Goal: Task Accomplishment & Management: Complete application form

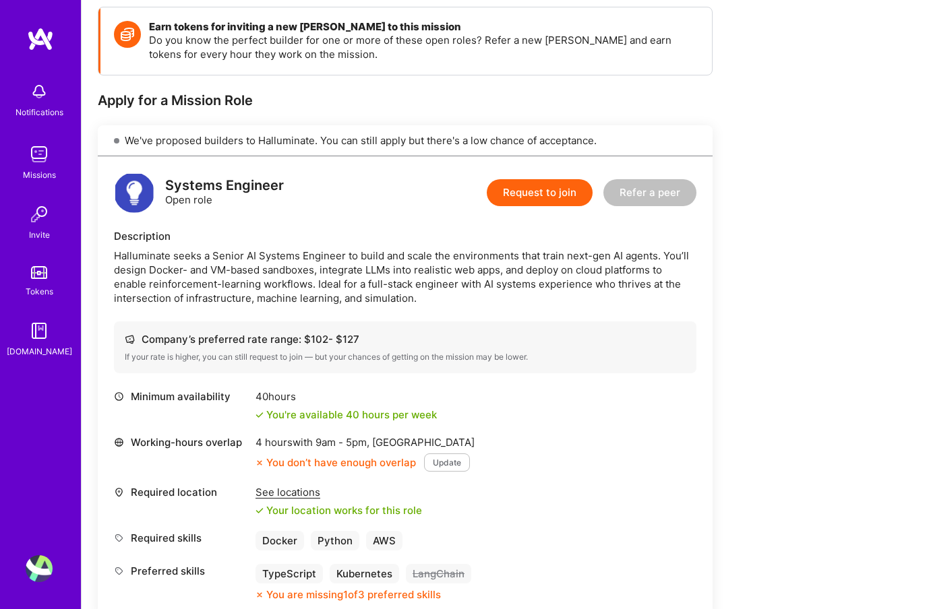
scroll to position [223, 0]
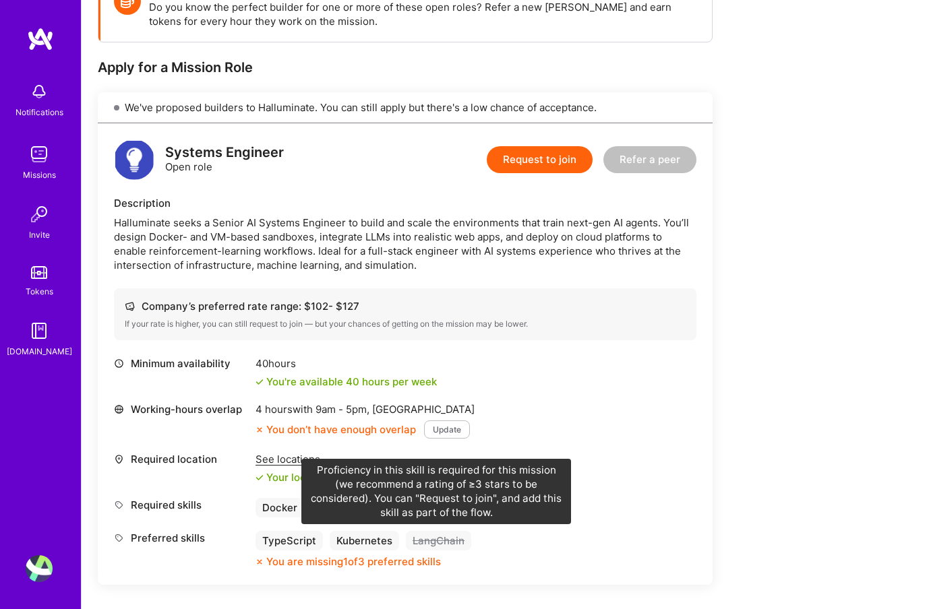
click at [458, 541] on div "LangChain" at bounding box center [438, 541] width 65 height 20
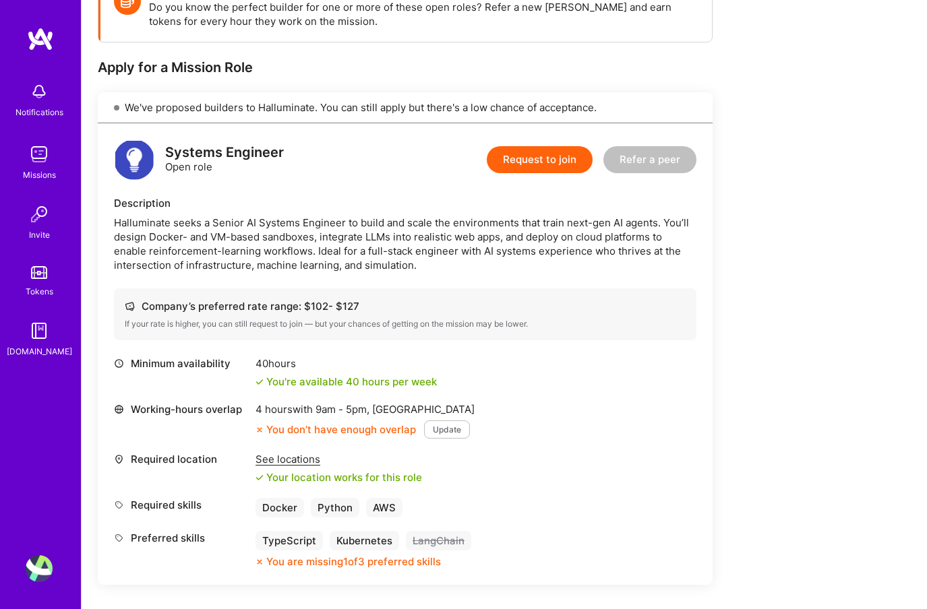
click at [458, 541] on div "LangChain" at bounding box center [438, 541] width 65 height 20
click at [452, 431] on button "Update" at bounding box center [447, 430] width 46 height 18
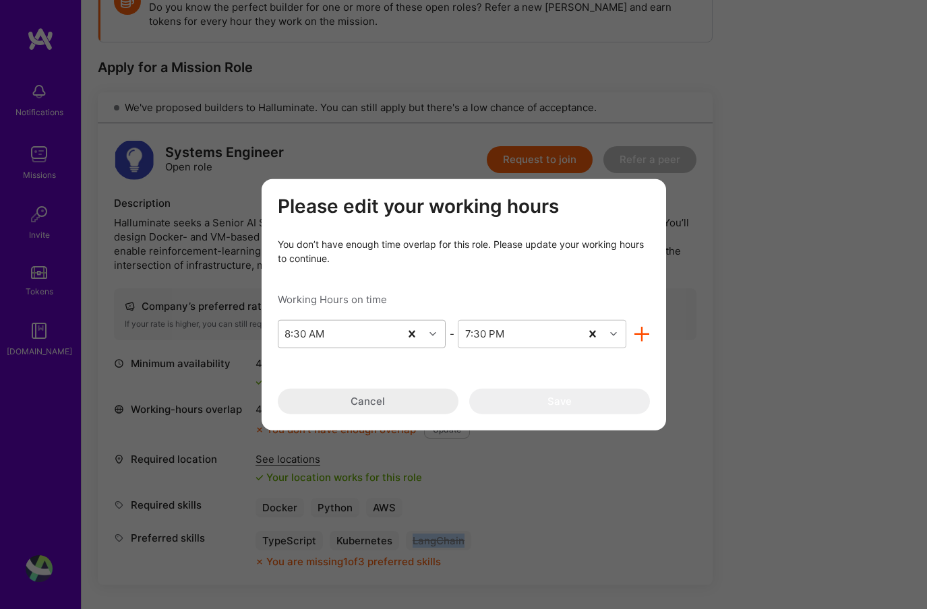
click at [390, 334] on div "8:30 AM" at bounding box center [339, 333] width 122 height 27
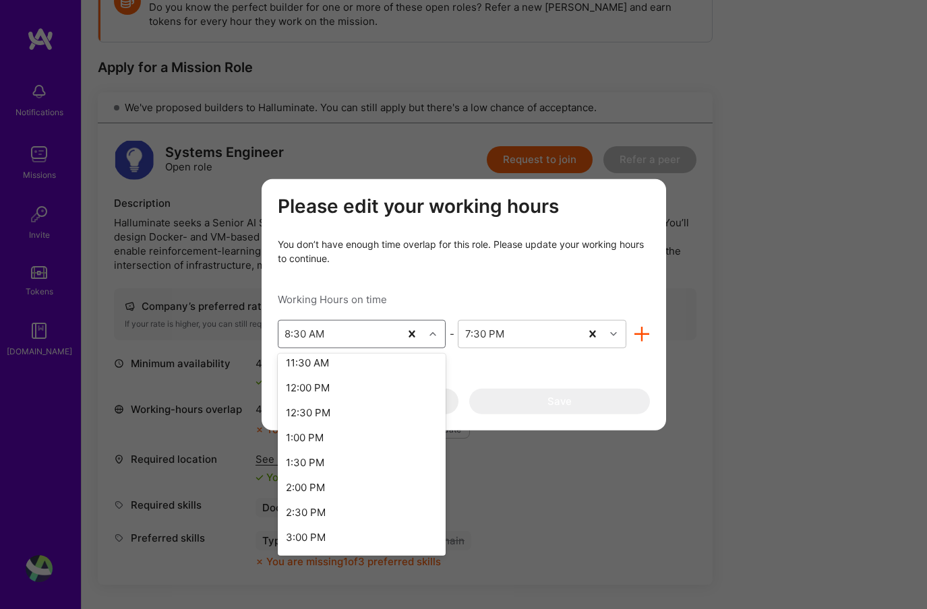
scroll to position [1000, 0]
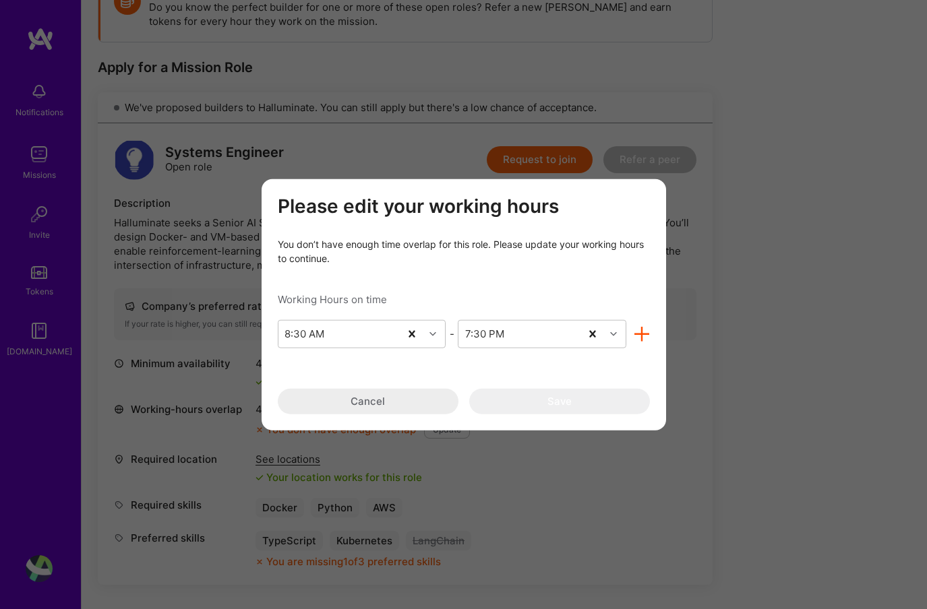
click at [183, 311] on div "Please edit your working hours You don’t have enough time overlap for this role…" at bounding box center [463, 304] width 927 height 609
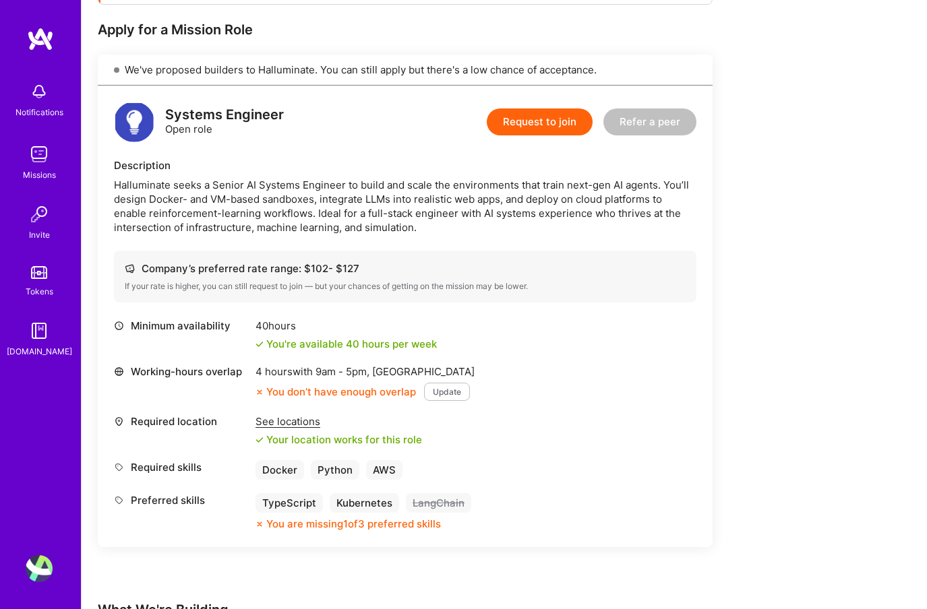
scroll to position [263, 0]
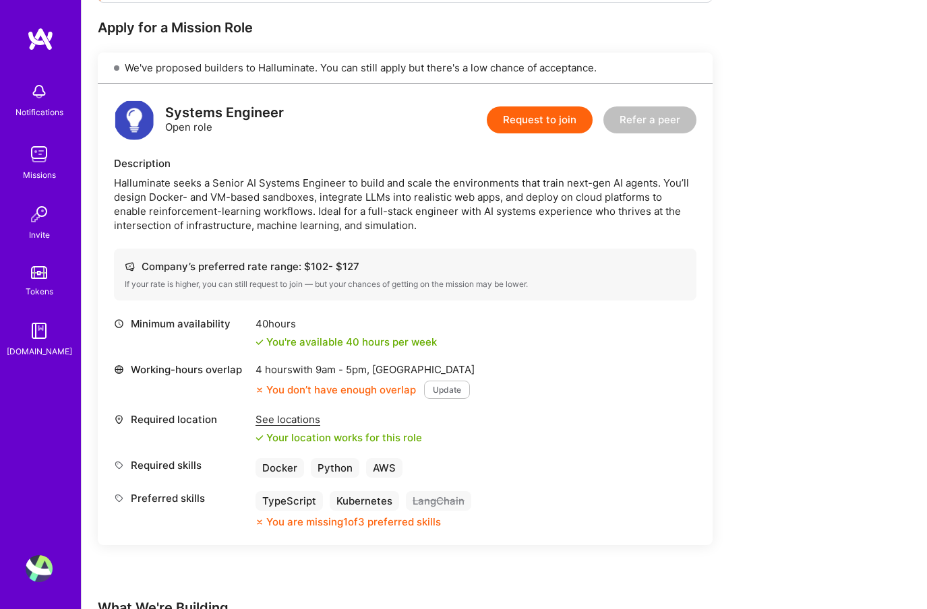
click at [444, 391] on button "Update" at bounding box center [447, 390] width 46 height 18
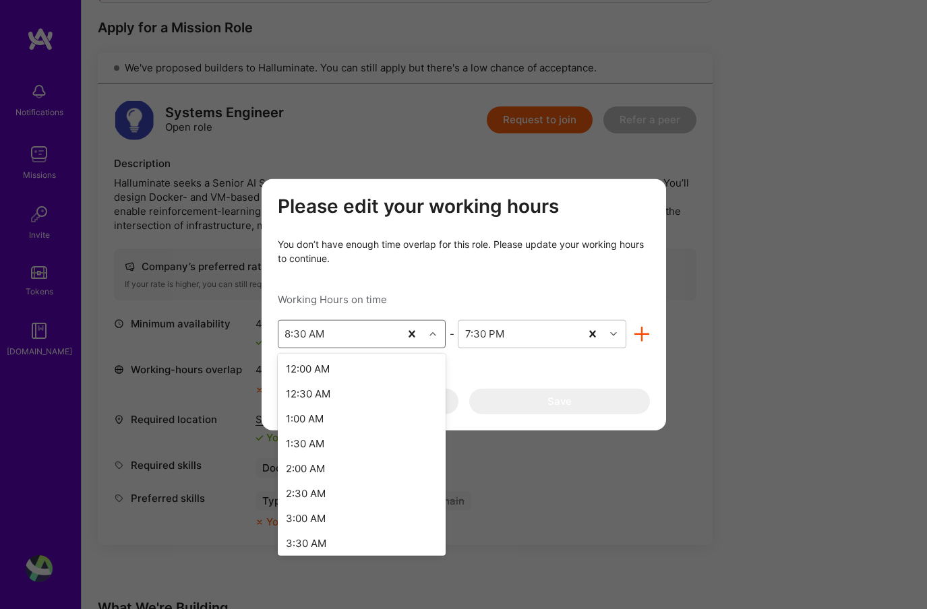
click at [386, 338] on div "8:30 AM" at bounding box center [339, 333] width 122 height 27
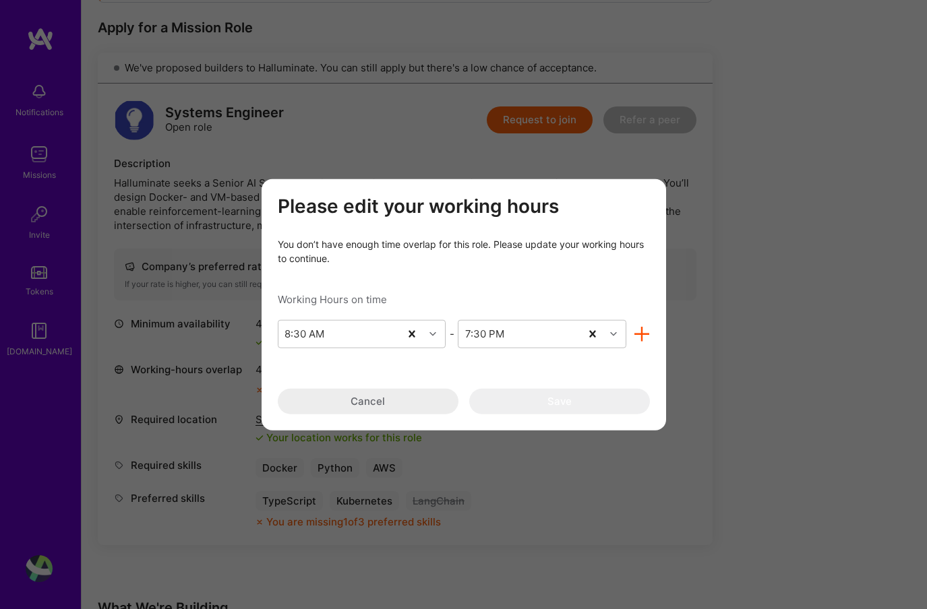
click at [385, 117] on div "Please edit your working hours You don’t have enough time overlap for this role…" at bounding box center [463, 304] width 927 height 609
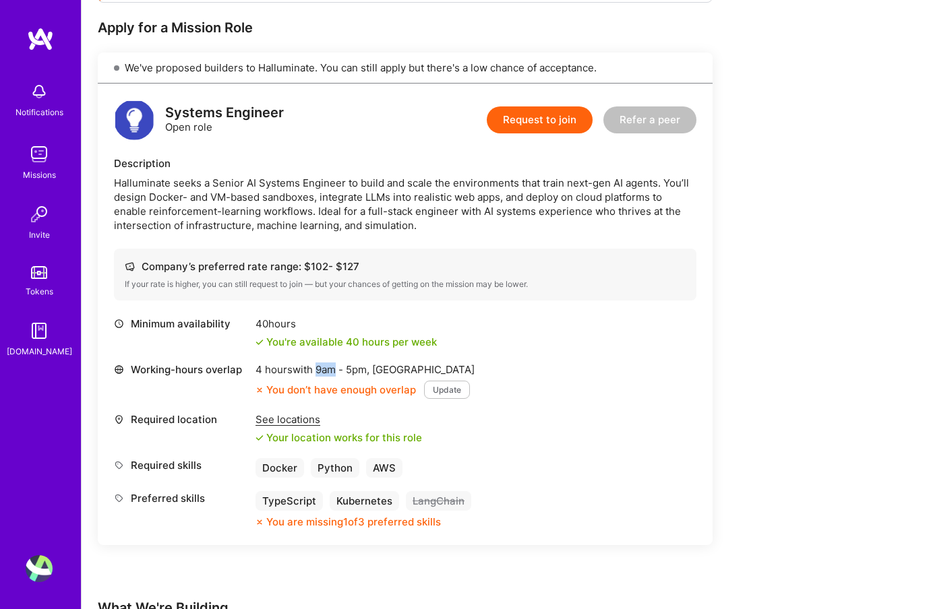
drag, startPoint x: 338, startPoint y: 369, endPoint x: 321, endPoint y: 370, distance: 17.5
click at [321, 370] on span "9am - 5pm ," at bounding box center [342, 369] width 59 height 13
copy span "9am"
click at [448, 386] on button "Update" at bounding box center [447, 390] width 46 height 18
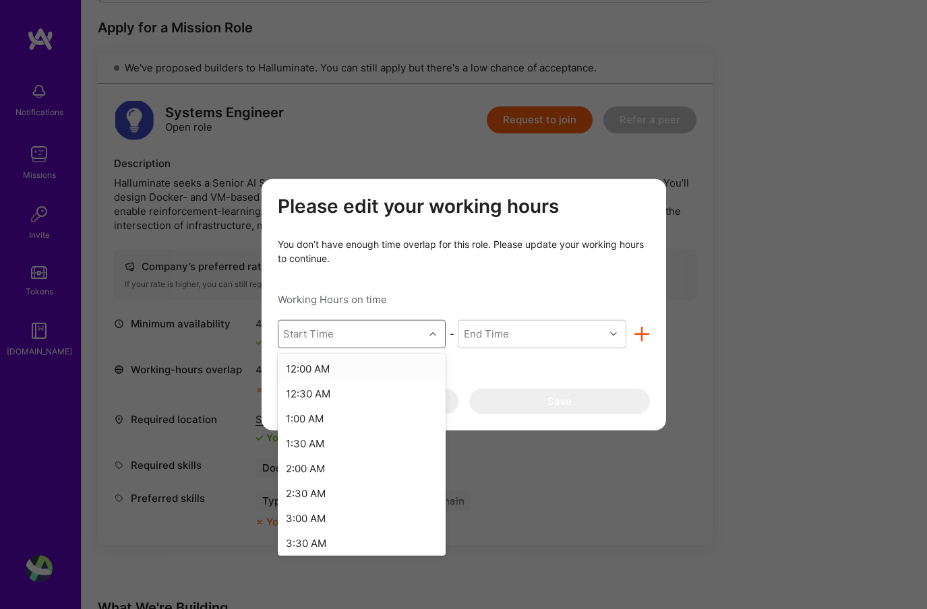
click at [428, 333] on div "modal" at bounding box center [434, 334] width 21 height 18
click at [371, 436] on div "9:30 PM" at bounding box center [362, 440] width 169 height 25
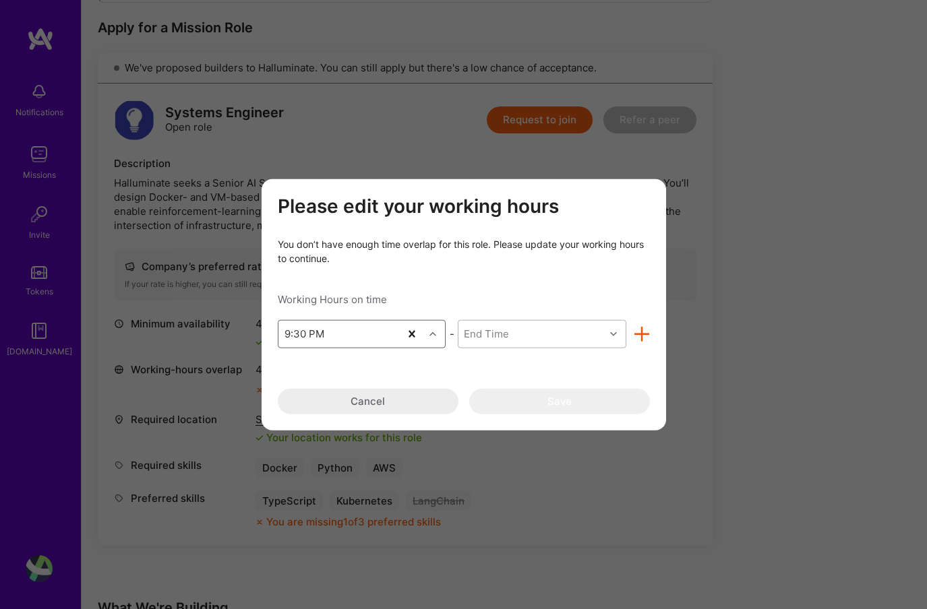
click at [536, 326] on div "End Time" at bounding box center [531, 333] width 146 height 27
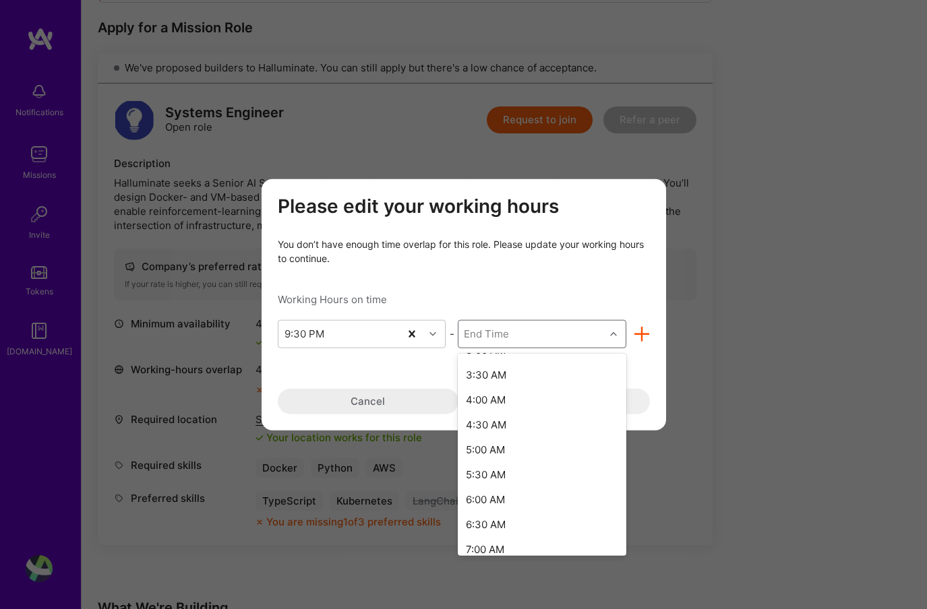
scroll to position [551, 0]
drag, startPoint x: 519, startPoint y: 540, endPoint x: 504, endPoint y: 410, distance: 131.0
click at [502, 415] on div "9:30 PM 10:00 PM 10:30 PM 11:00 PM 11:30 PM 12:00 AM 12:30 AM 1:00 AM 1:30 AM 2…" at bounding box center [542, 454] width 169 height 202
click at [508, 396] on div "12:00 AM" at bounding box center [542, 394] width 169 height 25
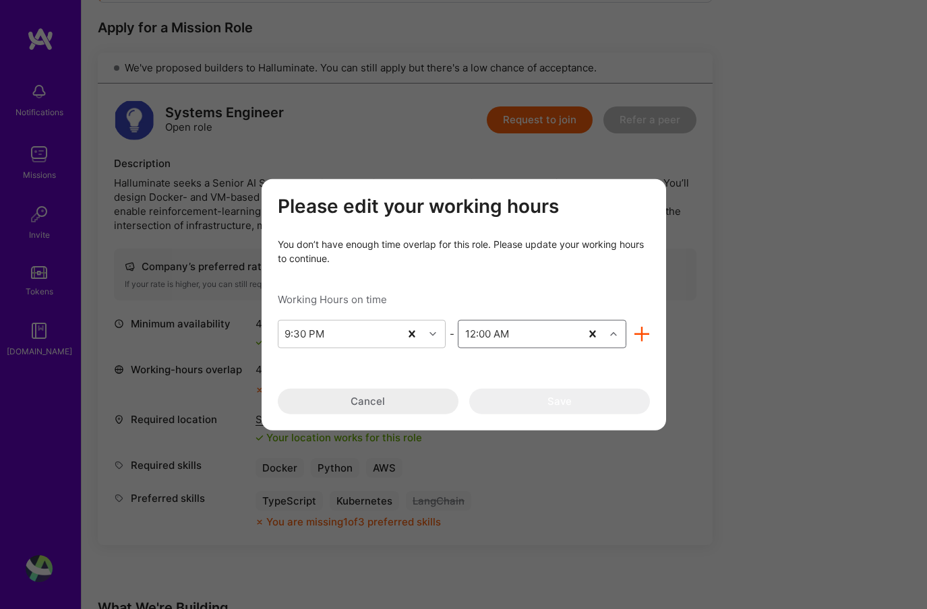
click at [521, 368] on div "Please edit your working hours You don’t have enough time overlap for this role…" at bounding box center [464, 304] width 372 height 219
click at [628, 336] on div "modal" at bounding box center [638, 334] width 24 height 16
click at [639, 334] on icon "modal" at bounding box center [642, 334] width 16 height 16
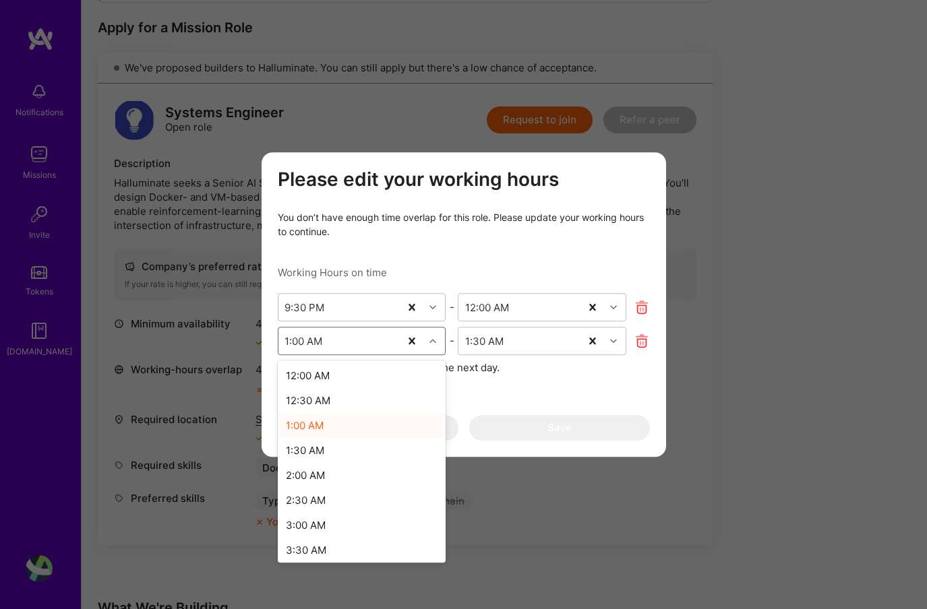
click at [351, 336] on div "1:00 AM" at bounding box center [339, 341] width 122 height 27
click at [336, 373] on div "12:00 AM" at bounding box center [362, 375] width 169 height 25
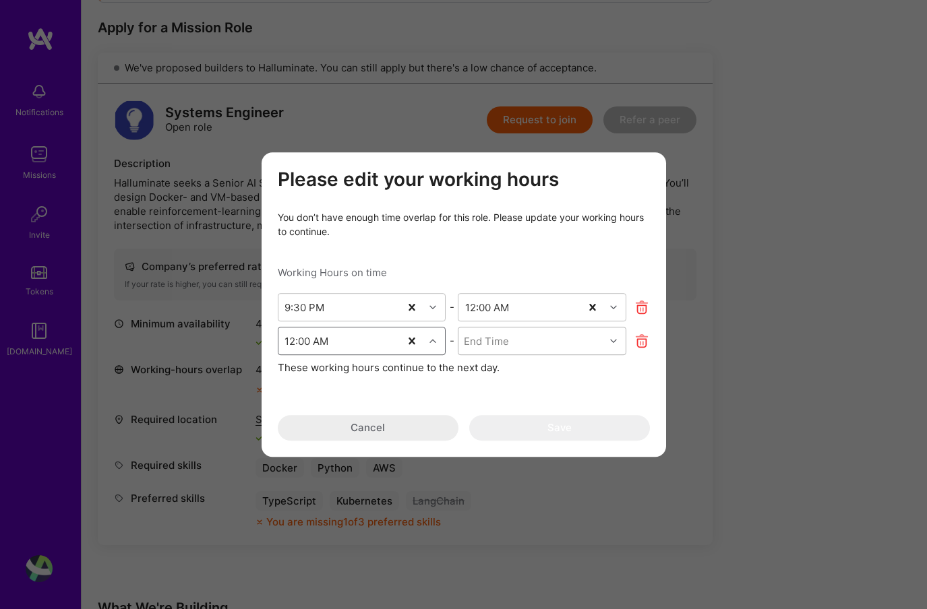
click at [506, 340] on div "End Time" at bounding box center [486, 341] width 45 height 14
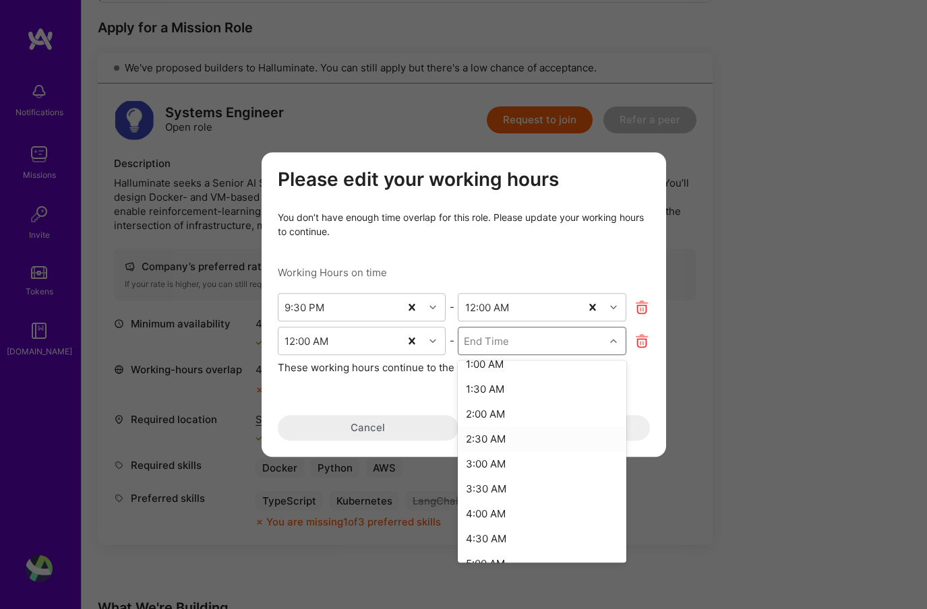
scroll to position [67, 0]
click at [501, 517] on div "4:00 AM" at bounding box center [542, 508] width 169 height 25
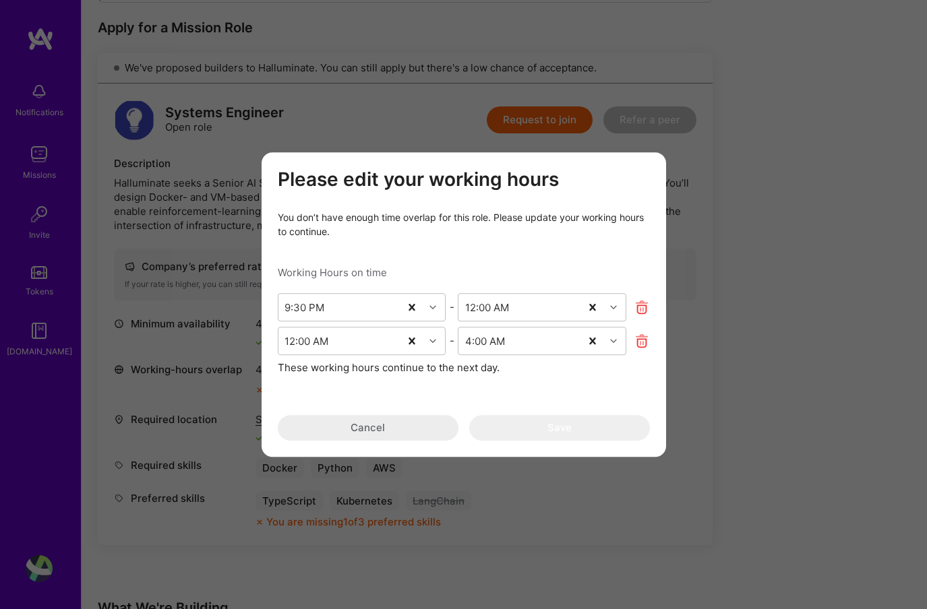
click at [508, 363] on div "These working hours continue to the next day." at bounding box center [464, 368] width 372 height 14
click at [638, 309] on icon "modal" at bounding box center [642, 308] width 16 height 16
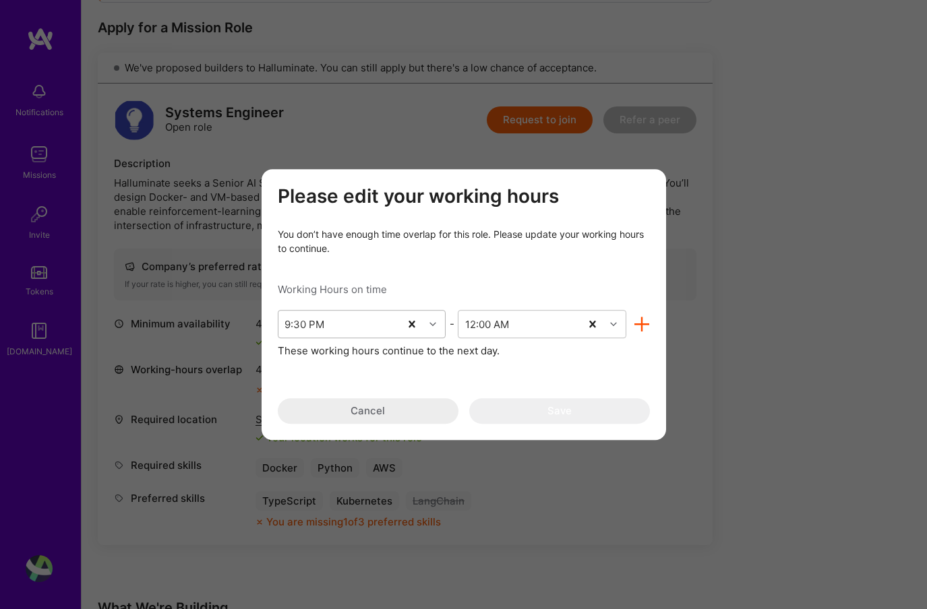
click at [369, 331] on div "9:30 PM" at bounding box center [339, 324] width 122 height 27
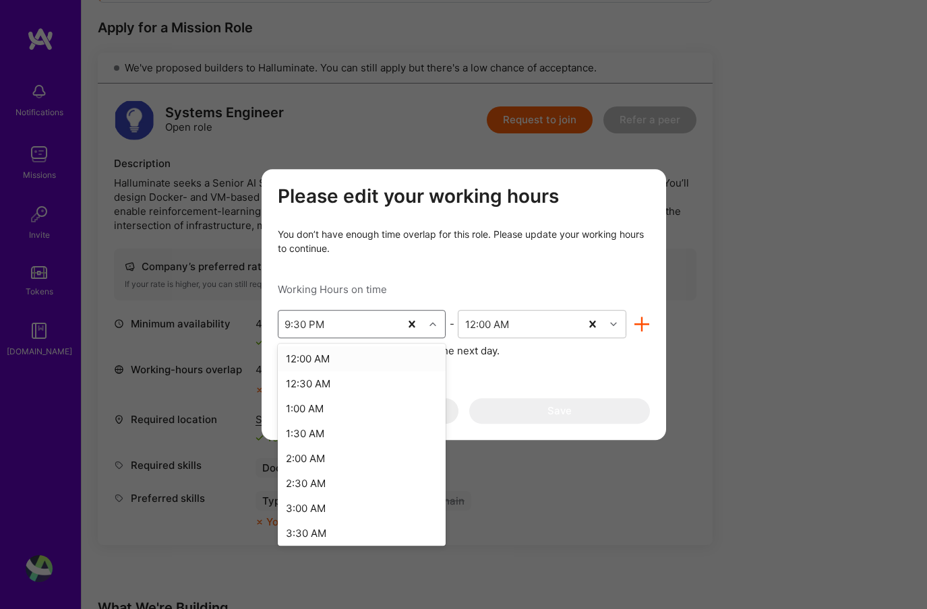
click at [394, 258] on div "Please edit your working hours You don’t have enough time overlap for this role…" at bounding box center [464, 304] width 372 height 239
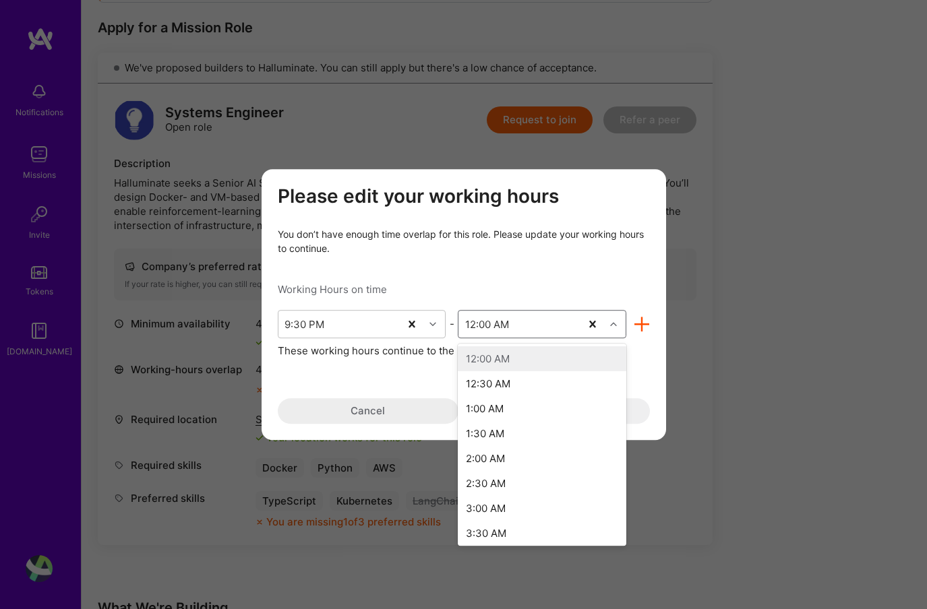
click at [505, 317] on div "12:00 AM" at bounding box center [487, 324] width 44 height 14
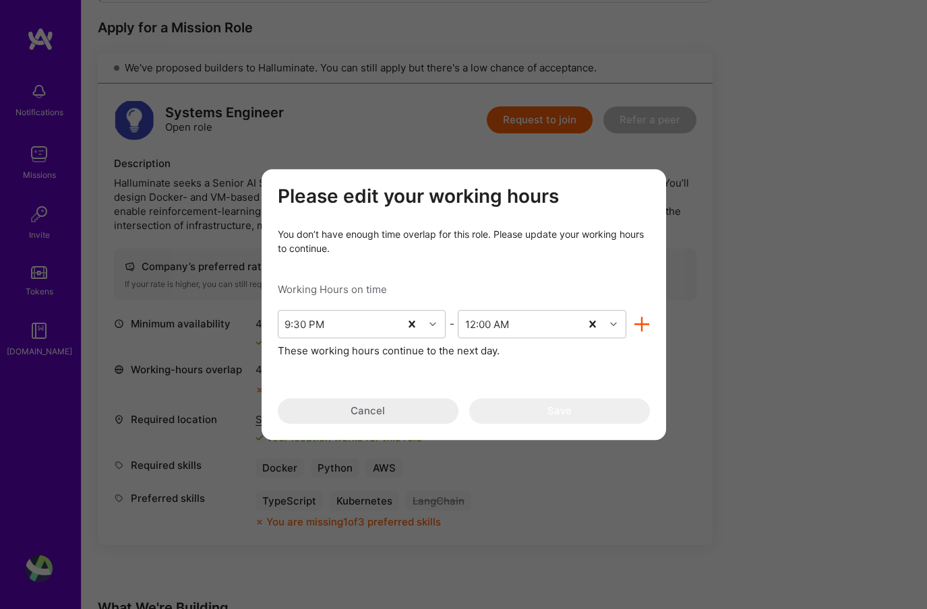
click at [502, 255] on div "You don’t have enough time overlap for this role. Please update your working ho…" at bounding box center [464, 241] width 372 height 28
click at [400, 419] on button "Cancel" at bounding box center [368, 411] width 181 height 26
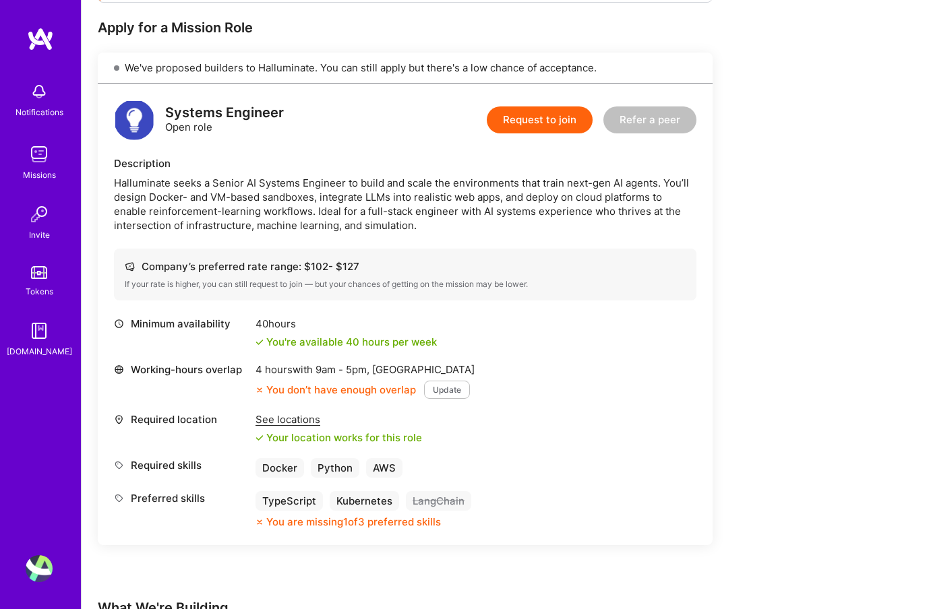
click at [433, 387] on button "Update" at bounding box center [447, 390] width 46 height 18
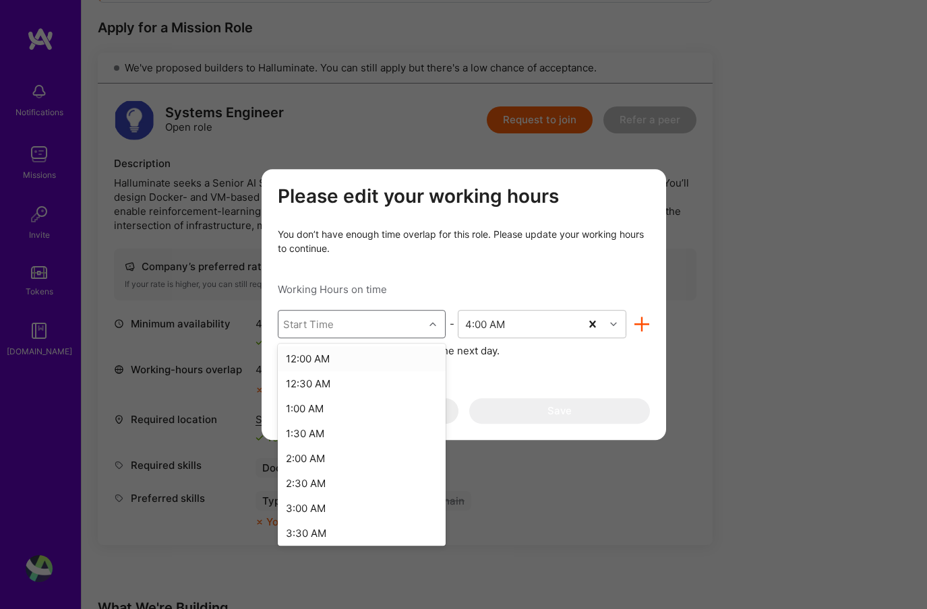
click at [400, 318] on div "Start Time" at bounding box center [351, 324] width 146 height 27
click at [353, 368] on div "12:00 AM" at bounding box center [362, 358] width 169 height 25
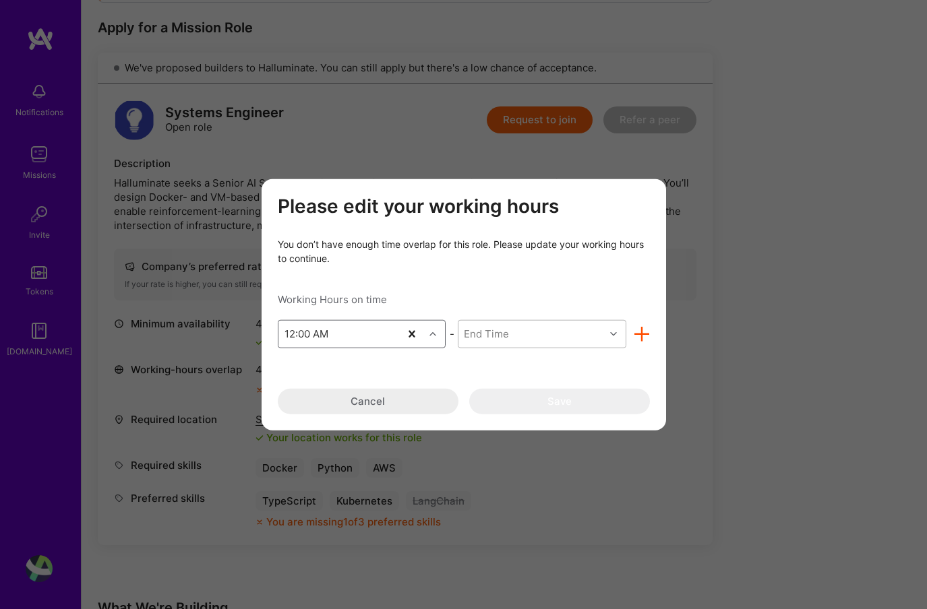
click at [499, 325] on div "End Time" at bounding box center [531, 333] width 146 height 27
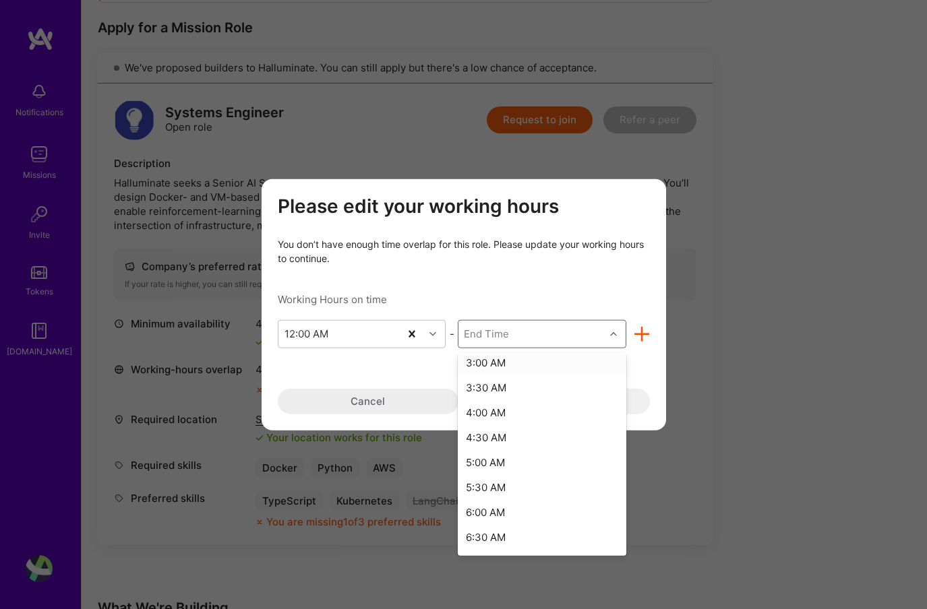
scroll to position [158, 0]
click at [498, 415] on div "4:00 AM" at bounding box center [542, 410] width 169 height 25
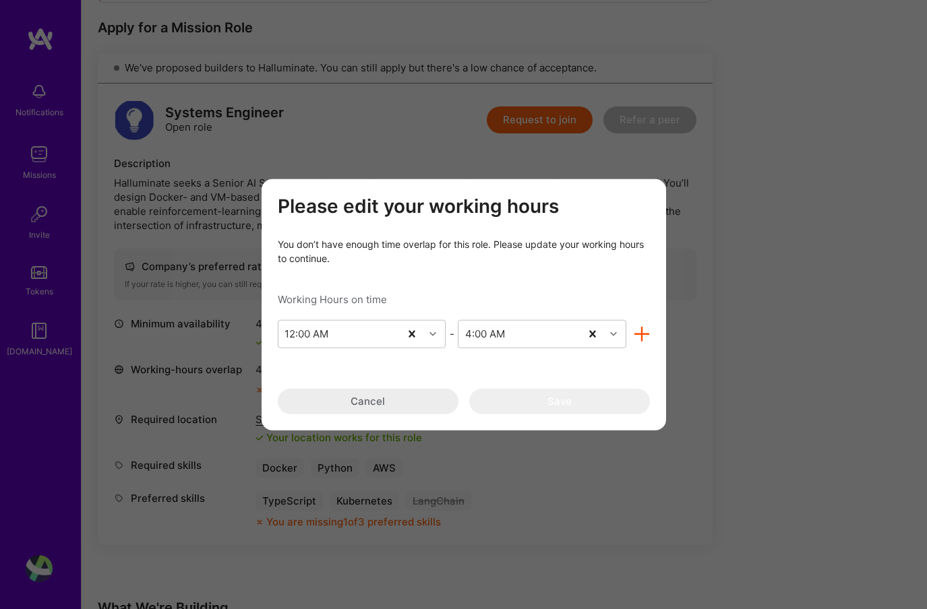
click at [585, 246] on div "You don’t have enough time overlap for this role. Please update your working ho…" at bounding box center [464, 251] width 372 height 28
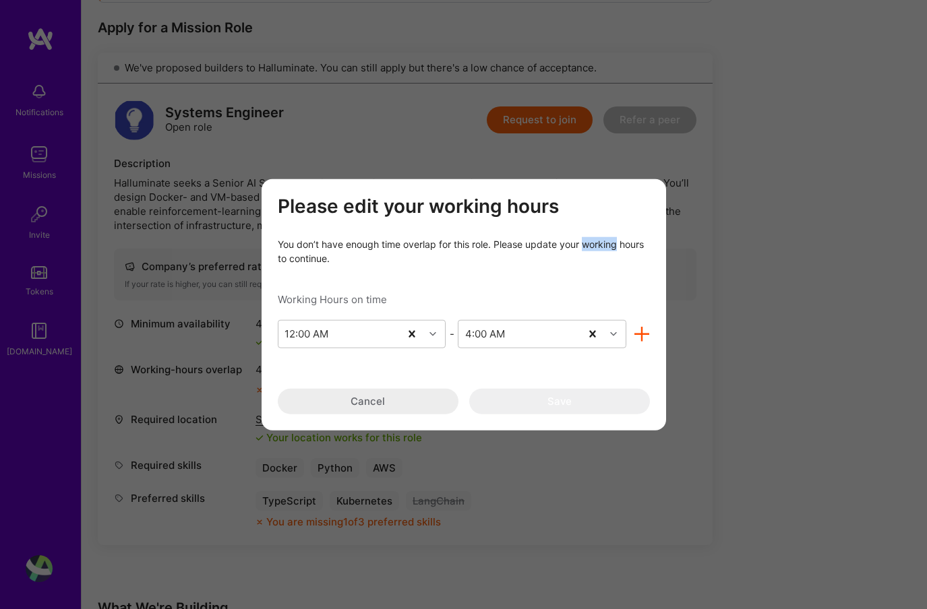
click at [585, 246] on div "You don’t have enough time overlap for this role. Please update your working ho…" at bounding box center [464, 251] width 372 height 28
click at [562, 291] on div "Please edit your working hours You don’t have enough time overlap for this role…" at bounding box center [464, 304] width 372 height 219
click at [638, 332] on icon "modal" at bounding box center [642, 334] width 16 height 16
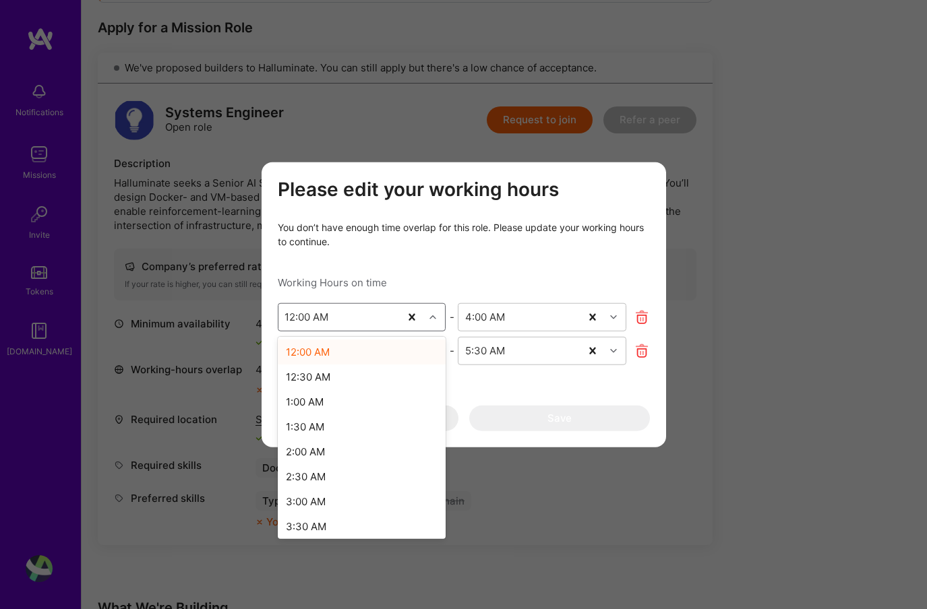
click at [433, 319] on icon "modal" at bounding box center [432, 316] width 7 height 7
click at [444, 280] on div "Working Hours on time" at bounding box center [464, 282] width 372 height 14
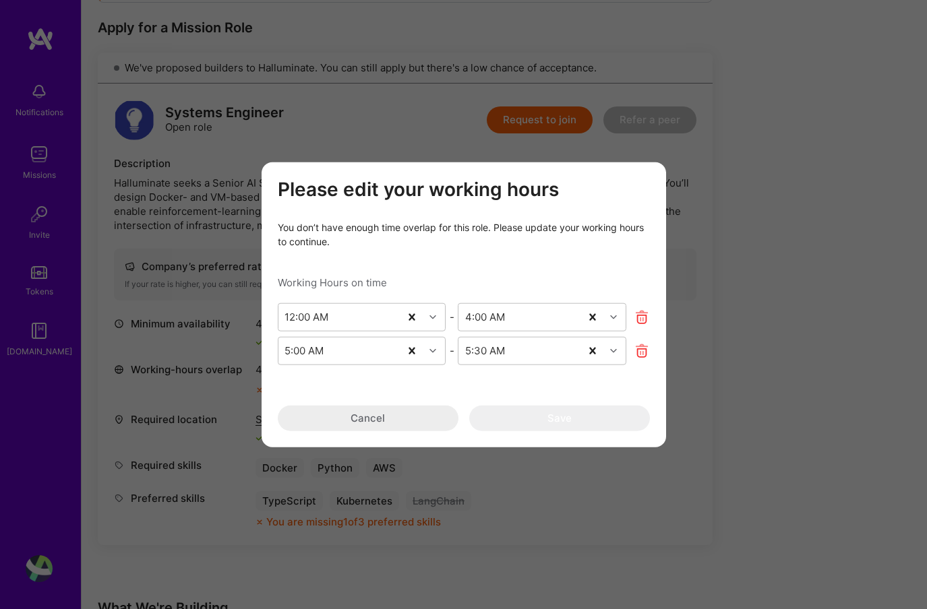
click at [513, 252] on div "Please edit your working hours You don’t have enough time overlap for this role…" at bounding box center [464, 305] width 372 height 253
click at [460, 207] on div "Please edit your working hours You don’t have enough time overlap for this role…" at bounding box center [464, 305] width 372 height 253
click at [497, 400] on div "Please edit your working hours You don’t have enough time overlap for this role…" at bounding box center [464, 305] width 372 height 253
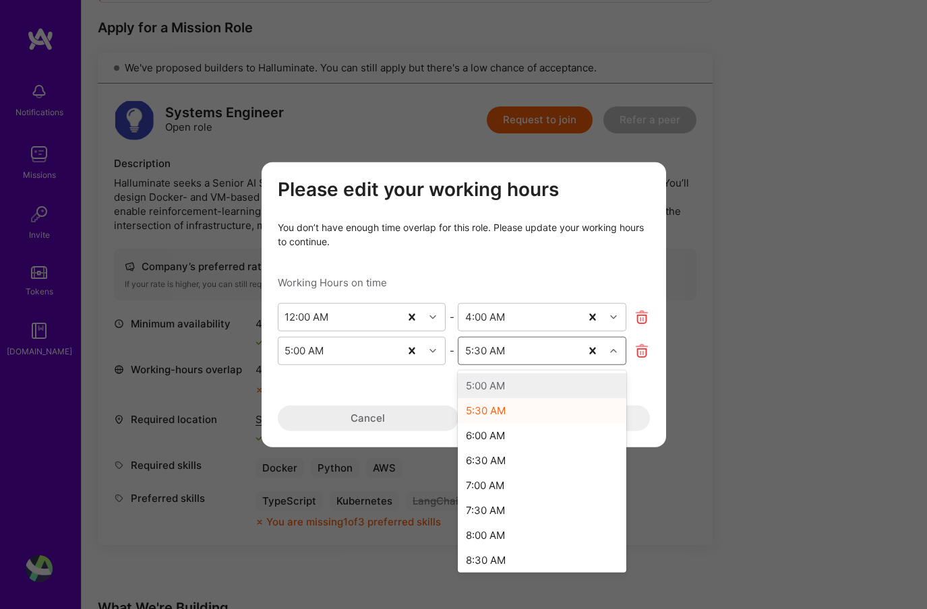
click at [493, 356] on div "5:30 AM" at bounding box center [485, 351] width 40 height 14
click at [513, 453] on div "7:30 AM" at bounding box center [542, 460] width 169 height 25
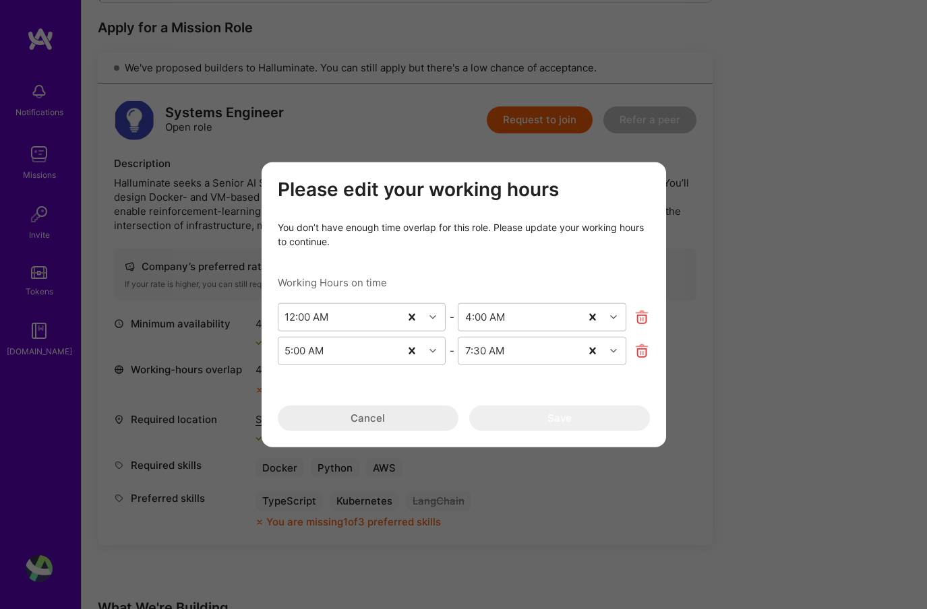
click at [507, 398] on div "Please edit your working hours You don’t have enough time overlap for this role…" at bounding box center [464, 305] width 372 height 253
click at [408, 245] on div "You don’t have enough time overlap for this role. Please update your working ho…" at bounding box center [464, 234] width 372 height 28
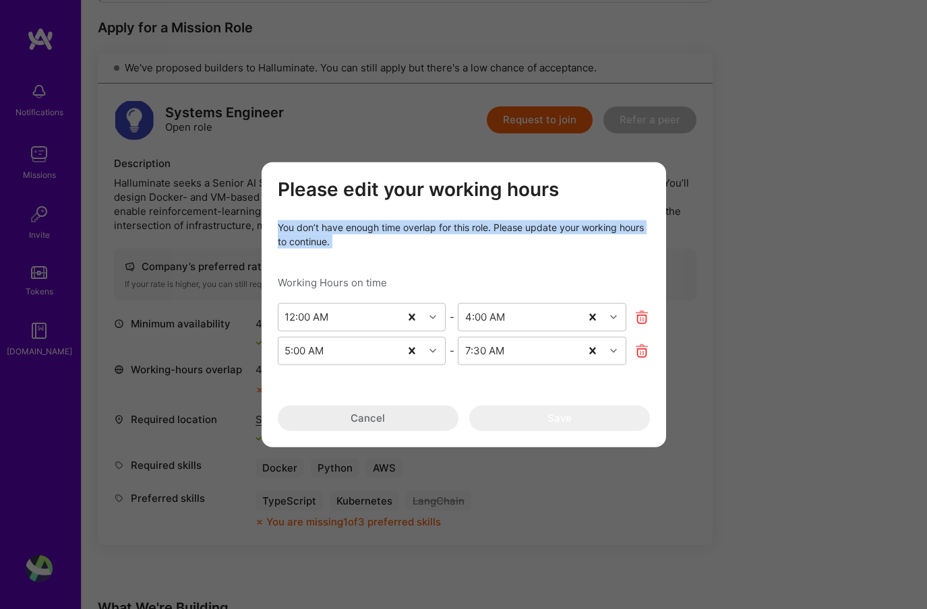
click at [408, 245] on div "You don’t have enough time overlap for this role. Please update your working ho…" at bounding box center [464, 234] width 372 height 28
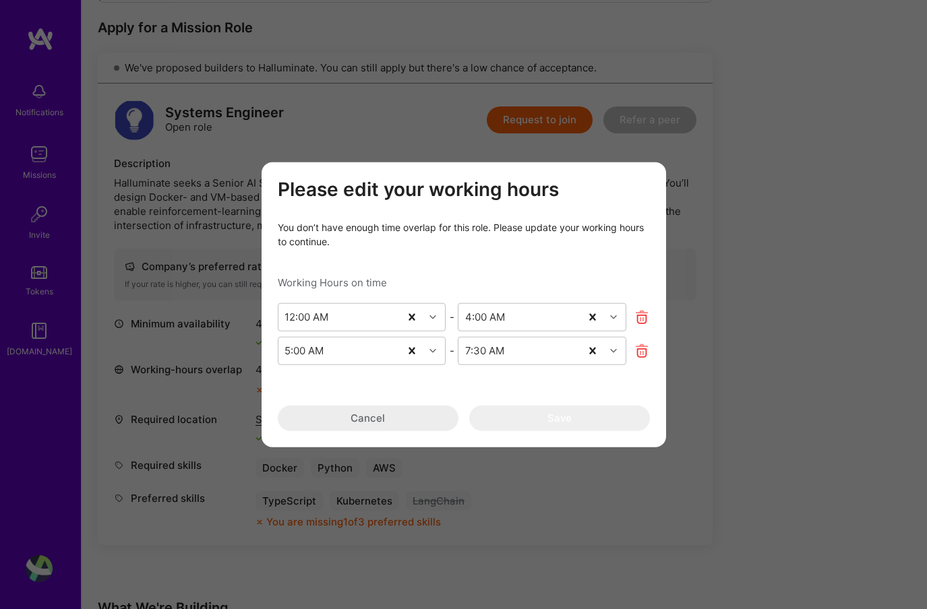
click at [408, 245] on div "You don’t have enough time overlap for this role. Please update your working ho…" at bounding box center [464, 234] width 372 height 28
click at [424, 188] on h3 "Please edit your working hours" at bounding box center [464, 190] width 372 height 23
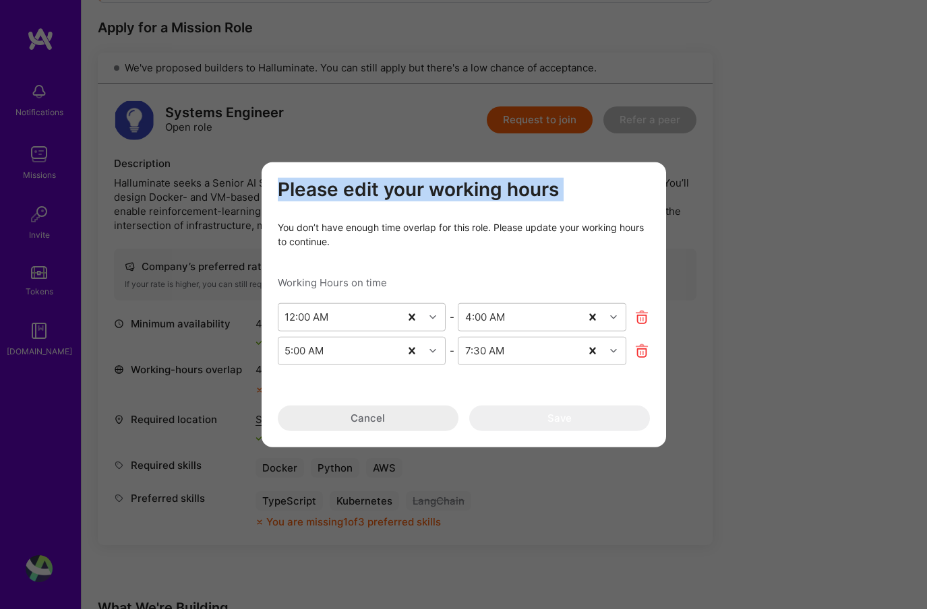
click at [424, 188] on h3 "Please edit your working hours" at bounding box center [464, 190] width 372 height 23
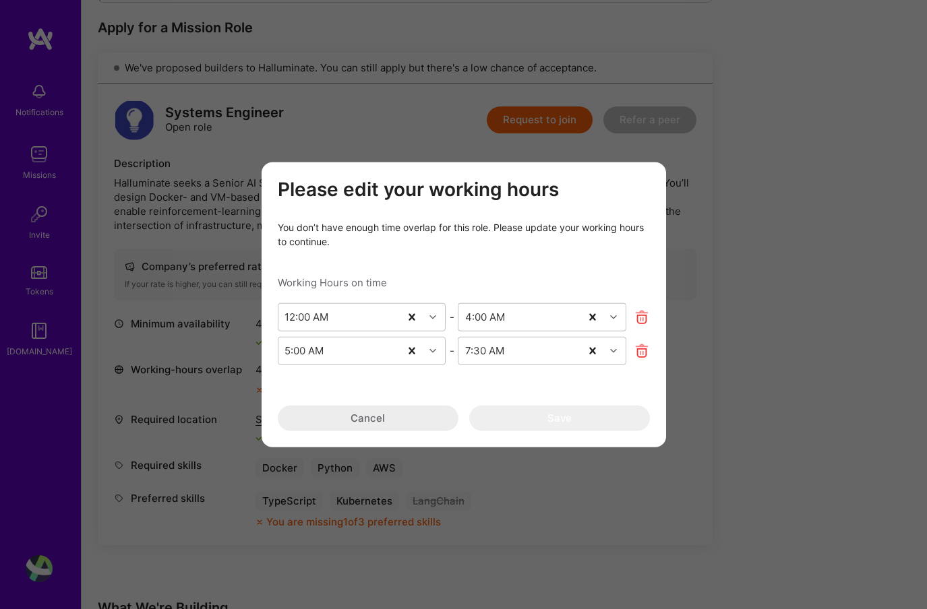
click at [417, 137] on div "Please edit your working hours You don’t have enough time overlap for this role…" at bounding box center [463, 304] width 927 height 609
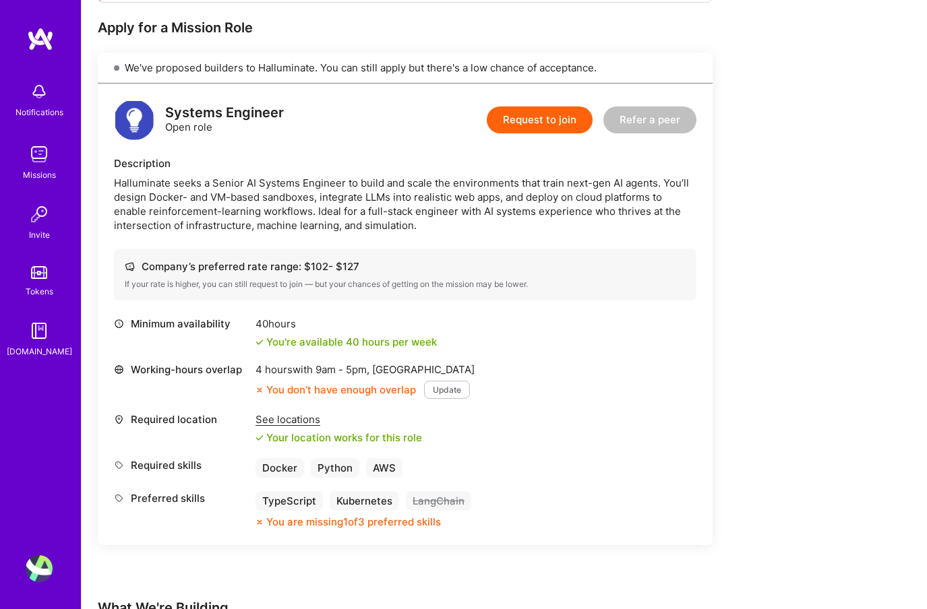
click at [36, 576] on img at bounding box center [39, 568] width 27 height 27
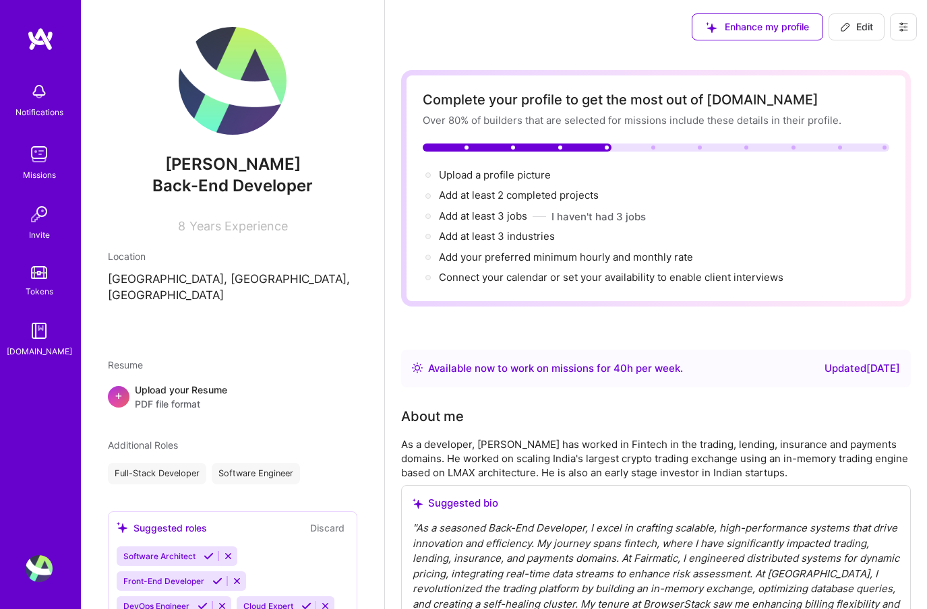
click at [857, 31] on span "Edit" at bounding box center [856, 26] width 33 height 13
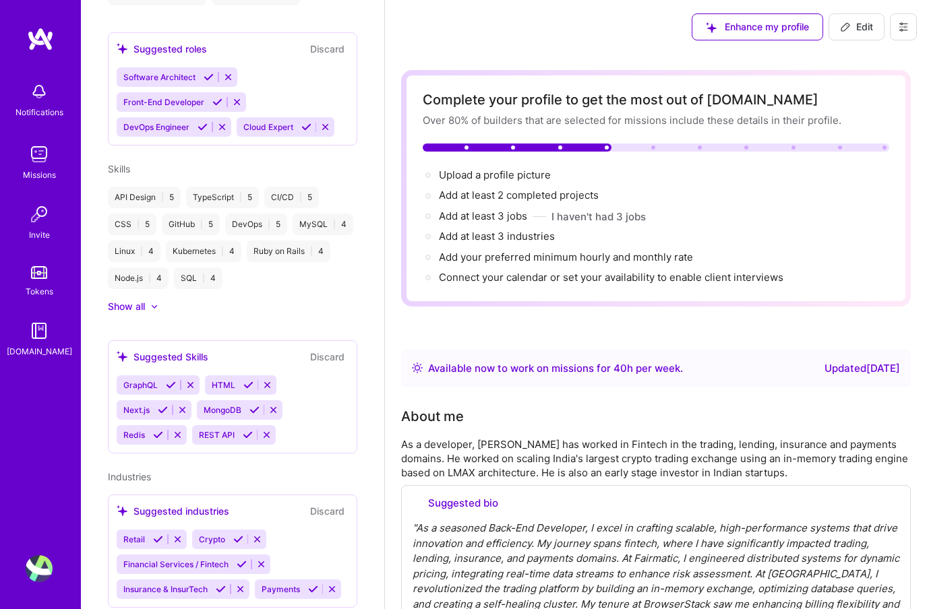
select select "US"
select select "Right Now"
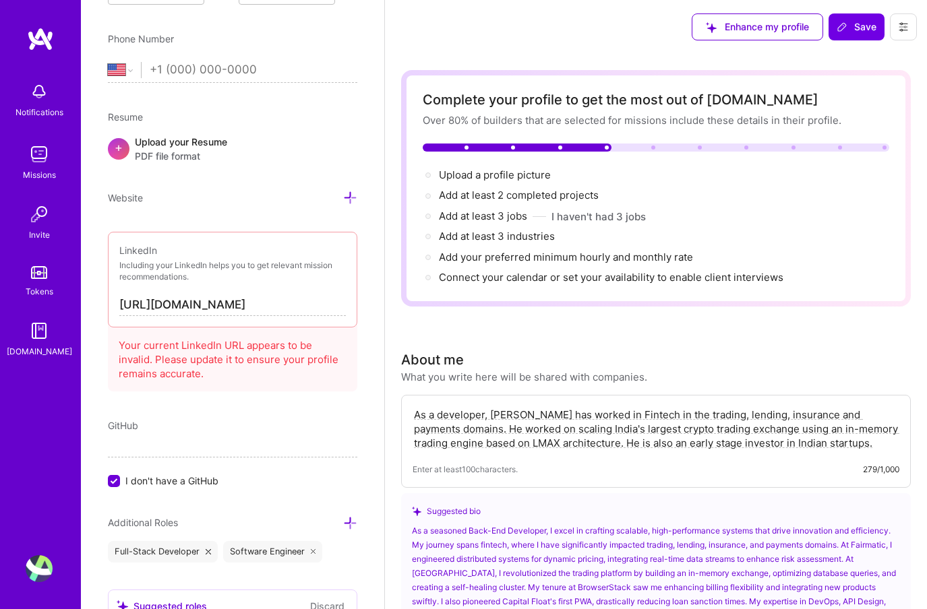
click at [264, 315] on div "LinkedIn Including your LinkedIn helps you to get relevant mission recommendati…" at bounding box center [232, 280] width 249 height 96
click at [753, 14] on div "Enhance my profile" at bounding box center [757, 26] width 131 height 27
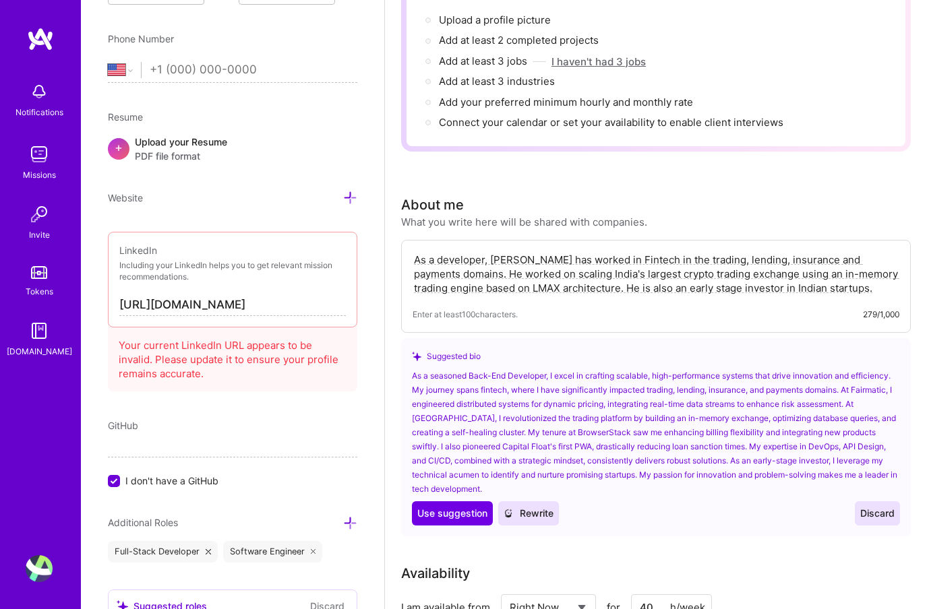
scroll to position [159, 0]
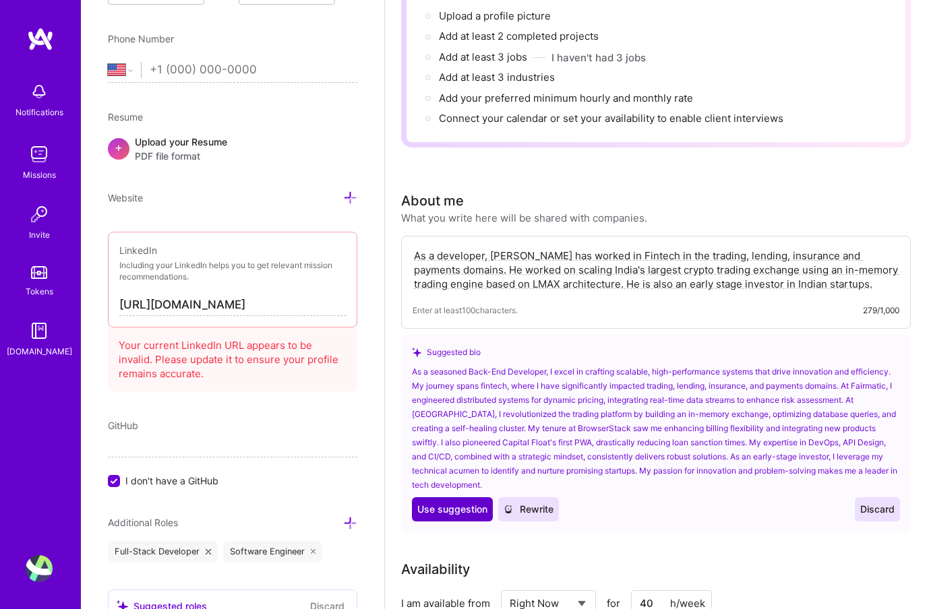
click at [454, 501] on button "Use Use suggestion" at bounding box center [452, 509] width 81 height 24
type textarea "As a seasoned Back-End Developer, I excel in crafting scalable, high-performanc…"
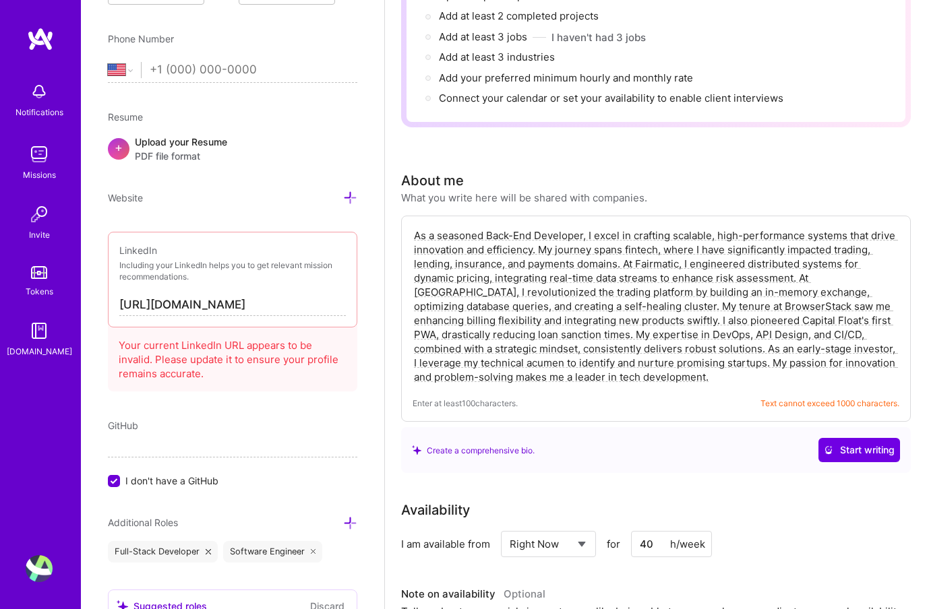
scroll to position [184, 0]
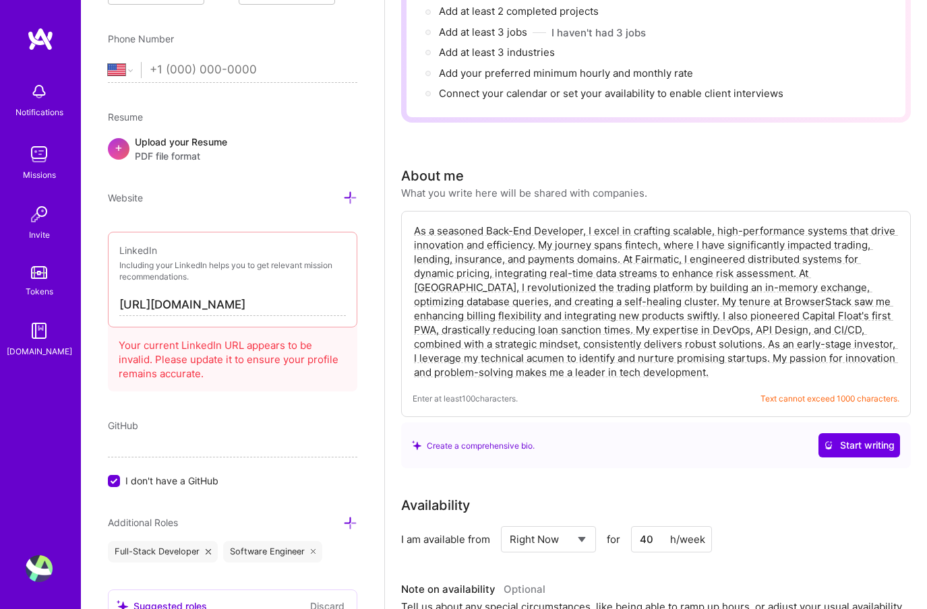
click at [585, 356] on textarea "As a seasoned Back-End Developer, I excel in crafting scalable, high-performanc…" at bounding box center [656, 301] width 487 height 158
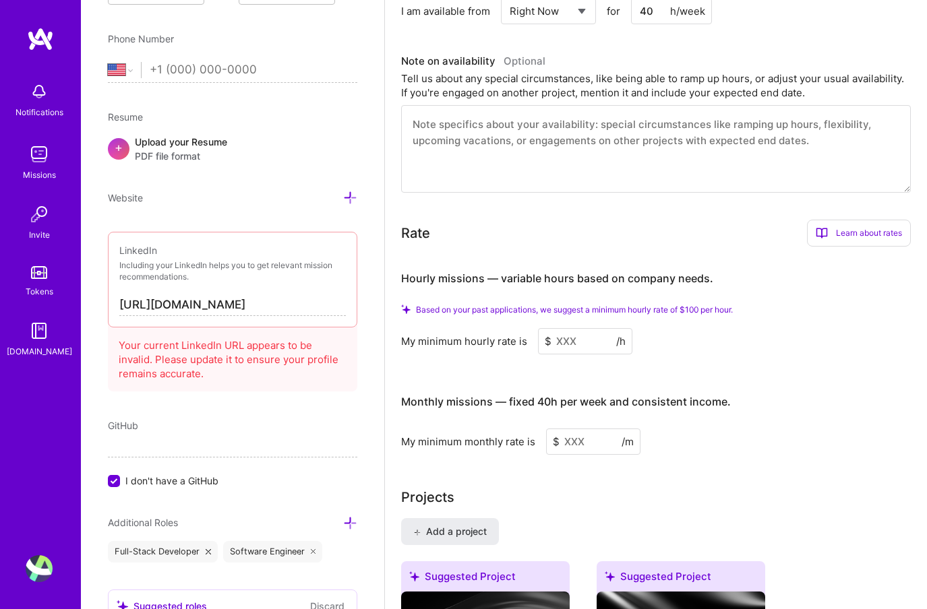
scroll to position [892, 0]
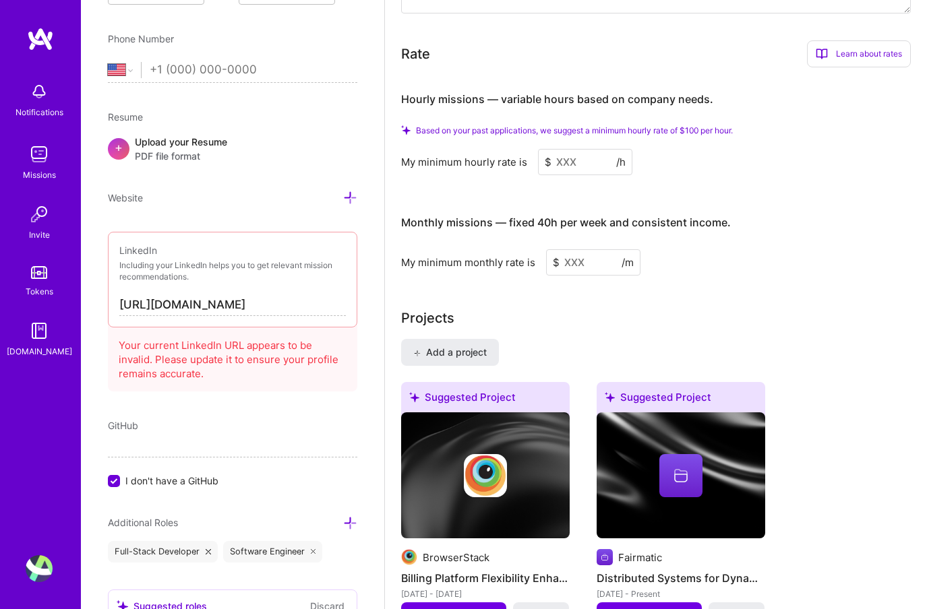
click at [578, 163] on input at bounding box center [585, 162] width 94 height 26
click at [577, 163] on input at bounding box center [585, 162] width 94 height 26
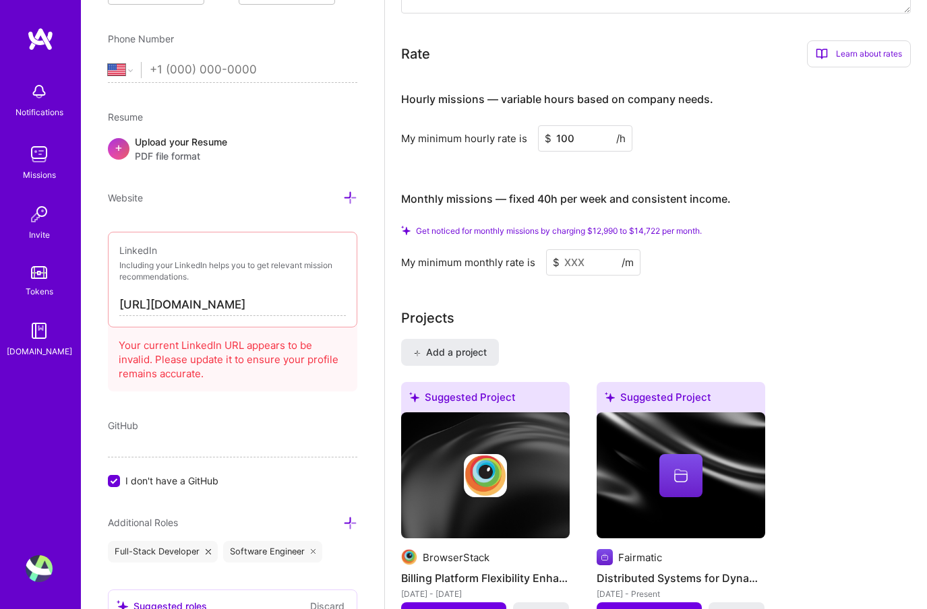
type input "100"
click at [573, 258] on input at bounding box center [593, 262] width 94 height 26
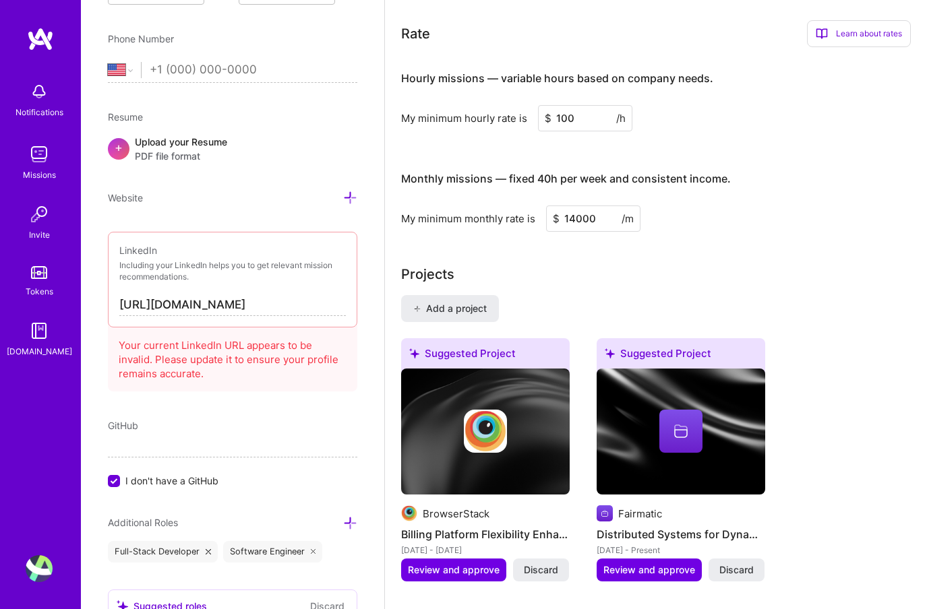
type input "14000"
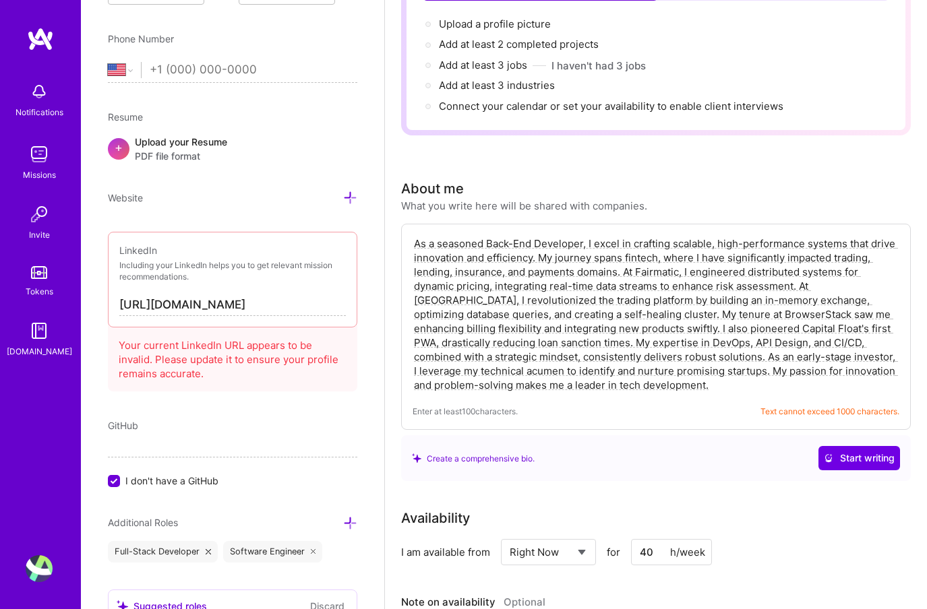
scroll to position [0, 0]
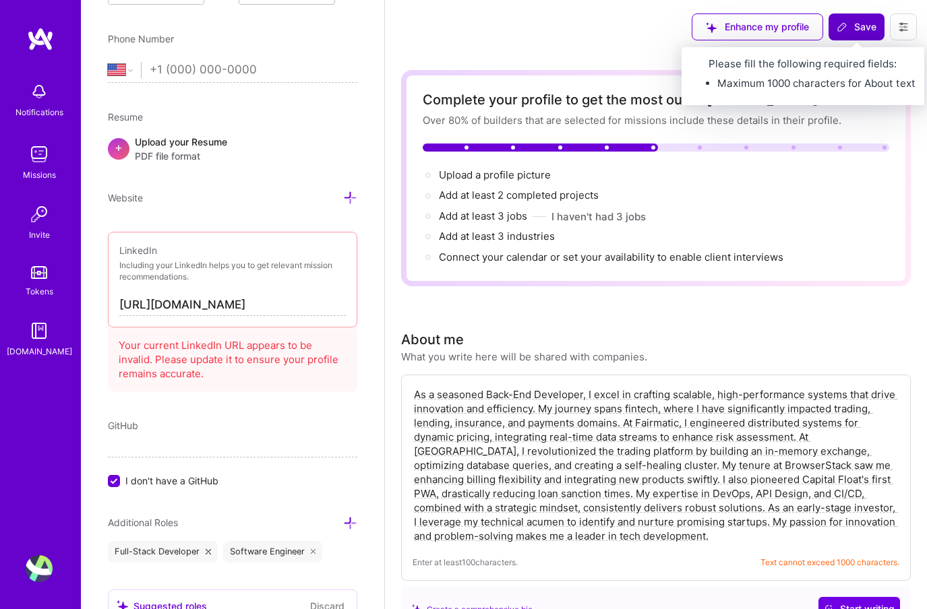
click at [849, 37] on button "Save" at bounding box center [856, 26] width 56 height 27
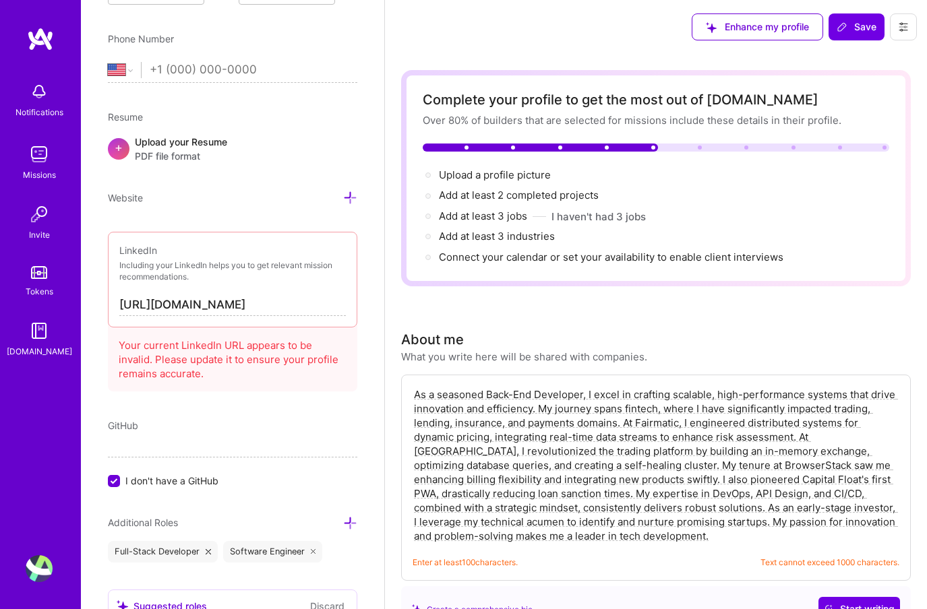
click at [313, 314] on input "https://linkedin.com/in/rupeshparab" at bounding box center [232, 306] width 226 height 22
click at [299, 303] on input "https://linkedin.com/in/rupeshparab" at bounding box center [232, 306] width 226 height 22
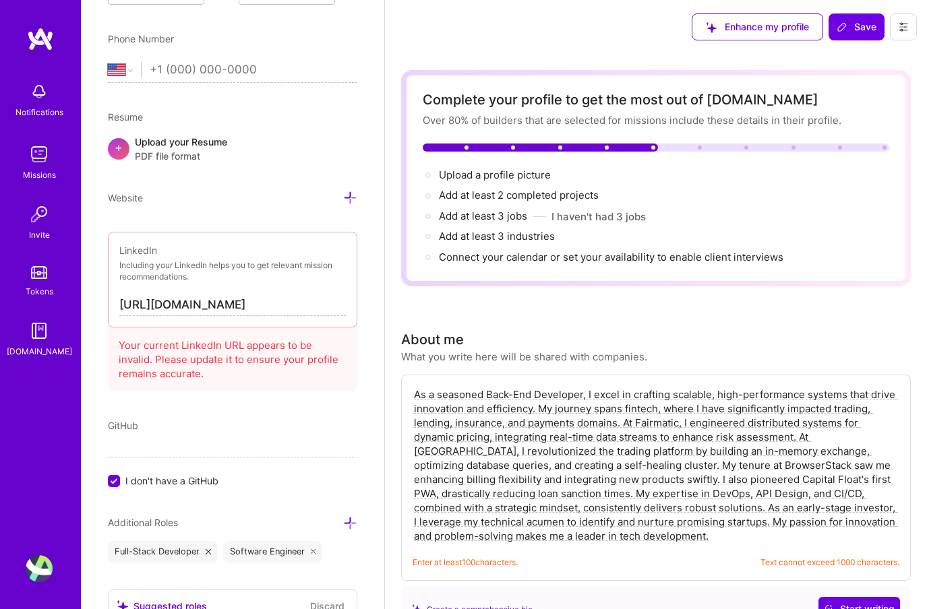
paste input "www."
type input "https://www.linkedin.com/in/rupeshparab"
click at [289, 195] on div "Website" at bounding box center [232, 198] width 249 height 16
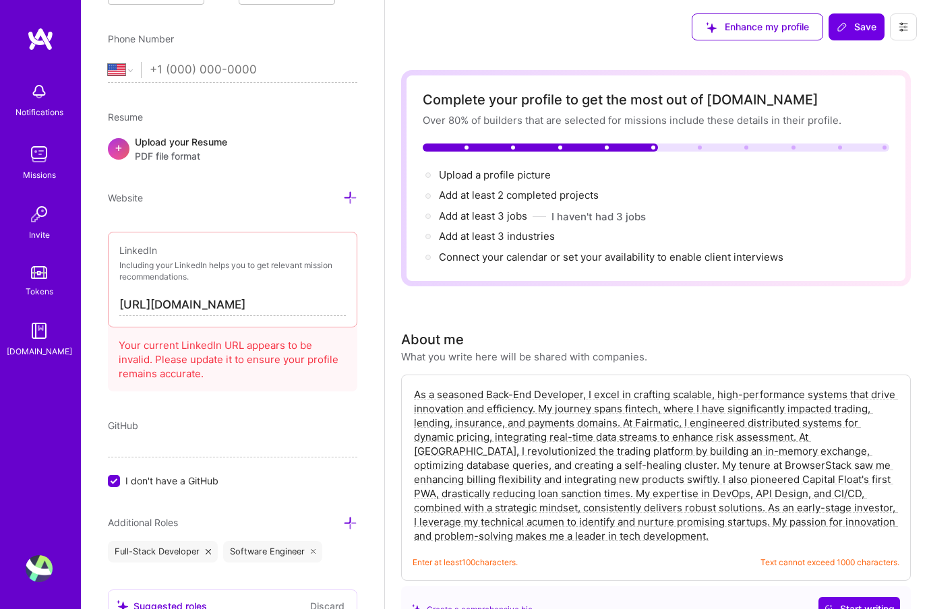
click at [380, 356] on div "Add photo Rupesh Parab Back-End Developer 8 Years Experience Location This is t…" at bounding box center [232, 304] width 303 height 609
click at [252, 427] on div "GitHub" at bounding box center [232, 426] width 249 height 14
click at [154, 479] on span "I don't have a GitHub" at bounding box center [171, 481] width 93 height 14
click at [121, 479] on input "I don't have a GitHub" at bounding box center [115, 482] width 12 height 12
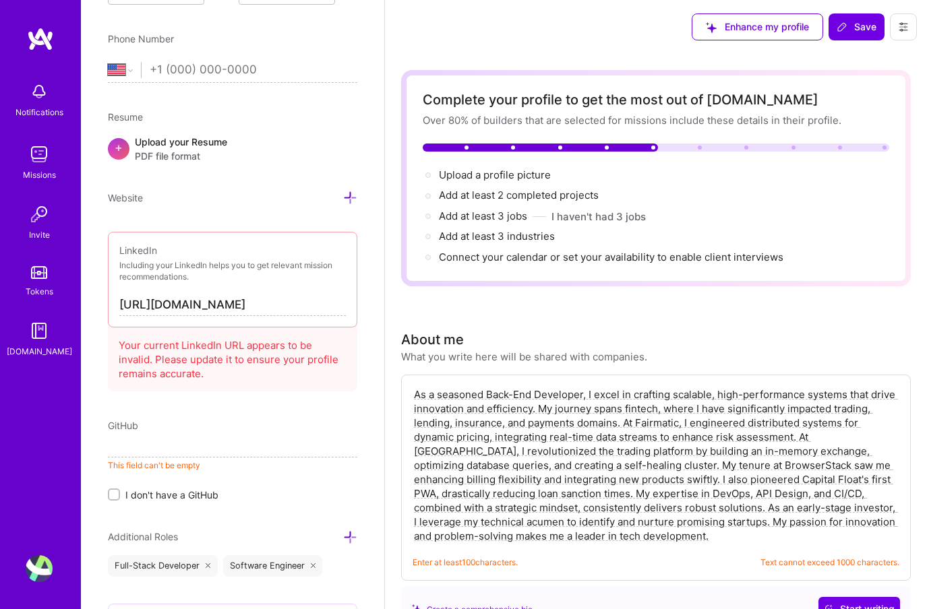
click at [118, 497] on input "I don't have a GitHub" at bounding box center [115, 495] width 9 height 9
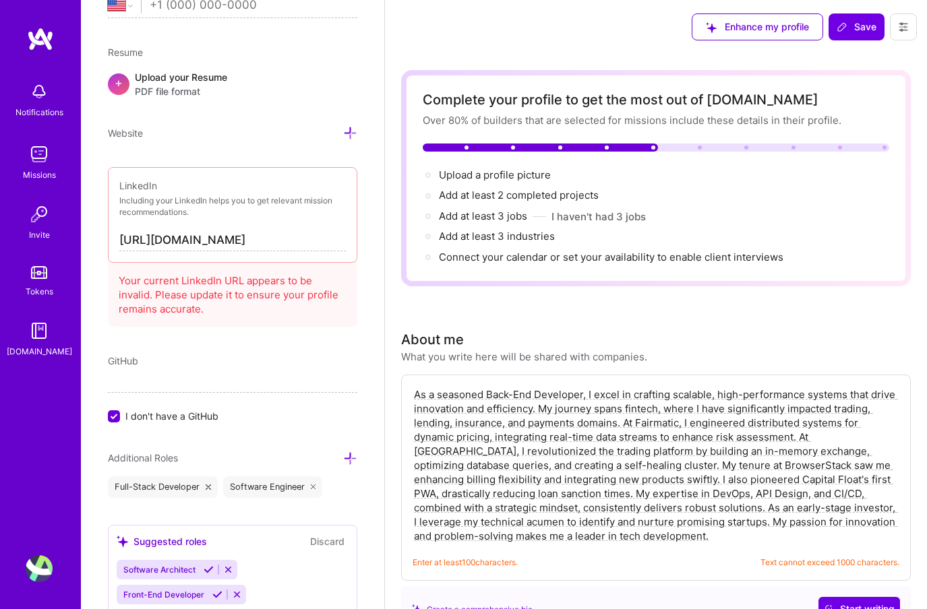
scroll to position [530, 0]
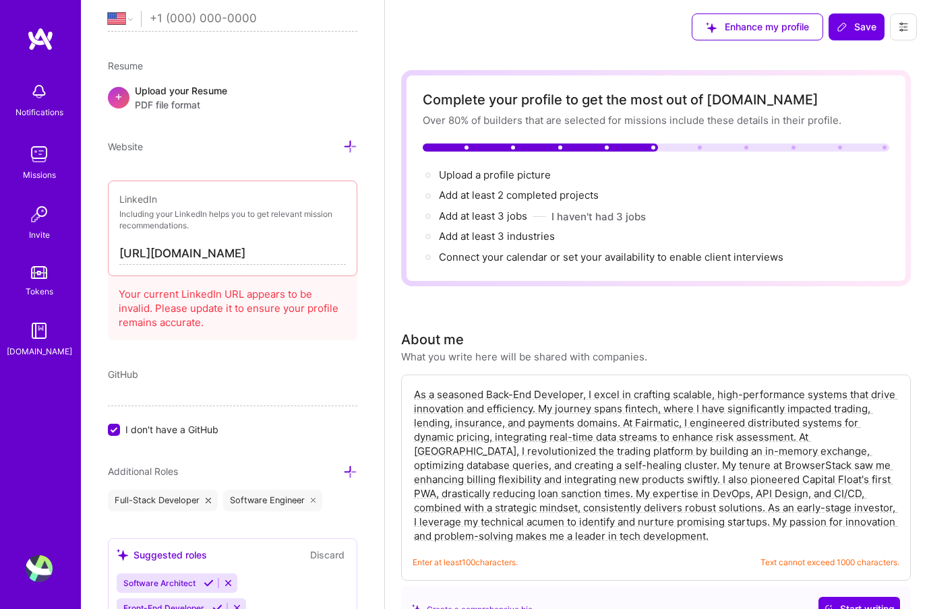
click at [161, 429] on span "I don't have a GitHub" at bounding box center [171, 430] width 93 height 14
click at [121, 429] on input "I don't have a GitHub" at bounding box center [115, 431] width 12 height 12
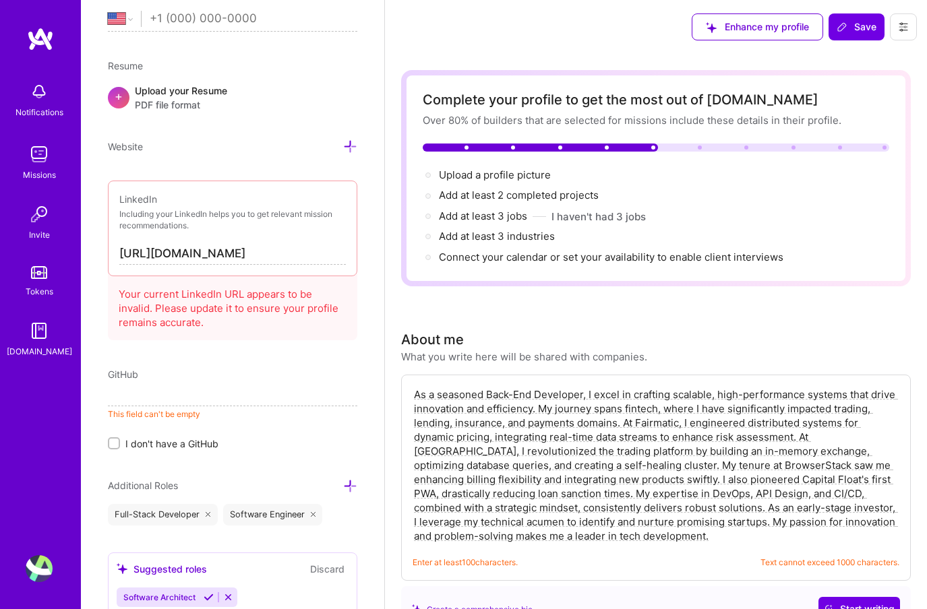
click at [140, 394] on input at bounding box center [232, 396] width 249 height 22
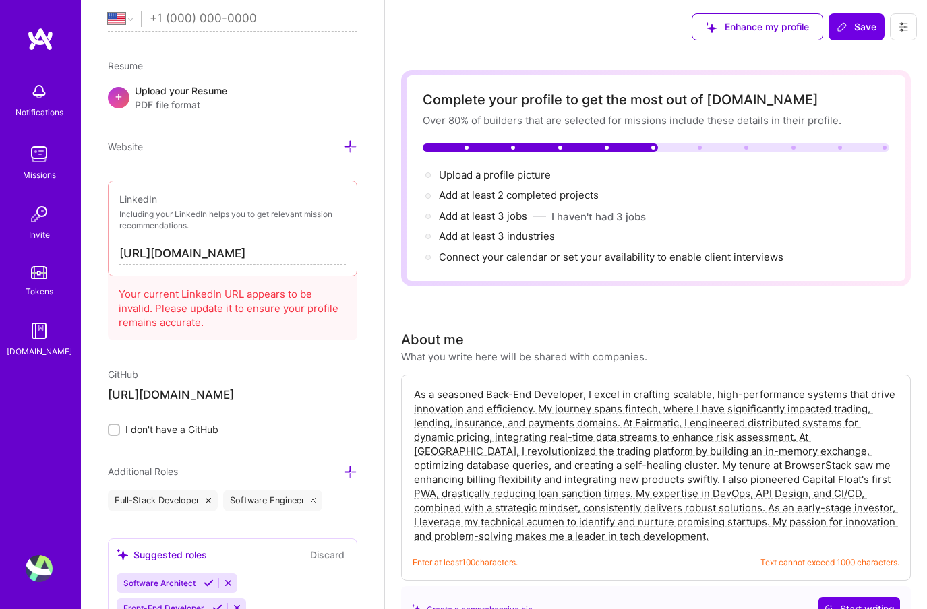
type input "https://github.com/rupeshparab"
click at [433, 357] on div "What you write here will be shared with companies." at bounding box center [524, 357] width 246 height 14
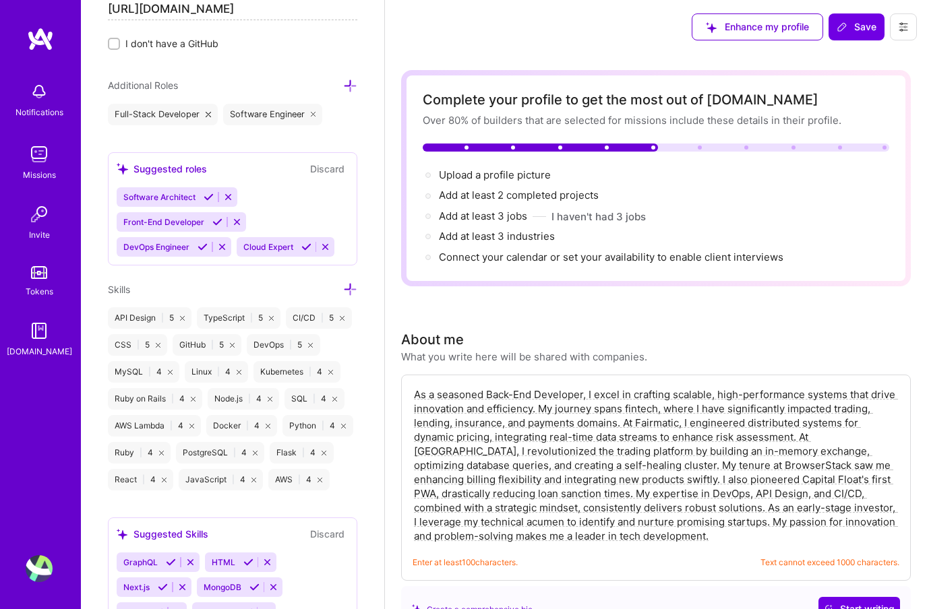
scroll to position [1050, 0]
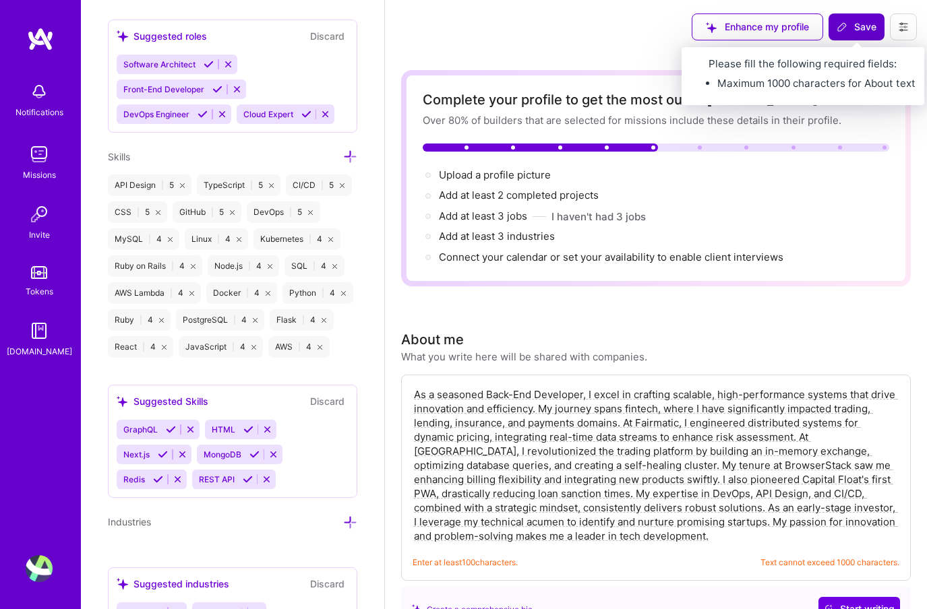
click at [841, 32] on icon at bounding box center [842, 27] width 11 height 11
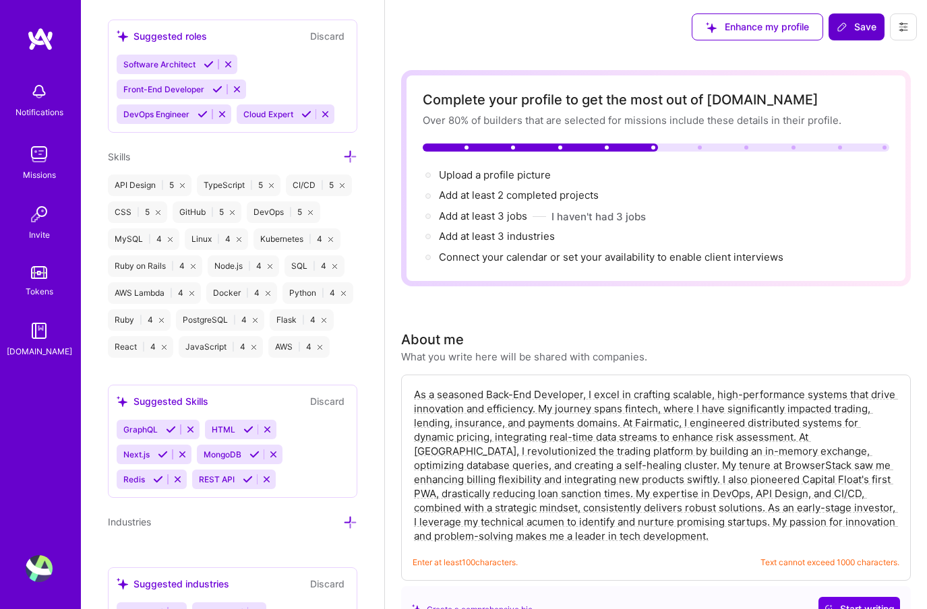
click at [782, 229] on div "Add at least 3 industries →" at bounding box center [656, 236] width 466 height 15
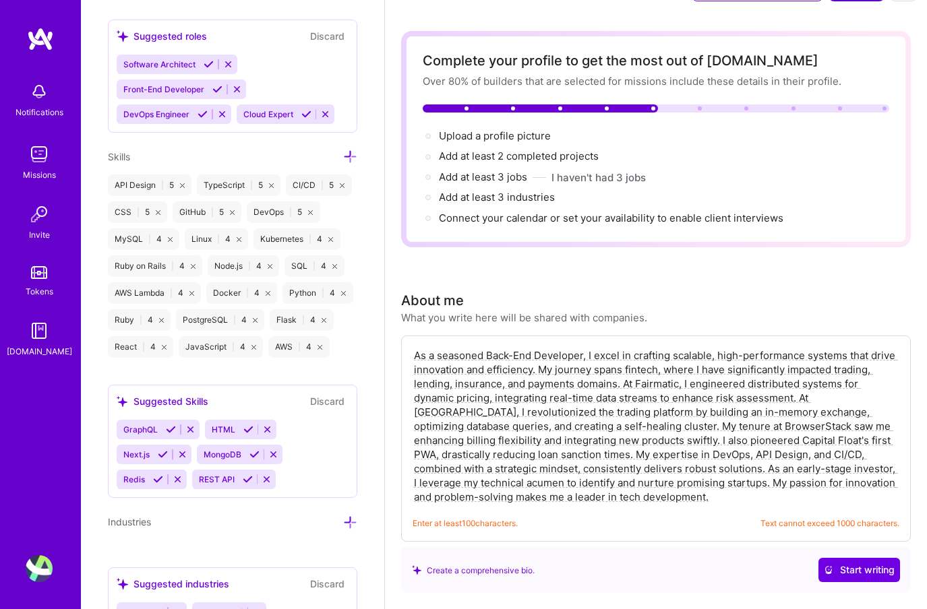
scroll to position [69, 0]
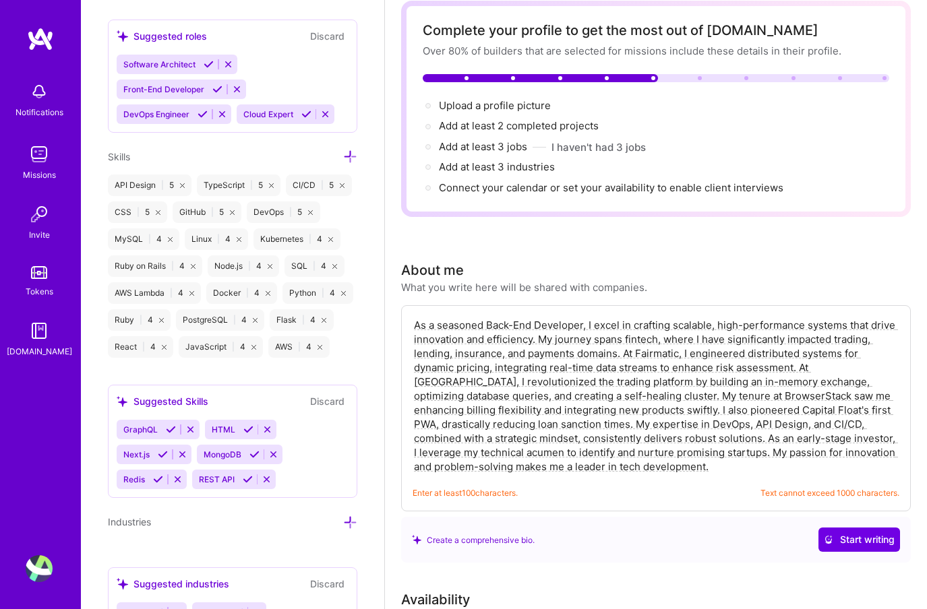
click at [703, 424] on textarea "As a seasoned Back-End Developer, I excel in crafting scalable, high-performanc…" at bounding box center [656, 396] width 487 height 158
drag, startPoint x: 662, startPoint y: 453, endPoint x: 642, endPoint y: 441, distance: 23.6
click at [642, 441] on textarea "As a seasoned Back-End Developer, I excel in crafting scalable, high-performanc…" at bounding box center [656, 396] width 487 height 158
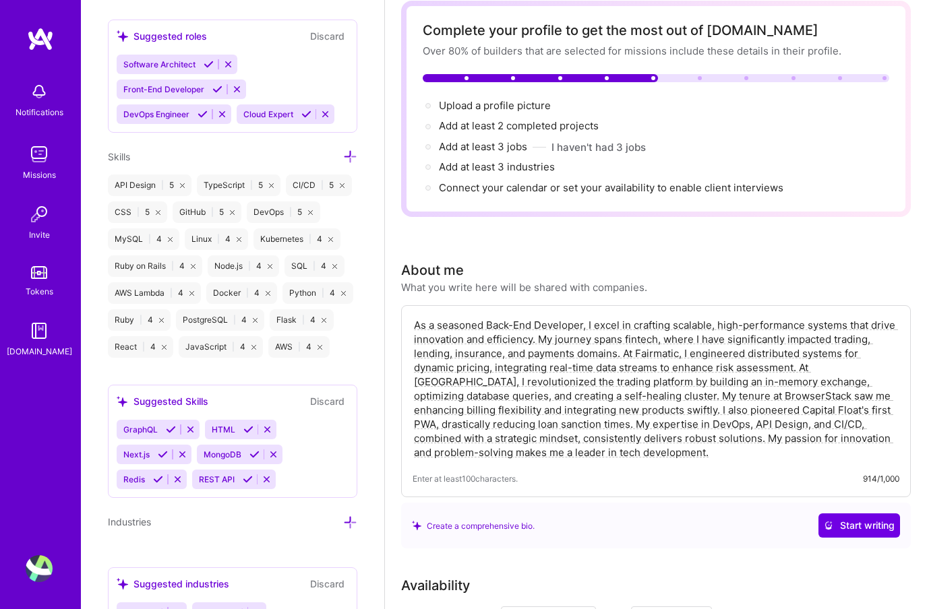
click at [615, 364] on textarea "As a seasoned Back-End Developer, I excel in crafting scalable, high-performanc…" at bounding box center [656, 389] width 487 height 144
drag, startPoint x: 575, startPoint y: 393, endPoint x: 486, endPoint y: 395, distance: 89.0
click at [486, 395] on textarea "As a seasoned Back-End Developer, I excel in crafting scalable, high-performanc…" at bounding box center [656, 389] width 487 height 144
click at [616, 348] on textarea "As a seasoned Back-End Developer, I excel in crafting scalable, high-performanc…" at bounding box center [656, 389] width 487 height 144
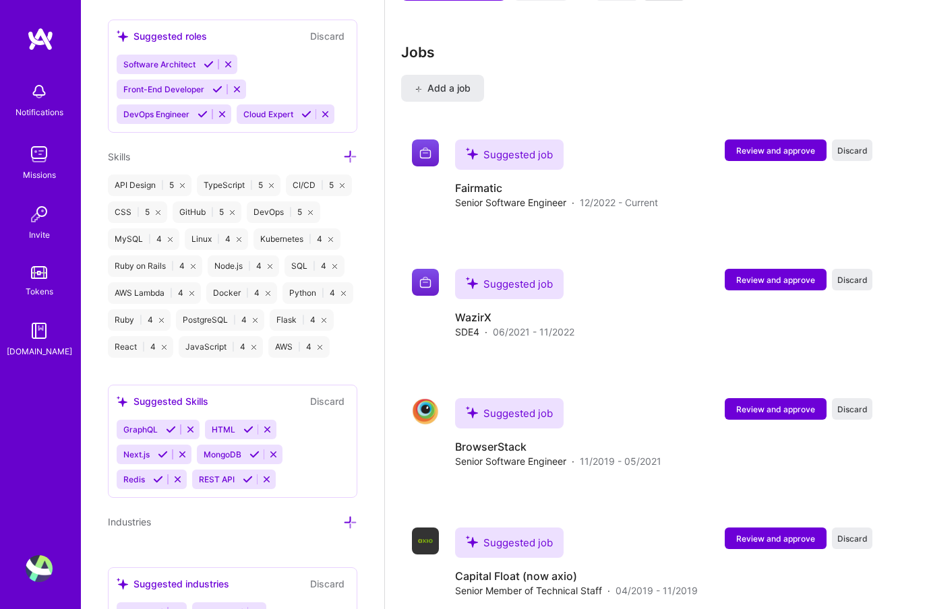
scroll to position [2036, 0]
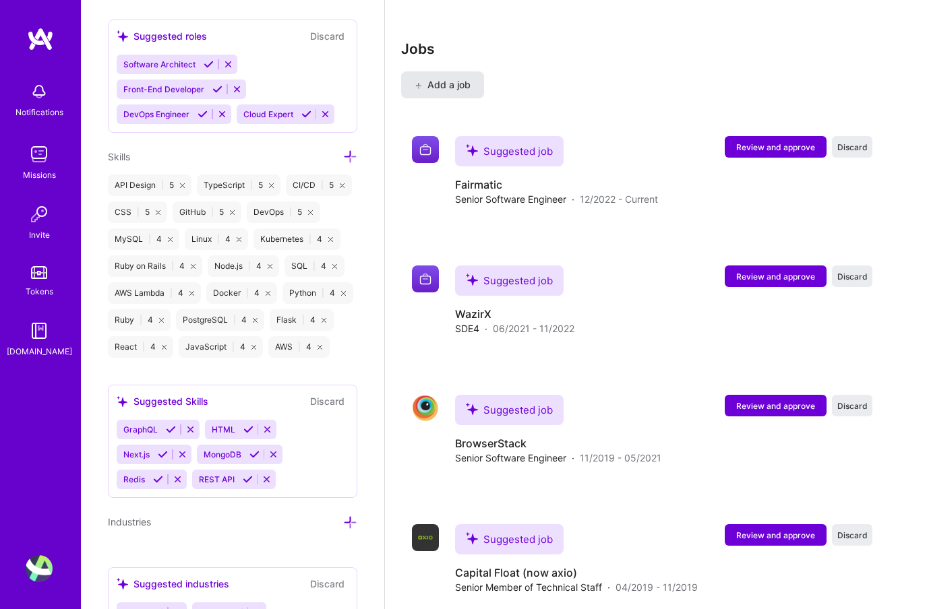
type textarea "As a seasoned Back-End Developer, I excel in crafting scalable, high-performanc…"
click at [444, 79] on span "Add a job" at bounding box center [443, 84] width 56 height 13
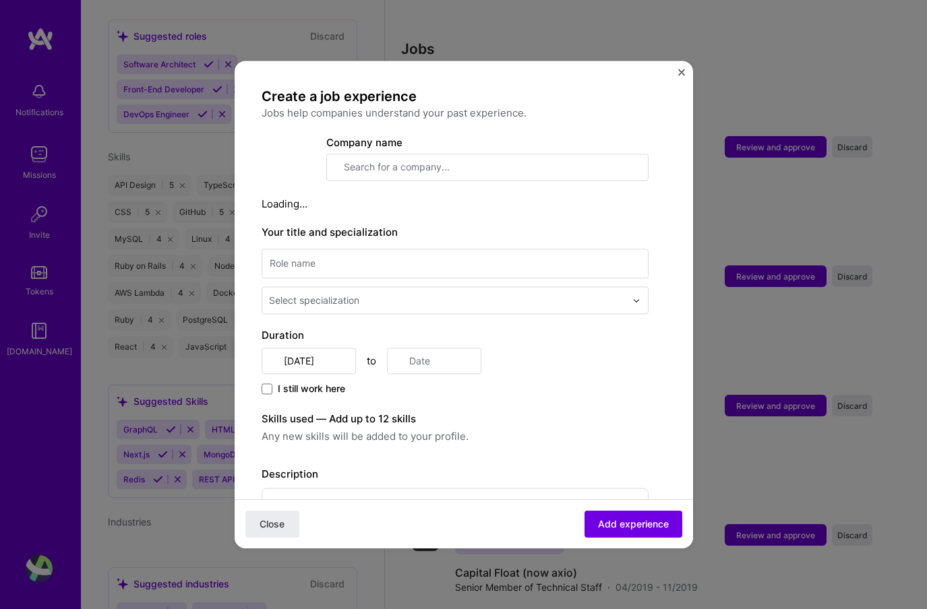
click at [727, 84] on div "Create a job experience Jobs help companies understand your past experience. Co…" at bounding box center [463, 304] width 927 height 609
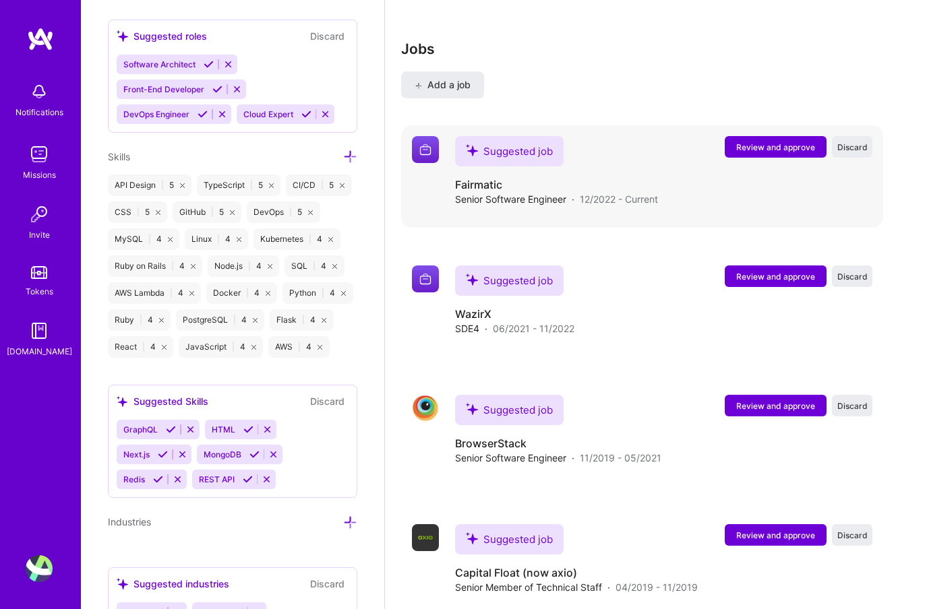
click at [649, 181] on h4 "Fairmatic" at bounding box center [556, 184] width 203 height 15
click at [777, 146] on span "Review and approve" at bounding box center [775, 147] width 79 height 11
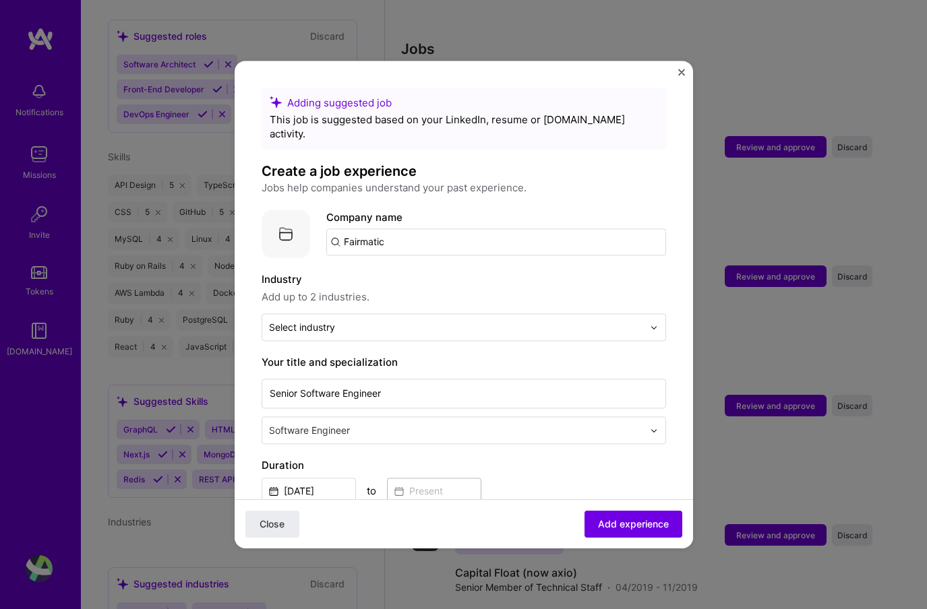
scroll to position [27, 0]
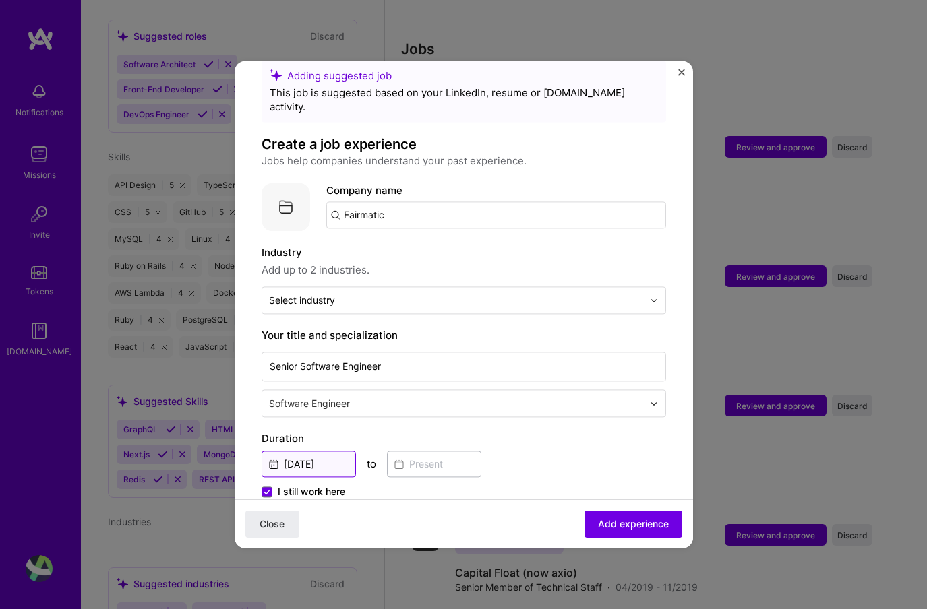
click at [328, 451] on input "Dec, 2022" at bounding box center [309, 464] width 94 height 26
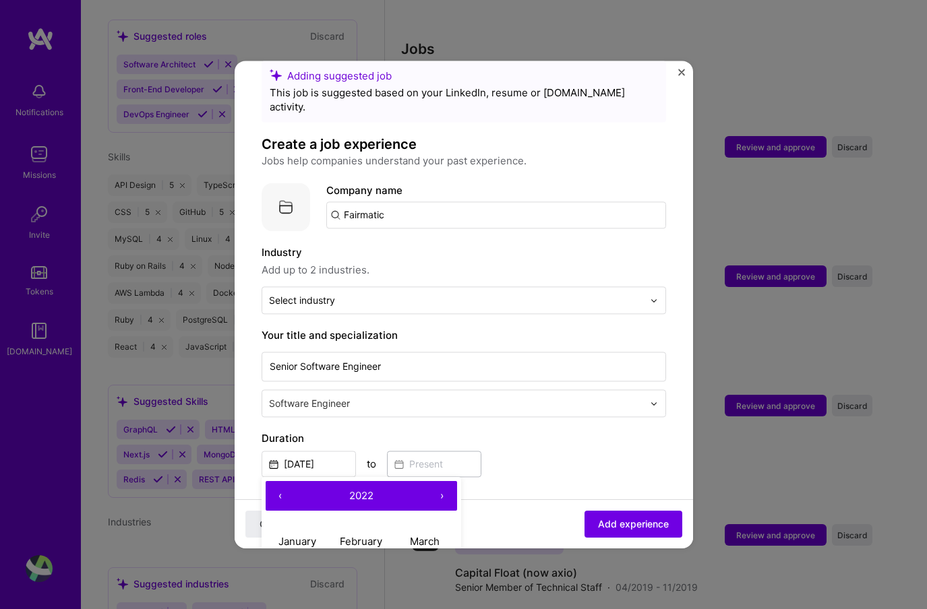
click at [420, 431] on label "Duration" at bounding box center [464, 439] width 404 height 16
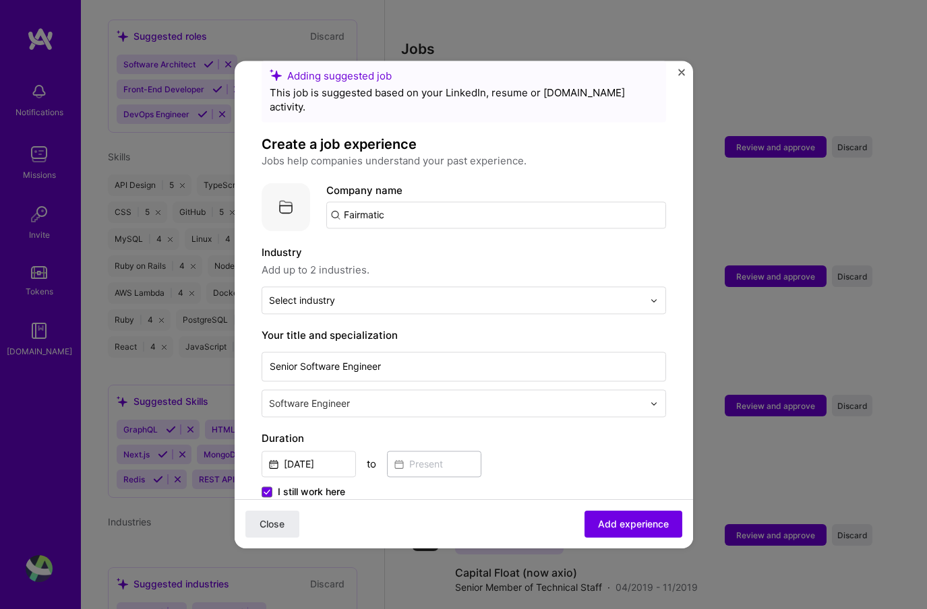
click at [317, 485] on span "I still work here" at bounding box center [311, 491] width 67 height 13
click at [0, 0] on input "I still work here" at bounding box center [0, 0] width 0 height 0
click at [421, 458] on input at bounding box center [434, 464] width 94 height 26
click at [338, 452] on input "Dec, 2022" at bounding box center [309, 464] width 94 height 26
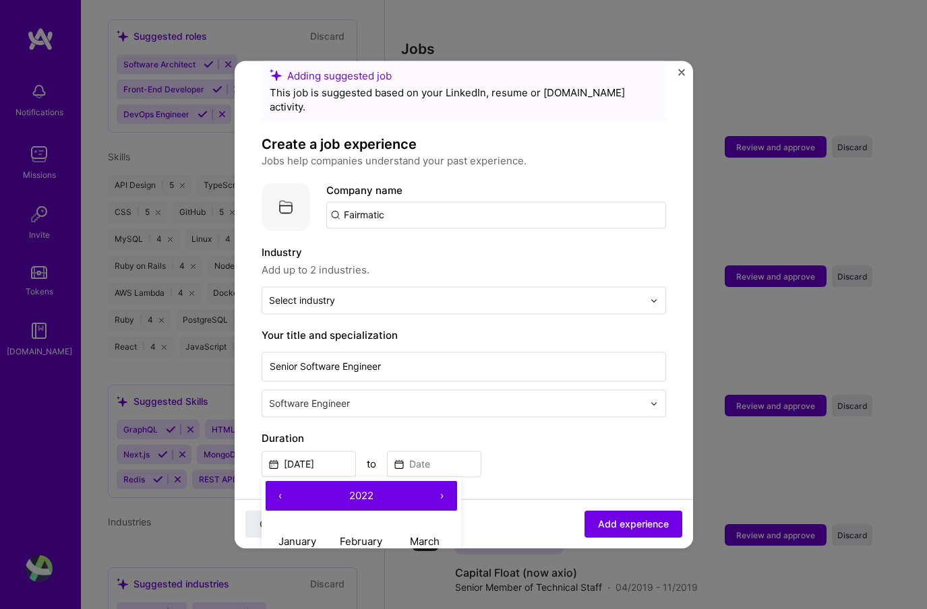
click at [450, 431] on label "Duration" at bounding box center [464, 439] width 404 height 16
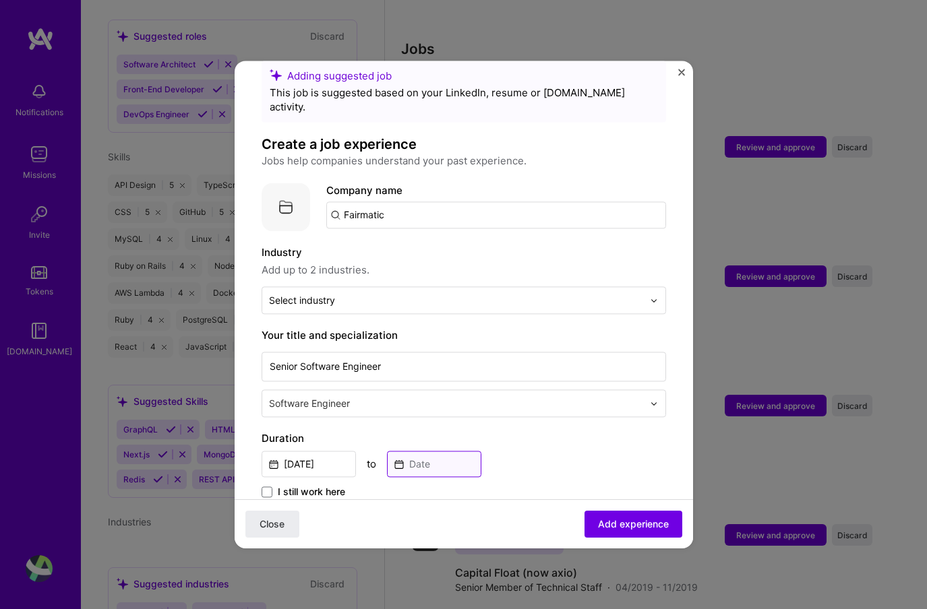
click at [432, 451] on input at bounding box center [434, 464] width 94 height 26
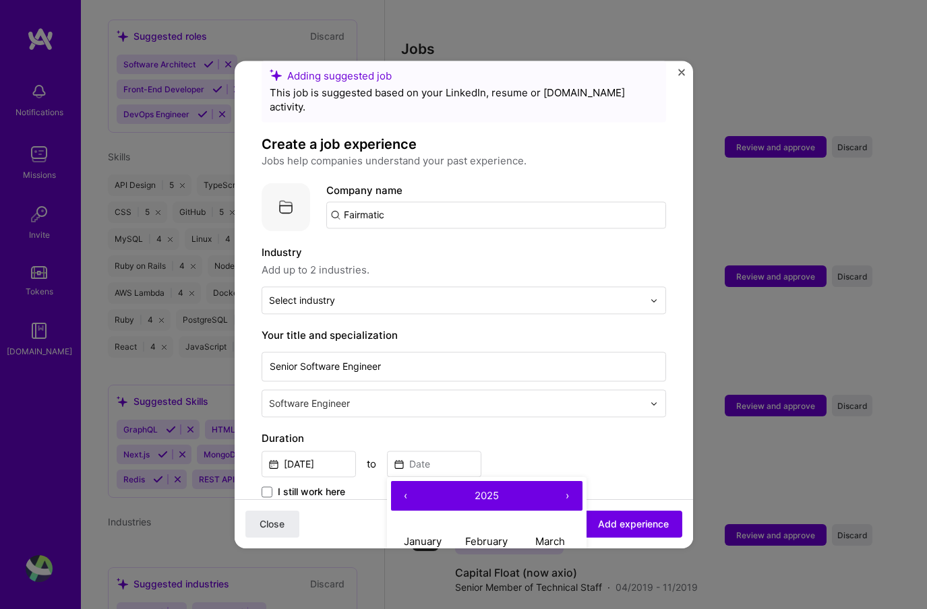
click at [404, 486] on button "‹" at bounding box center [406, 496] width 30 height 30
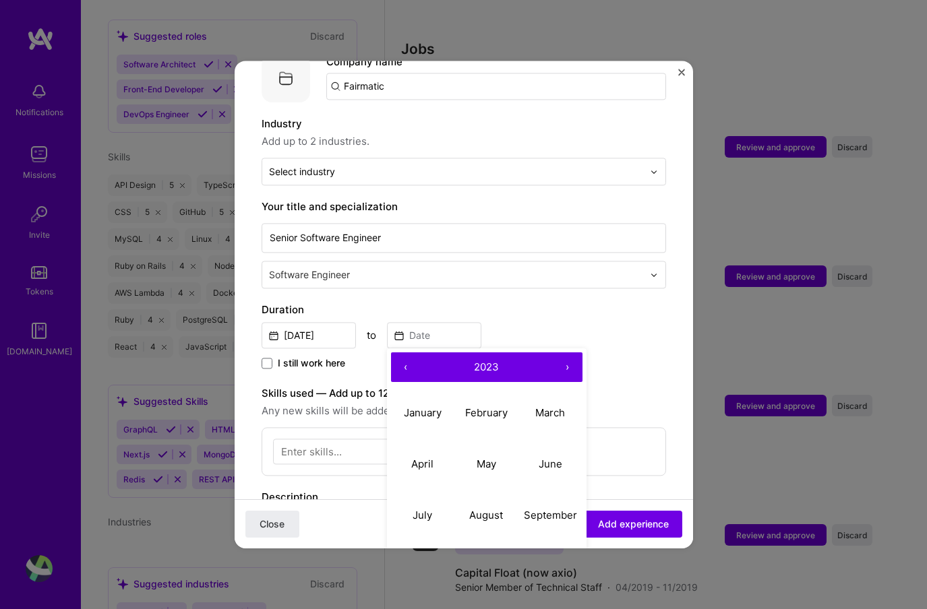
scroll to position [176, 0]
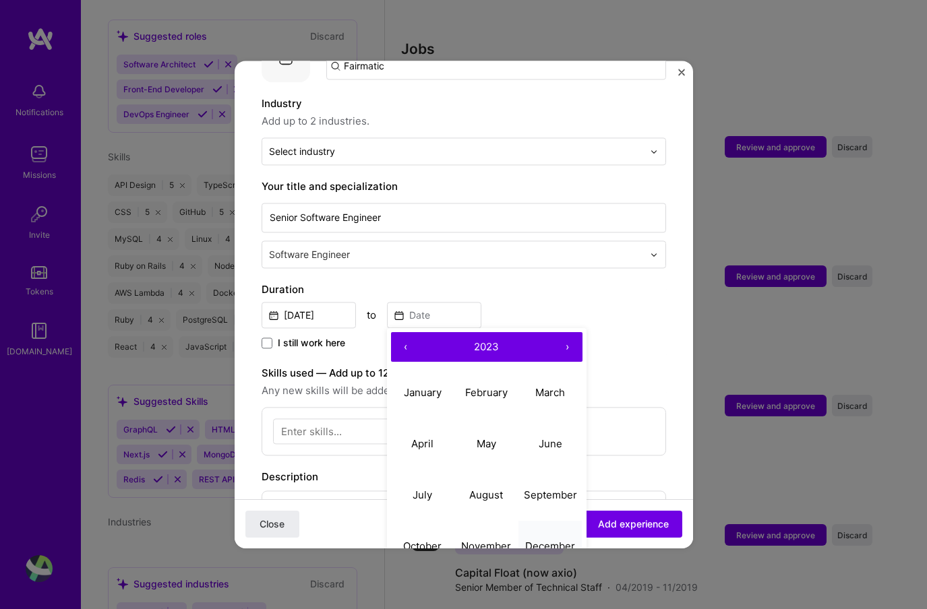
click at [535, 540] on abbr "December" at bounding box center [550, 546] width 50 height 13
type input "Dec, 2023"
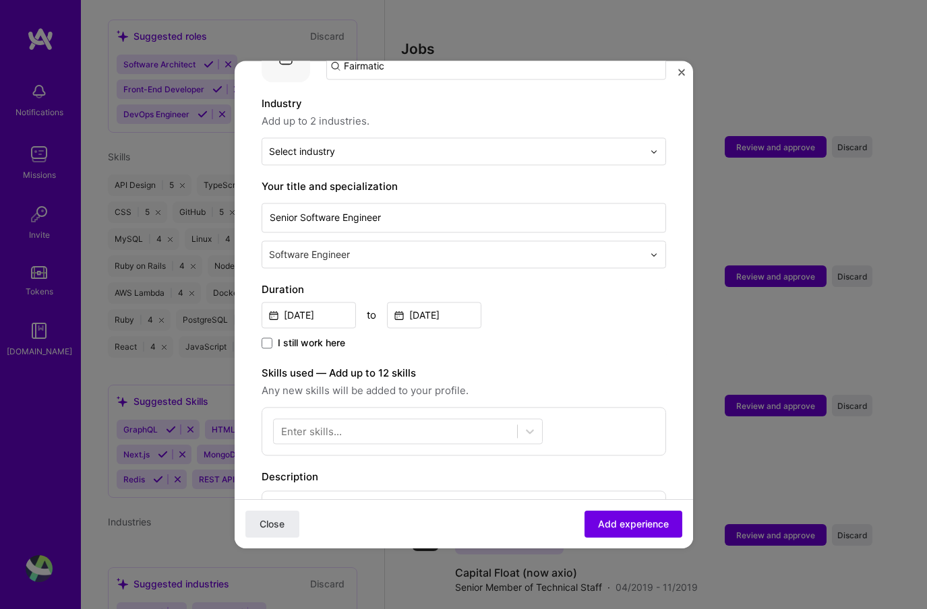
click at [569, 339] on div "Adding suggested job This job is suggested based on your LinkedIn, resume or A.…" at bounding box center [464, 416] width 404 height 1008
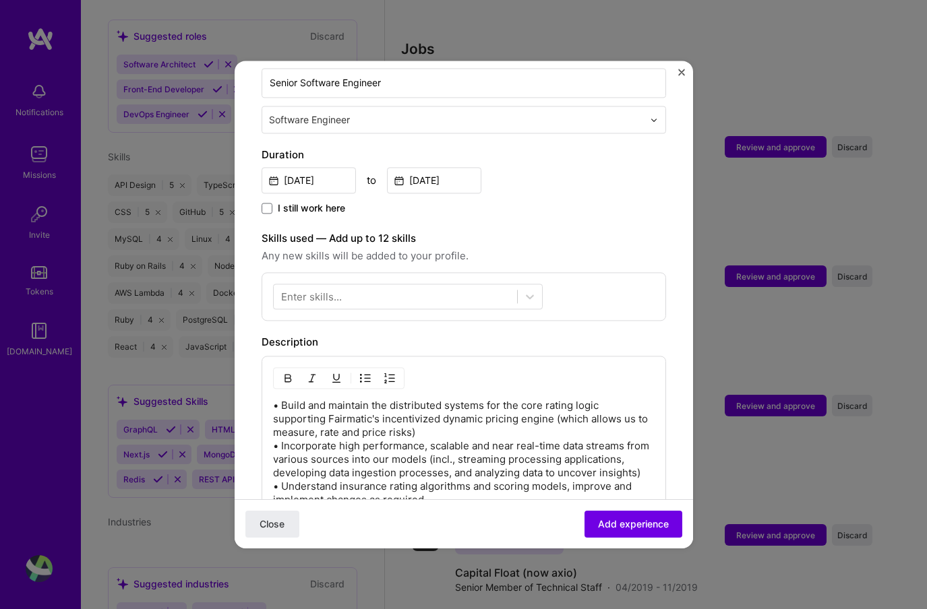
scroll to position [609, 0]
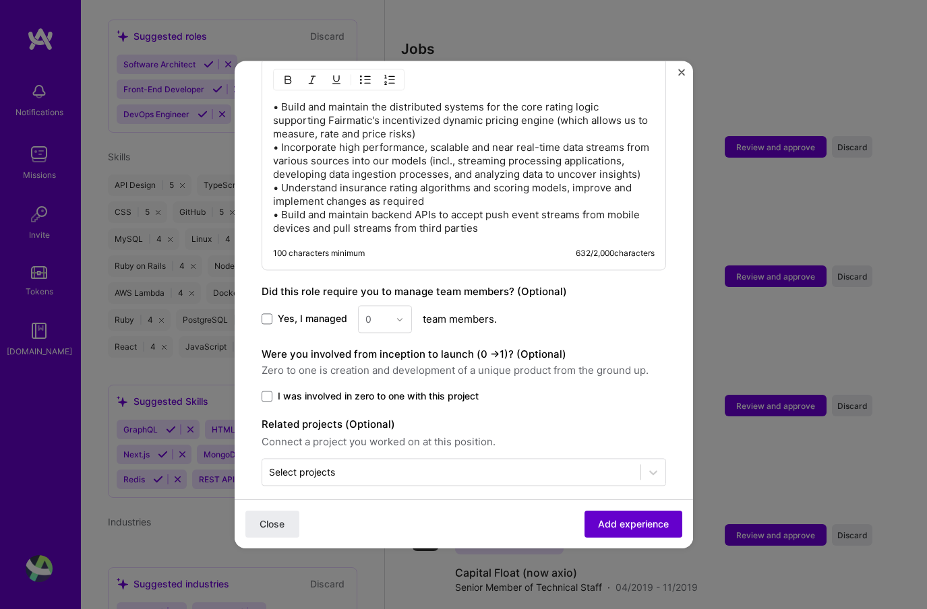
click at [616, 522] on span "Add experience" at bounding box center [633, 524] width 71 height 13
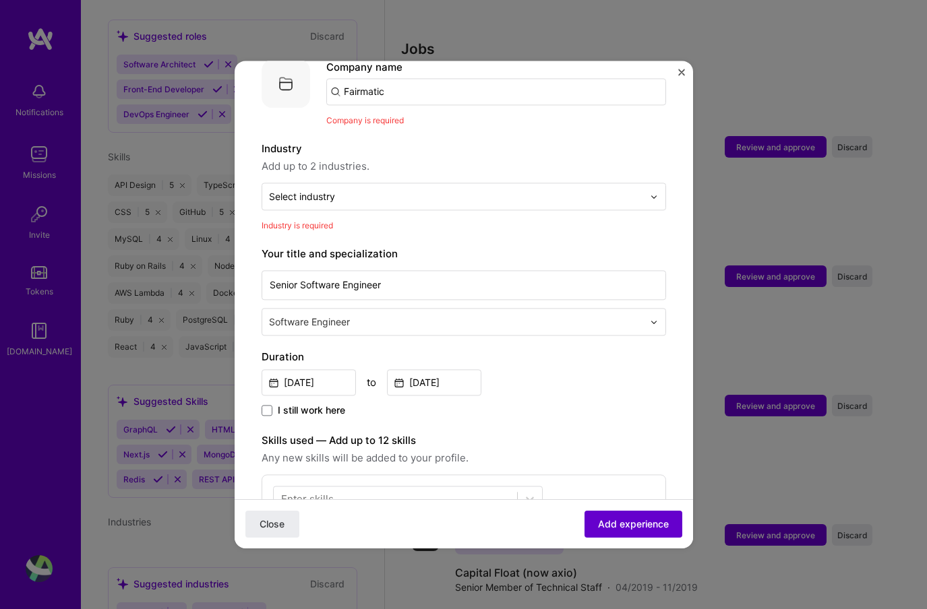
scroll to position [135, 0]
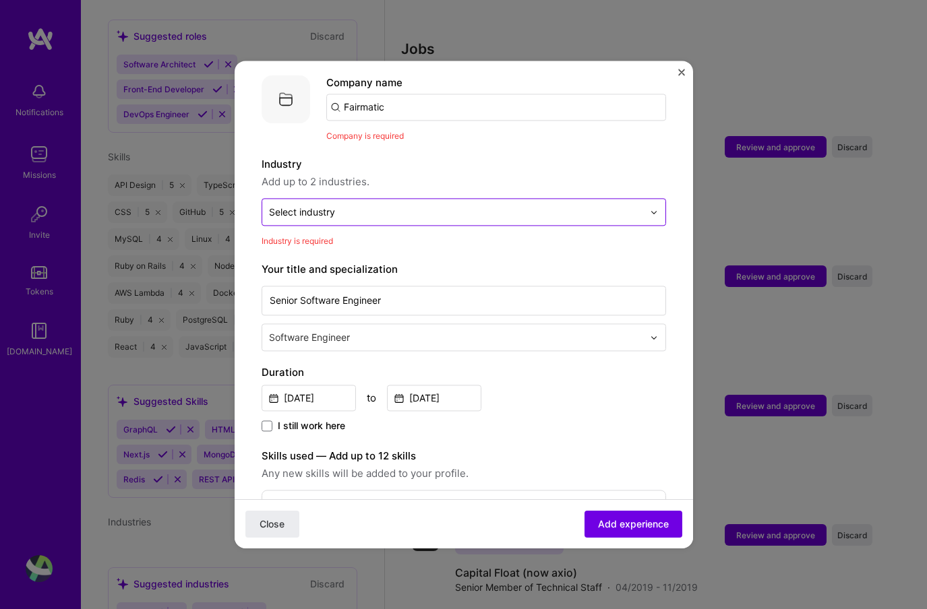
click at [448, 205] on input "text" at bounding box center [456, 212] width 374 height 14
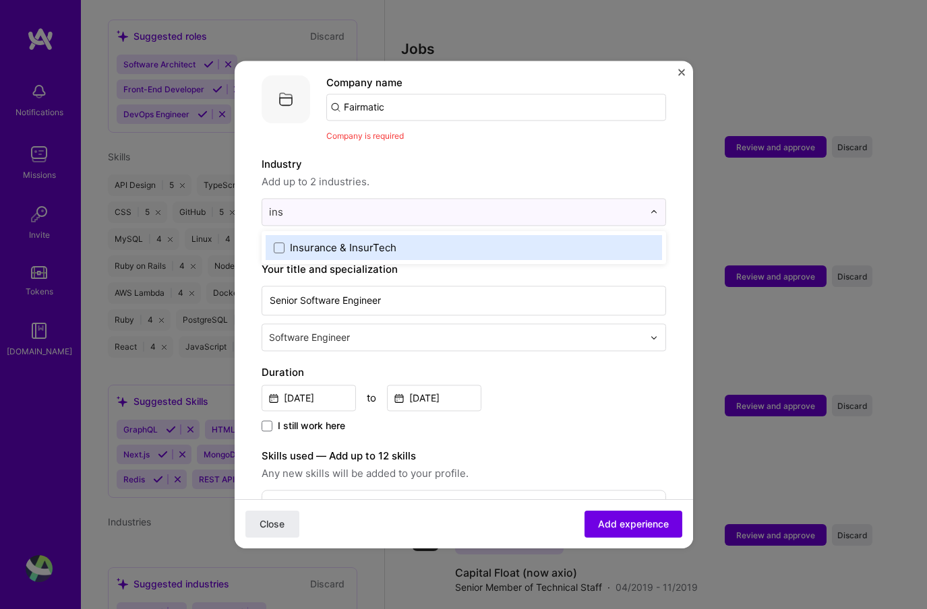
scroll to position [0, 0]
type input "insu"
click at [455, 241] on label "Insurance & InsurTech" at bounding box center [464, 248] width 380 height 14
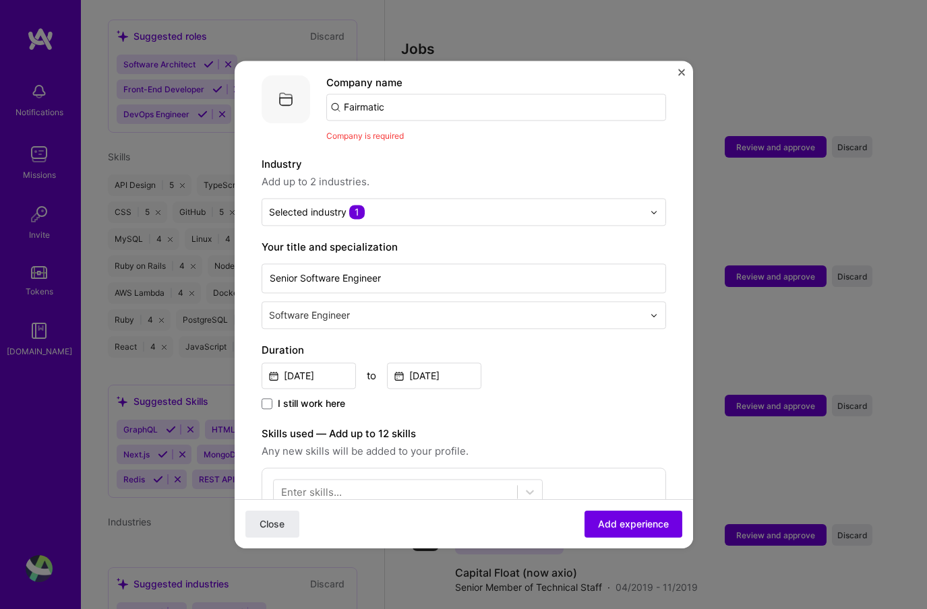
click at [495, 174] on span "Add up to 2 industries." at bounding box center [464, 182] width 404 height 16
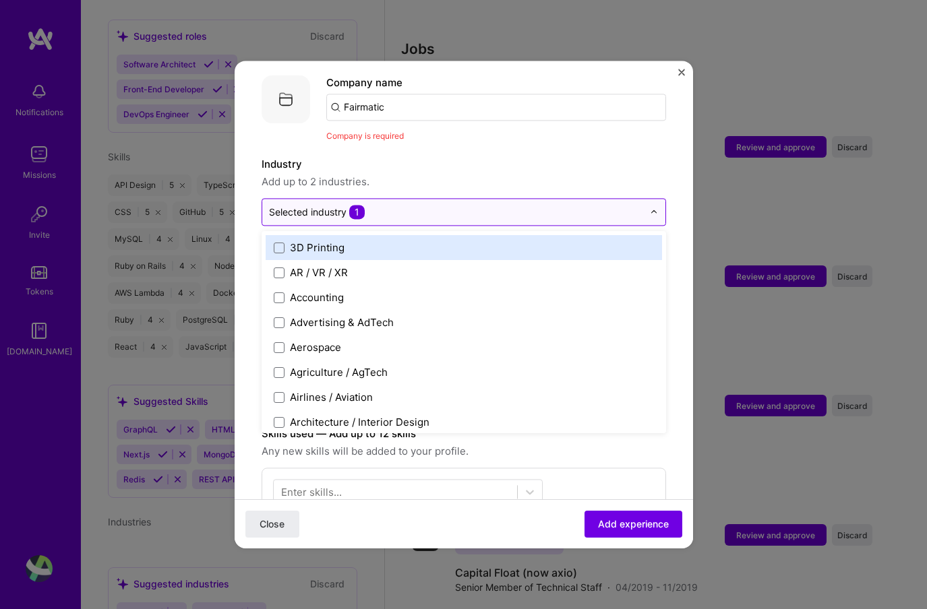
click at [479, 204] on div at bounding box center [456, 212] width 374 height 17
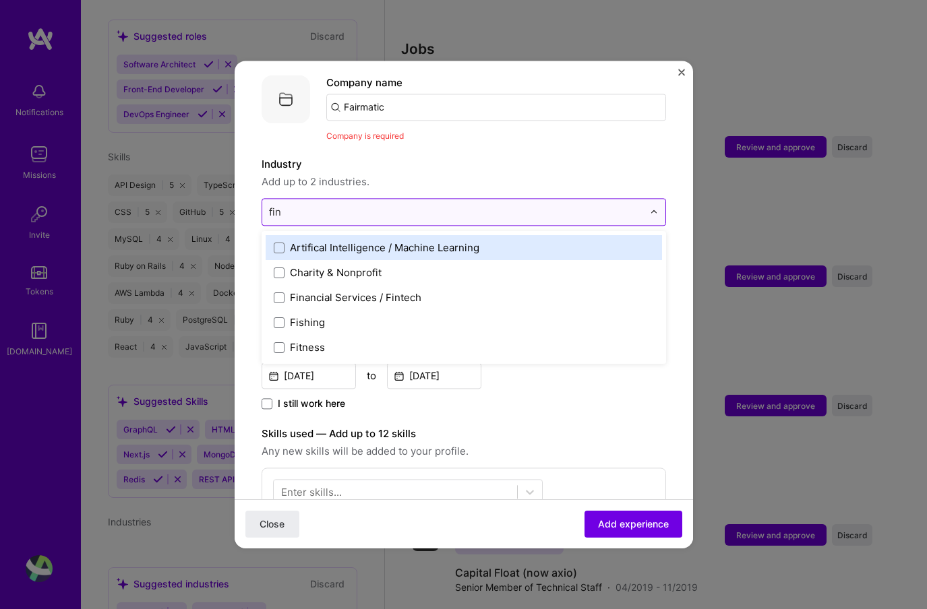
type input "fint"
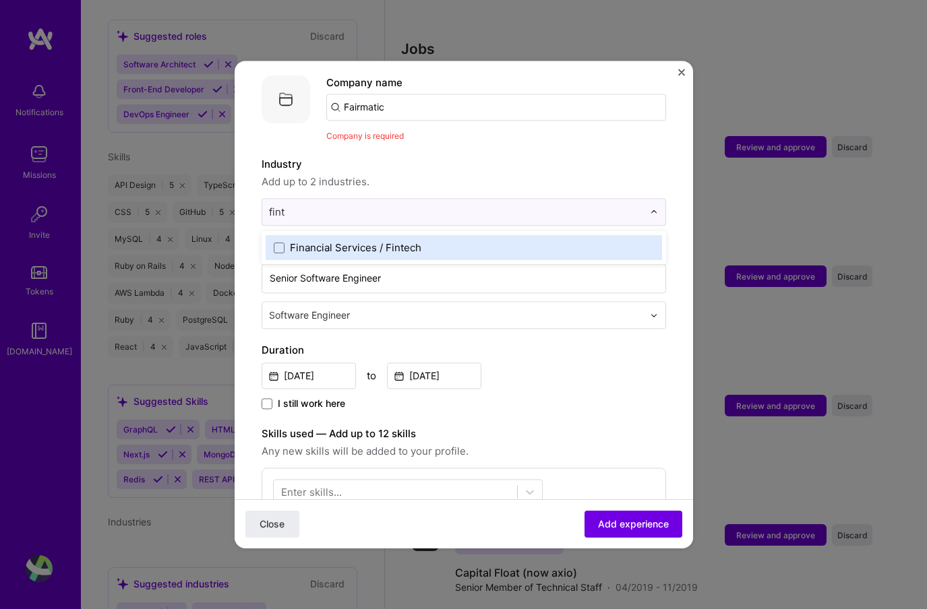
click at [445, 241] on label "Financial Services / Fintech" at bounding box center [464, 248] width 380 height 14
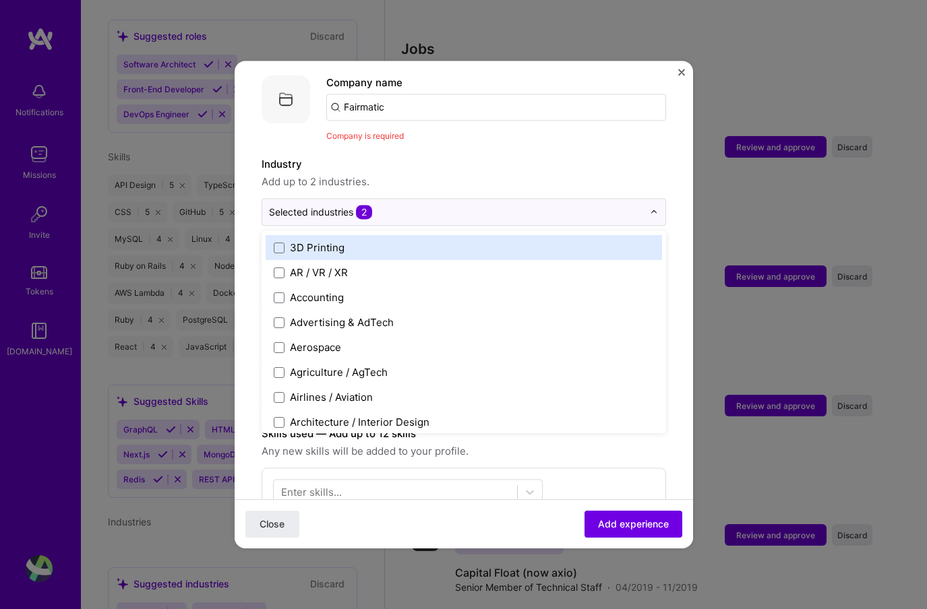
click at [471, 156] on label "Industry" at bounding box center [464, 164] width 404 height 16
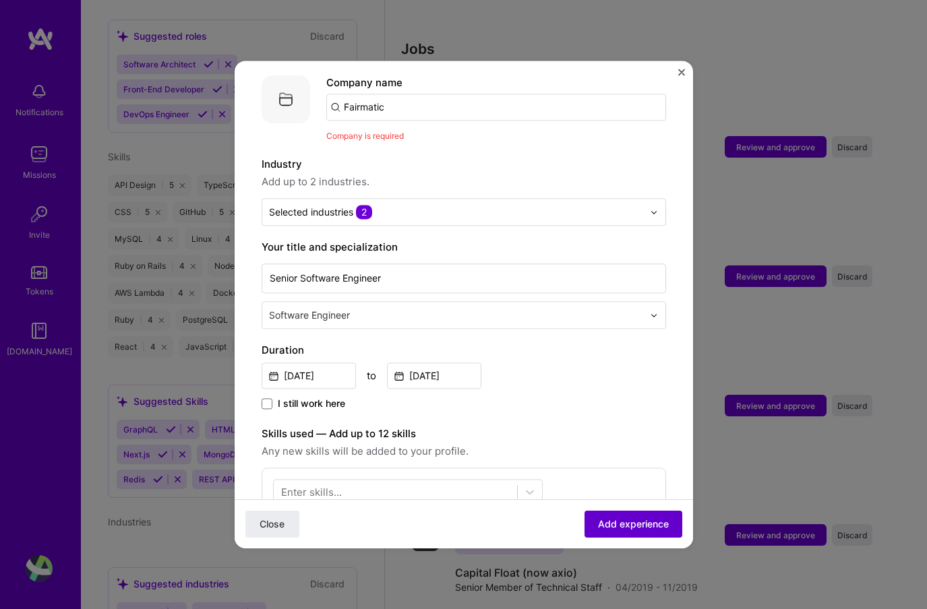
click at [611, 524] on span "Add experience" at bounding box center [633, 524] width 71 height 13
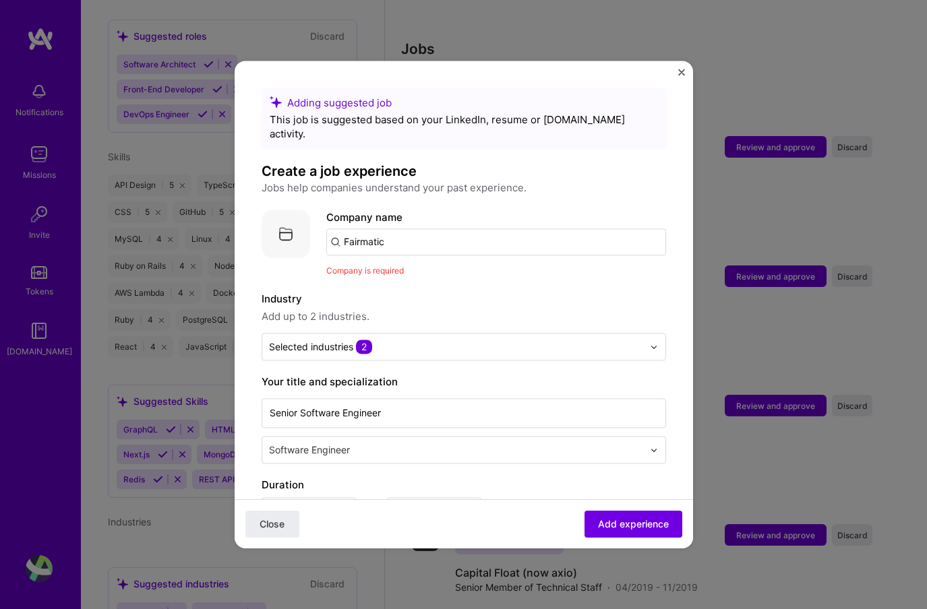
click at [425, 231] on input "Fairmatic" at bounding box center [496, 242] width 340 height 27
type input "Fairmatic"
click at [392, 272] on span "Add company" at bounding box center [364, 279] width 65 height 14
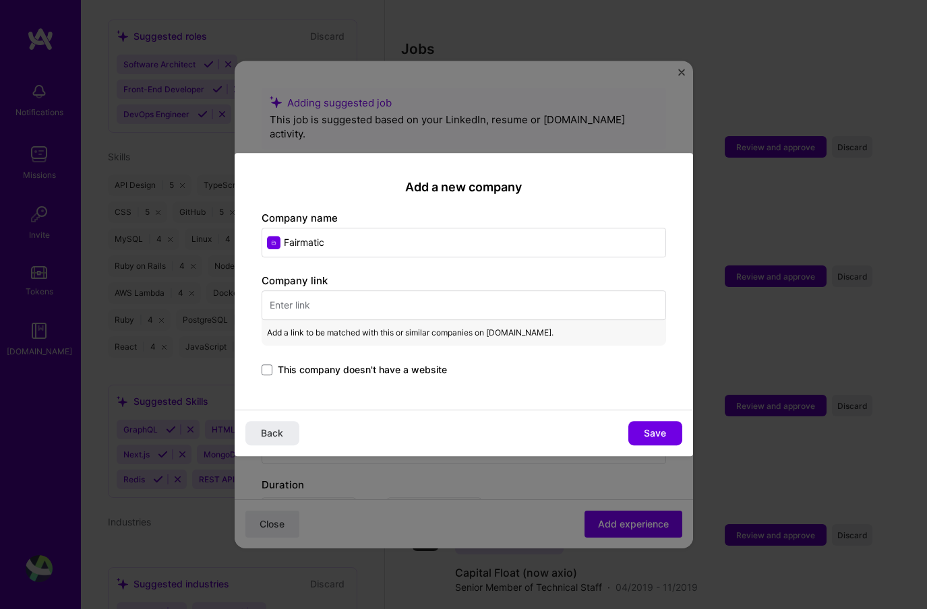
click at [346, 315] on input "text" at bounding box center [464, 306] width 404 height 30
paste input "https://www.fairmatic.com/"
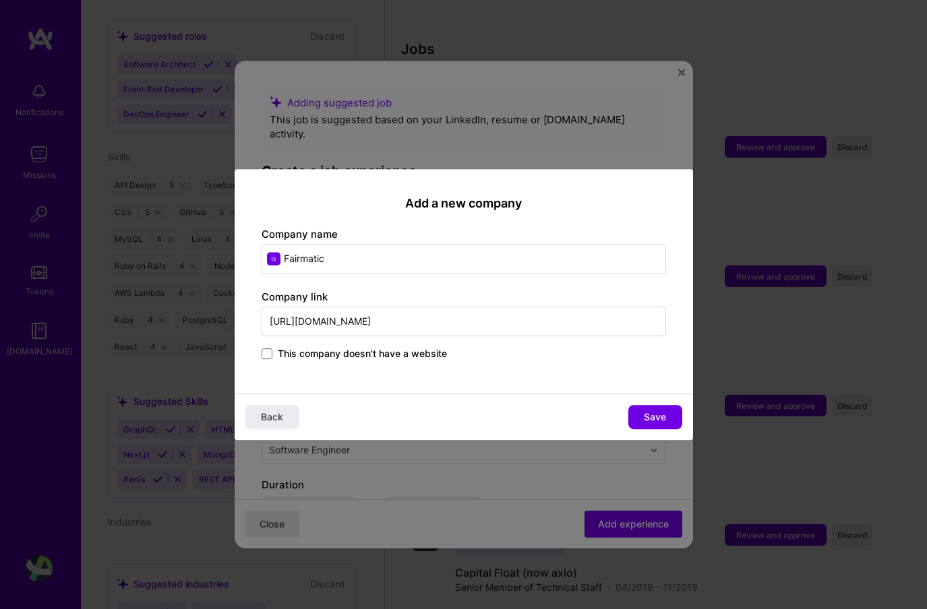
type input "https://www.fairmatic.com/"
click at [650, 416] on span "Save" at bounding box center [655, 417] width 22 height 13
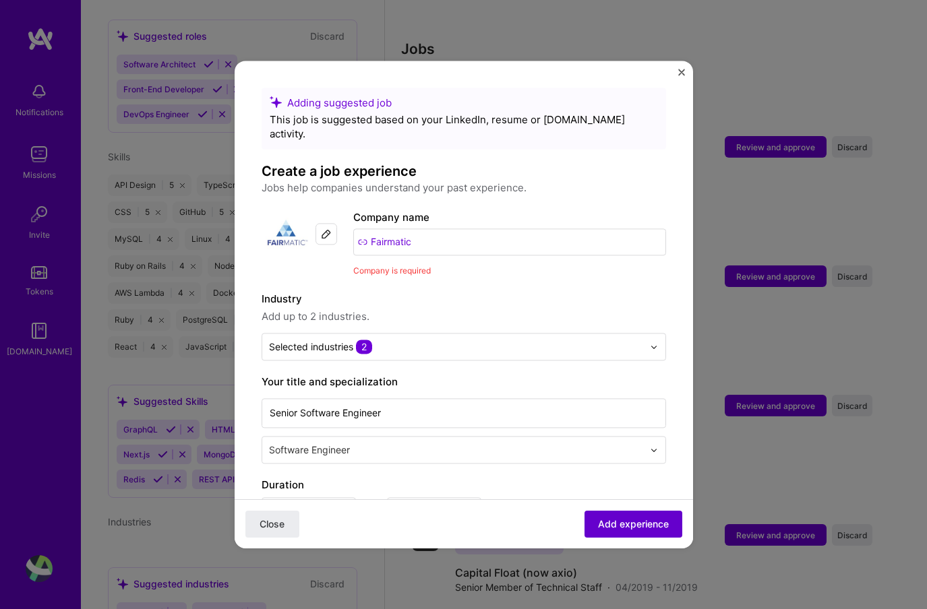
click at [624, 524] on span "Add experience" at bounding box center [633, 524] width 71 height 13
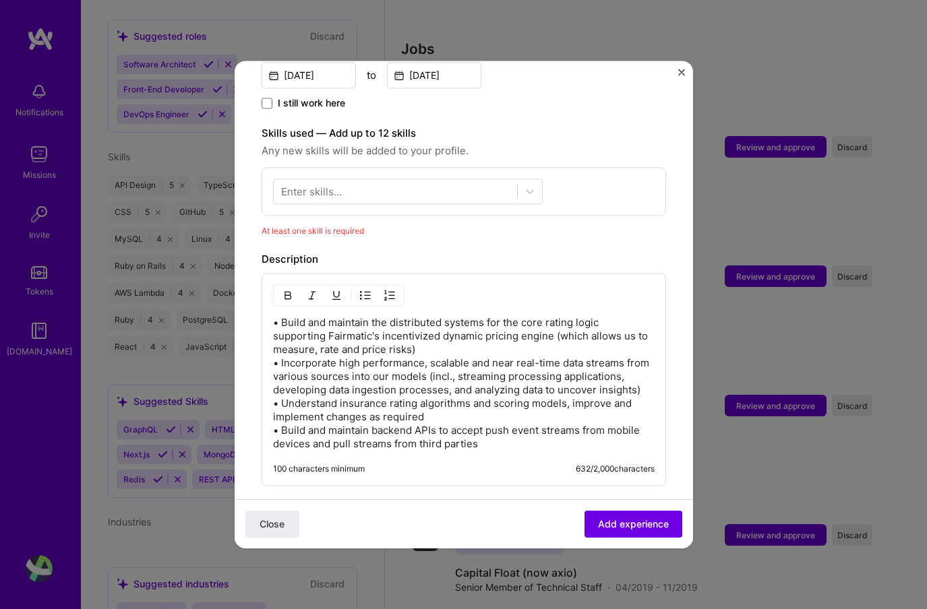
scroll to position [402, 0]
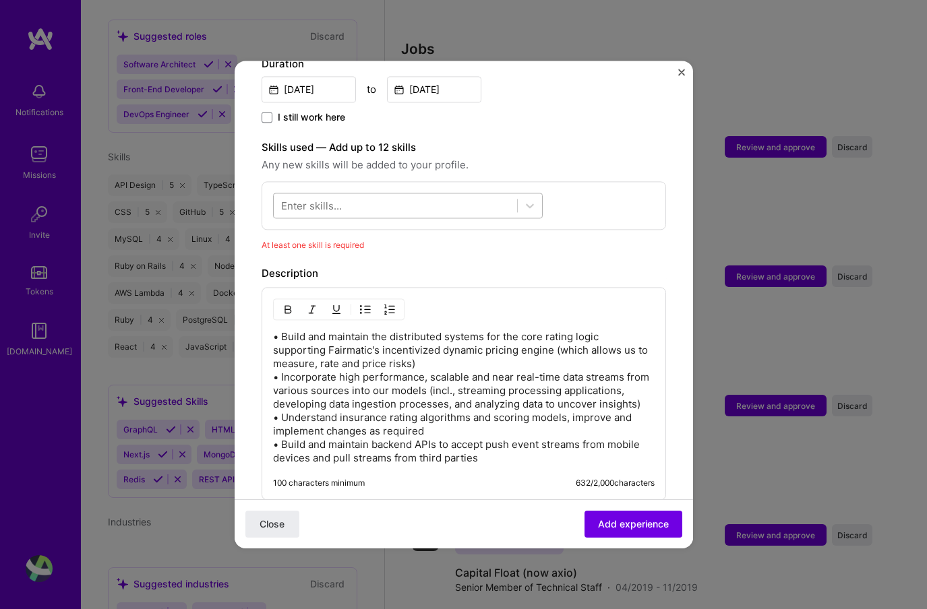
click at [466, 200] on div at bounding box center [395, 206] width 243 height 22
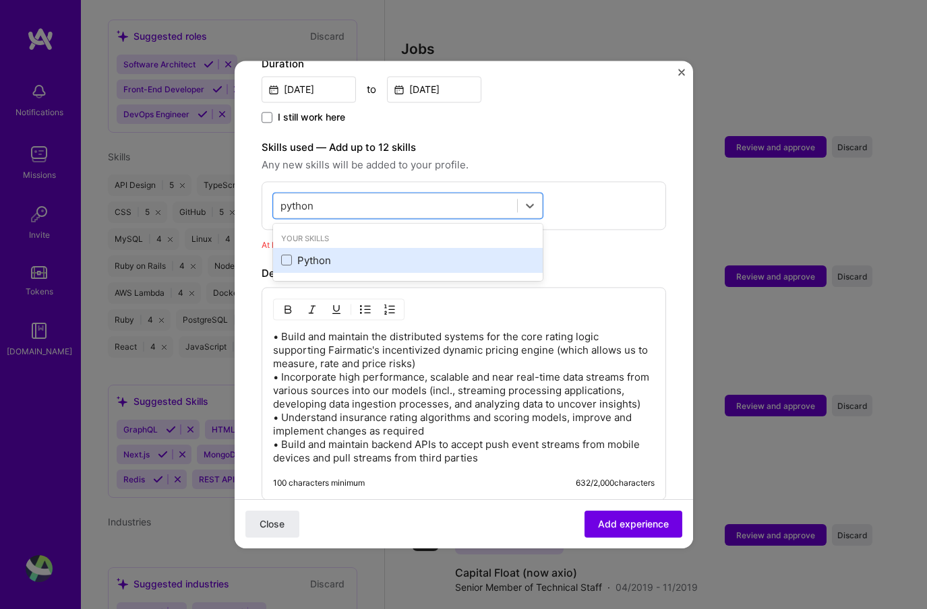
click at [311, 253] on div "Python" at bounding box center [407, 260] width 253 height 14
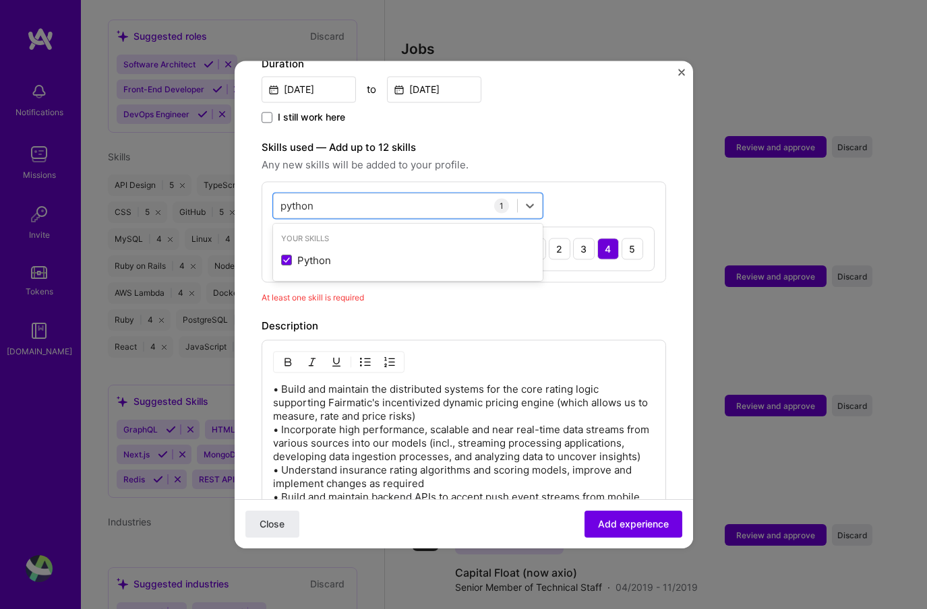
click at [524, 140] on label "Skills used — Add up to 12 skills" at bounding box center [464, 148] width 404 height 16
click at [628, 238] on div "5" at bounding box center [632, 249] width 22 height 22
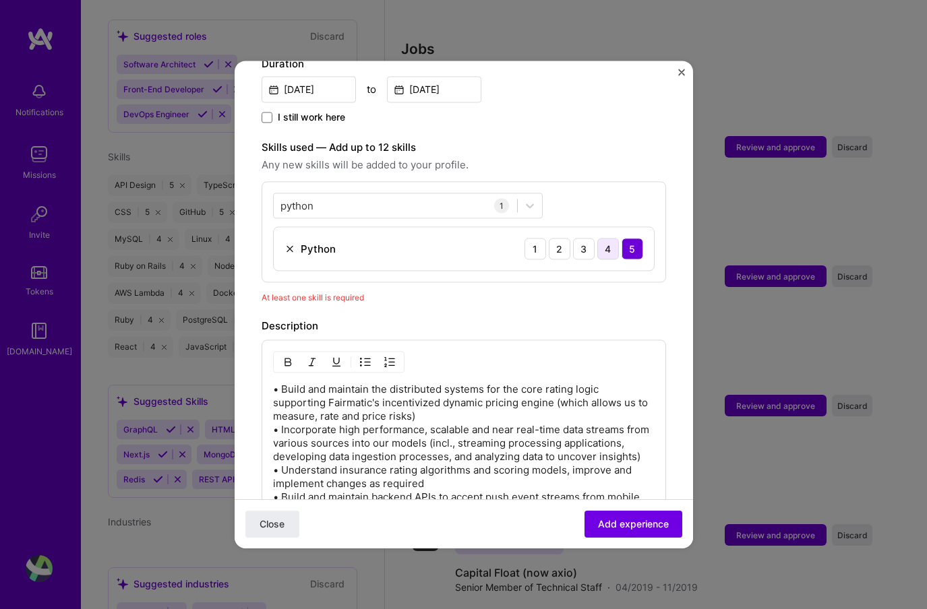
click at [604, 238] on div "4" at bounding box center [608, 249] width 22 height 22
click at [551, 165] on div "Skills used — Add up to 12 skills Any new skills will be added to your profile.…" at bounding box center [464, 211] width 404 height 143
click at [445, 198] on div "python python" at bounding box center [395, 206] width 243 height 22
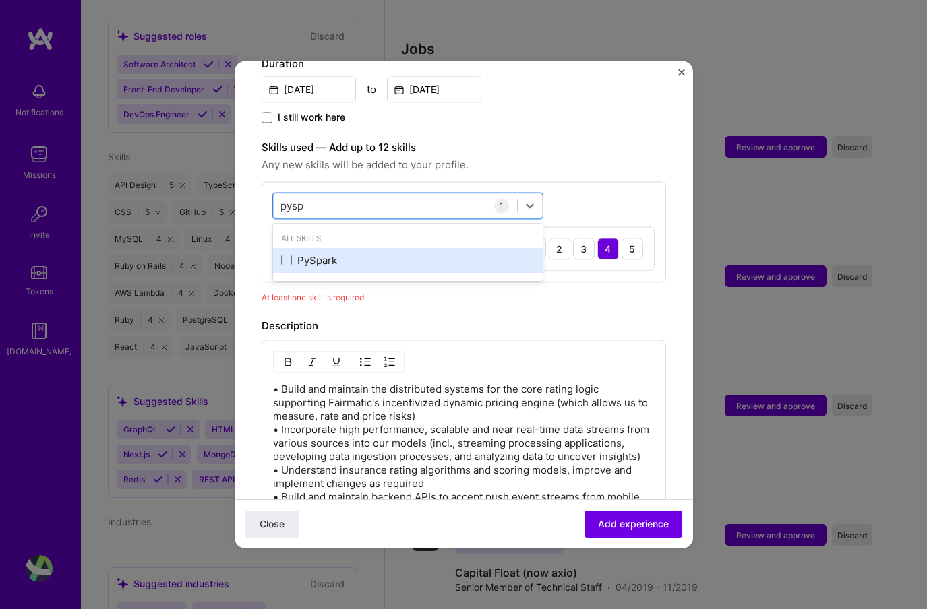
click at [389, 253] on div "PySpark" at bounding box center [407, 260] width 253 height 14
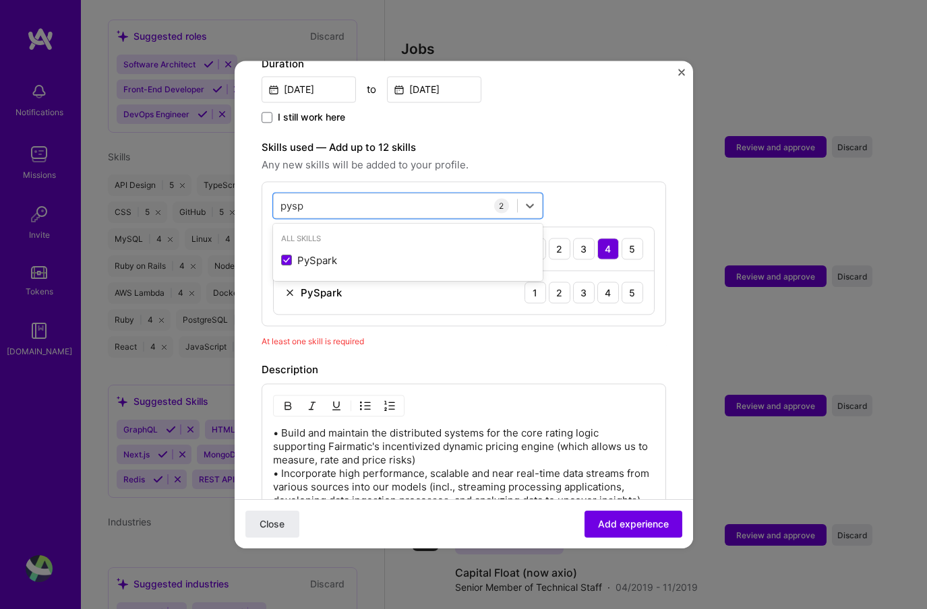
type input "pysp"
click at [527, 117] on div "Adding suggested job This job is suggested based on your LinkedIn, resume or A.…" at bounding box center [464, 249] width 404 height 1126
click at [583, 282] on div "3" at bounding box center [584, 293] width 22 height 22
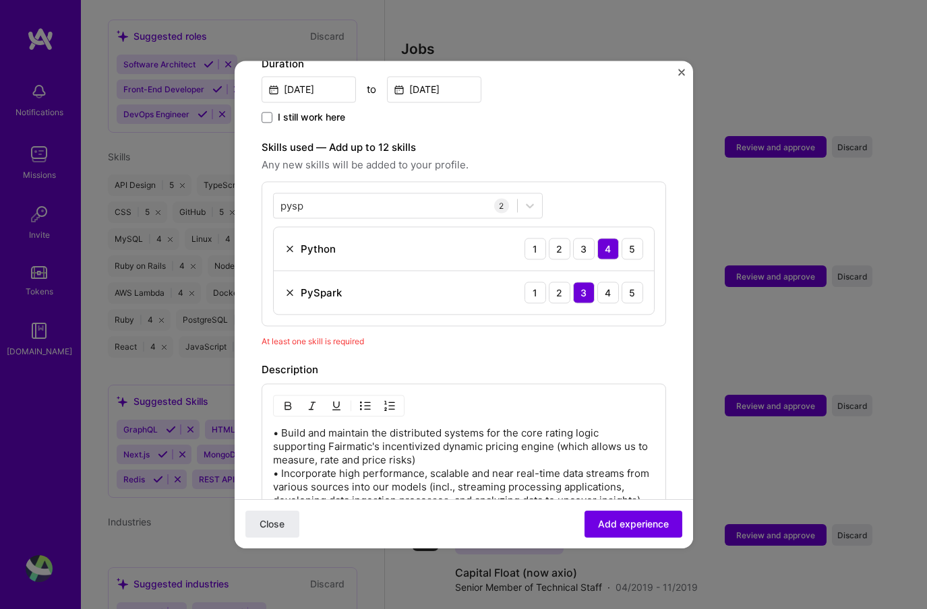
click at [551, 341] on div "Adding suggested job This job is suggested based on your LinkedIn, resume or A.…" at bounding box center [464, 249] width 404 height 1126
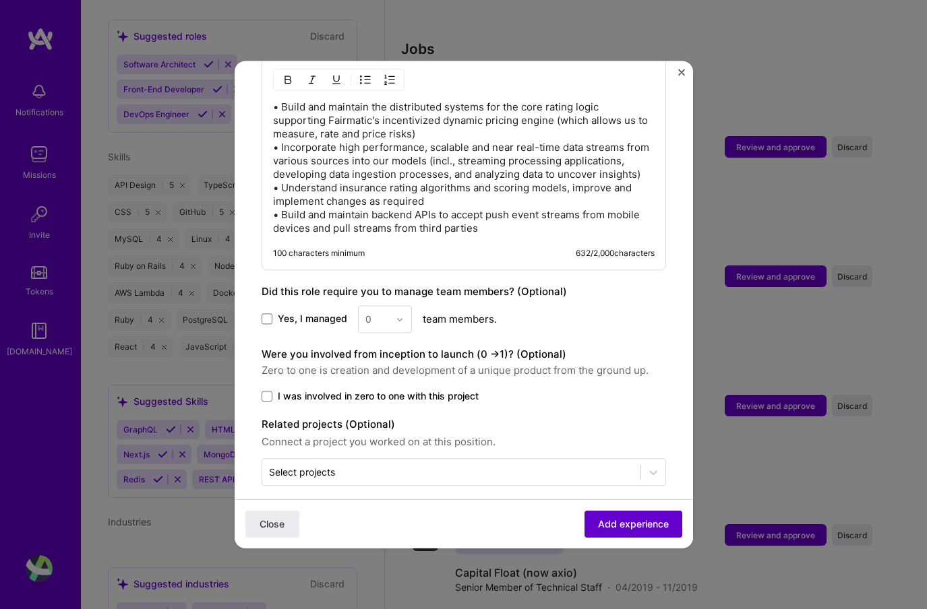
click at [619, 524] on span "Add experience" at bounding box center [633, 524] width 71 height 13
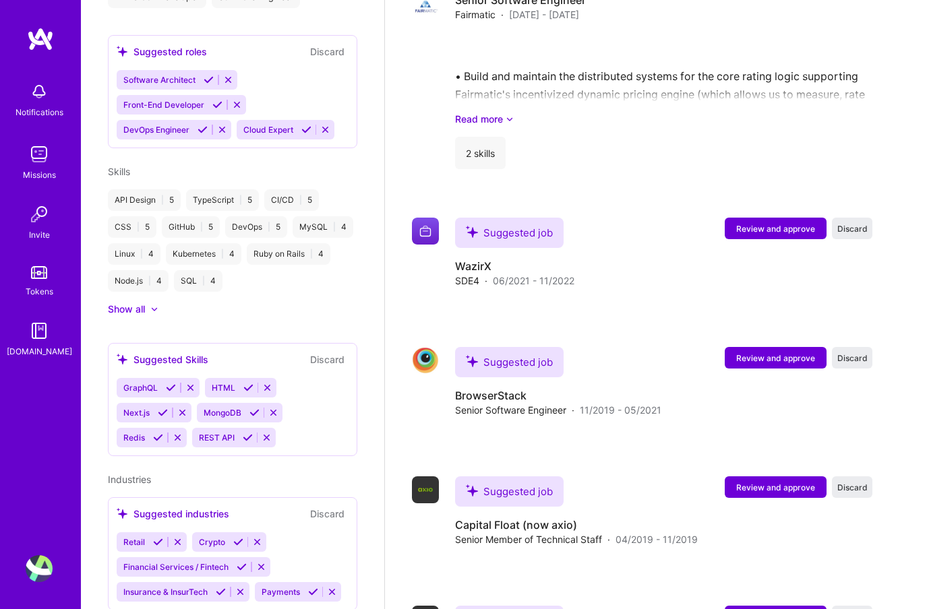
scroll to position [1686, 0]
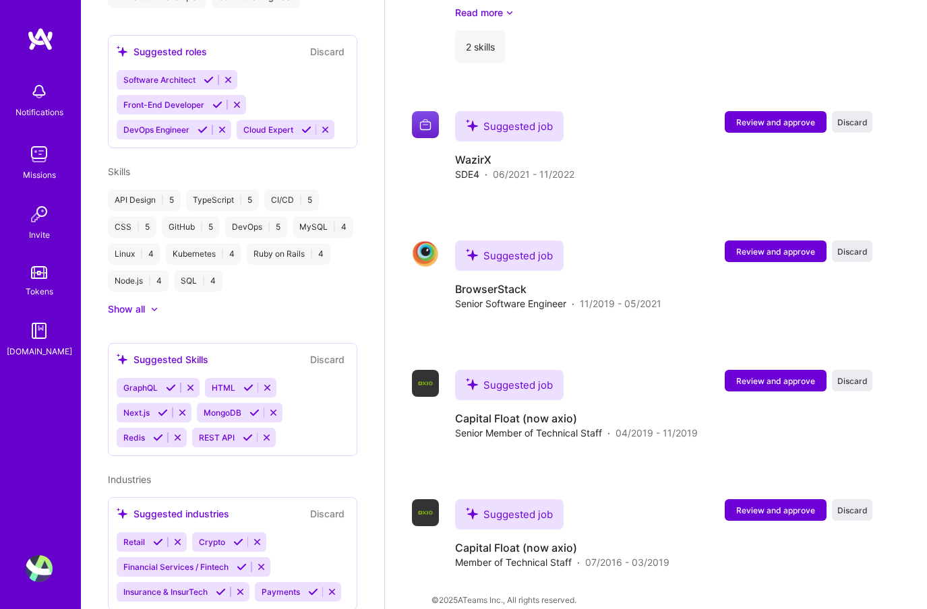
click at [315, 587] on icon at bounding box center [313, 592] width 10 height 10
click at [224, 587] on icon at bounding box center [221, 592] width 10 height 10
click at [241, 562] on icon at bounding box center [242, 567] width 10 height 10
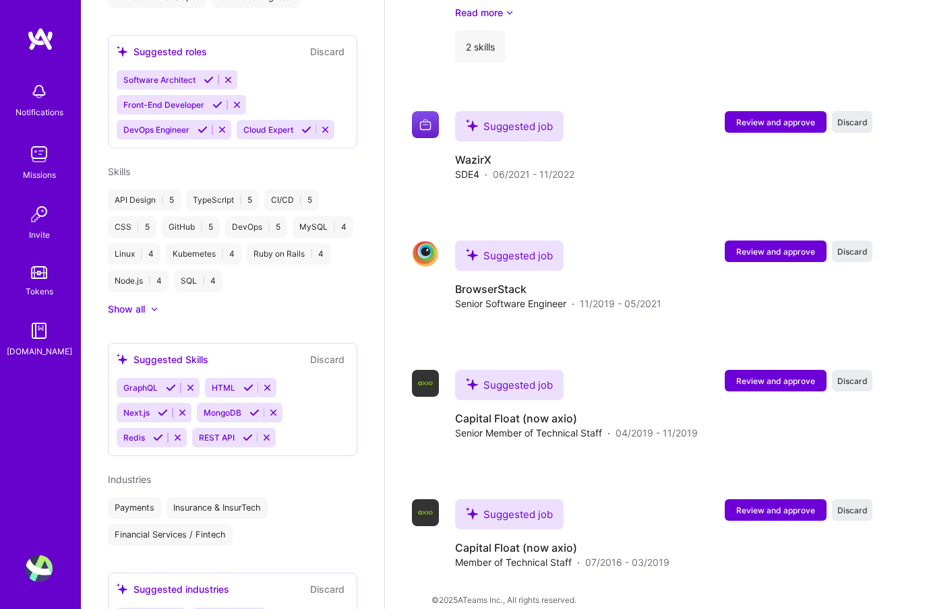
scroll to position [1665, 0]
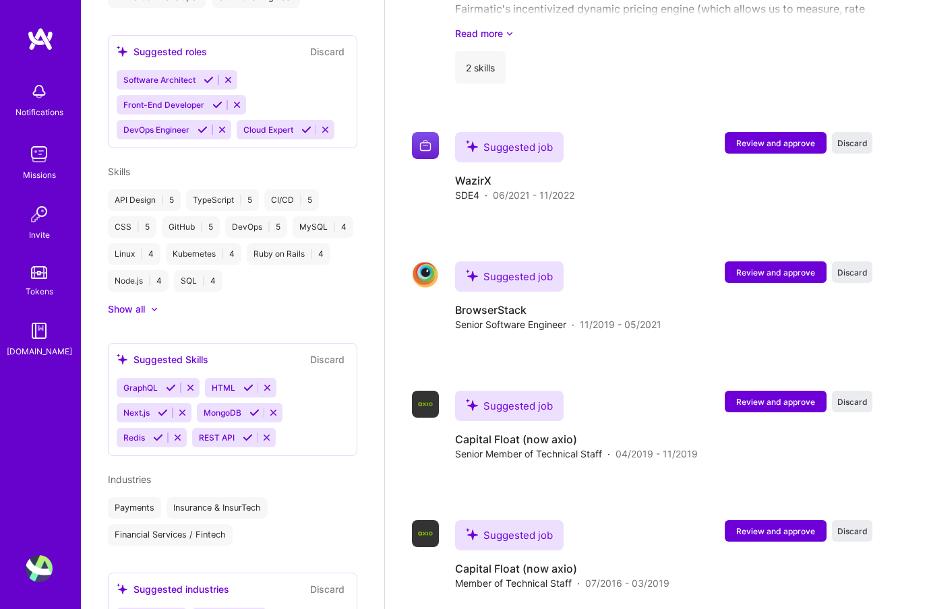
click at [155, 609] on icon at bounding box center [158, 618] width 10 height 10
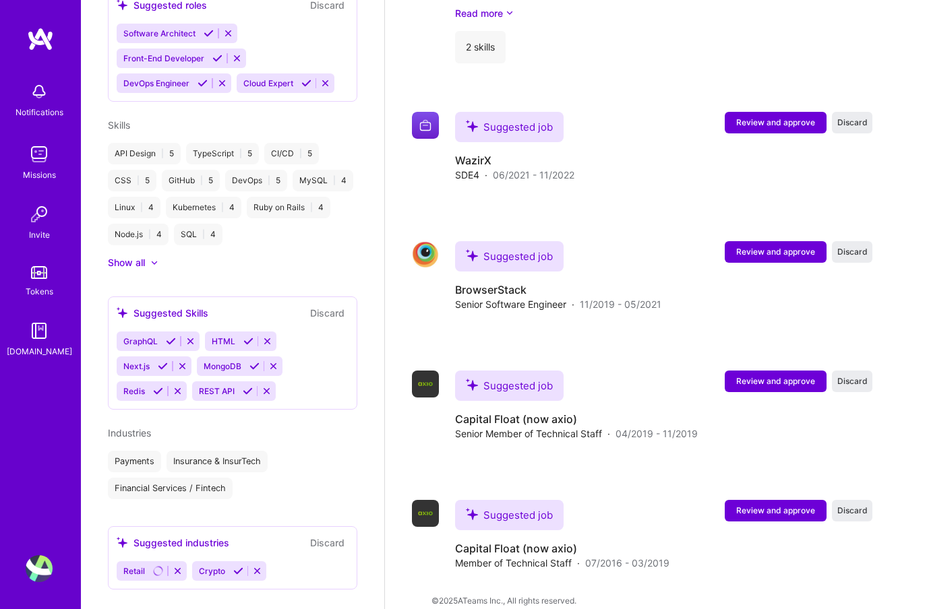
scroll to position [530, 0]
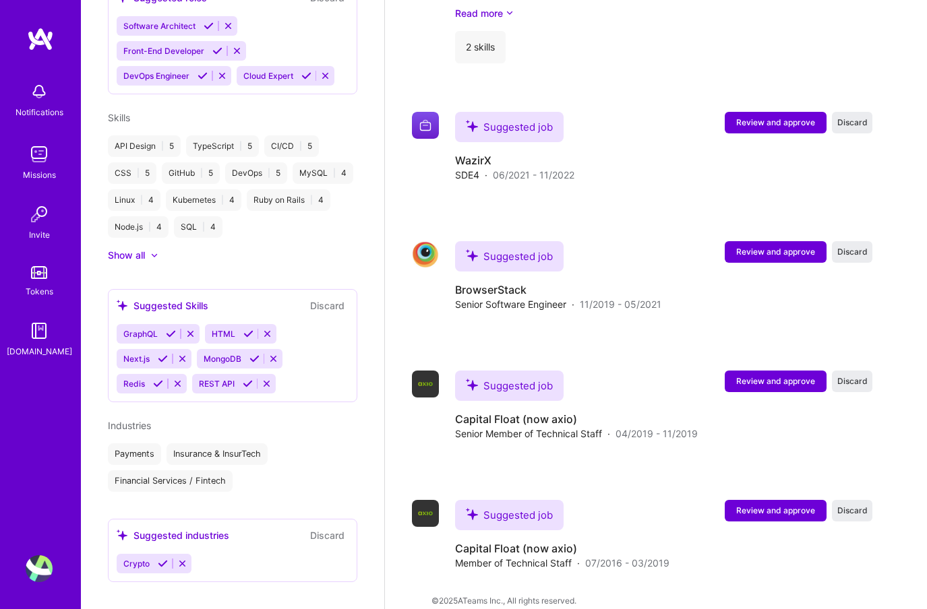
click at [164, 559] on icon at bounding box center [163, 564] width 10 height 10
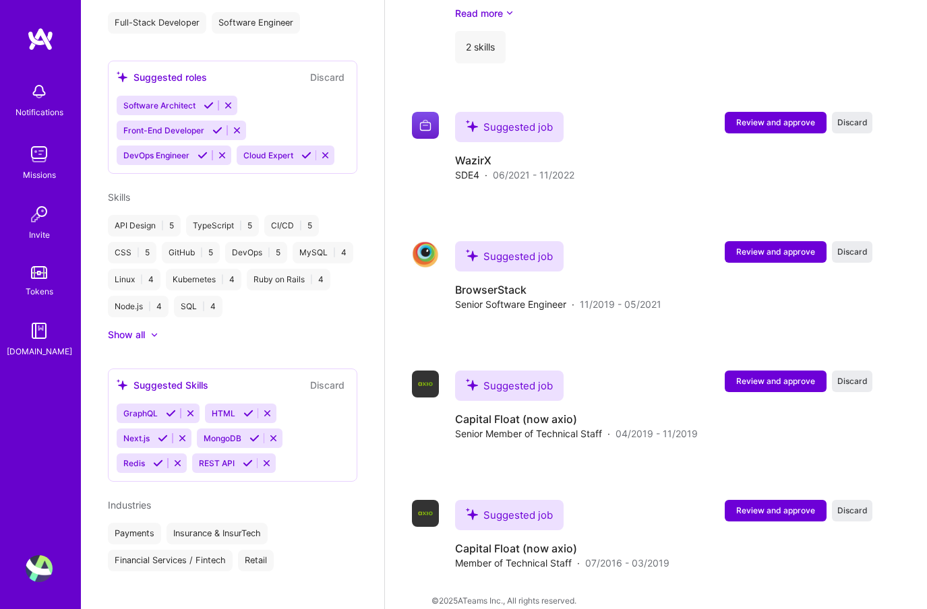
scroll to position [475, 0]
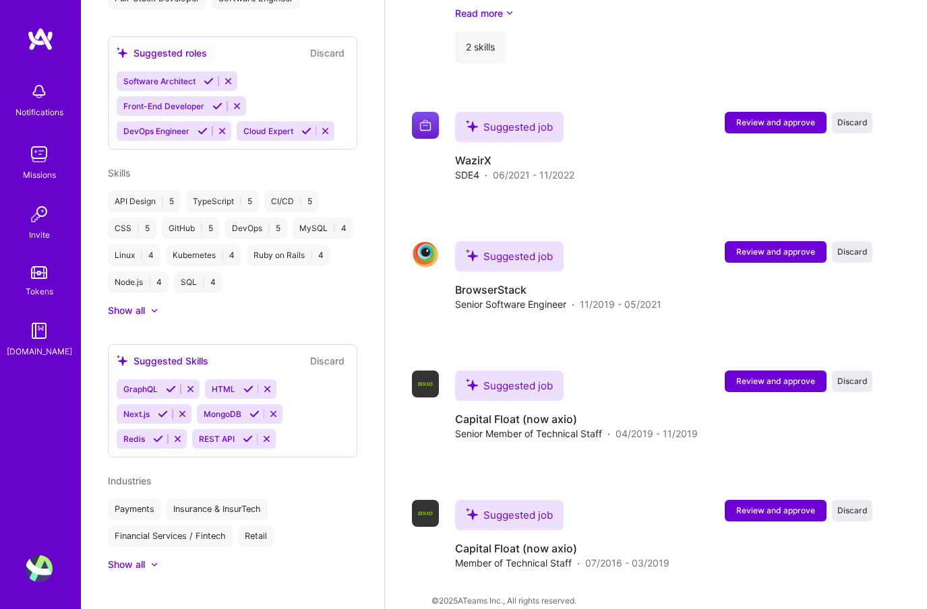
click at [158, 434] on icon at bounding box center [158, 439] width 10 height 10
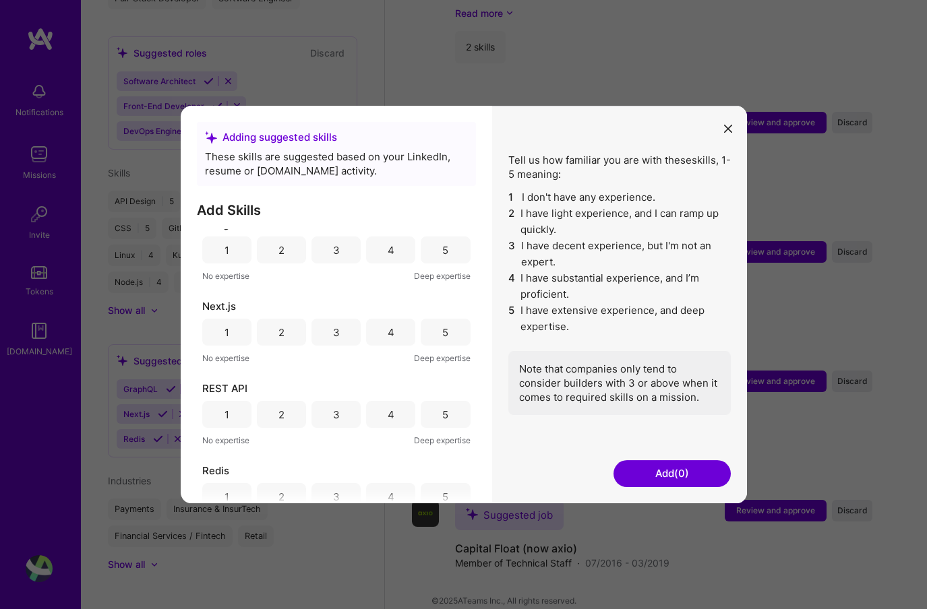
scroll to position [203, 0]
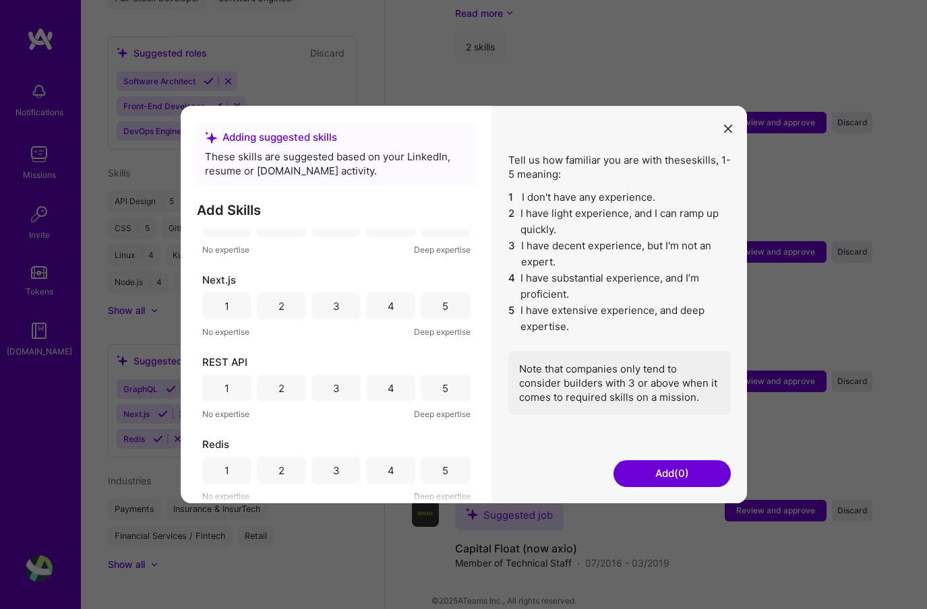
click at [434, 468] on div "5" at bounding box center [445, 470] width 49 height 27
click at [635, 479] on button "Add (1)" at bounding box center [671, 473] width 117 height 27
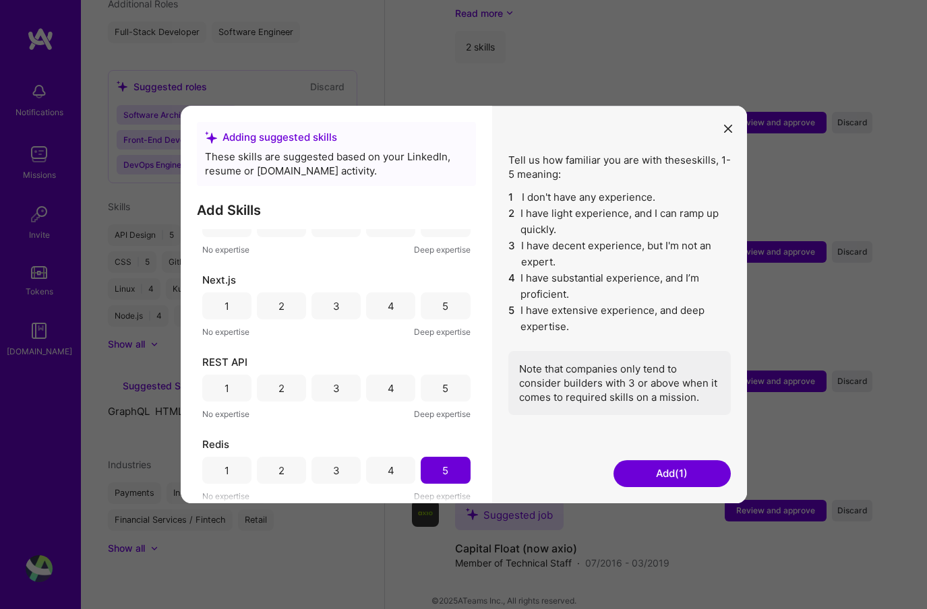
scroll to position [346, 0]
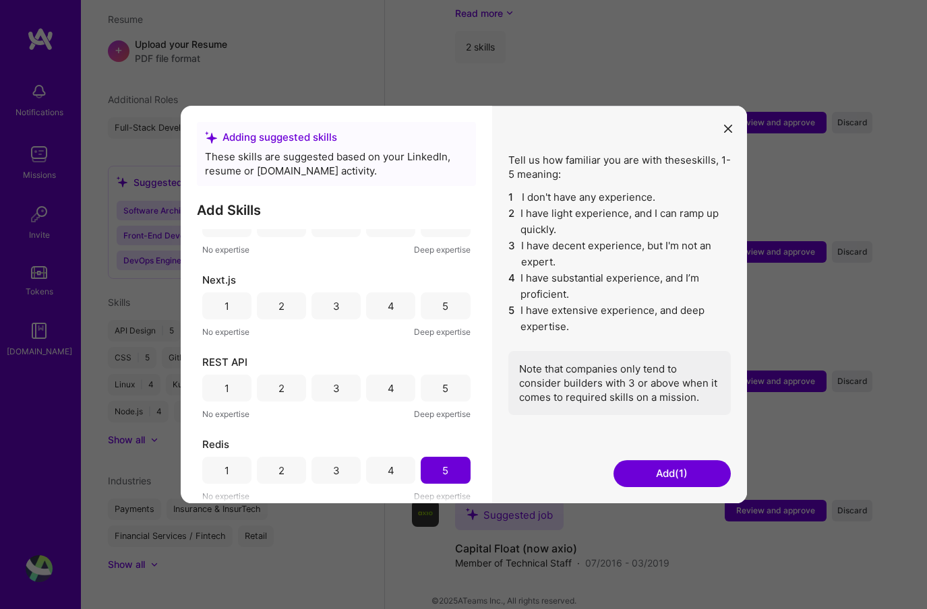
click at [669, 474] on button "Add (1)" at bounding box center [671, 473] width 117 height 27
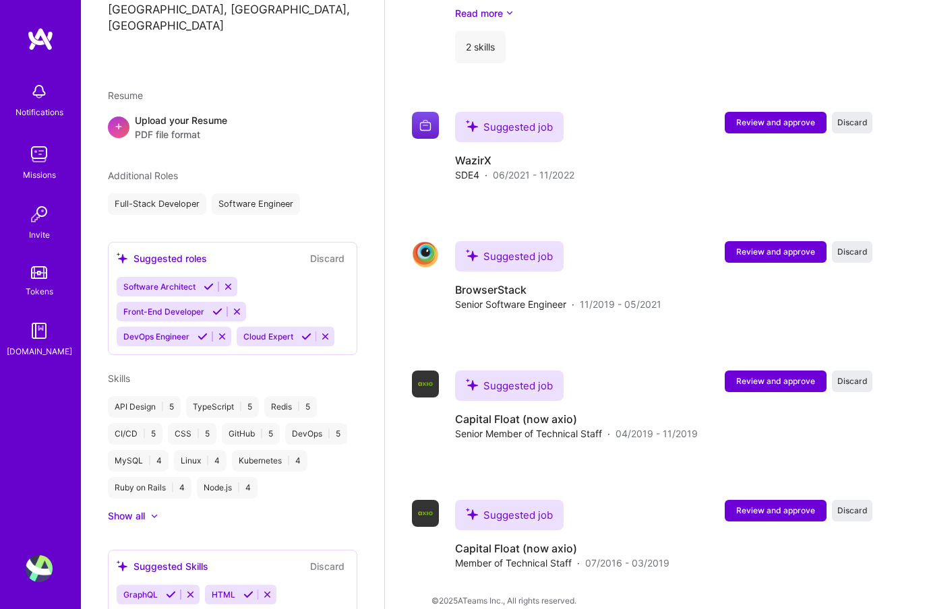
scroll to position [258, 0]
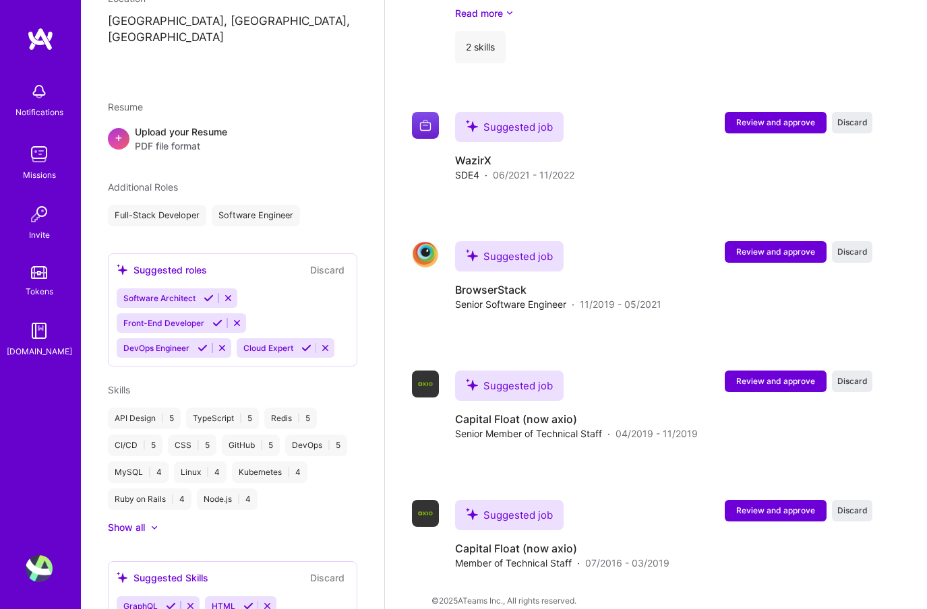
click at [207, 293] on icon at bounding box center [209, 298] width 10 height 10
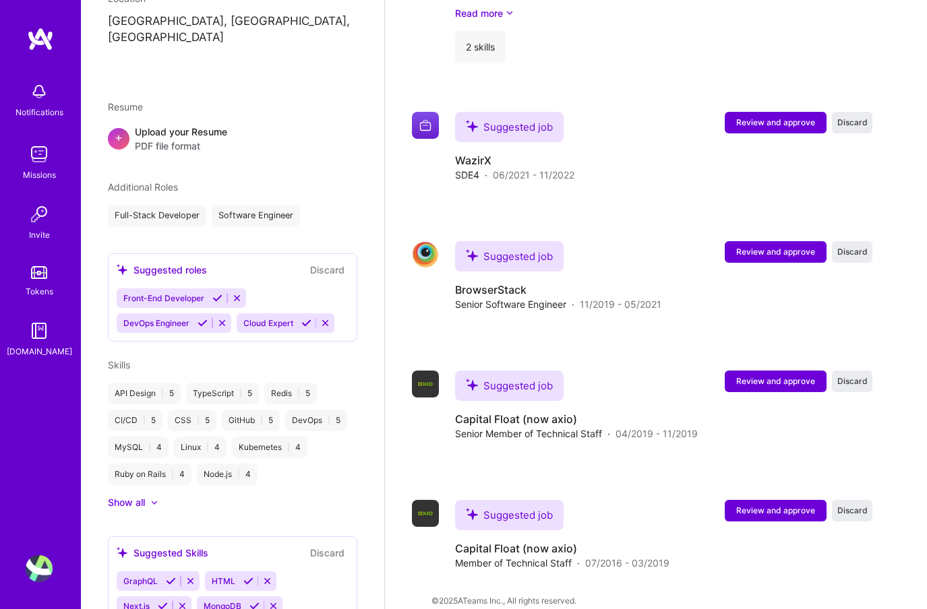
click at [203, 330] on div "Rupesh Parab Back-End Developer 8 Years Experience Location Mumbai, Maharashtra…" at bounding box center [232, 304] width 303 height 609
click at [202, 318] on icon at bounding box center [203, 323] width 10 height 10
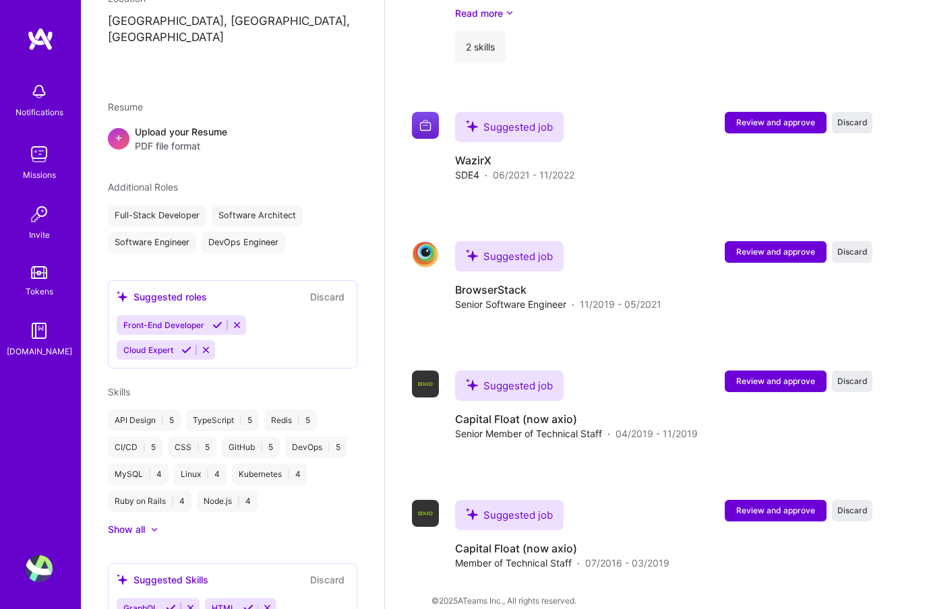
click at [216, 320] on icon at bounding box center [217, 325] width 10 height 10
click at [183, 313] on div "Suggested roles Discard" at bounding box center [233, 321] width 232 height 16
click at [185, 344] on icon at bounding box center [186, 349] width 10 height 10
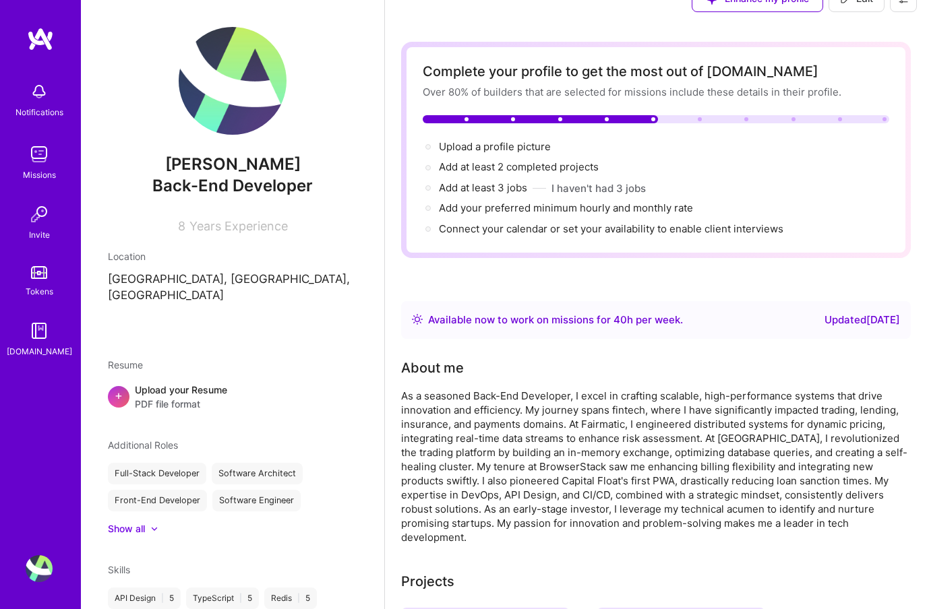
scroll to position [0, 0]
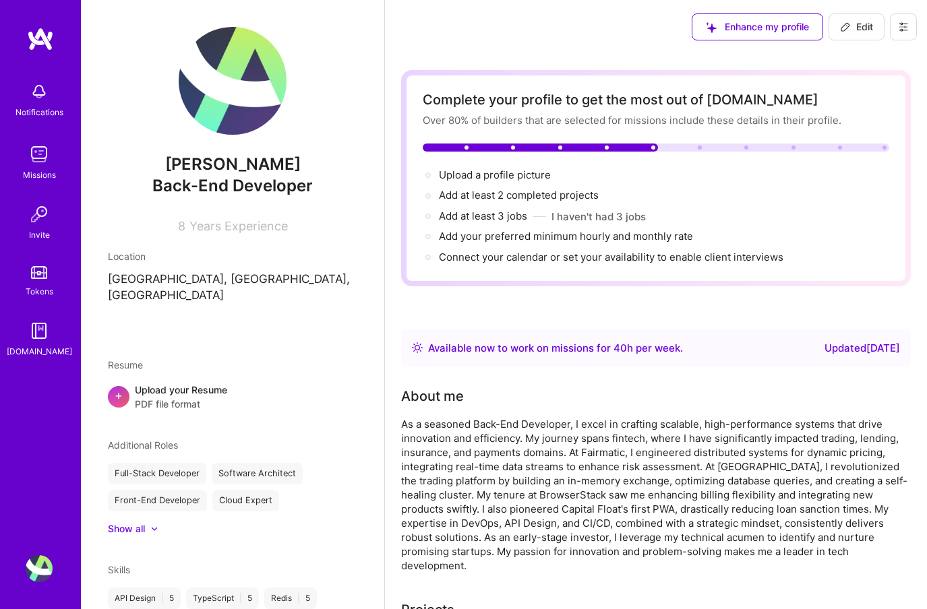
click at [227, 104] on img at bounding box center [233, 81] width 108 height 108
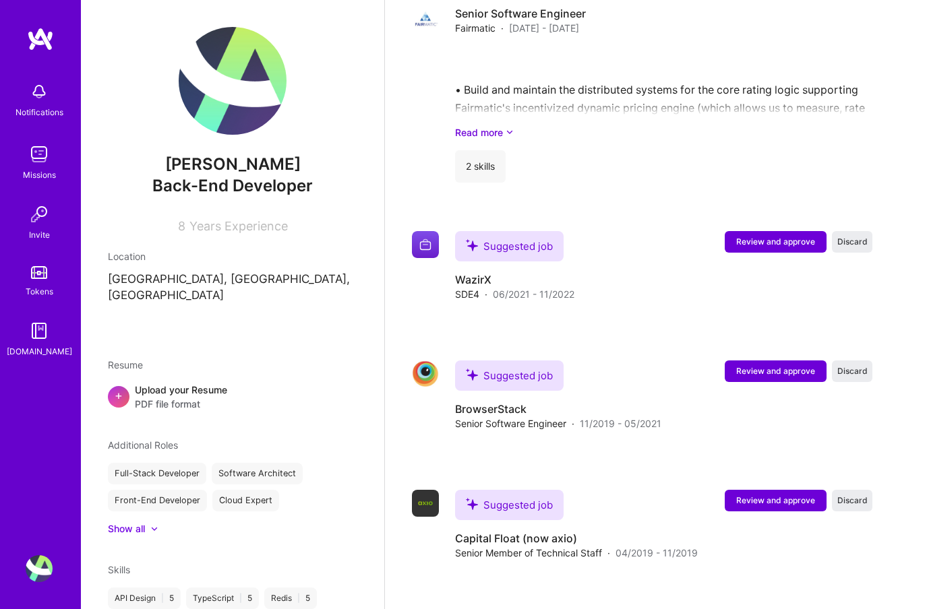
scroll to position [1563, 0]
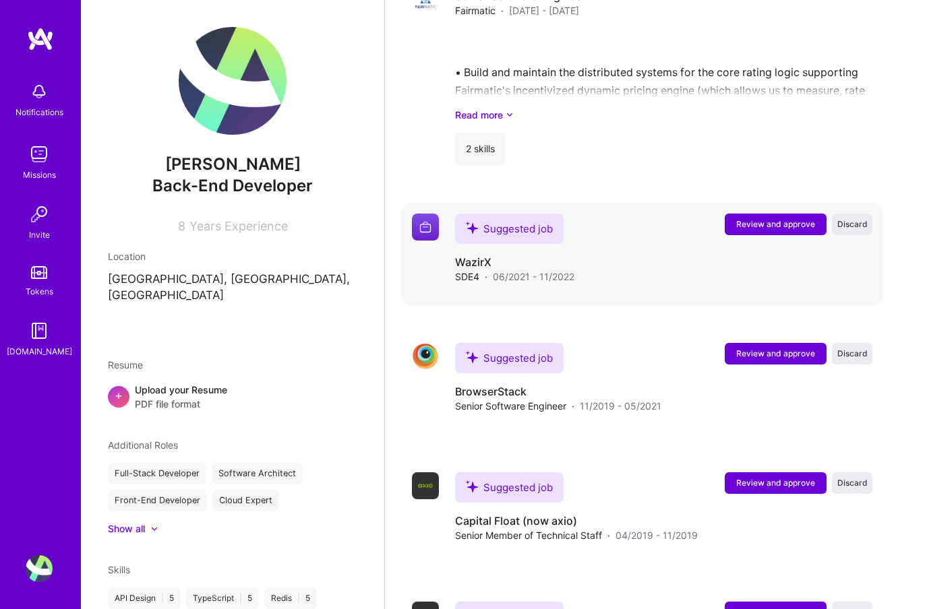
click at [747, 203] on div "Suggested job Review and approve Discard Suggested job WazirX SDE4 · 06/2021 - …" at bounding box center [642, 254] width 482 height 102
click at [746, 218] on span "Review and approve" at bounding box center [775, 223] width 79 height 11
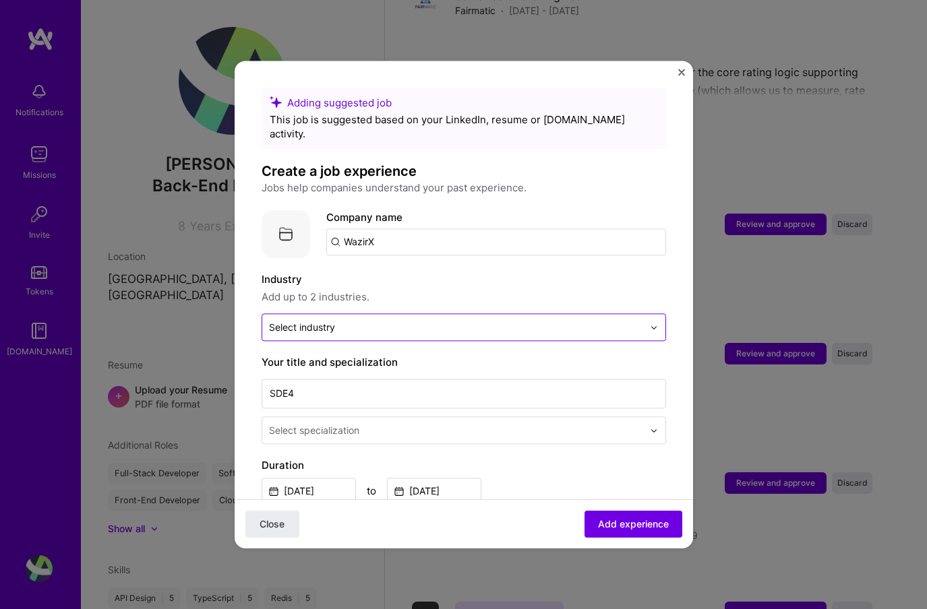
click at [445, 320] on input "text" at bounding box center [456, 327] width 374 height 14
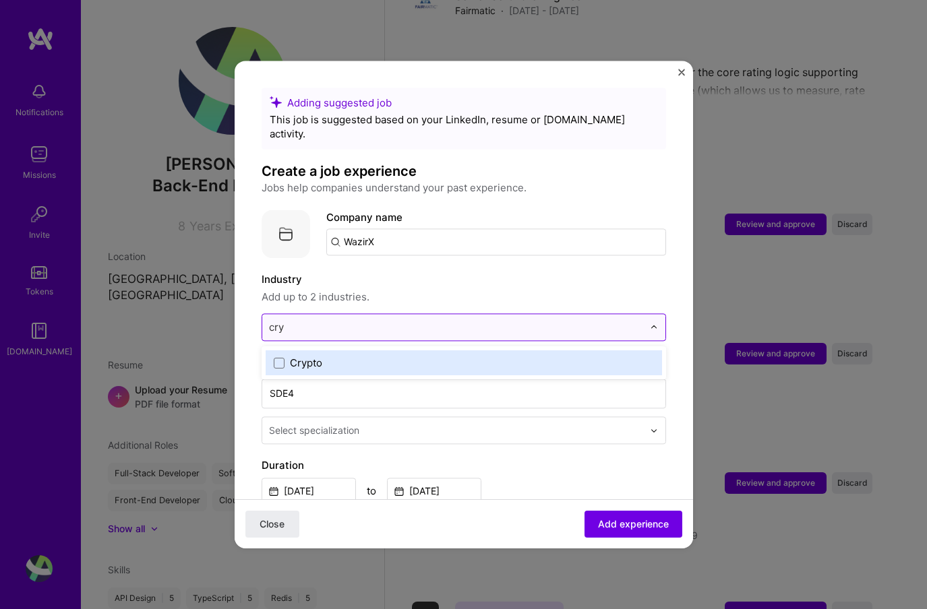
type input "cryp"
click at [431, 351] on div "Crypto" at bounding box center [464, 363] width 396 height 25
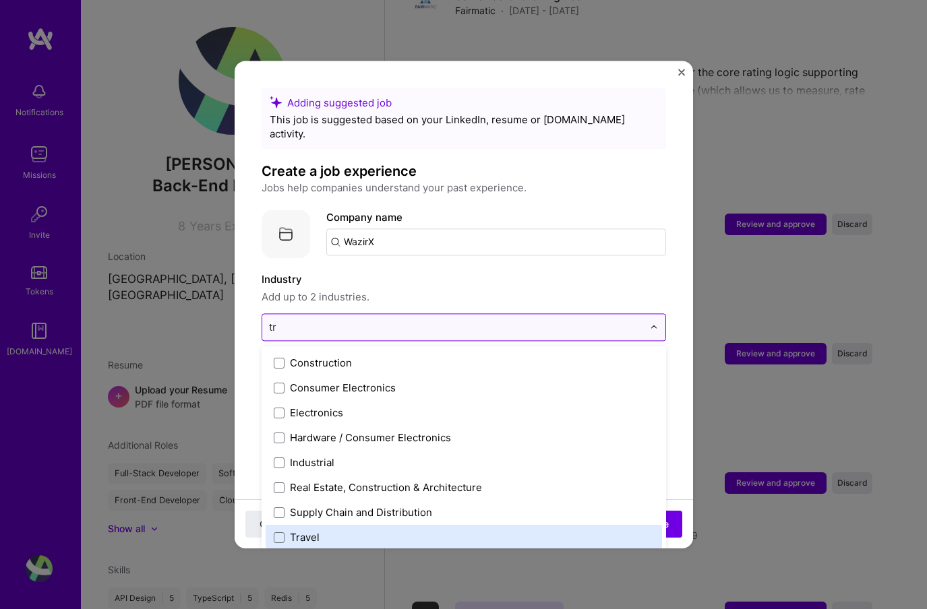
type input "t"
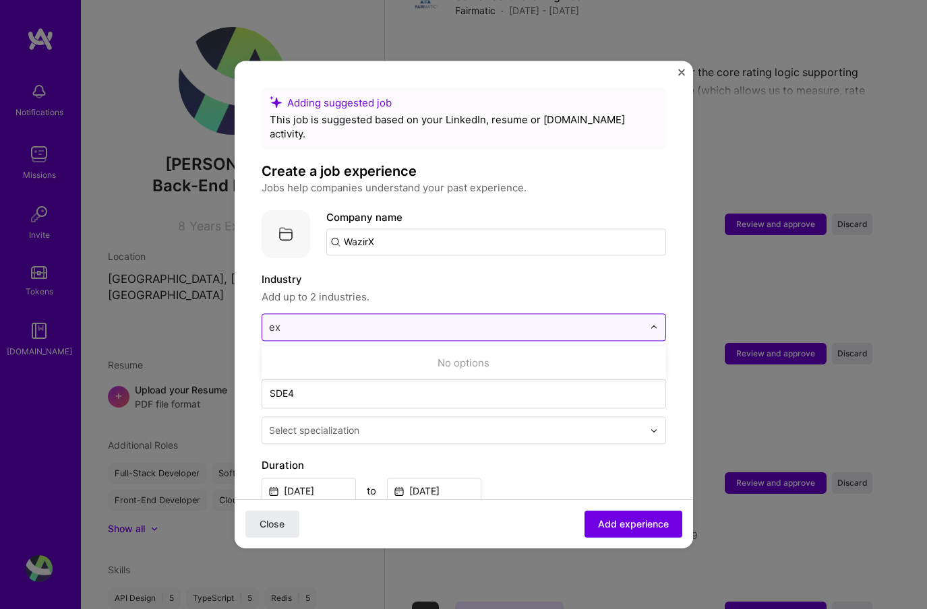
type input "e"
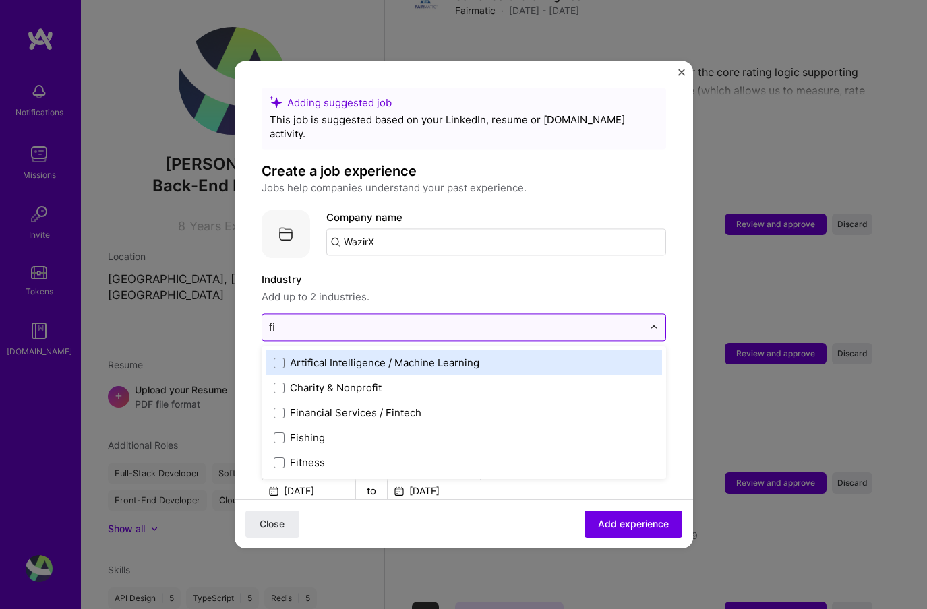
type input "fin"
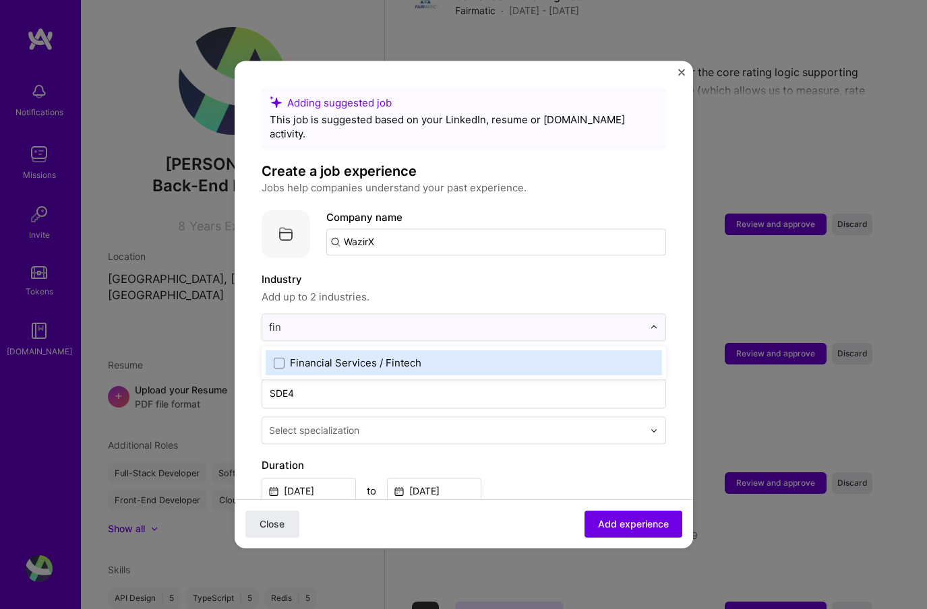
click at [372, 356] on div "Financial Services / Fintech" at bounding box center [355, 363] width 131 height 14
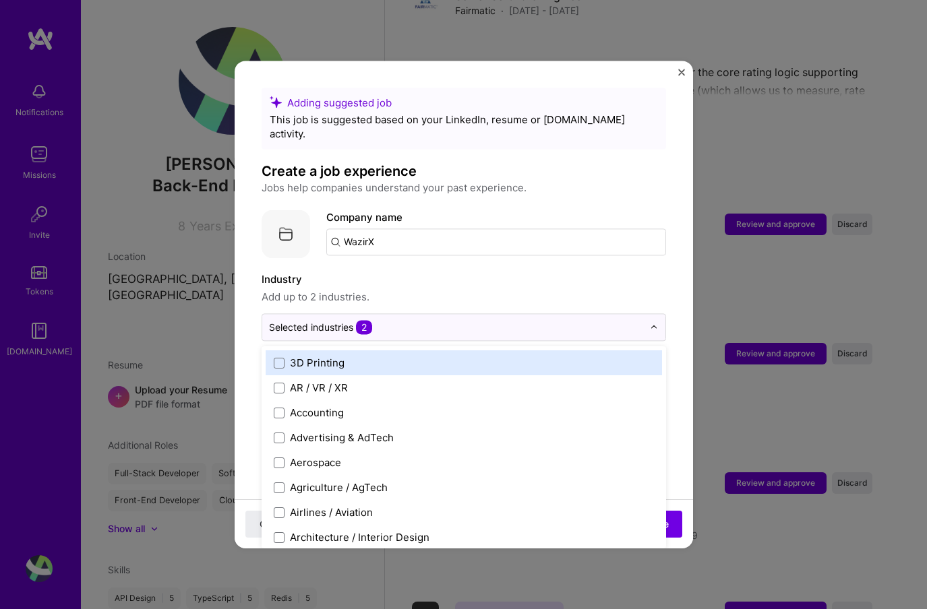
click at [439, 289] on span "Add up to 2 industries." at bounding box center [464, 297] width 404 height 16
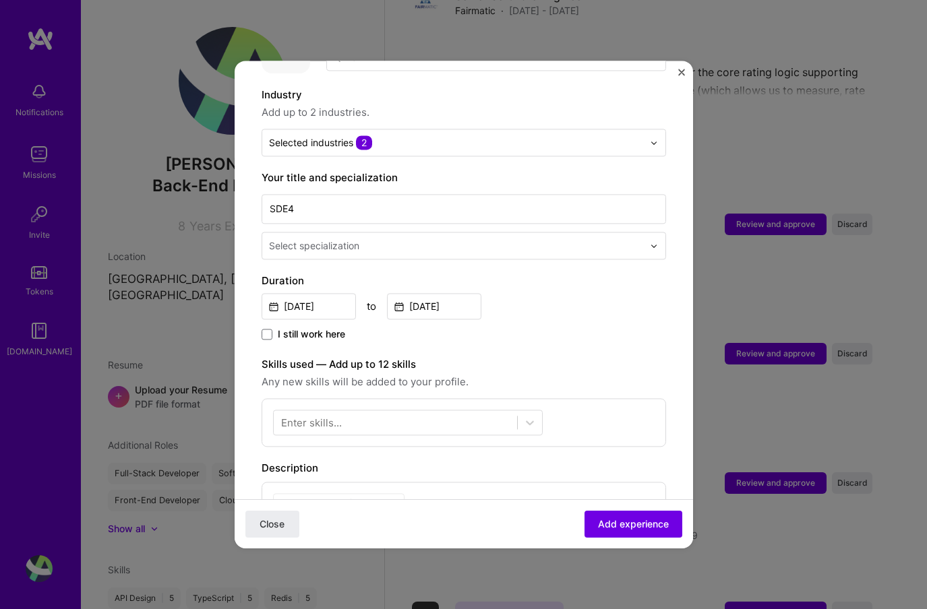
scroll to position [371, 0]
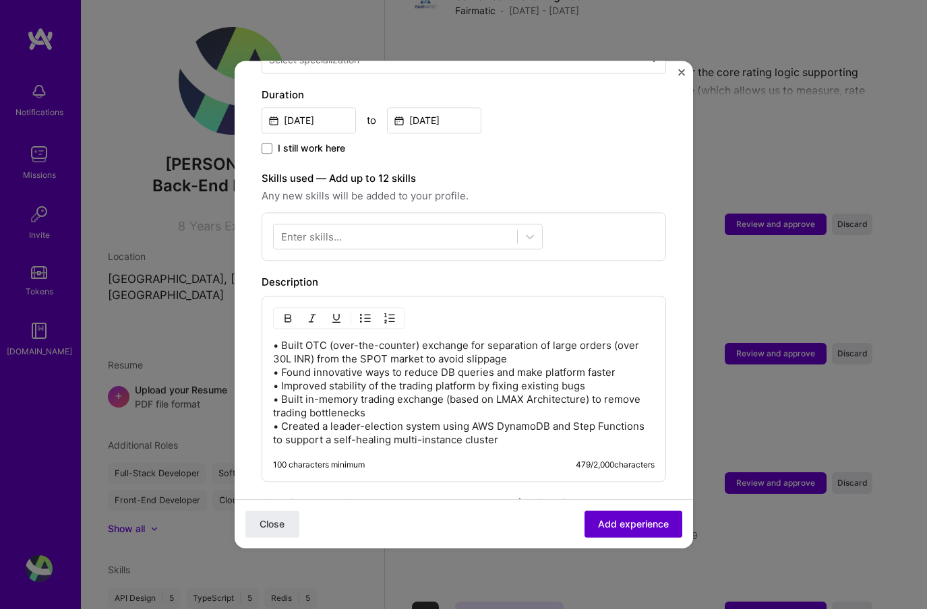
click at [617, 520] on span "Add experience" at bounding box center [633, 524] width 71 height 13
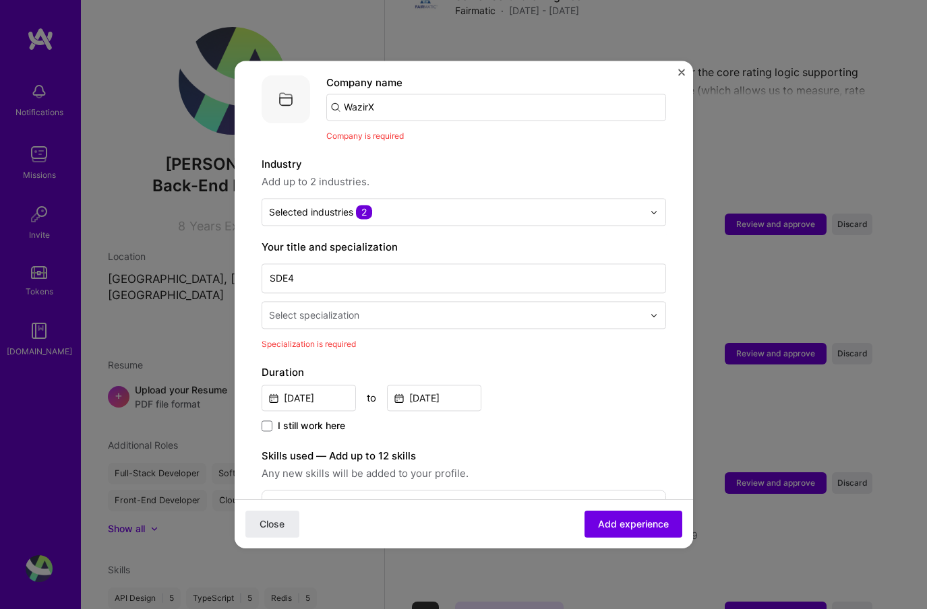
scroll to position [266, 0]
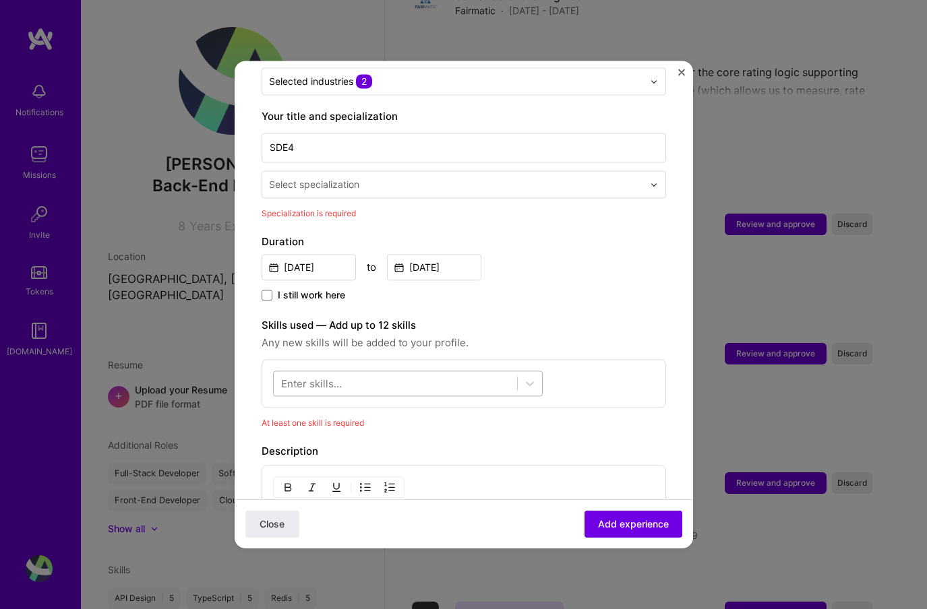
click at [439, 373] on div at bounding box center [395, 384] width 243 height 22
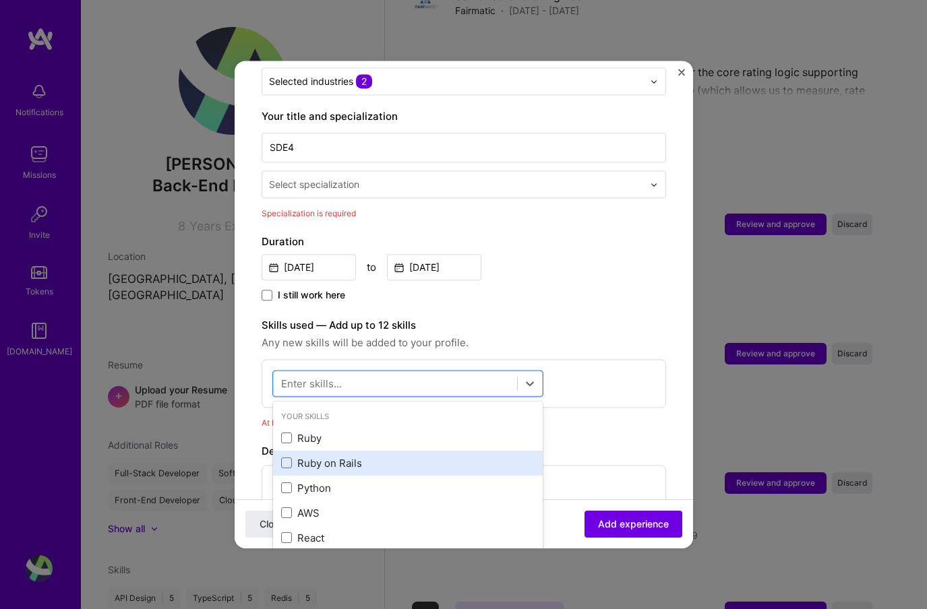
click at [351, 456] on div "Ruby on Rails" at bounding box center [407, 463] width 253 height 14
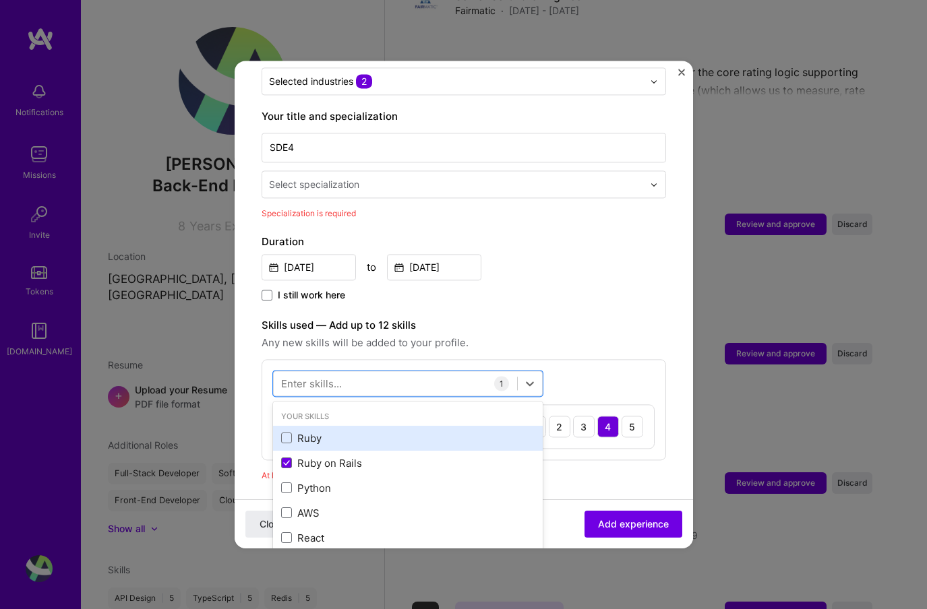
click at [334, 431] on div "Ruby" at bounding box center [407, 438] width 253 height 14
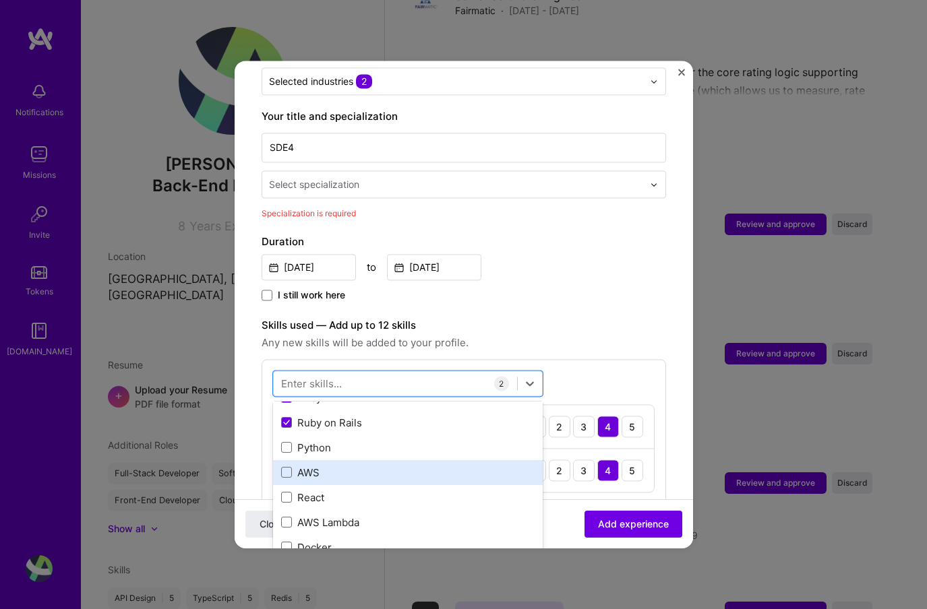
click at [329, 460] on div "AWS" at bounding box center [408, 472] width 270 height 25
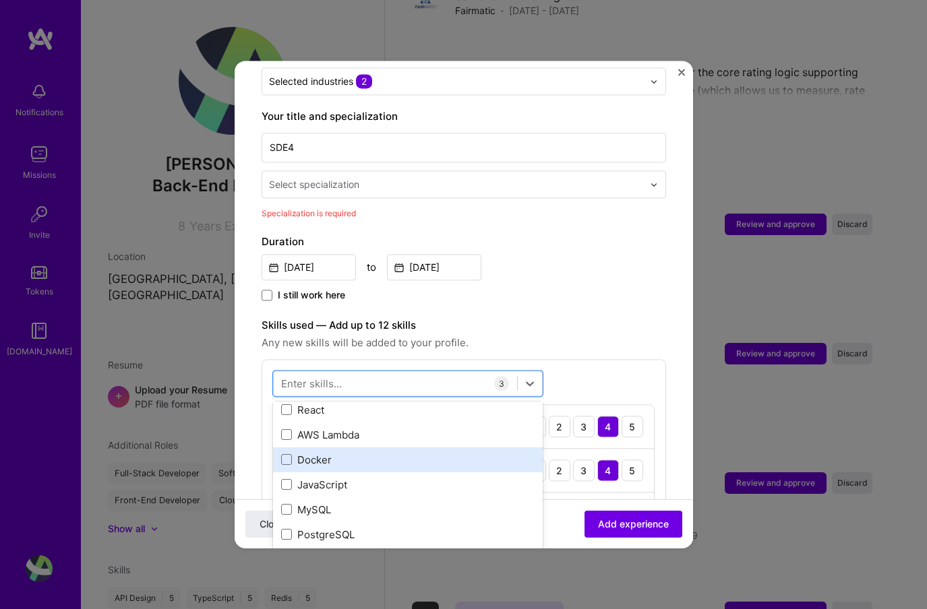
scroll to position [129, 0]
click at [429, 452] on div "Docker" at bounding box center [407, 459] width 253 height 14
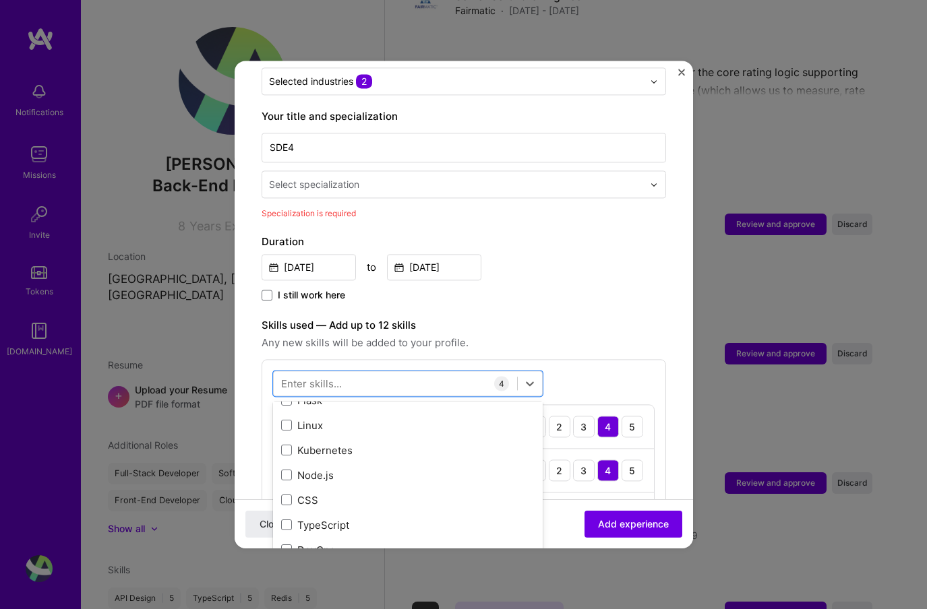
scroll to position [315, 0]
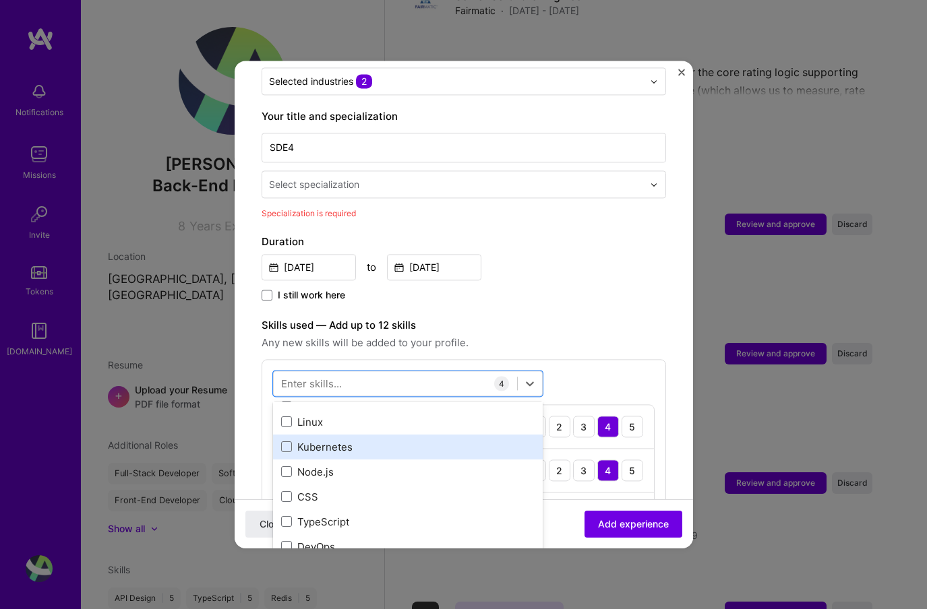
click at [404, 440] on div "Kubernetes" at bounding box center [407, 447] width 253 height 14
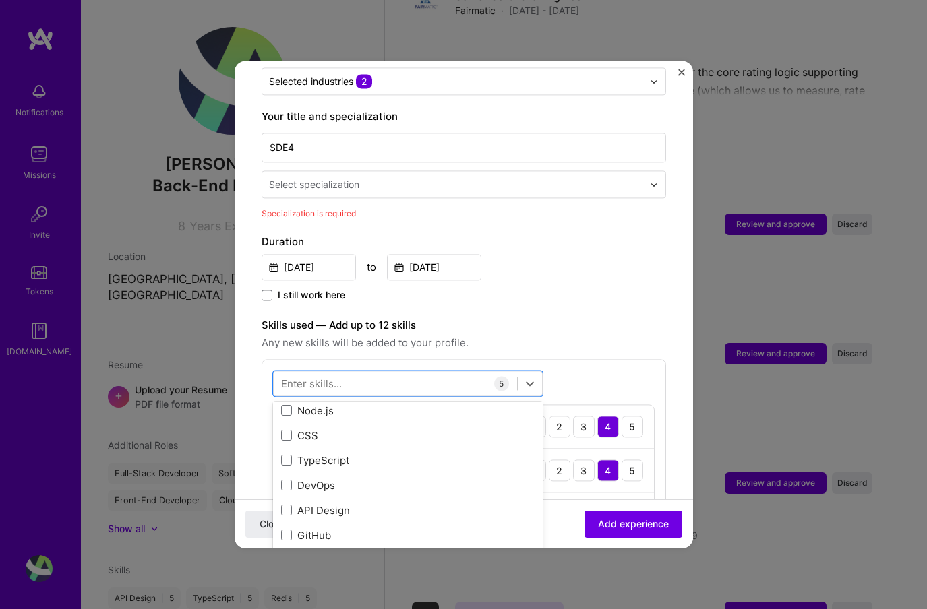
scroll to position [382, 0]
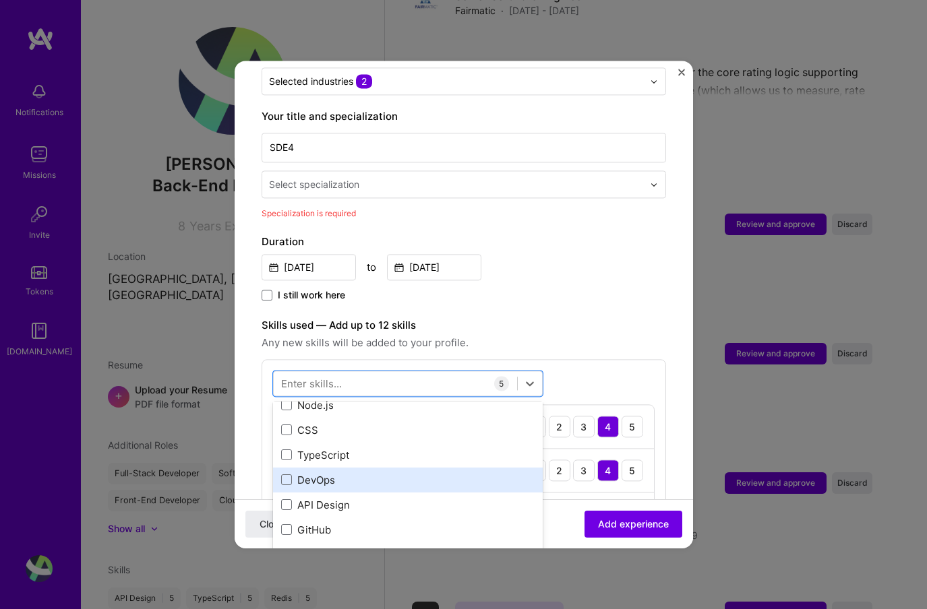
click at [454, 473] on div "DevOps" at bounding box center [407, 480] width 253 height 14
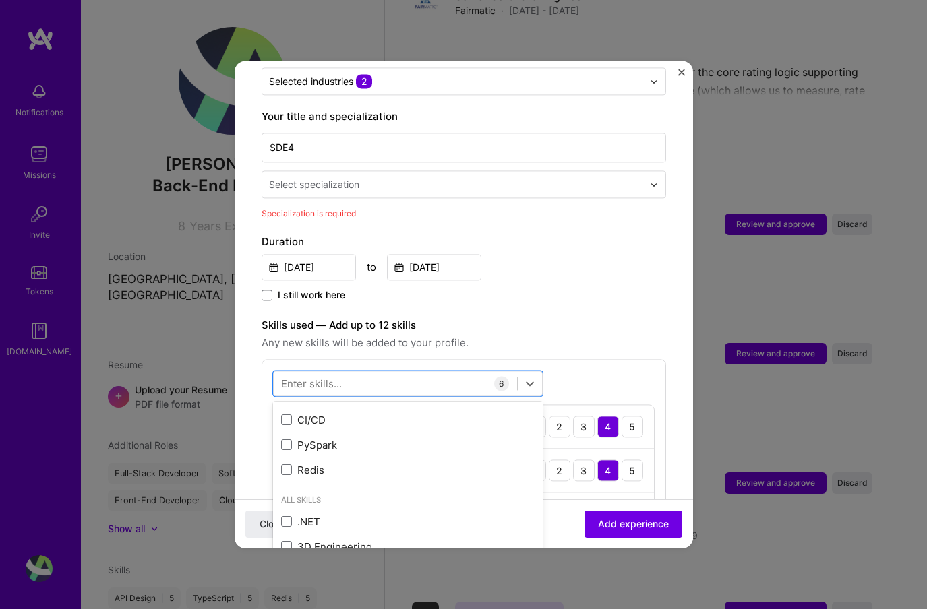
scroll to position [518, 0]
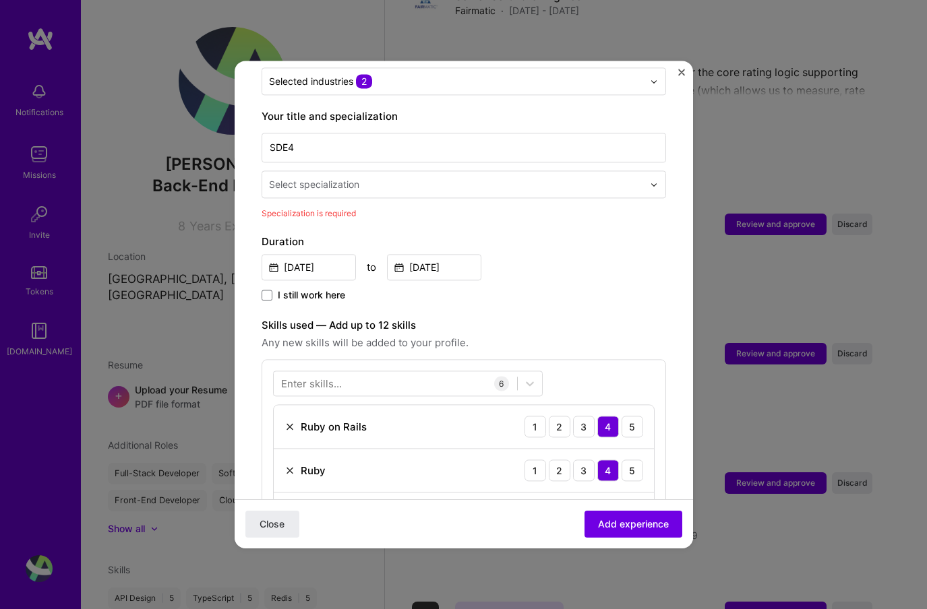
click at [566, 265] on div "Jun, 2021 to Nov, 2022" at bounding box center [464, 265] width 404 height 29
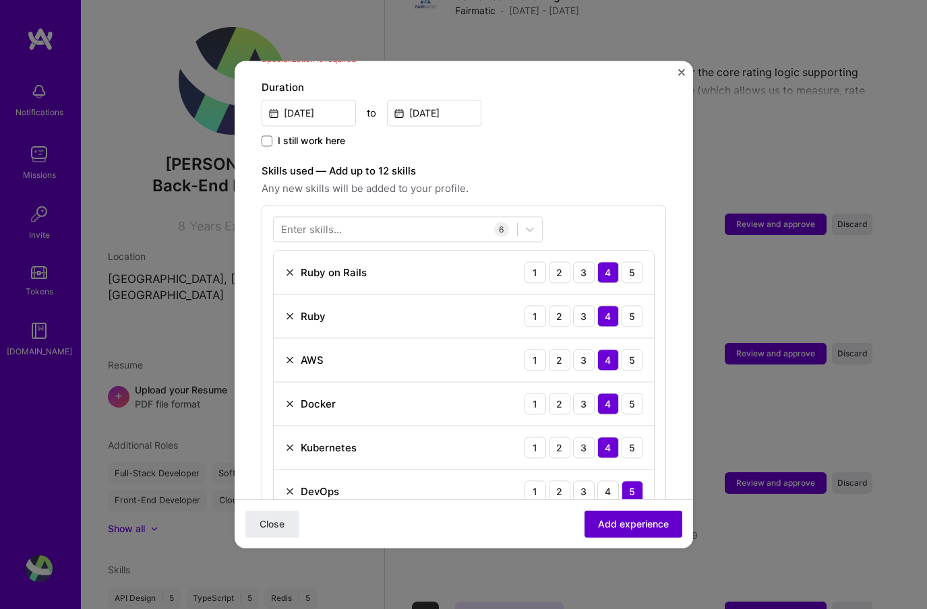
click at [614, 514] on button "Add experience" at bounding box center [633, 524] width 98 height 27
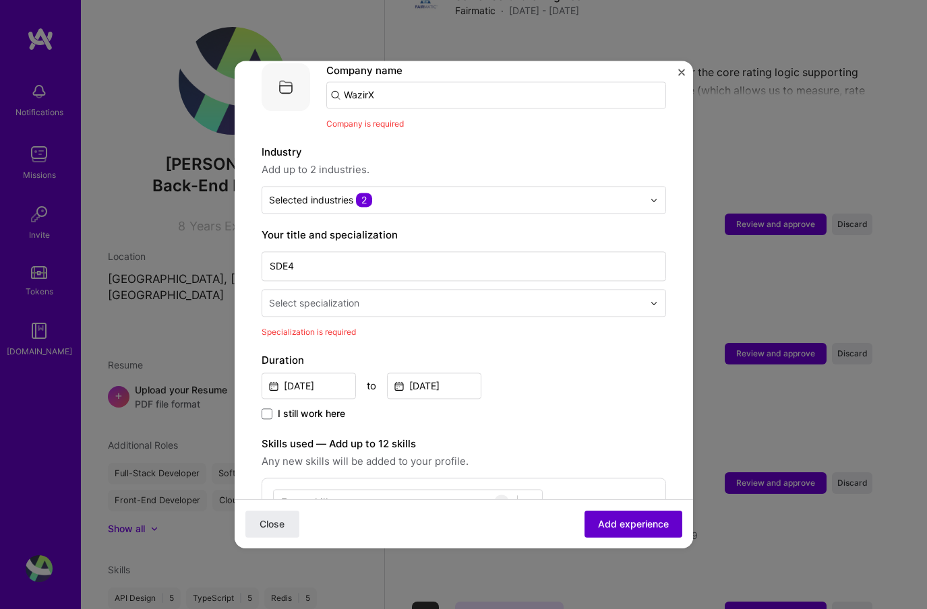
scroll to position [135, 0]
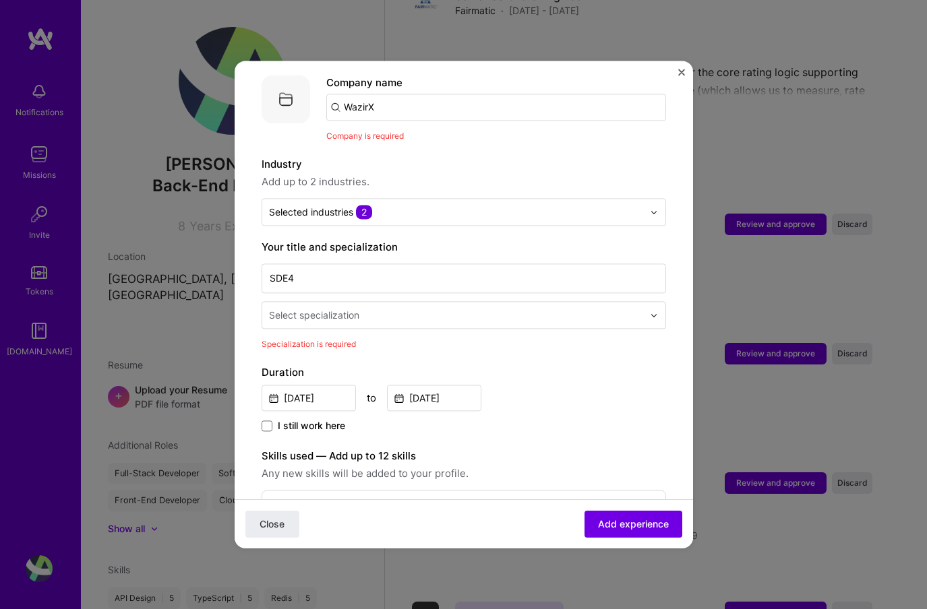
click at [473, 308] on input "text" at bounding box center [457, 315] width 377 height 14
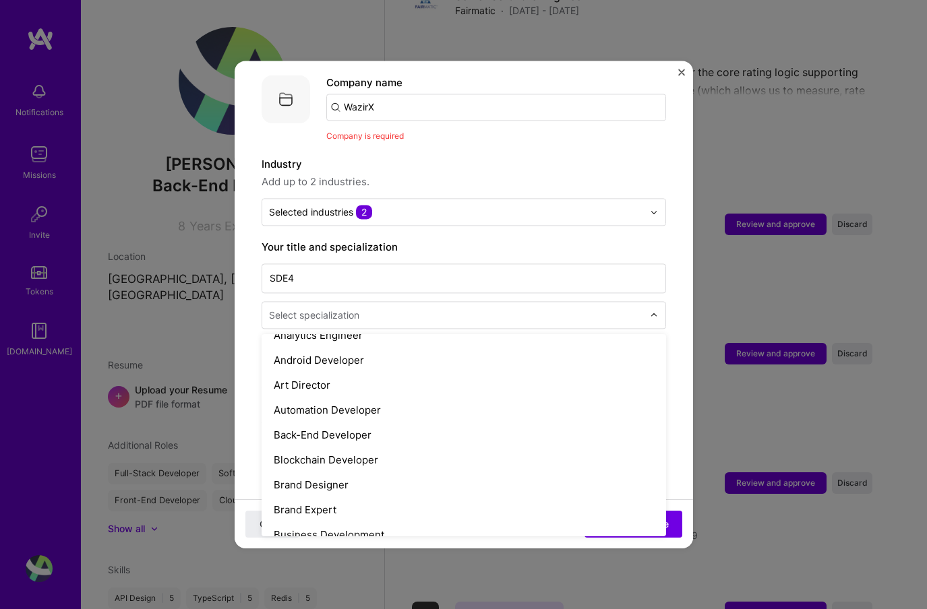
scroll to position [142, 0]
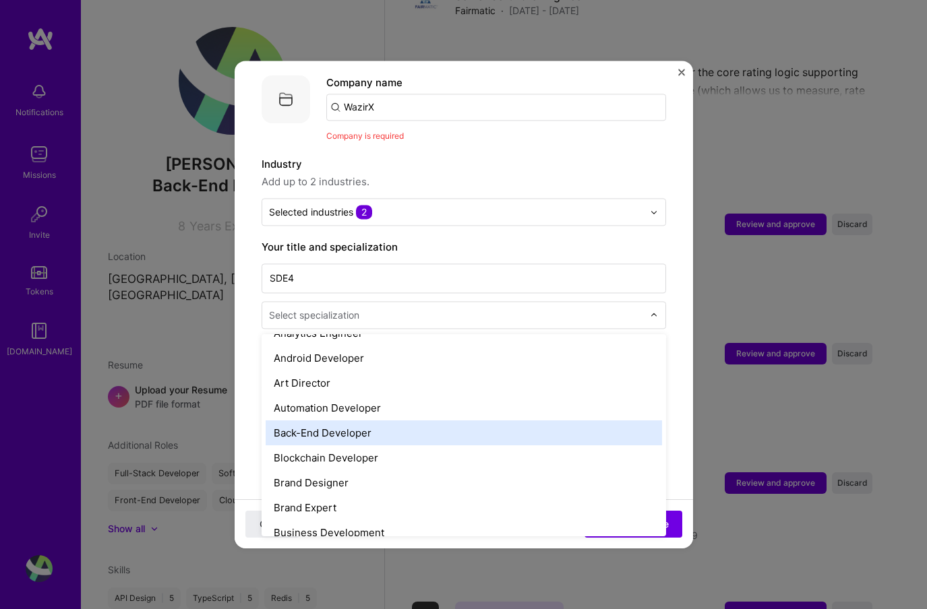
click at [403, 425] on div "Back-End Developer" at bounding box center [464, 433] width 396 height 25
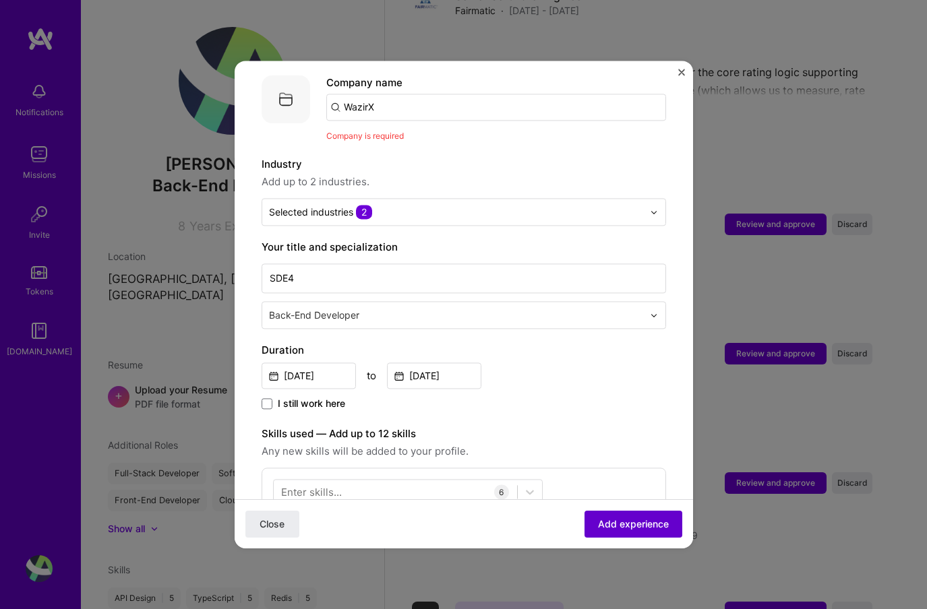
click at [646, 518] on span "Add experience" at bounding box center [633, 524] width 71 height 13
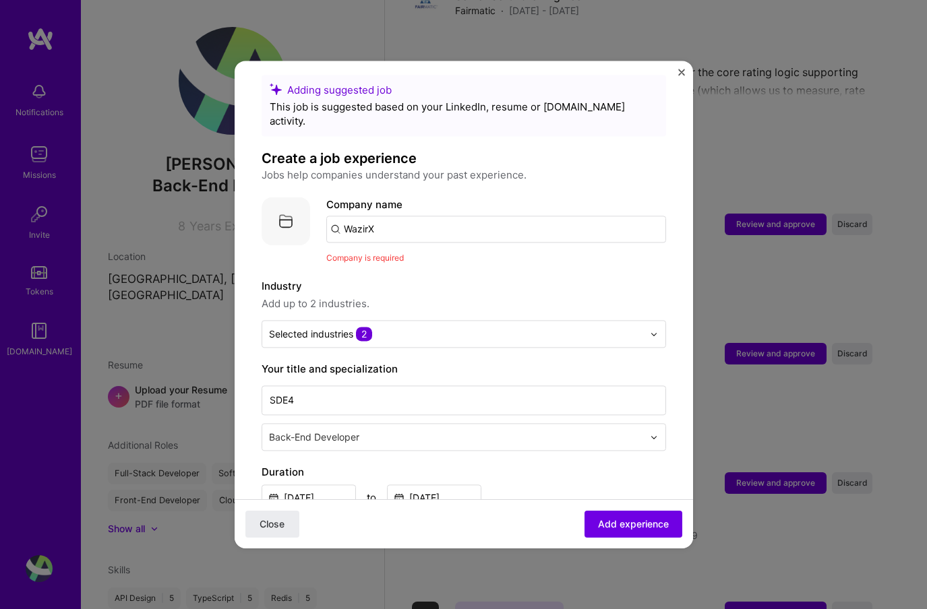
scroll to position [0, 0]
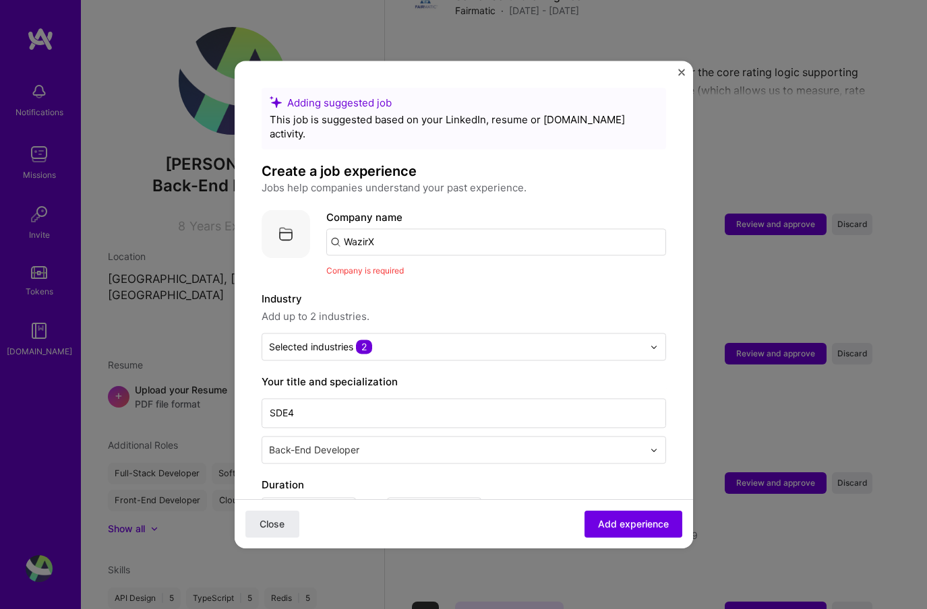
click at [420, 233] on input "WazirX" at bounding box center [496, 242] width 340 height 27
type input "WazirX"
click at [417, 268] on div "WazirX" at bounding box center [424, 280] width 45 height 24
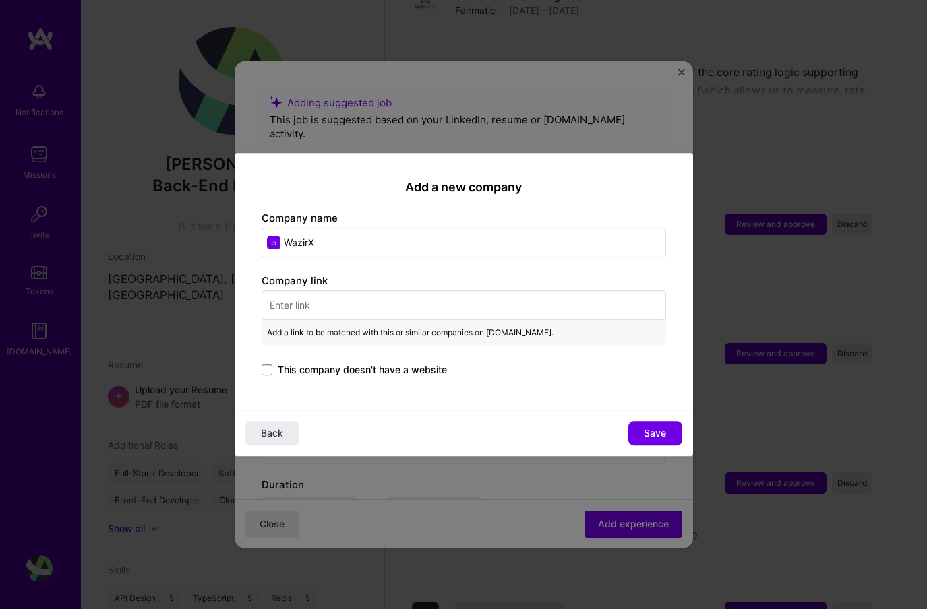
click at [328, 300] on input "text" at bounding box center [464, 306] width 404 height 30
paste input "https://wazirx.com/"
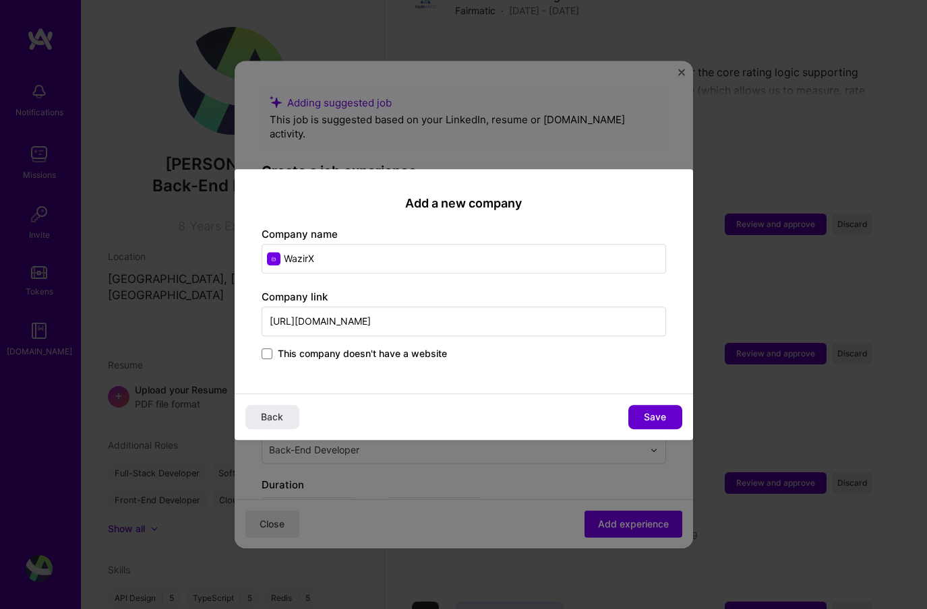
type input "https://wazirx.com/"
click at [657, 420] on span "Save" at bounding box center [655, 417] width 22 height 13
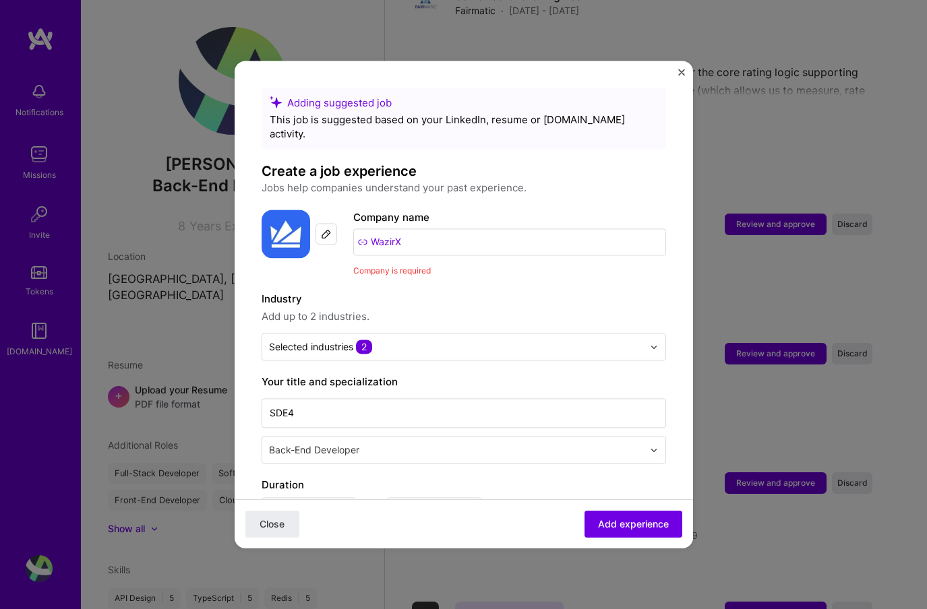
click at [447, 291] on label "Industry" at bounding box center [464, 299] width 404 height 16
click at [640, 527] on span "Add experience" at bounding box center [633, 524] width 71 height 13
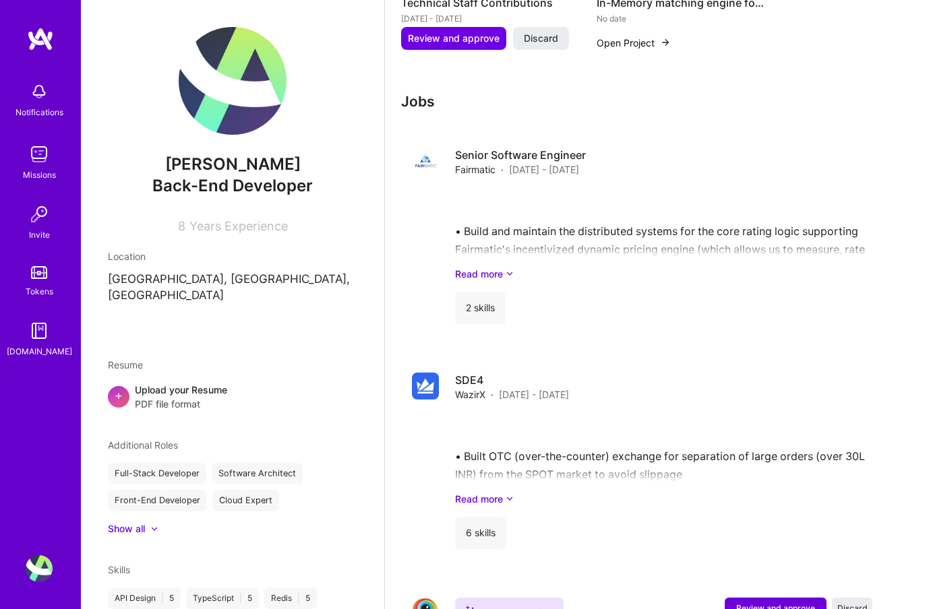
scroll to position [1399, 0]
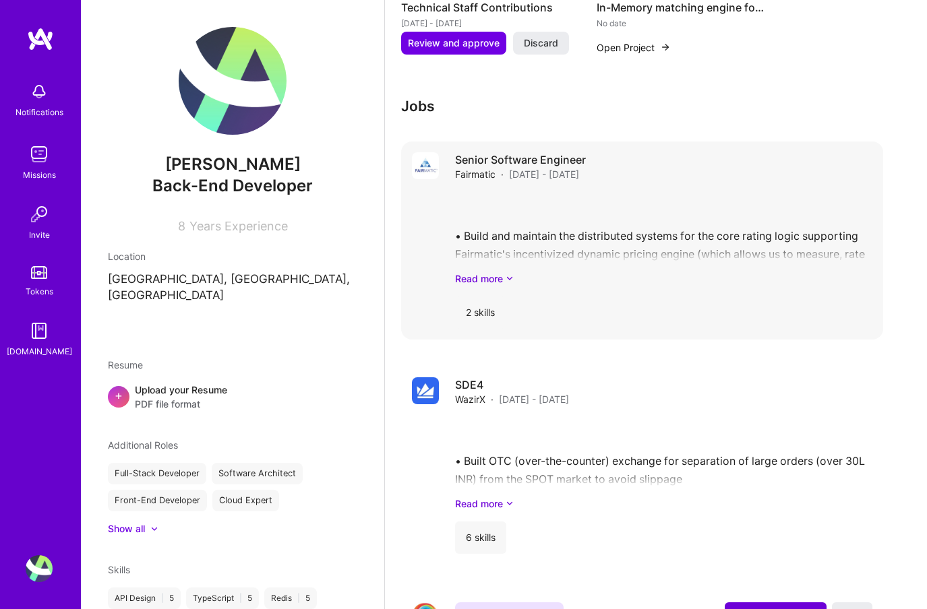
click at [502, 274] on div "Senior Software Engineer Fairmatic · Dec 2022 - Dec 2023 • Build and maintain t…" at bounding box center [663, 240] width 417 height 177
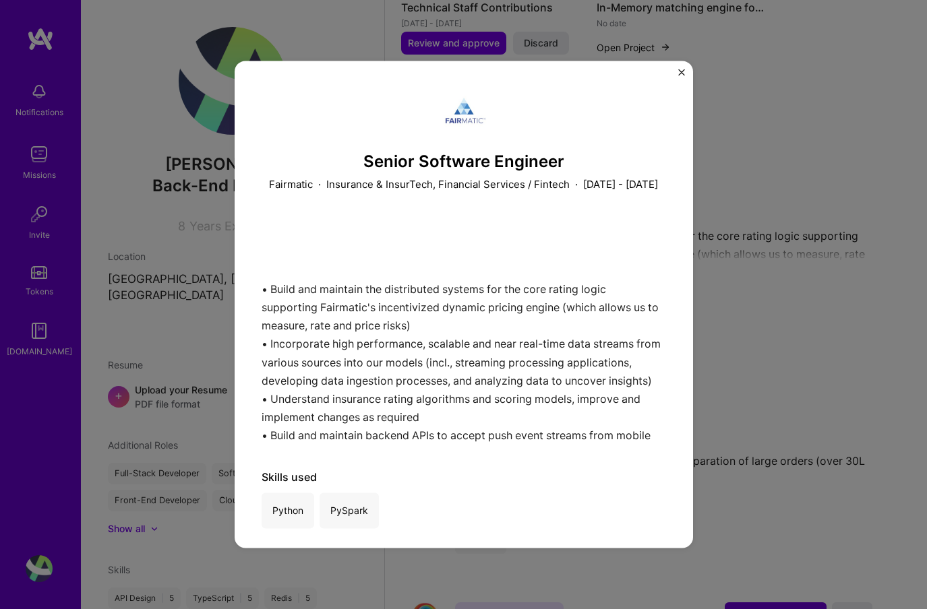
scroll to position [22, 0]
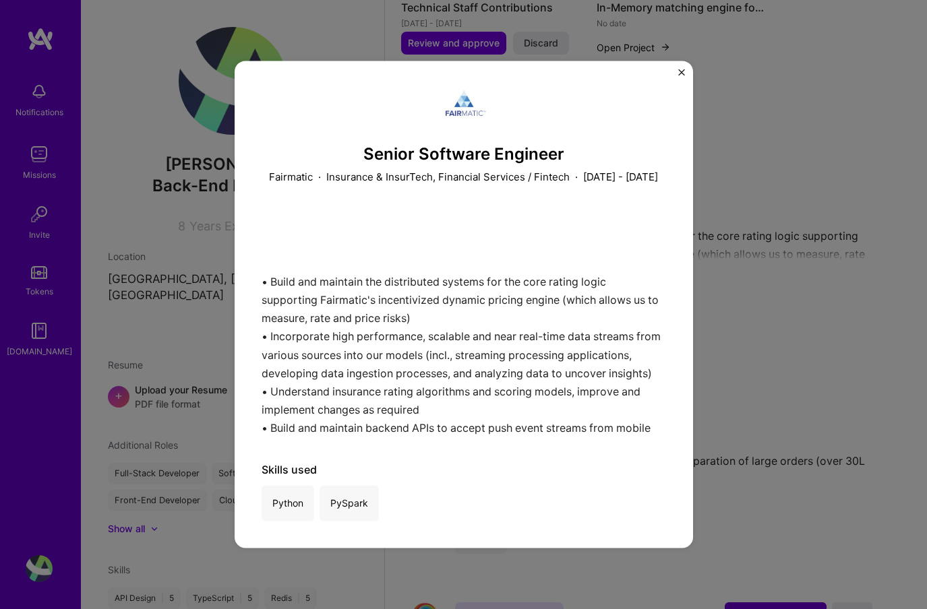
click at [809, 281] on div "Senior Software Engineer Fairmatic · Insurance & InsurTech, Financial Services …" at bounding box center [463, 304] width 927 height 609
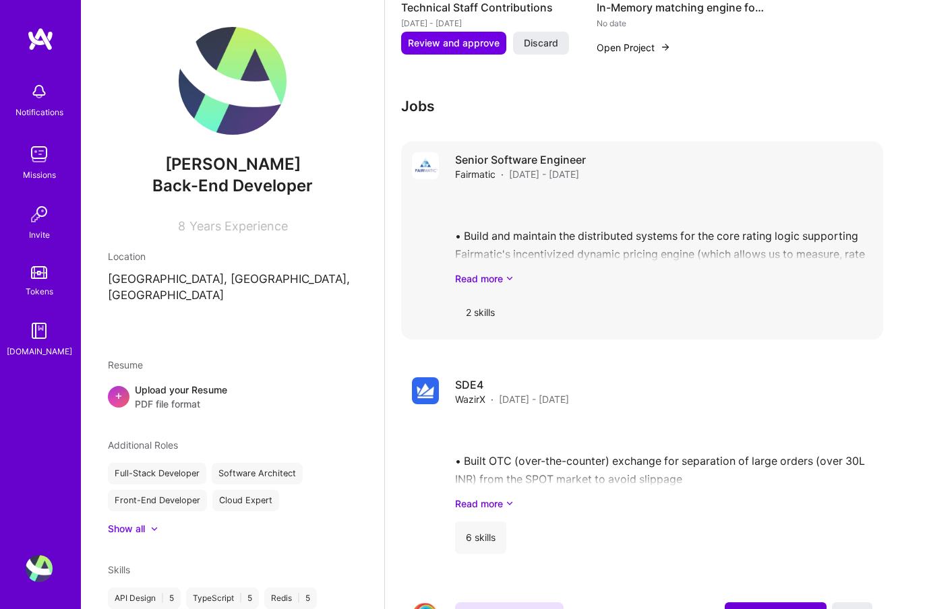
click at [762, 230] on div "• Build and maintain the distributed systems for the core rating logic supporti…" at bounding box center [663, 239] width 417 height 94
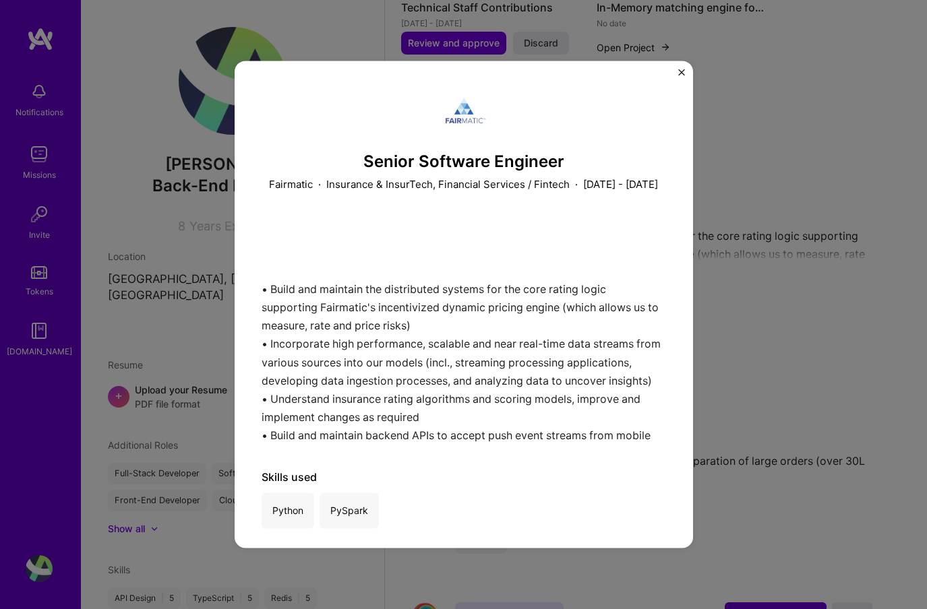
click at [559, 294] on div "• Build and maintain the distributed systems for the core rating logic supporti…" at bounding box center [464, 330] width 404 height 225
click at [678, 76] on button "Close" at bounding box center [681, 76] width 7 height 14
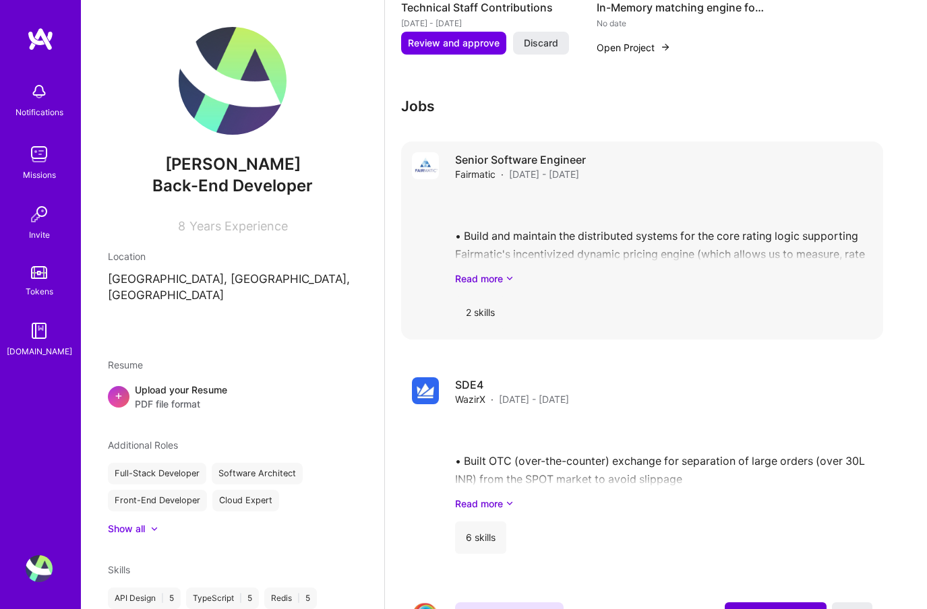
click at [487, 297] on div "2 skills" at bounding box center [480, 313] width 51 height 32
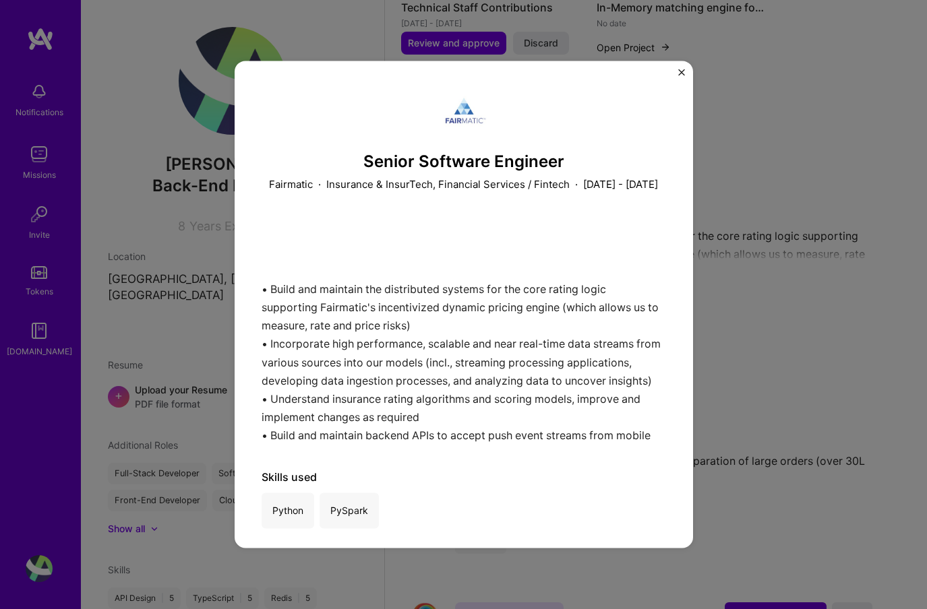
scroll to position [22, 0]
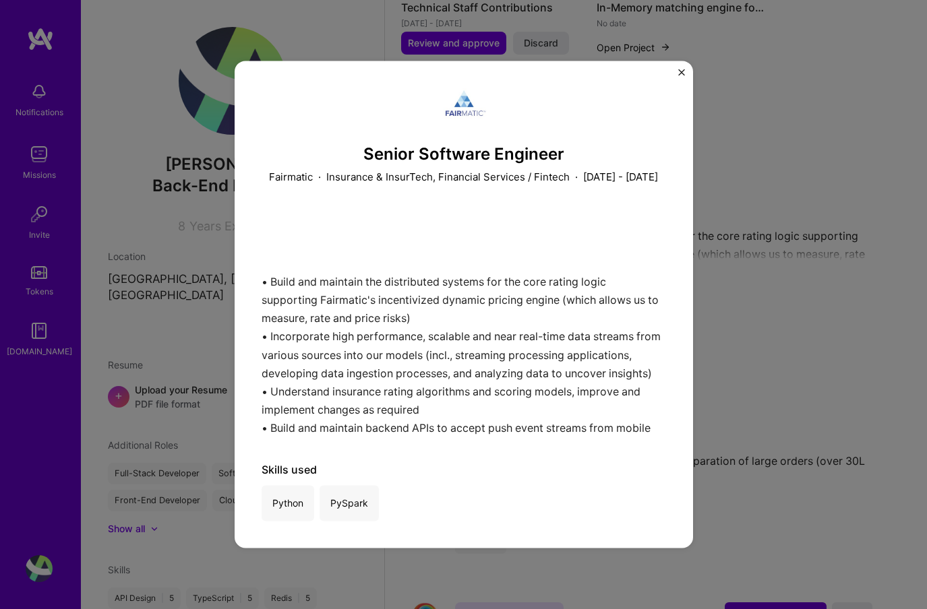
click at [676, 166] on div "Senior Software Engineer Fairmatic · Insurance & InsurTech, Financial Services …" at bounding box center [464, 304] width 458 height 487
click at [679, 74] on img "Close" at bounding box center [681, 72] width 7 height 7
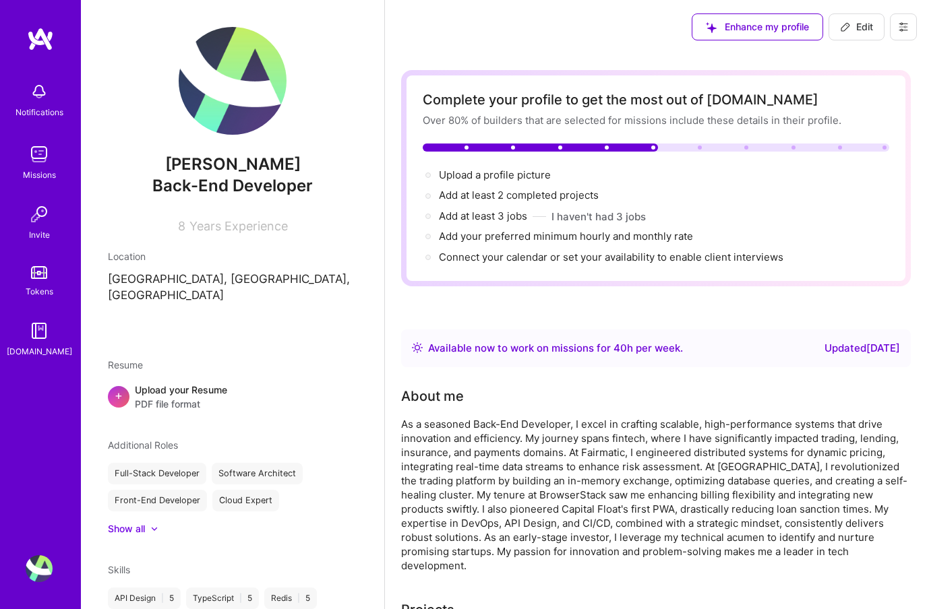
click at [229, 104] on img at bounding box center [233, 81] width 108 height 108
click at [831, 29] on button "Edit" at bounding box center [856, 26] width 56 height 27
select select "US"
select select "Right Now"
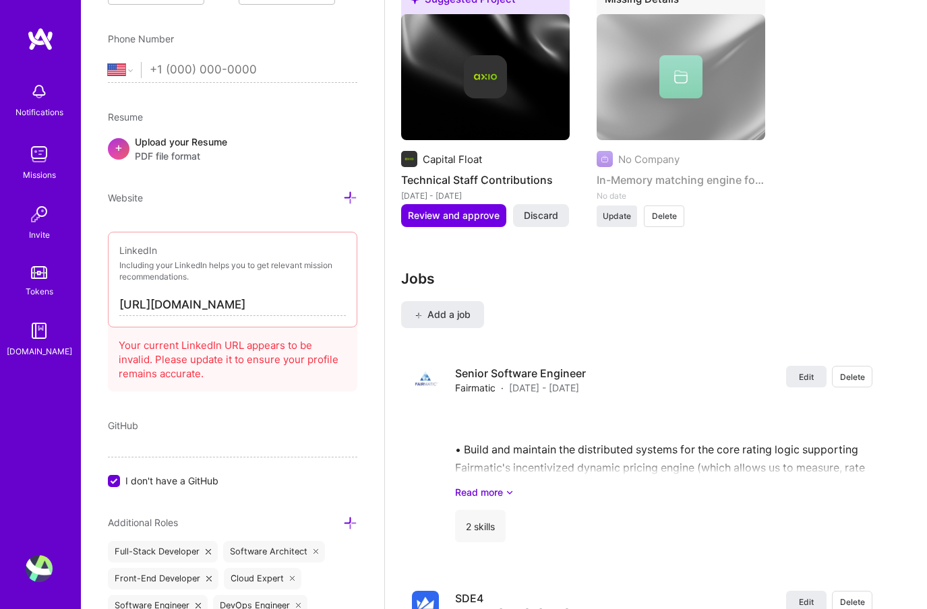
scroll to position [1995, 0]
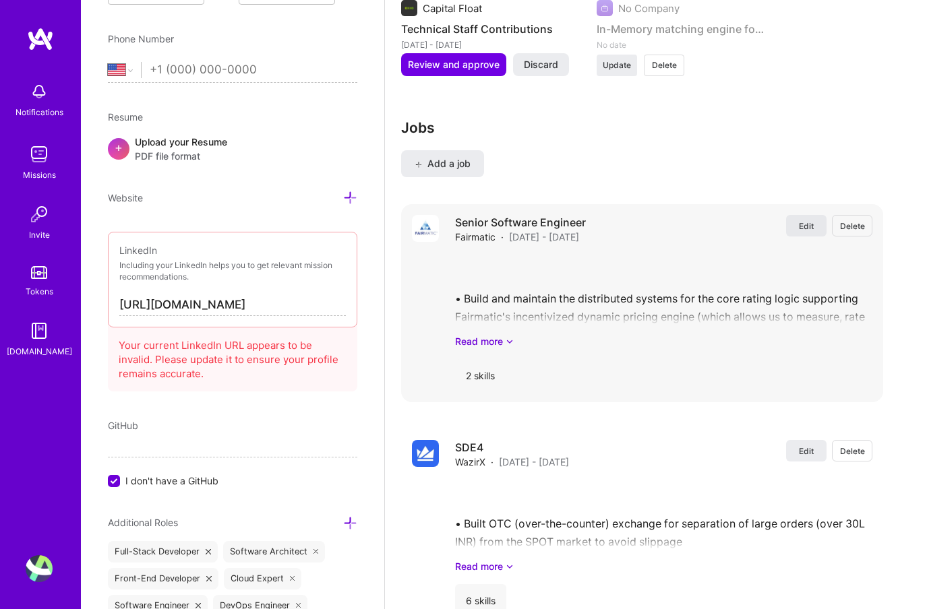
click at [795, 218] on button "Edit" at bounding box center [806, 226] width 40 height 22
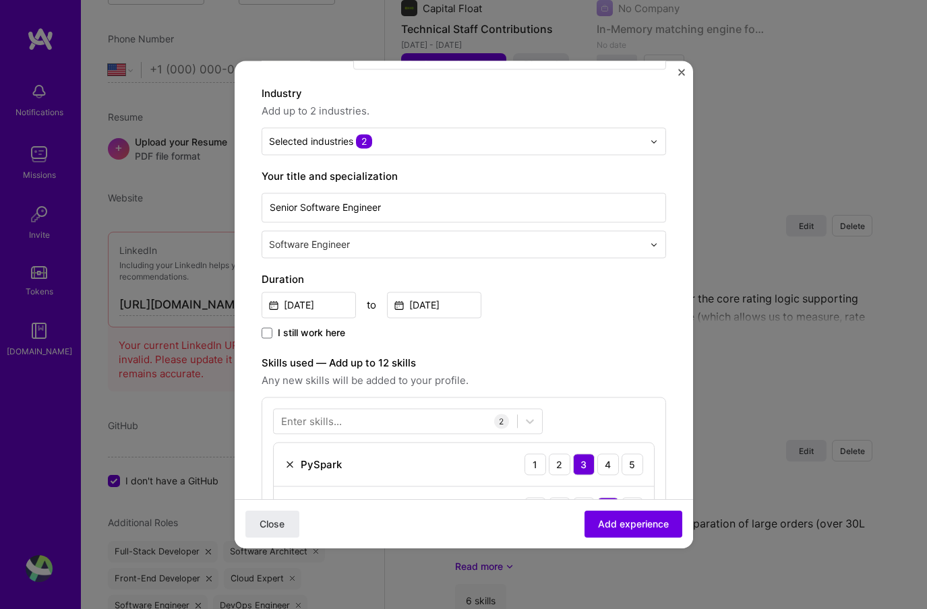
scroll to position [115, 0]
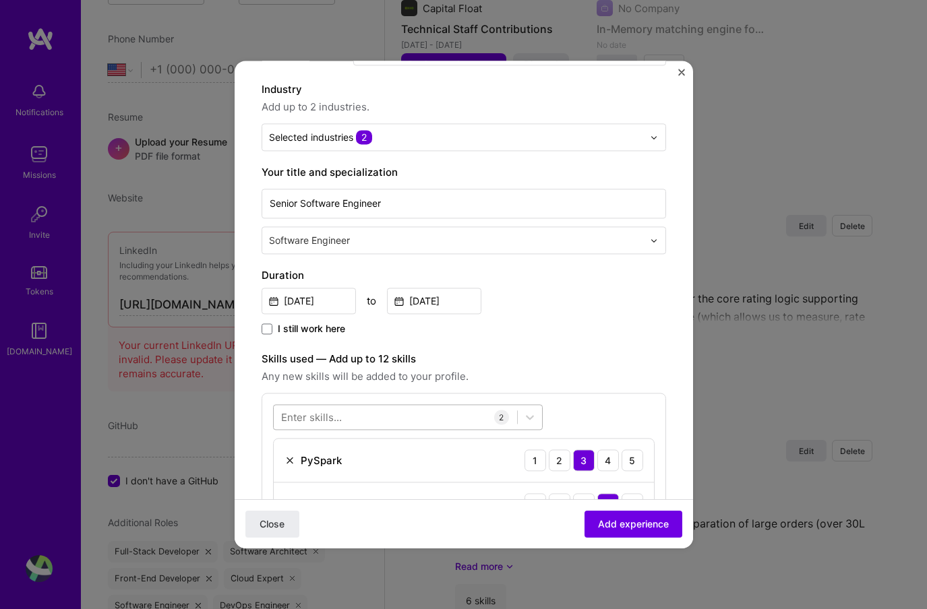
click at [462, 419] on div at bounding box center [395, 417] width 243 height 22
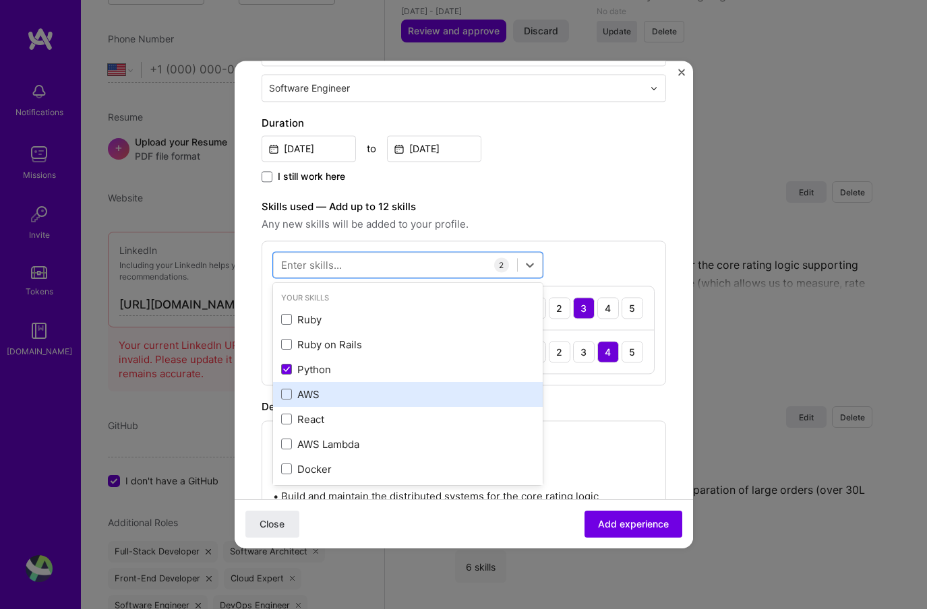
scroll to position [268, 0]
click at [413, 394] on div "AWS" at bounding box center [407, 394] width 253 height 14
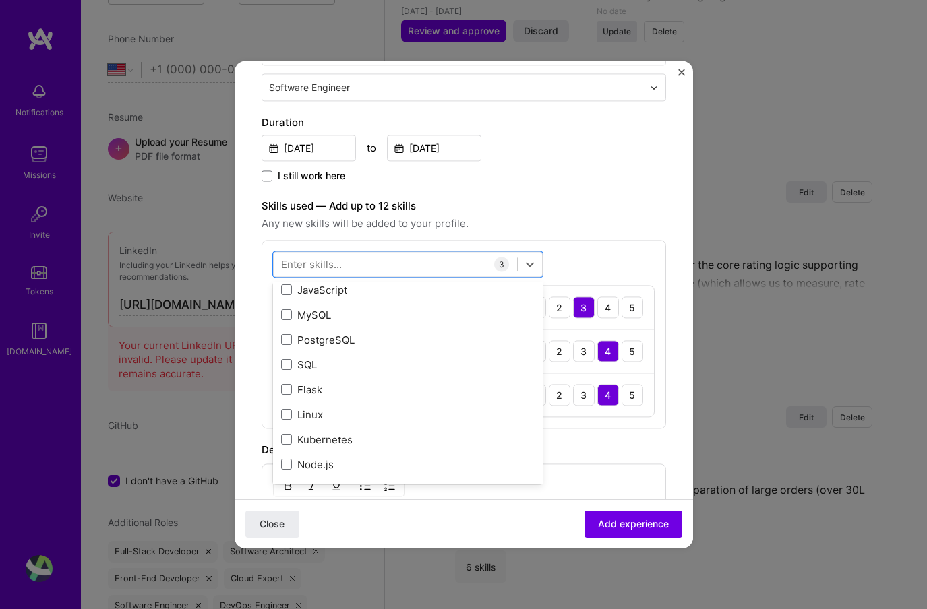
scroll to position [207, 0]
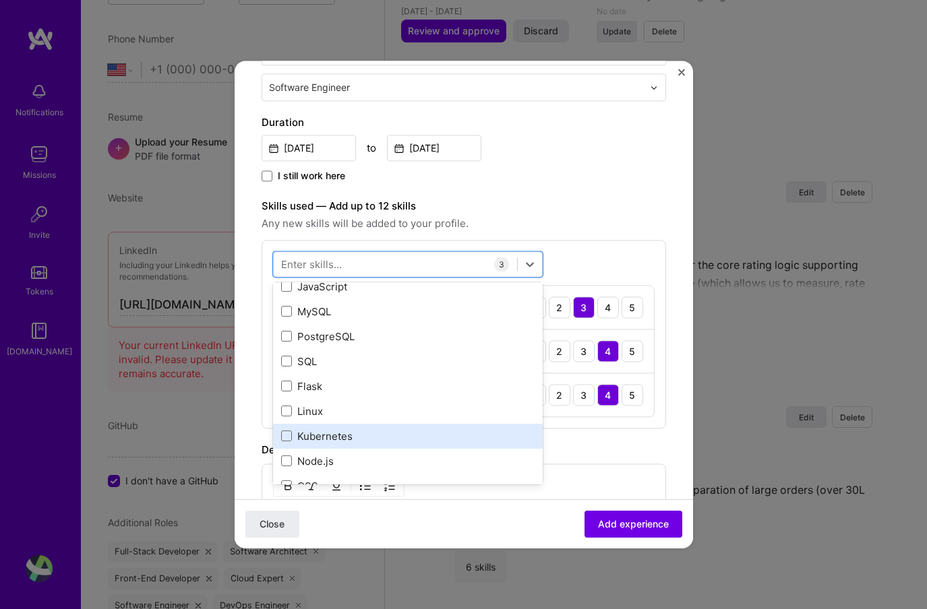
click at [366, 435] on div "Kubernetes" at bounding box center [407, 436] width 253 height 14
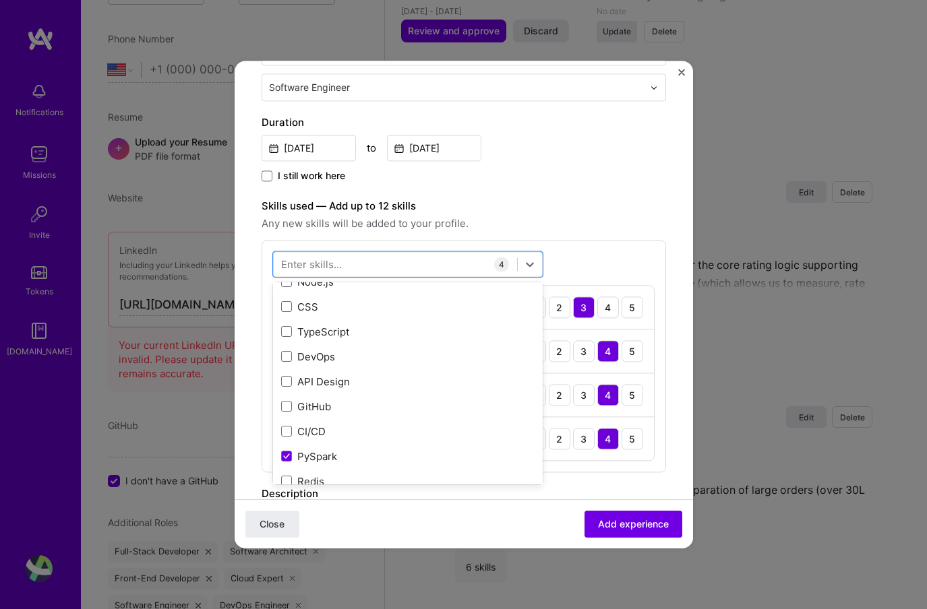
scroll to position [404, 0]
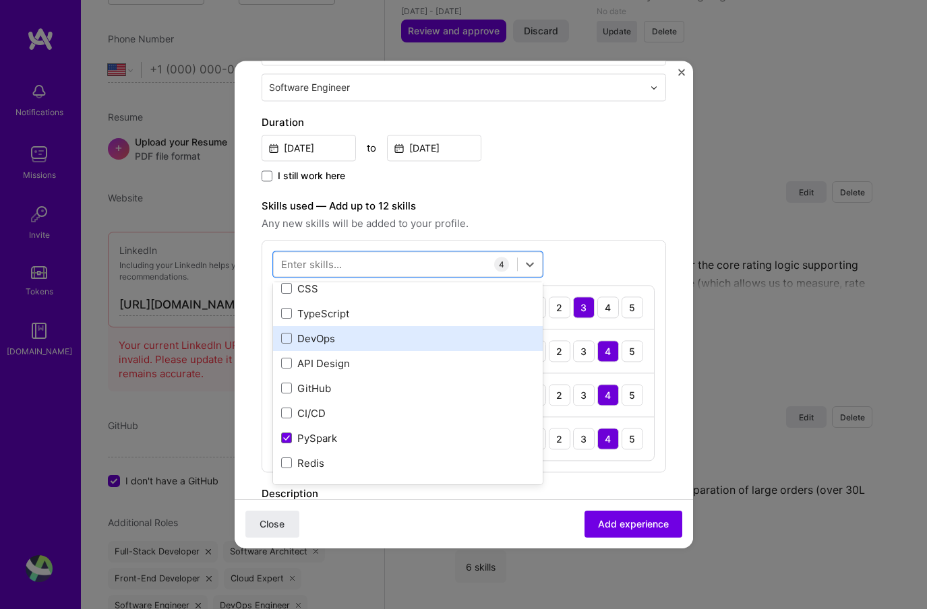
click at [362, 348] on div "DevOps" at bounding box center [408, 338] width 270 height 25
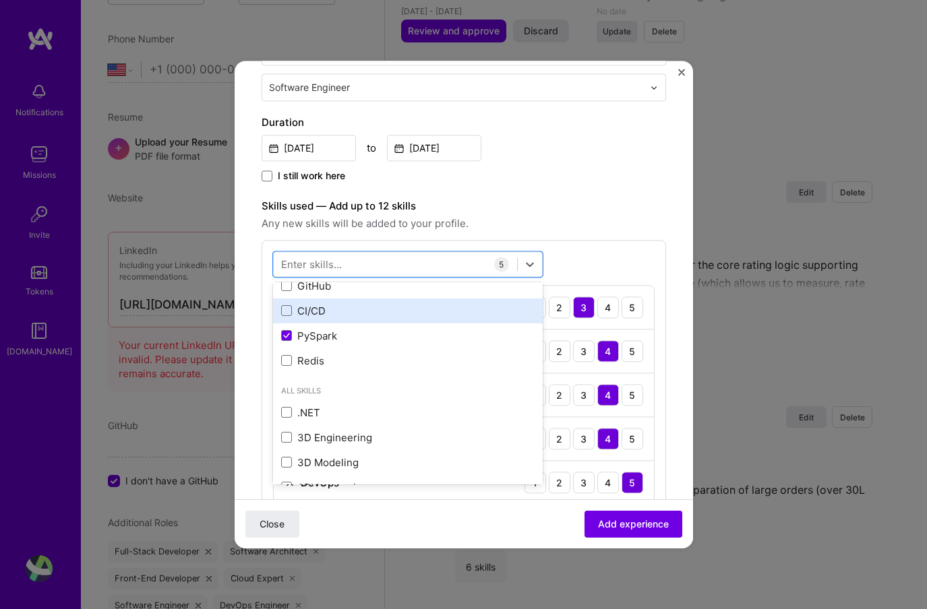
scroll to position [520, 0]
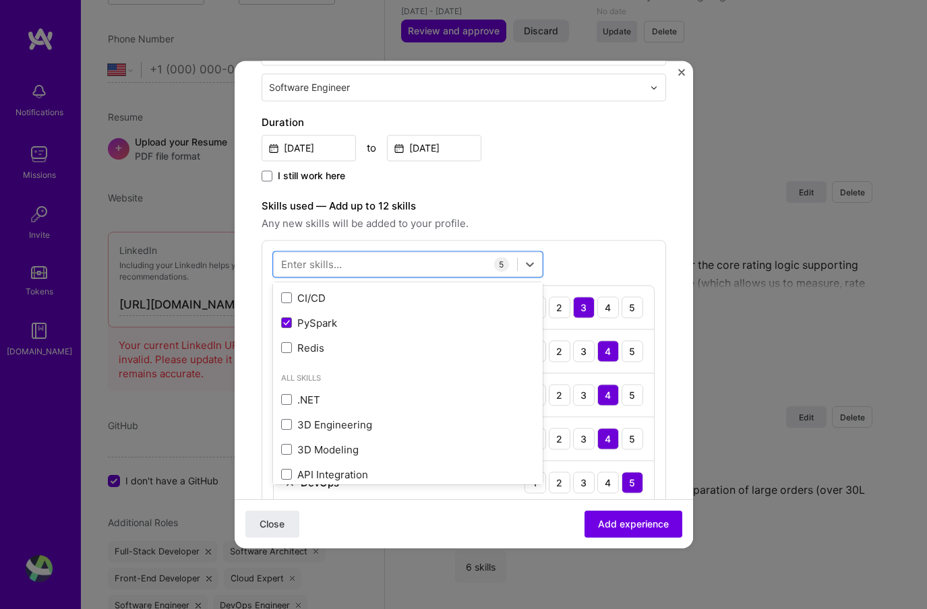
click at [568, 162] on div "Duration Dec, 2022 to Dec, 2023 I still work here" at bounding box center [464, 150] width 404 height 70
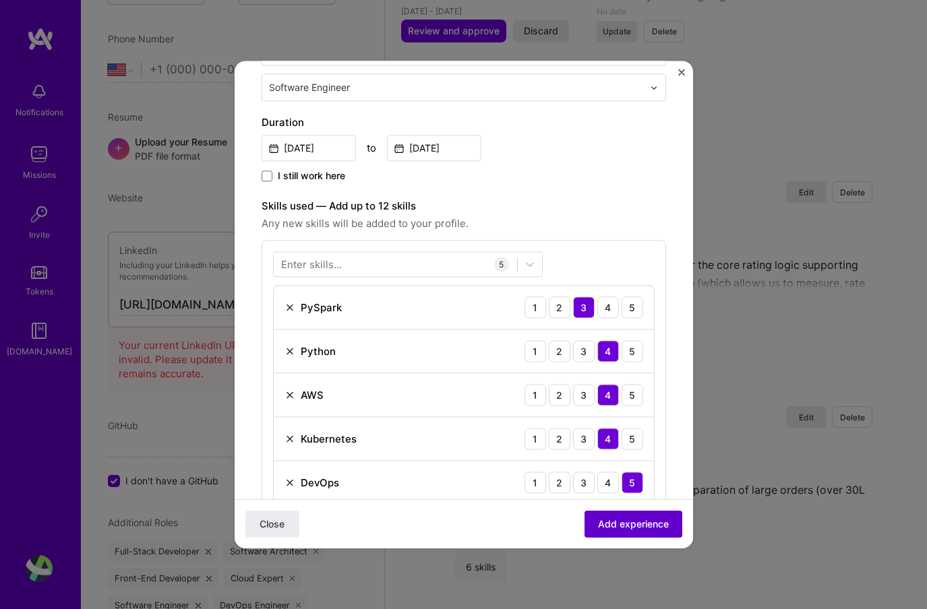
click at [605, 521] on span "Add experience" at bounding box center [633, 524] width 71 height 13
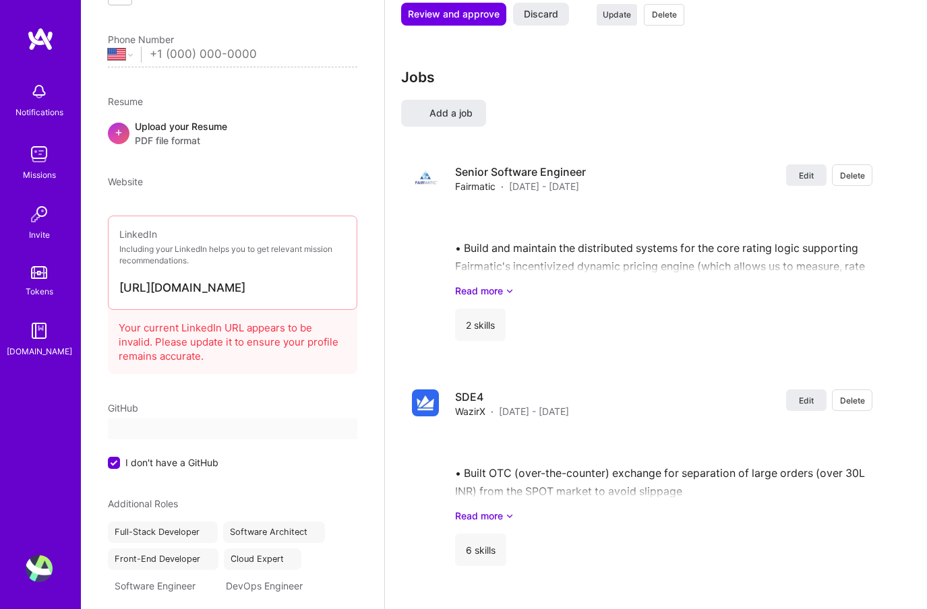
scroll to position [90, 0]
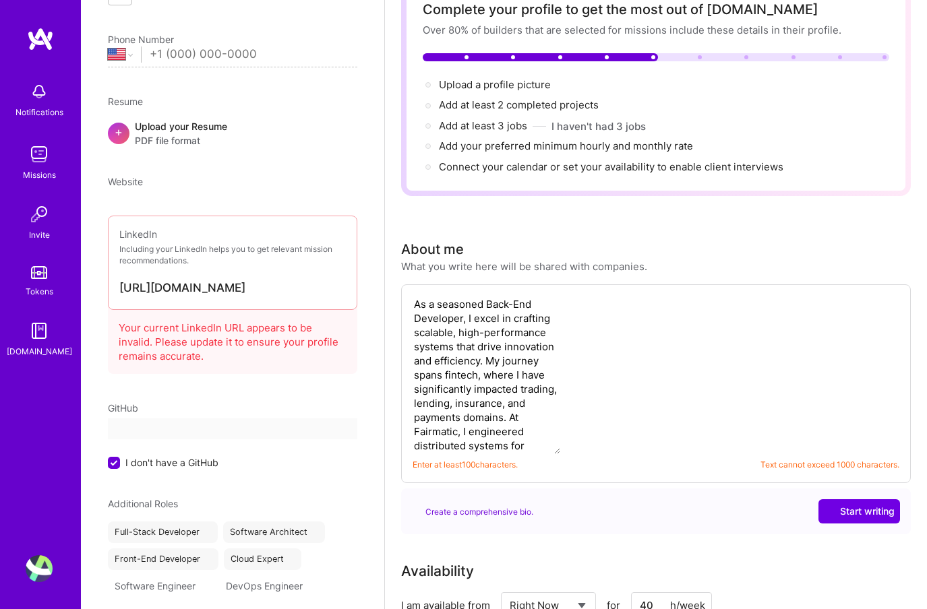
select select "US"
select select "Right Now"
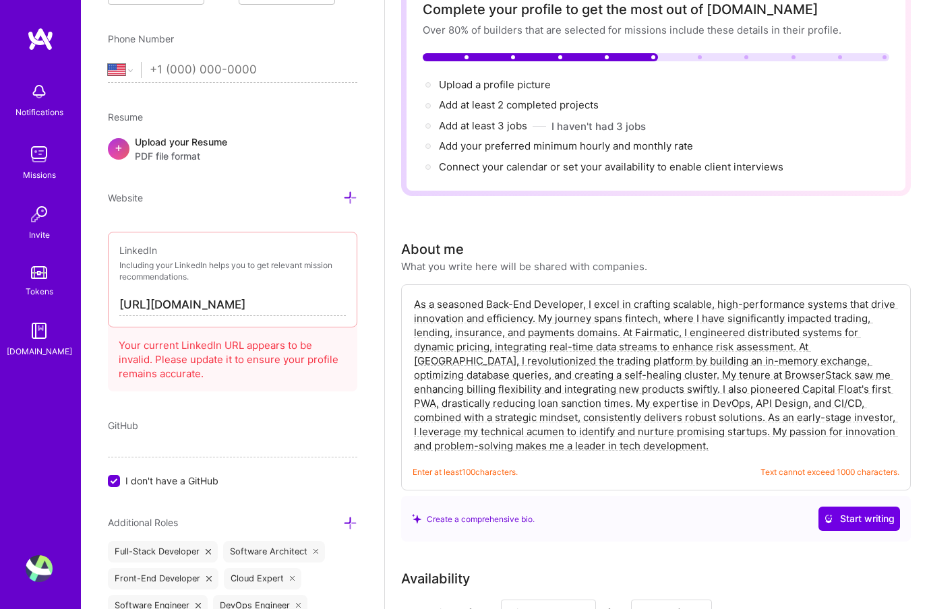
click at [181, 476] on span "I don't have a GitHub" at bounding box center [171, 481] width 93 height 14
click at [121, 476] on input "I don't have a GitHub" at bounding box center [115, 482] width 12 height 12
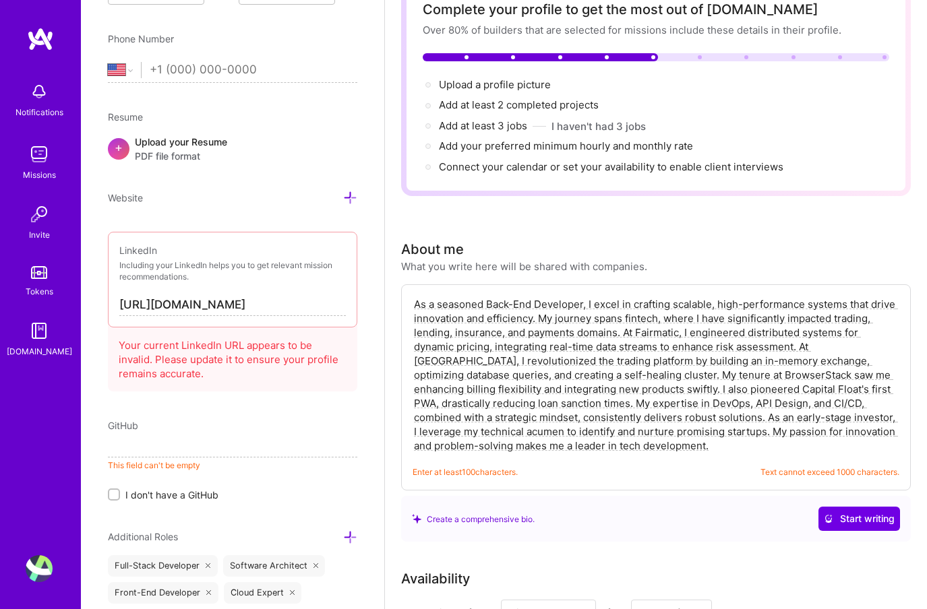
paste input "https://github.com/rupeshparab"
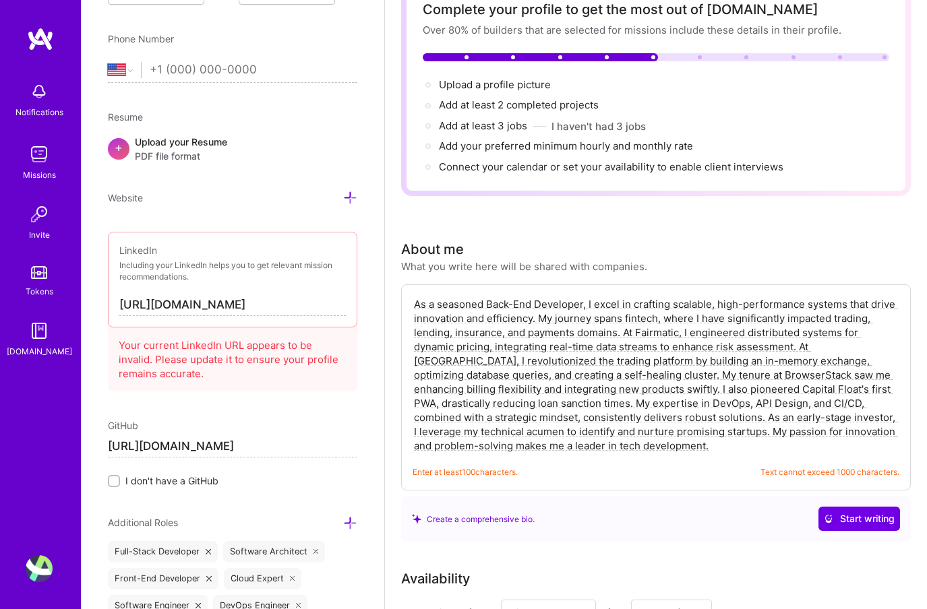
type input "https://github.com/rupeshparab"
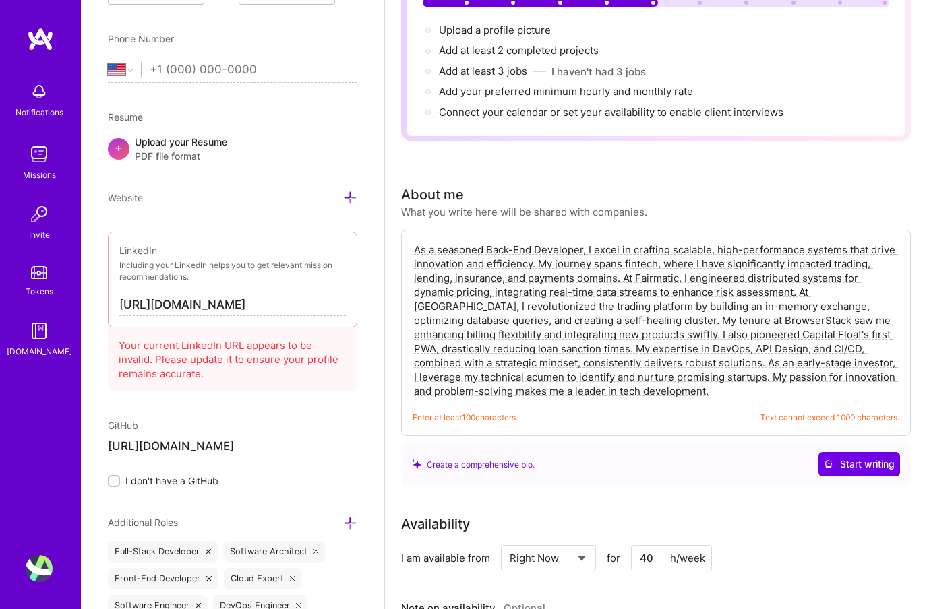
scroll to position [0, 0]
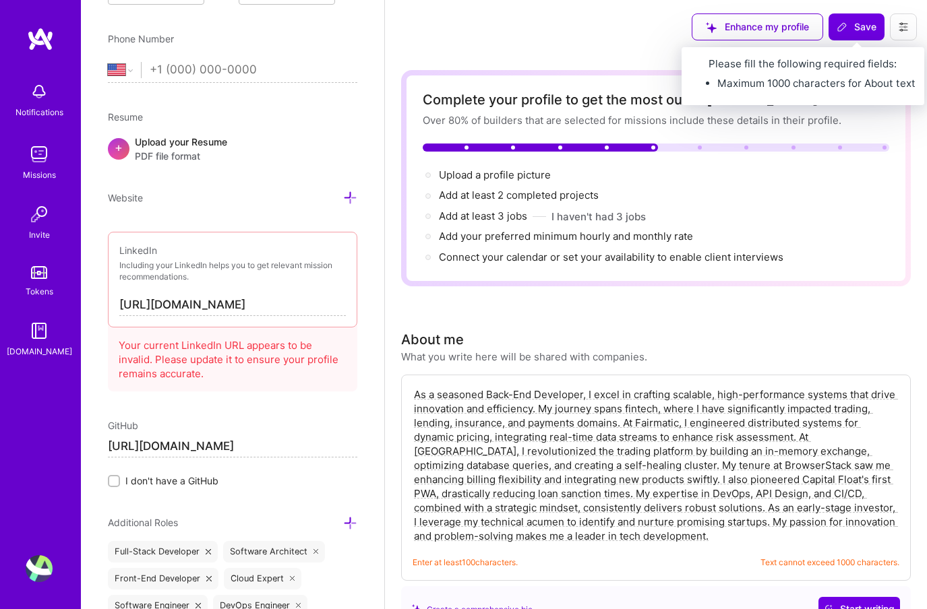
click at [854, 25] on span "Save" at bounding box center [857, 26] width 40 height 13
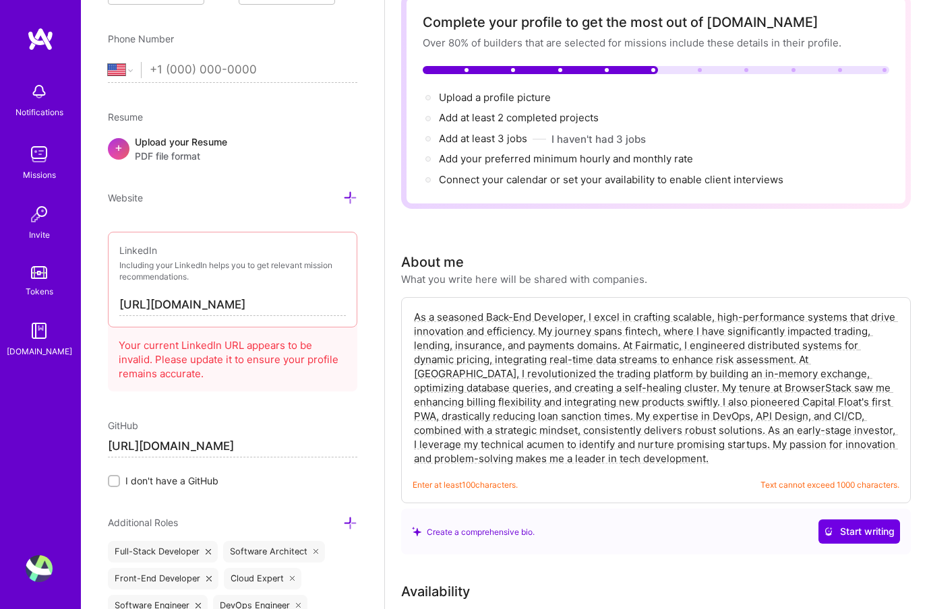
scroll to position [79, 0]
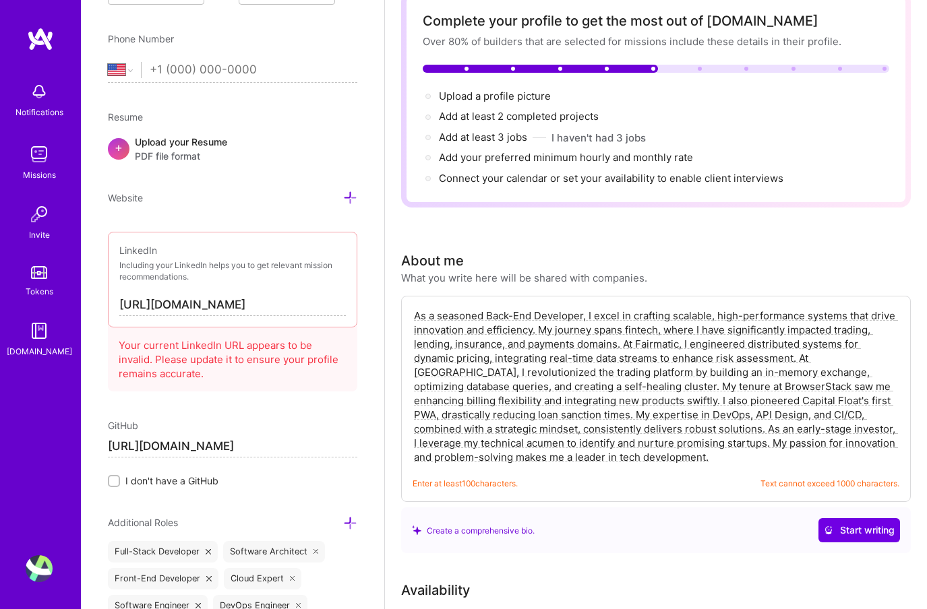
click at [673, 465] on textarea "As a seasoned Back-End Developer, I excel in crafting scalable, high-performanc…" at bounding box center [656, 386] width 487 height 158
drag, startPoint x: 661, startPoint y: 444, endPoint x: 642, endPoint y: 431, distance: 22.4
click at [642, 431] on textarea "As a seasoned Back-End Developer, I excel in crafting scalable, high-performanc…" at bounding box center [656, 386] width 487 height 158
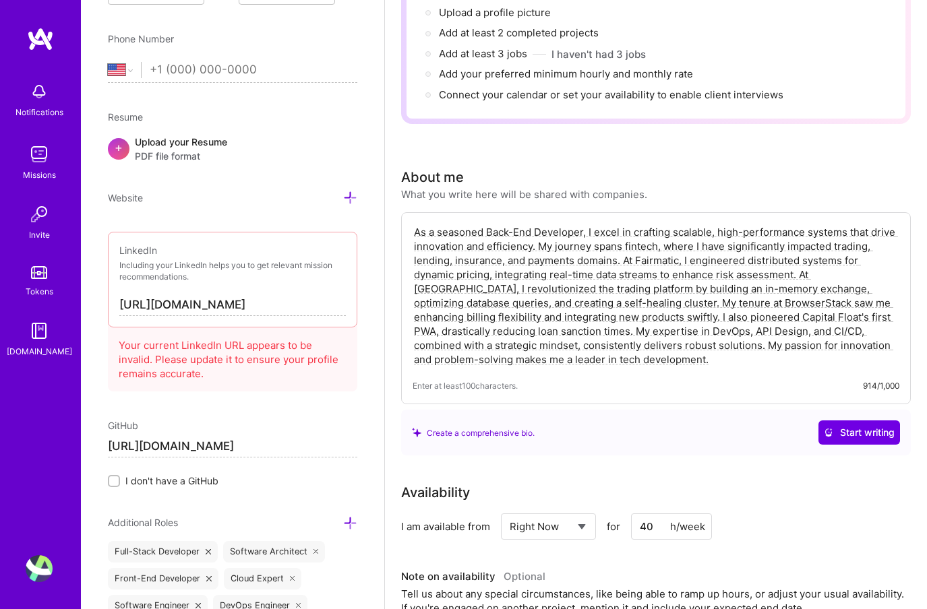
scroll to position [0, 0]
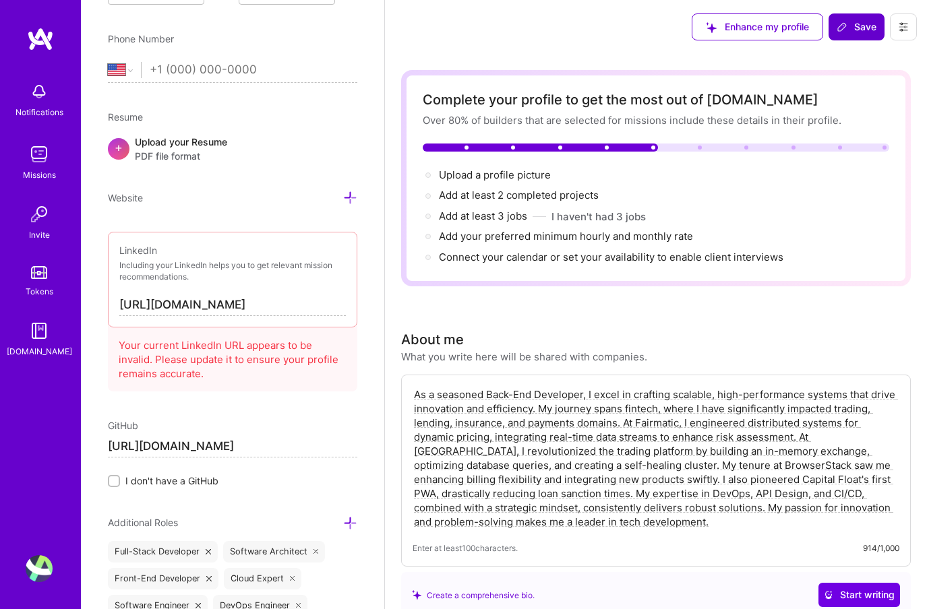
type textarea "As a seasoned Back-End Developer, I excel in crafting scalable, high-performanc…"
click at [874, 27] on span "Save" at bounding box center [857, 26] width 40 height 13
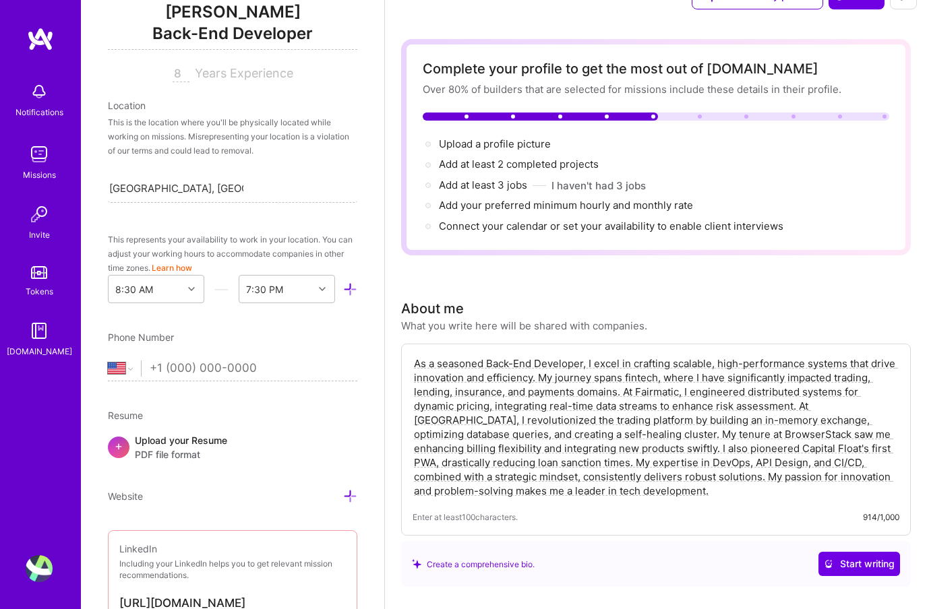
scroll to position [189, 0]
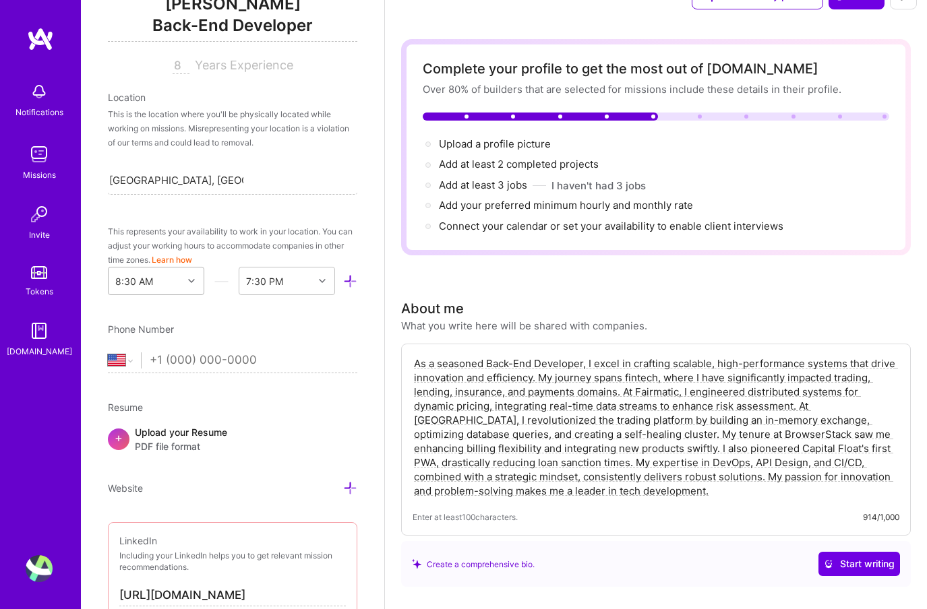
click at [191, 282] on icon at bounding box center [191, 281] width 7 height 7
click at [169, 315] on div "12:00 AM" at bounding box center [156, 315] width 96 height 25
click at [263, 283] on div "End Time" at bounding box center [265, 281] width 41 height 14
click at [297, 486] on div "11:30 PM" at bounding box center [287, 487] width 96 height 25
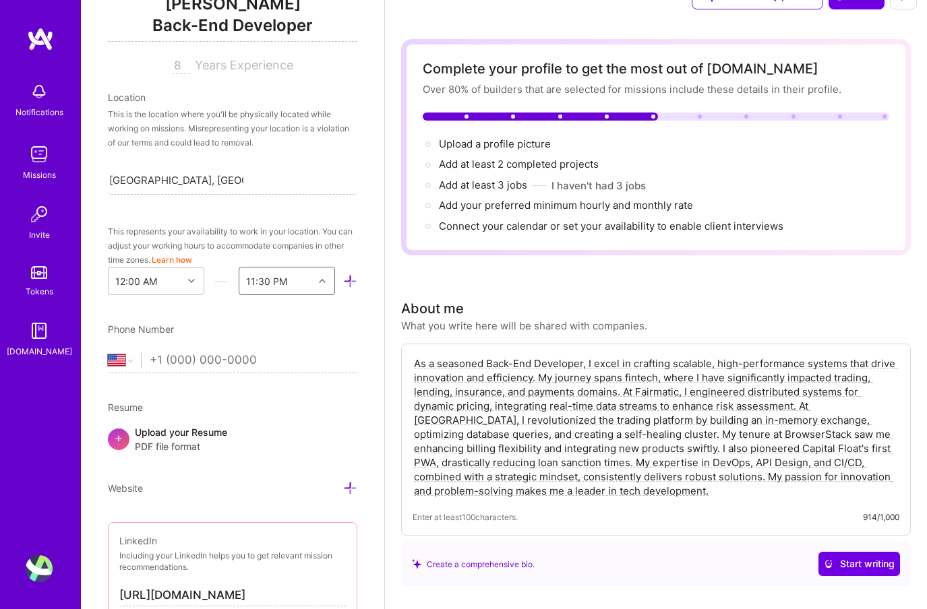
click at [326, 286] on div at bounding box center [323, 281] width 21 height 18
click at [183, 285] on div at bounding box center [193, 281] width 21 height 18
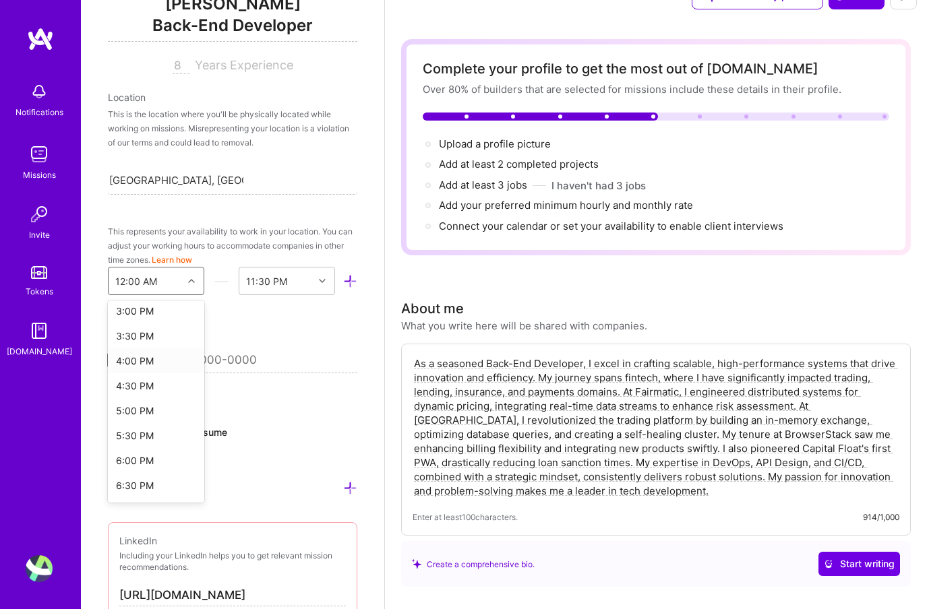
click at [166, 363] on div "4:00 PM" at bounding box center [156, 360] width 96 height 25
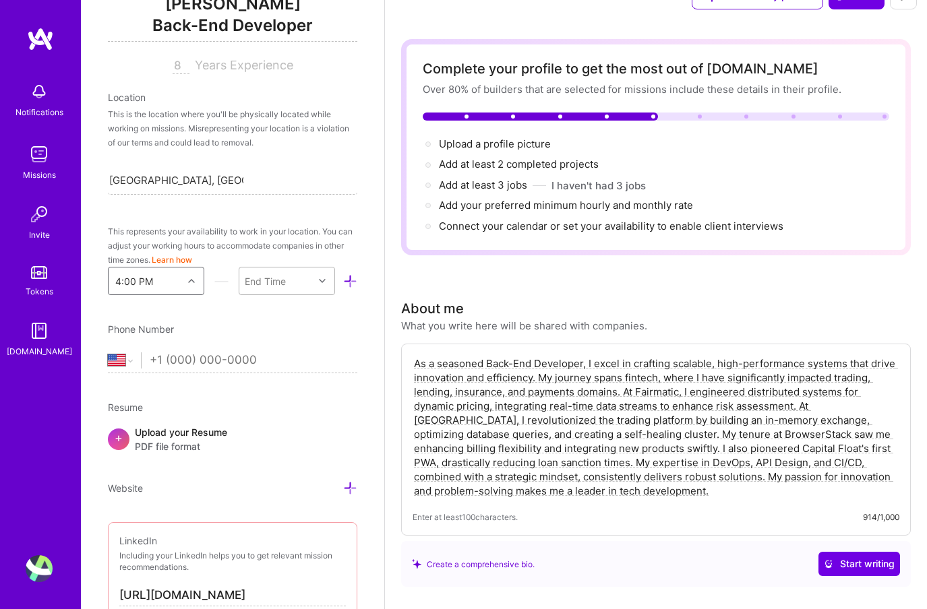
click at [280, 280] on div "End Time" at bounding box center [265, 281] width 41 height 14
click at [278, 328] on div "2:00 AM" at bounding box center [287, 329] width 96 height 25
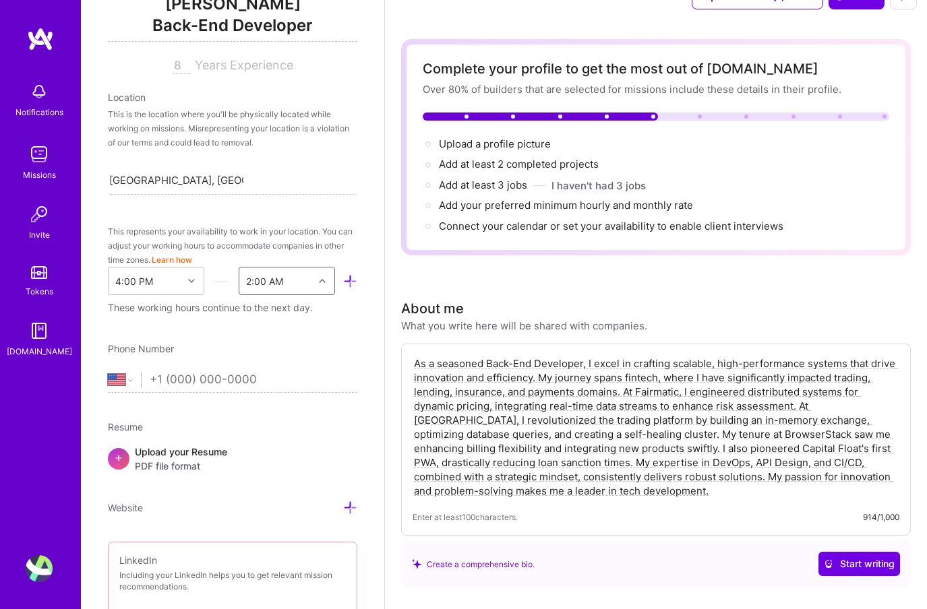
click at [305, 332] on div "Add photo Rupesh Parab Back-End Developer 8 Years Experience Location This is t…" at bounding box center [232, 304] width 303 height 609
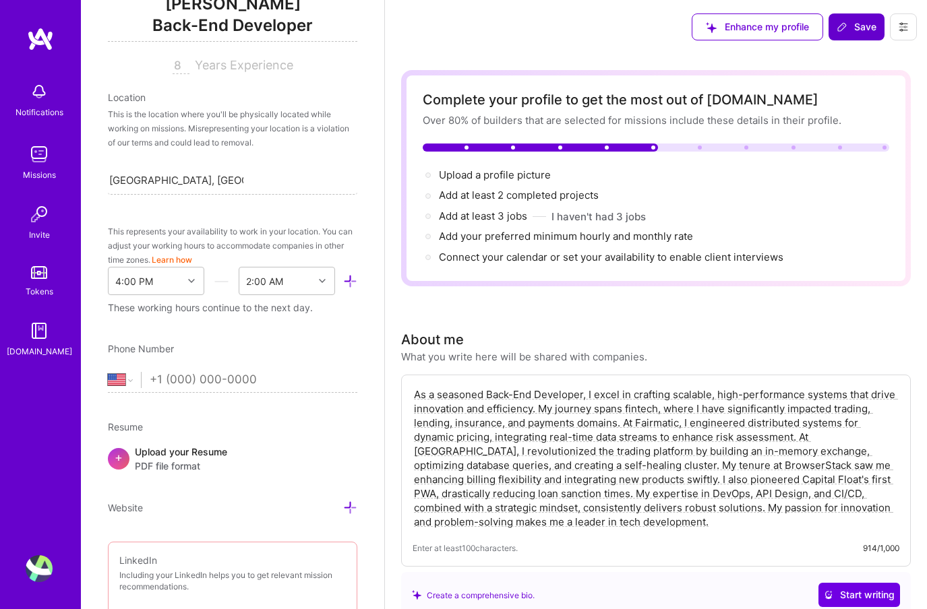
click at [873, 22] on span "Save" at bounding box center [857, 26] width 40 height 13
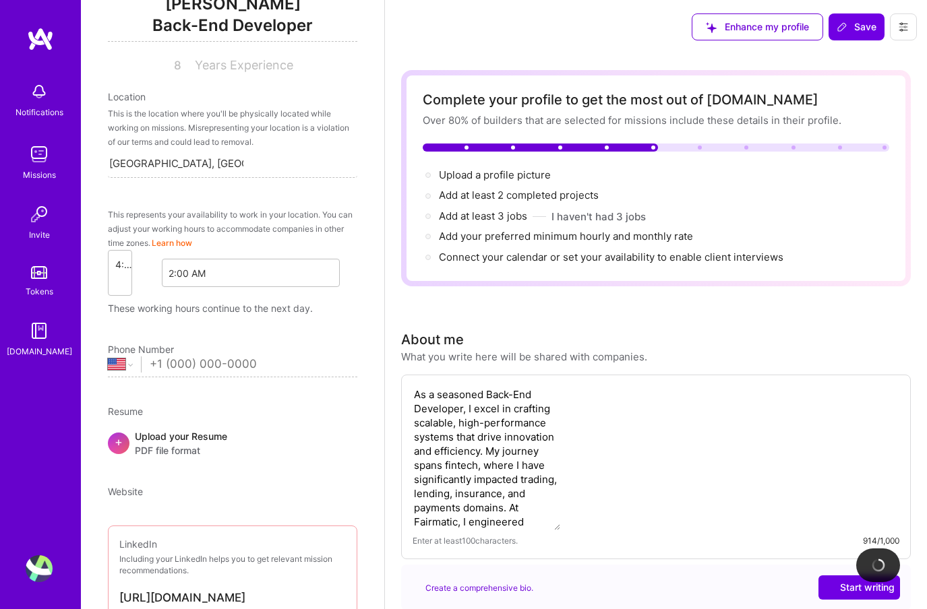
scroll to position [160, 0]
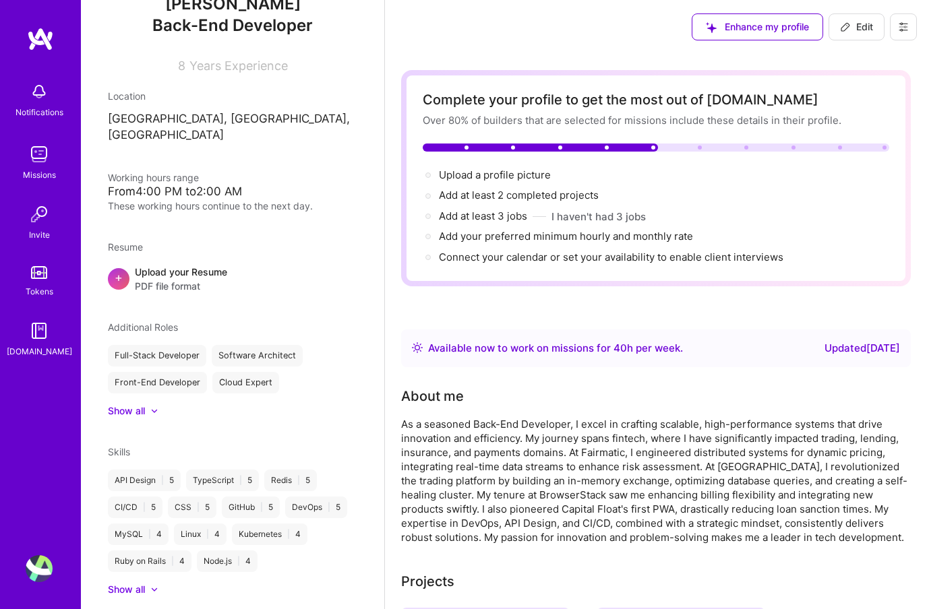
click at [841, 23] on icon at bounding box center [845, 27] width 11 height 11
select select "US"
select select "Right Now"
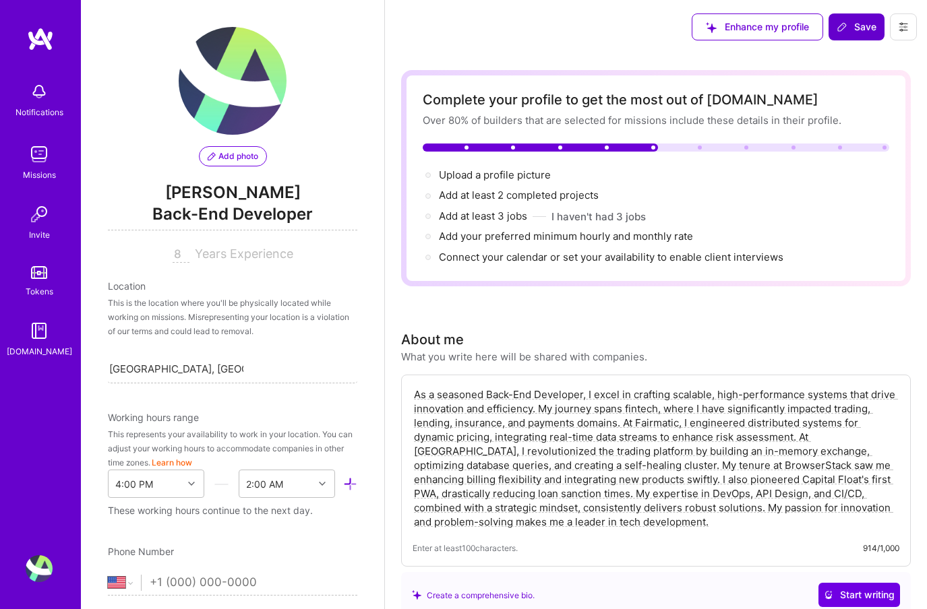
scroll to position [79, 0]
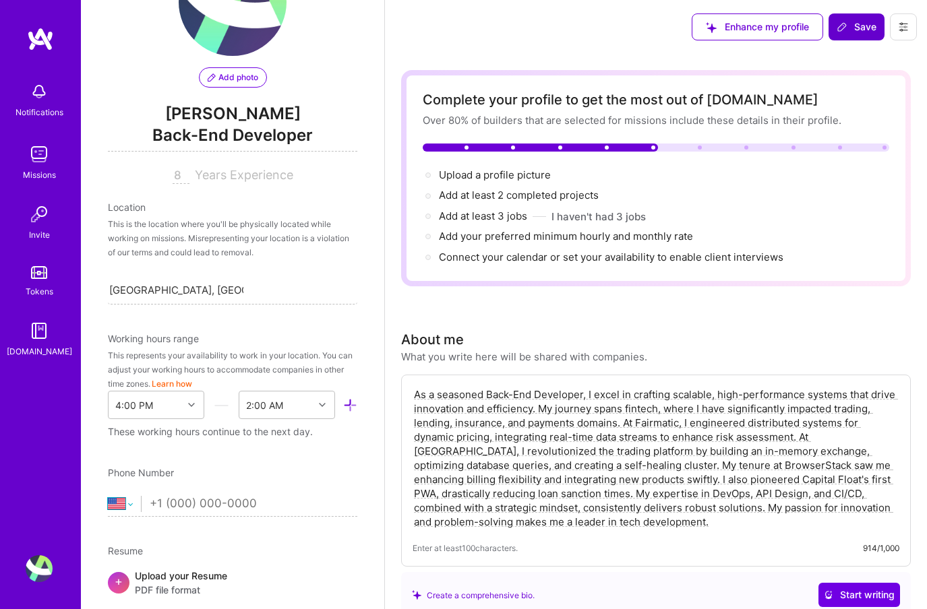
click at [115, 511] on select "Afghanistan Åland Islands Albania Algeria American Samoa Andorra Angola Anguill…" at bounding box center [124, 504] width 33 height 16
select select "IN"
click at [108, 496] on select "Afghanistan Åland Islands Albania Algeria American Samoa Andorra Angola Anguill…" at bounding box center [124, 504] width 33 height 16
click at [196, 498] on input "tel" at bounding box center [254, 504] width 208 height 39
click at [185, 499] on input "tel" at bounding box center [254, 504] width 208 height 39
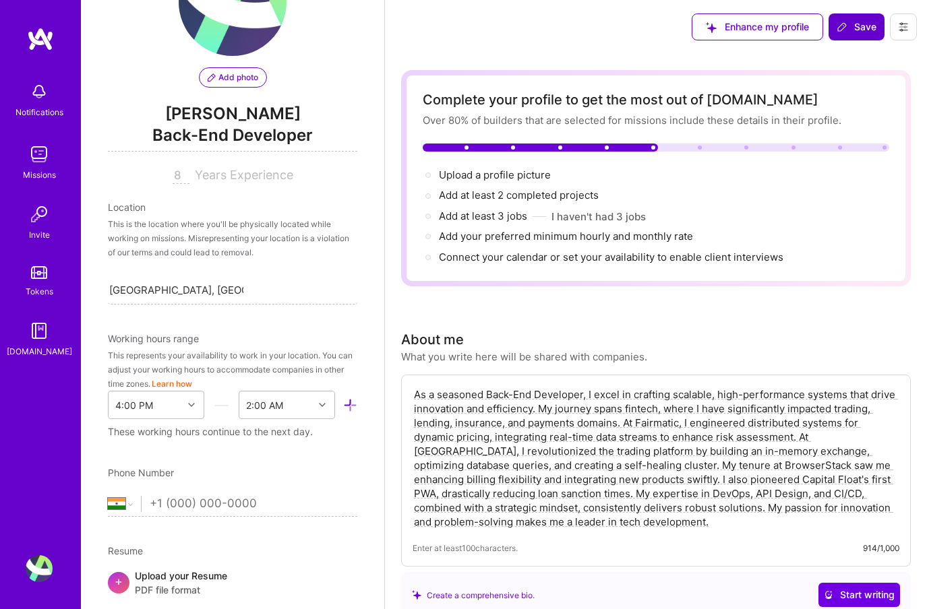
click at [189, 544] on div "Resume" at bounding box center [232, 551] width 249 height 14
click at [160, 506] on input "tel" at bounding box center [254, 504] width 208 height 39
type input "+91 79770 08895"
click at [363, 284] on div "Add photo Rupesh Parab Back-End Developer 8 Years Experience Location This is t…" at bounding box center [232, 304] width 303 height 609
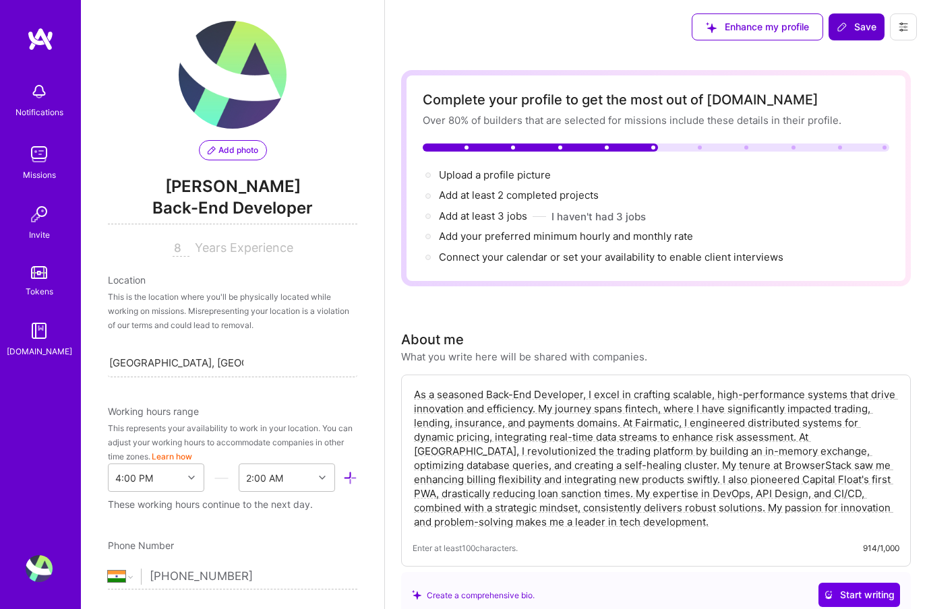
scroll to position [0, 0]
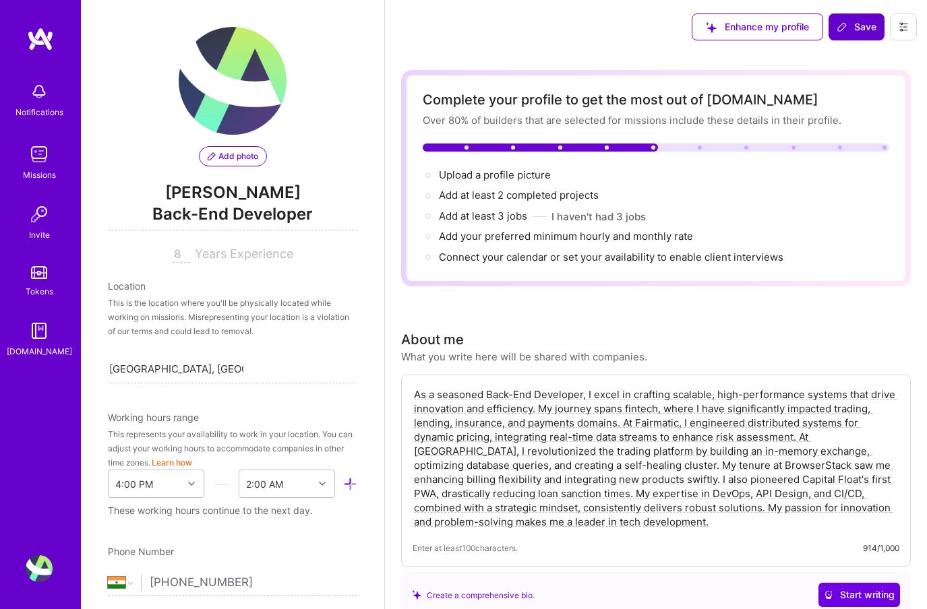
click at [180, 255] on input "8" at bounding box center [181, 255] width 17 height 16
type input "9"
click at [229, 286] on div "Location" at bounding box center [232, 286] width 249 height 14
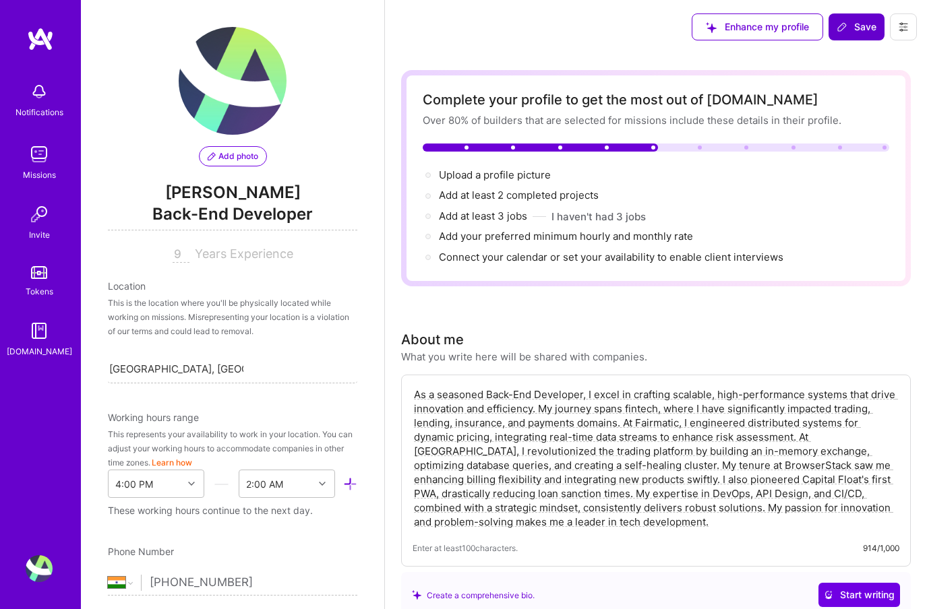
click at [229, 159] on span "Add photo" at bounding box center [233, 156] width 51 height 12
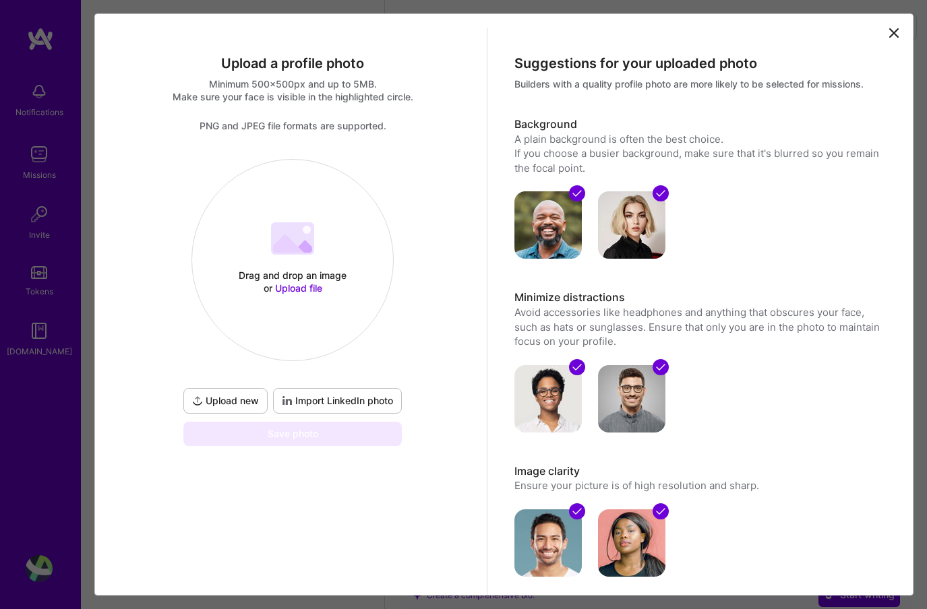
click at [285, 252] on icon at bounding box center [288, 244] width 31 height 18
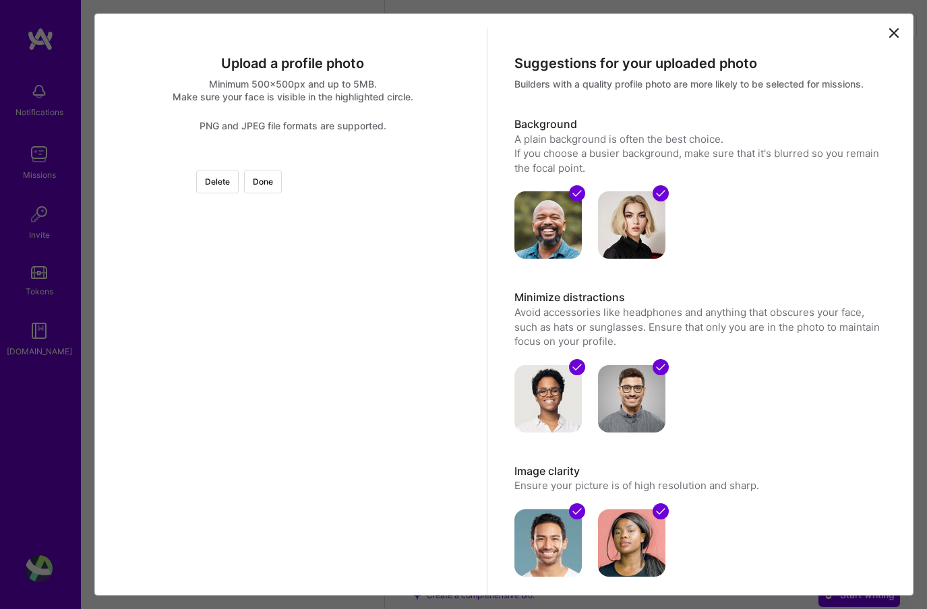
click at [446, 159] on div "Delete Done" at bounding box center [293, 159] width 368 height 0
click at [282, 179] on button "Done" at bounding box center [263, 182] width 38 height 24
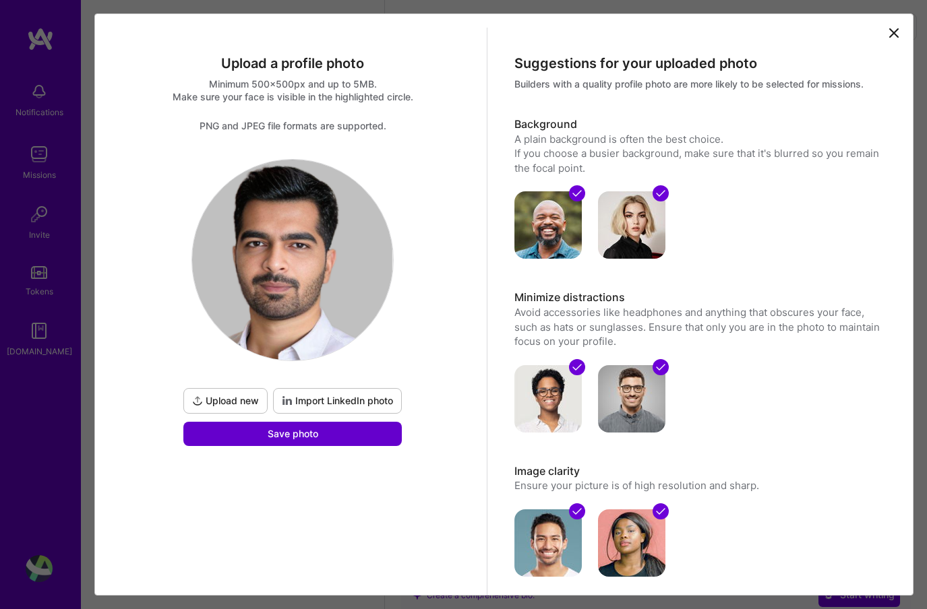
click at [364, 444] on button "Save photo" at bounding box center [292, 434] width 218 height 24
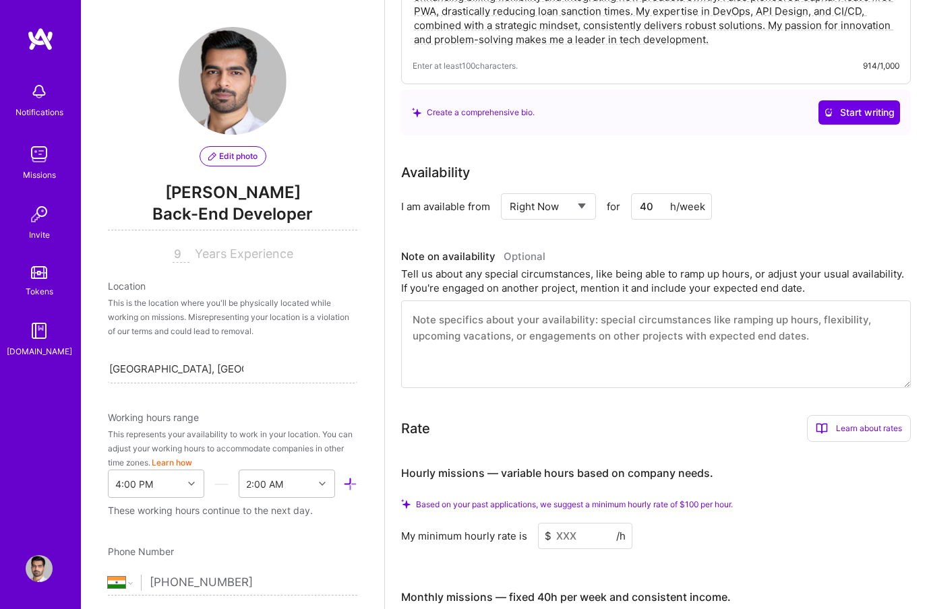
scroll to position [394, 0]
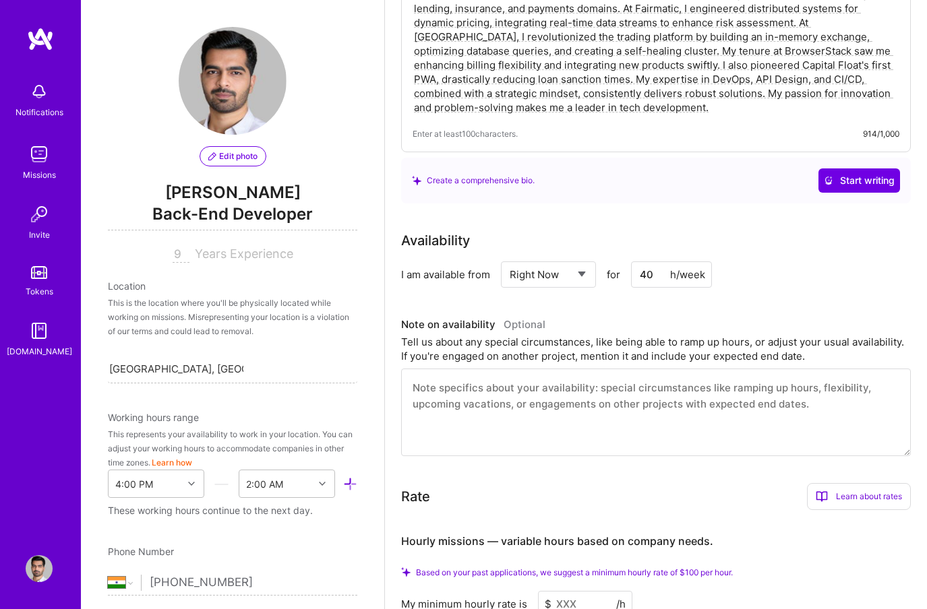
click at [548, 268] on select "Select... Right Now Future Date Not Available" at bounding box center [549, 274] width 78 height 34
click at [510, 257] on select "Select... Right Now Future Date Not Available" at bounding box center [549, 274] width 78 height 34
click at [640, 280] on input "Oct 14" at bounding box center [664, 275] width 67 height 26
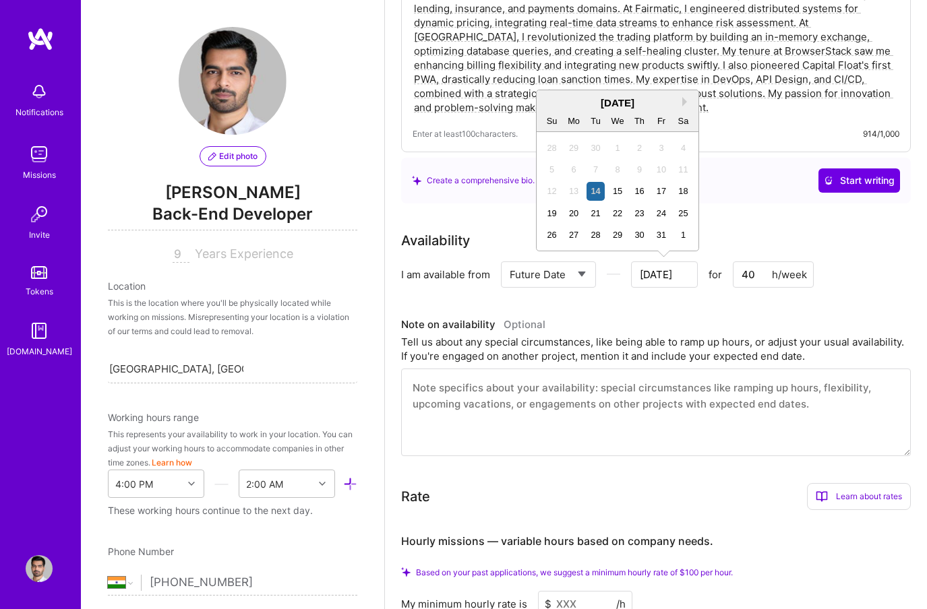
click at [575, 270] on select "Select... Right Now Future Date Not Available" at bounding box center [549, 274] width 78 height 34
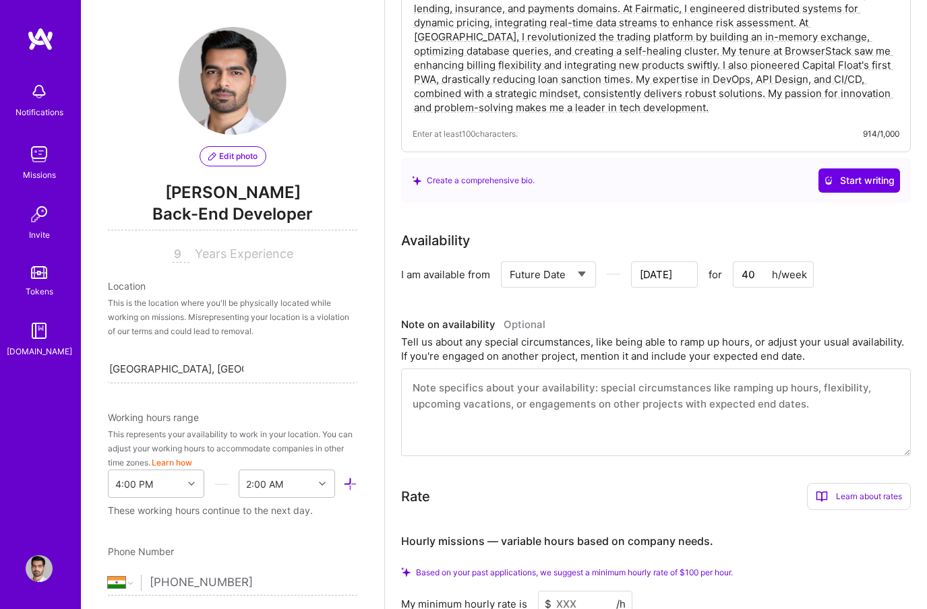
select select "Right Now"
click at [510, 257] on select "Select... Right Now Future Date Not Available" at bounding box center [549, 274] width 78 height 34
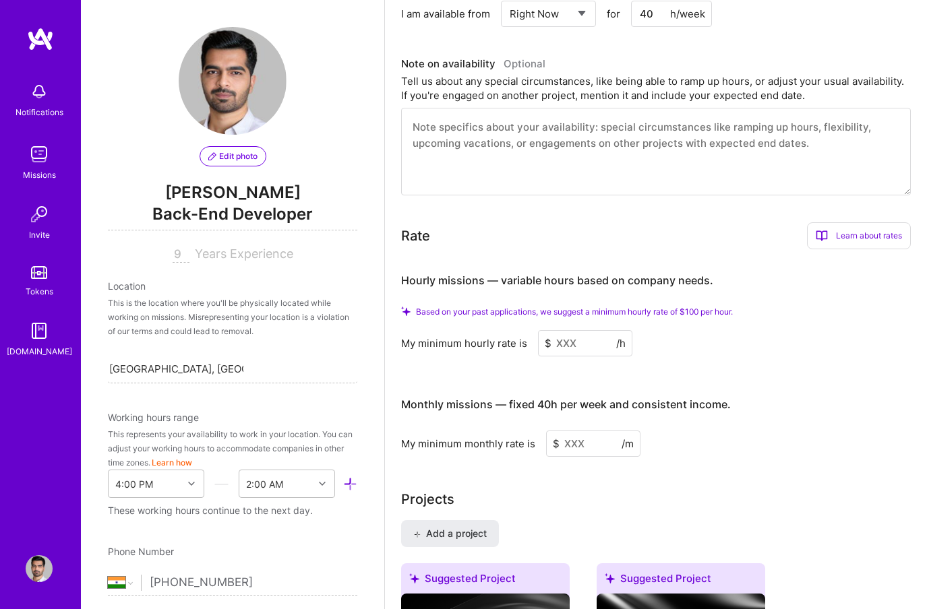
scroll to position [673, 0]
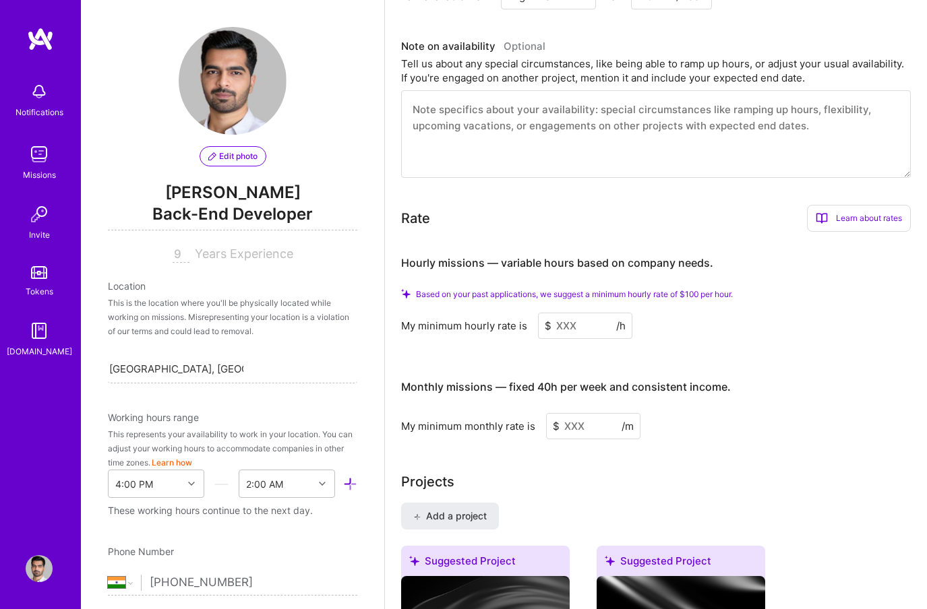
click at [591, 323] on input at bounding box center [585, 326] width 94 height 26
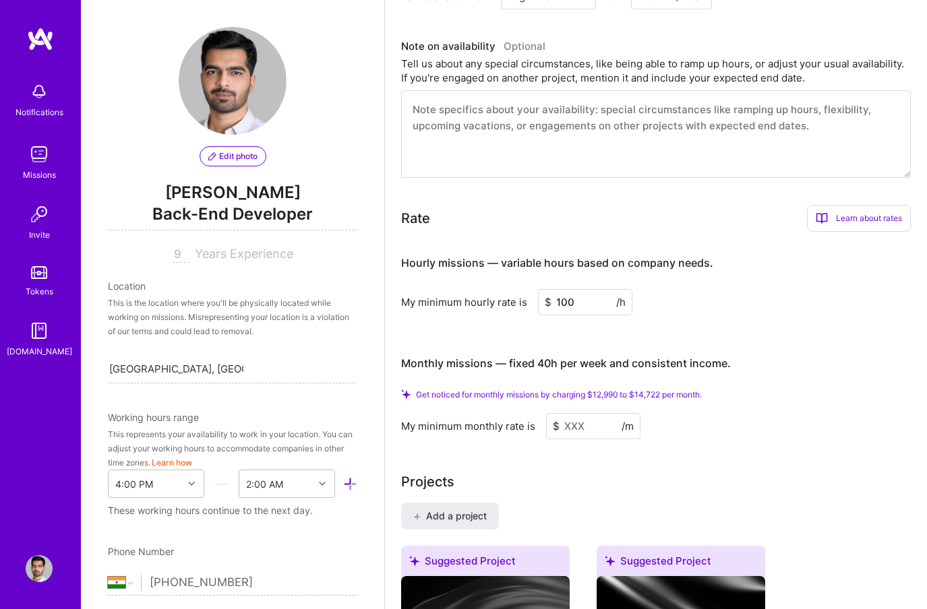
type input "100"
click at [603, 427] on input at bounding box center [593, 426] width 94 height 26
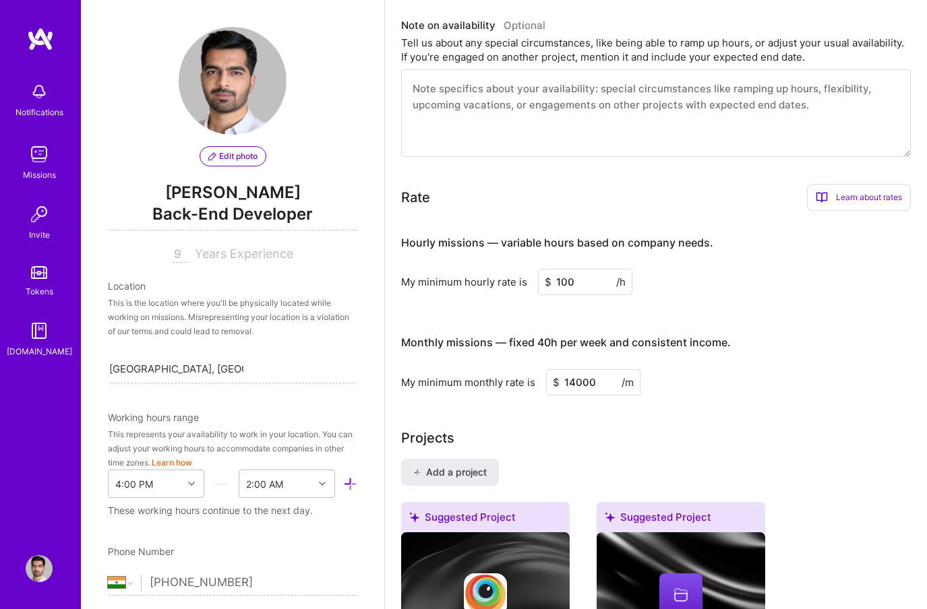
type input "14000"
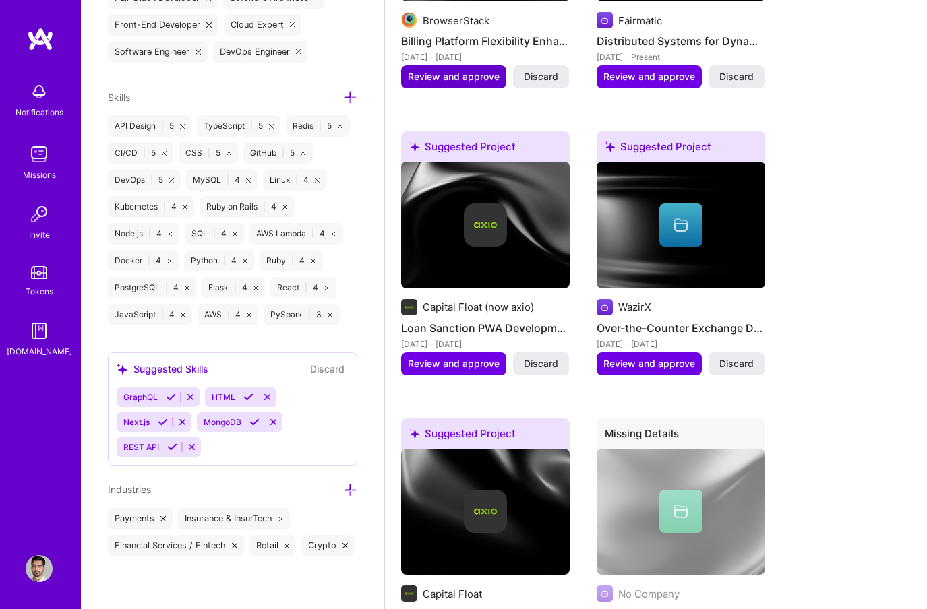
scroll to position [1331, 0]
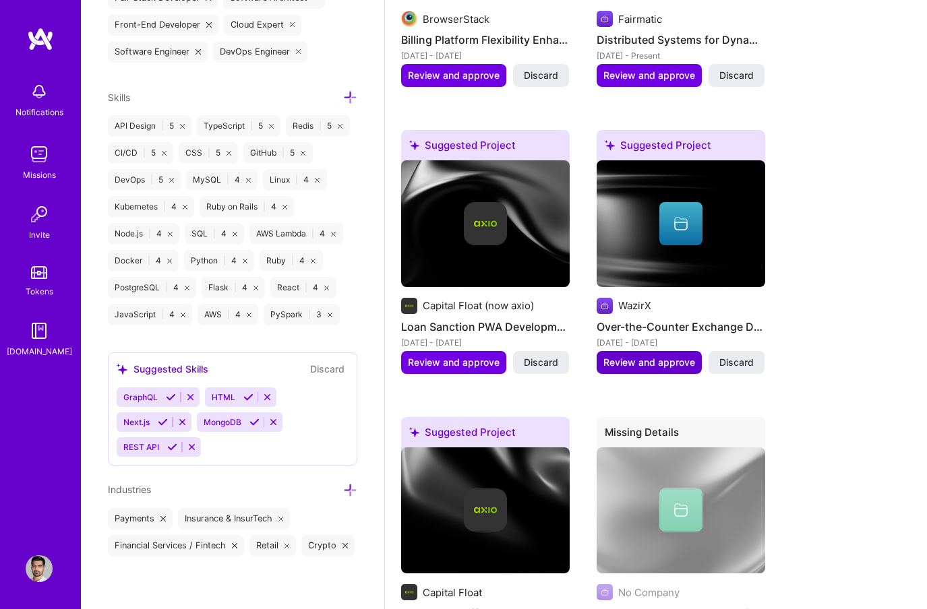
click at [666, 361] on span "Review and approve" at bounding box center [649, 362] width 92 height 13
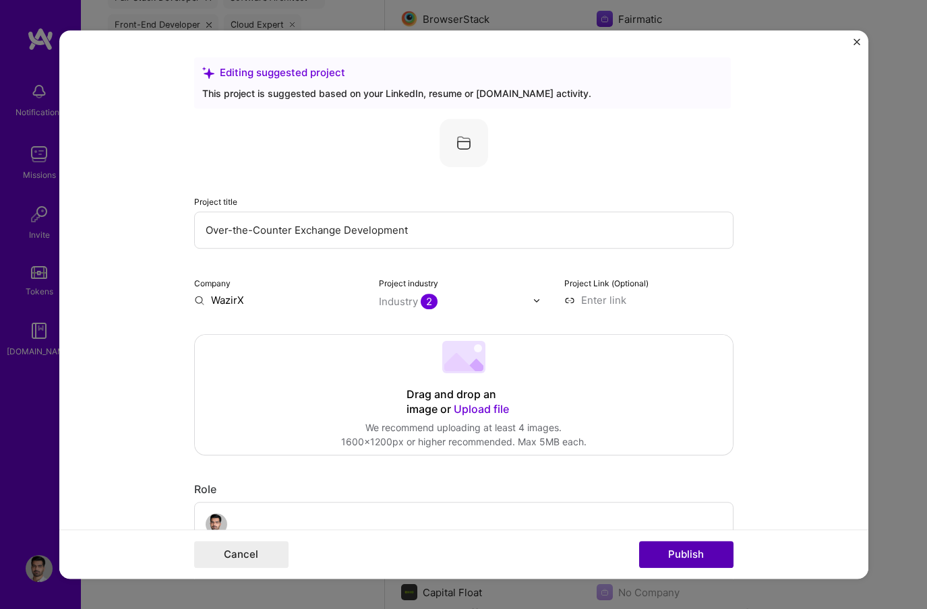
click at [690, 553] on button "Publish" at bounding box center [686, 554] width 94 height 27
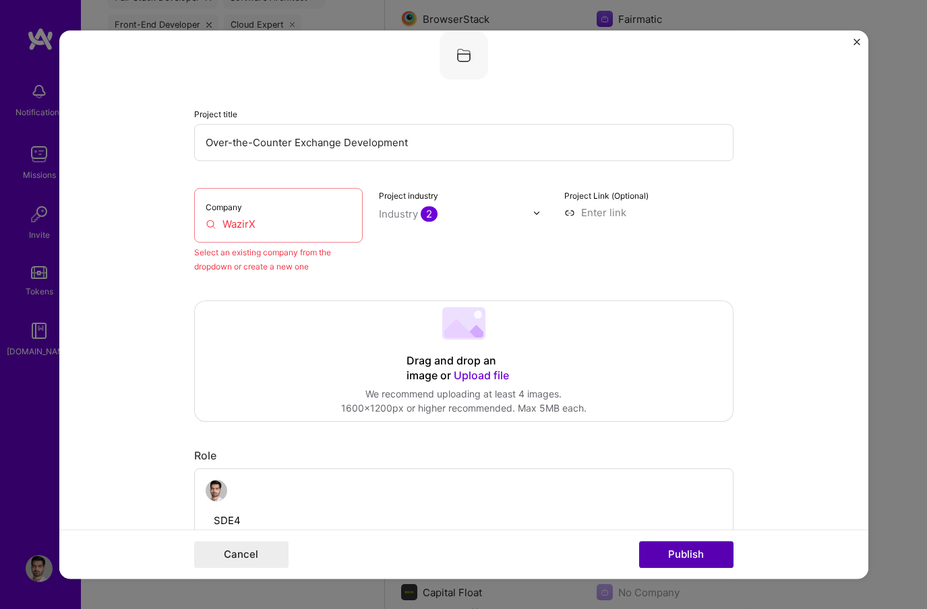
scroll to position [88, 0]
click at [290, 223] on input "WazirX" at bounding box center [279, 223] width 146 height 14
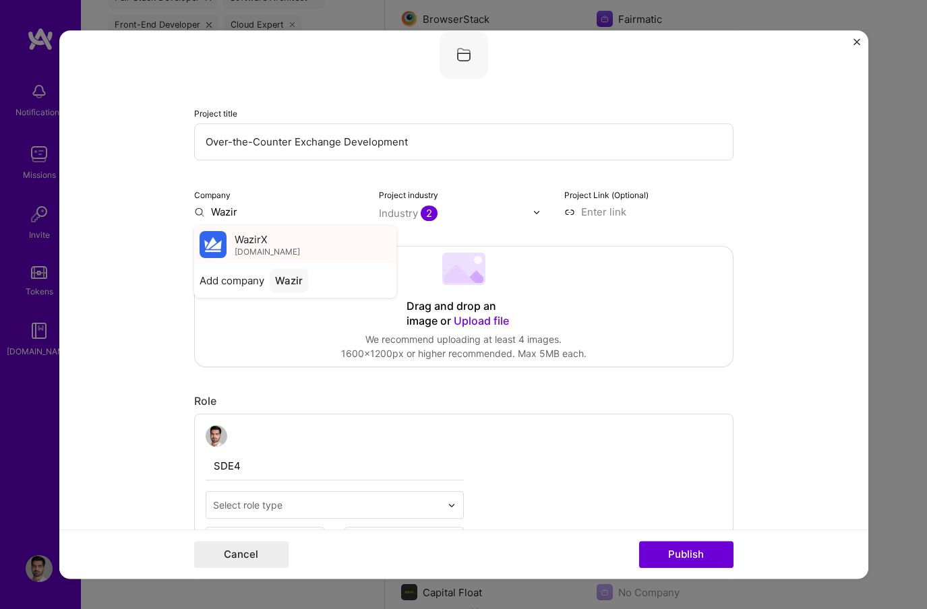
click at [311, 245] on div "WazirX wazirx.com" at bounding box center [295, 245] width 202 height 38
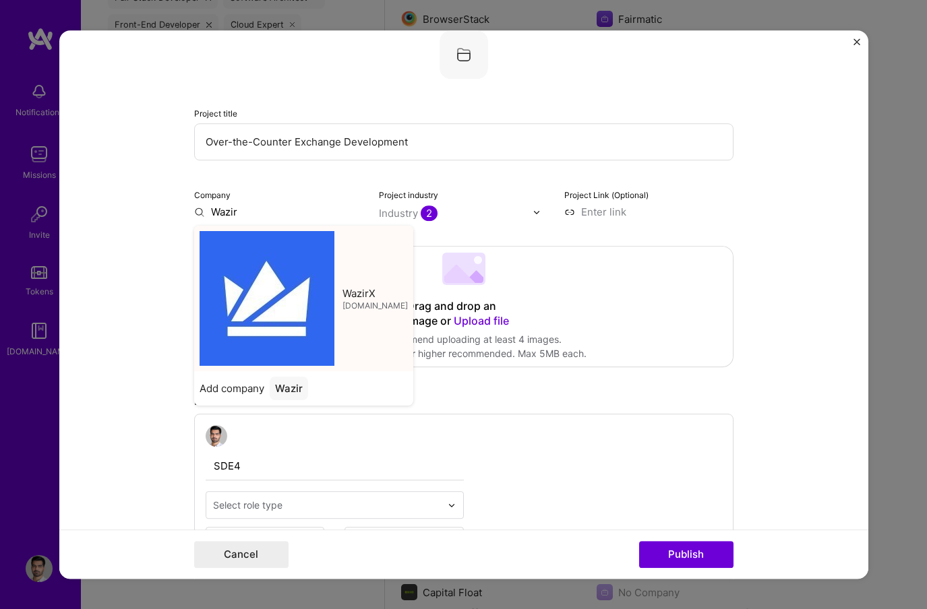
type input "WazirX"
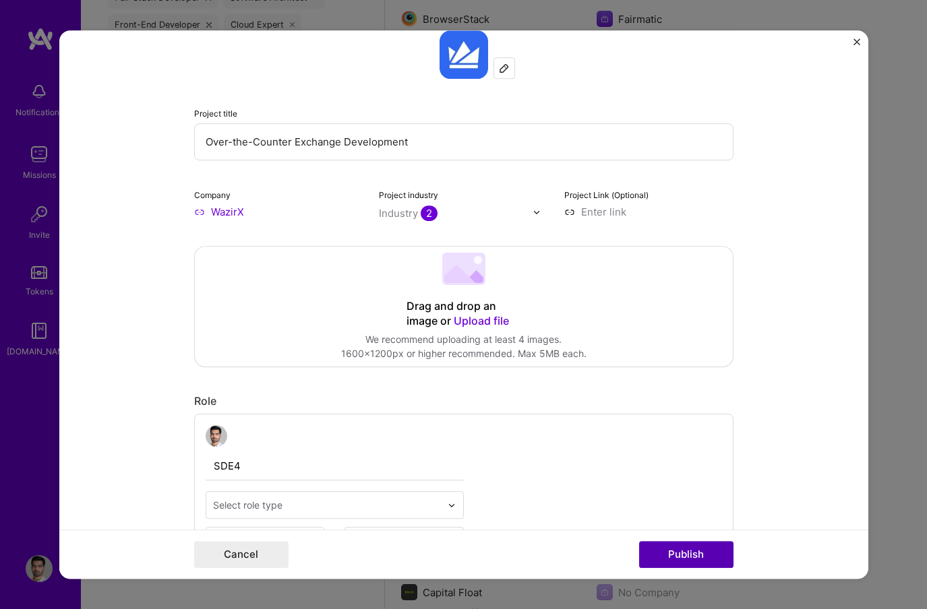
click at [684, 552] on button "Publish" at bounding box center [686, 554] width 94 height 27
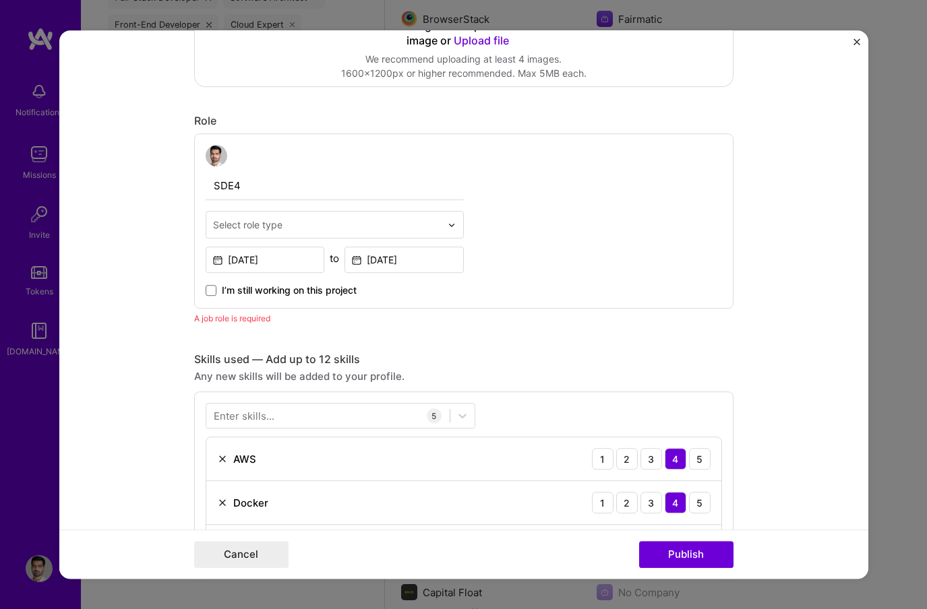
scroll to position [359, 0]
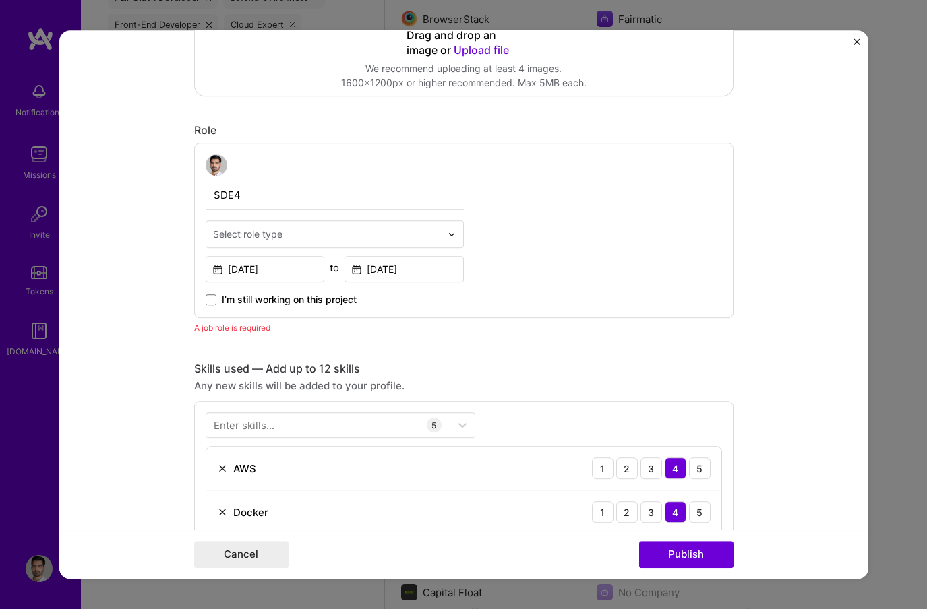
click at [278, 237] on div "Select role type" at bounding box center [247, 234] width 69 height 14
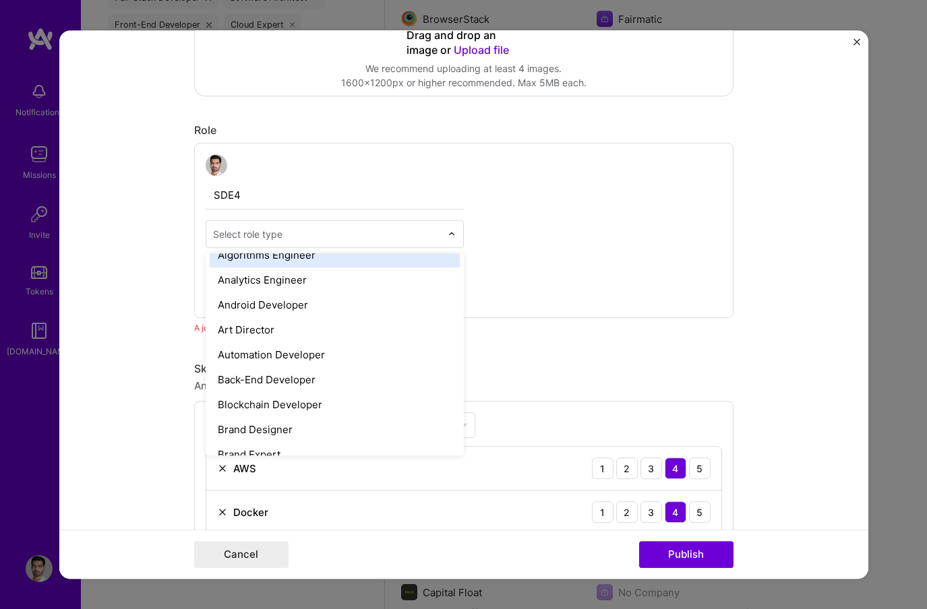
scroll to position [123, 0]
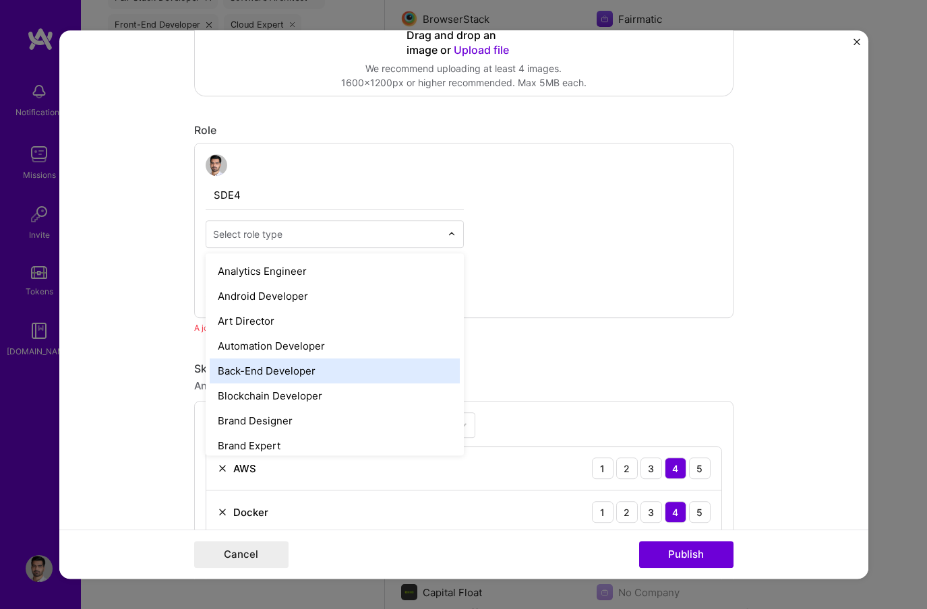
click at [295, 376] on div "Back-End Developer" at bounding box center [335, 371] width 250 height 25
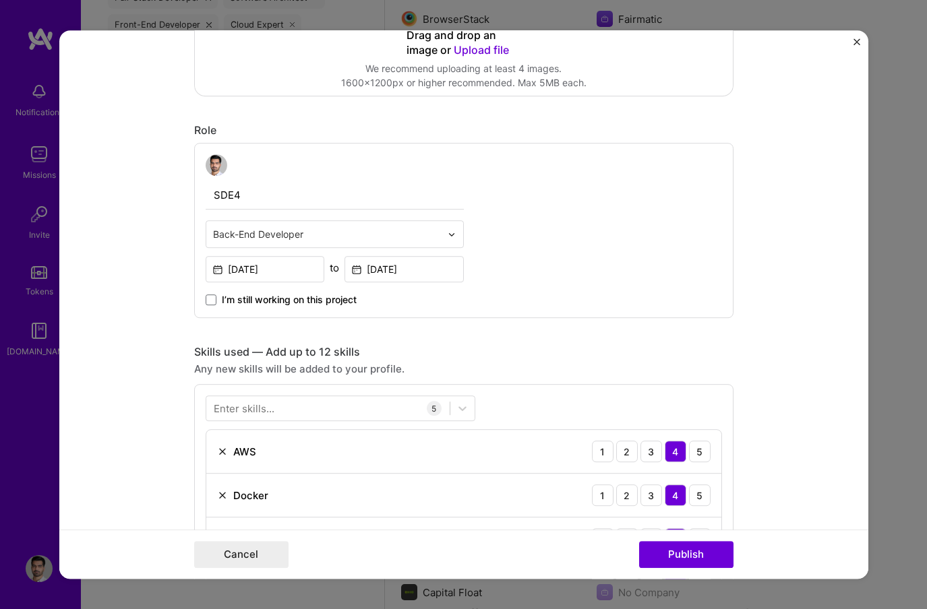
click at [557, 368] on div "Any new skills will be added to your profile." at bounding box center [463, 369] width 539 height 14
click at [686, 559] on button "Publish" at bounding box center [686, 554] width 94 height 27
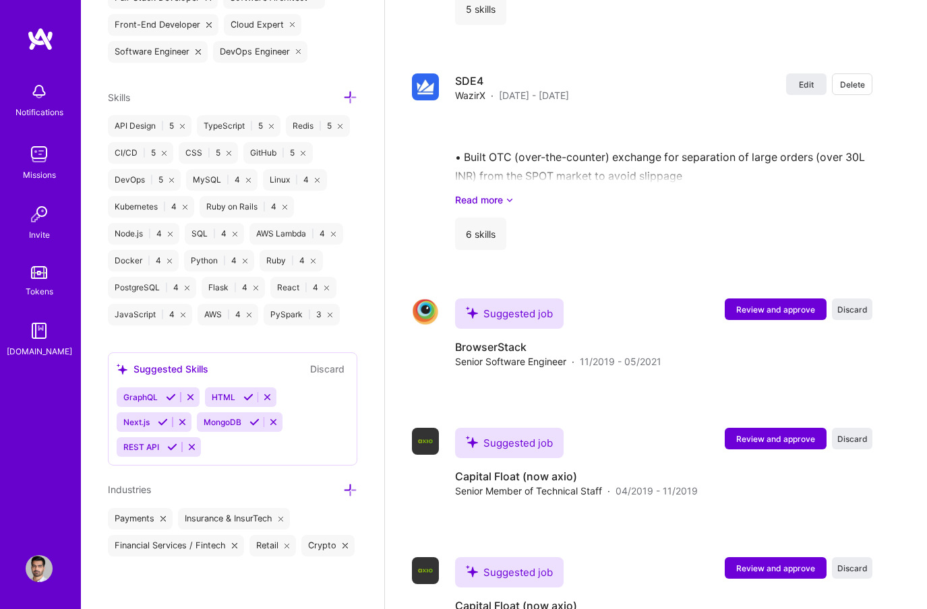
scroll to position [2284, 0]
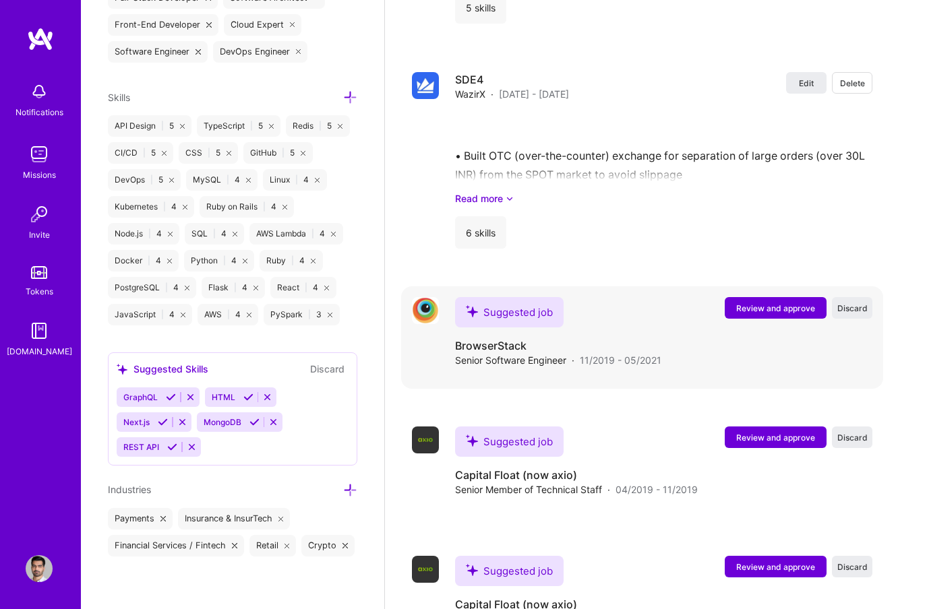
click at [762, 305] on span "Review and approve" at bounding box center [775, 308] width 79 height 11
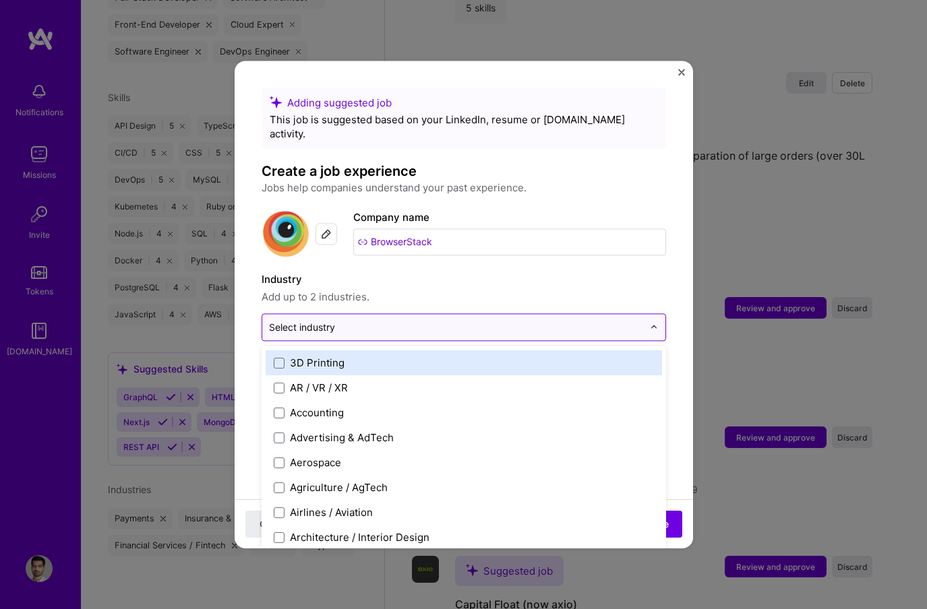
click at [615, 320] on input "text" at bounding box center [456, 327] width 374 height 14
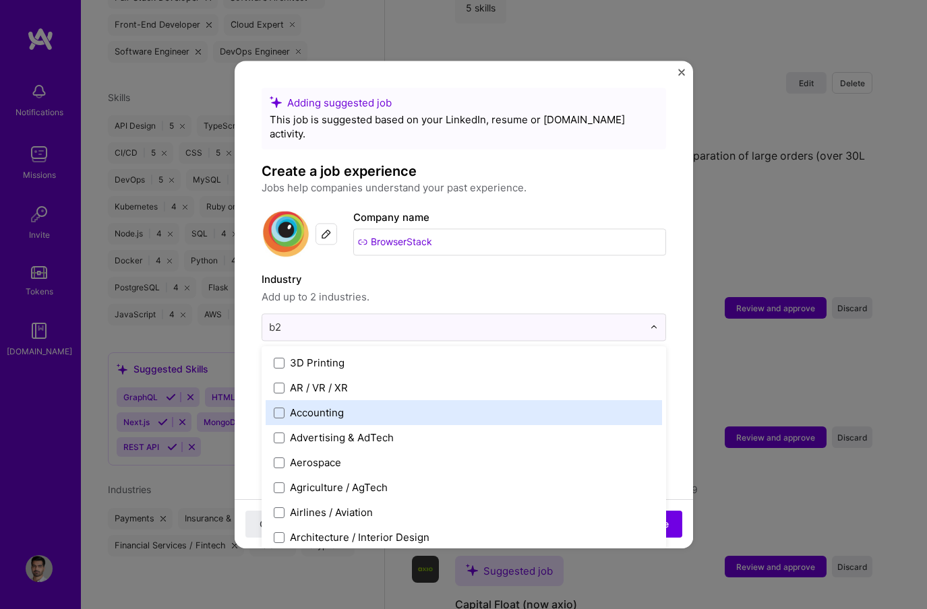
type input "b2b"
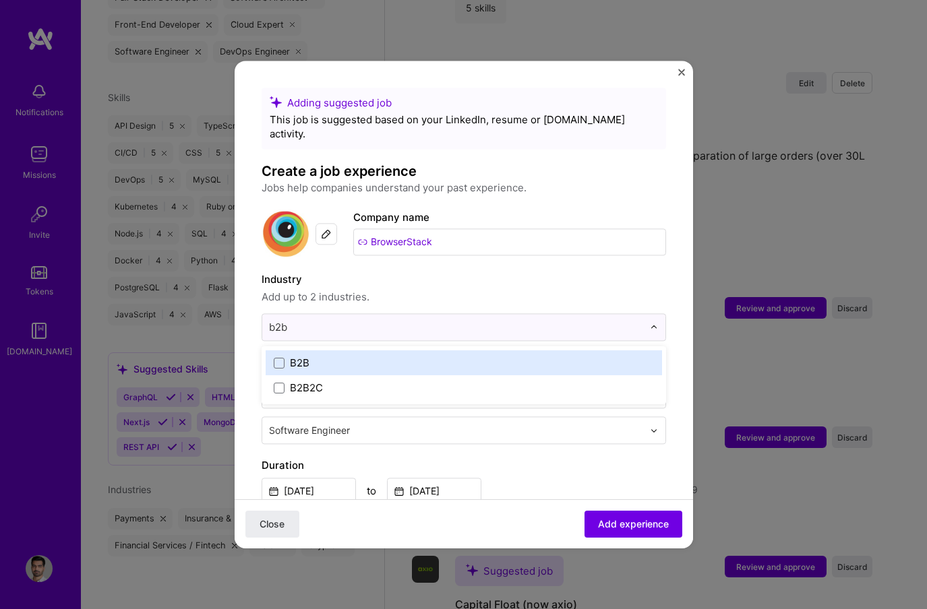
click at [399, 356] on label "B2B" at bounding box center [464, 363] width 380 height 14
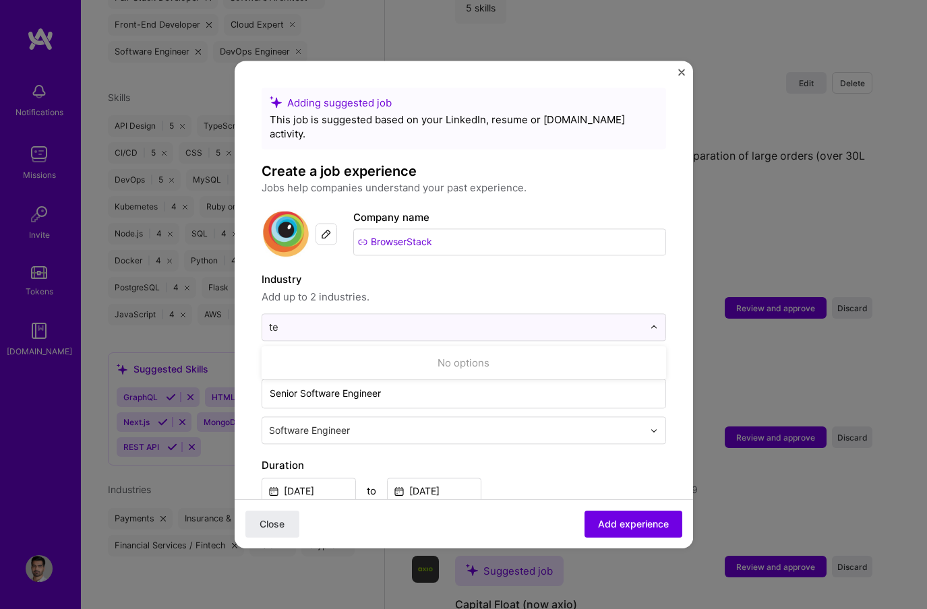
type input "t"
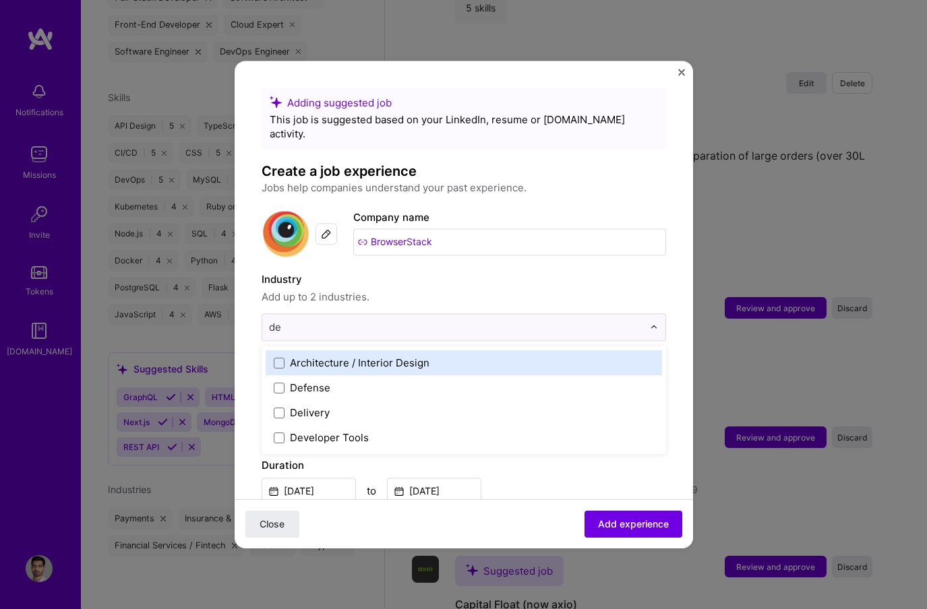
scroll to position [0, 0]
type input "dev"
click at [414, 356] on label "Developer Tools" at bounding box center [464, 363] width 380 height 14
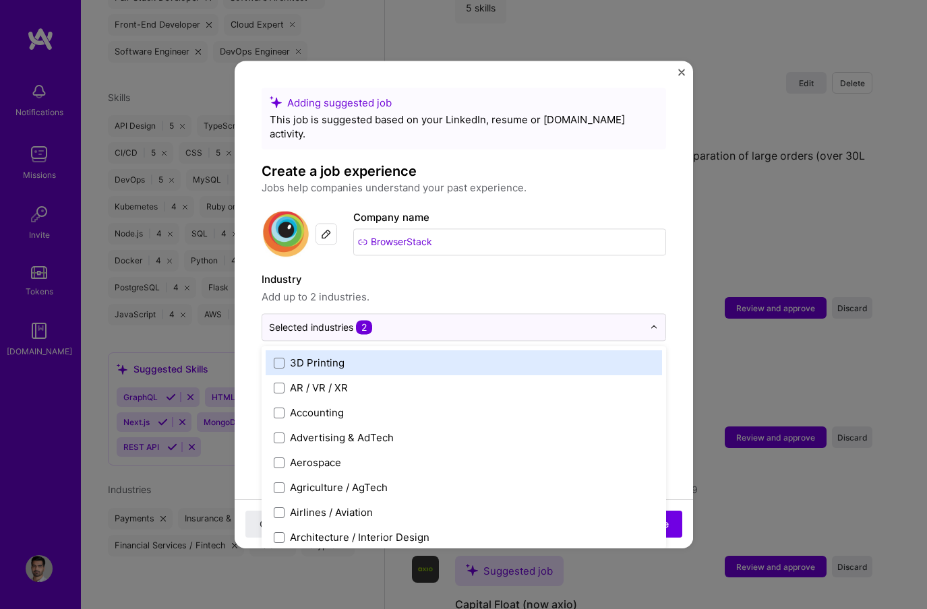
click at [483, 272] on label "Industry" at bounding box center [464, 280] width 404 height 16
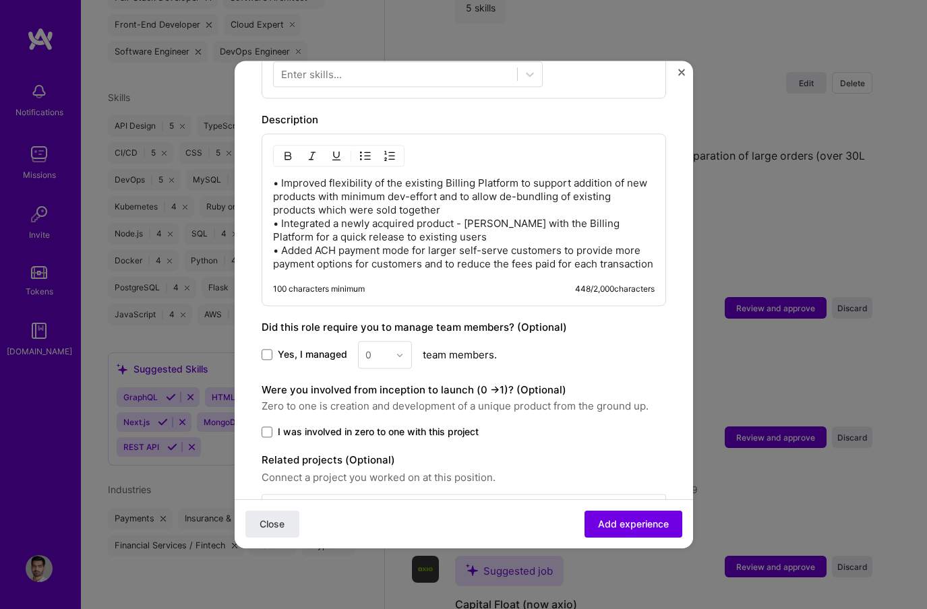
scroll to position [582, 0]
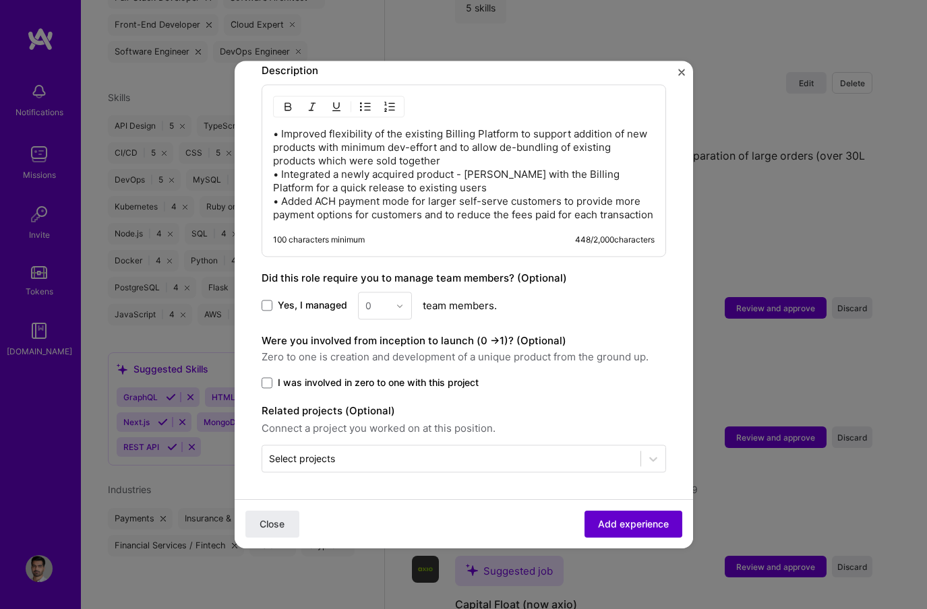
click at [656, 530] on span "Add experience" at bounding box center [633, 524] width 71 height 13
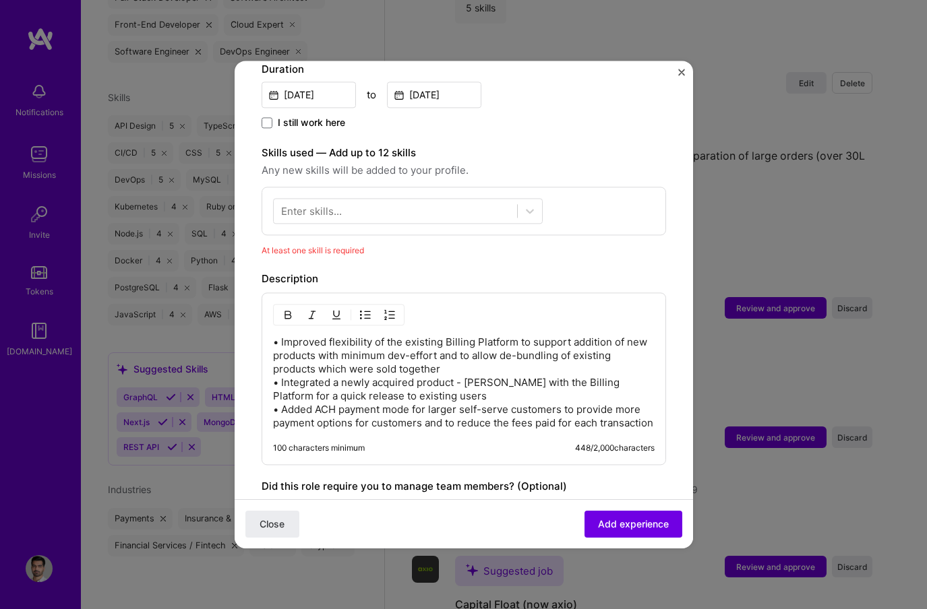
scroll to position [392, 0]
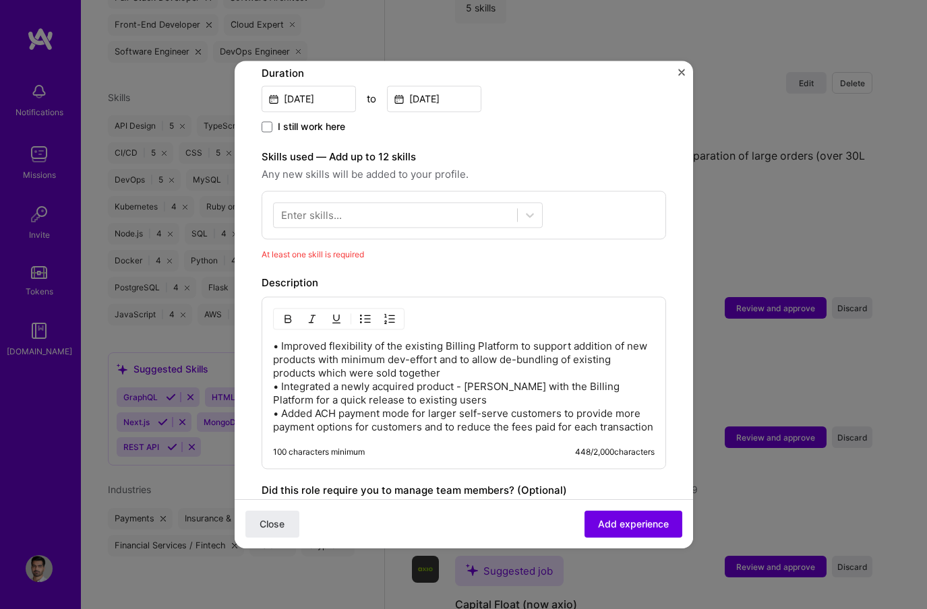
click at [417, 191] on div "Enter skills..." at bounding box center [464, 215] width 404 height 49
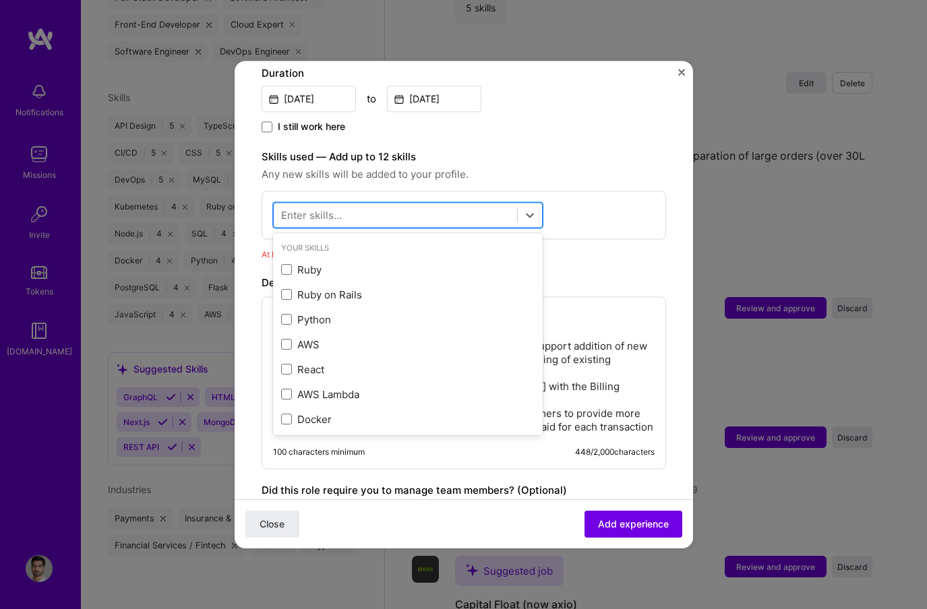
click at [404, 204] on div at bounding box center [395, 215] width 243 height 22
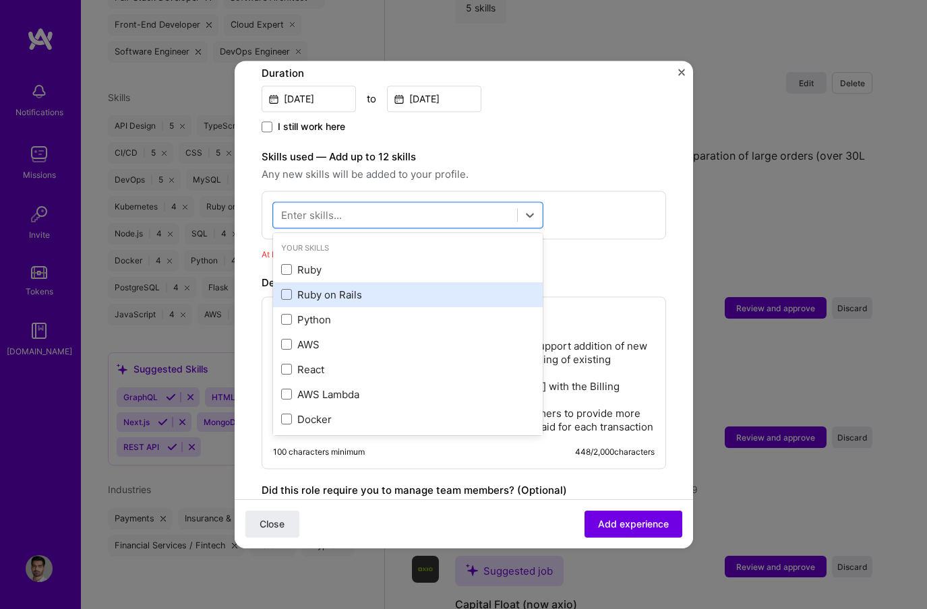
click at [377, 282] on div "Ruby on Rails" at bounding box center [408, 294] width 270 height 25
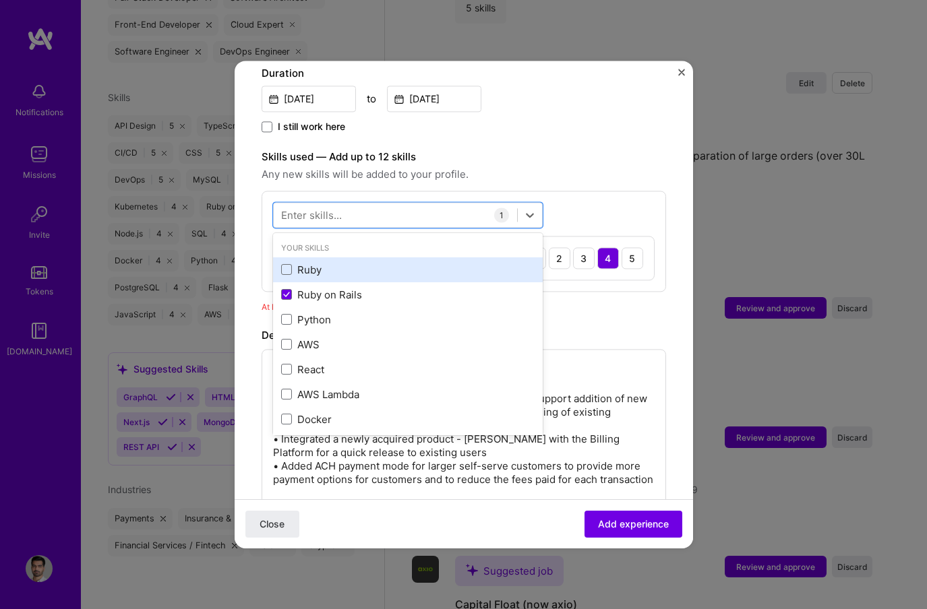
click at [366, 263] on div "Ruby" at bounding box center [407, 270] width 253 height 14
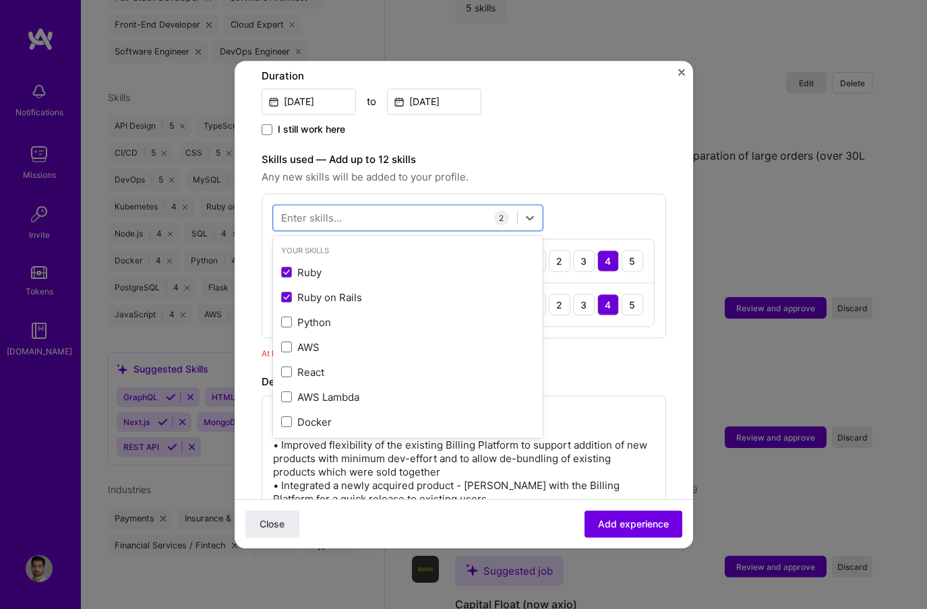
scroll to position [424, 0]
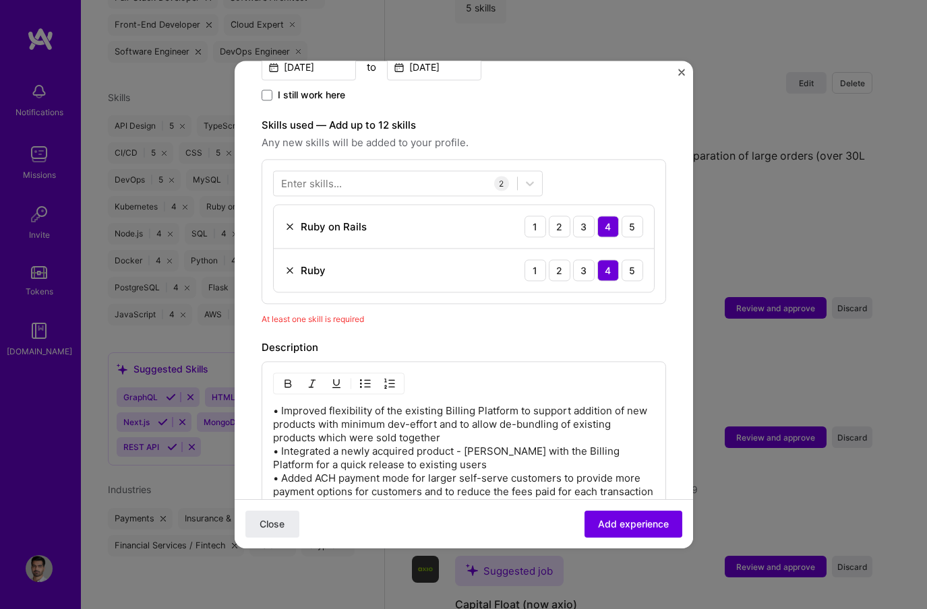
click at [603, 322] on div "Adding suggested job This job is suggested based on your LinkedIn, resume or A.…" at bounding box center [464, 207] width 404 height 1086
click at [617, 518] on span "Add experience" at bounding box center [633, 524] width 71 height 13
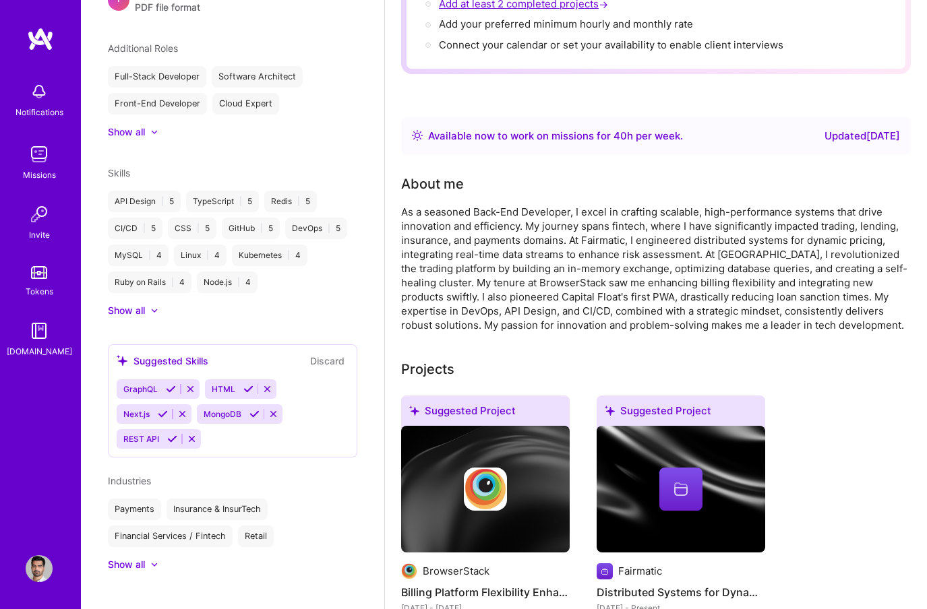
scroll to position [0, 0]
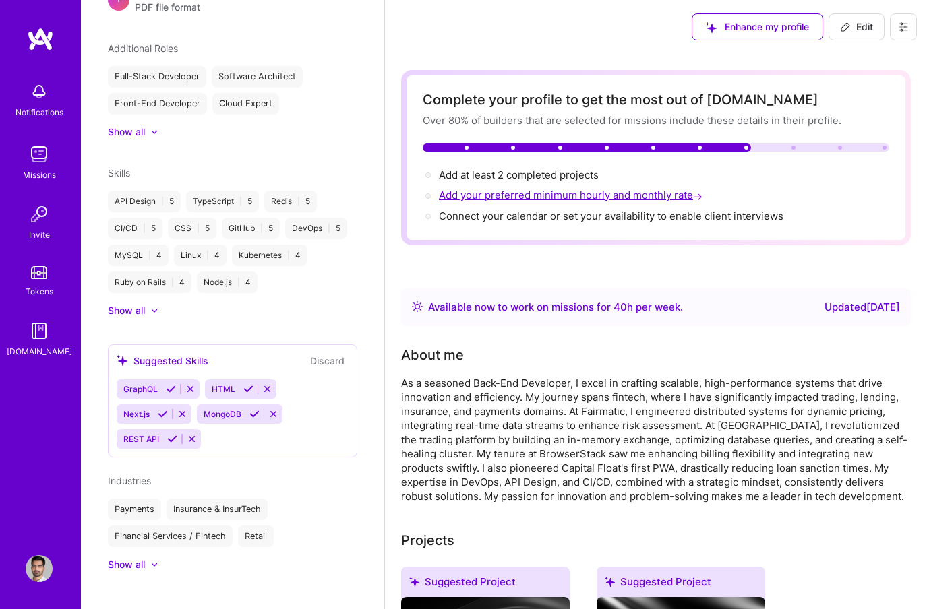
click at [563, 192] on span "Add your preferred minimum hourly and monthly rate →" at bounding box center [572, 195] width 266 height 13
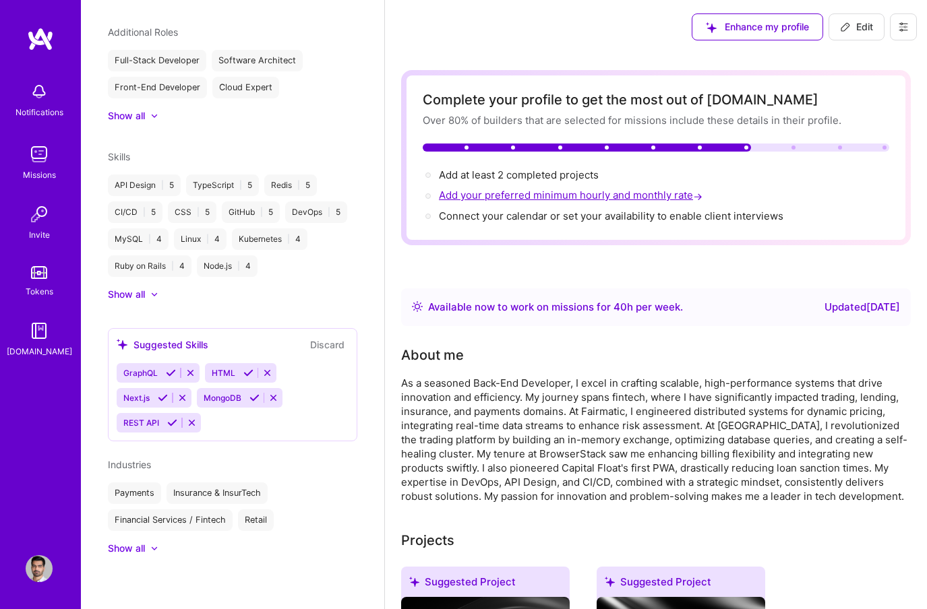
select select "US"
select select "Right Now"
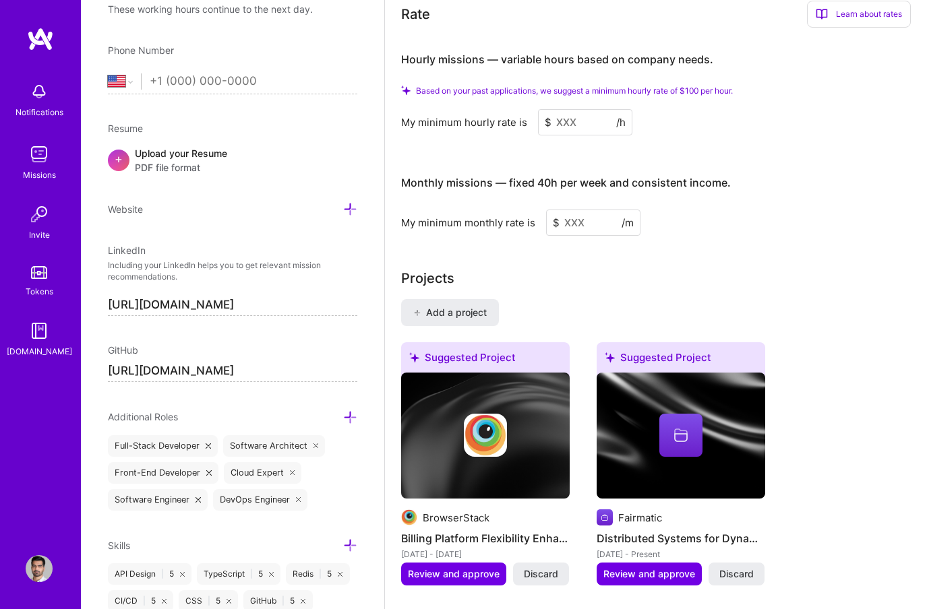
scroll to position [857, 0]
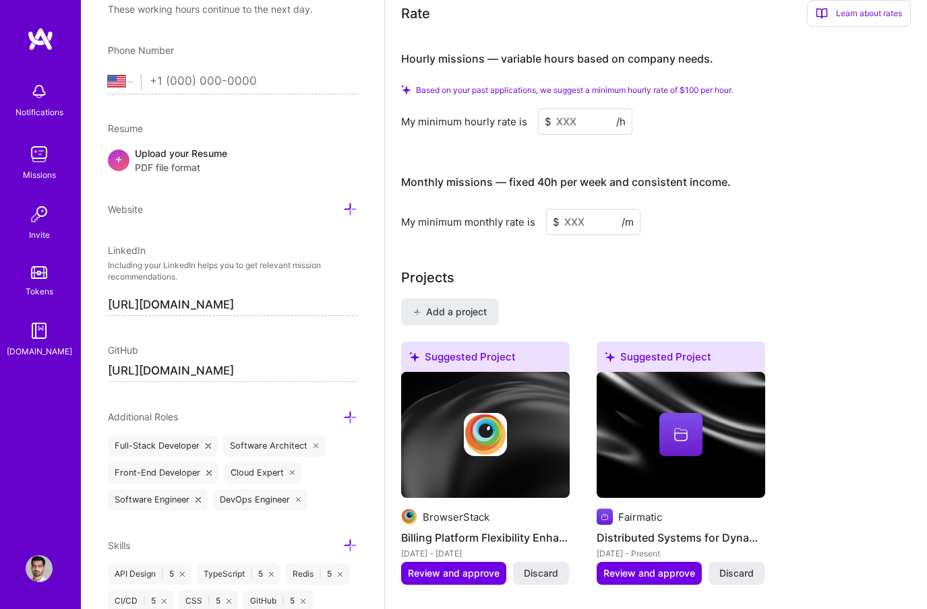
click at [578, 113] on input at bounding box center [585, 122] width 94 height 26
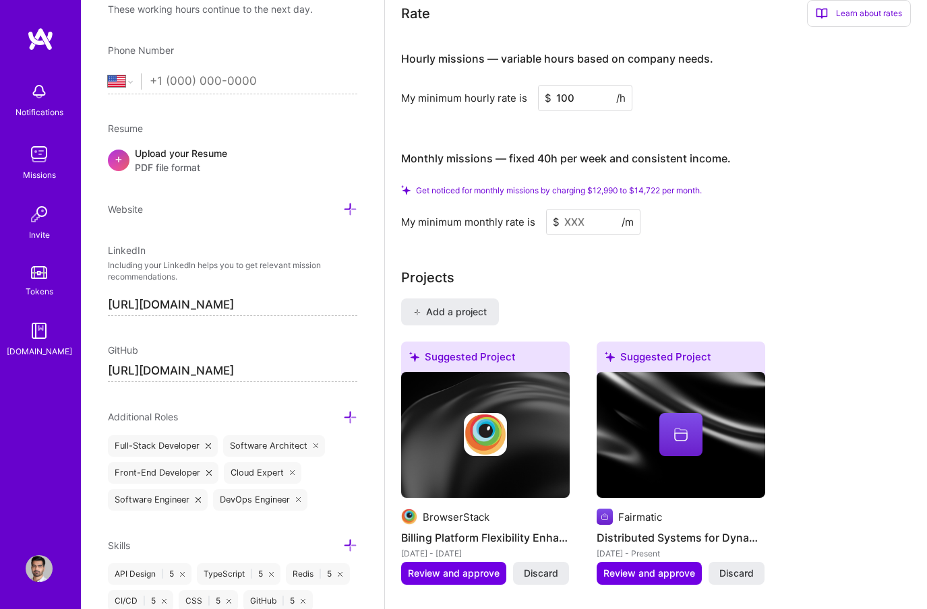
type input "100"
click at [592, 224] on input at bounding box center [593, 222] width 94 height 26
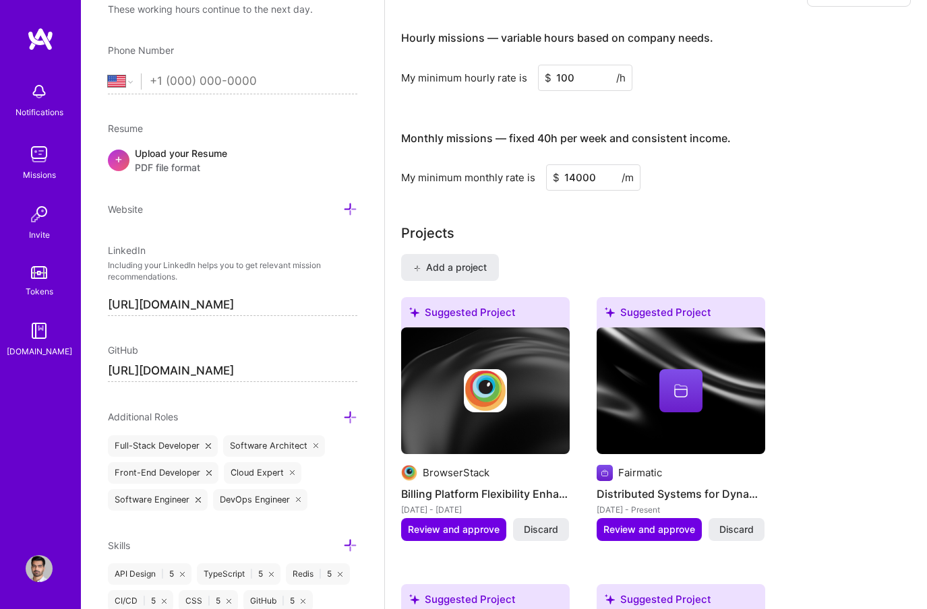
type input "14000"
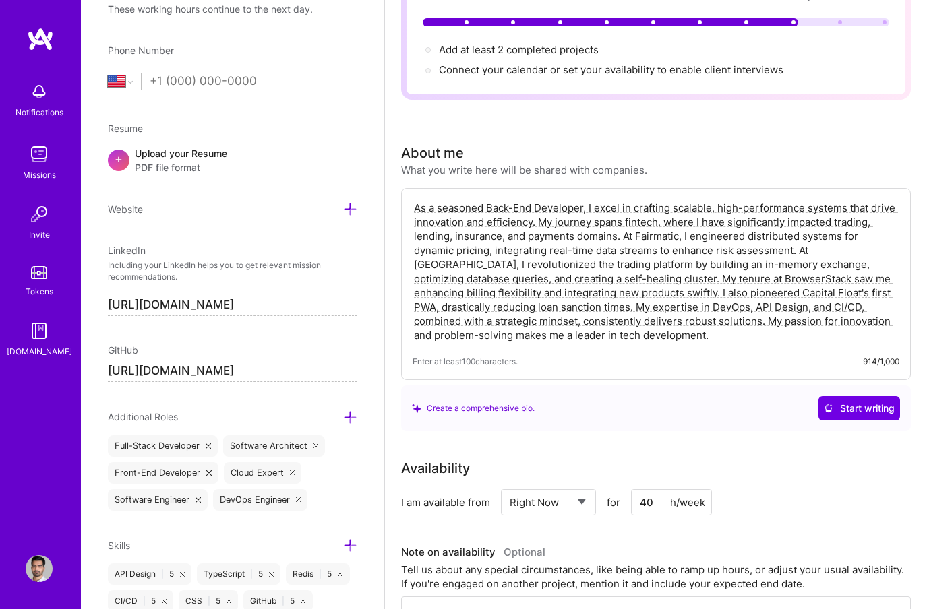
scroll to position [0, 0]
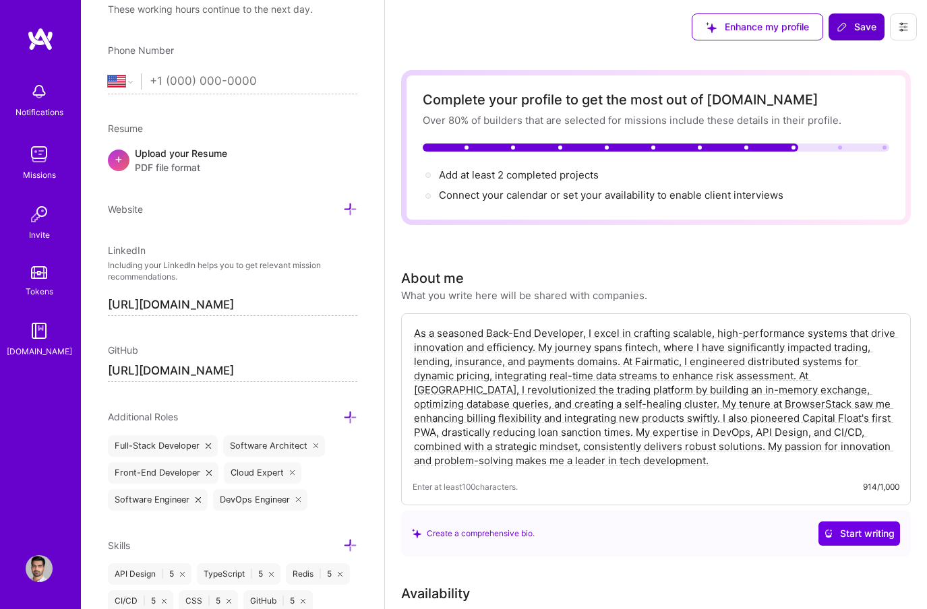
click at [858, 30] on span "Save" at bounding box center [857, 26] width 40 height 13
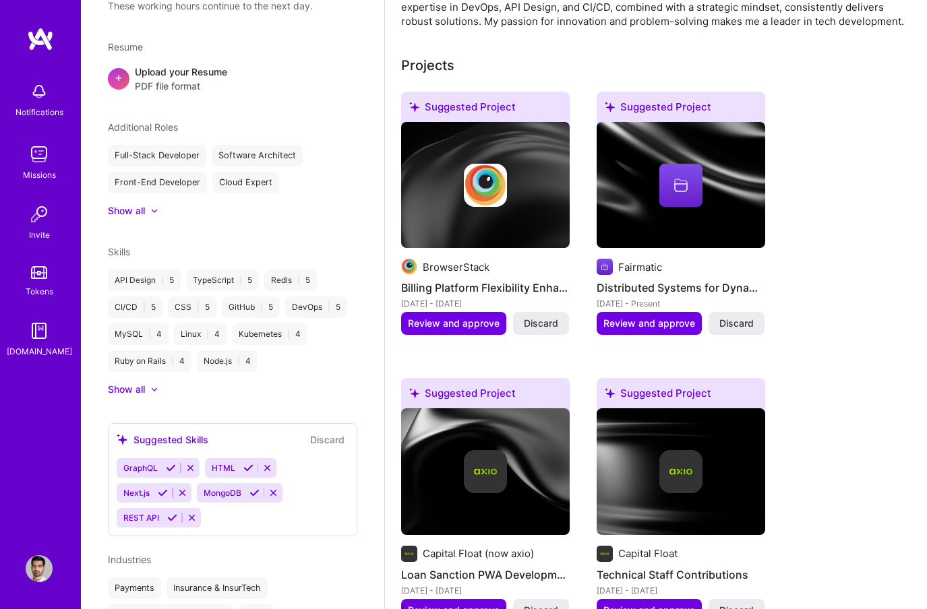
scroll to position [454, 0]
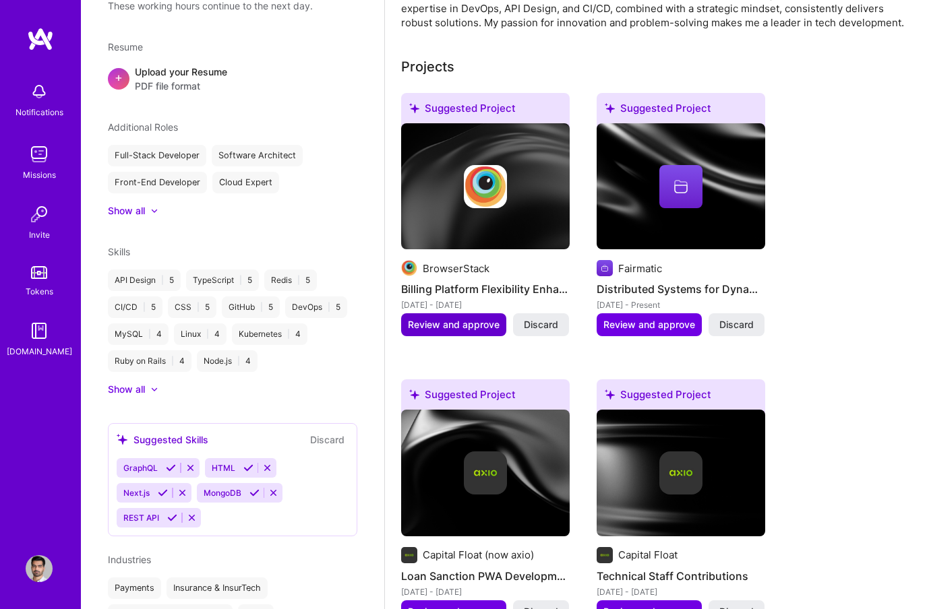
click at [463, 328] on span "Review and approve" at bounding box center [454, 324] width 92 height 13
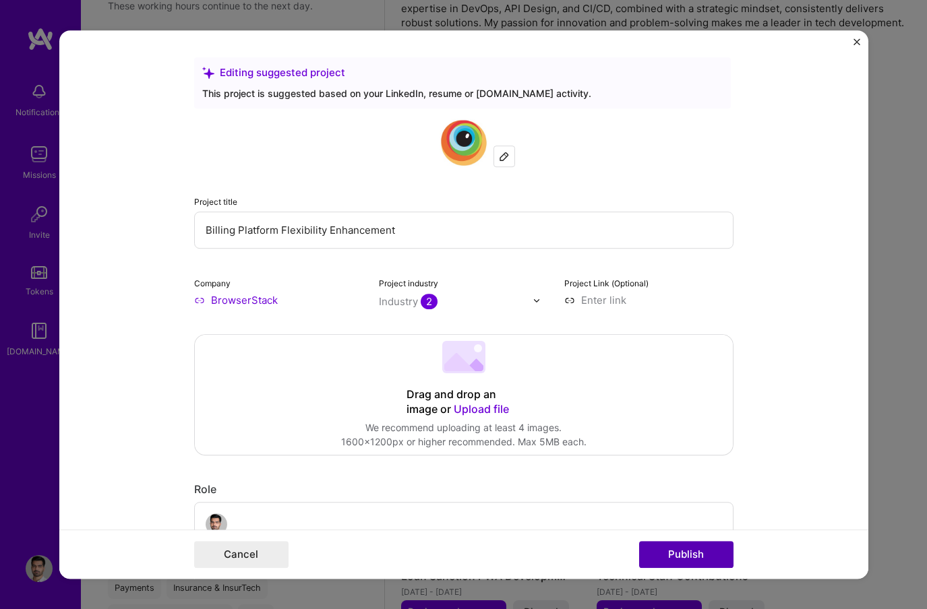
click at [696, 551] on button "Publish" at bounding box center [686, 554] width 94 height 27
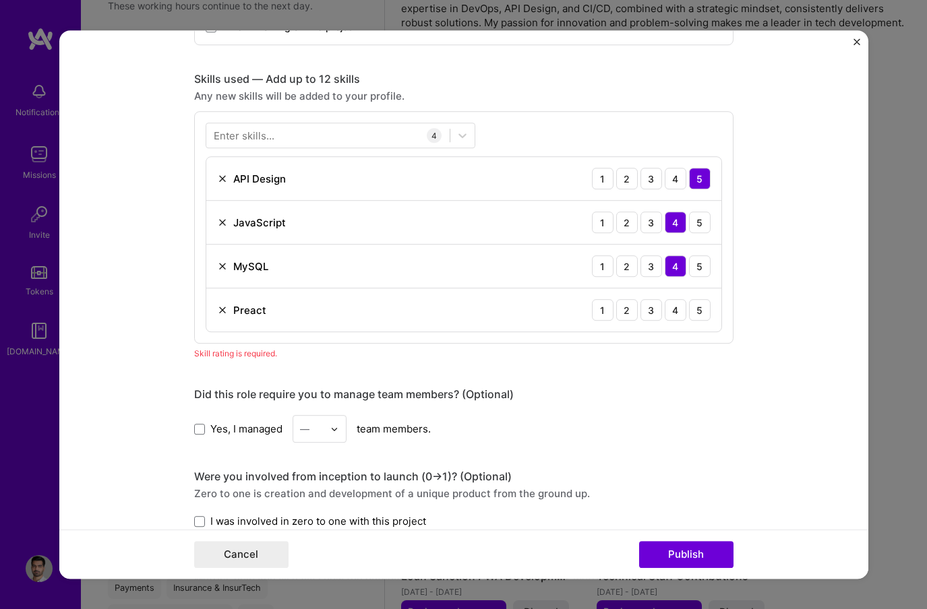
scroll to position [611, 0]
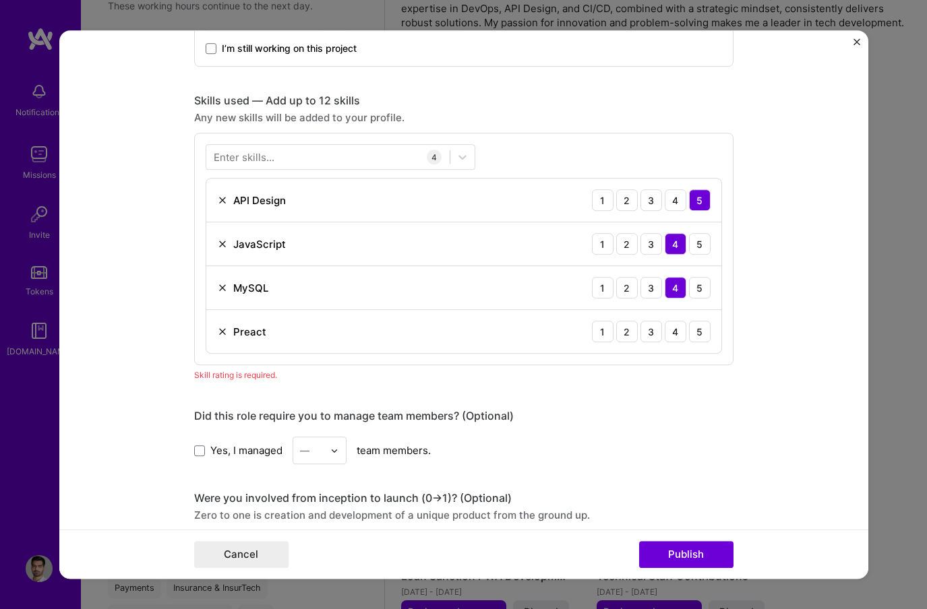
click at [220, 326] on img at bounding box center [222, 331] width 11 height 11
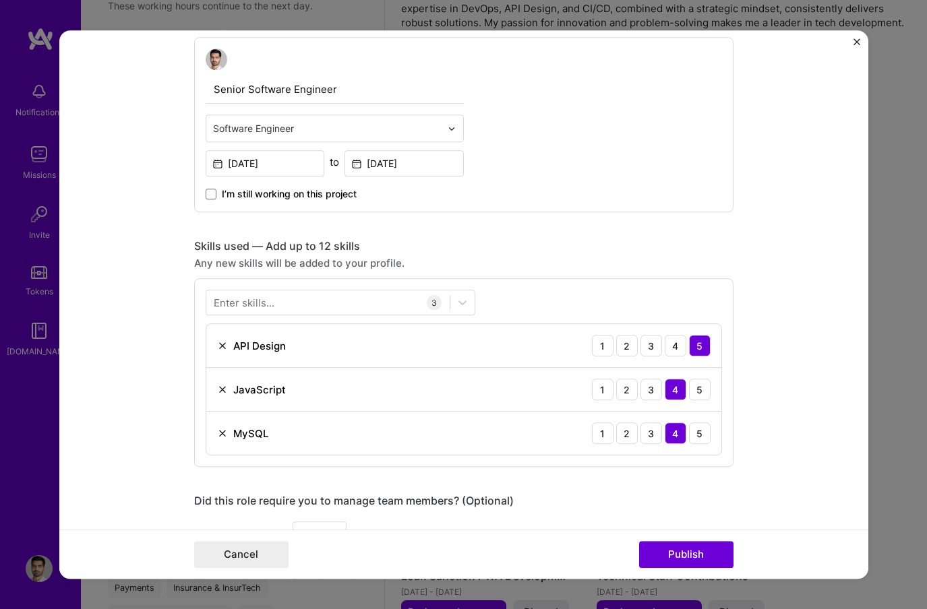
scroll to position [474, 0]
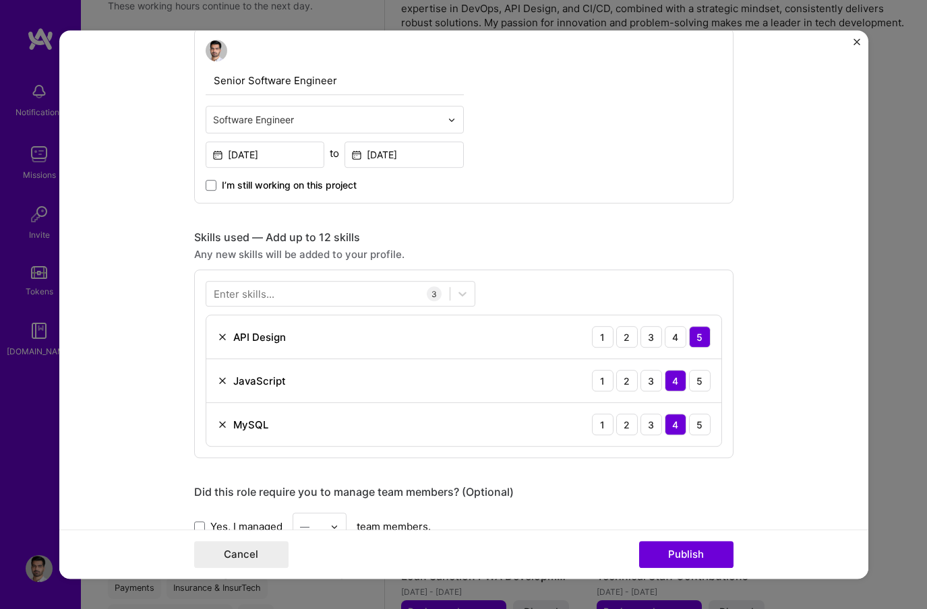
click at [251, 299] on div "Enter skills..." at bounding box center [244, 294] width 61 height 14
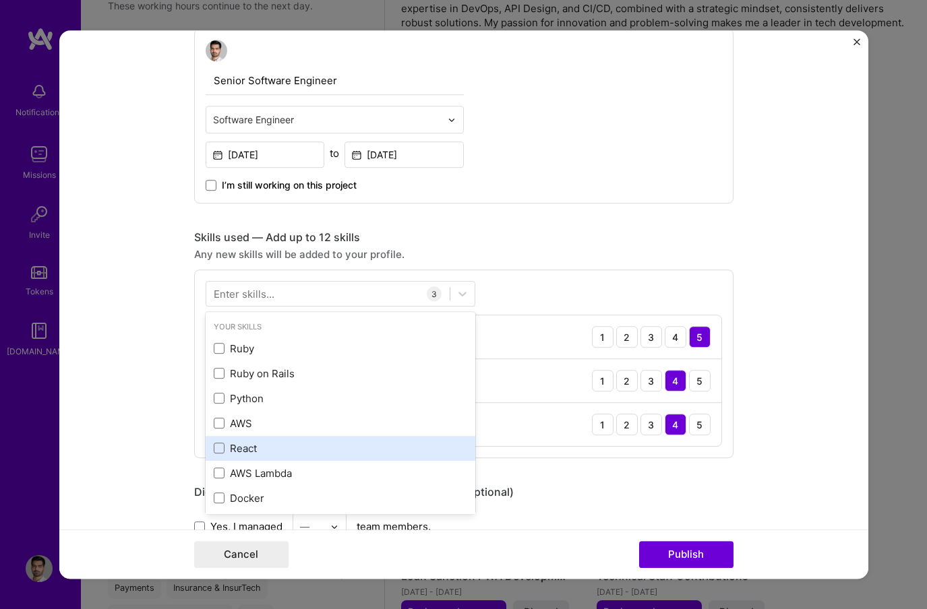
click at [258, 446] on div "React" at bounding box center [340, 449] width 253 height 14
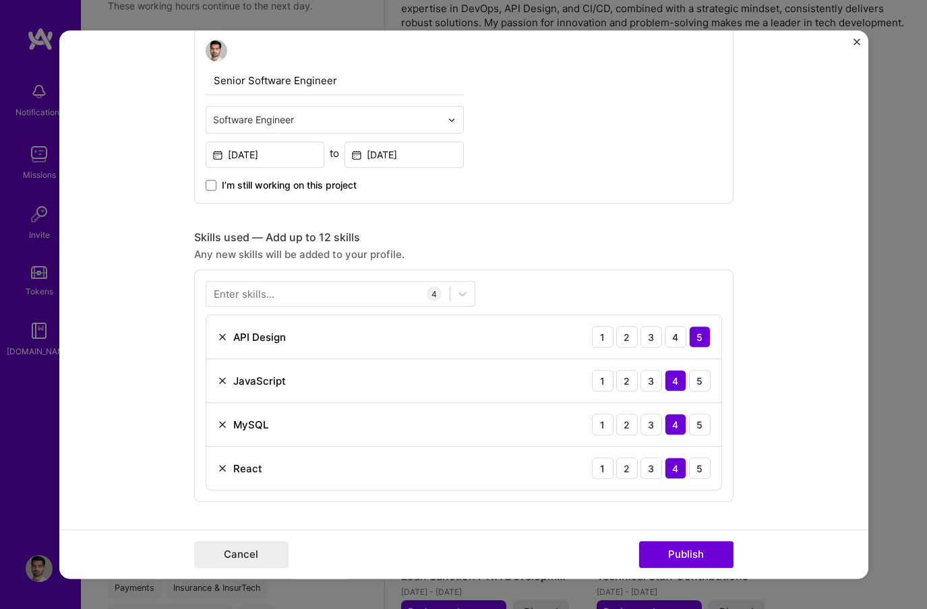
click at [156, 421] on form "Editing suggested project This project is suggested based on your LinkedIn, res…" at bounding box center [463, 304] width 809 height 549
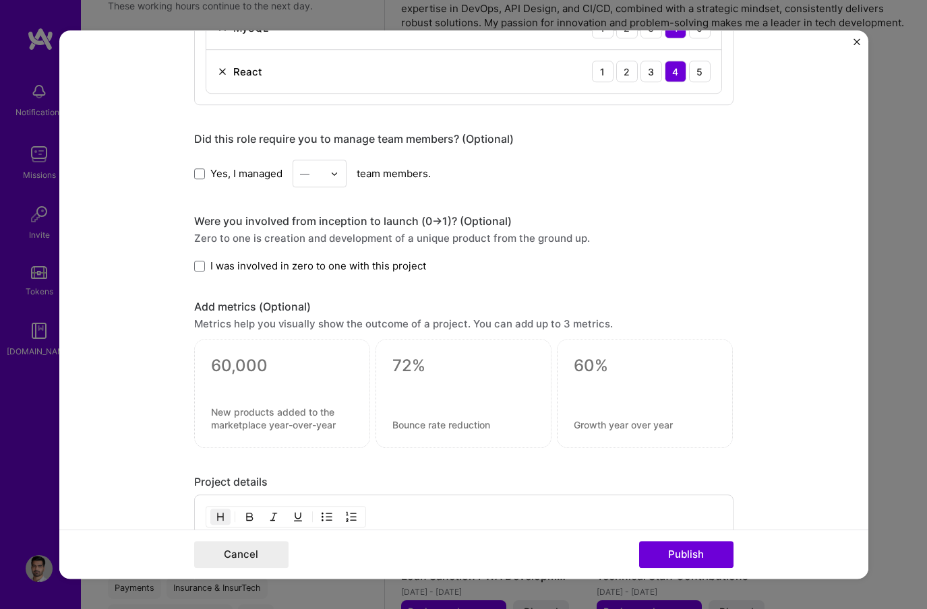
scroll to position [901, 0]
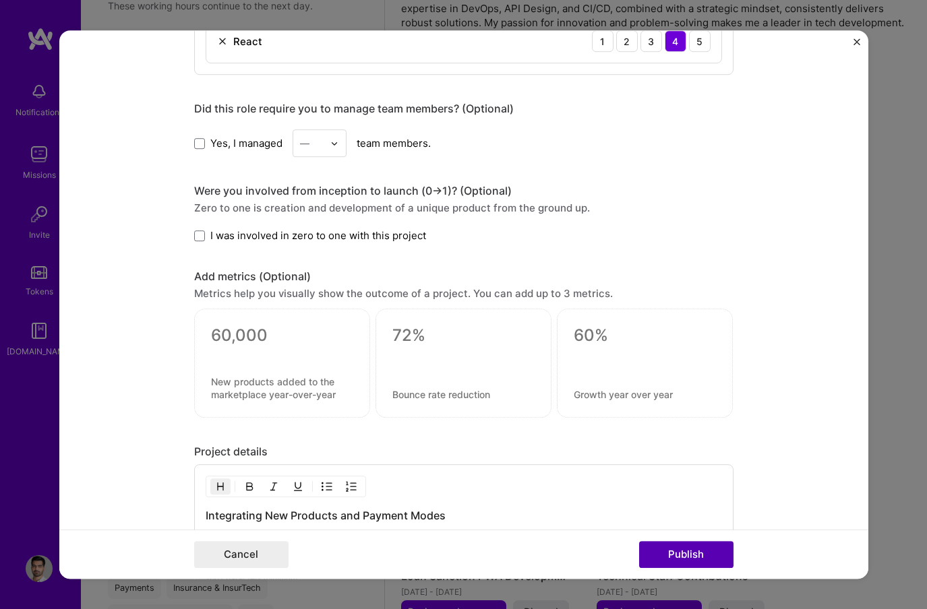
click at [684, 557] on button "Publish" at bounding box center [686, 554] width 94 height 27
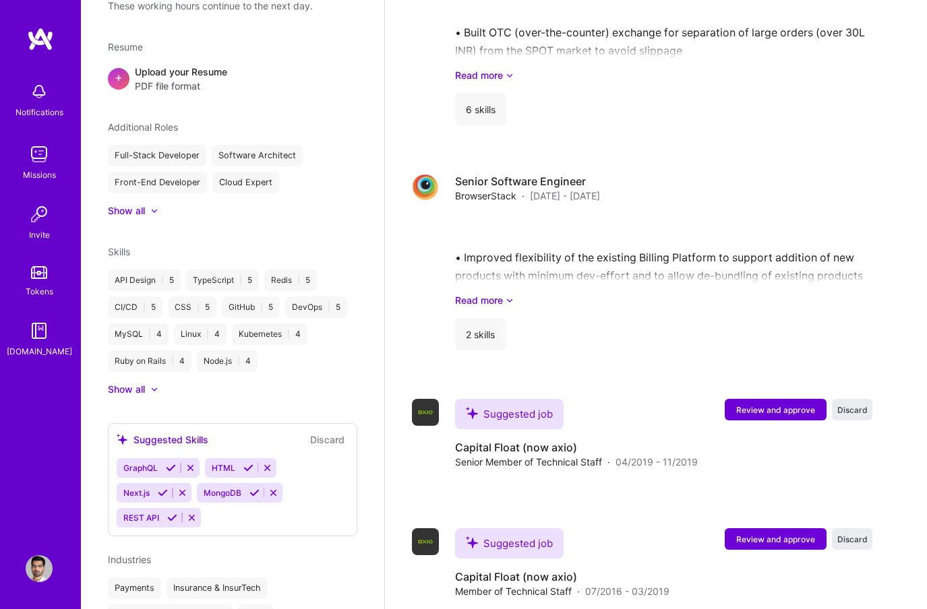
scroll to position [1761, 0]
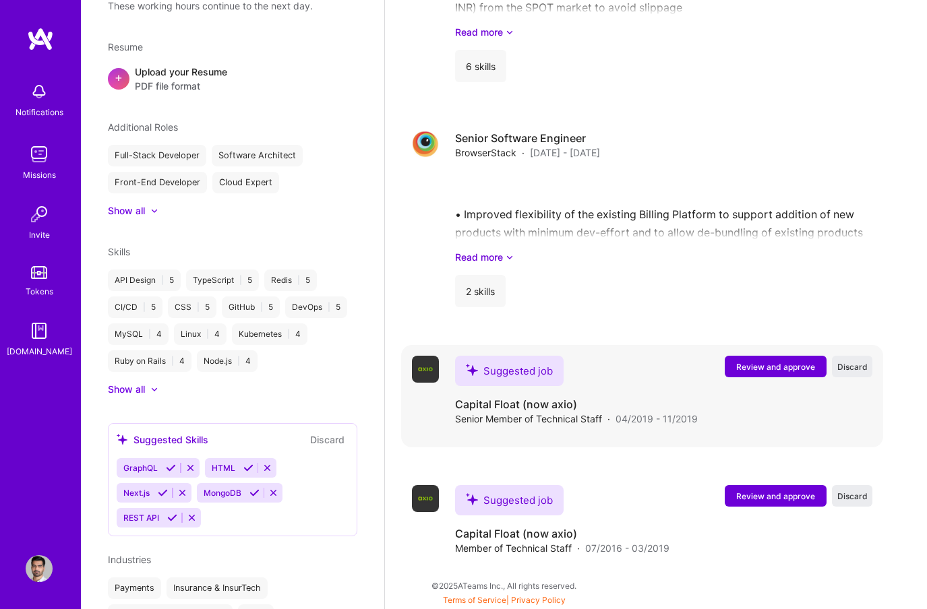
click at [762, 364] on span "Review and approve" at bounding box center [775, 366] width 79 height 11
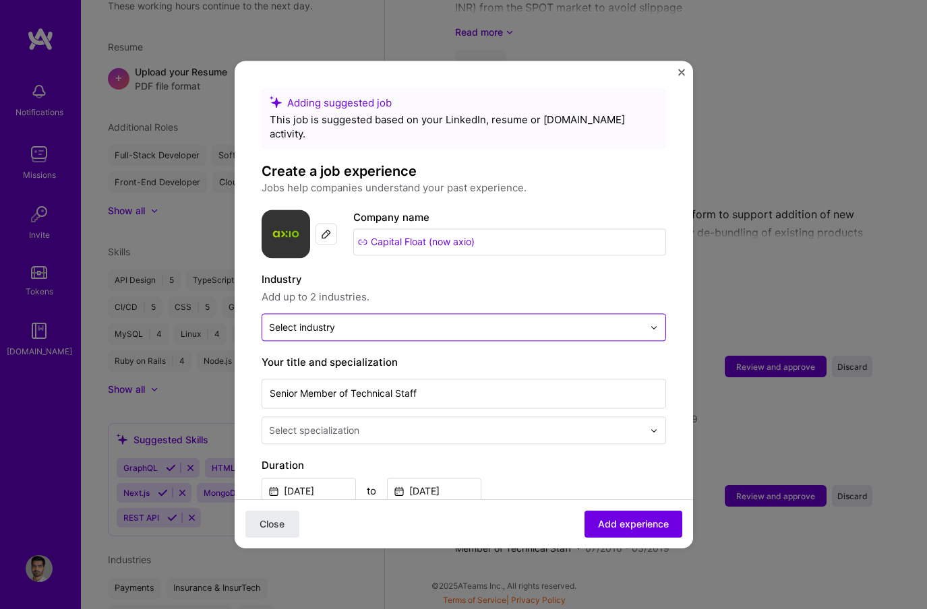
click at [444, 320] on input "text" at bounding box center [456, 327] width 374 height 14
click at [401, 320] on input "len" at bounding box center [456, 327] width 374 height 14
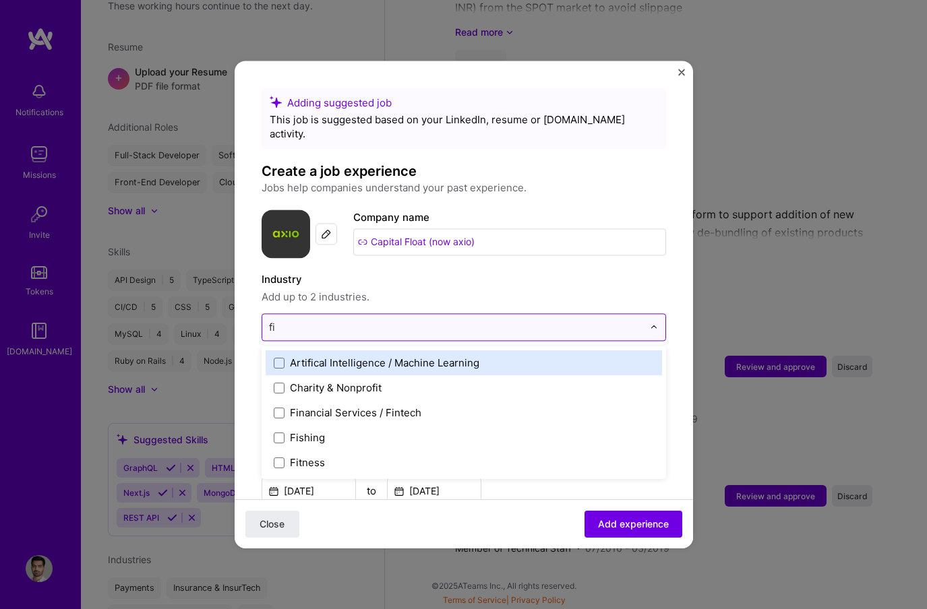
type input "fin"
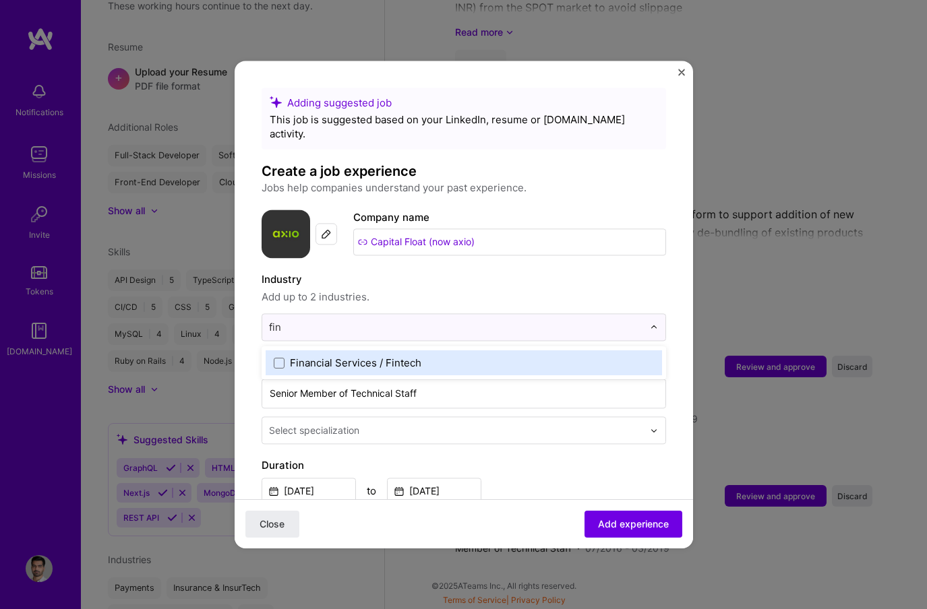
click at [374, 356] on div "Financial Services / Fintech" at bounding box center [355, 363] width 131 height 14
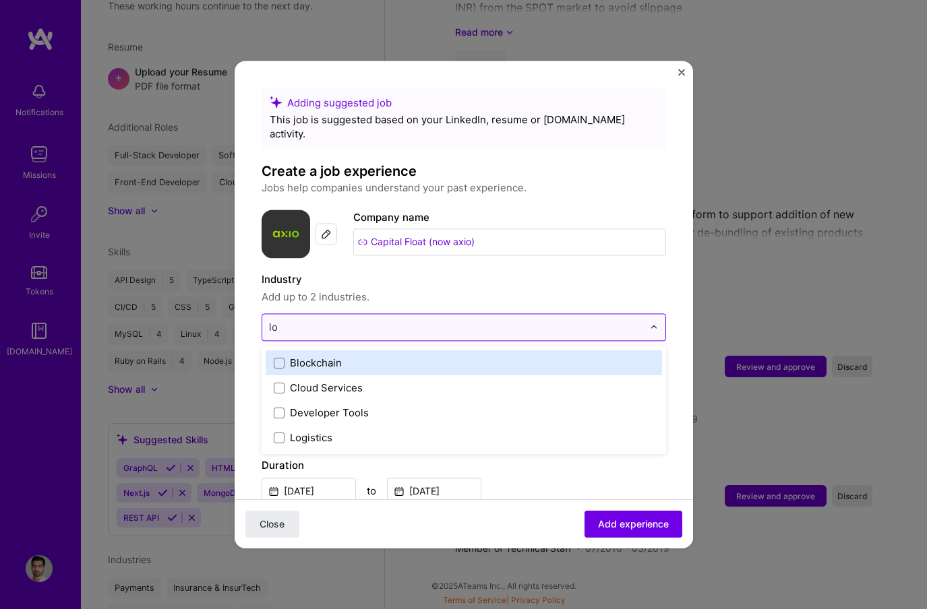
type input "l"
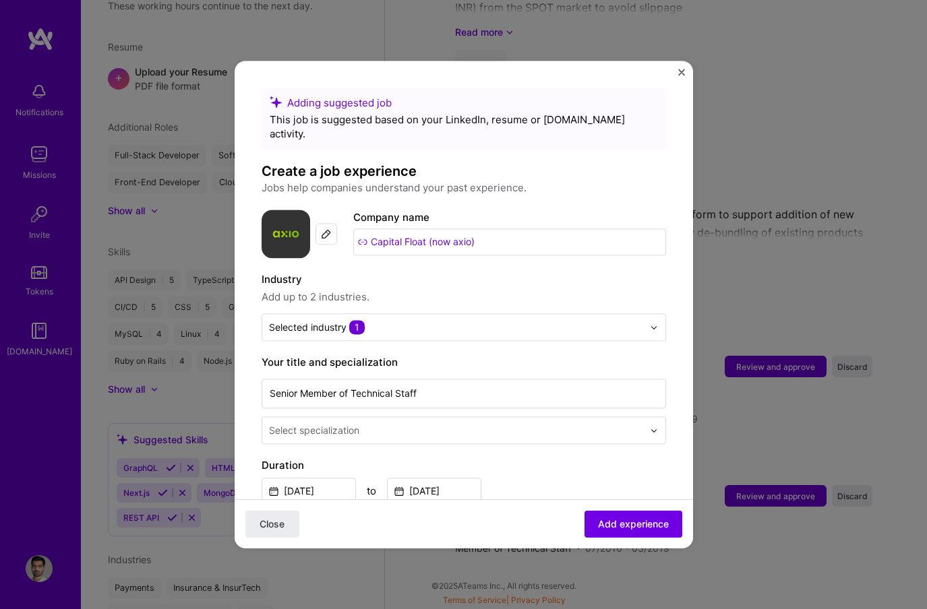
click at [425, 272] on label "Industry" at bounding box center [464, 280] width 404 height 16
click at [604, 519] on span "Add experience" at bounding box center [633, 524] width 71 height 13
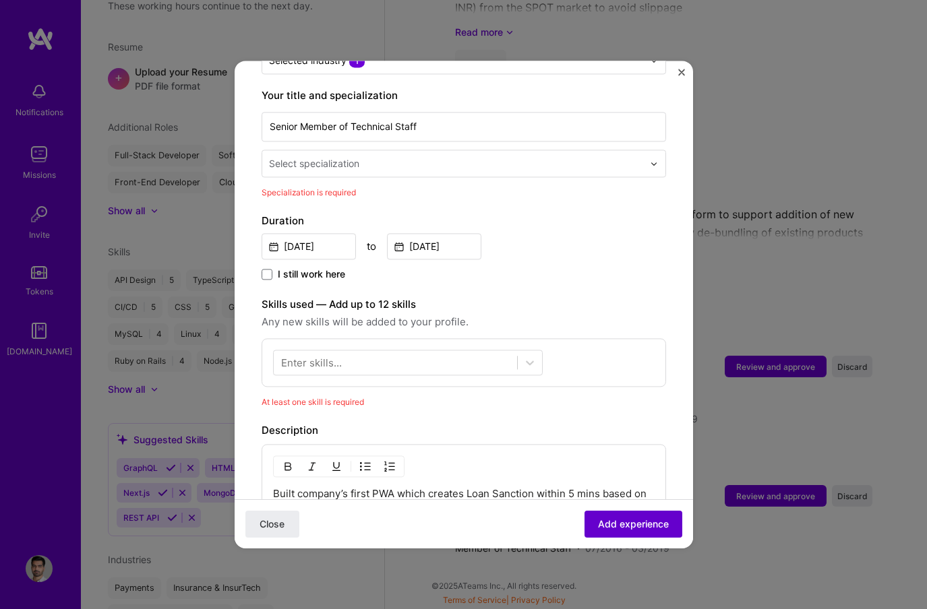
scroll to position [280, 0]
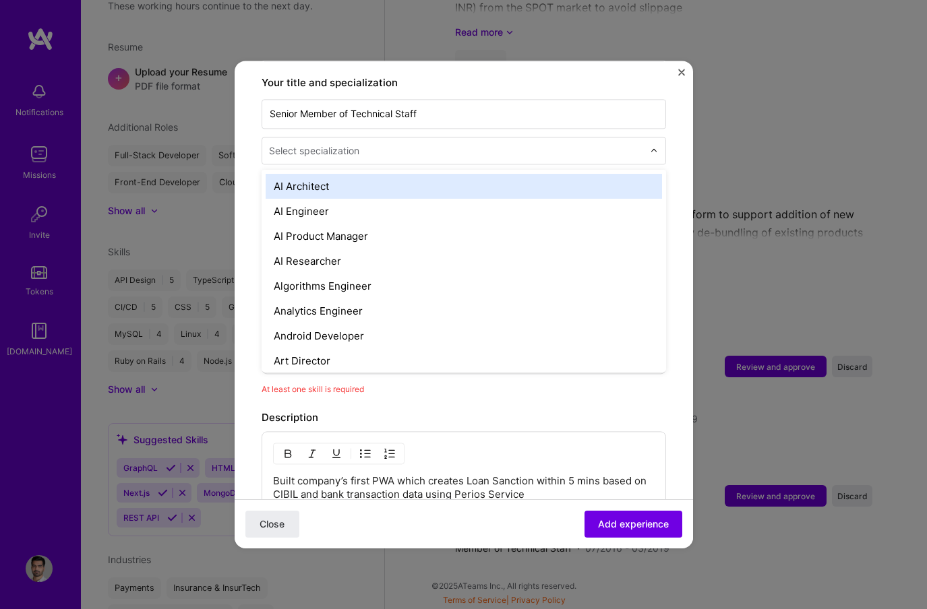
click at [364, 144] on input "text" at bounding box center [457, 151] width 377 height 14
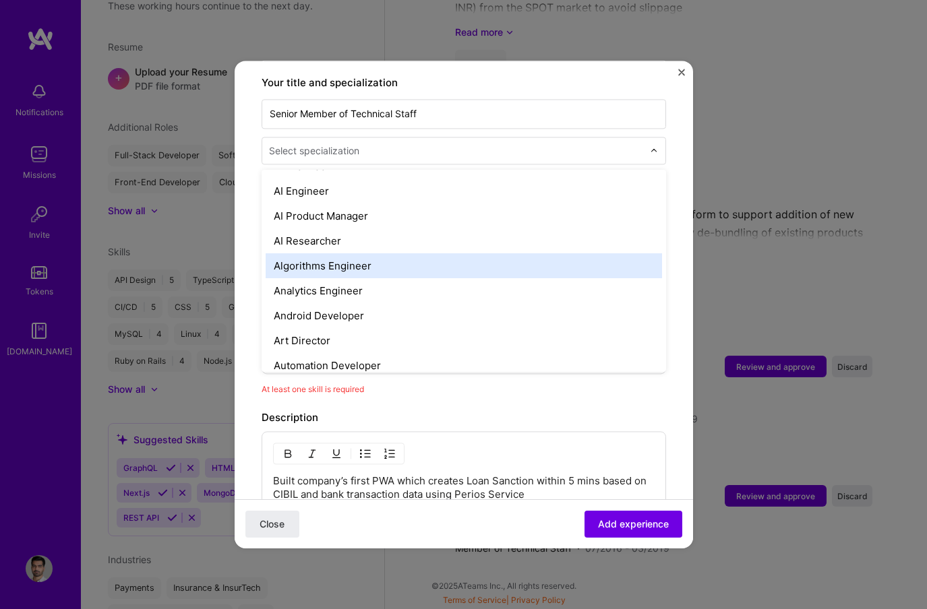
scroll to position [0, 0]
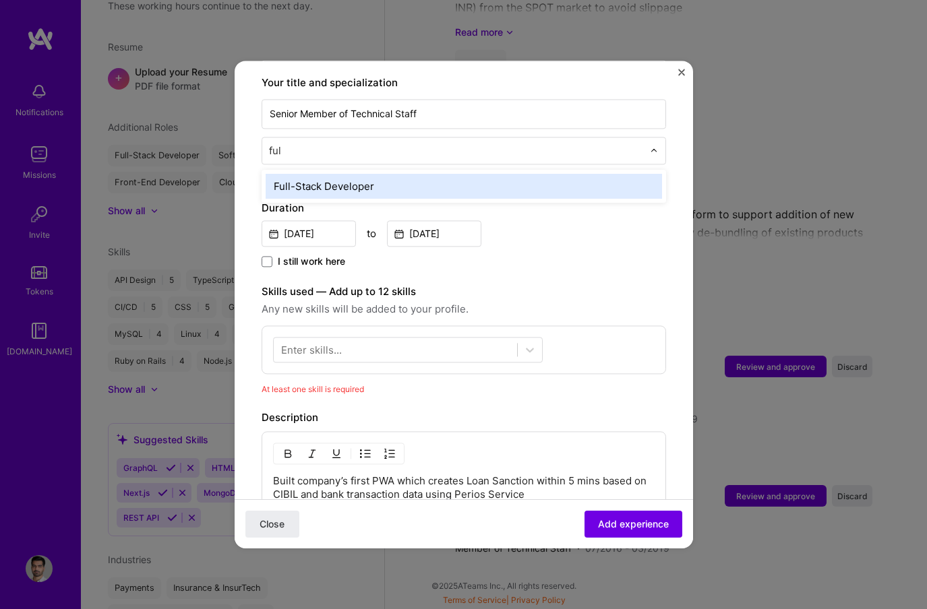
type input "full"
click at [362, 174] on div "Full-Stack Developer" at bounding box center [464, 186] width 396 height 25
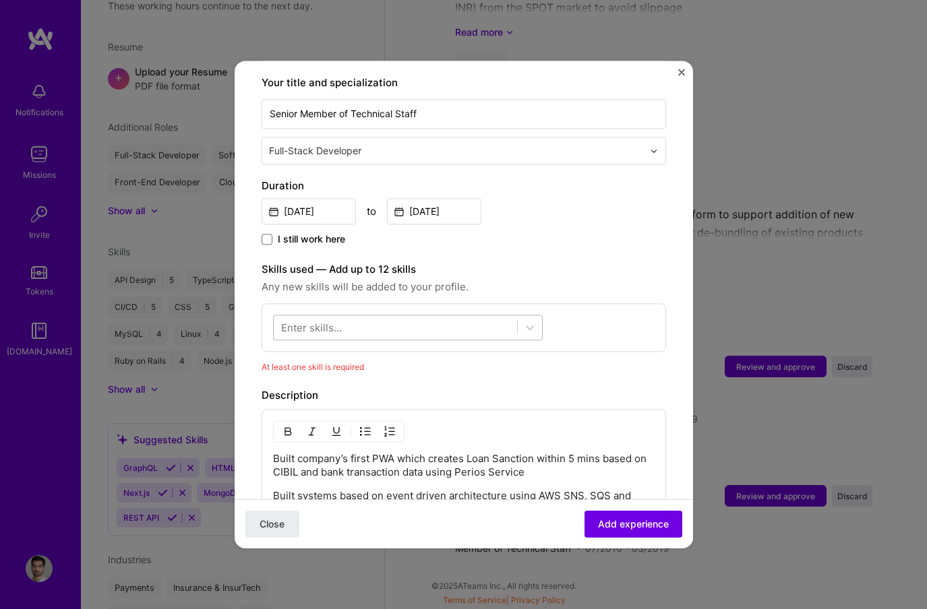
click at [497, 317] on div at bounding box center [395, 328] width 243 height 22
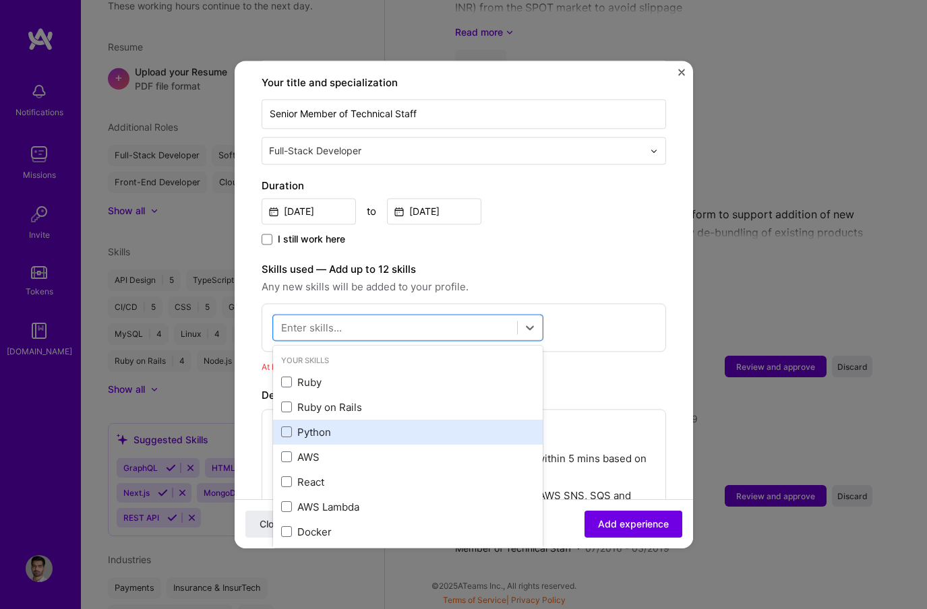
click at [408, 425] on div "Python" at bounding box center [407, 432] width 253 height 14
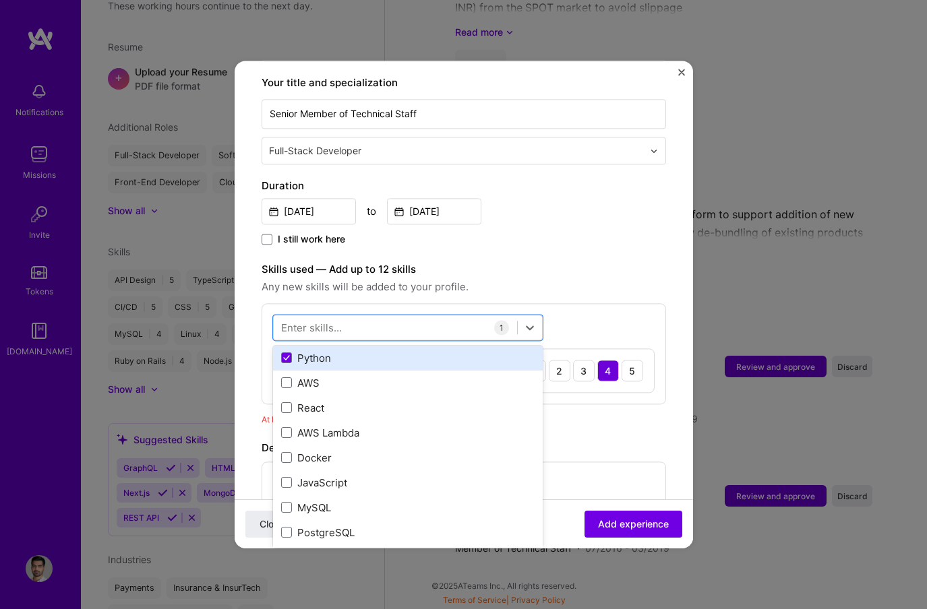
scroll to position [73, 0]
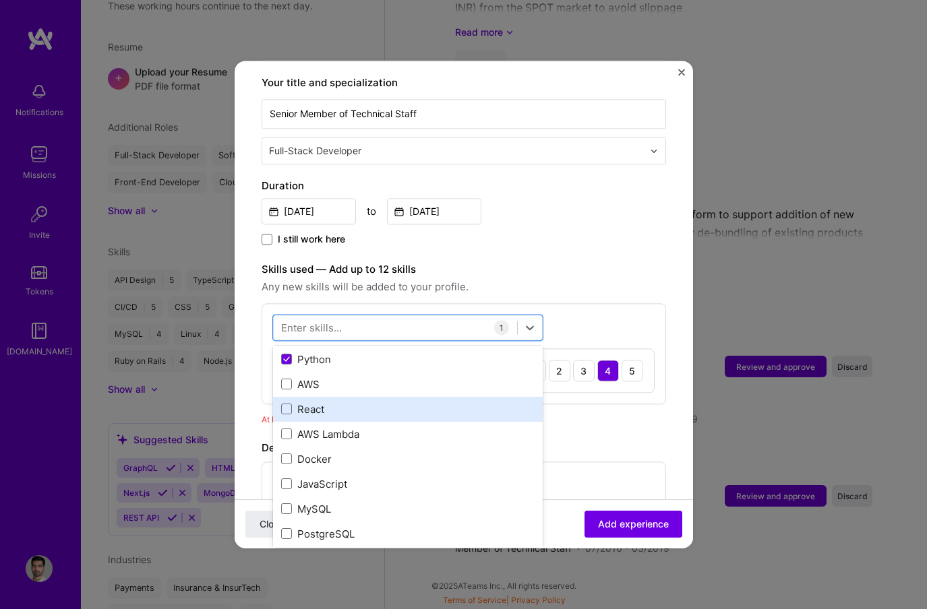
click at [403, 402] on div "React" at bounding box center [407, 409] width 253 height 14
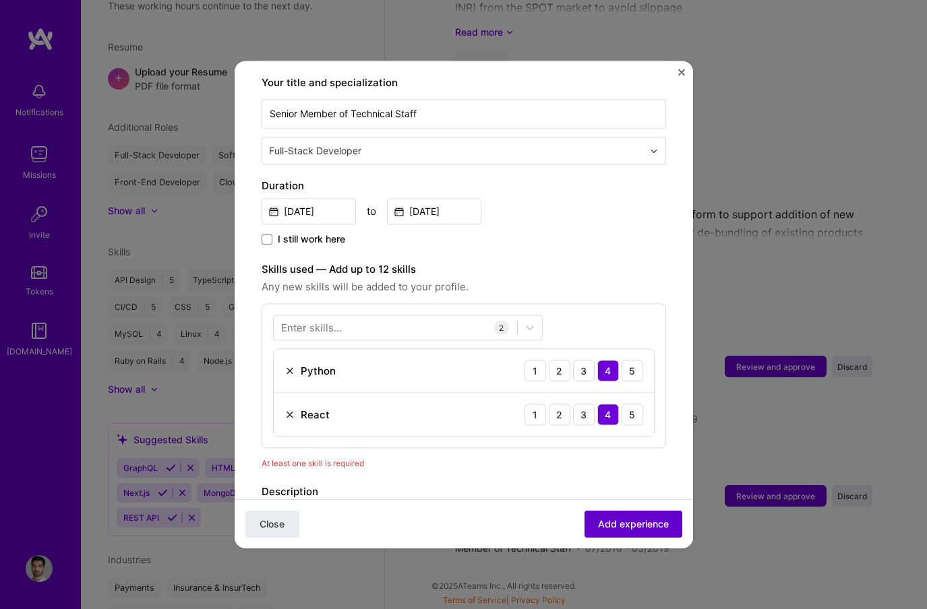
click at [633, 528] on span "Add experience" at bounding box center [633, 524] width 71 height 13
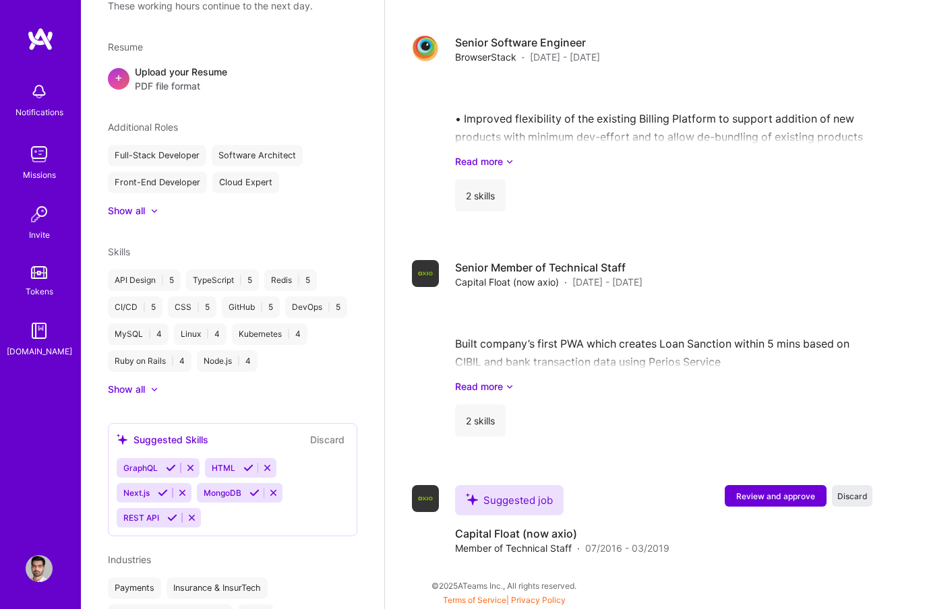
scroll to position [1856, 0]
click at [752, 492] on span "Review and approve" at bounding box center [775, 496] width 79 height 11
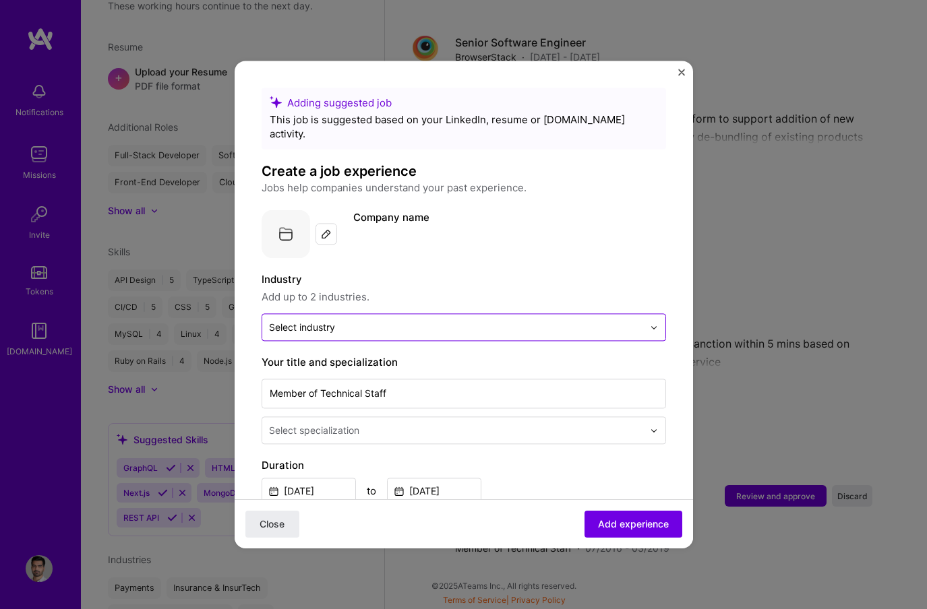
click at [468, 320] on input "text" at bounding box center [456, 327] width 374 height 14
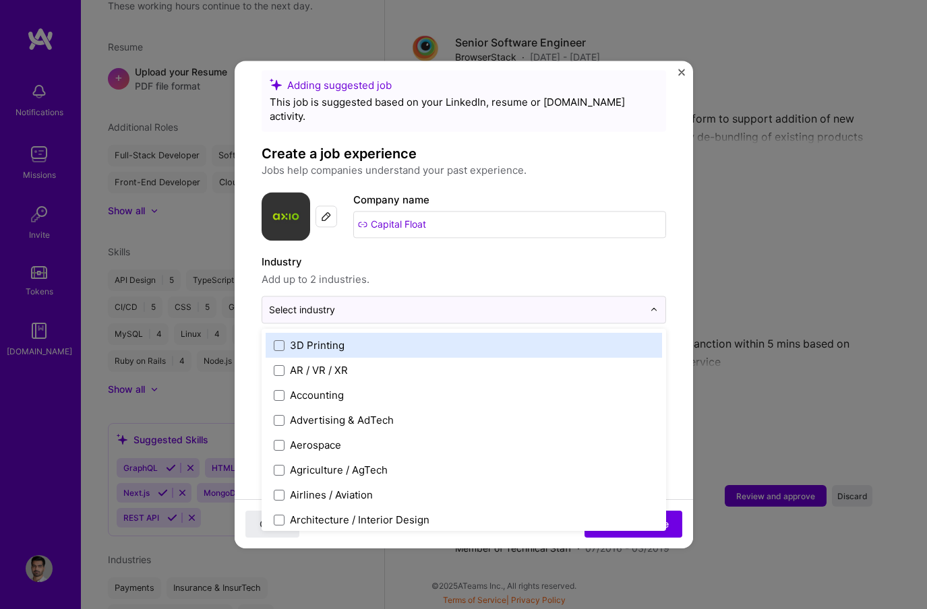
scroll to position [22, 0]
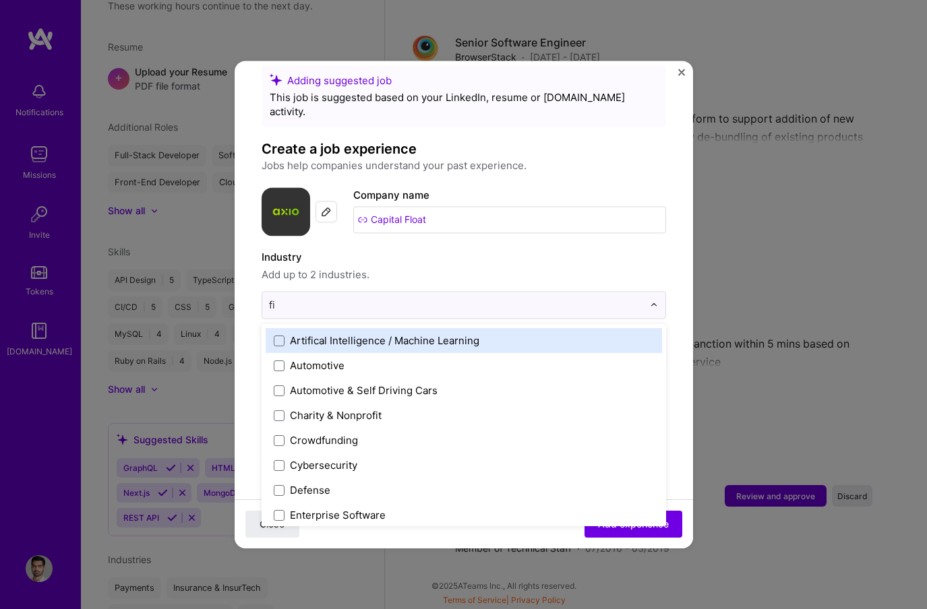
type input "fin"
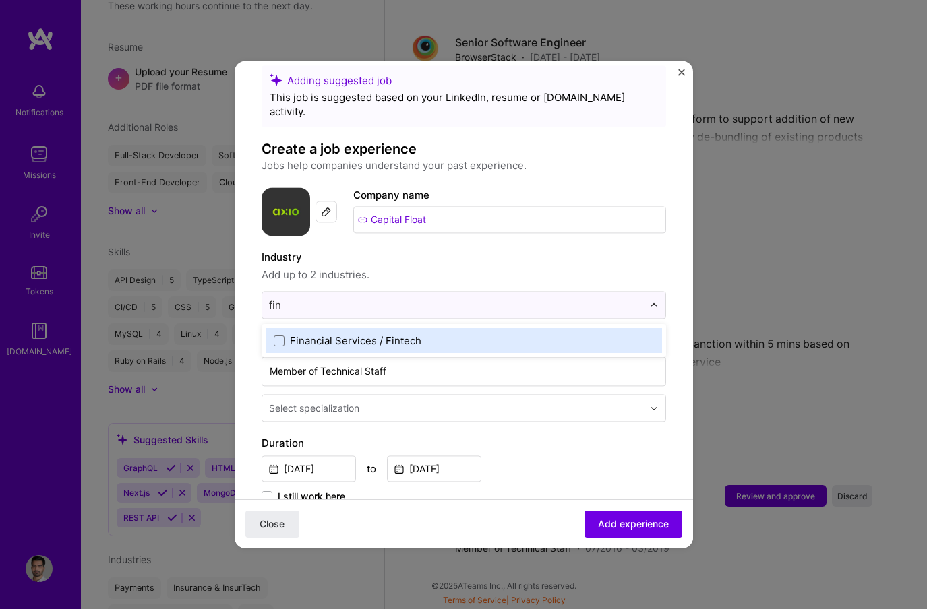
click at [425, 328] on div "Financial Services / Fintech" at bounding box center [464, 340] width 396 height 25
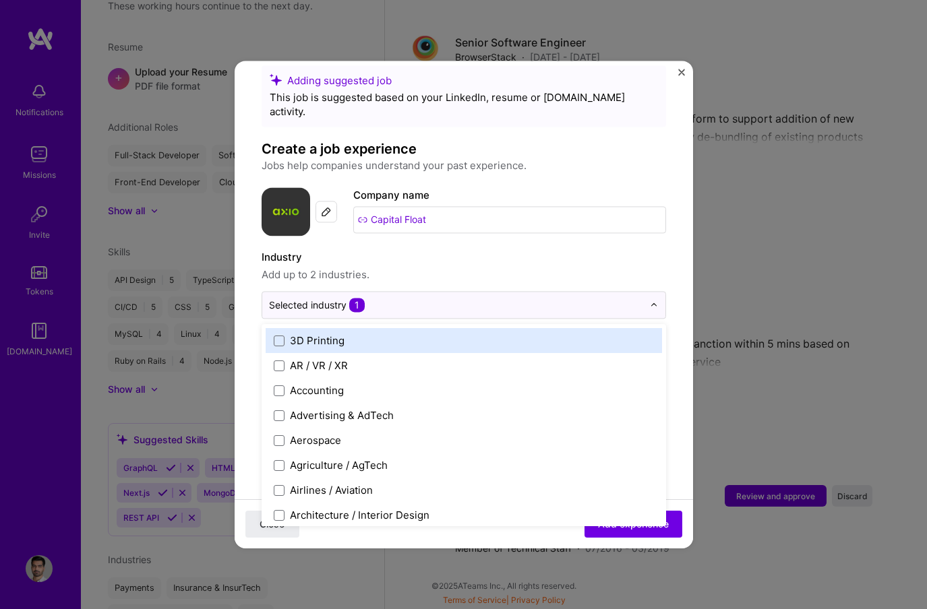
click at [409, 267] on span "Add up to 2 industries." at bounding box center [464, 275] width 404 height 16
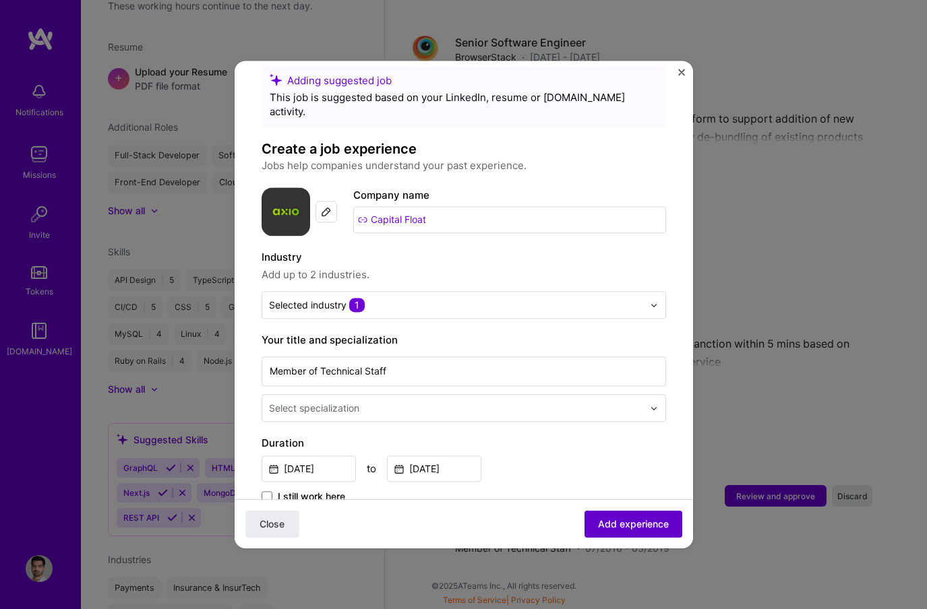
click at [614, 514] on button "Add experience" at bounding box center [633, 524] width 98 height 27
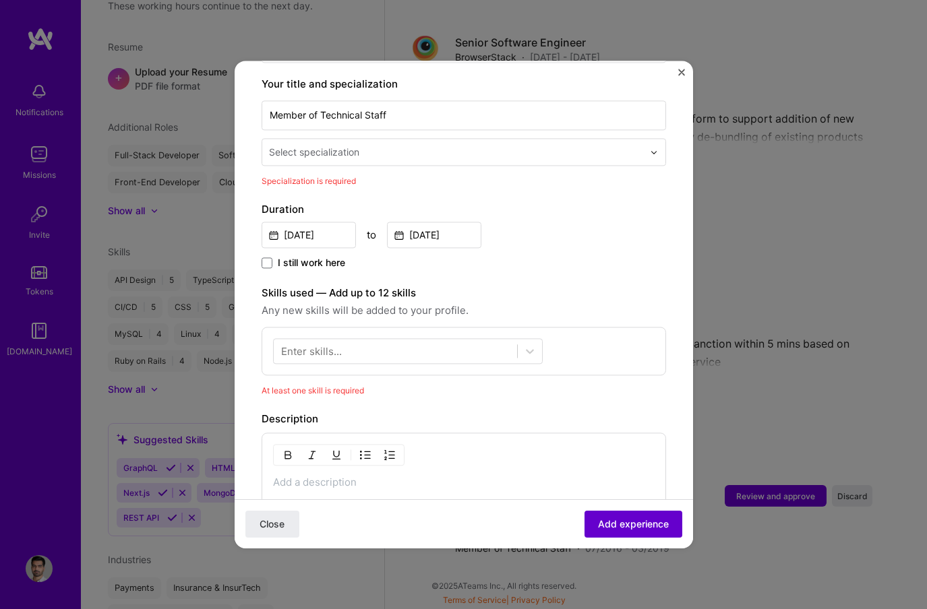
scroll to position [280, 0]
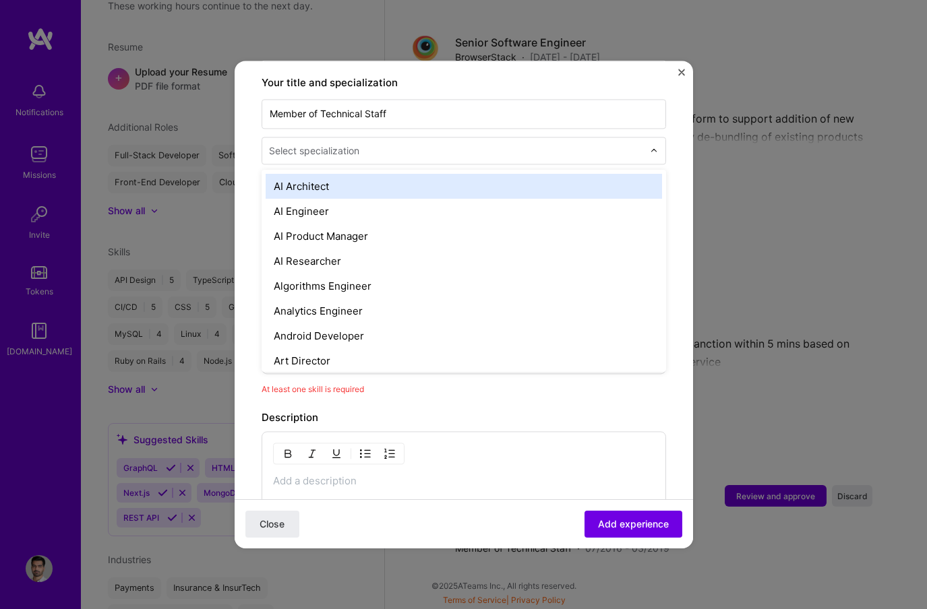
click at [369, 144] on input "text" at bounding box center [457, 151] width 377 height 14
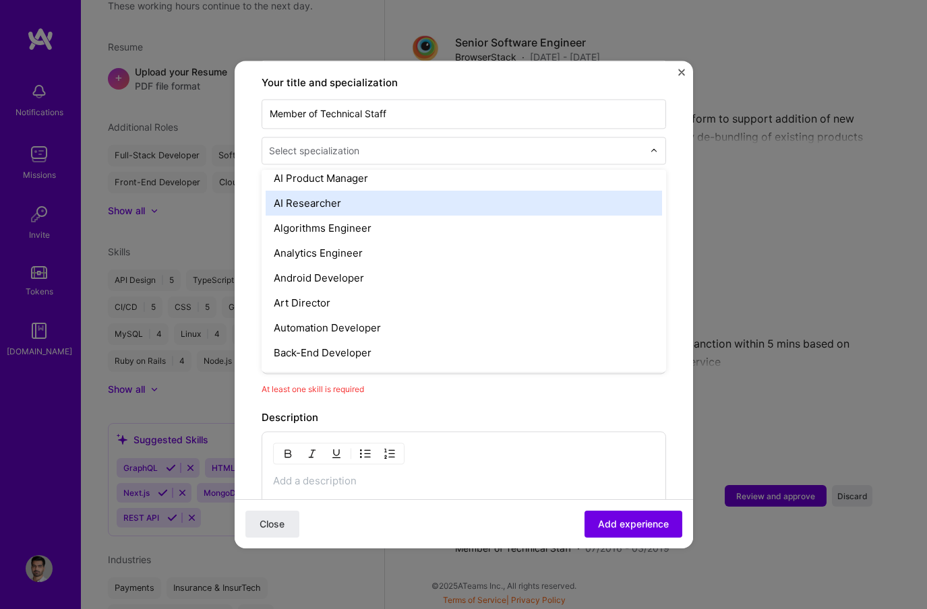
scroll to position [67, 0]
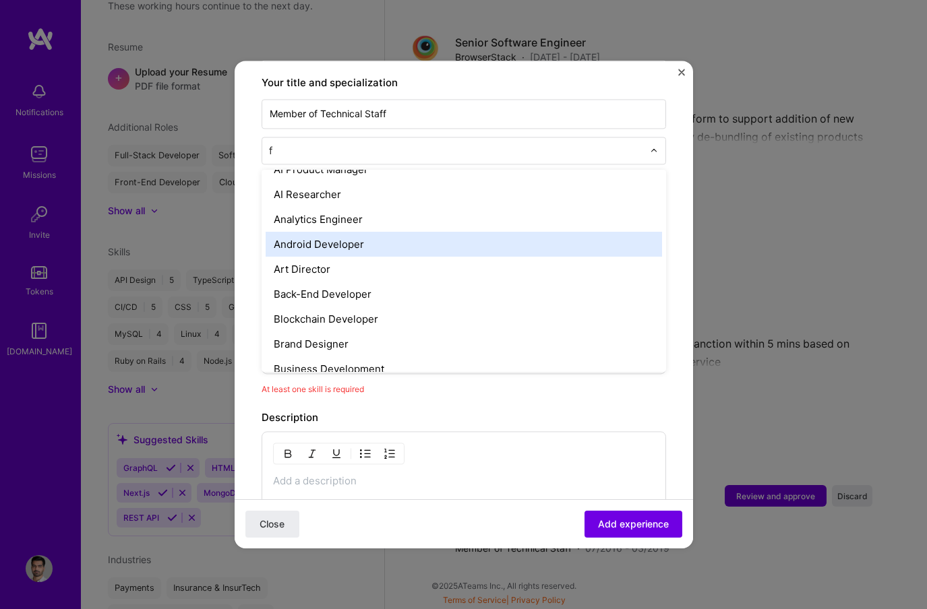
type input "fu"
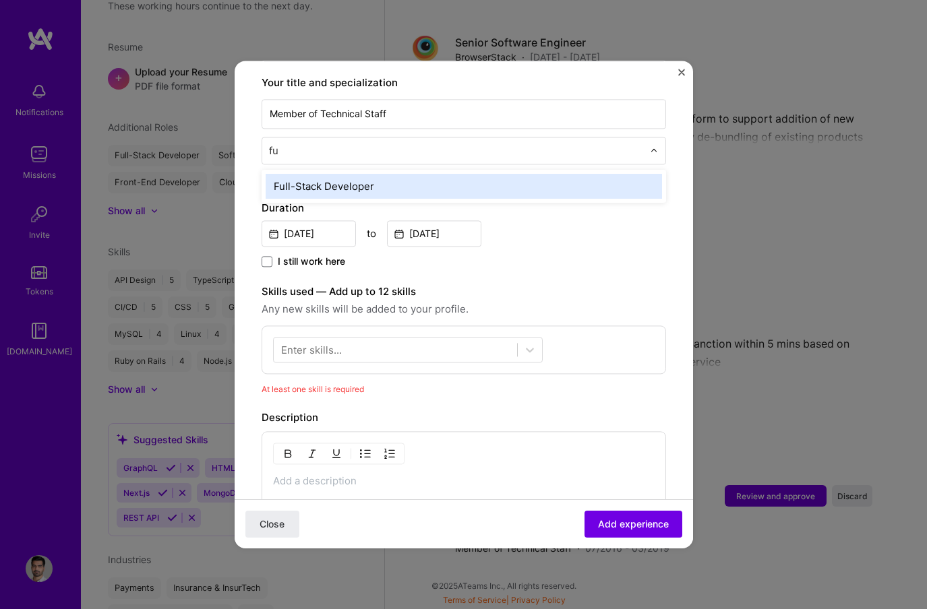
click at [353, 177] on div "Full-Stack Developer" at bounding box center [464, 186] width 396 height 25
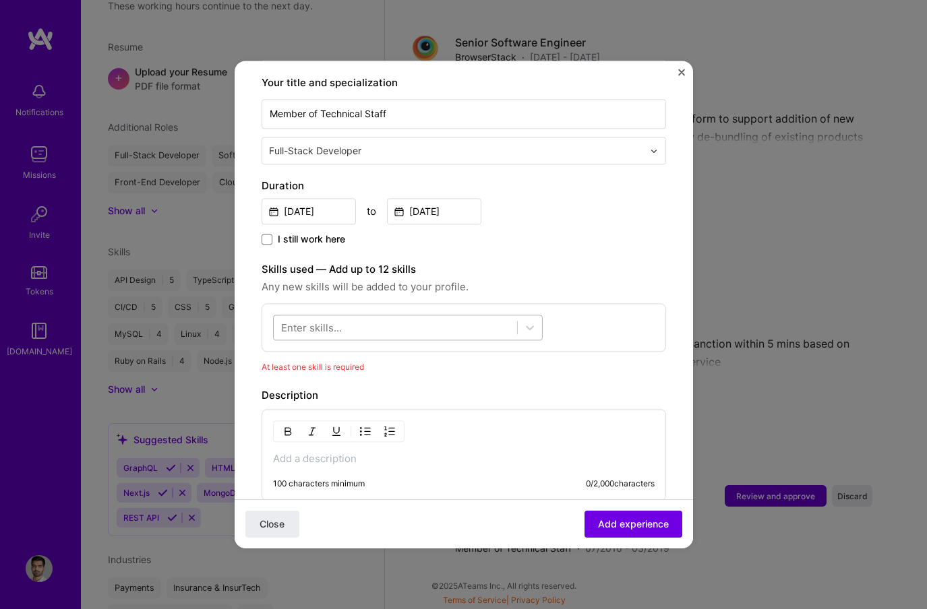
click at [354, 317] on div at bounding box center [395, 328] width 243 height 22
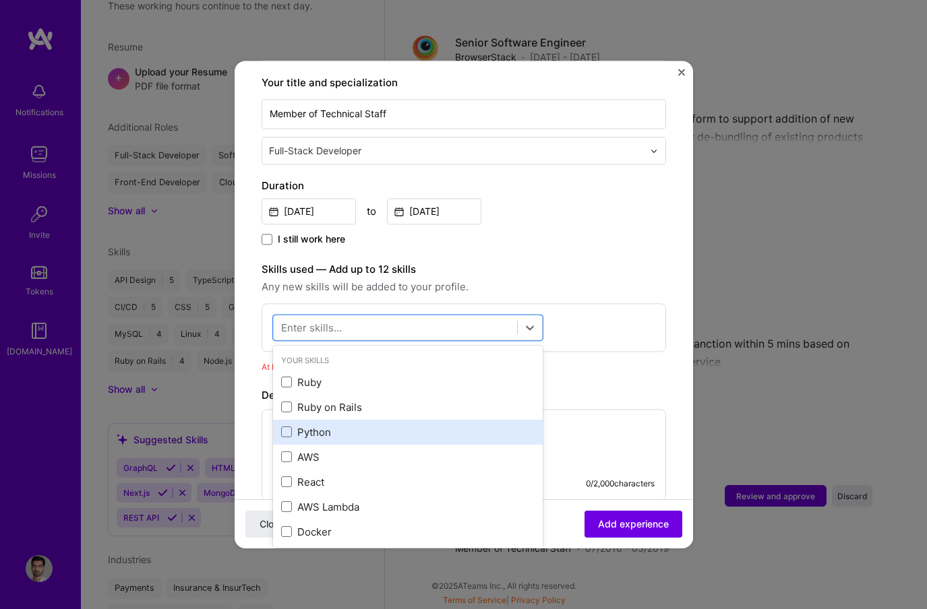
click at [332, 425] on div "Python" at bounding box center [407, 432] width 253 height 14
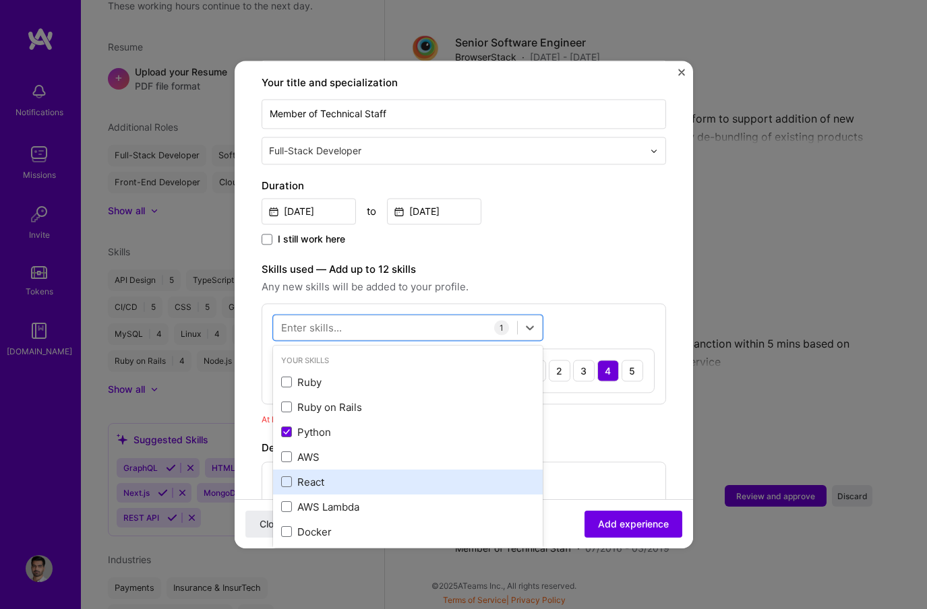
click at [328, 475] on div "React" at bounding box center [407, 482] width 253 height 14
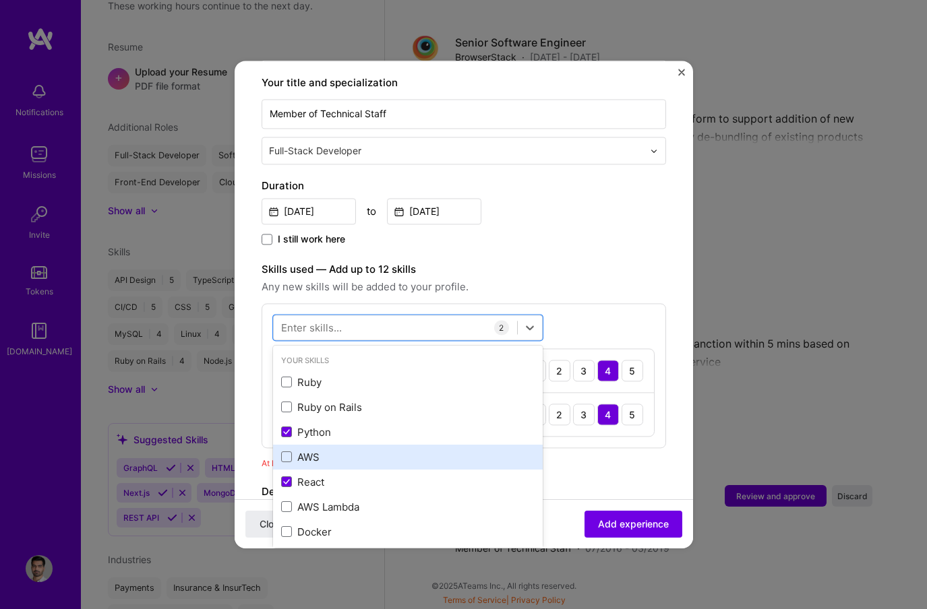
click at [332, 450] on div "AWS" at bounding box center [407, 457] width 253 height 14
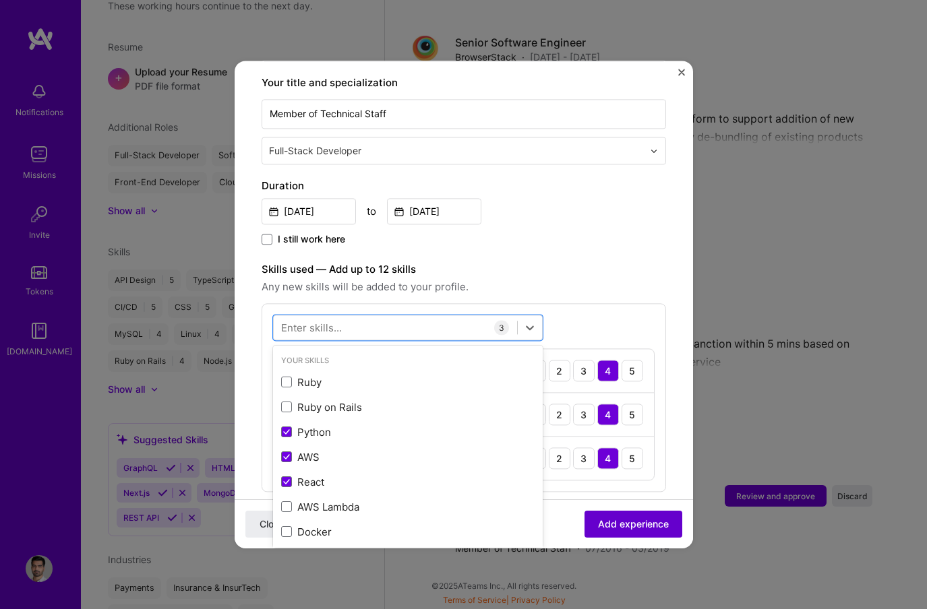
click at [649, 533] on button "Add experience" at bounding box center [633, 524] width 98 height 27
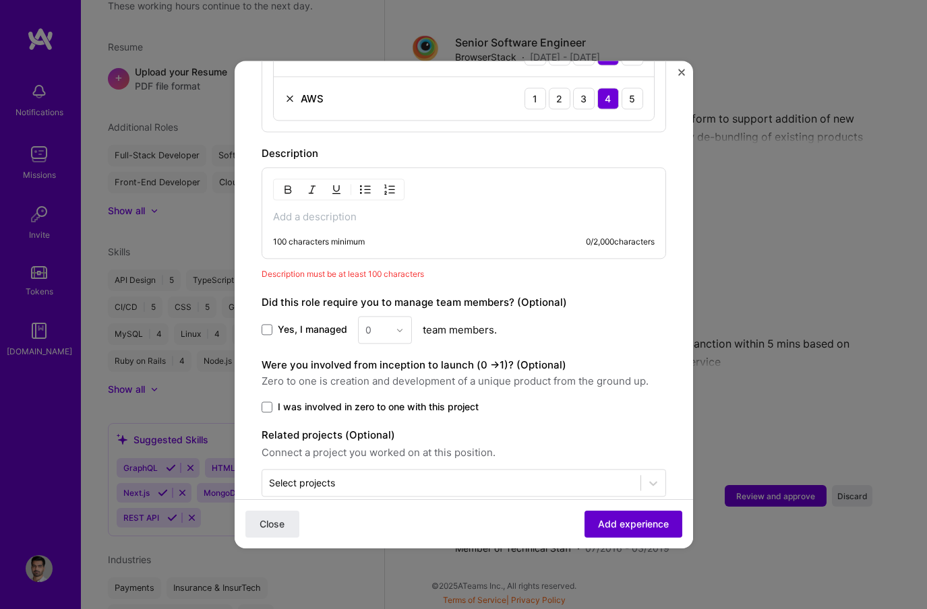
scroll to position [650, 0]
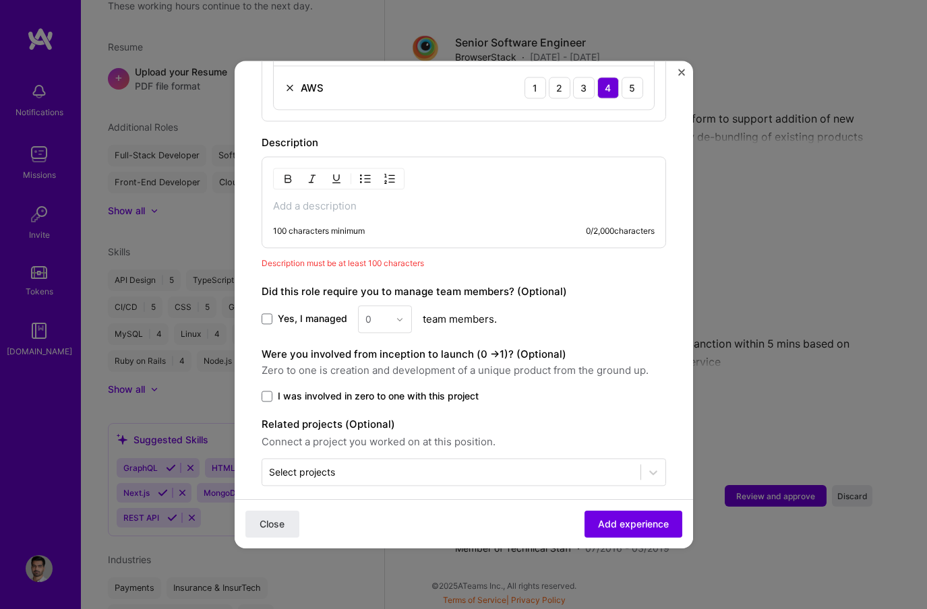
click at [609, 509] on div "Close Add experience" at bounding box center [464, 523] width 458 height 49
click at [425, 166] on div "100 characters minimum 0 / 2,000 characters" at bounding box center [464, 202] width 404 height 92
click at [421, 200] on div "100 characters minimum 0 / 2,000 characters" at bounding box center [464, 202] width 404 height 92
click at [408, 200] on p at bounding box center [464, 206] width 382 height 13
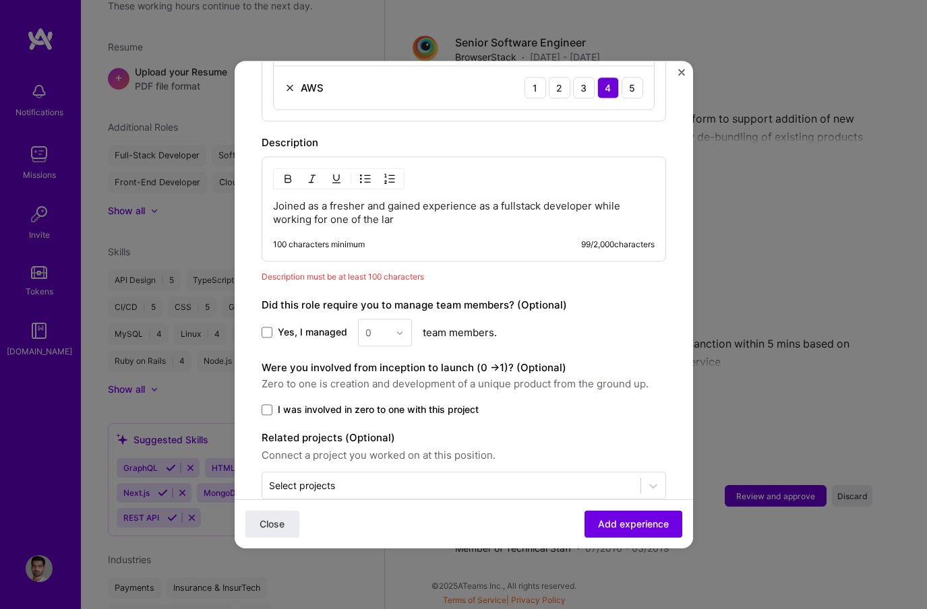
scroll to position [642, 0]
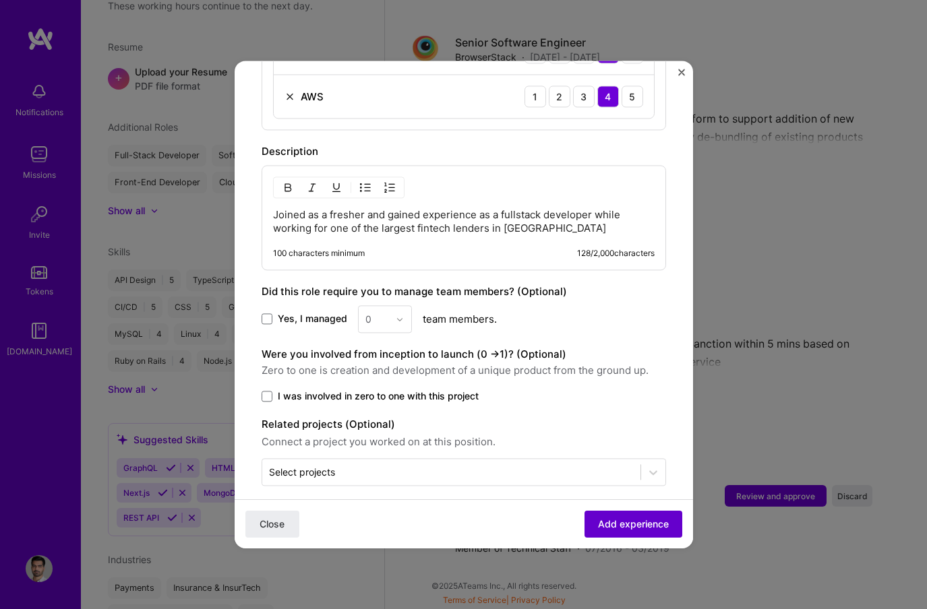
click at [609, 520] on span "Add experience" at bounding box center [633, 524] width 71 height 13
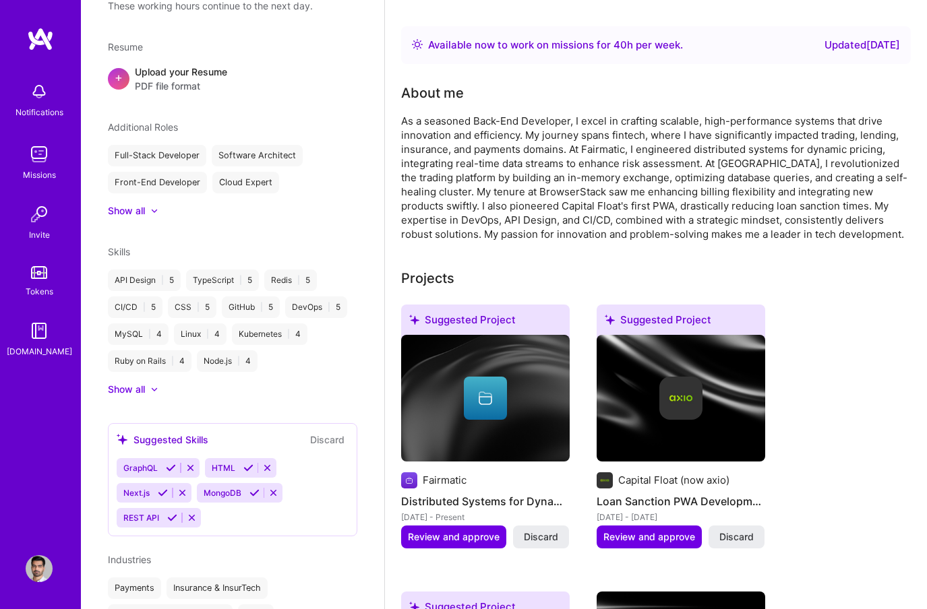
scroll to position [0, 0]
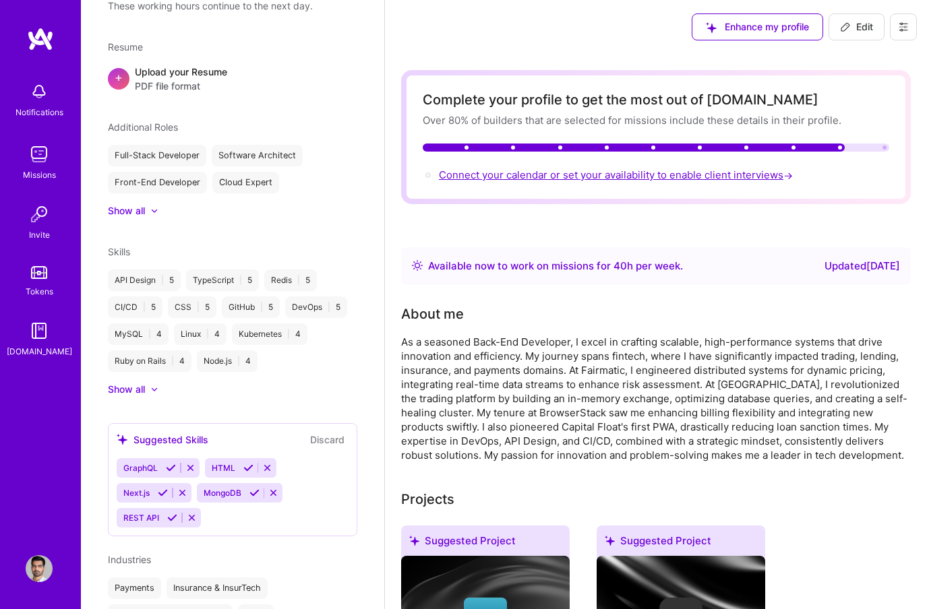
click at [746, 171] on span "Connect your calendar or set your availability to enable client interviews →" at bounding box center [617, 175] width 357 height 13
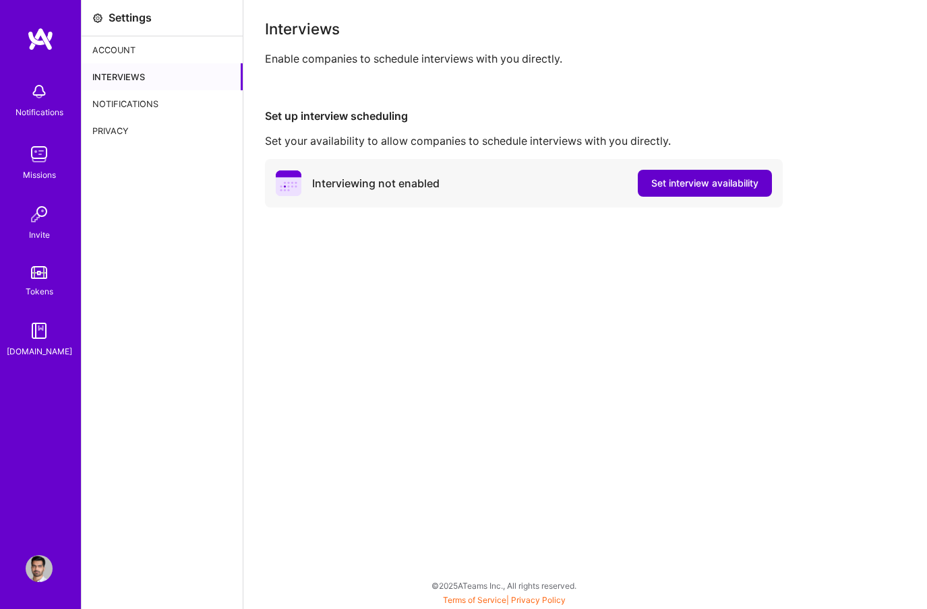
click at [725, 186] on span "Set interview availability" at bounding box center [704, 183] width 107 height 13
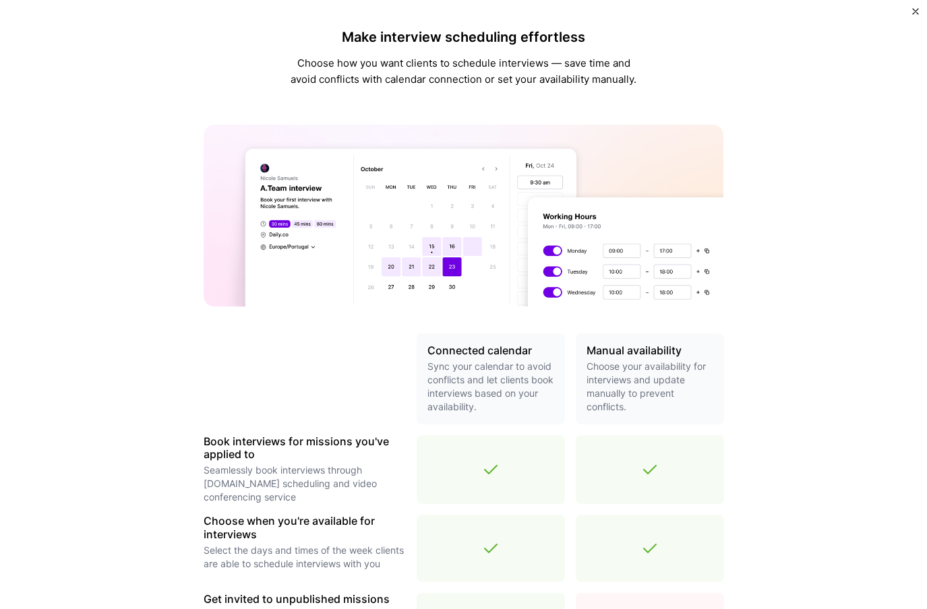
scroll to position [335, 0]
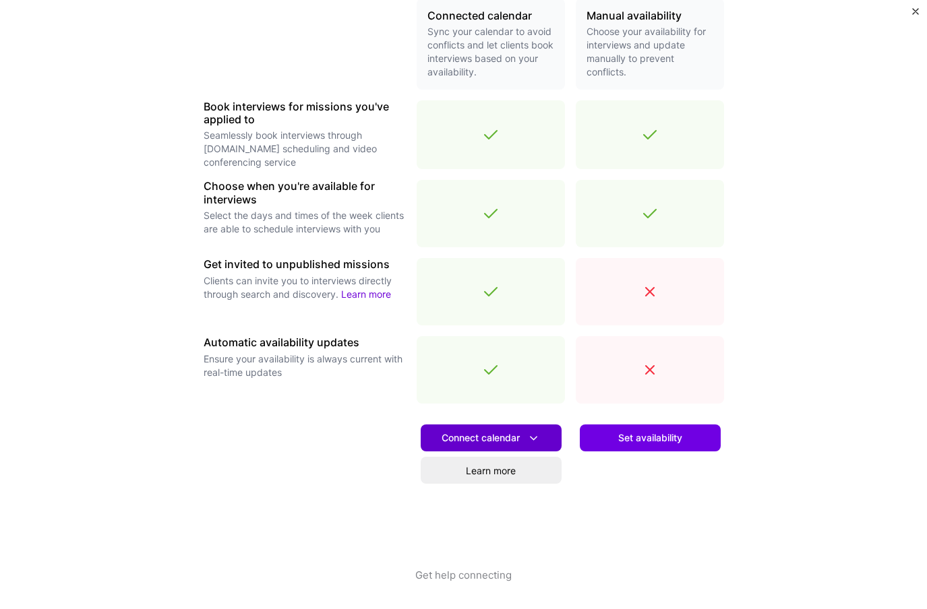
click at [522, 441] on span "Connect calendar" at bounding box center [491, 438] width 99 height 14
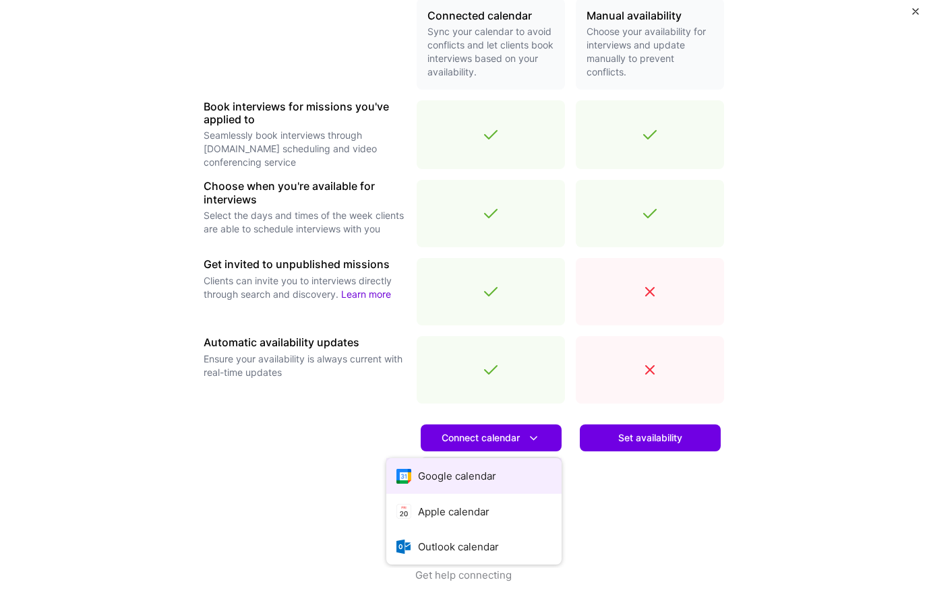
click at [503, 476] on button "Google calendar" at bounding box center [473, 476] width 175 height 36
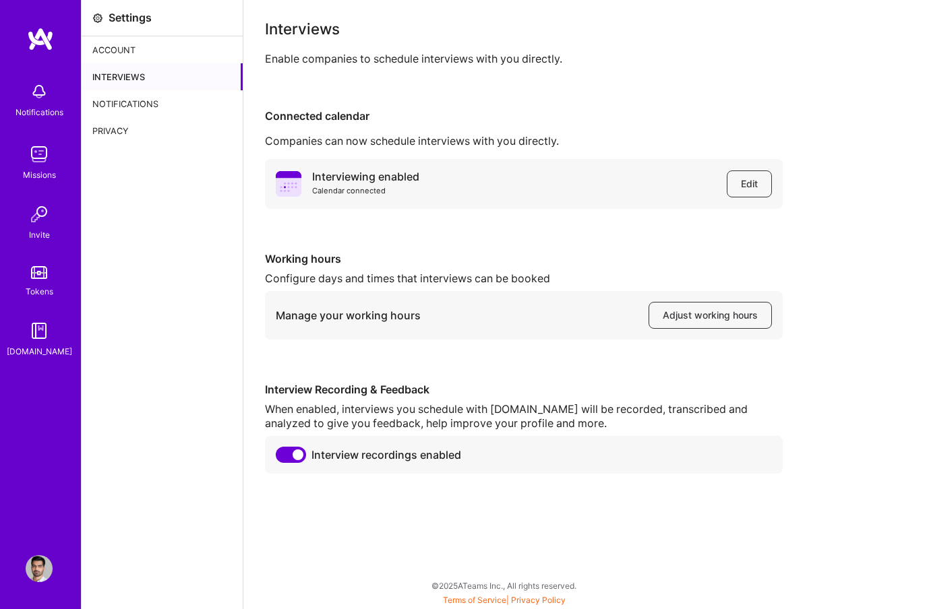
click at [45, 40] on img at bounding box center [40, 39] width 27 height 24
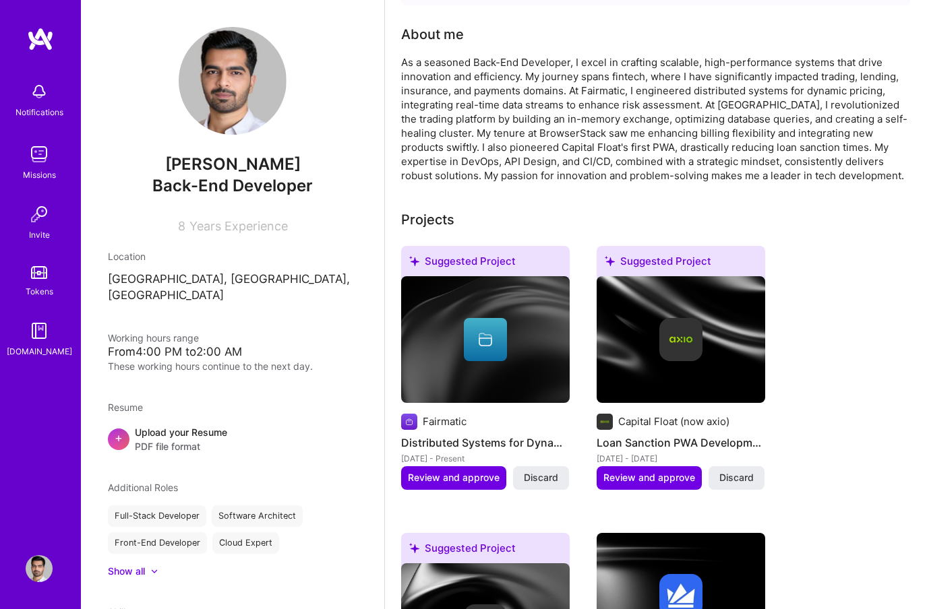
scroll to position [407, 0]
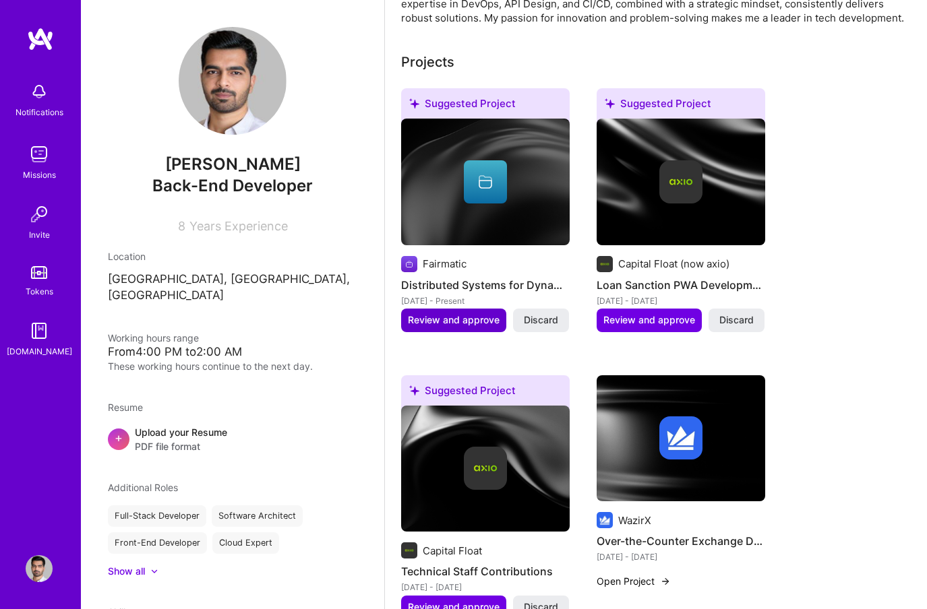
click at [460, 326] on span "Review and approve" at bounding box center [454, 319] width 92 height 13
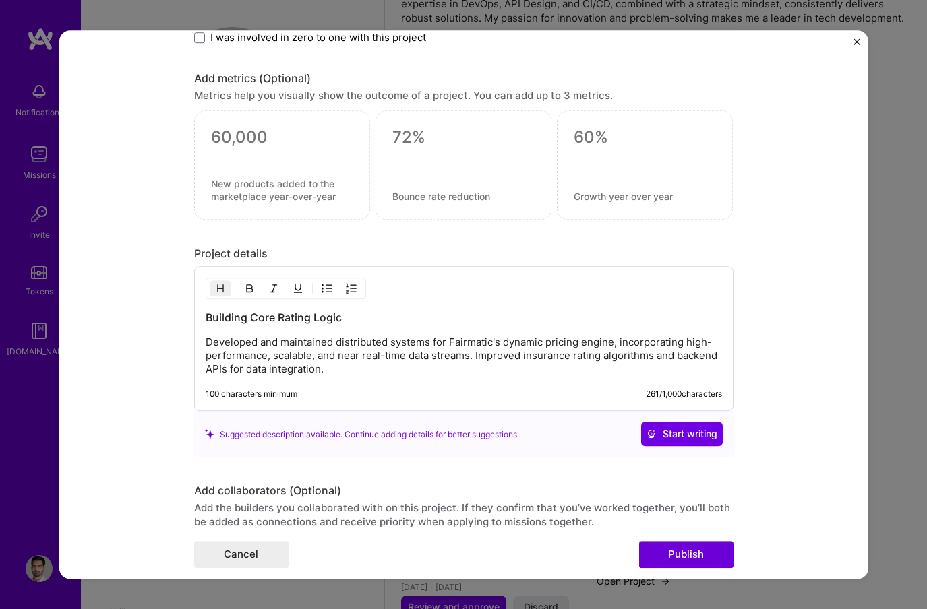
scroll to position [1156, 0]
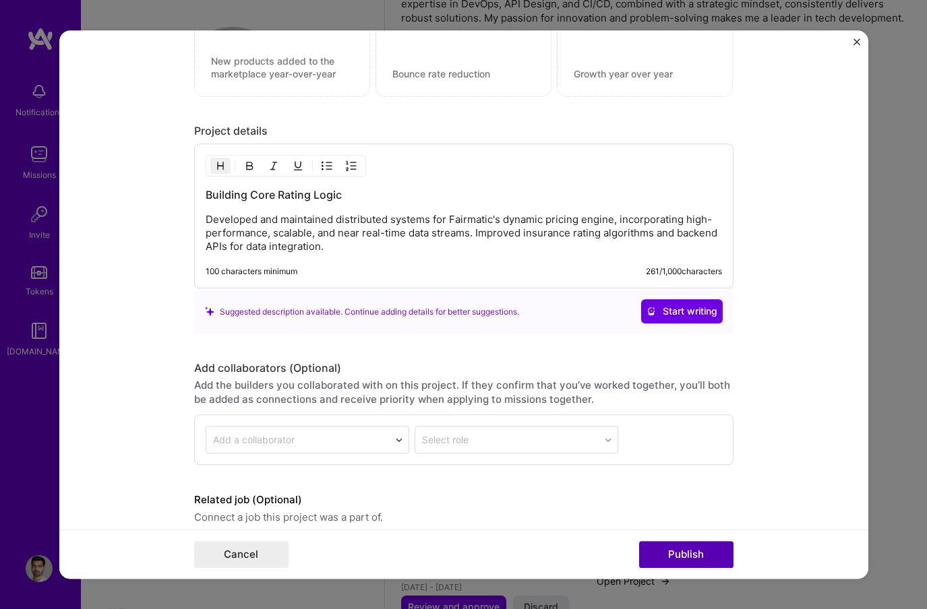
click at [684, 545] on button "Publish" at bounding box center [686, 554] width 94 height 27
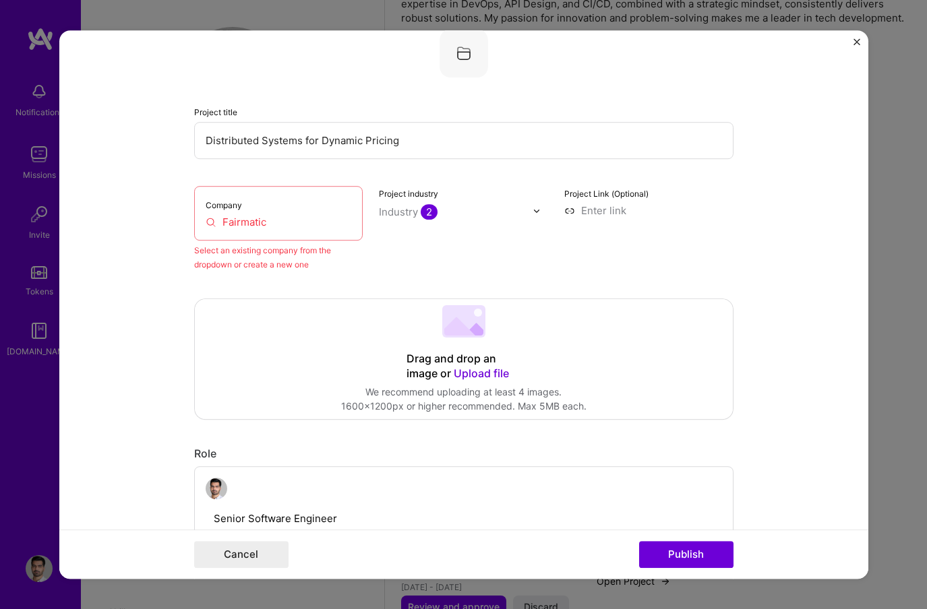
scroll to position [88, 0]
click at [281, 229] on input "Fairmatic" at bounding box center [279, 223] width 146 height 14
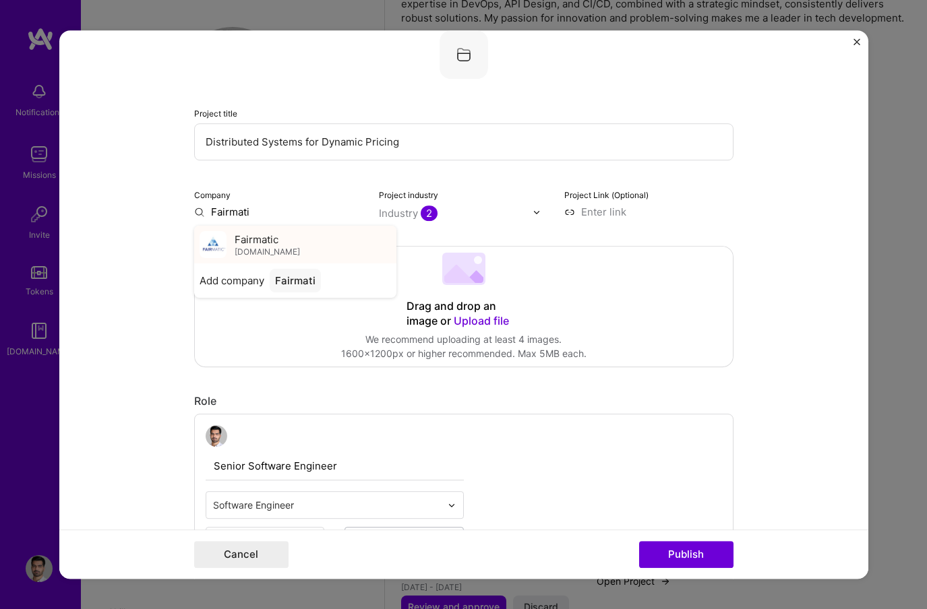
click at [280, 245] on div "Fairmatic fairmatic.com" at bounding box center [267, 245] width 65 height 25
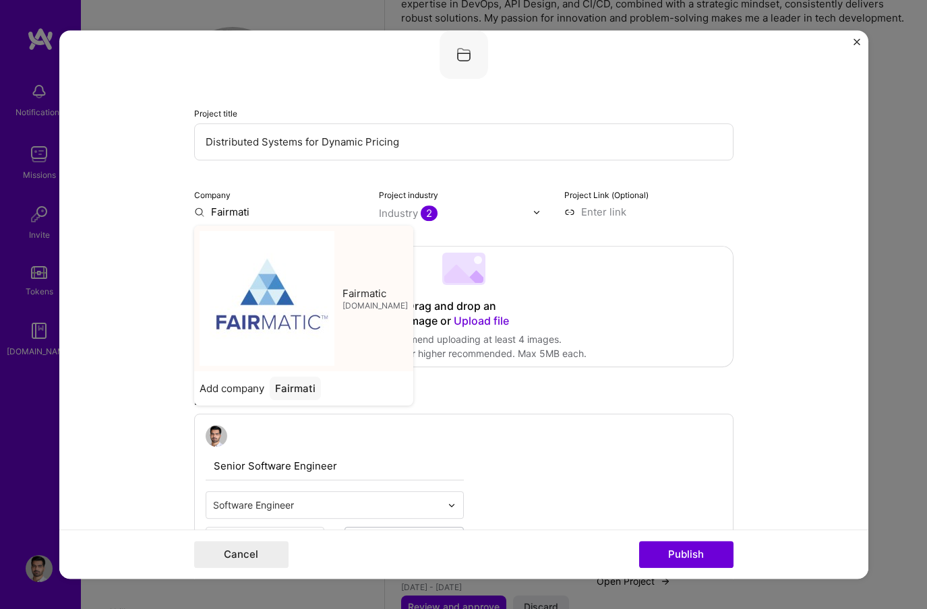
type input "Fairmatic"
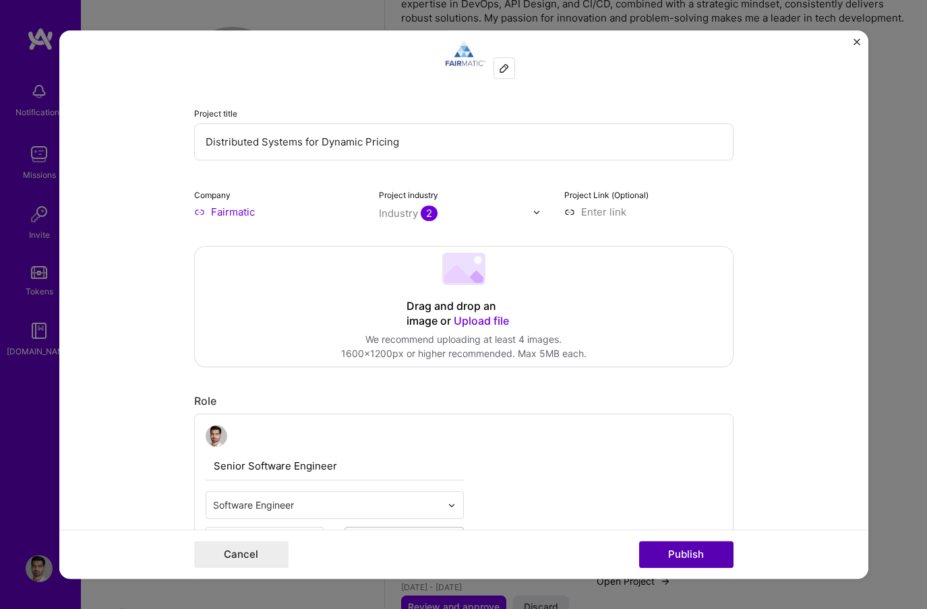
click at [687, 557] on button "Publish" at bounding box center [686, 554] width 94 height 27
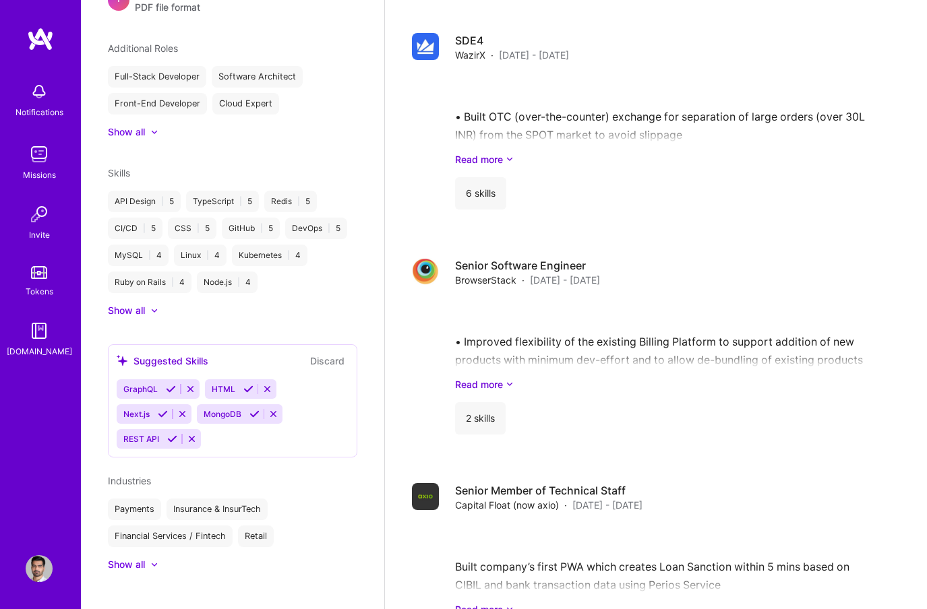
scroll to position [1573, 0]
click at [246, 384] on icon at bounding box center [248, 389] width 10 height 10
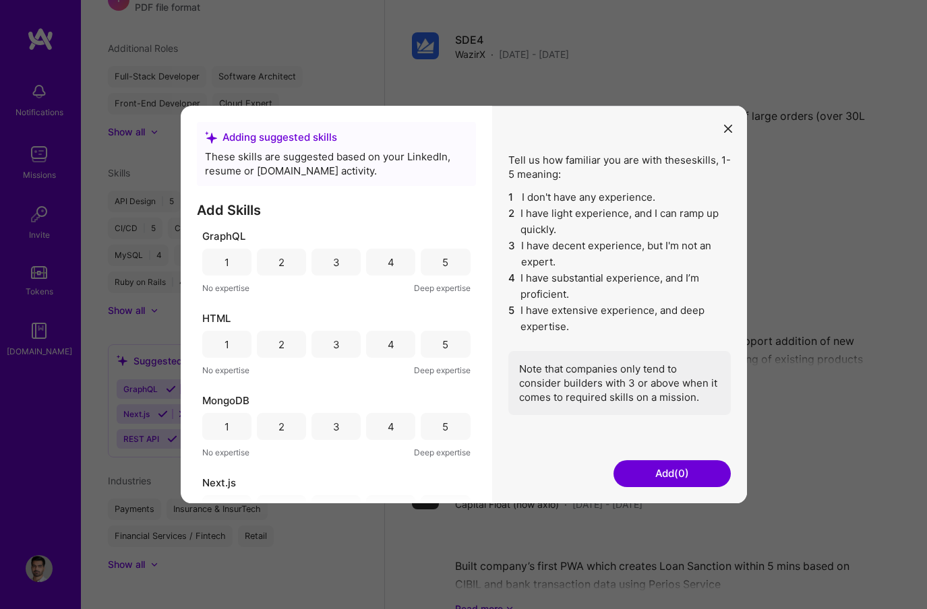
click at [421, 346] on div "5" at bounding box center [445, 344] width 49 height 27
click at [656, 467] on button "Add (1)" at bounding box center [671, 473] width 117 height 27
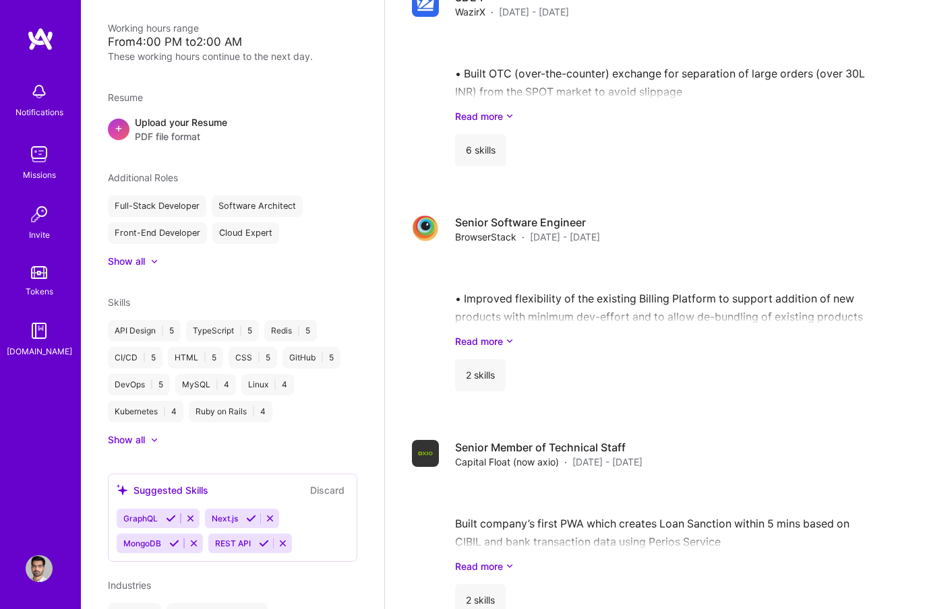
scroll to position [415, 0]
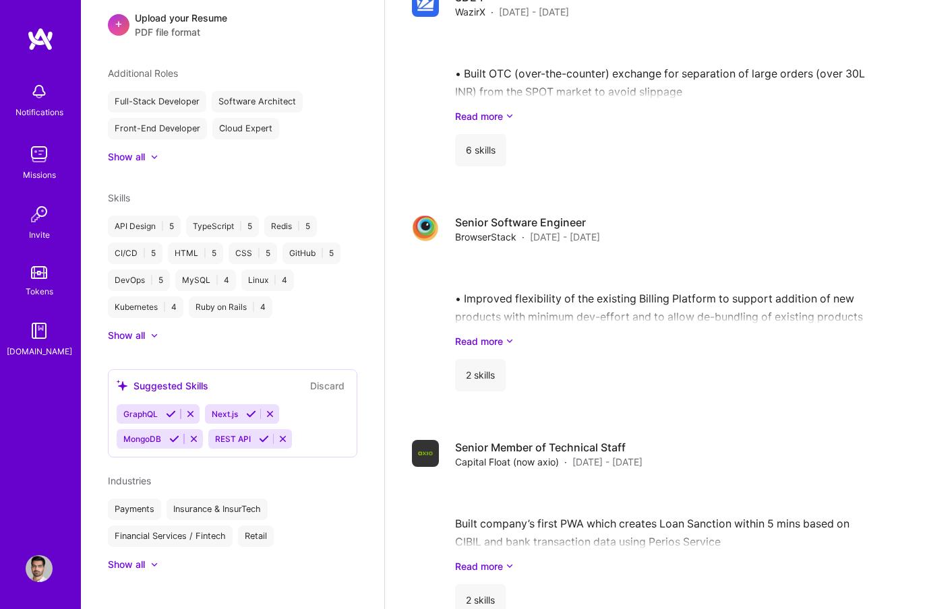
click at [259, 434] on icon at bounding box center [264, 439] width 10 height 10
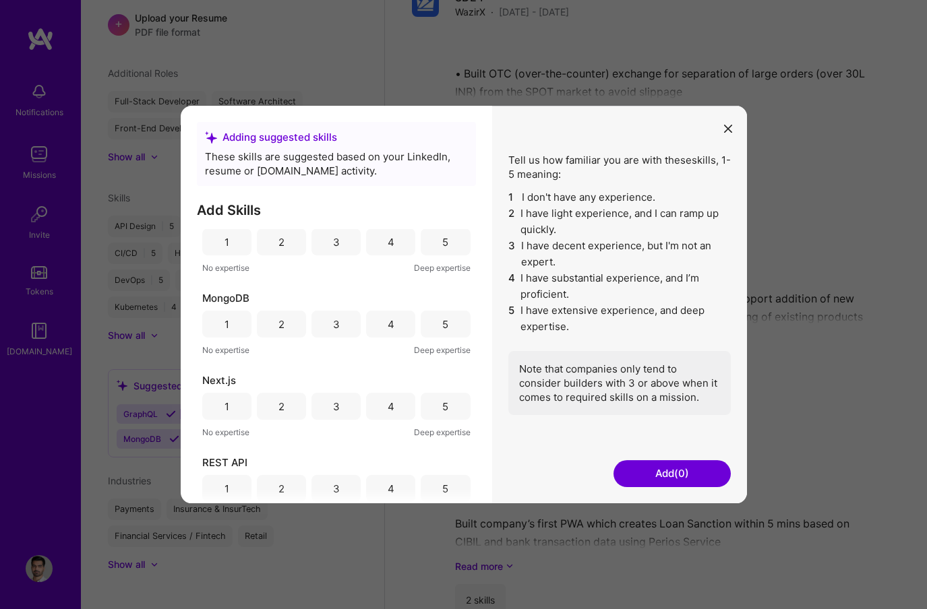
scroll to position [24, 0]
click at [425, 481] on div "5" at bounding box center [445, 484] width 49 height 27
click at [680, 473] on button "Add (1)" at bounding box center [671, 473] width 117 height 27
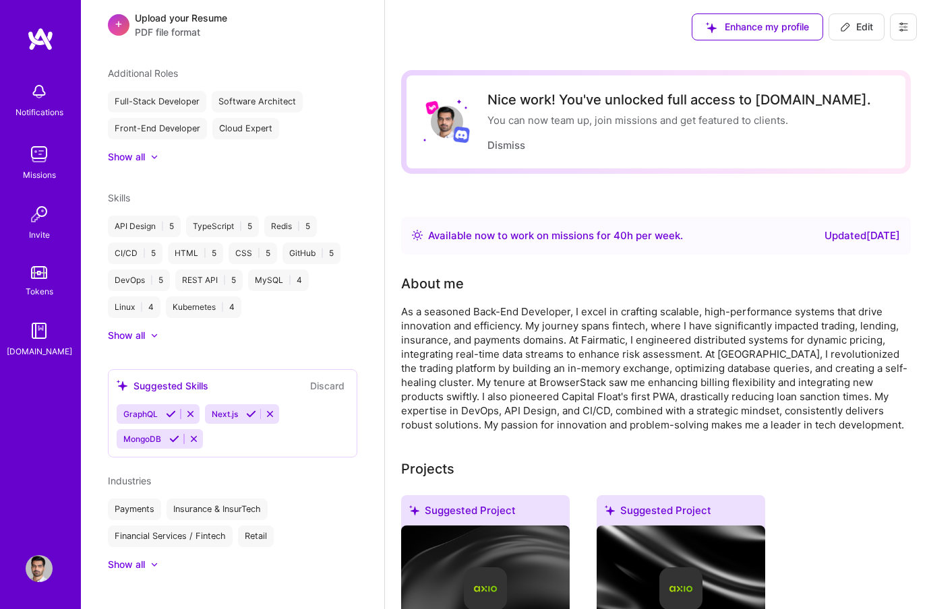
scroll to position [0, 0]
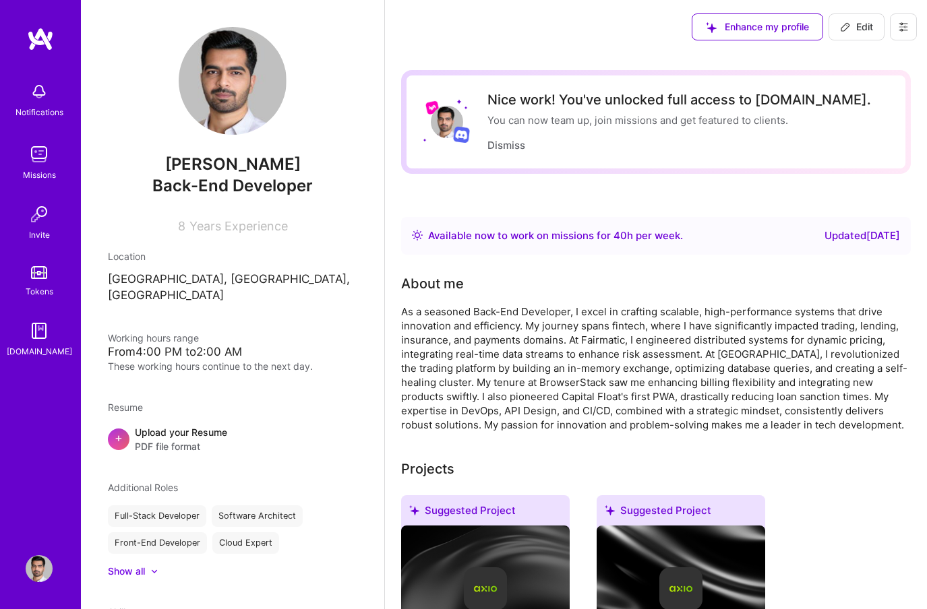
click at [624, 239] on span "40" at bounding box center [619, 235] width 13 height 13
click at [663, 343] on div "As a seasoned Back-End Developer, I excel in crafting scalable, high-performanc…" at bounding box center [656, 368] width 510 height 127
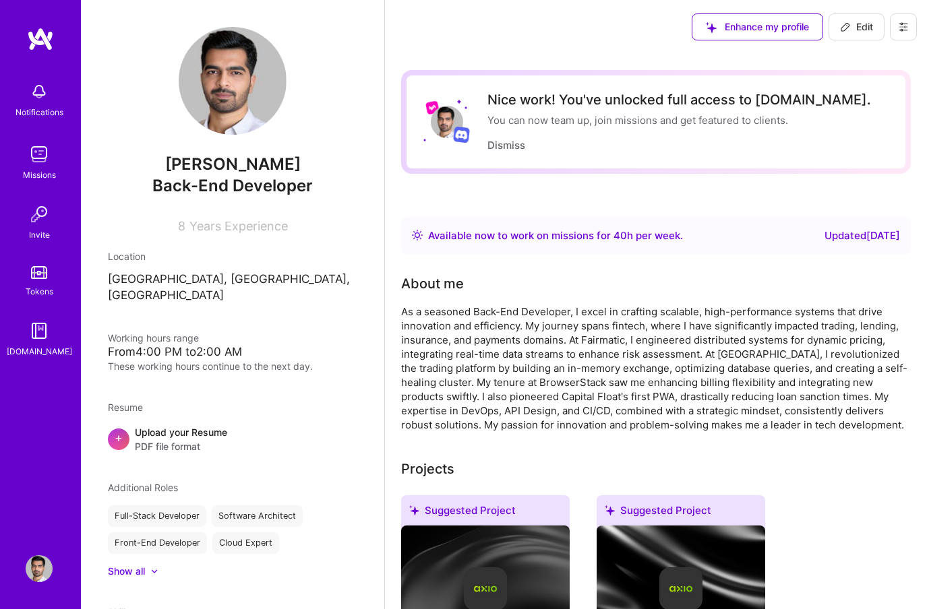
click at [870, 26] on span "Edit" at bounding box center [856, 26] width 33 height 13
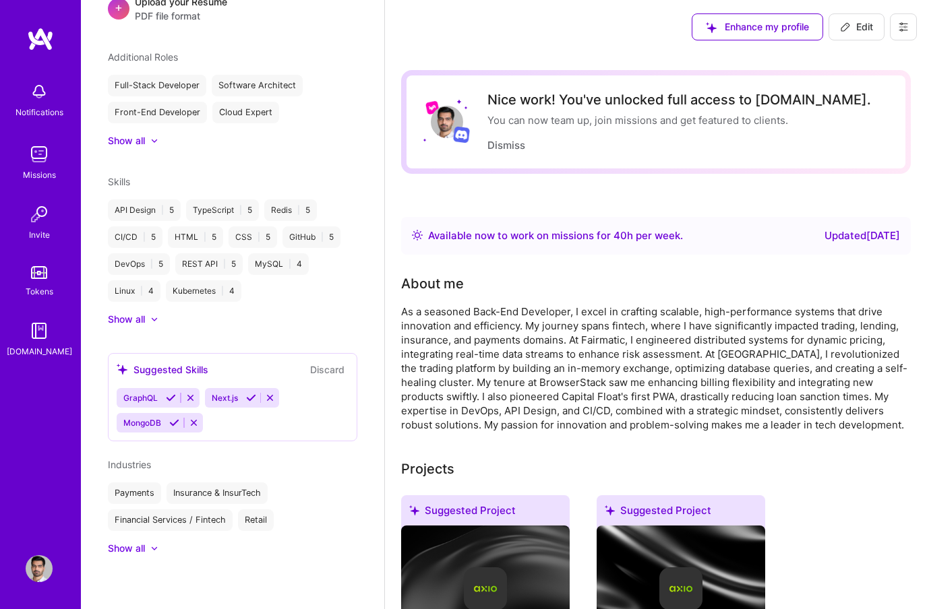
select select "US"
select select "Right Now"
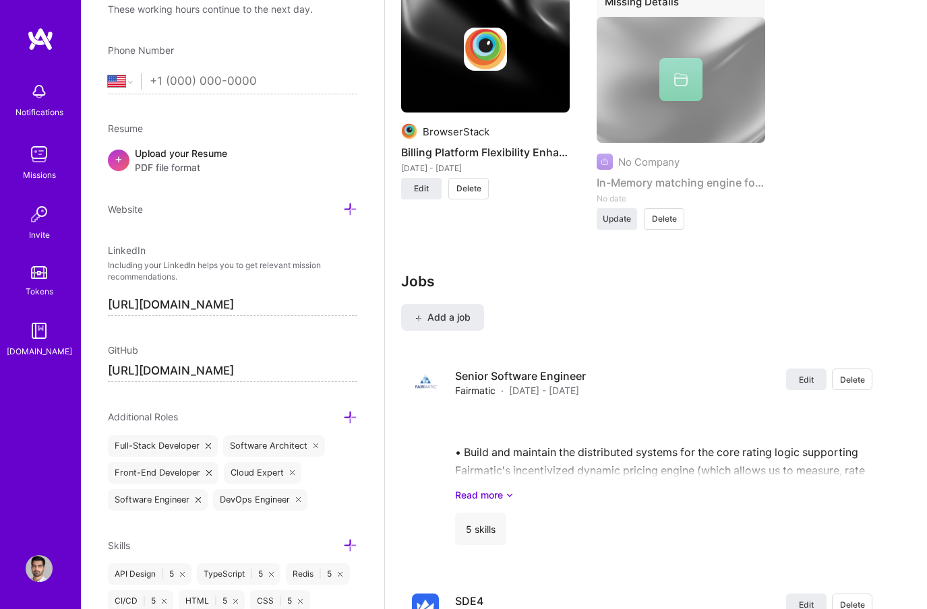
scroll to position [1714, 0]
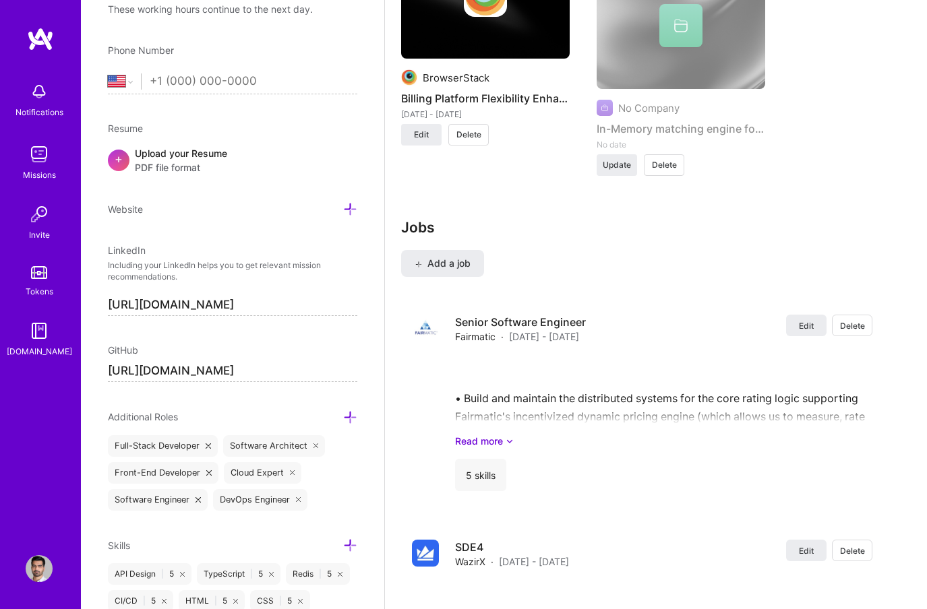
click at [434, 264] on span "Add a job" at bounding box center [443, 263] width 56 height 13
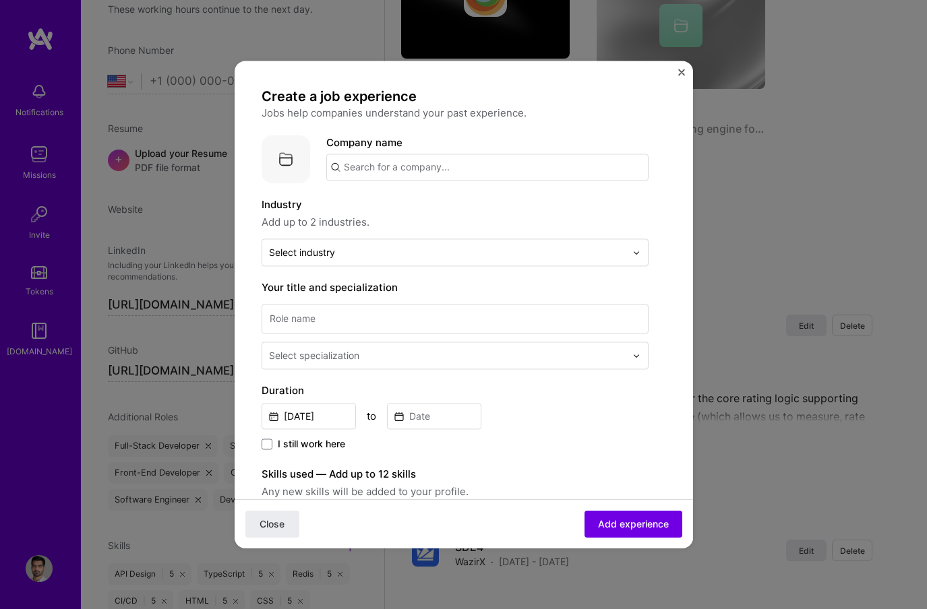
click at [393, 164] on input "text" at bounding box center [487, 167] width 322 height 27
type input "OnePay"
click at [412, 202] on div "OnePay onepay.com" at bounding box center [399, 206] width 65 height 25
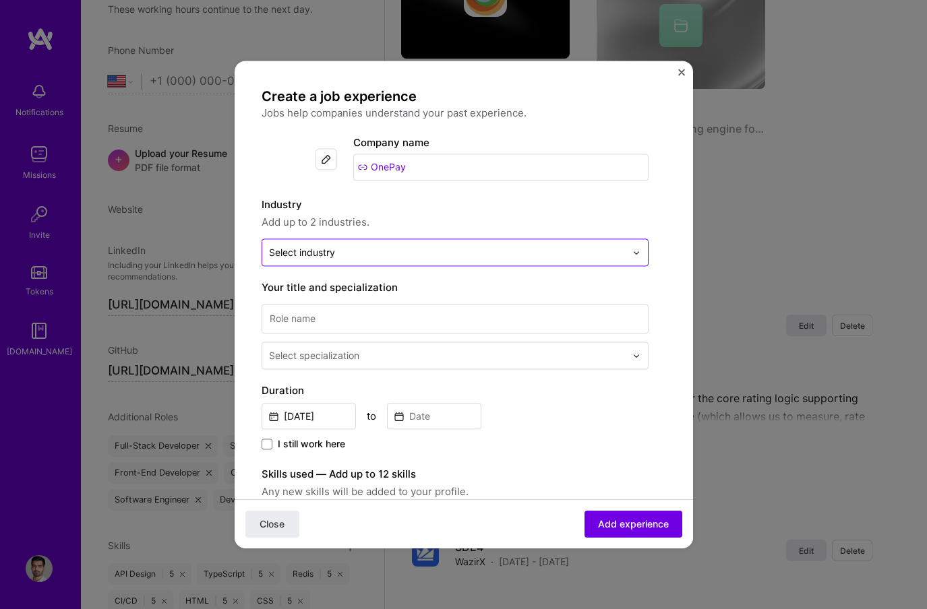
click at [348, 253] on input "text" at bounding box center [447, 252] width 357 height 14
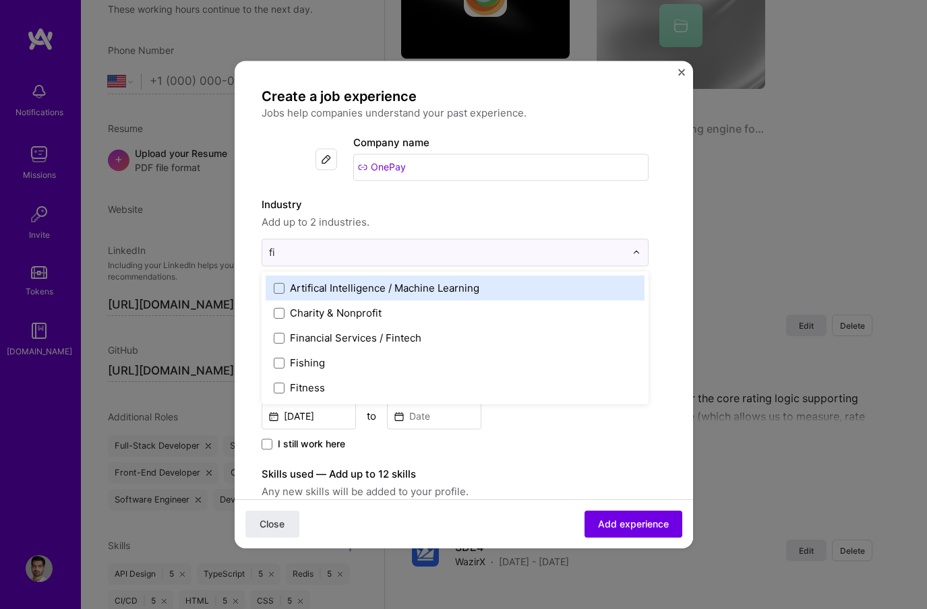
type input "fin"
click at [346, 284] on div "Financial Services / Fintech" at bounding box center [355, 288] width 131 height 14
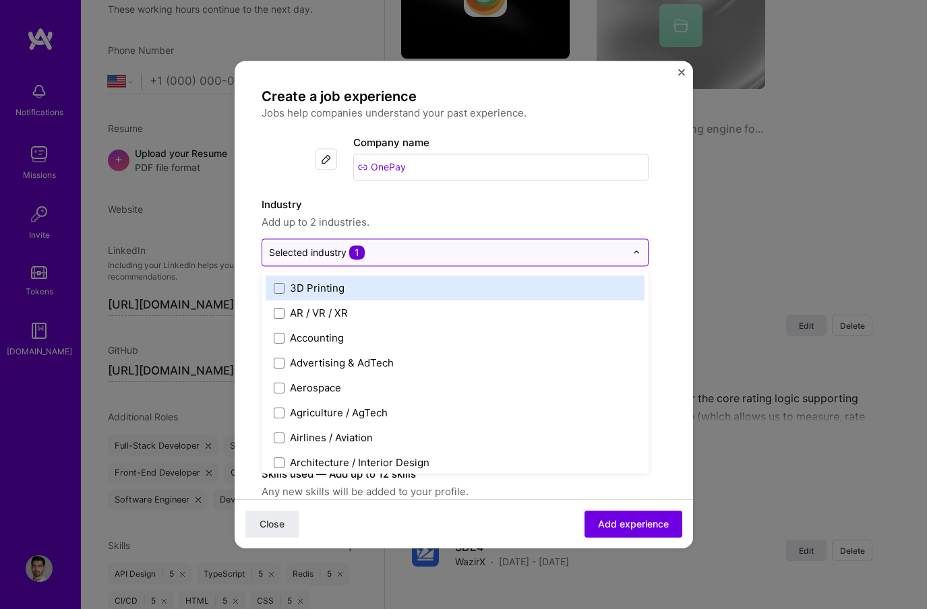
type input "n"
type input "a"
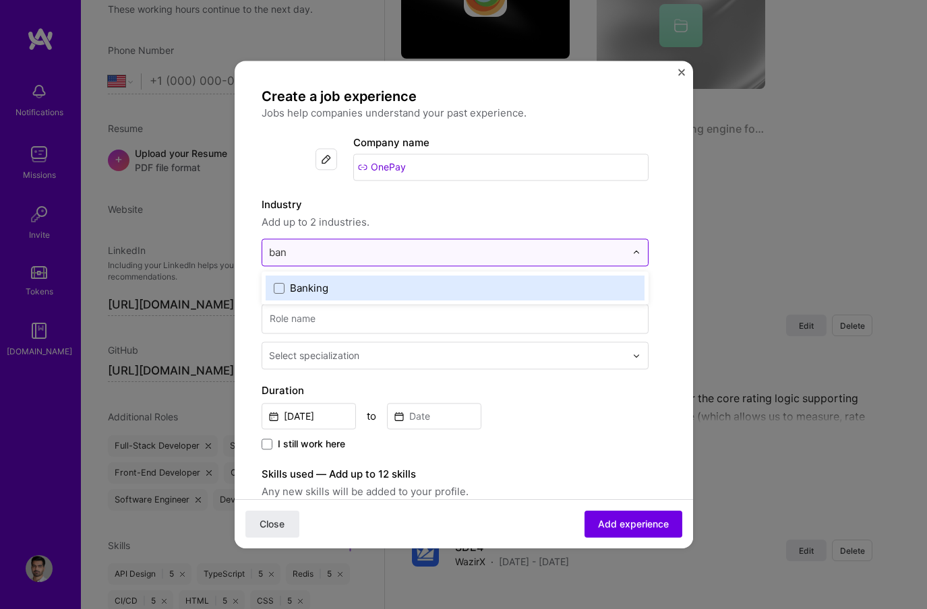
type input "bank"
click at [300, 284] on div "Banking" at bounding box center [309, 288] width 38 height 14
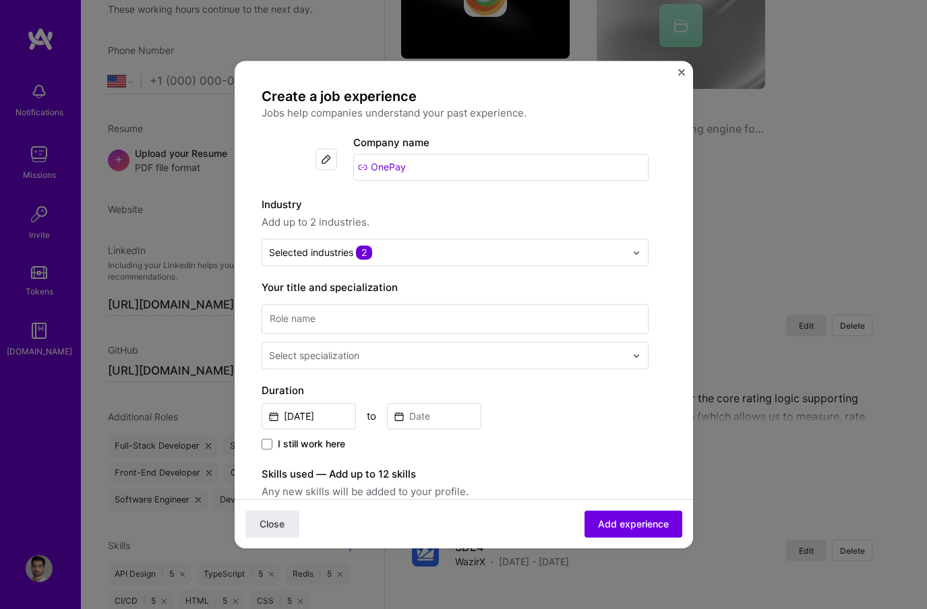
click at [247, 294] on form "Create a job experience Jobs help companies understand your past experience. Co…" at bounding box center [464, 532] width 458 height 888
click at [295, 330] on input at bounding box center [455, 319] width 387 height 30
type input "Platform Engineer"
click at [340, 361] on div "Select specialization" at bounding box center [314, 355] width 90 height 14
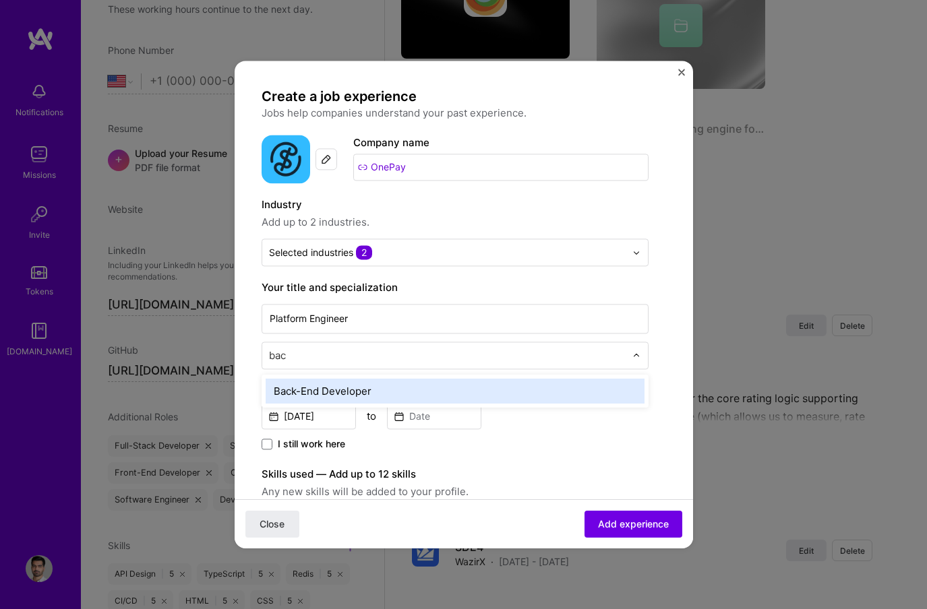
type input "back"
click at [343, 392] on div "Back-End Developer" at bounding box center [455, 391] width 379 height 25
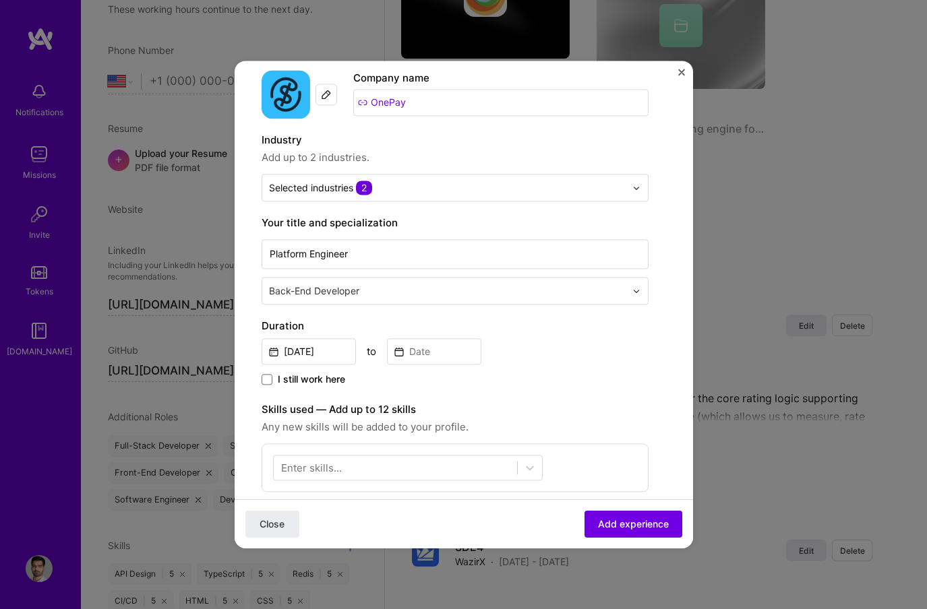
scroll to position [97, 0]
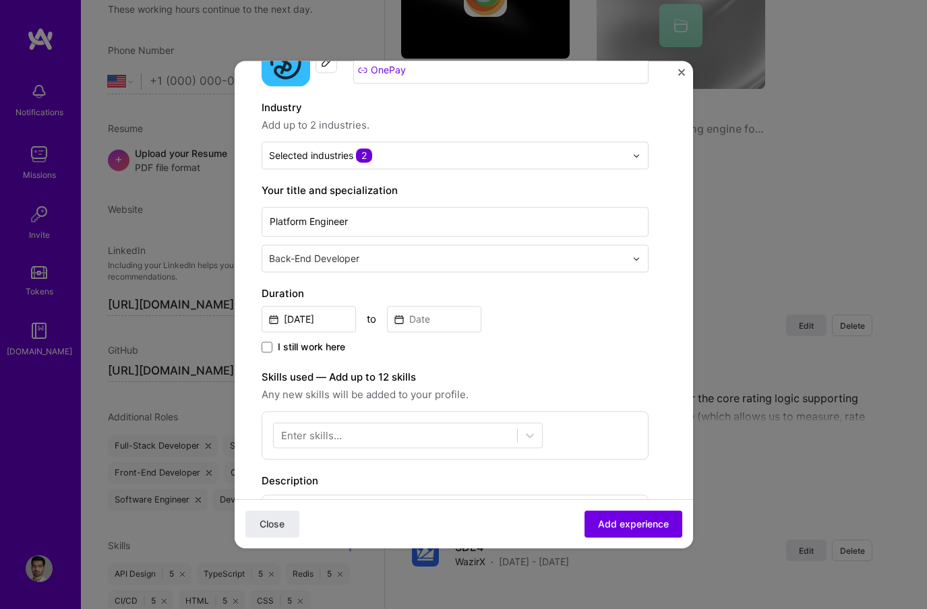
click at [326, 348] on span "I still work here" at bounding box center [311, 346] width 67 height 13
click at [0, 0] on input "I still work here" at bounding box center [0, 0] width 0 height 0
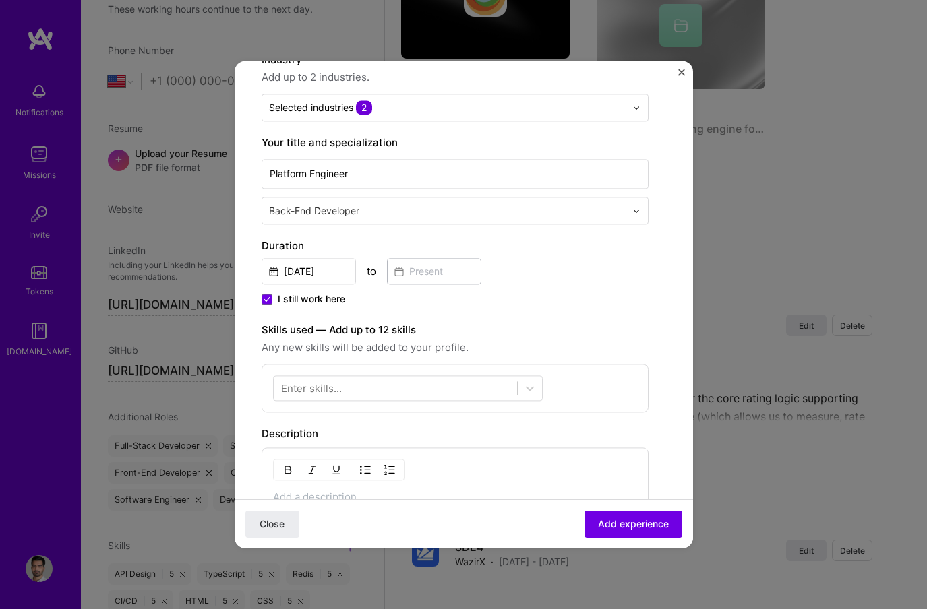
scroll to position [183, 0]
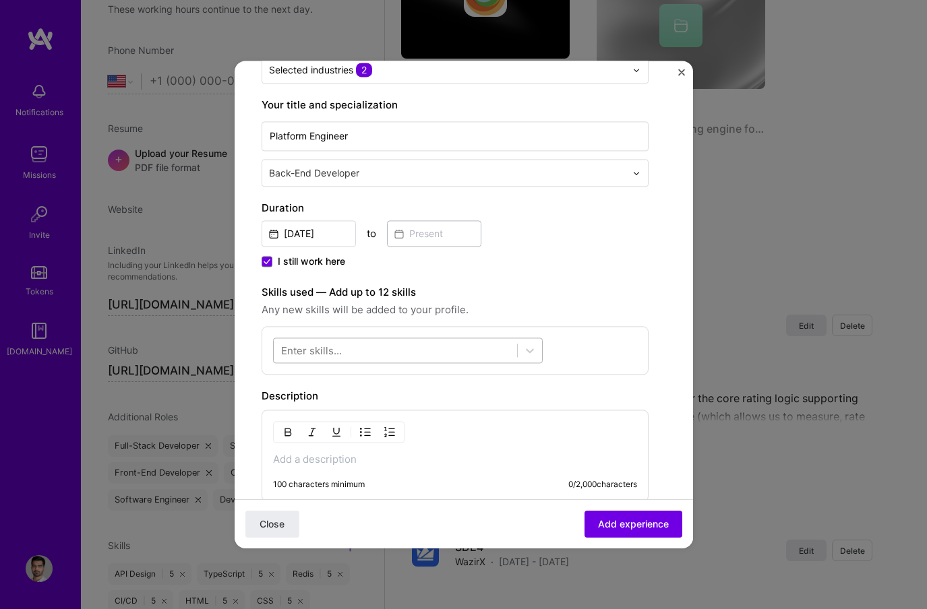
click at [428, 343] on div at bounding box center [395, 351] width 243 height 22
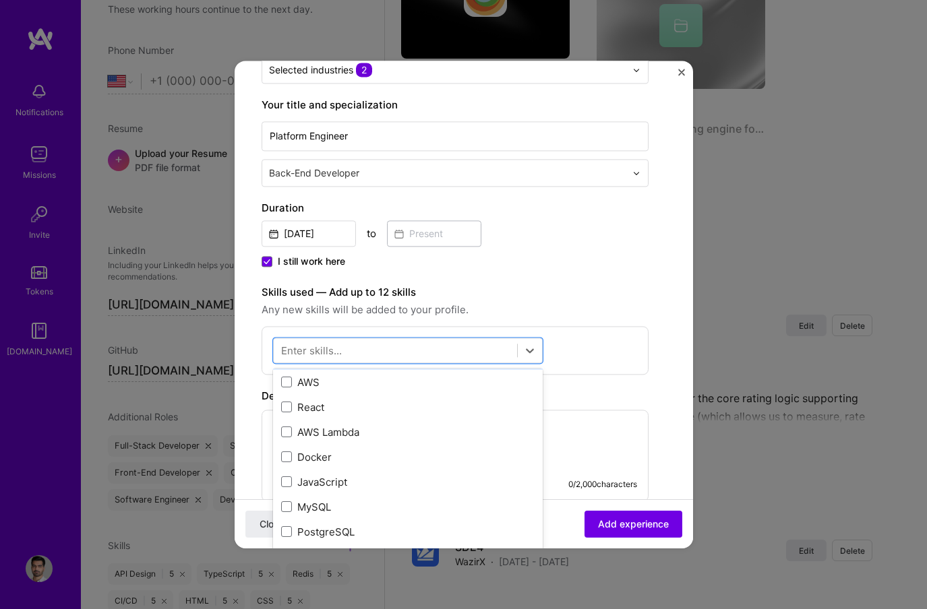
scroll to position [102, 0]
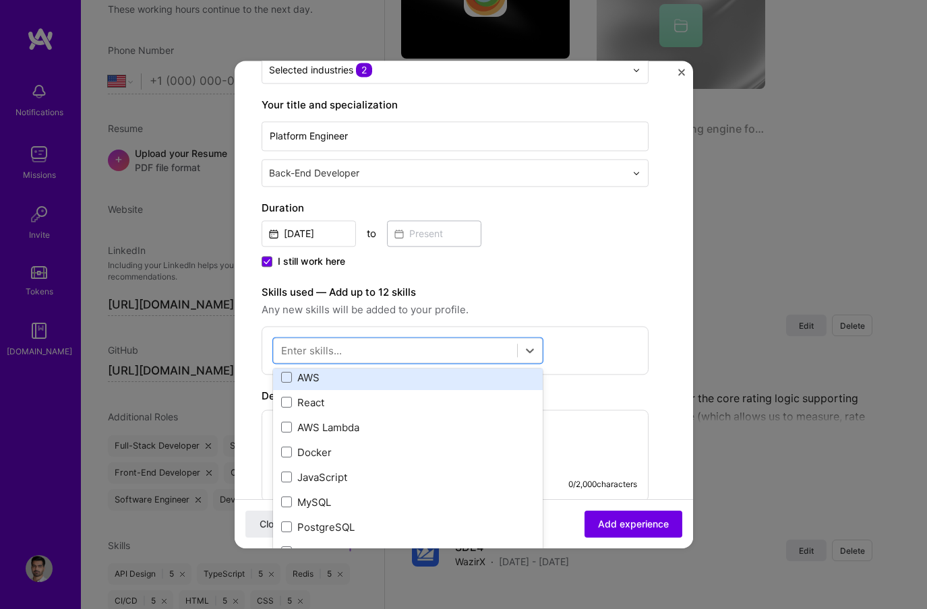
click at [299, 380] on div "AWS" at bounding box center [407, 378] width 253 height 14
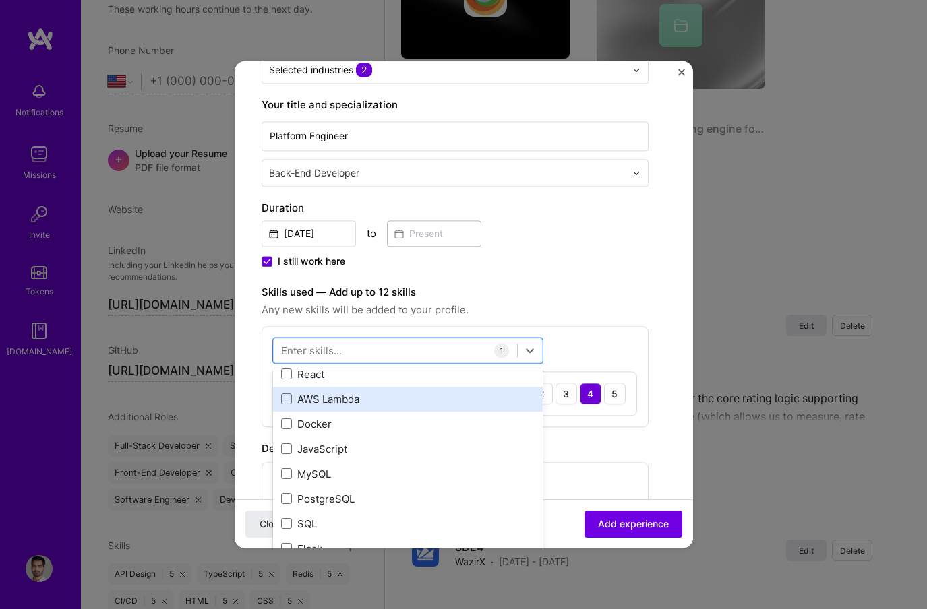
scroll to position [131, 0]
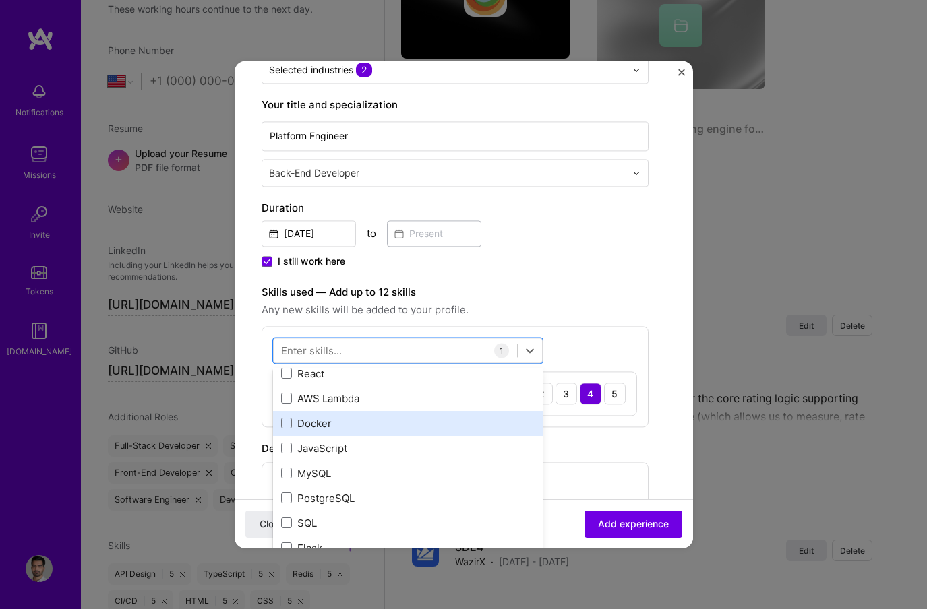
click at [344, 425] on div "Docker" at bounding box center [407, 424] width 253 height 14
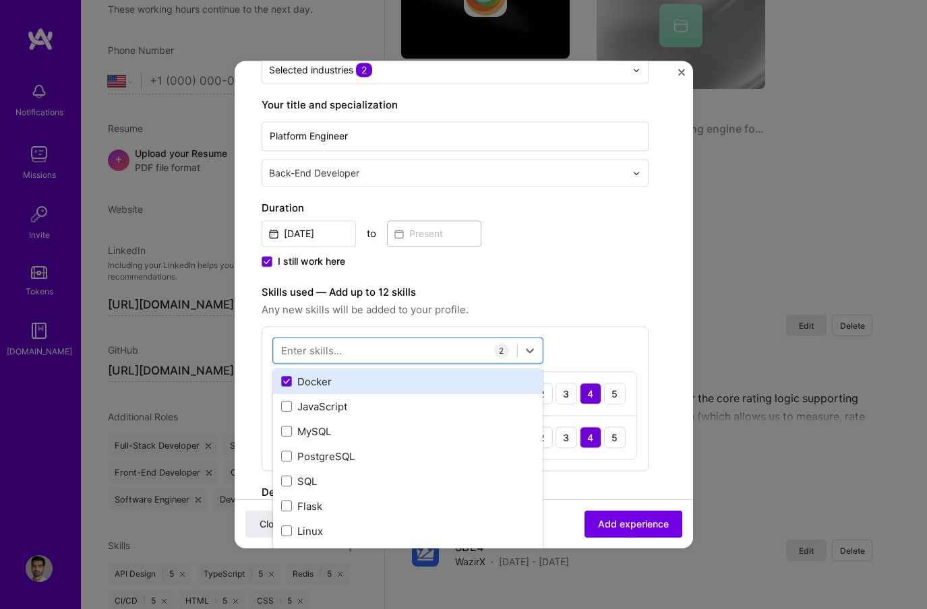
scroll to position [181, 0]
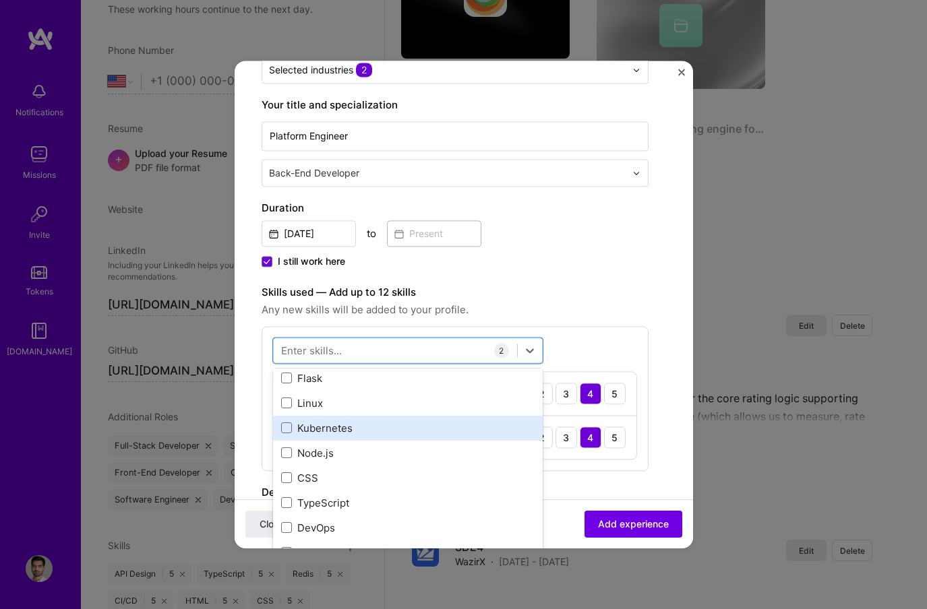
click at [339, 428] on div "Kubernetes" at bounding box center [407, 428] width 253 height 14
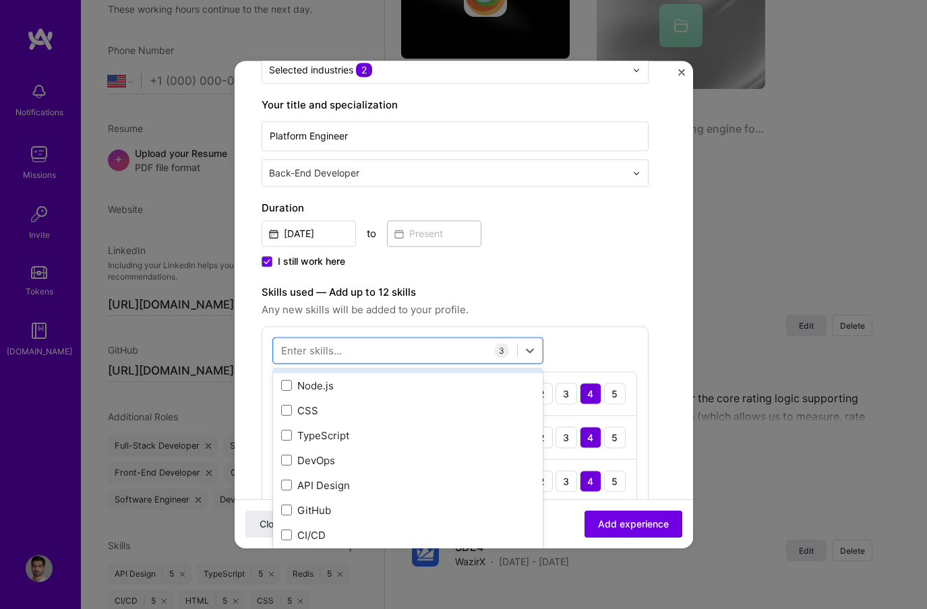
scroll to position [369, 0]
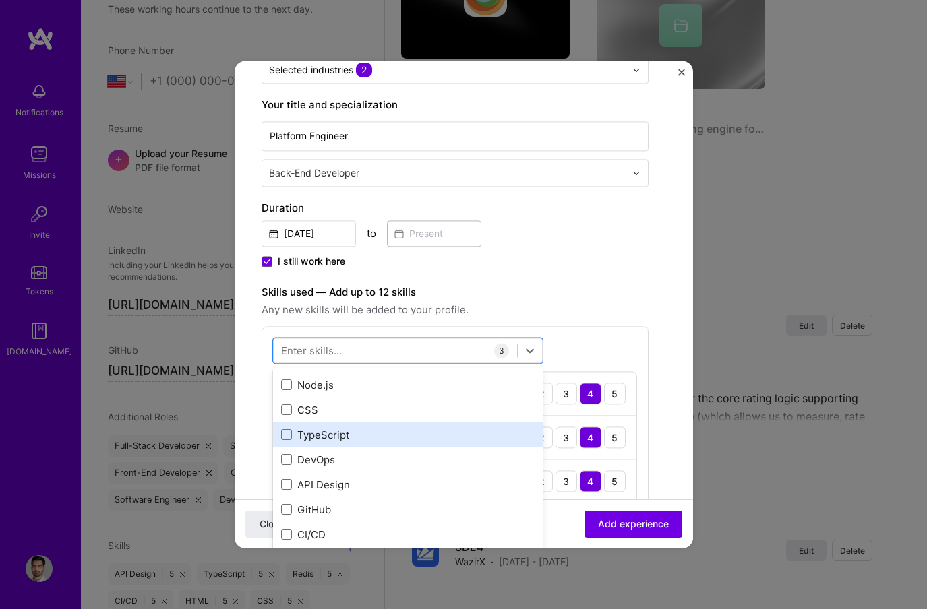
click at [322, 434] on div "TypeScript" at bounding box center [407, 435] width 253 height 14
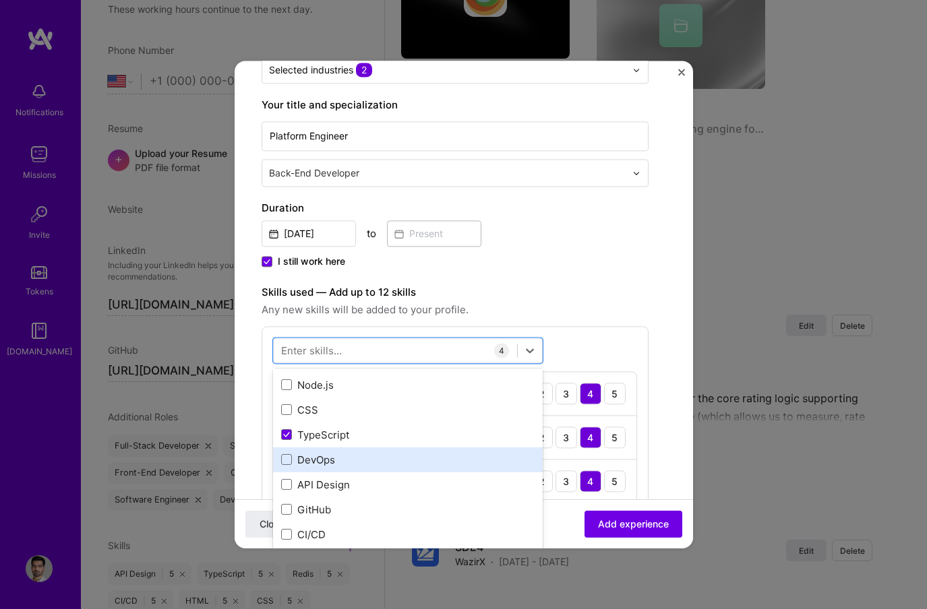
click at [322, 460] on div "DevOps" at bounding box center [407, 460] width 253 height 14
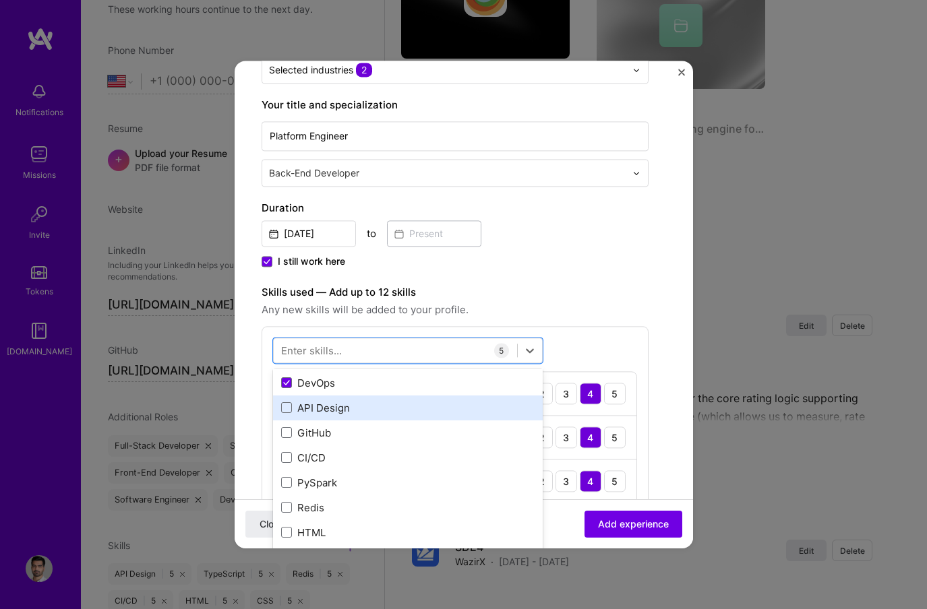
scroll to position [447, 0]
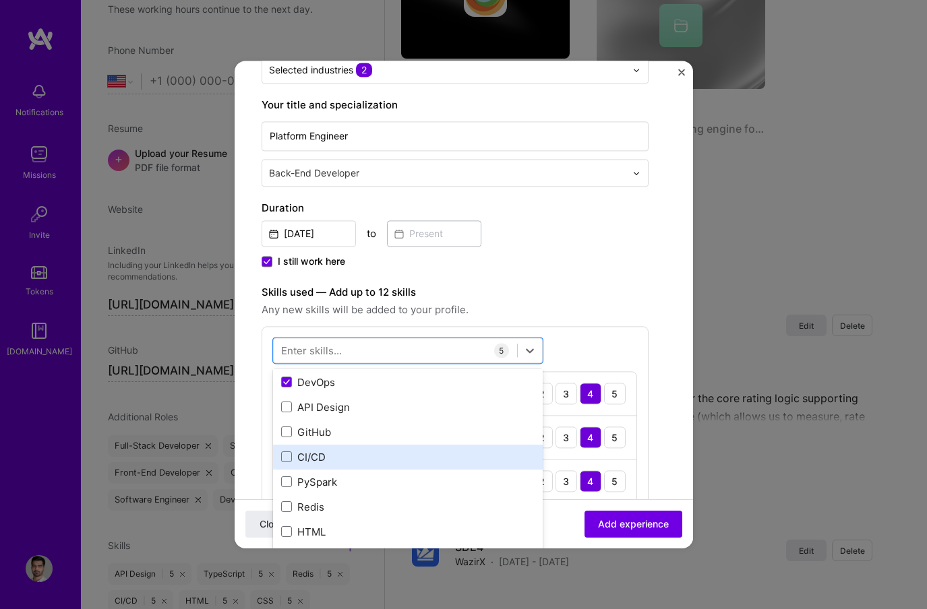
click at [328, 452] on div "CI/CD" at bounding box center [407, 457] width 253 height 14
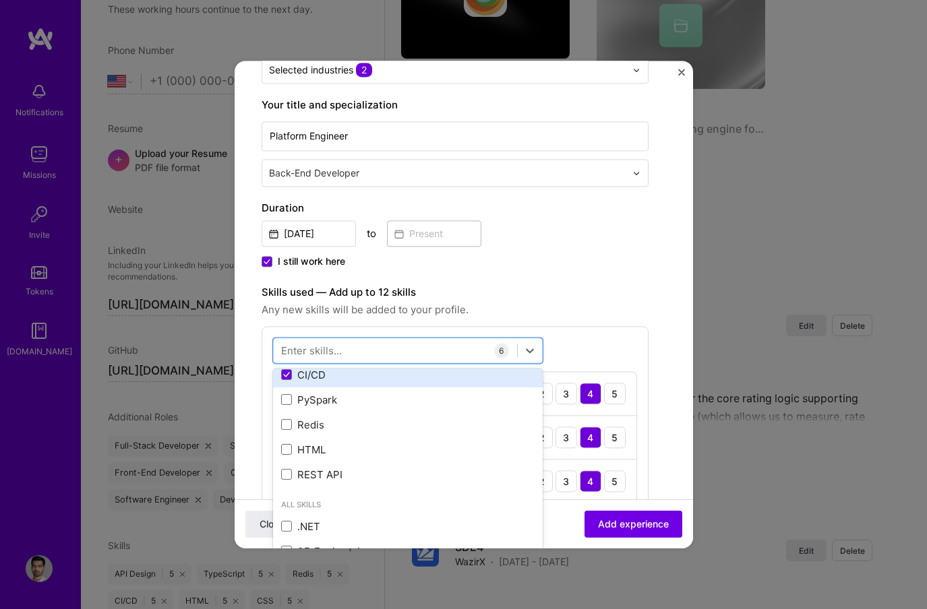
scroll to position [540, 0]
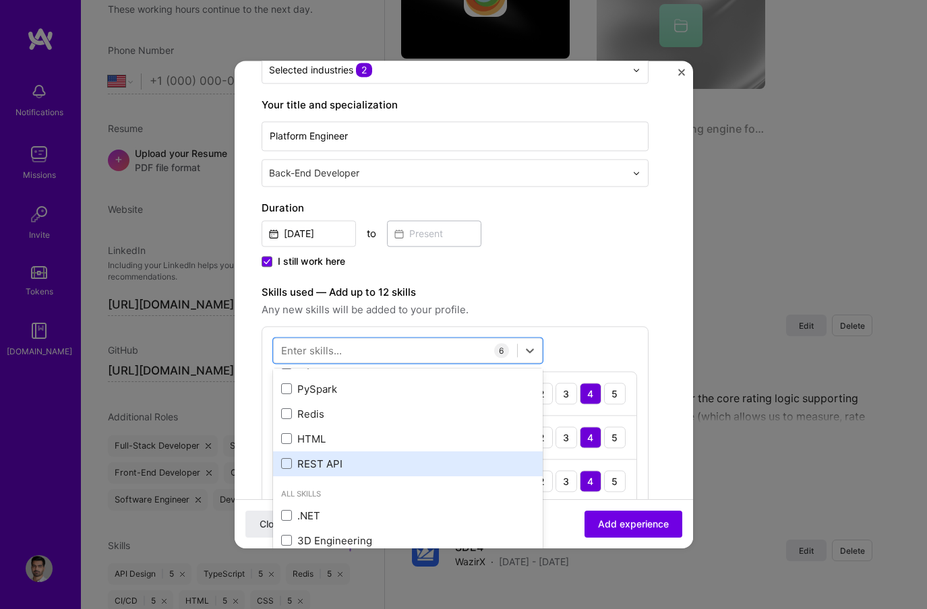
click at [416, 461] on div "REST API" at bounding box center [407, 464] width 253 height 14
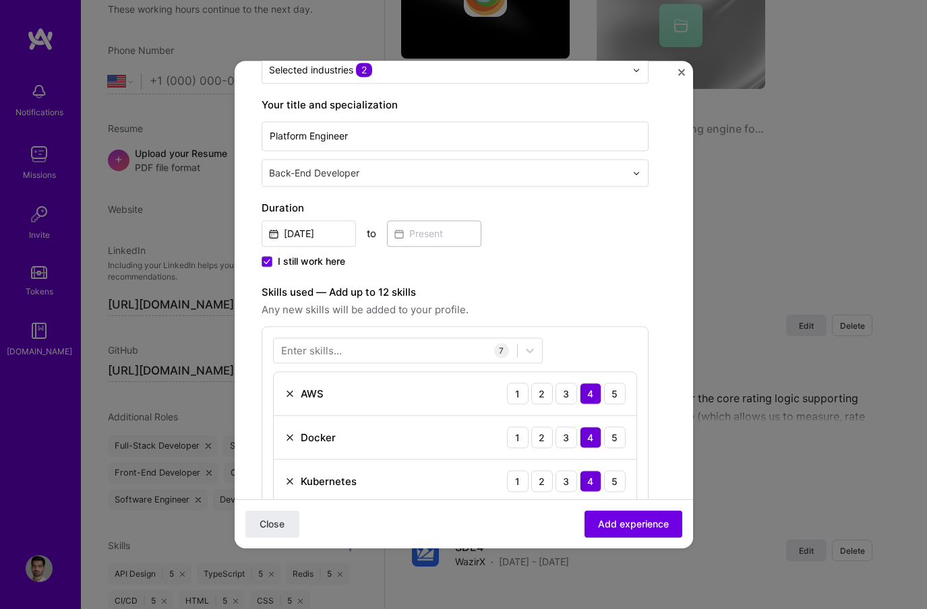
click at [613, 341] on div "Enter skills... 7 AWS 1 2 3 4 5 Docker 1 2 3 4 5 Kubernetes 1 2 3 4 5 TypeScrip…" at bounding box center [455, 508] width 387 height 364
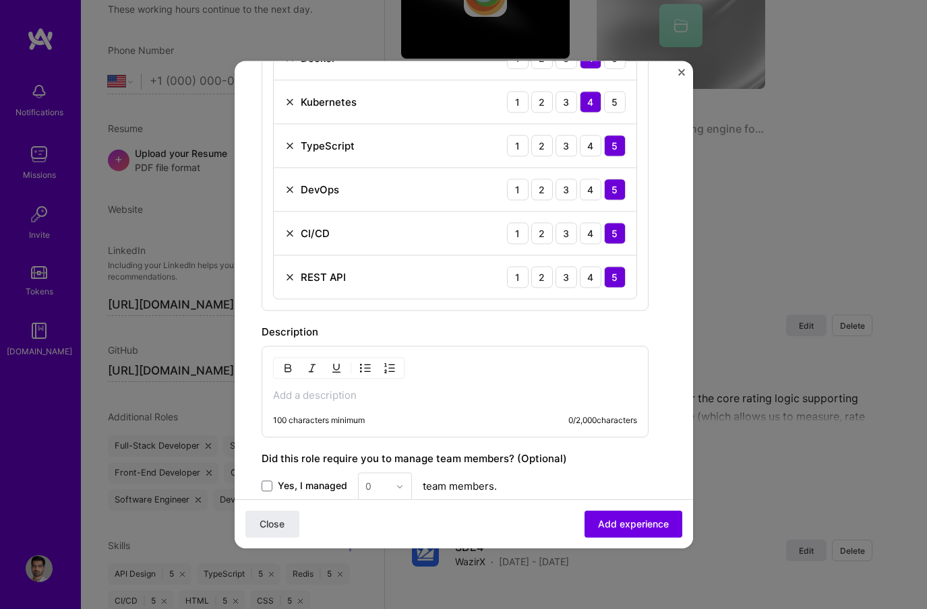
scroll to position [584, 0]
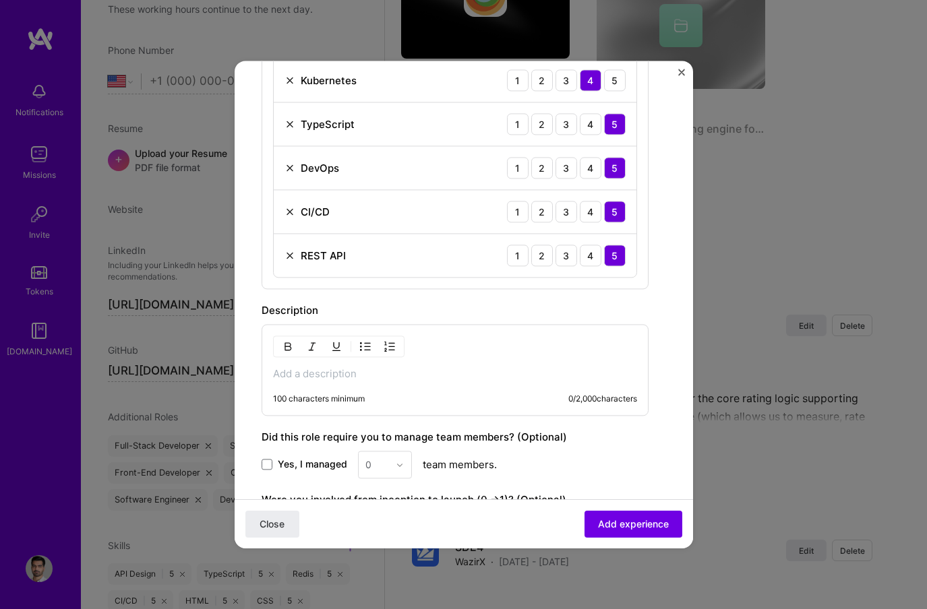
click at [373, 380] on p at bounding box center [455, 373] width 364 height 13
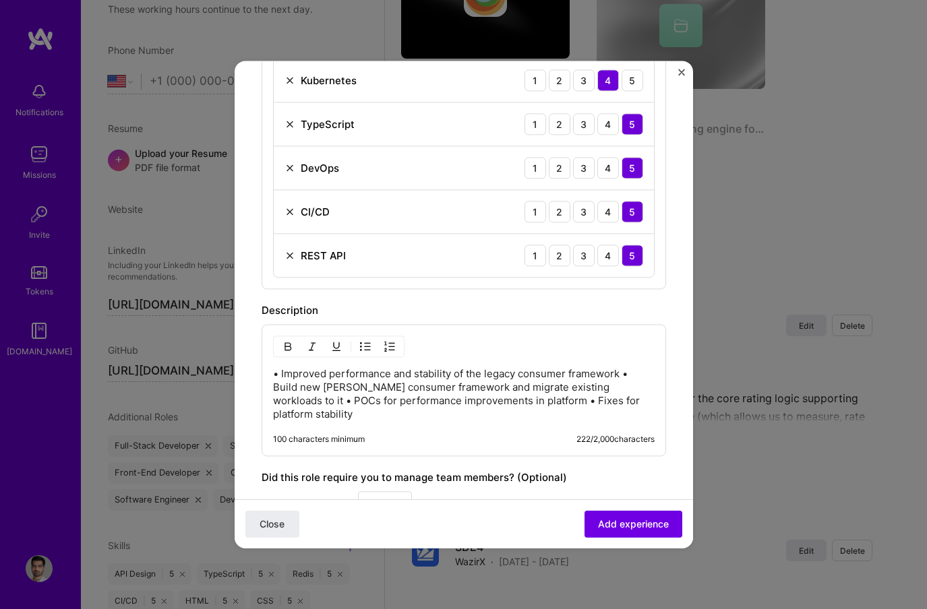
click at [623, 371] on p "• Improved performance and stability of the legacy consumer framework • Build n…" at bounding box center [464, 394] width 382 height 54
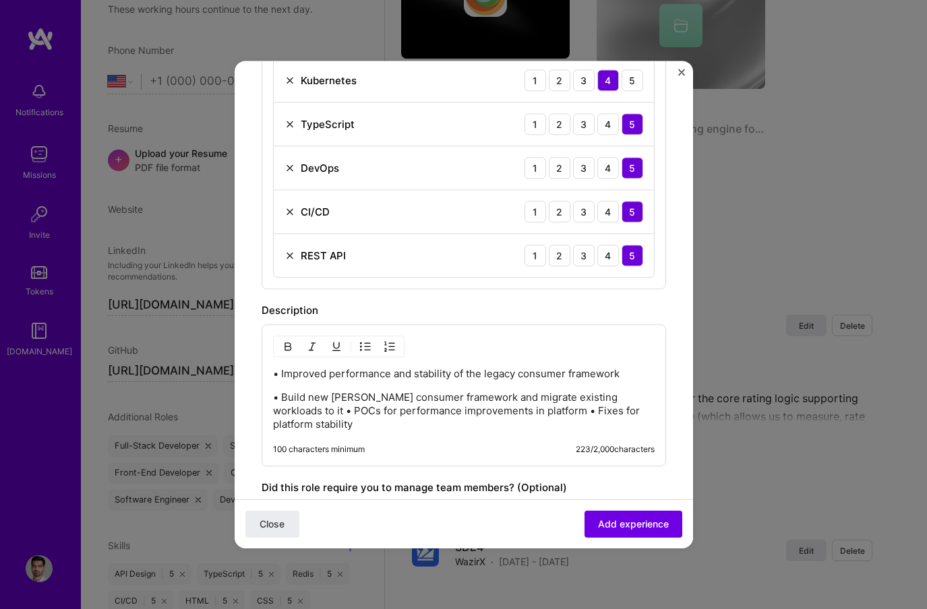
click at [636, 396] on p "• Build new kafka consumer framework and migrate existing workloads to it • POC…" at bounding box center [464, 411] width 382 height 40
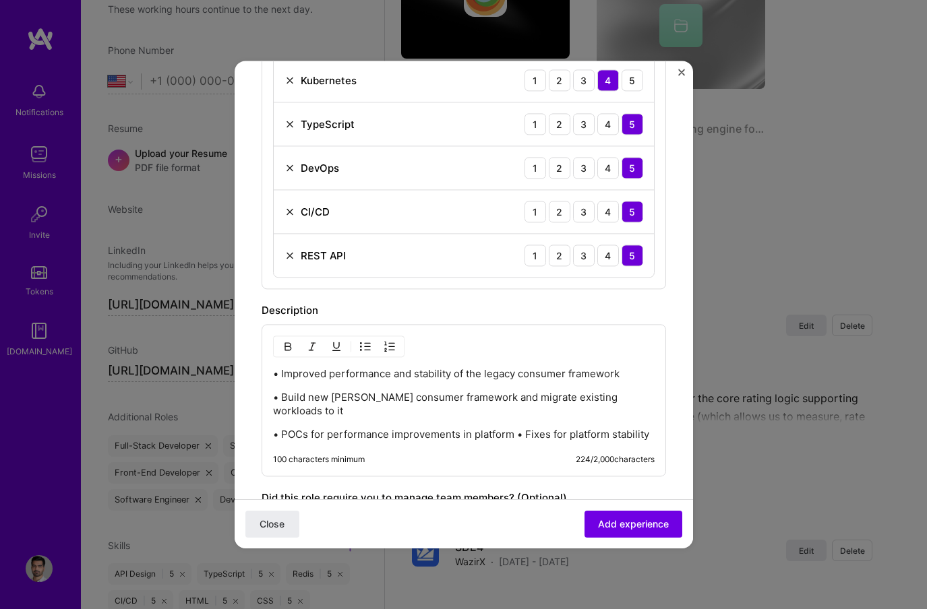
click at [518, 428] on p "• POCs for performance improvements in platform • Fixes for platform stability" at bounding box center [464, 434] width 382 height 13
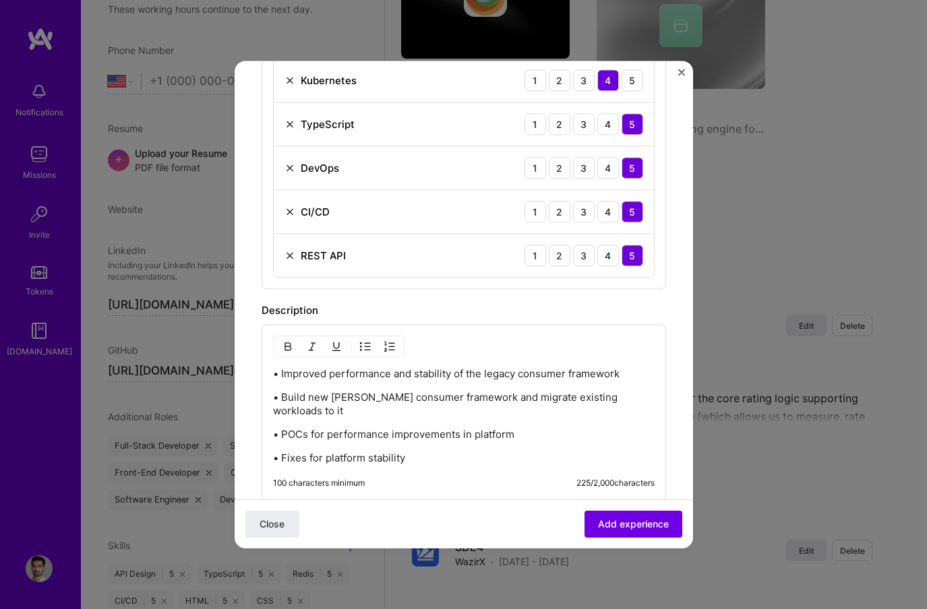
scroll to position [814, 0]
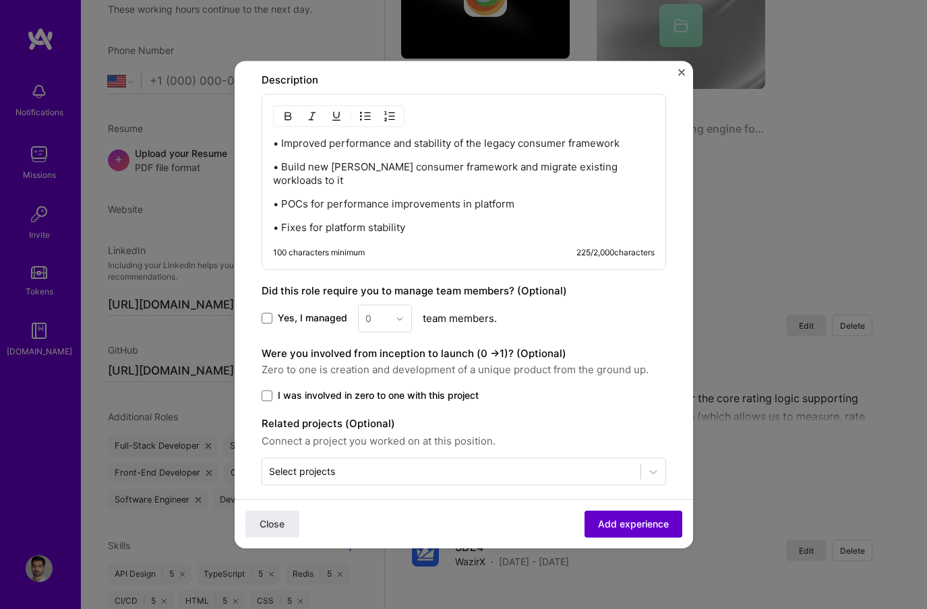
click at [620, 531] on button "Add experience" at bounding box center [633, 524] width 98 height 27
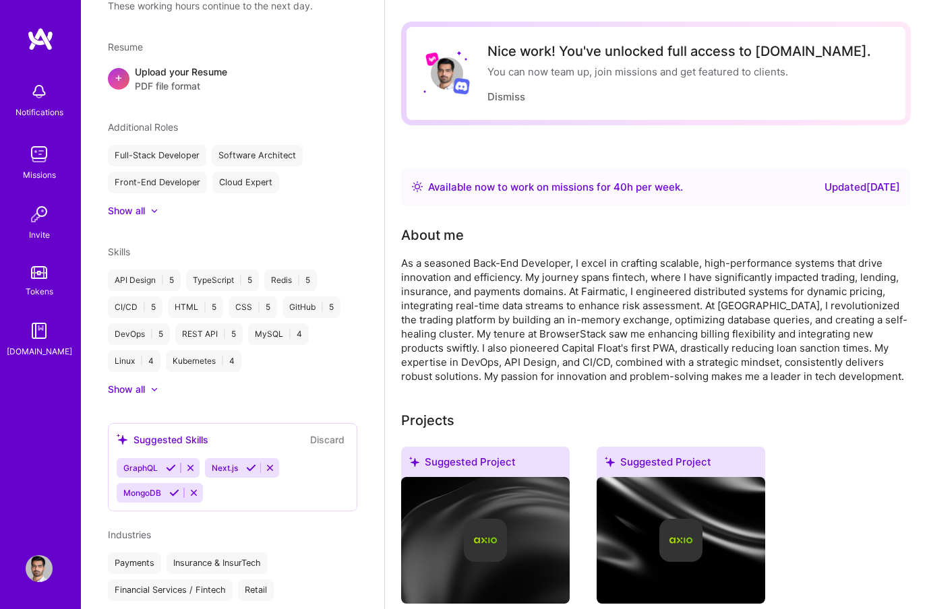
scroll to position [0, 0]
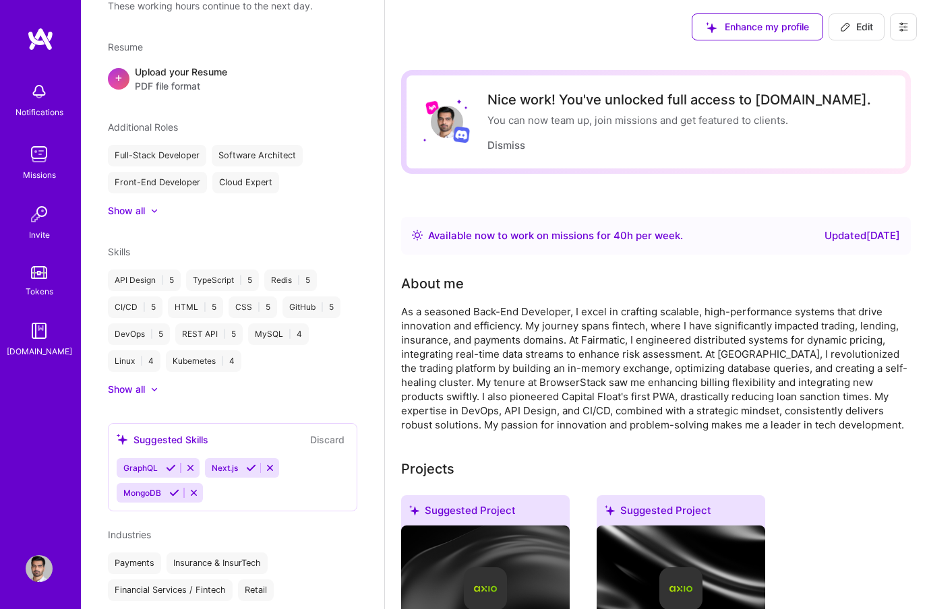
click at [51, 164] on img at bounding box center [39, 154] width 27 height 27
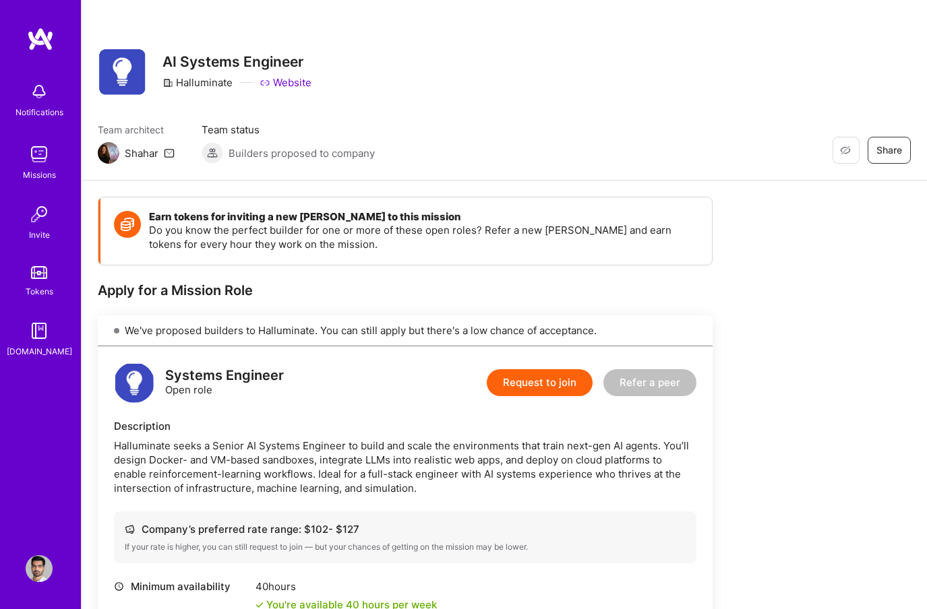
click at [529, 382] on button "Request to join" at bounding box center [540, 382] width 106 height 27
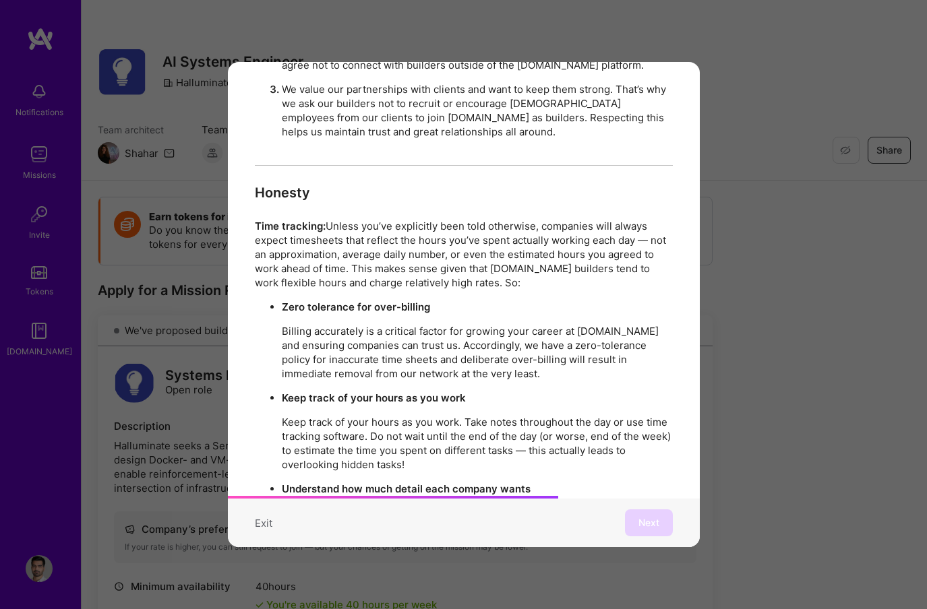
scroll to position [1633, 0]
click at [436, 323] on p "Billing accurately is a critical factor for growing your career at A.Team and e…" at bounding box center [477, 351] width 391 height 57
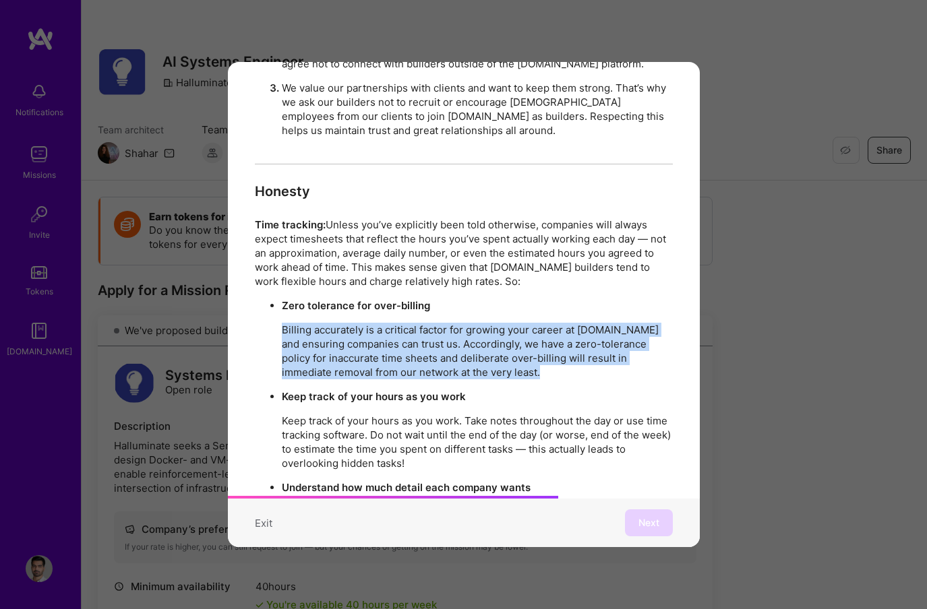
click at [442, 340] on p "Billing accurately is a critical factor for growing your career at A.Team and e…" at bounding box center [477, 351] width 391 height 57
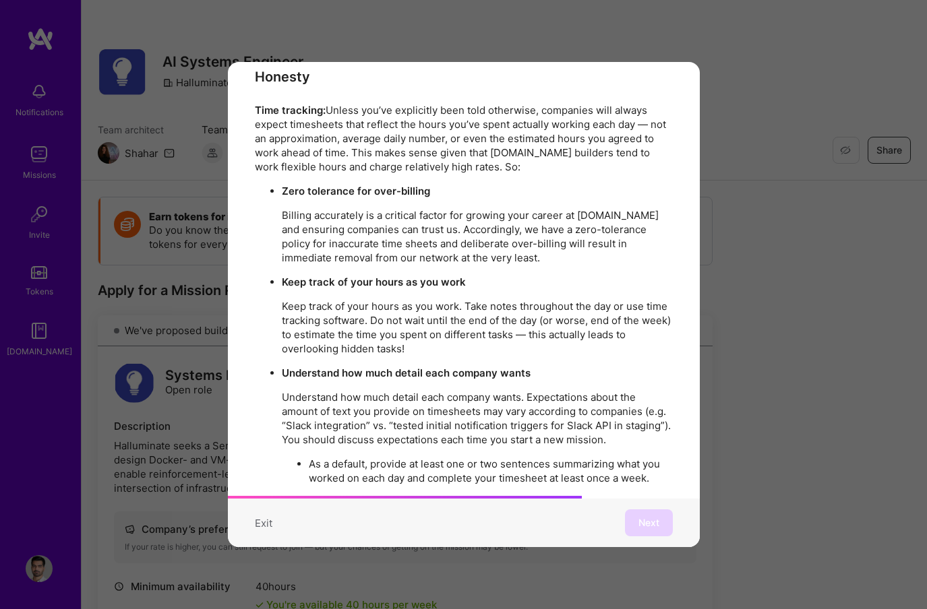
scroll to position [1748, 0]
click at [407, 307] on p "Keep track of your hours as you work. Take notes throughout the day or use time…" at bounding box center [477, 327] width 391 height 57
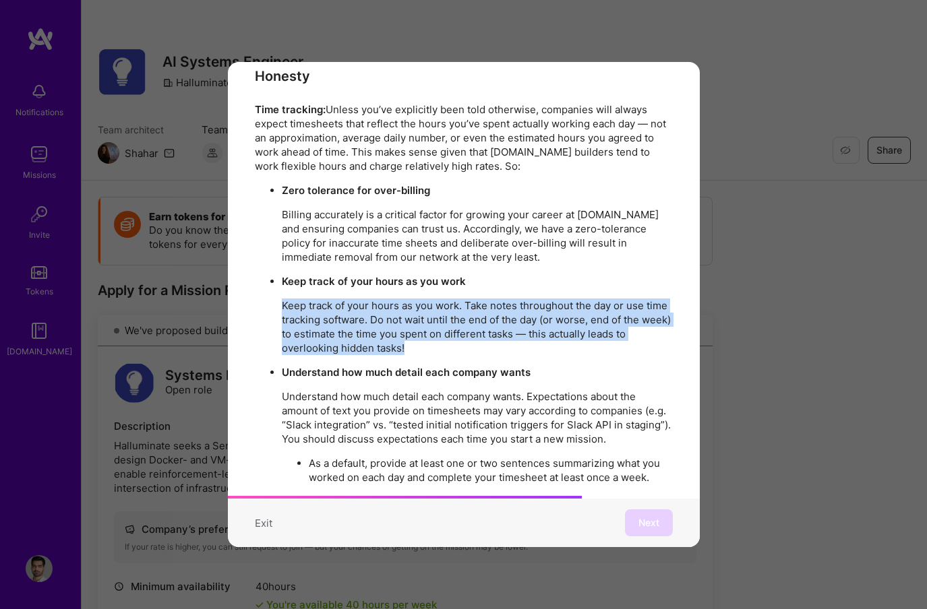
click at [445, 275] on strong "Keep track of your hours as you work" at bounding box center [374, 281] width 184 height 13
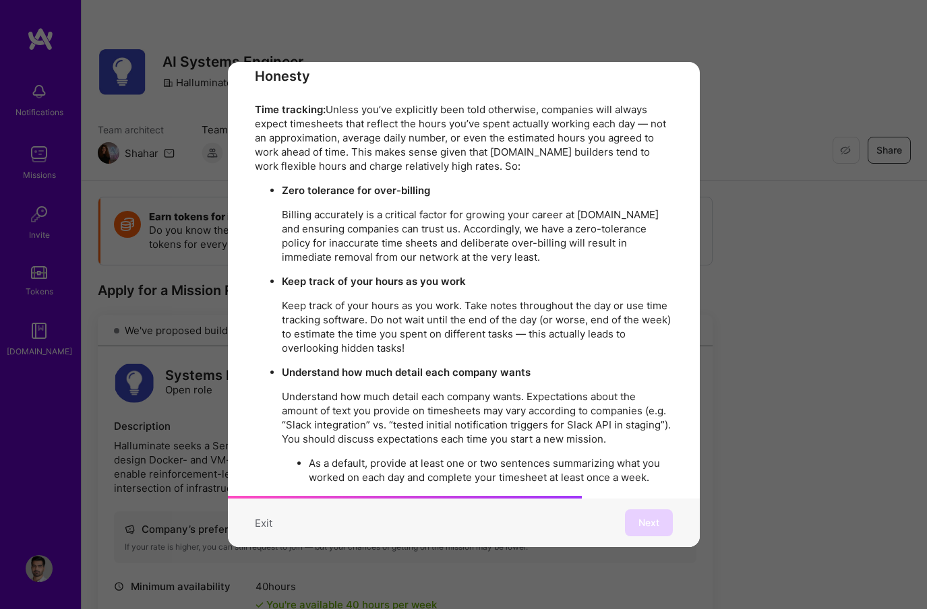
click at [445, 275] on strong "Keep track of your hours as you work" at bounding box center [374, 281] width 184 height 13
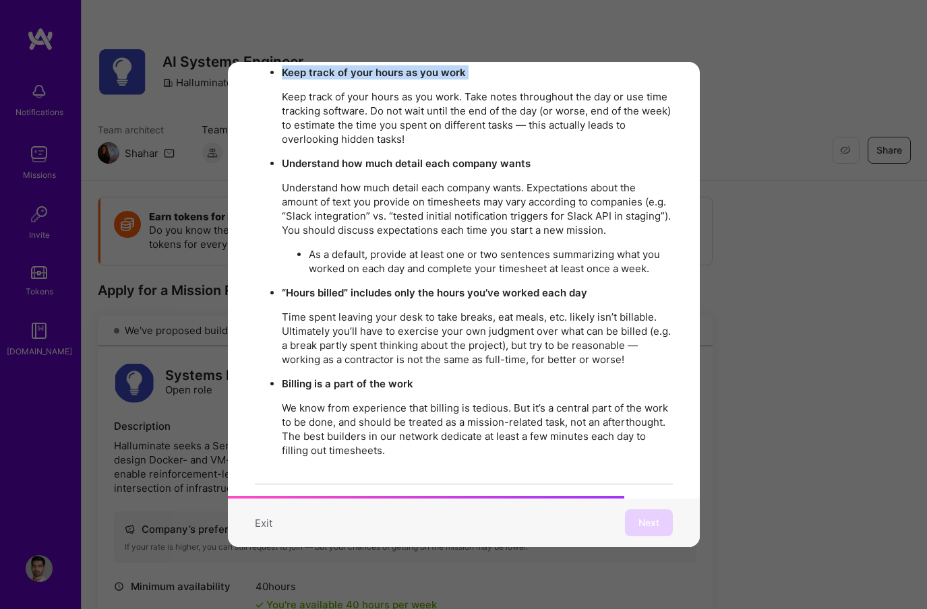
scroll to position [1964, 0]
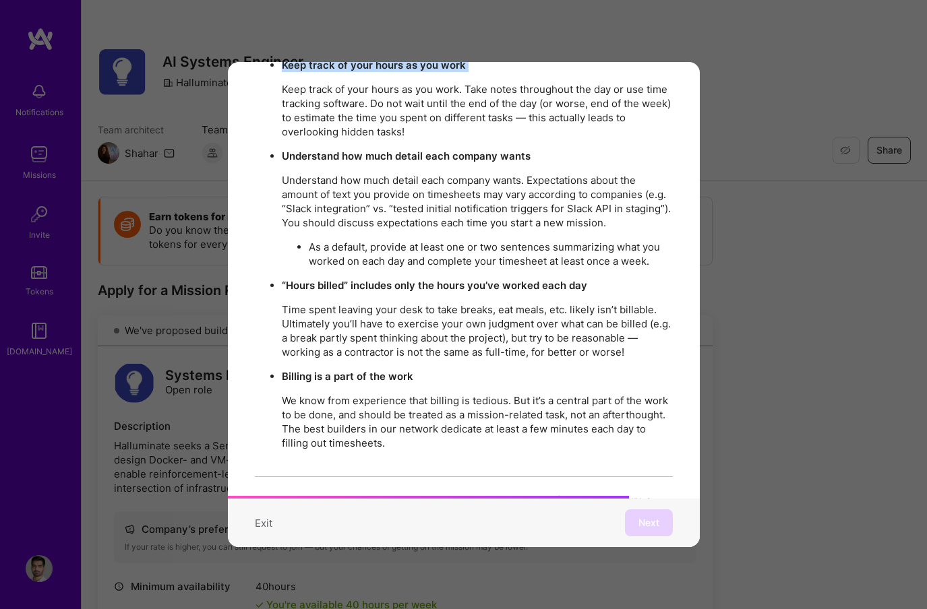
click at [445, 279] on strong "“Hours billed” includes only the hours you’ve worked each day" at bounding box center [434, 285] width 305 height 13
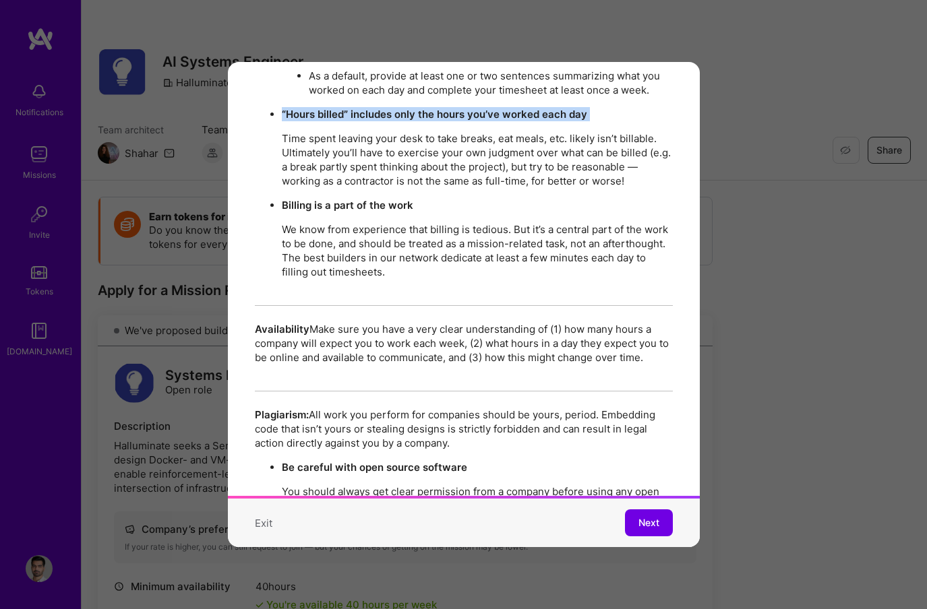
scroll to position [2389, 0]
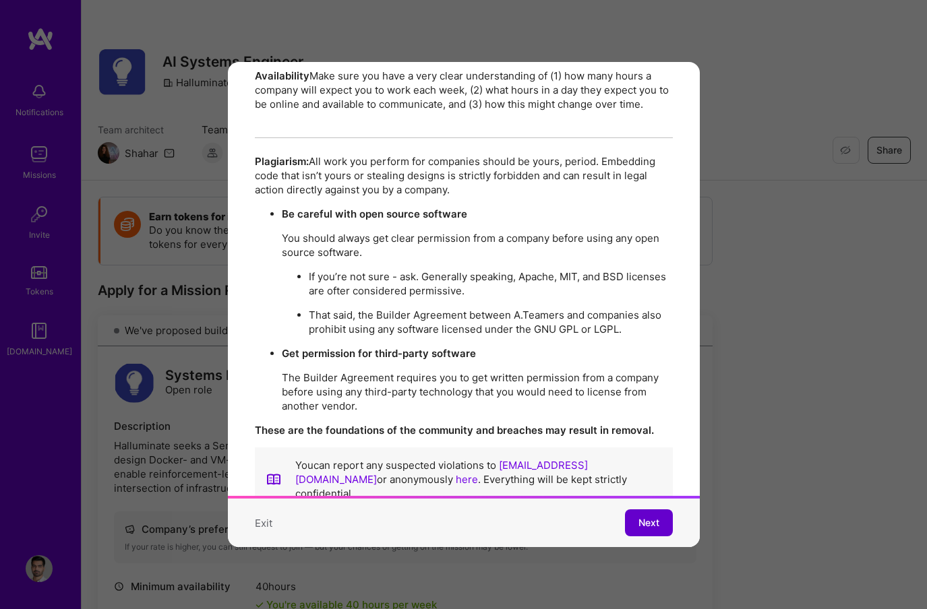
click at [640, 522] on span "Next" at bounding box center [648, 522] width 21 height 13
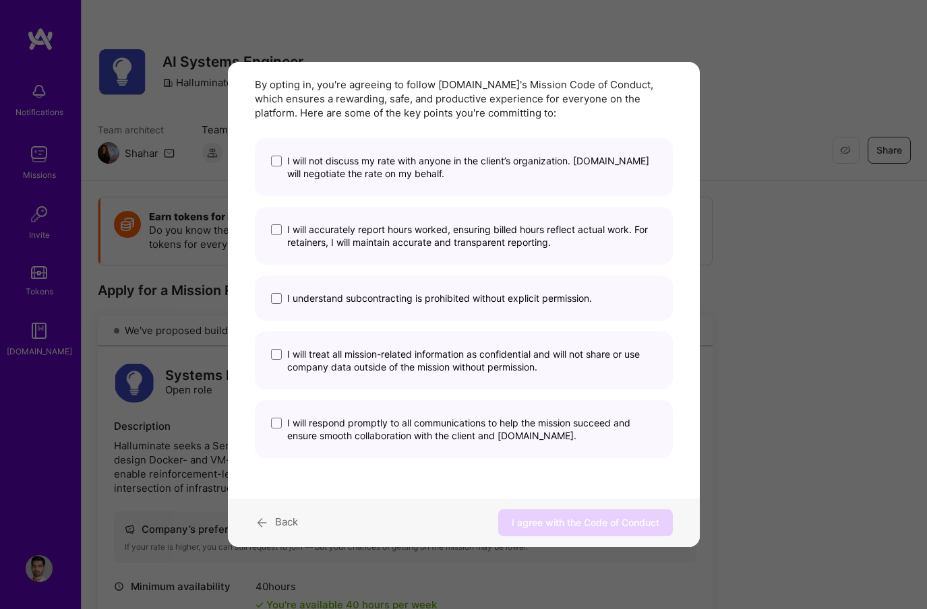
click at [416, 173] on span "I will not discuss my rate with anyone in the client’s organization. A.Team wil…" at bounding box center [471, 167] width 369 height 26
click at [0, 0] on input "I will not discuss my rate with anyone in the client’s organization. A.Team wil…" at bounding box center [0, 0] width 0 height 0
click at [417, 241] on span "I will accurately report hours worked, ensuring billed hours reflect actual wor…" at bounding box center [471, 236] width 369 height 26
click at [0, 0] on input "I will accurately report hours worked, ensuring billed hours reflect actual wor…" at bounding box center [0, 0] width 0 height 0
click at [400, 301] on span "I understand subcontracting is prohibited without explicit permission." at bounding box center [439, 298] width 305 height 13
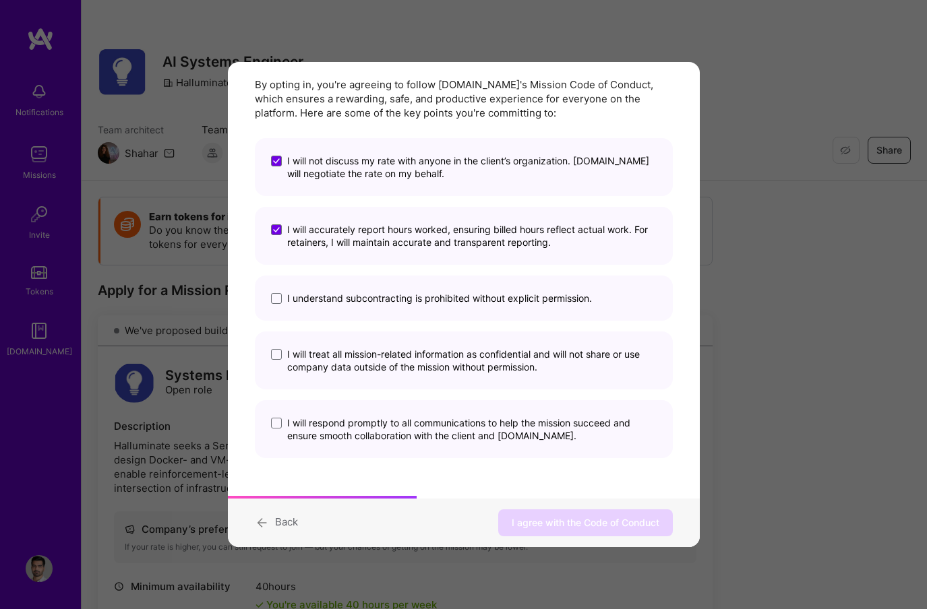
click at [0, 0] on input "I understand subcontracting is prohibited without explicit permission." at bounding box center [0, 0] width 0 height 0
click at [379, 361] on span "I will treat all mission-related information as confidential and will not share…" at bounding box center [471, 361] width 369 height 26
click at [0, 0] on input "I will treat all mission-related information as confidential and will not share…" at bounding box center [0, 0] width 0 height 0
click at [373, 425] on span "I will respond promptly to all communications to help the mission succeed and e…" at bounding box center [471, 430] width 369 height 26
click at [0, 0] on input "I will respond promptly to all communications to help the mission succeed and e…" at bounding box center [0, 0] width 0 height 0
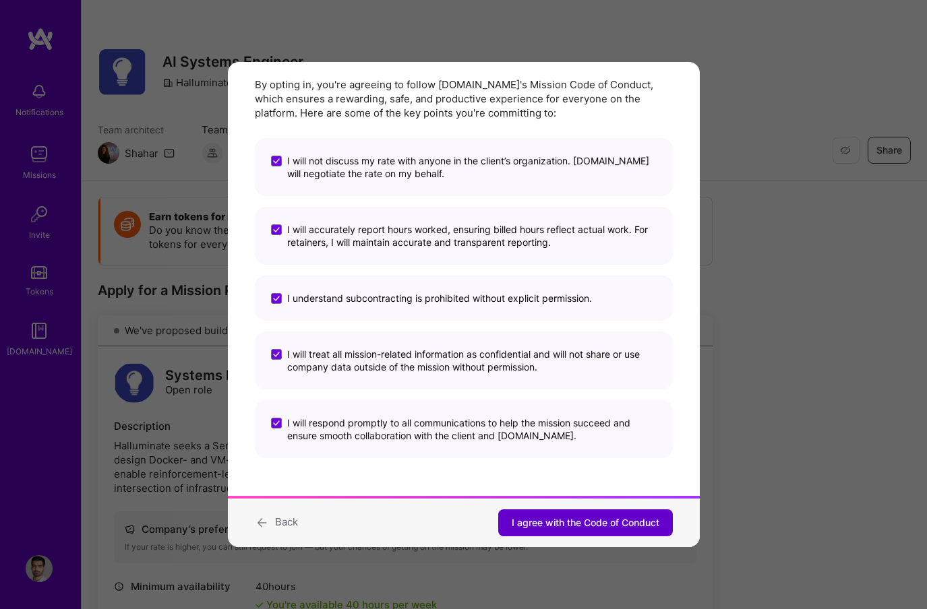
click at [528, 526] on span "I agree with the Code of Conduct" at bounding box center [586, 522] width 148 height 13
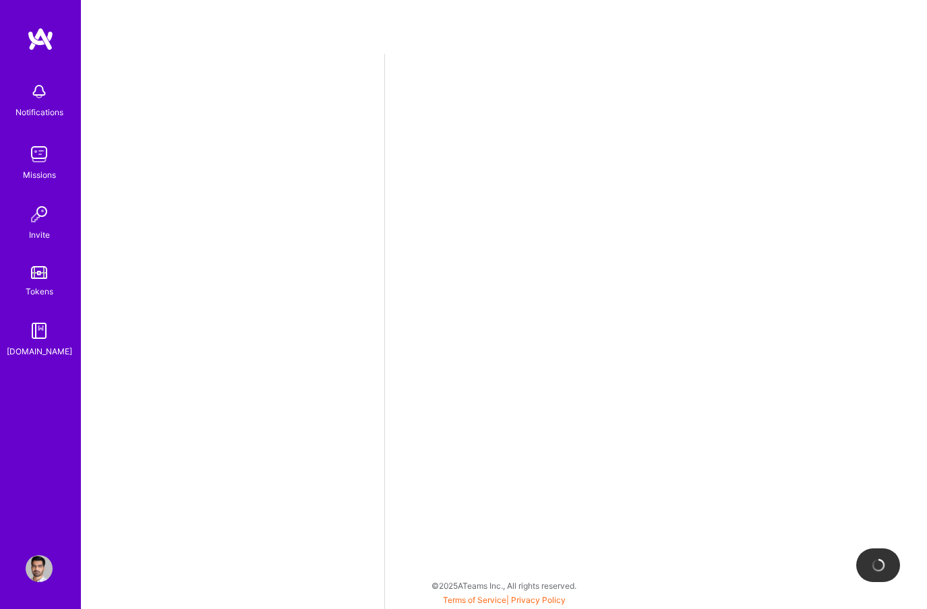
select select "US"
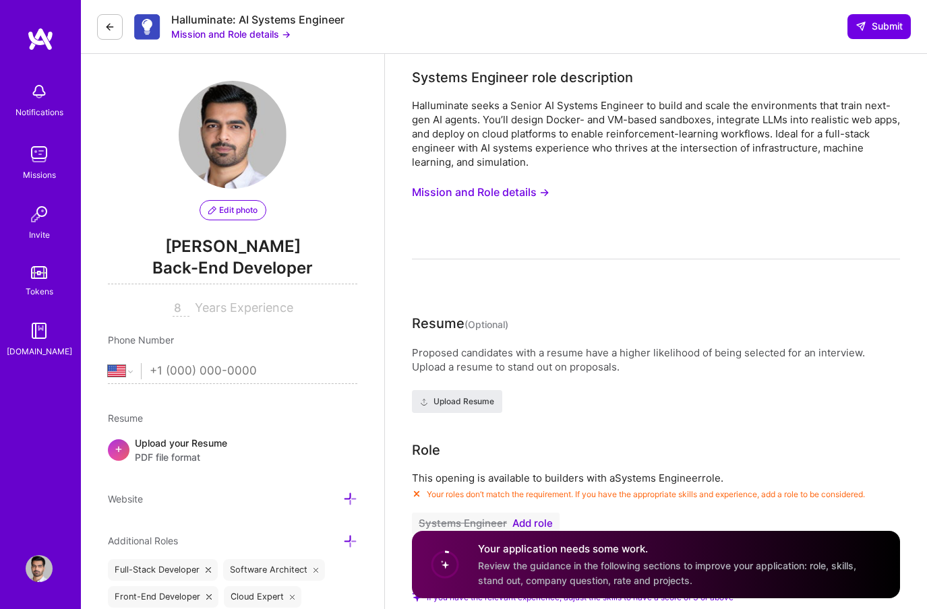
scroll to position [134, 0]
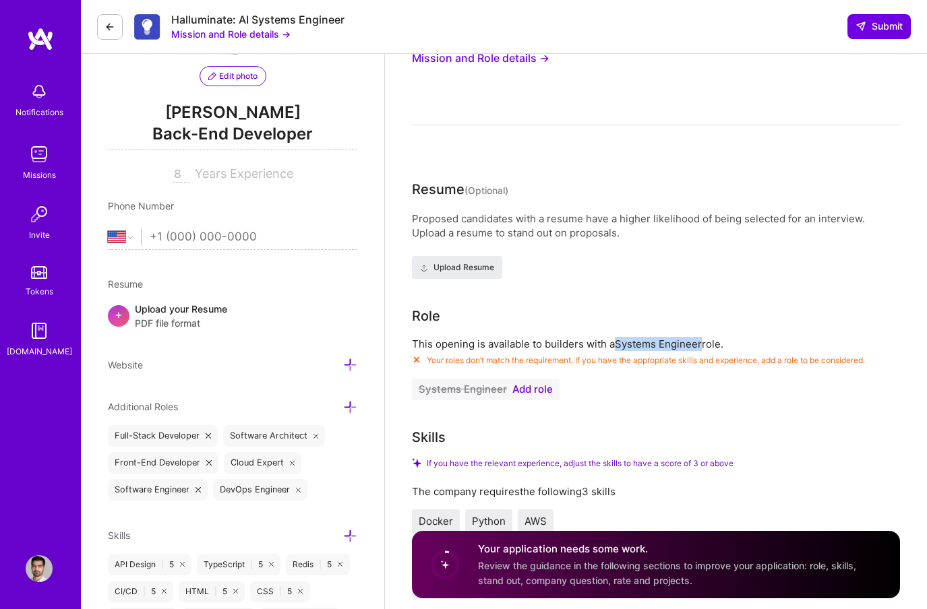
drag, startPoint x: 702, startPoint y: 341, endPoint x: 618, endPoint y: 342, distance: 83.6
click at [618, 342] on p "This opening is available to builders with a Systems Engineer role." at bounding box center [656, 344] width 488 height 14
copy p "Systems Engineer"
click at [524, 388] on span "Add role" at bounding box center [532, 389] width 40 height 11
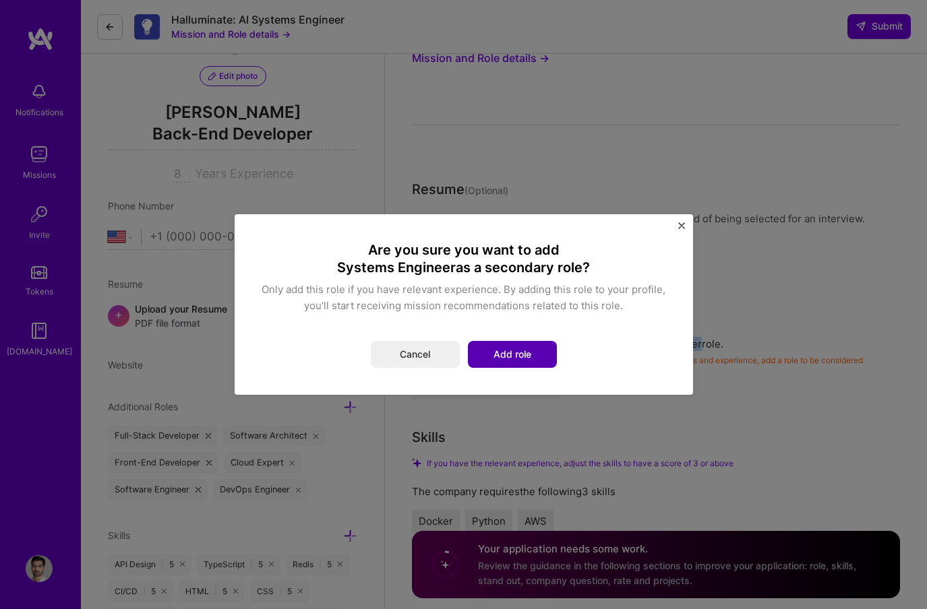
click at [517, 348] on button "Add role" at bounding box center [512, 354] width 89 height 27
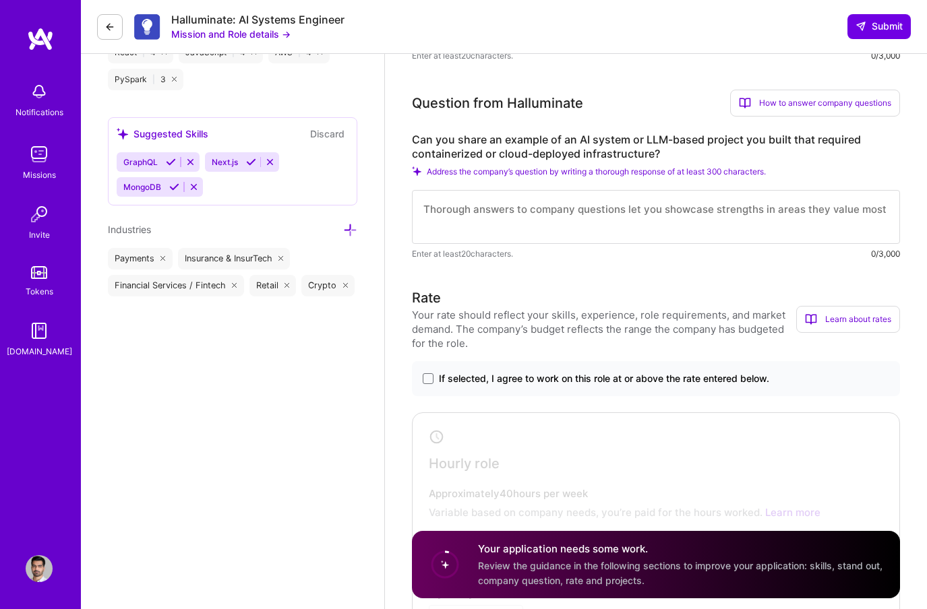
scroll to position [867, 0]
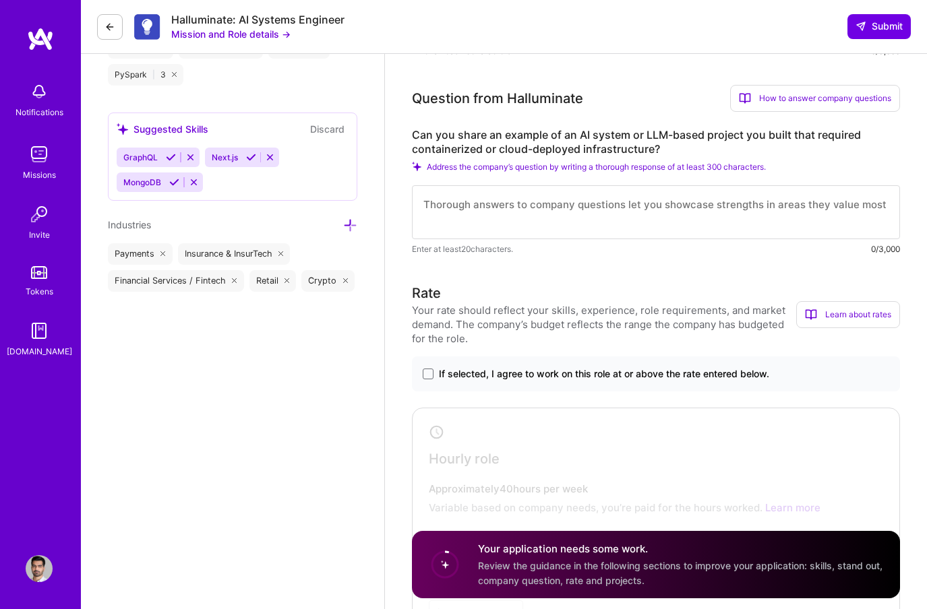
click at [566, 372] on span "If selected, I agree to work on this role at or above the rate entered below." at bounding box center [604, 373] width 330 height 13
click at [0, 0] on input "If selected, I agree to work on this role at or above the rate entered below." at bounding box center [0, 0] width 0 height 0
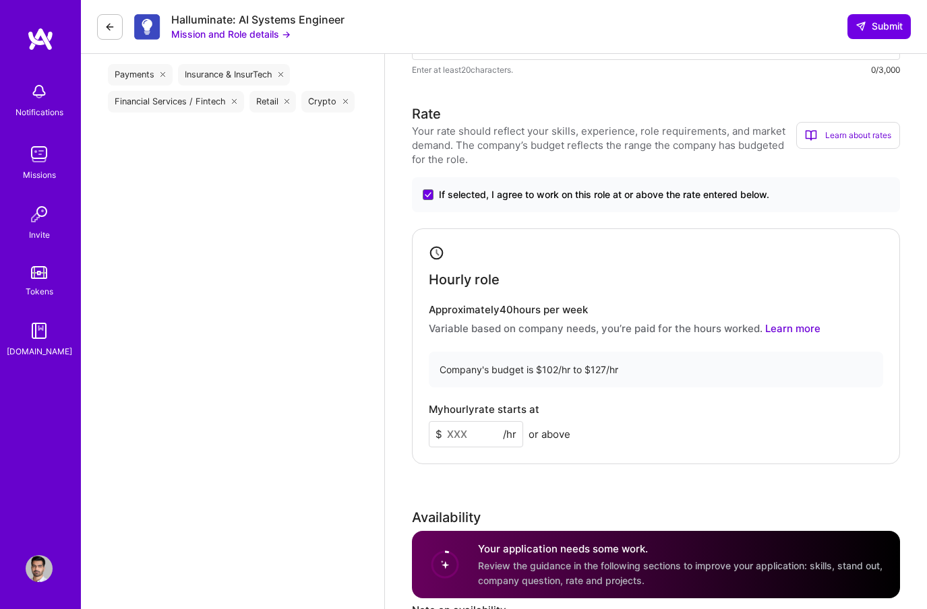
scroll to position [1086, 0]
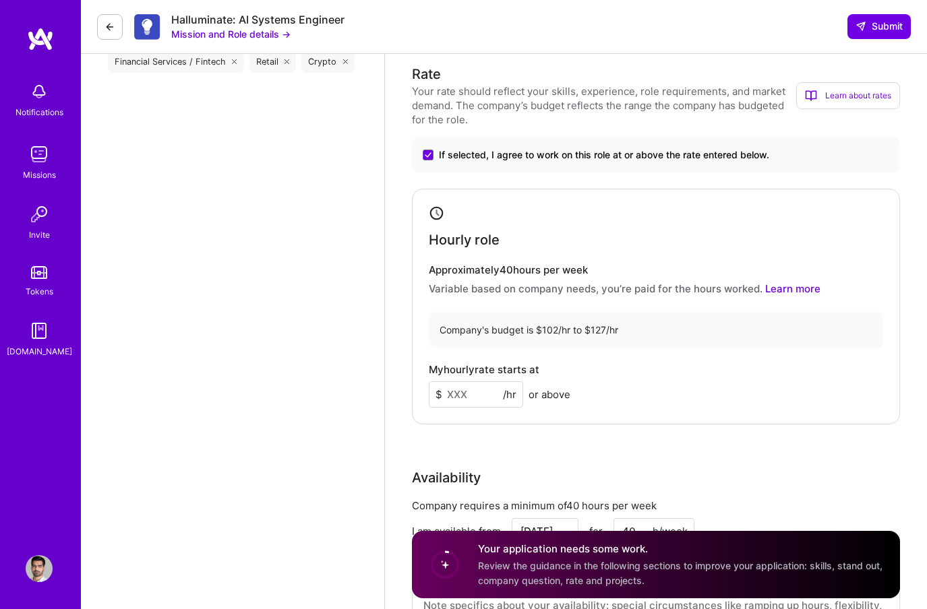
click at [474, 389] on input at bounding box center [476, 395] width 94 height 26
type input "100"
click at [336, 394] on div "Edit photo Rupesh Parab Back-End Developer 8 Years Experience Phone Number Afgh…" at bounding box center [232, 500] width 303 height 3064
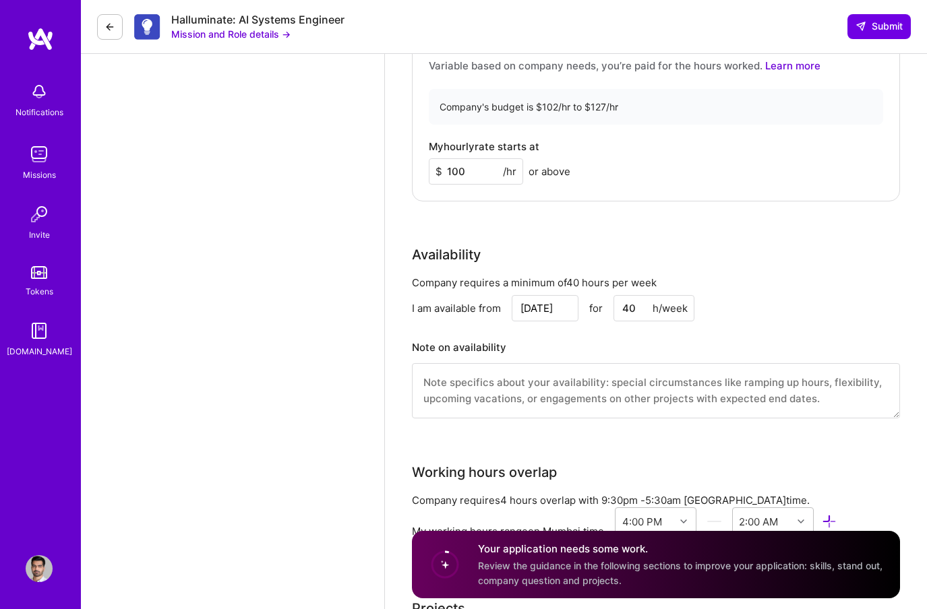
scroll to position [1338, 0]
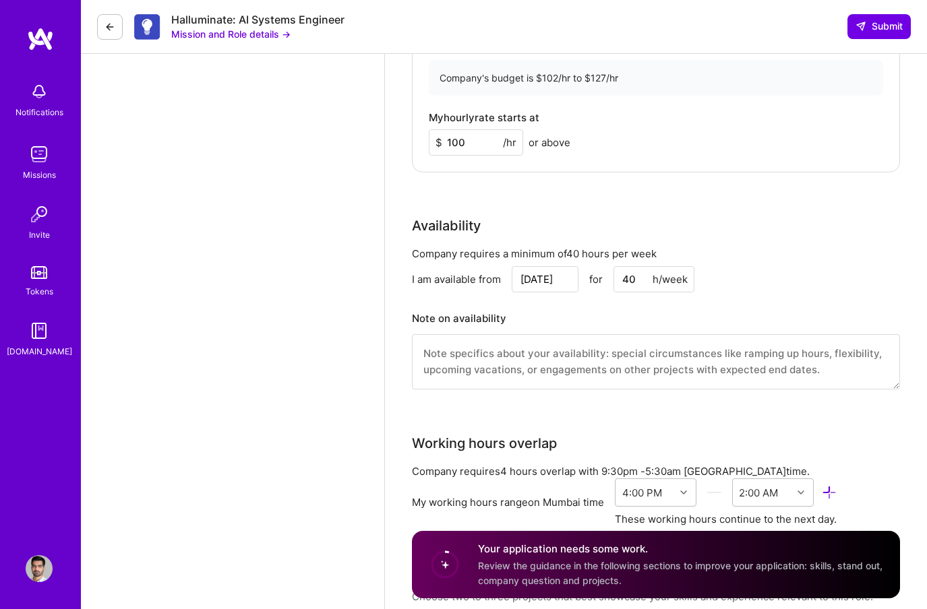
click at [541, 276] on input "Oct 14" at bounding box center [545, 279] width 67 height 26
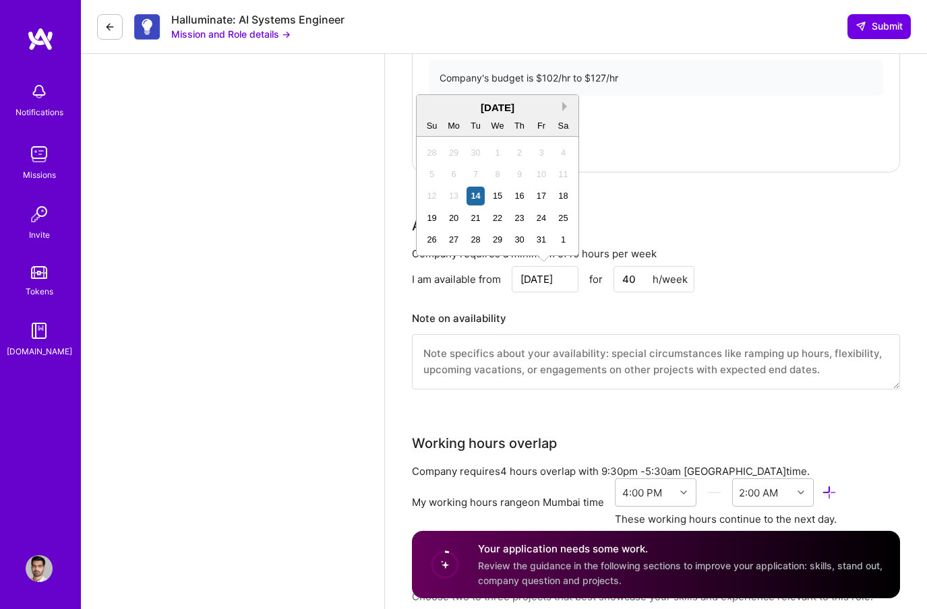
click at [566, 104] on button "Next Month" at bounding box center [566, 106] width 9 height 9
click at [524, 216] on div "20" at bounding box center [519, 218] width 18 height 18
type input "Nov 20"
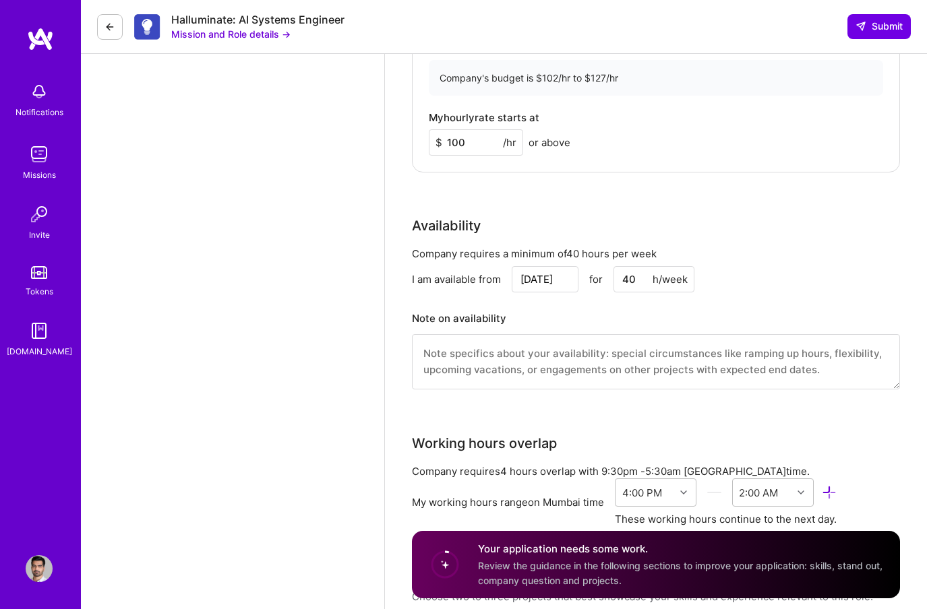
click at [390, 313] on div "Systems Engineer role description Halluminate seeks a Senior AI Systems Enginee…" at bounding box center [656, 248] width 542 height 3064
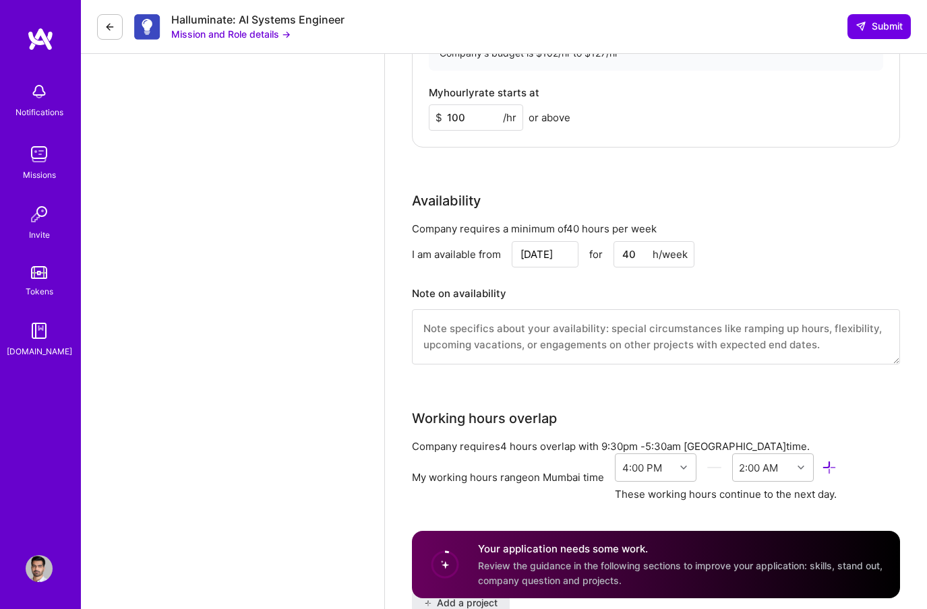
scroll to position [1365, 0]
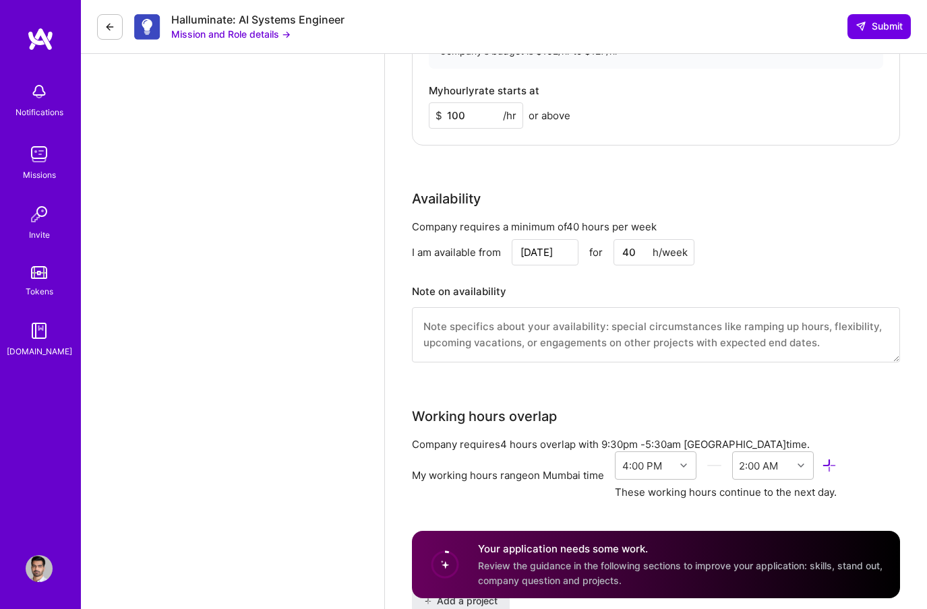
click at [454, 317] on textarea at bounding box center [656, 334] width 488 height 55
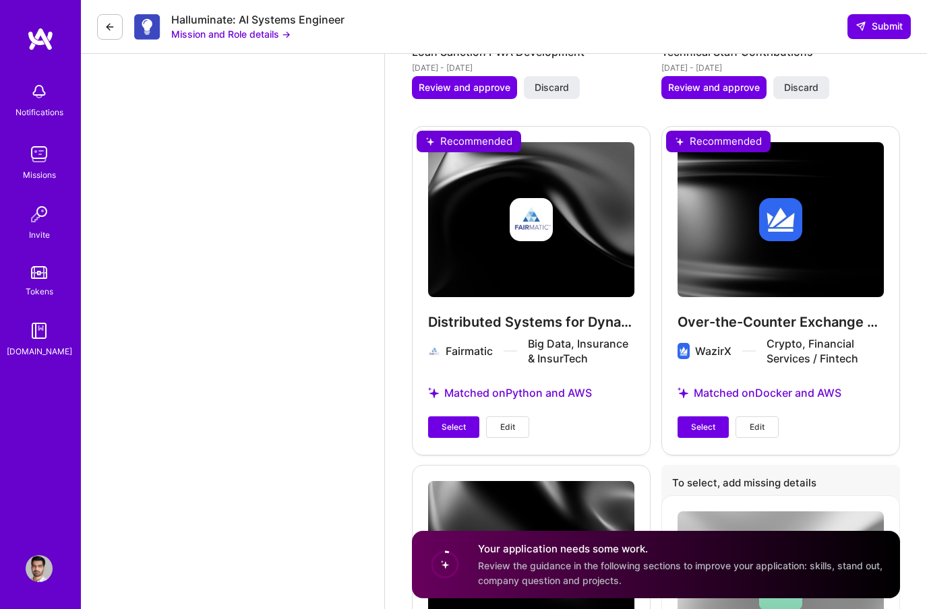
scroll to position [2239, 0]
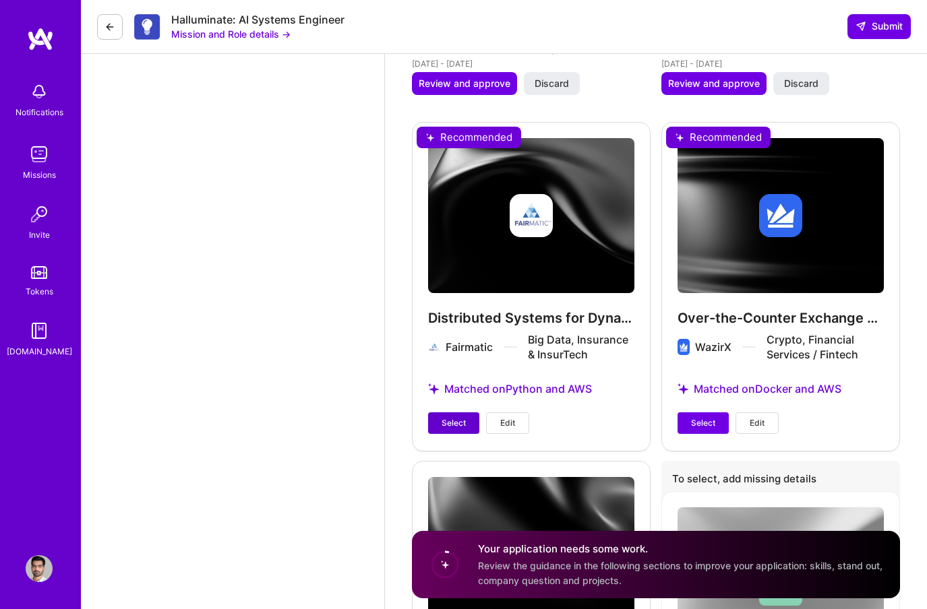
click at [440, 427] on button "Select" at bounding box center [453, 424] width 51 height 22
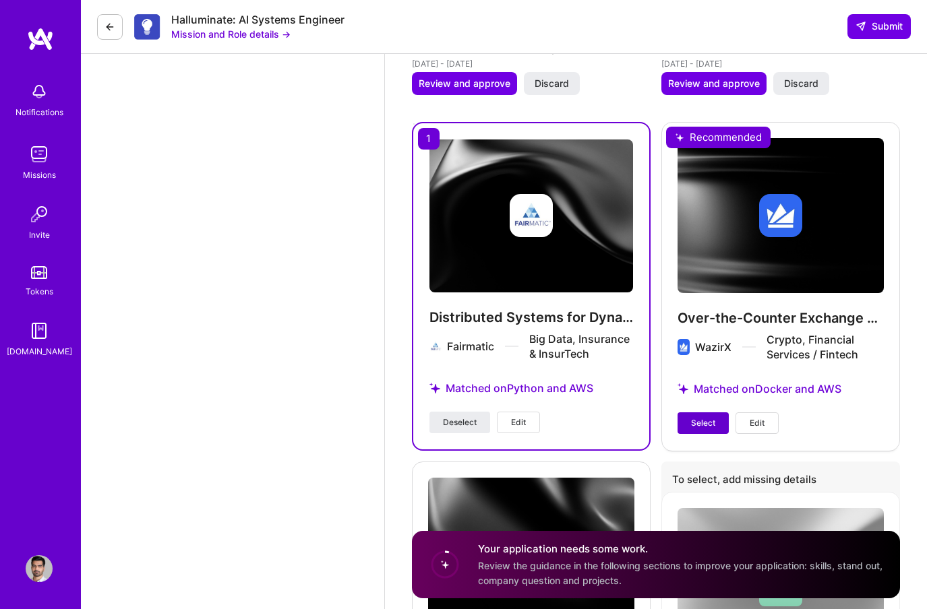
click at [688, 431] on button "Select" at bounding box center [702, 424] width 51 height 22
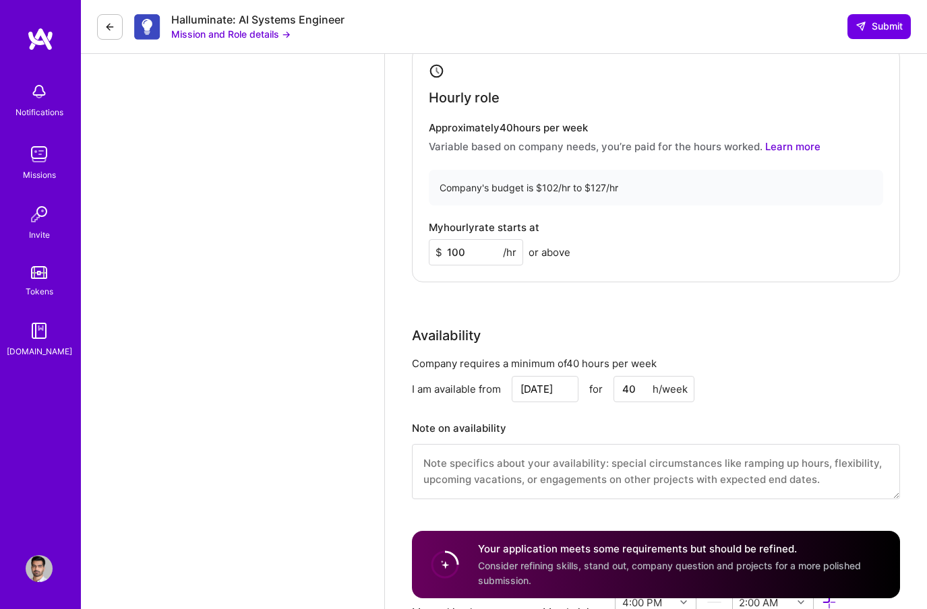
scroll to position [1335, 0]
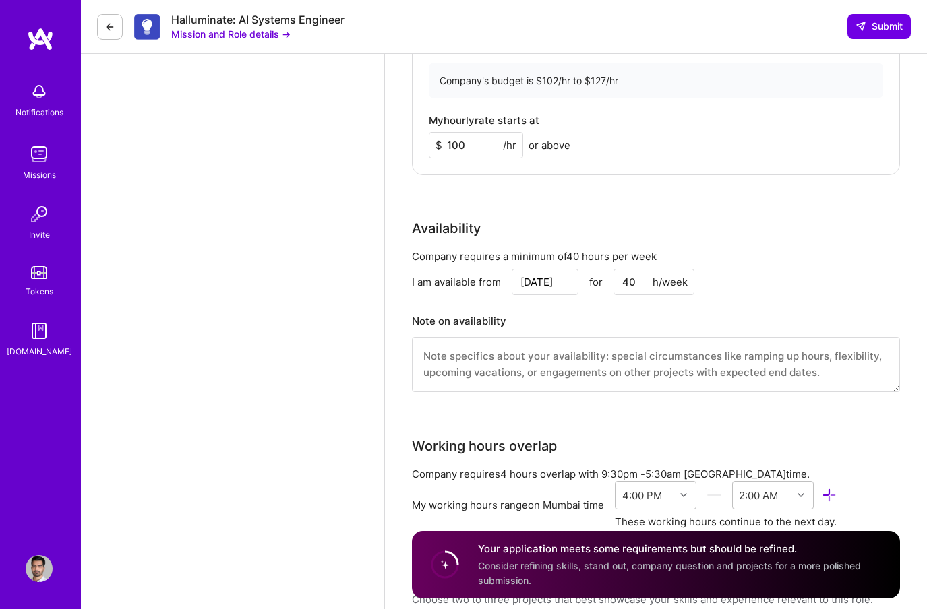
click at [536, 357] on textarea at bounding box center [656, 364] width 488 height 55
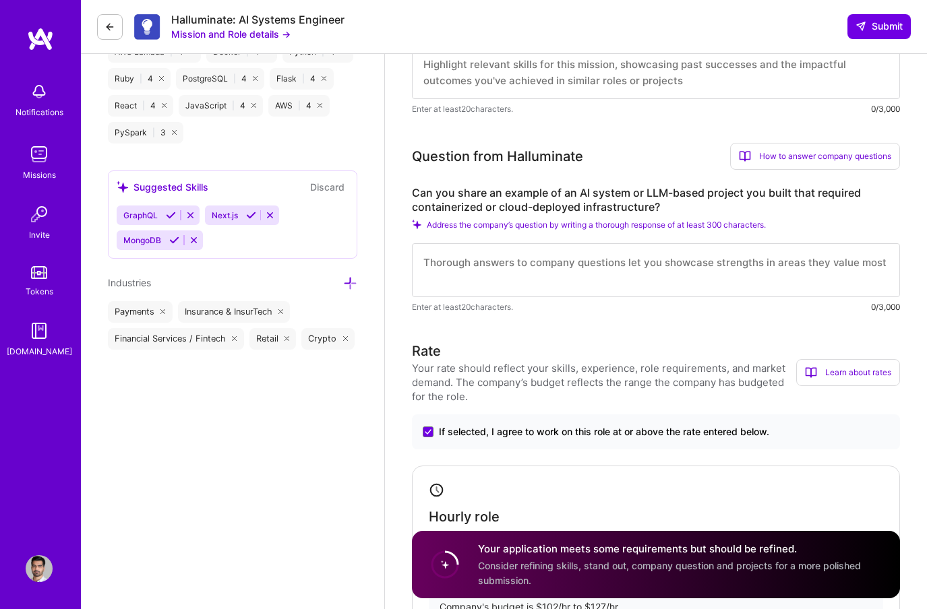
scroll to position [717, 0]
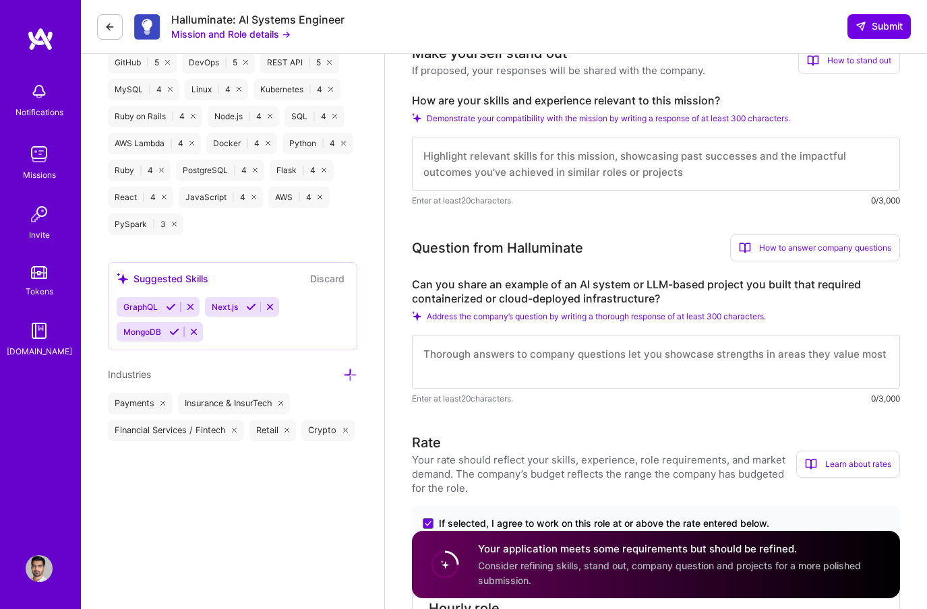
type textarea "I am available post 1 month of confirmation as I will need to serve a 1 month n…"
drag, startPoint x: 650, startPoint y: 297, endPoint x: 409, endPoint y: 300, distance: 240.7
copy label "containerized or cloud-deployed infrastructure"
click at [461, 353] on textarea at bounding box center [656, 362] width 488 height 54
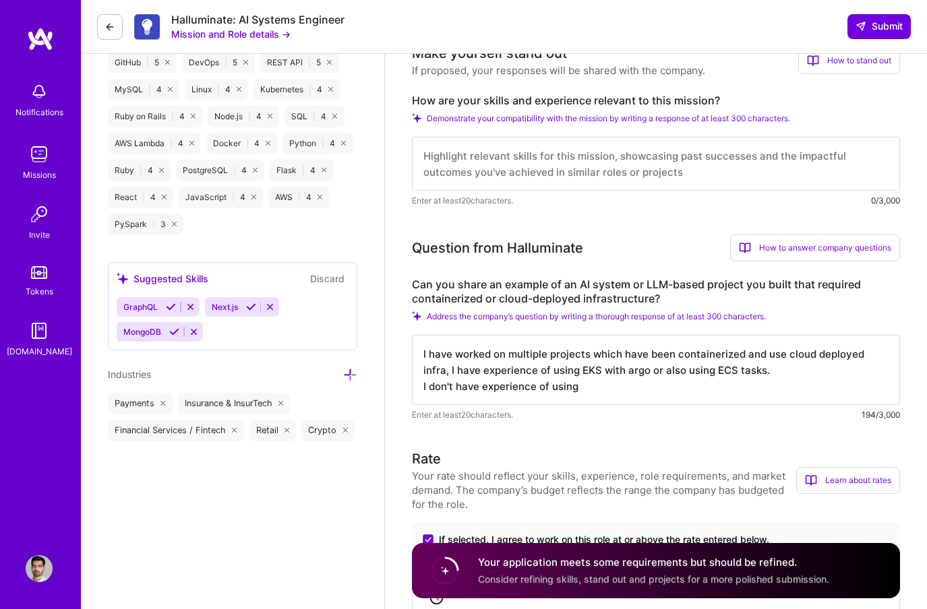
click at [753, 370] on textarea "I have worked on multiple projects which have been containerized and use cloud …" at bounding box center [656, 370] width 488 height 70
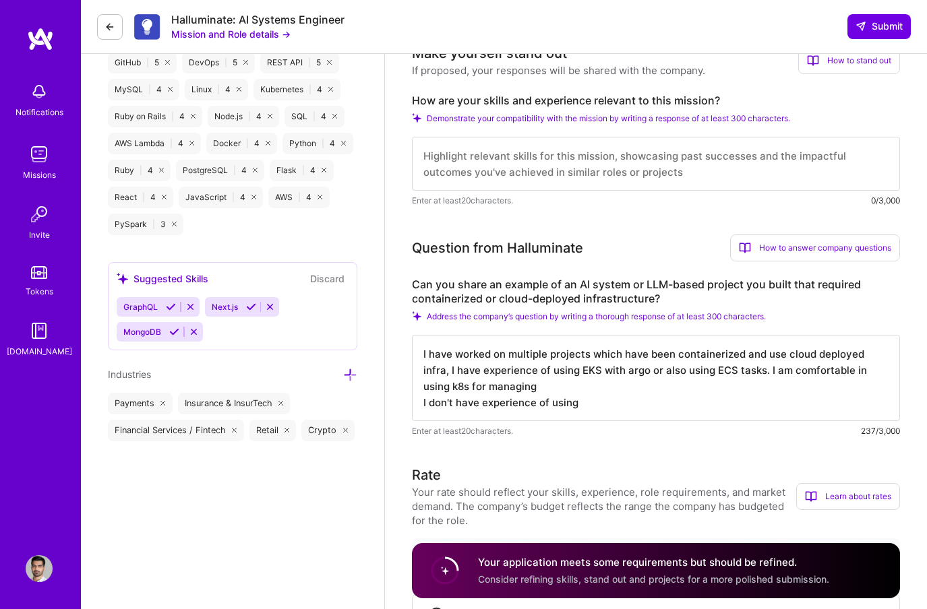
click at [869, 367] on textarea "I have worked on multiple projects which have been containerized and use cloud …" at bounding box center [656, 378] width 488 height 86
drag, startPoint x: 837, startPoint y: 381, endPoint x: 739, endPoint y: 367, distance: 98.7
click at [739, 367] on textarea "I have worked on multiple projects which have been containerized and use cloud …" at bounding box center [656, 378] width 488 height 86
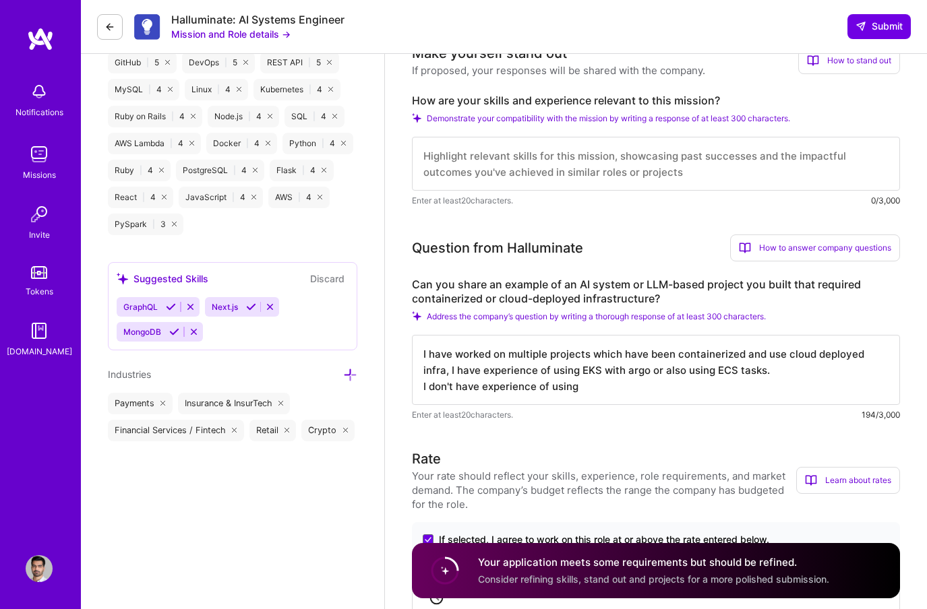
click at [679, 386] on textarea "I have worked on multiple projects which have been containerized and use cloud …" at bounding box center [656, 370] width 488 height 70
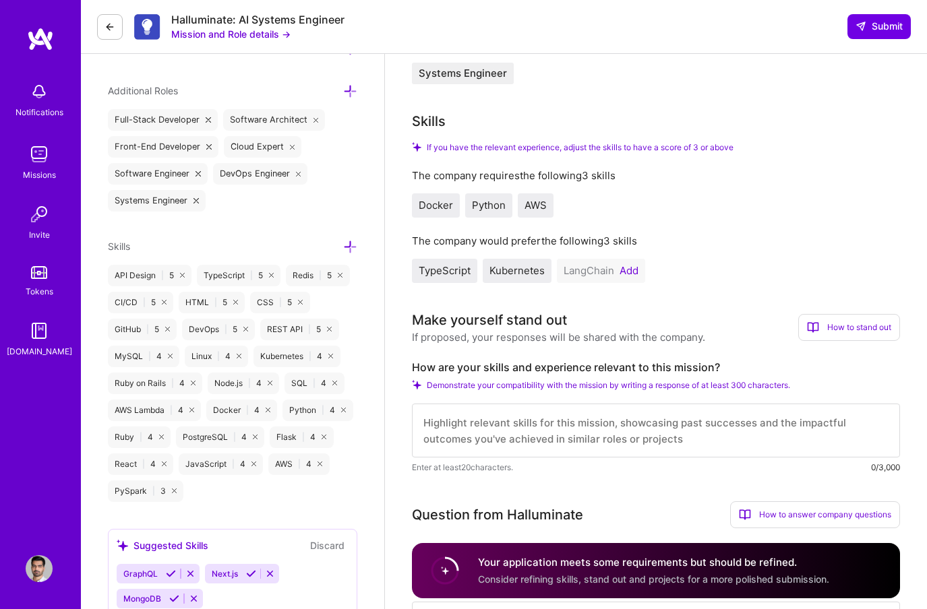
scroll to position [438, 0]
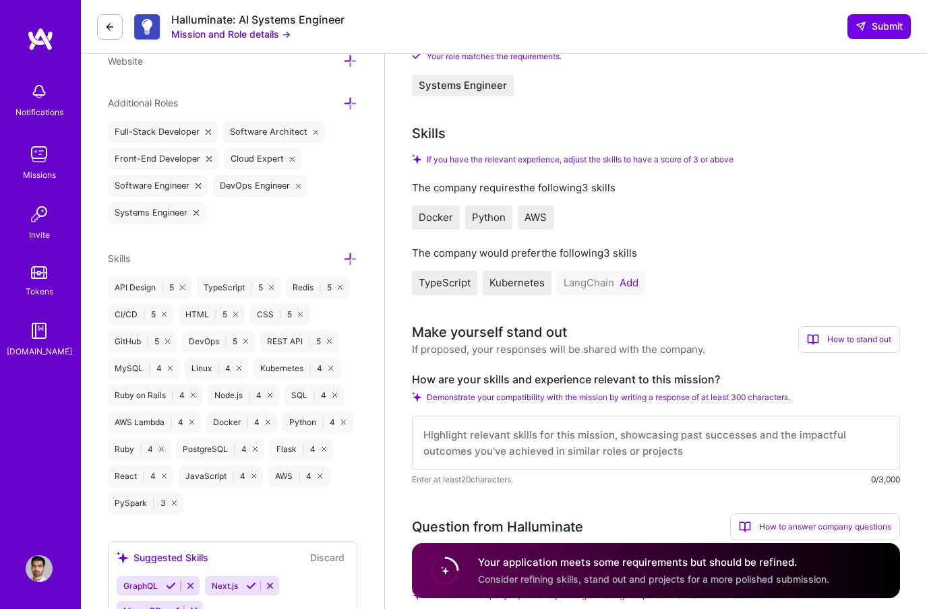
type textarea "I have worked on multiple projects which have been containerized and use cloud …"
click at [491, 439] on textarea at bounding box center [656, 443] width 488 height 54
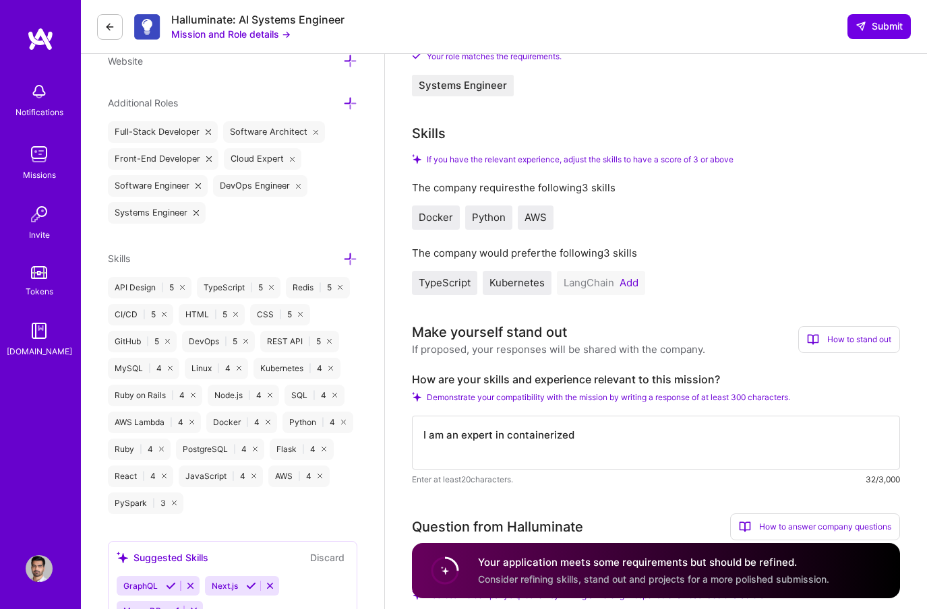
click at [445, 435] on textarea "I am an expert in containerized" at bounding box center [656, 443] width 488 height 54
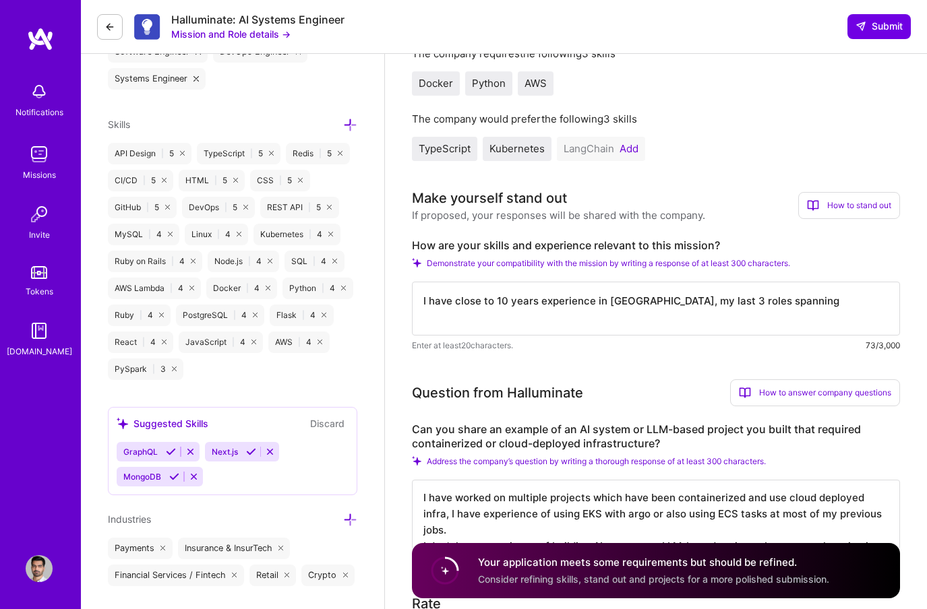
scroll to position [585, 0]
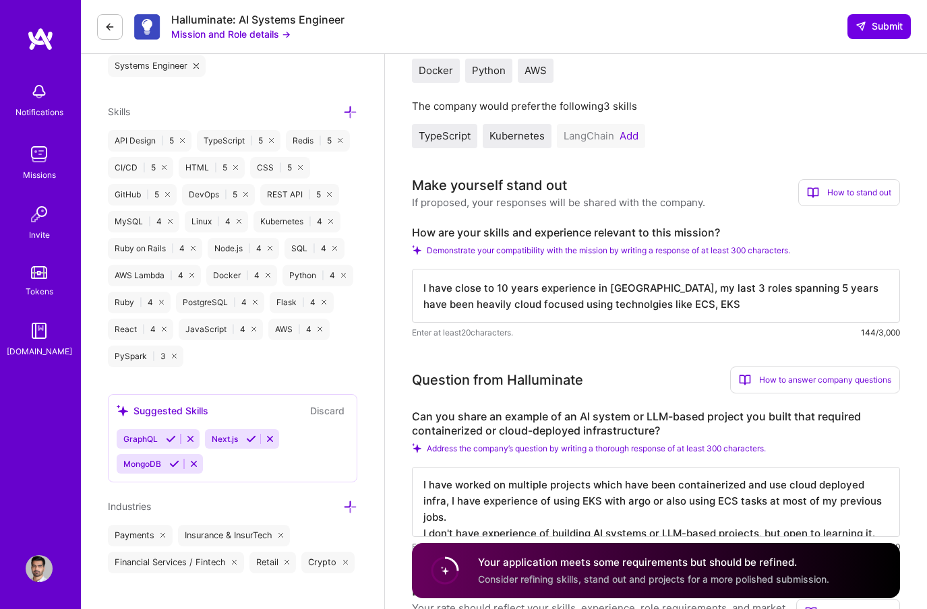
drag, startPoint x: 645, startPoint y: 303, endPoint x: 702, endPoint y: 302, distance: 57.3
click at [703, 302] on textarea "I have close to 10 years experience in Fintech, my last 3 roles spanning 5 year…" at bounding box center [656, 296] width 488 height 54
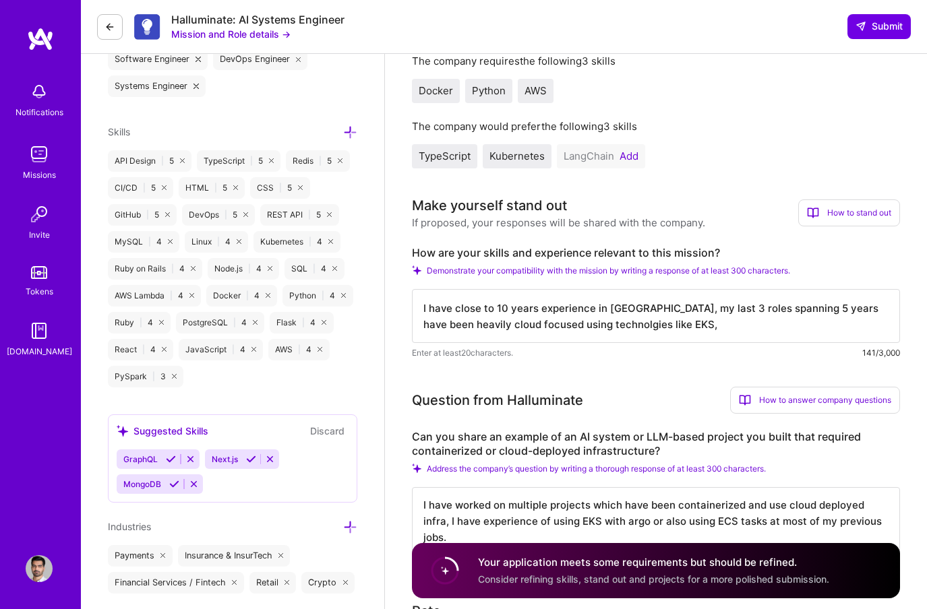
scroll to position [571, 0]
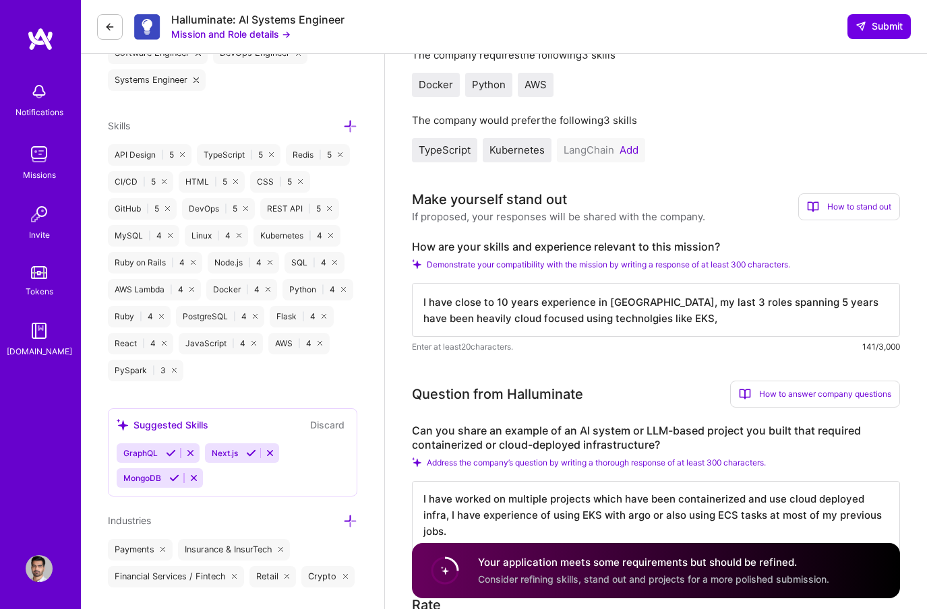
click at [559, 320] on textarea "I have close to 10 years experience in Fintech, my last 3 roles spanning 5 year…" at bounding box center [656, 310] width 488 height 54
click at [543, 319] on textarea "I have close to 10 years experience in Fintech, my last 3 roles spanning 5 year…" at bounding box center [656, 310] width 488 height 54
drag, startPoint x: 629, startPoint y: 320, endPoint x: 700, endPoint y: 319, distance: 70.8
click at [700, 319] on textarea "I have close to 10 years experience in Fintech, my last 3 roles spanning 5 year…" at bounding box center [656, 310] width 488 height 54
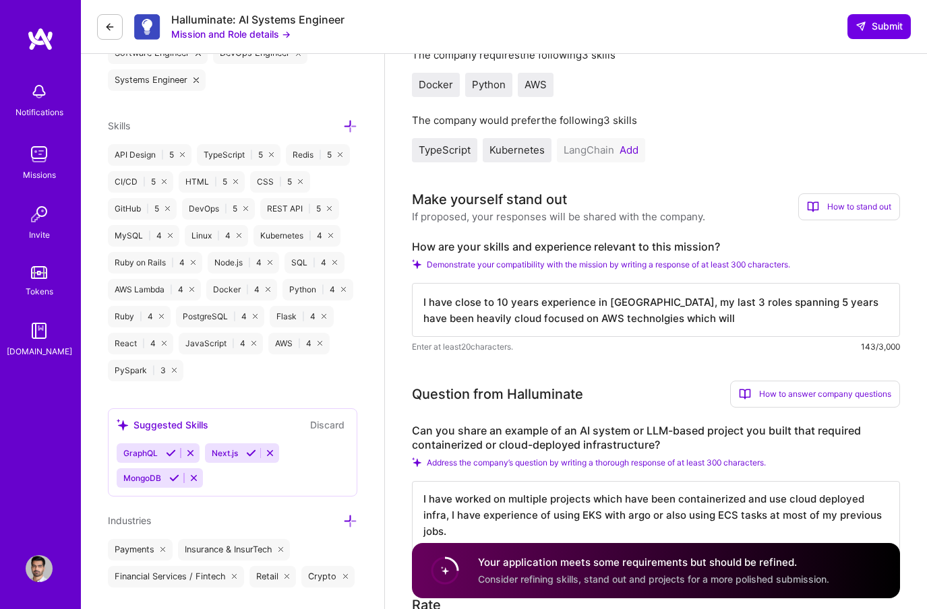
click at [717, 303] on textarea "I have close to 10 years experience in Fintech, my last 3 roles spanning 5 year…" at bounding box center [656, 310] width 488 height 54
click at [802, 303] on textarea "I have close to 10 years experience in Fintech, my last 3 roles spanning 5 year…" at bounding box center [656, 310] width 488 height 54
click at [787, 318] on textarea "I have close to 10 years experience in Fintech, my last 3 roles spanning 5 year…" at bounding box center [656, 310] width 488 height 54
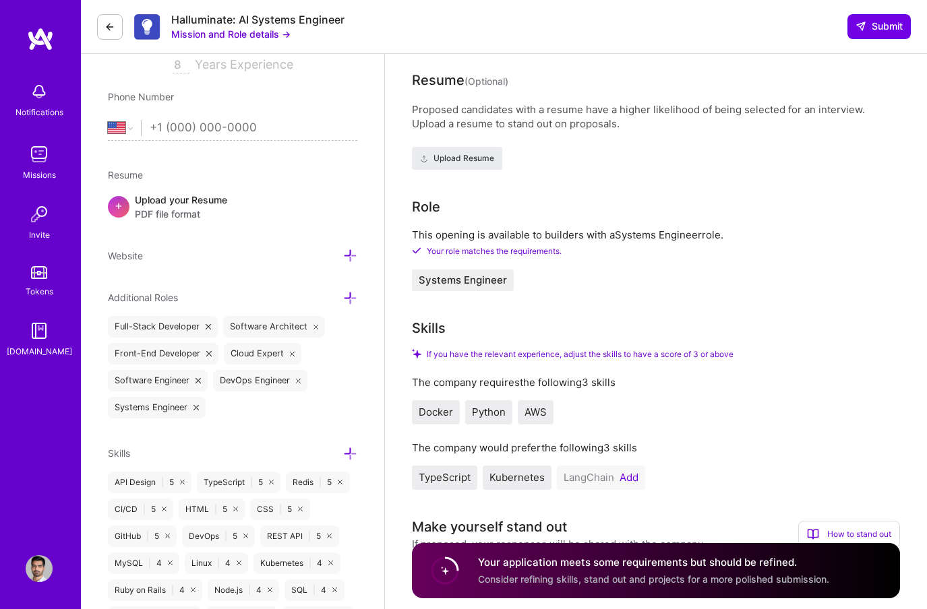
scroll to position [0, 0]
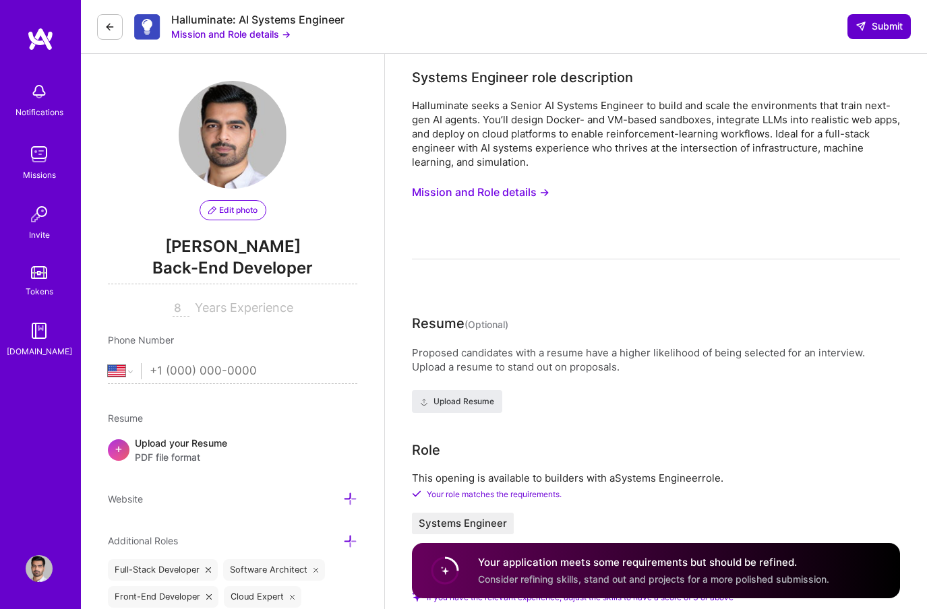
type textarea "I have close to 10 years experience in Fintech, my last 3 roles spanning 5 year…"
click at [877, 24] on span "Submit" at bounding box center [878, 26] width 47 height 13
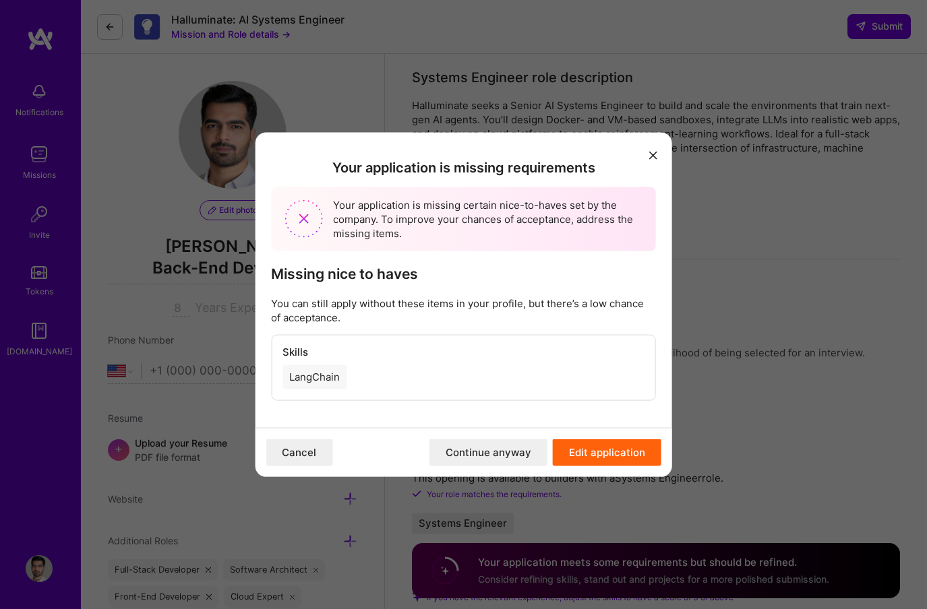
click at [655, 152] on icon "modal" at bounding box center [653, 155] width 8 height 8
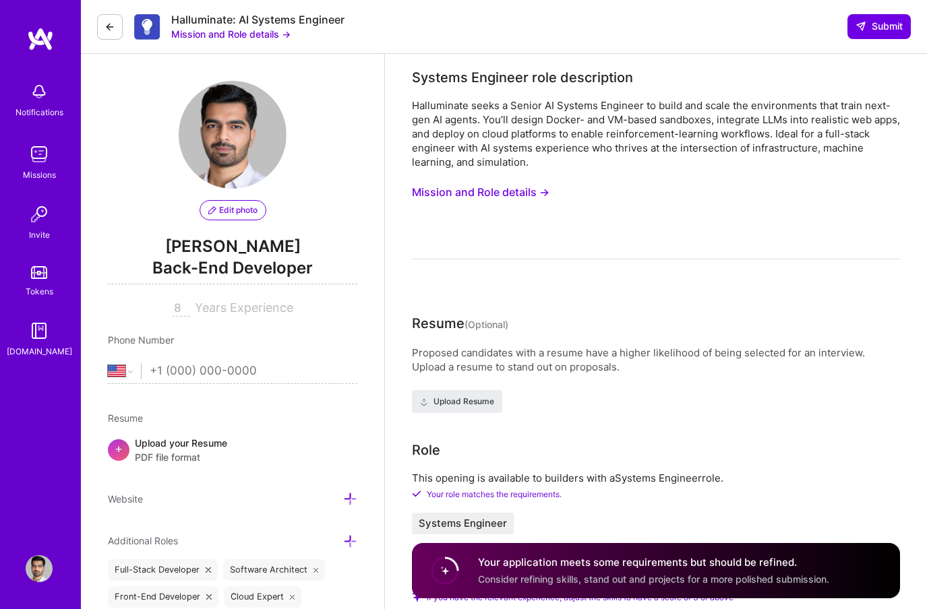
click at [186, 368] on input "tel" at bounding box center [254, 371] width 208 height 39
click at [133, 377] on select "Afghanistan Åland Islands Albania Algeria American Samoa Andorra Angola Anguill…" at bounding box center [124, 371] width 33 height 16
select select "IN"
click at [108, 363] on select "Afghanistan Åland Islands Albania Algeria American Samoa Andorra Angola Anguill…" at bounding box center [124, 371] width 33 height 16
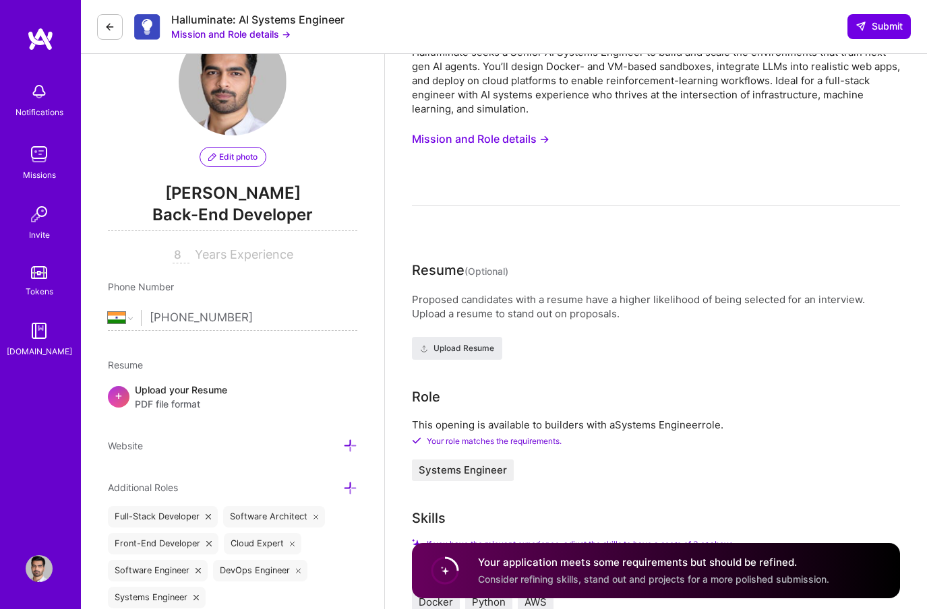
scroll to position [211, 0]
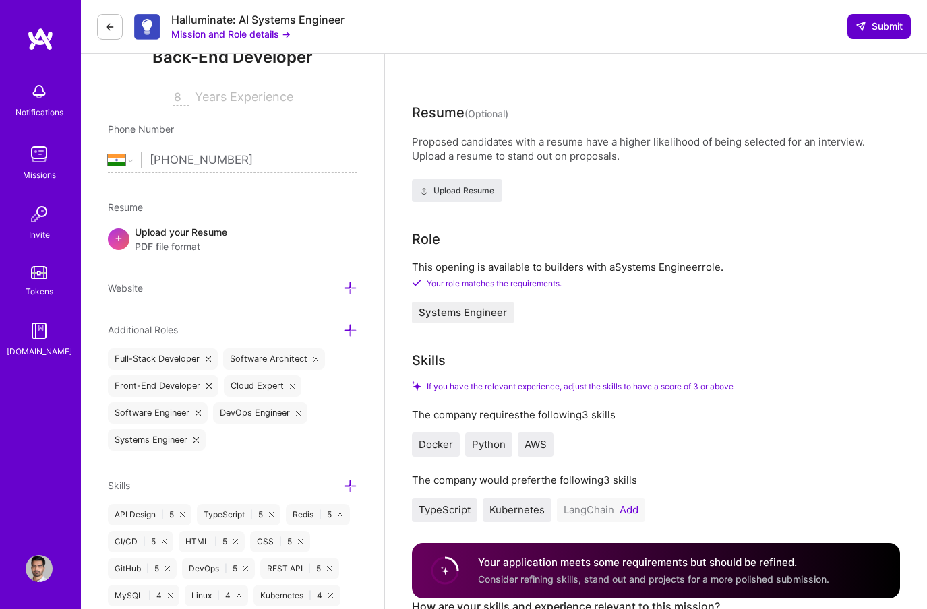
type input "+91 79770 08895"
click at [877, 25] on span "Submit" at bounding box center [878, 26] width 47 height 13
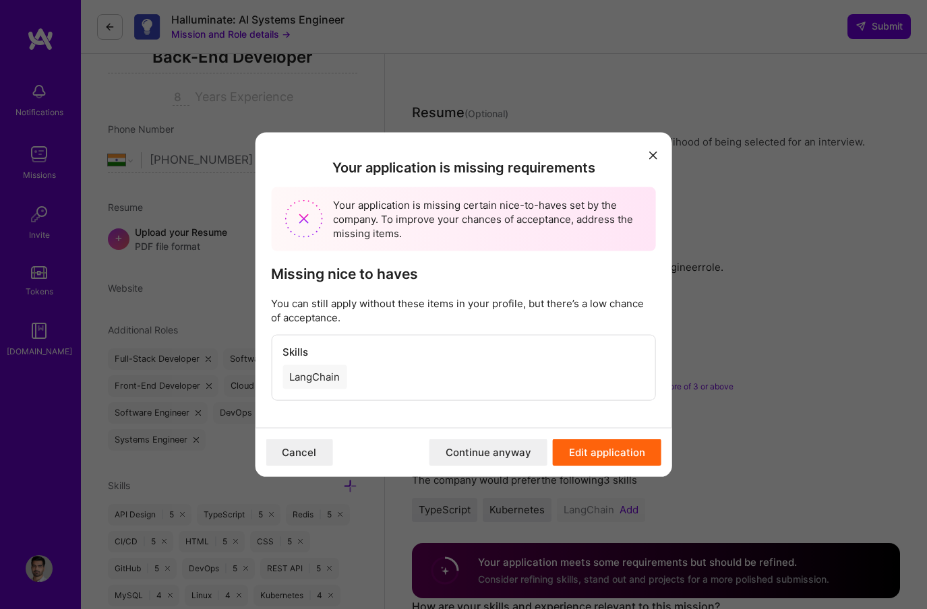
click at [456, 455] on button "Continue anyway" at bounding box center [488, 452] width 118 height 27
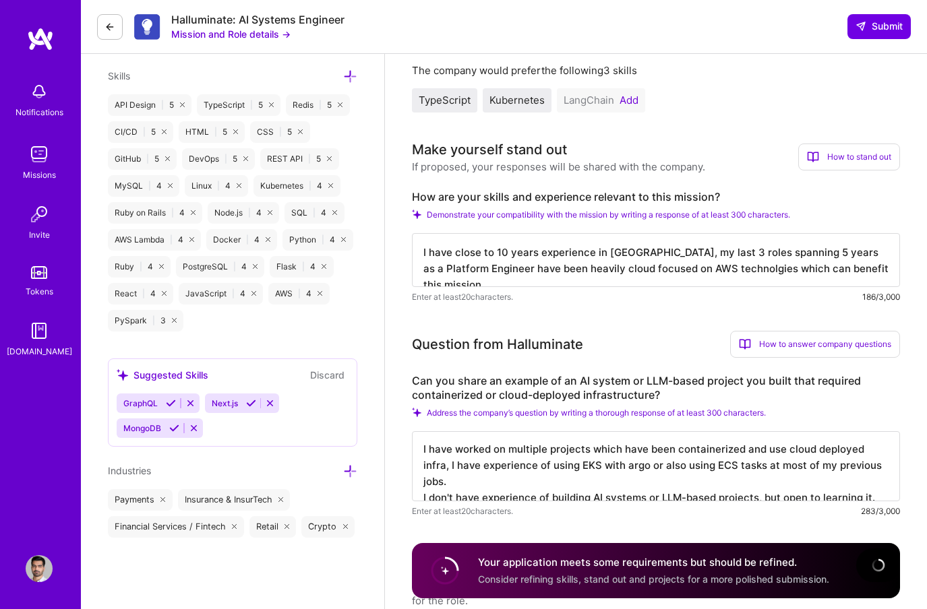
click at [621, 568] on h4 "Your application meets some requirements but should be refined." at bounding box center [653, 562] width 351 height 14
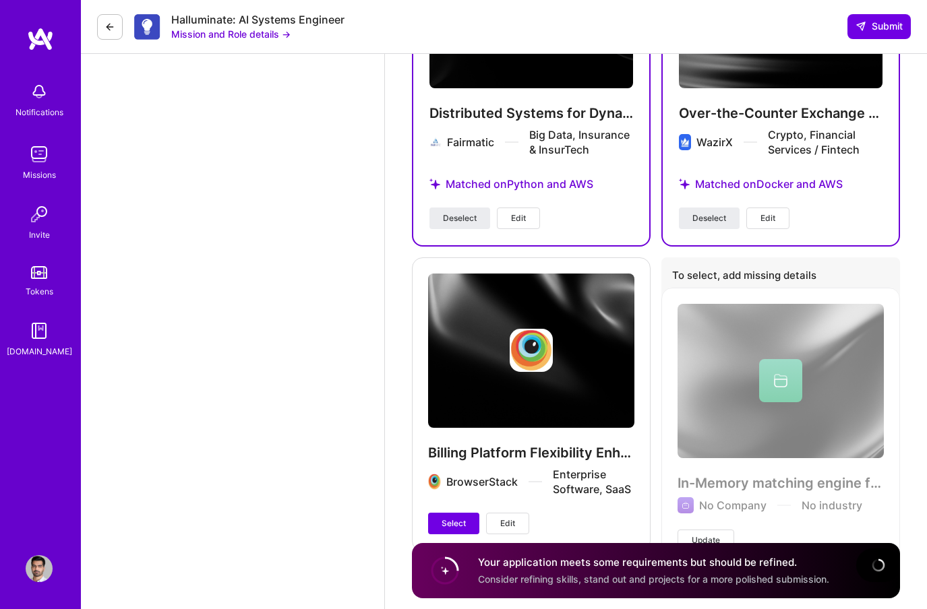
scroll to position [2513, 0]
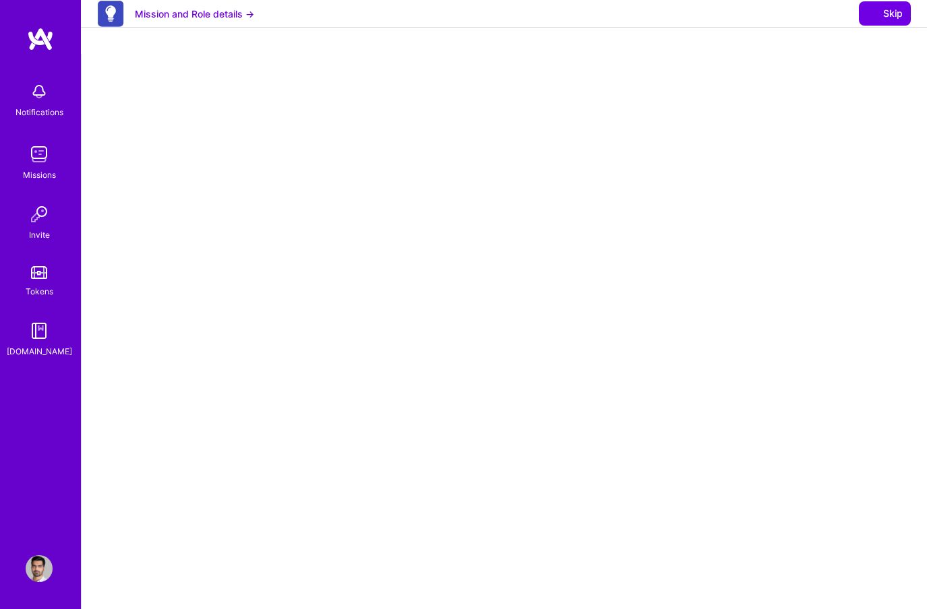
select select "IN"
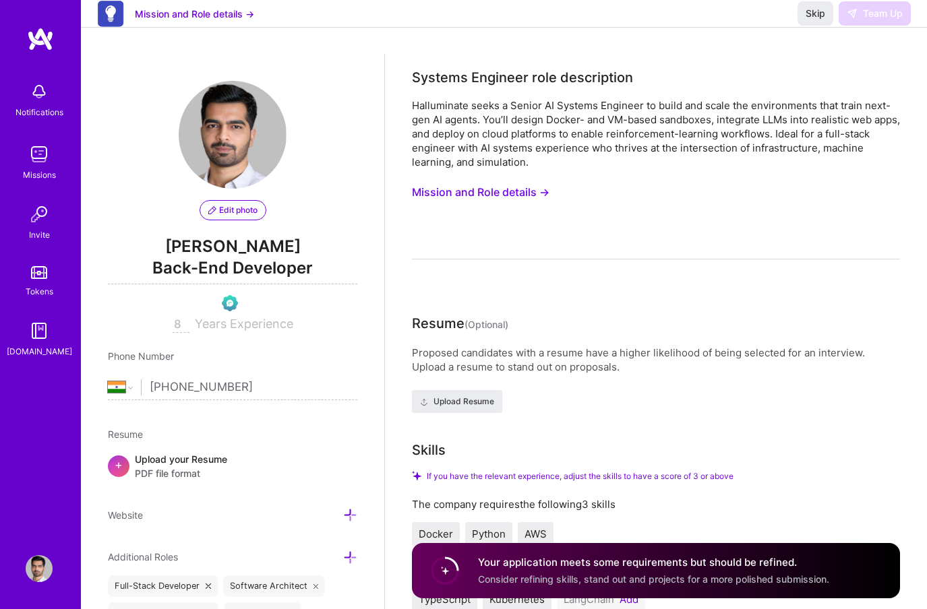
click at [182, 21] on button "Mission and Role details →" at bounding box center [194, 14] width 119 height 14
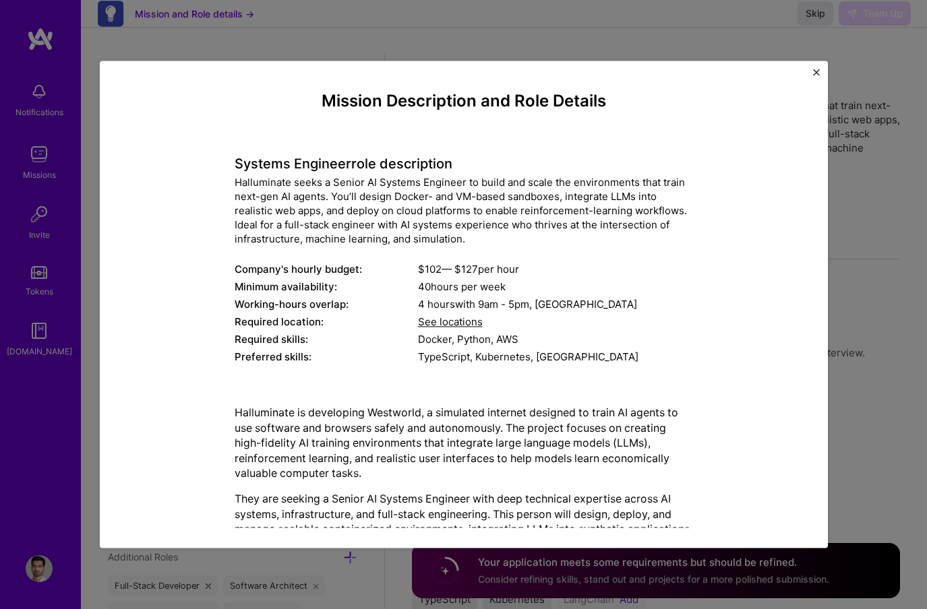
scroll to position [514, 0]
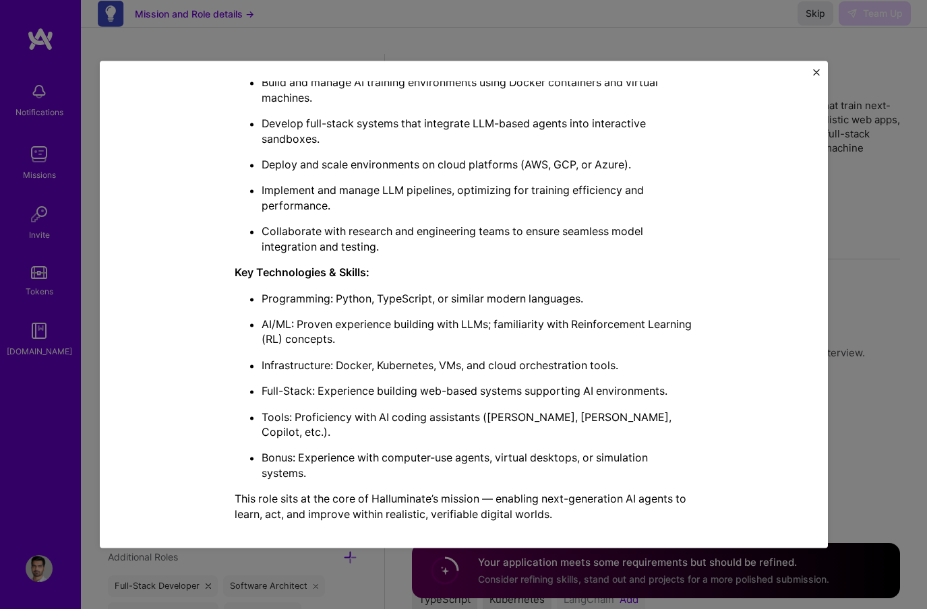
click at [463, 42] on div "Mission Description and Role Details Systems Engineer role description Hallumin…" at bounding box center [463, 304] width 927 height 609
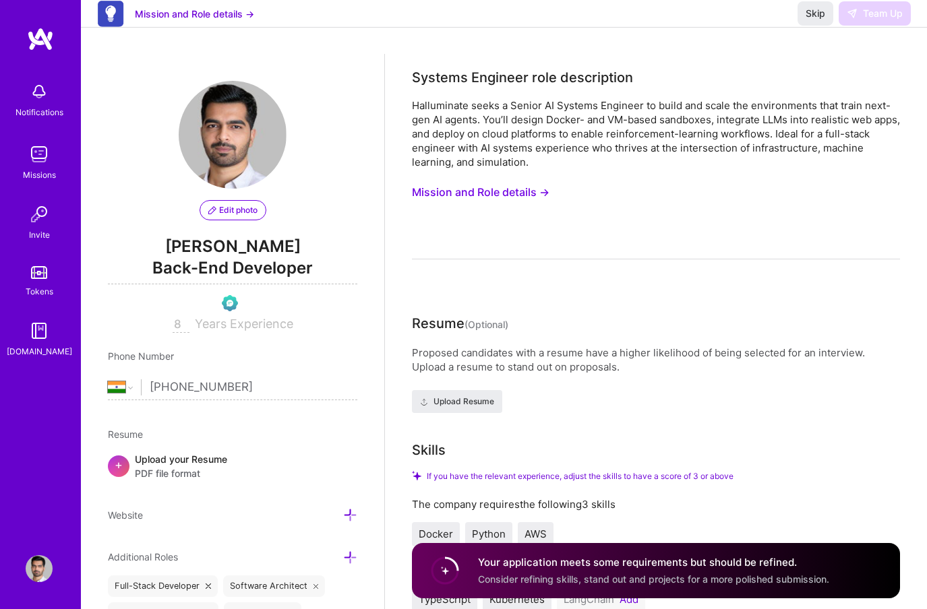
click at [178, 322] on input "8" at bounding box center [181, 325] width 17 height 16
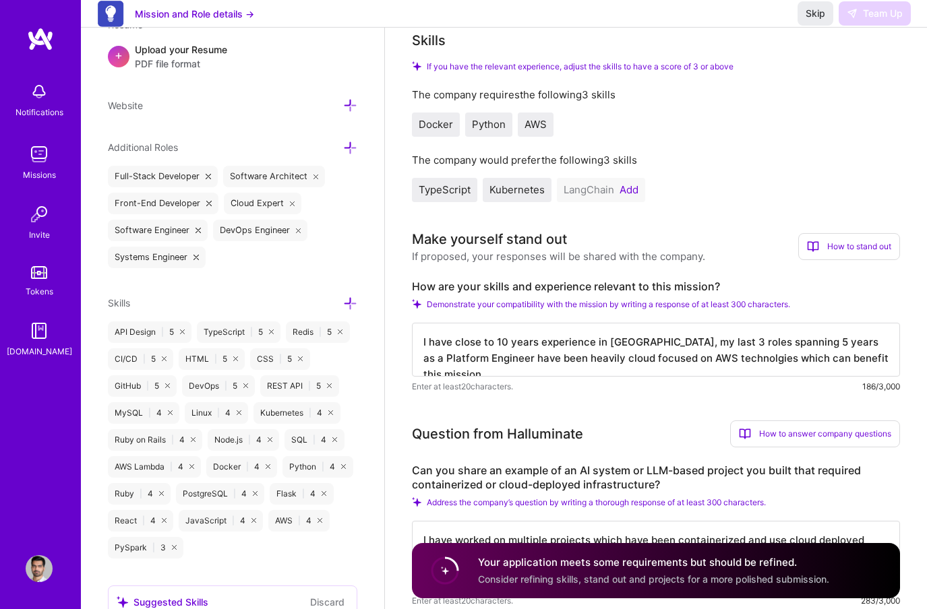
scroll to position [557, 0]
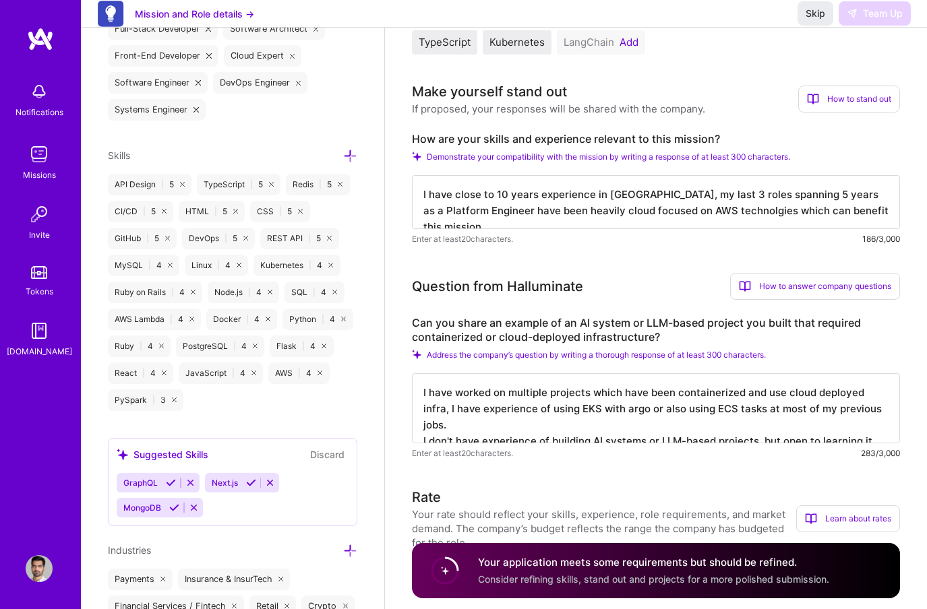
click at [860, 26] on div "Skip Team Up" at bounding box center [853, 13] width 113 height 24
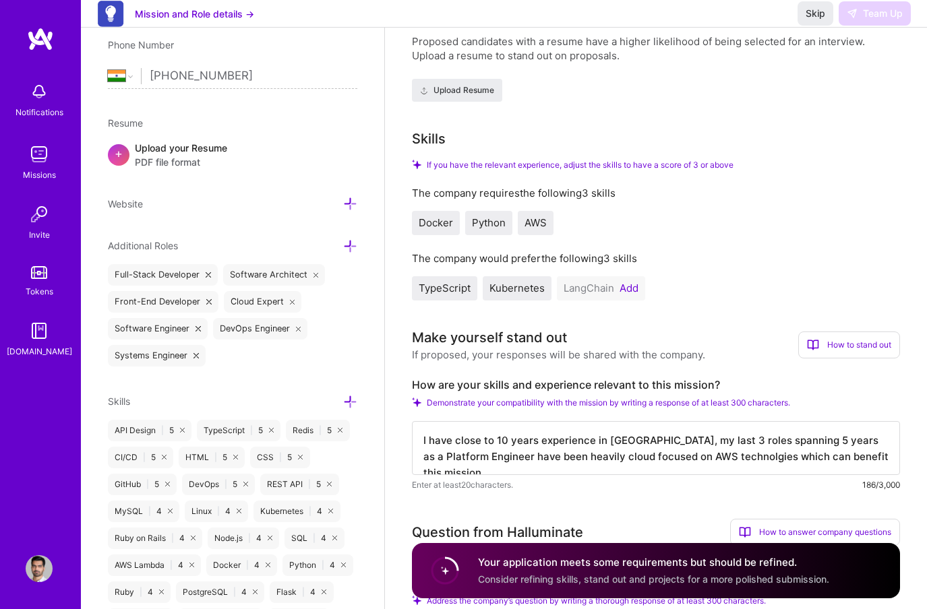
scroll to position [0, 0]
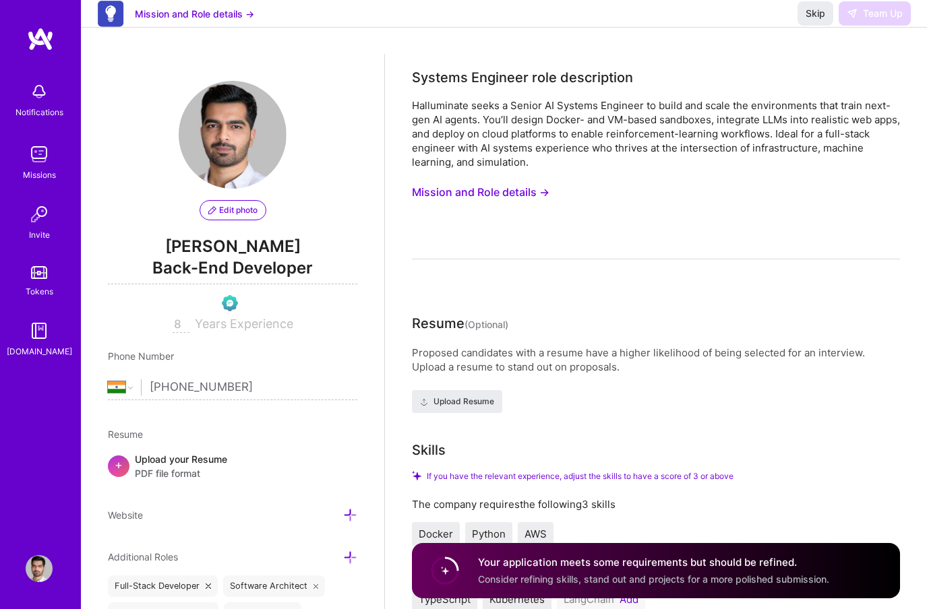
click at [198, 21] on button "Mission and Role details →" at bounding box center [194, 14] width 119 height 14
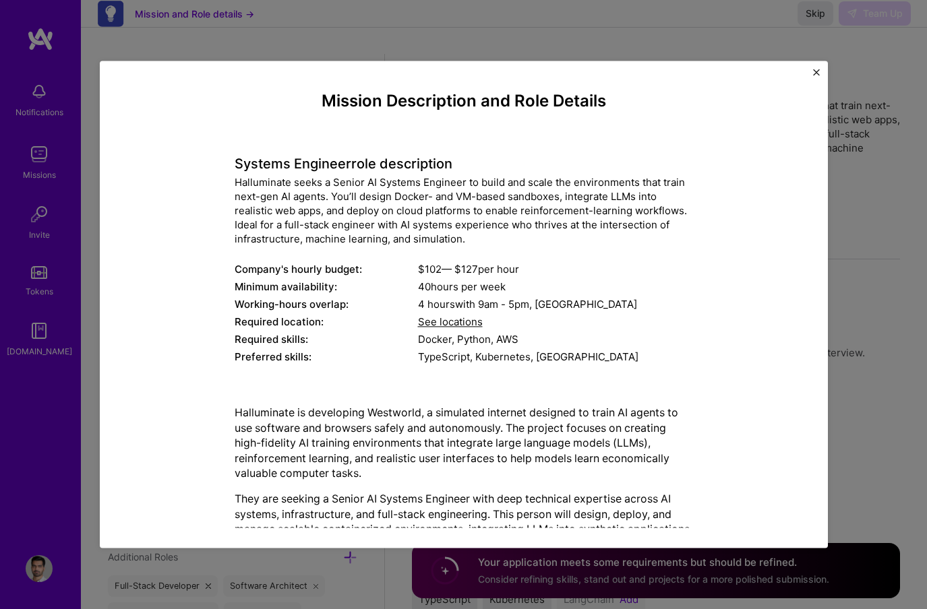
scroll to position [514, 0]
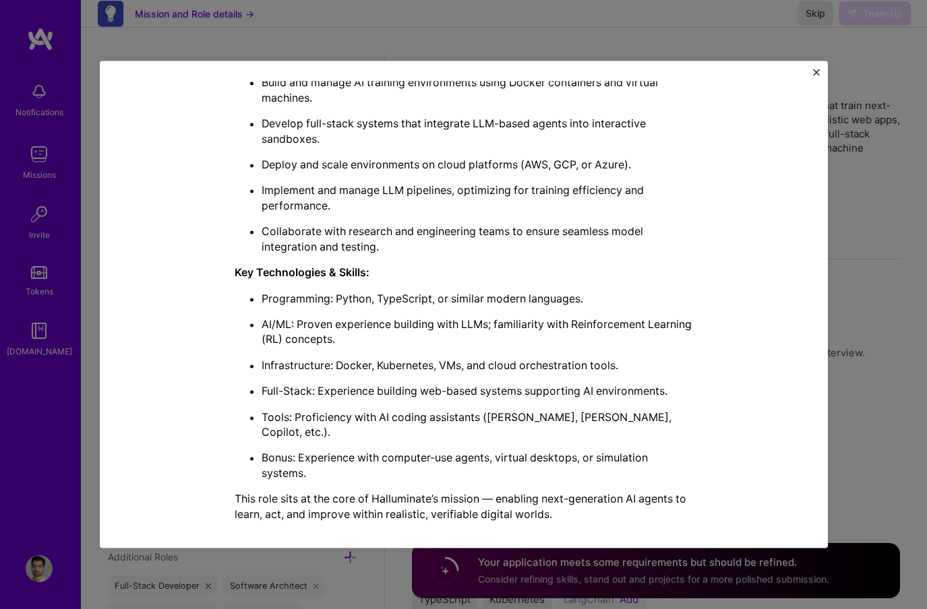
click at [818, 69] on img "Close" at bounding box center [816, 72] width 7 height 7
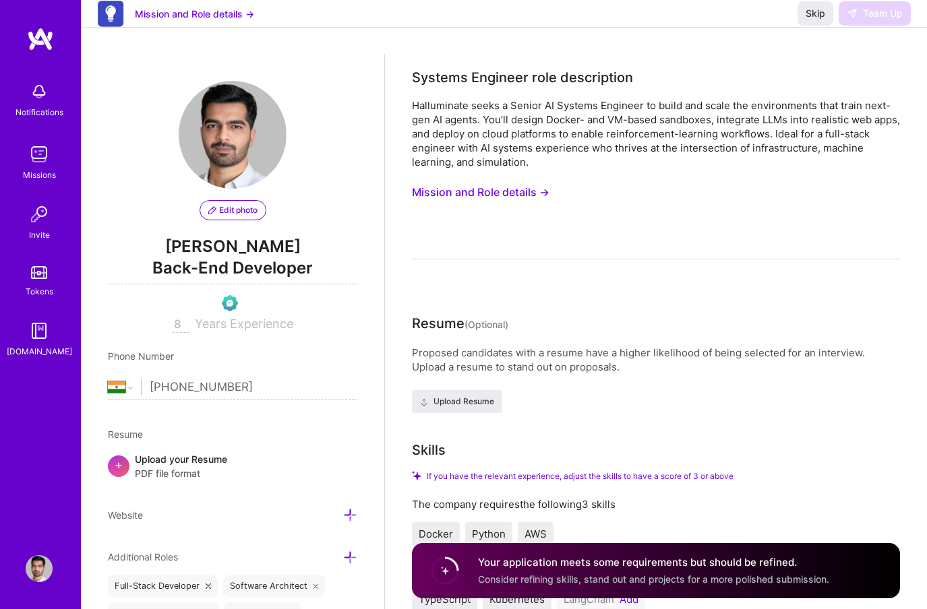
click at [859, 20] on div "Skip Team Up" at bounding box center [853, 13] width 113 height 24
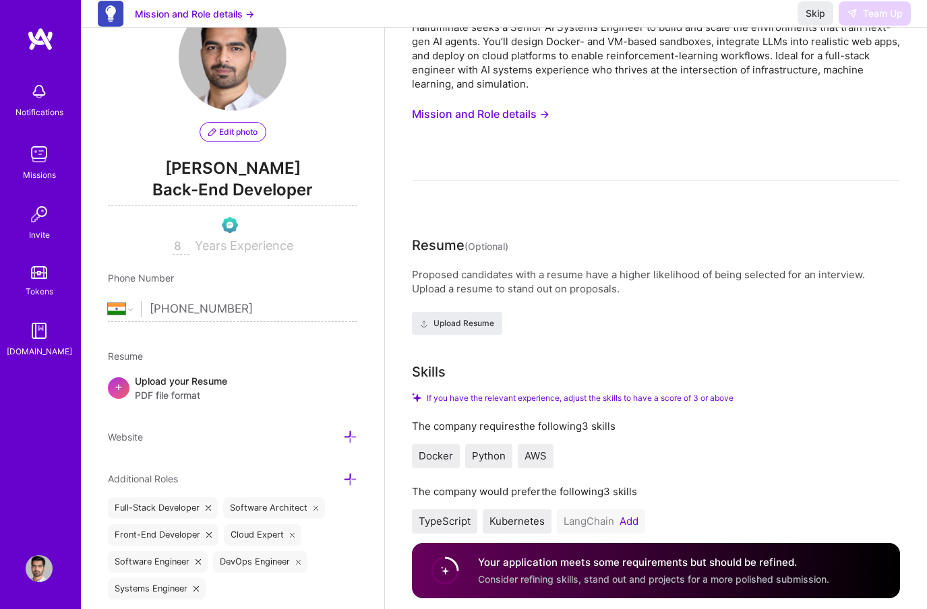
scroll to position [61, 0]
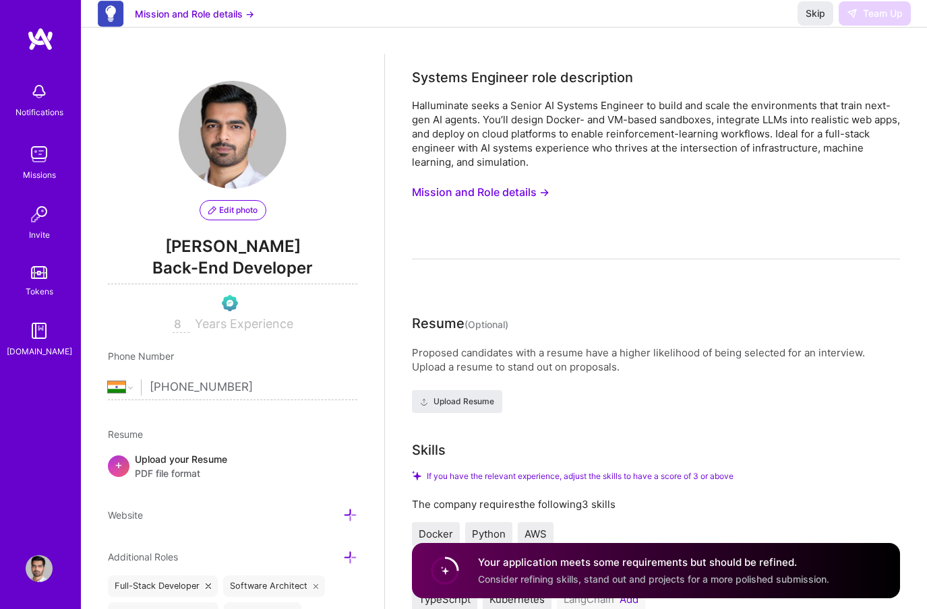
click at [879, 26] on div "Skip Team Up" at bounding box center [853, 13] width 113 height 24
click at [520, 194] on button "Mission and Role details →" at bounding box center [481, 192] width 138 height 25
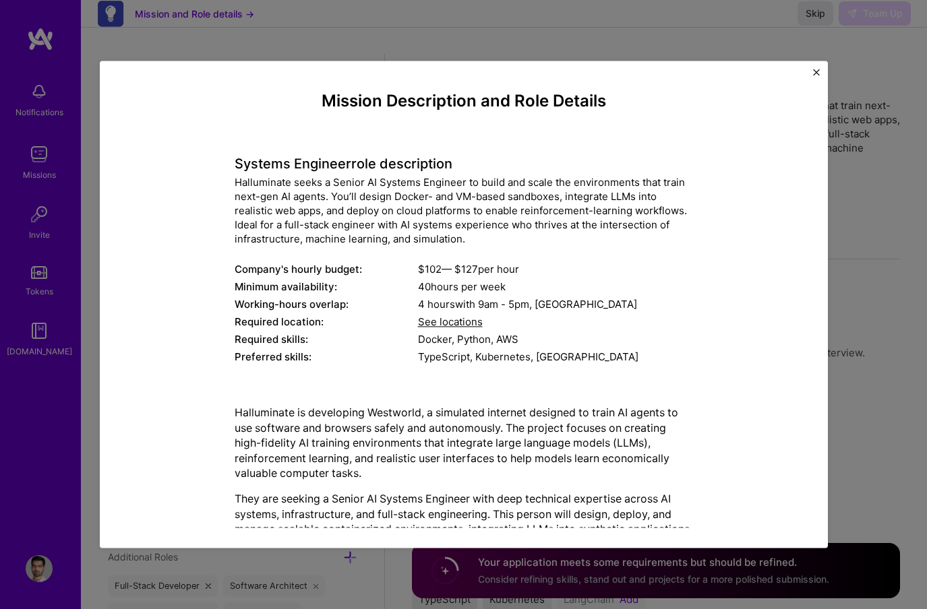
scroll to position [514, 0]
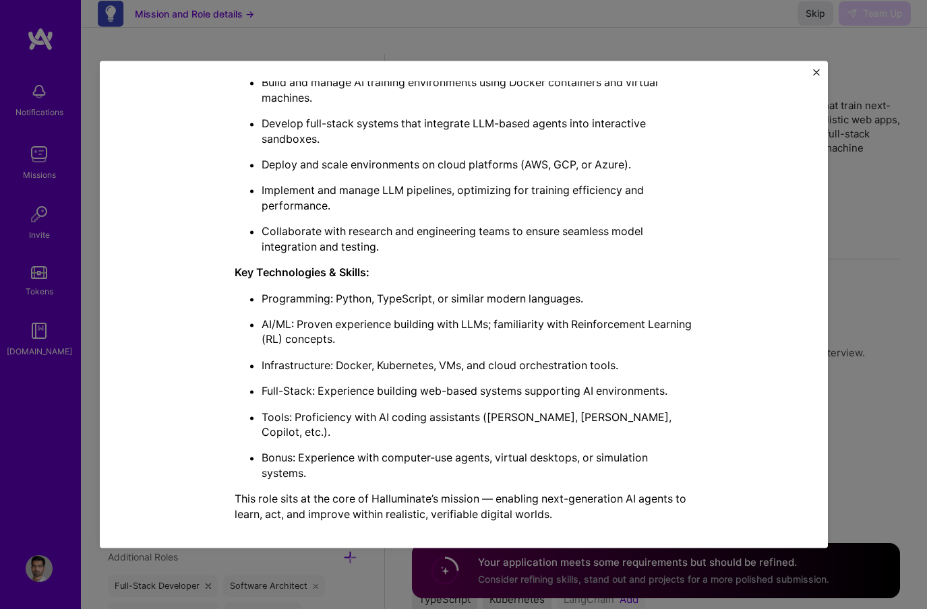
click at [806, 77] on div "Mission Description and Role Details Systems Engineer role description Hallumin…" at bounding box center [464, 304] width 728 height 487
click at [814, 75] on button "Close" at bounding box center [816, 76] width 7 height 14
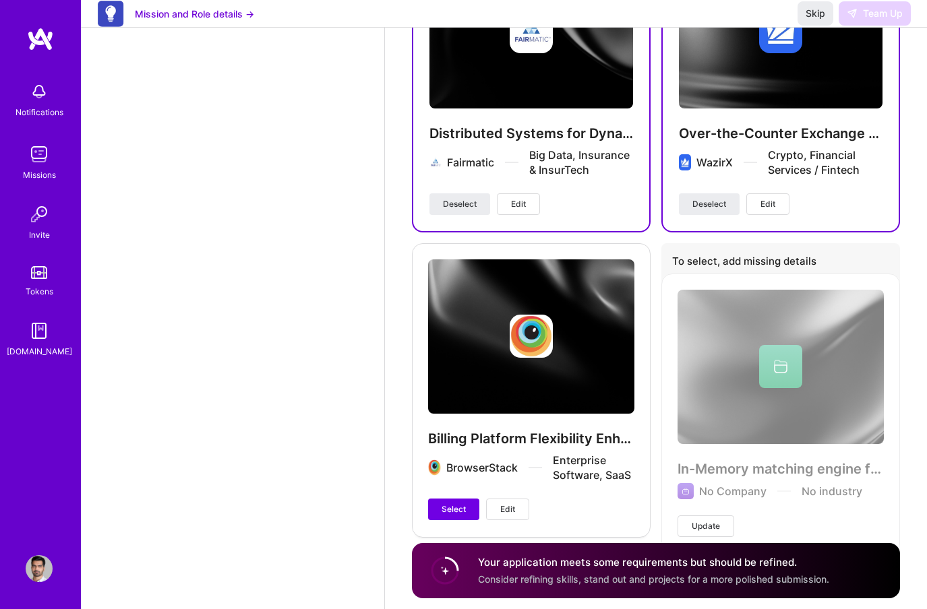
scroll to position [2357, 0]
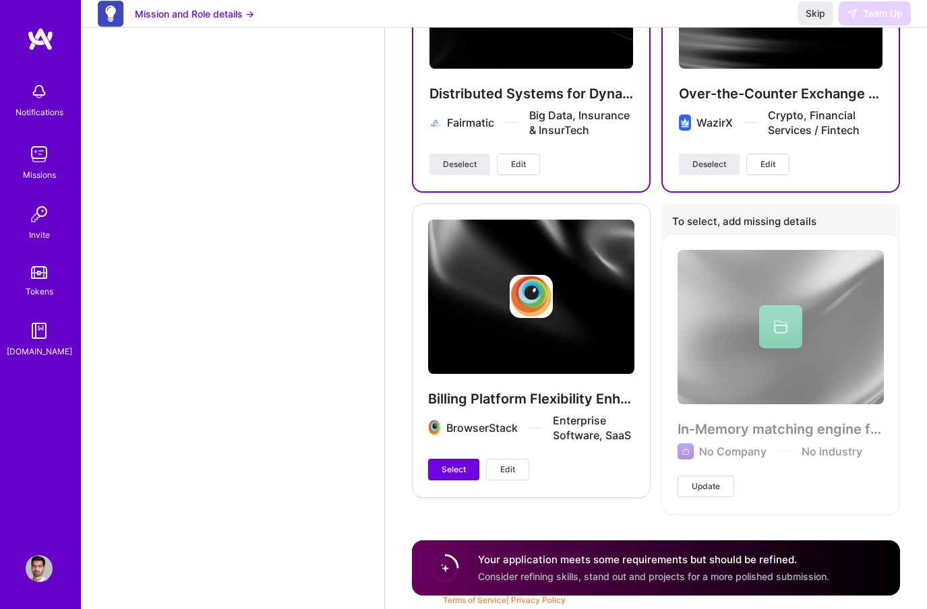
click at [710, 487] on span "Update" at bounding box center [706, 487] width 28 height 12
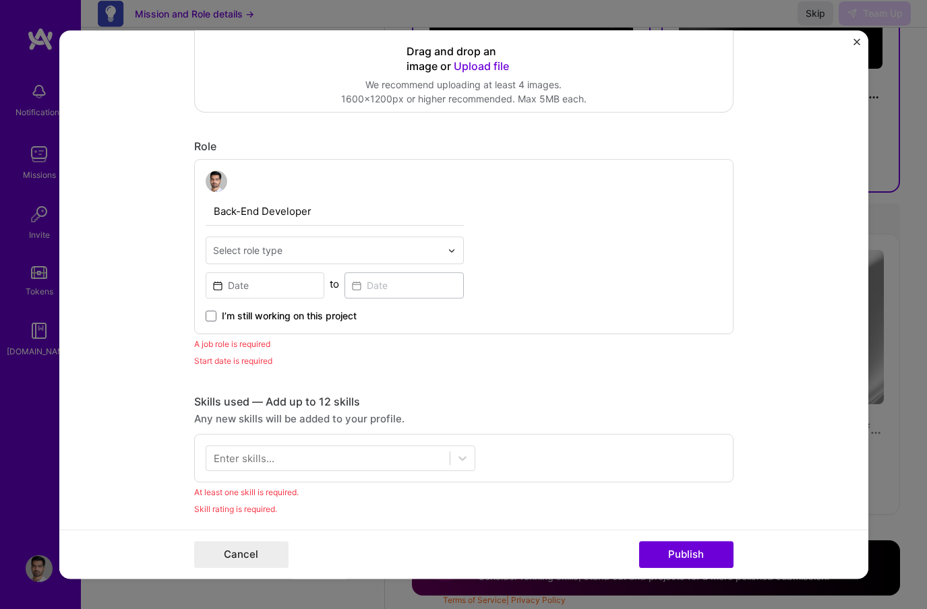
scroll to position [396, 0]
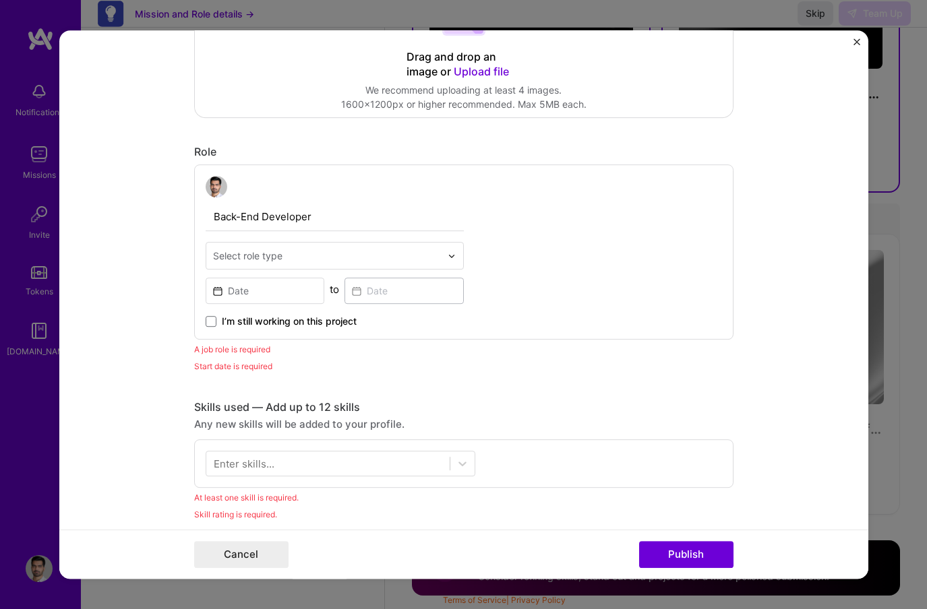
click at [264, 257] on div "Select role type" at bounding box center [247, 256] width 69 height 14
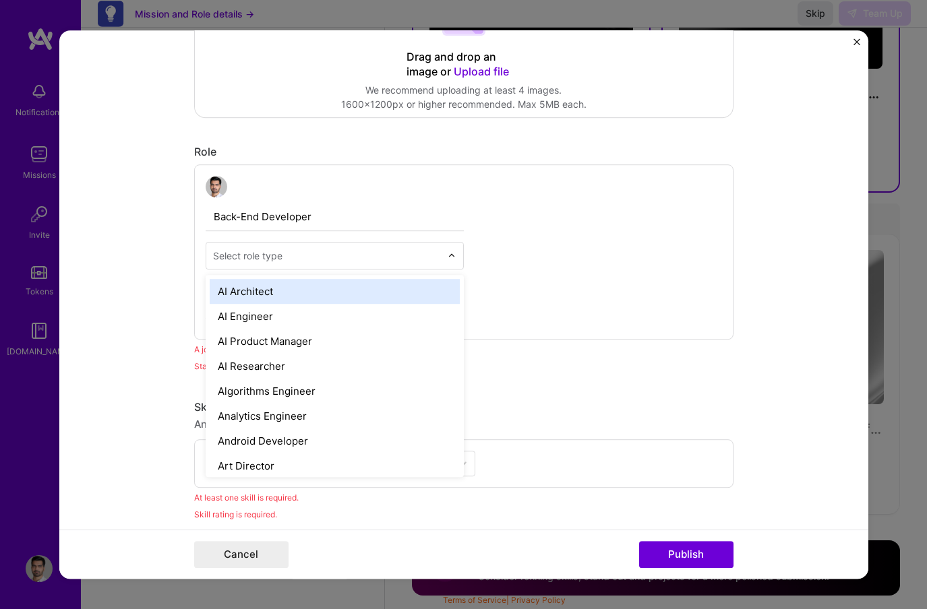
click at [148, 270] on form "This project is missing details. To be able to apply to missions with this proj…" at bounding box center [463, 304] width 809 height 549
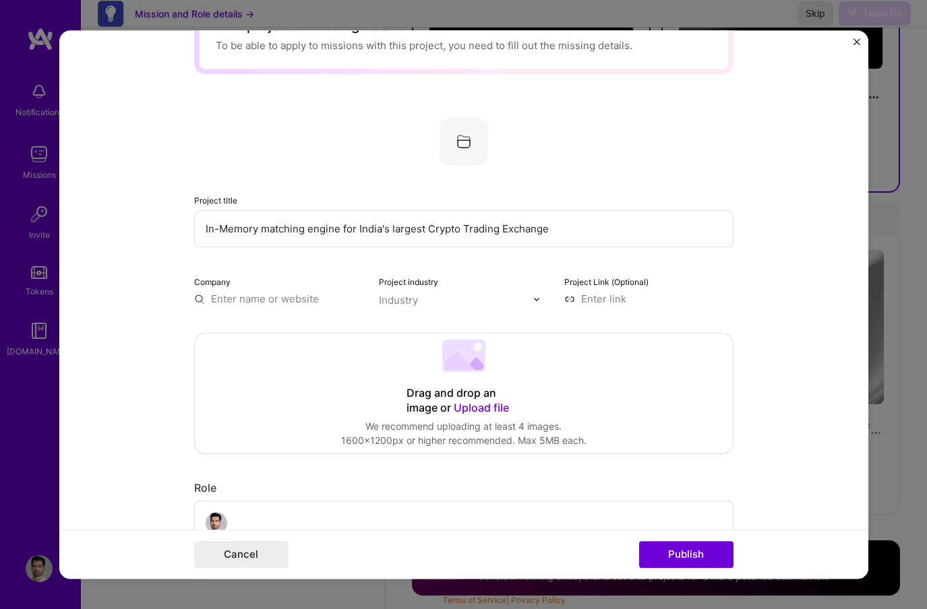
scroll to position [0, 0]
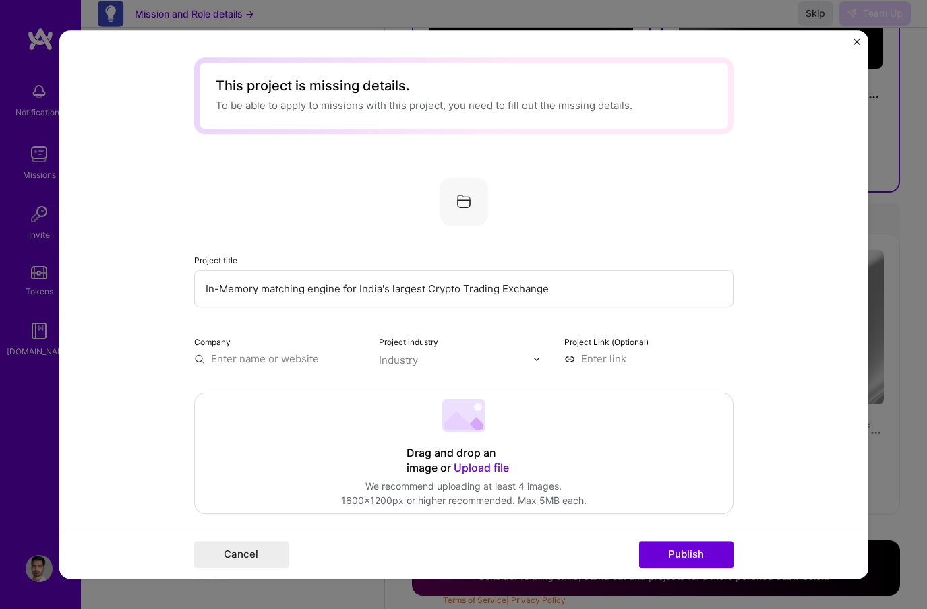
click at [282, 359] on input "text" at bounding box center [278, 359] width 169 height 14
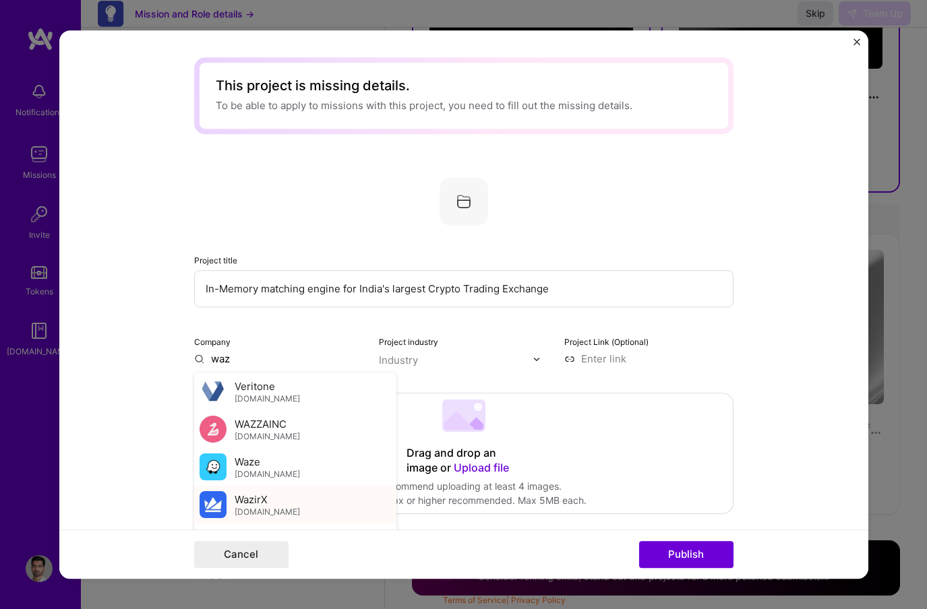
click at [323, 493] on div "WazirX wazirx.com" at bounding box center [295, 505] width 202 height 38
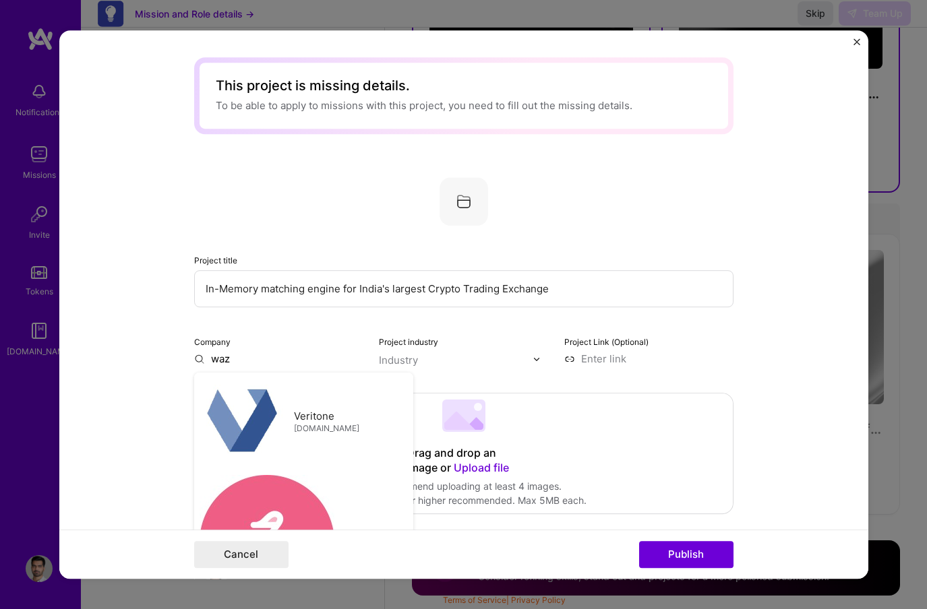
type input "WazirX"
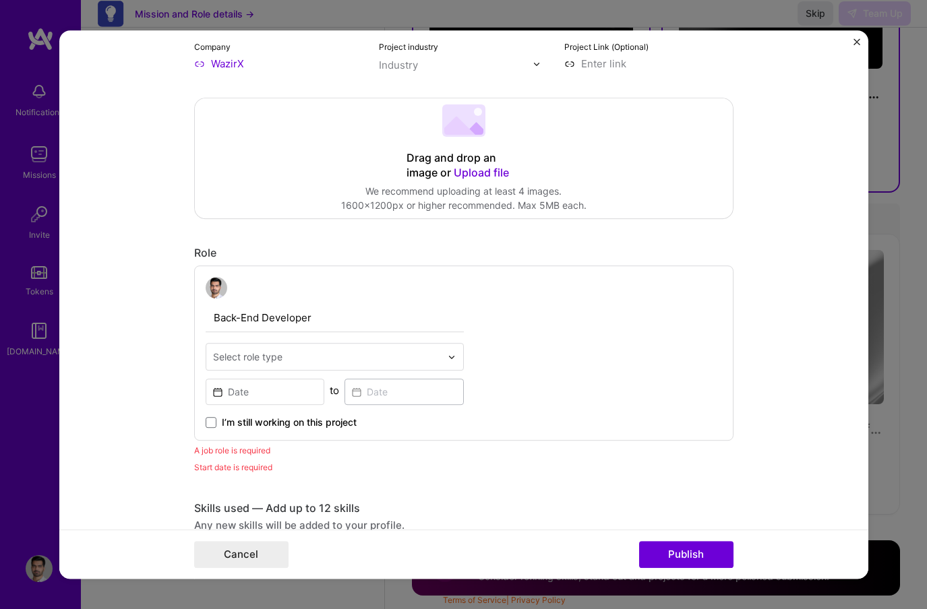
scroll to position [301, 0]
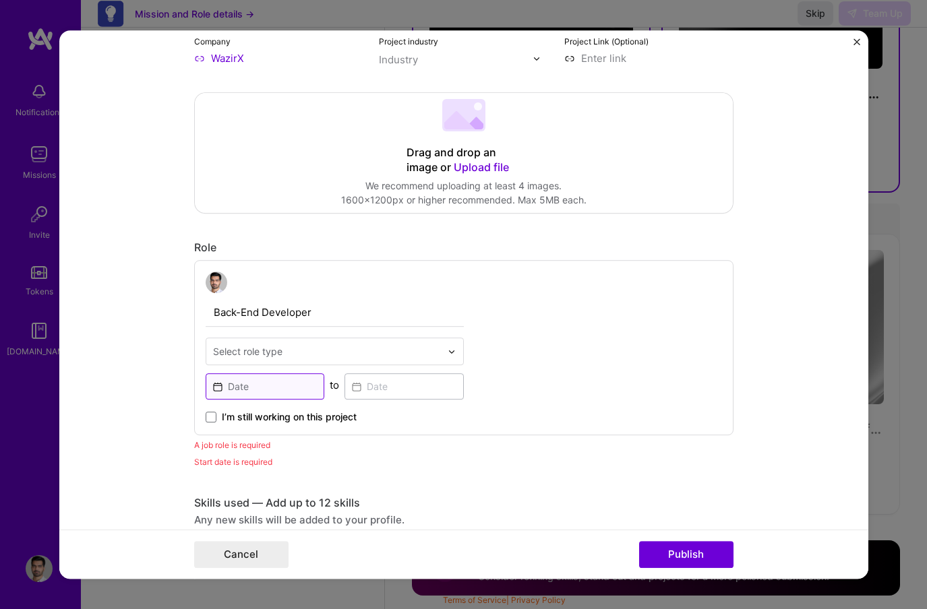
click at [260, 389] on input at bounding box center [265, 386] width 119 height 26
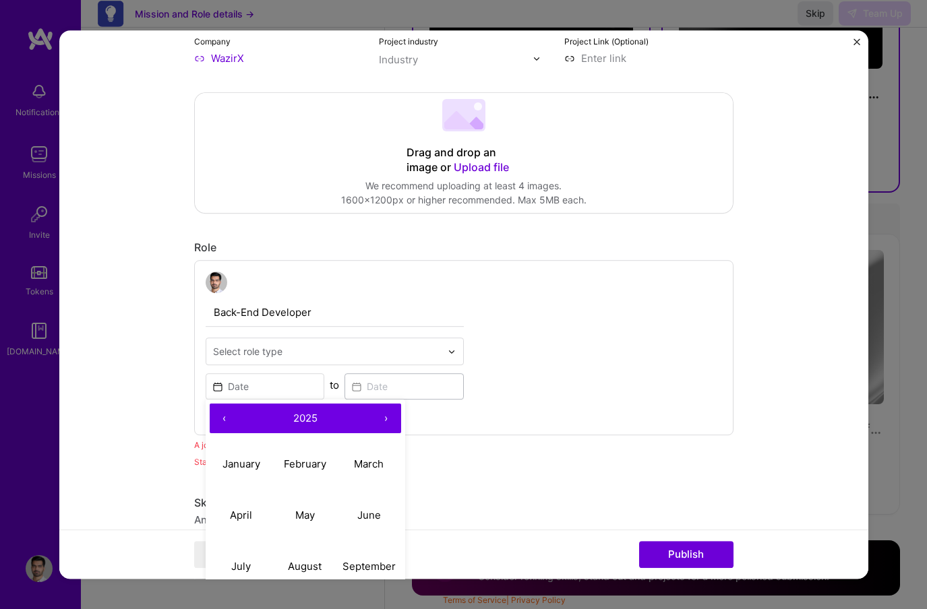
click at [536, 440] on div "A job role is required" at bounding box center [463, 445] width 539 height 14
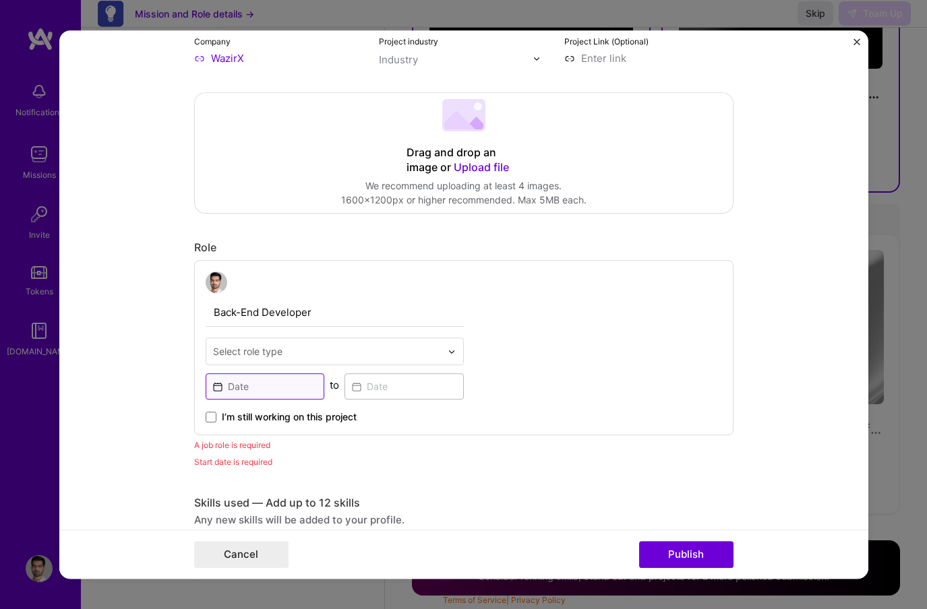
click at [271, 380] on input at bounding box center [265, 386] width 119 height 26
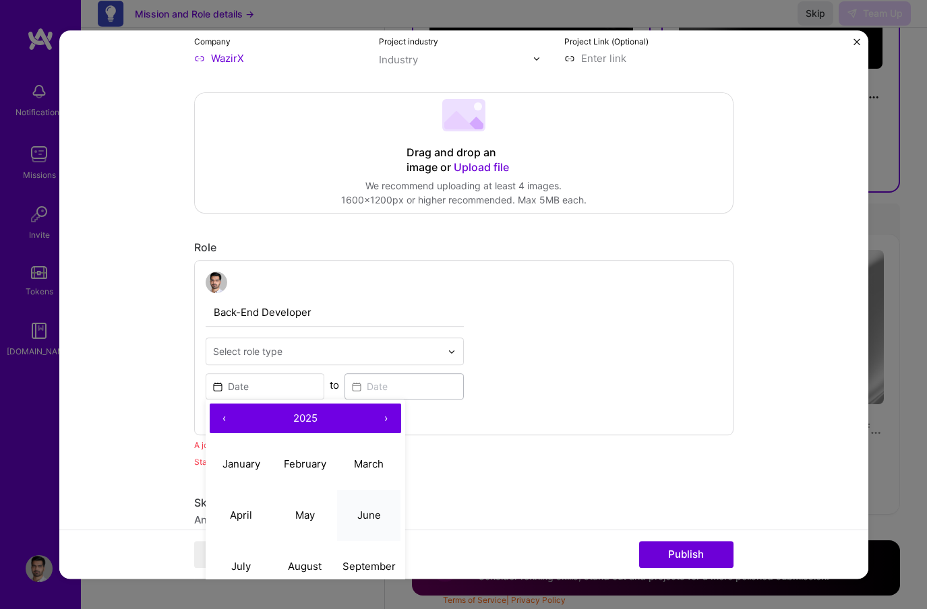
click at [375, 515] on abbr "June" at bounding box center [369, 515] width 24 height 13
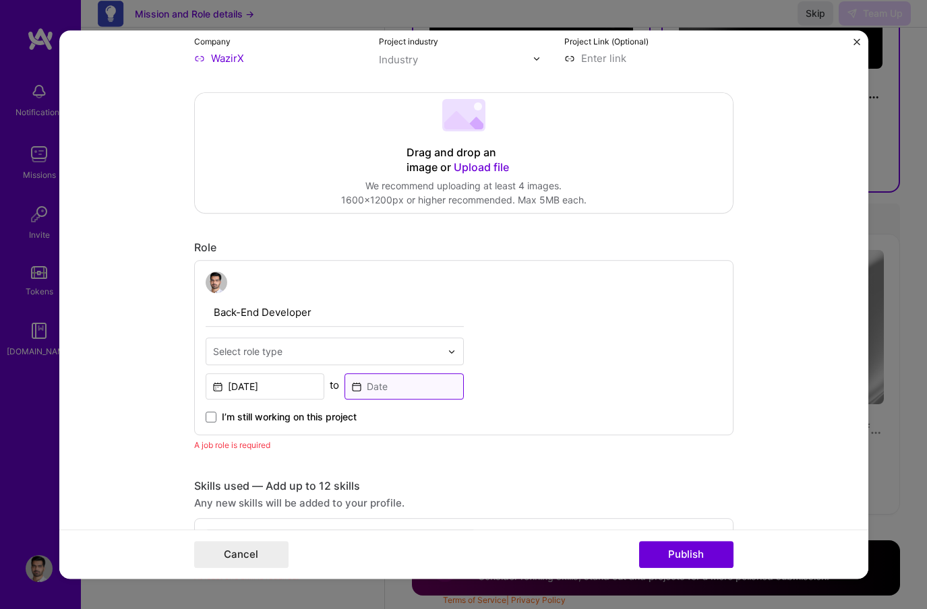
click at [385, 390] on input at bounding box center [403, 386] width 119 height 26
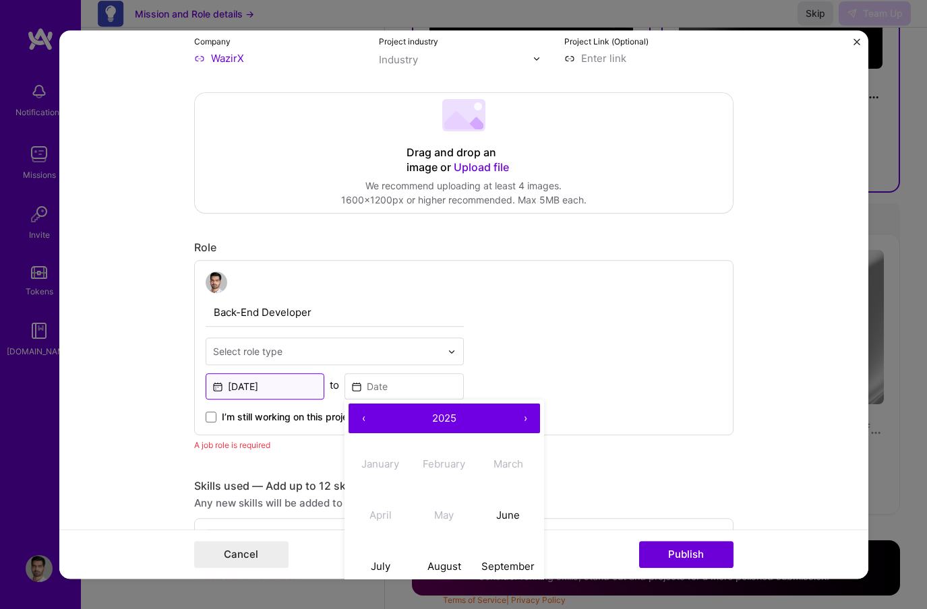
click at [297, 386] on input "Jun, 2025" at bounding box center [265, 386] width 119 height 26
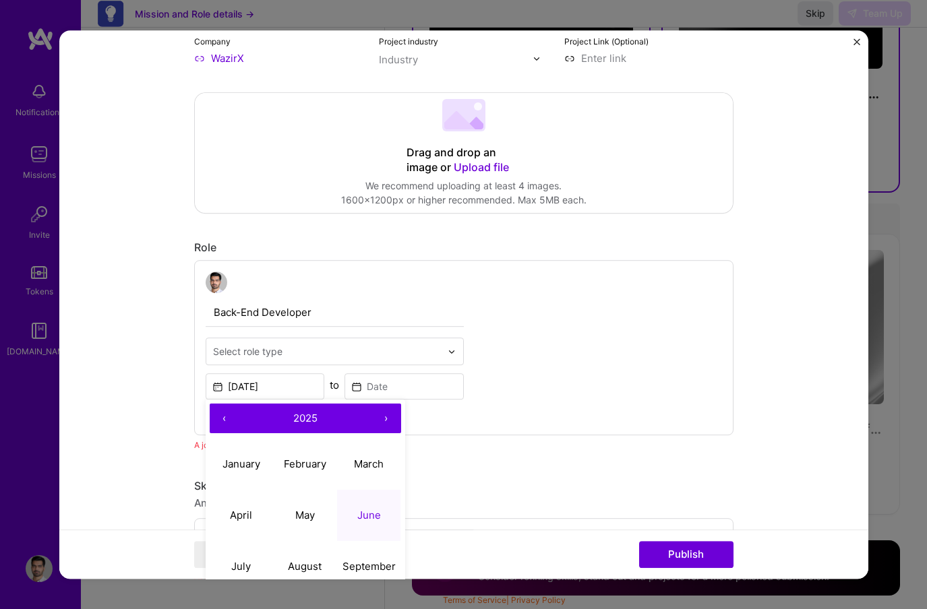
click at [219, 414] on button "‹" at bounding box center [225, 419] width 30 height 30
click at [379, 522] on abbr "June" at bounding box center [369, 515] width 24 height 13
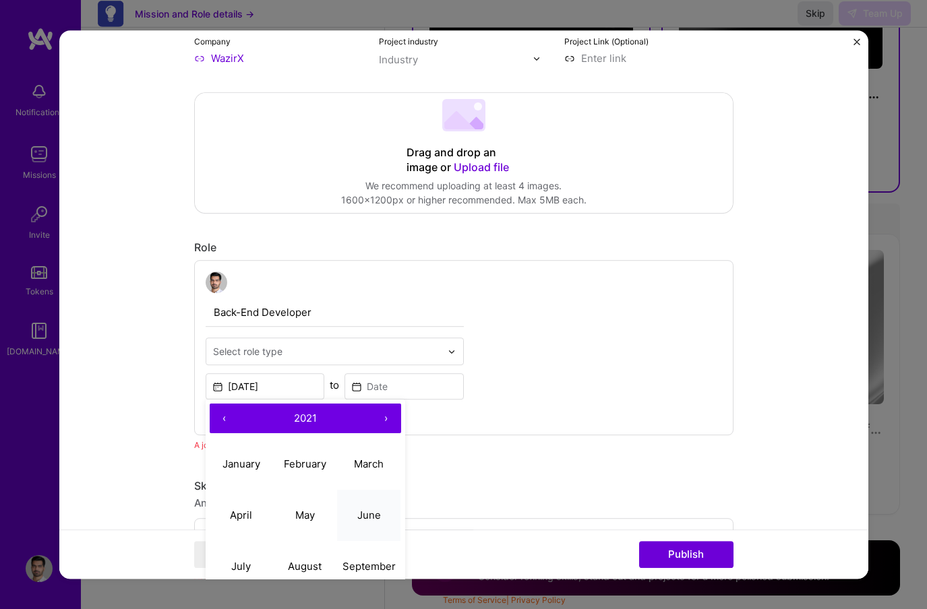
type input "Jun, 2021"
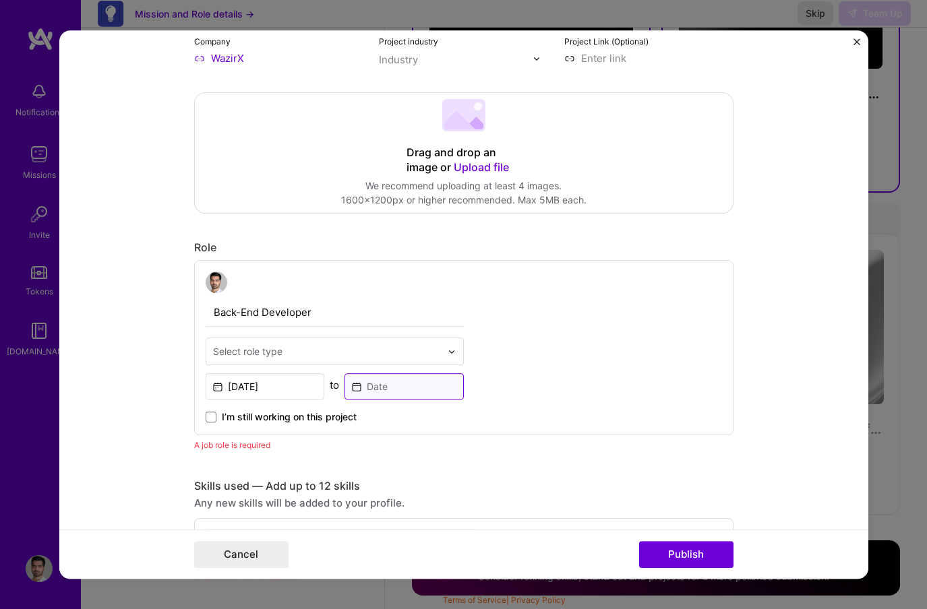
click at [390, 396] on input at bounding box center [403, 386] width 119 height 26
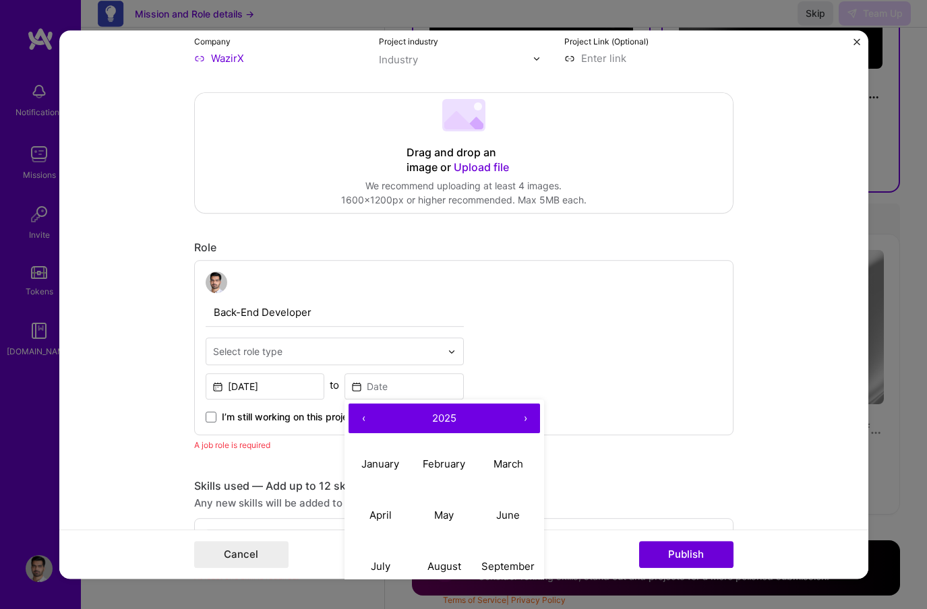
click at [363, 421] on button "‹" at bounding box center [363, 419] width 30 height 30
click at [524, 415] on button "›" at bounding box center [525, 419] width 30 height 30
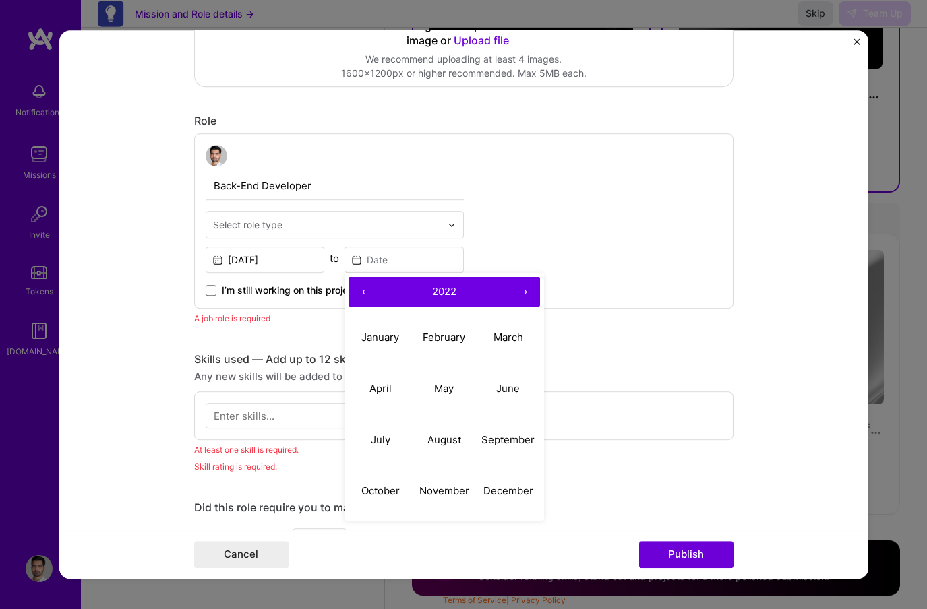
scroll to position [460, 0]
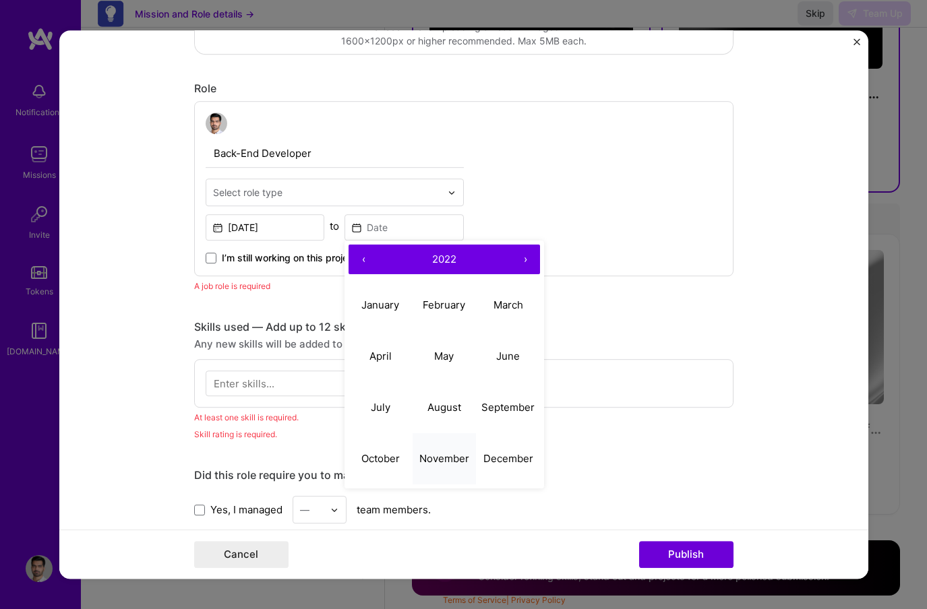
click at [446, 446] on button "November" at bounding box center [445, 458] width 64 height 51
type input "Nov, 2022"
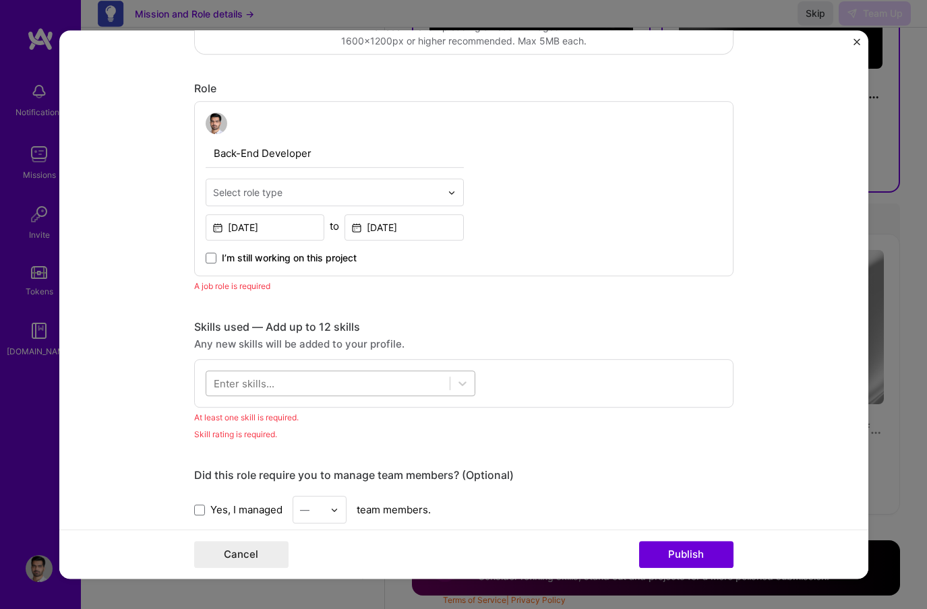
click at [352, 384] on div at bounding box center [327, 384] width 243 height 22
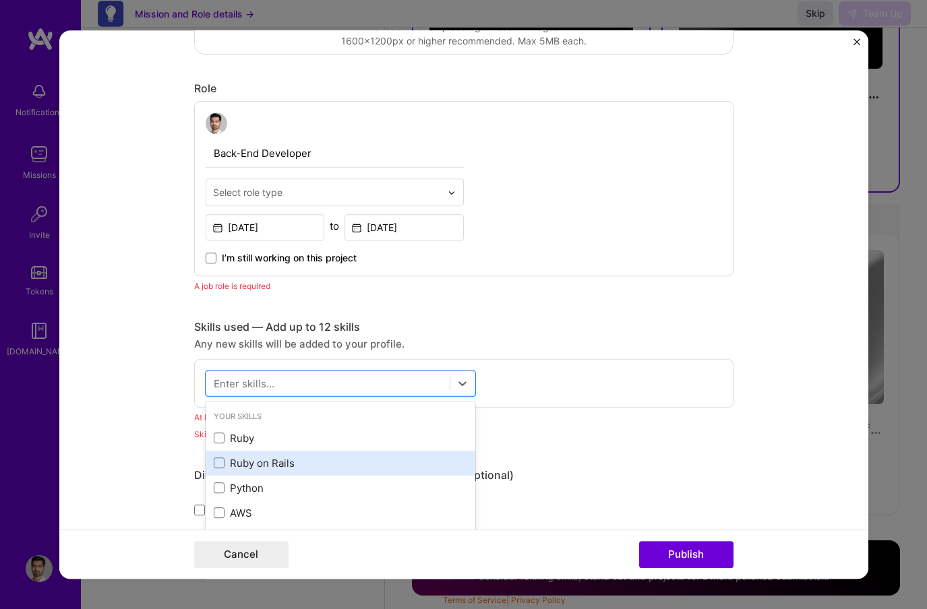
click at [303, 456] on div "Ruby on Rails" at bounding box center [341, 463] width 270 height 25
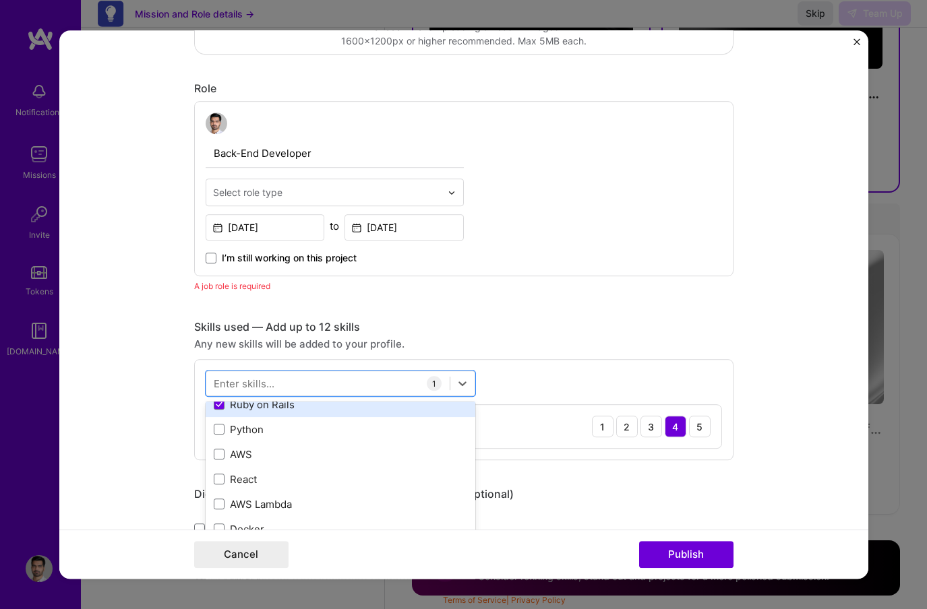
scroll to position [61, 0]
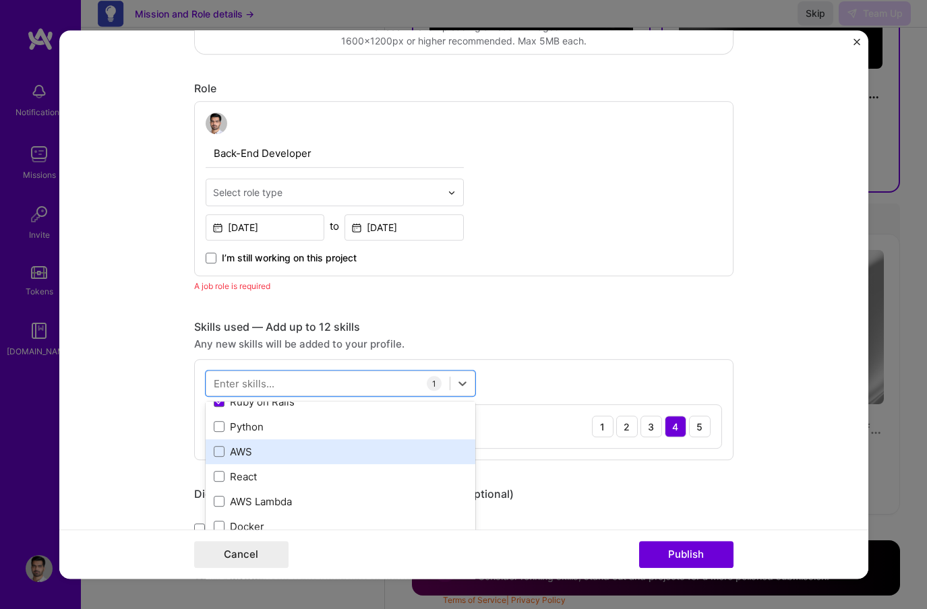
click at [296, 454] on div "AWS" at bounding box center [340, 452] width 253 height 14
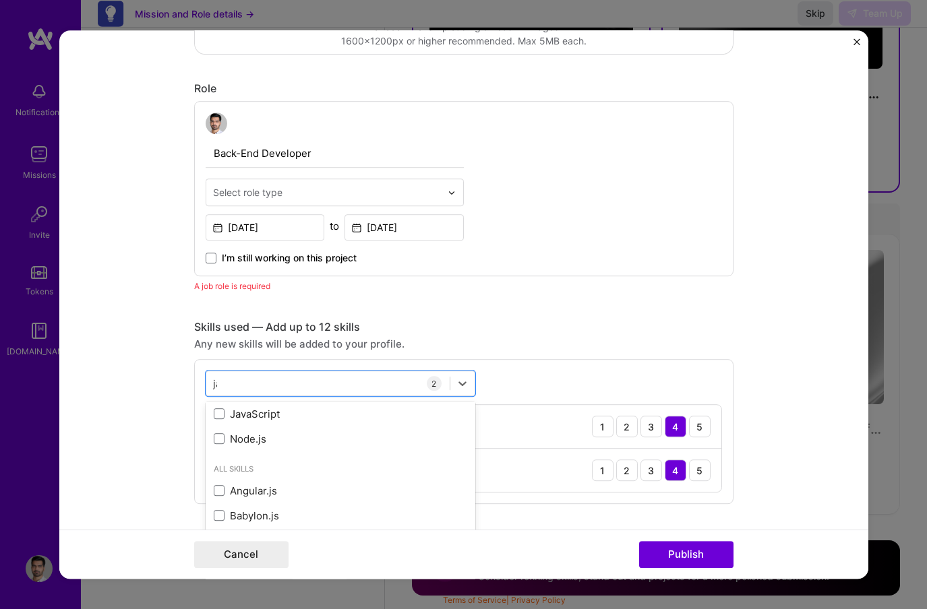
scroll to position [0, 0]
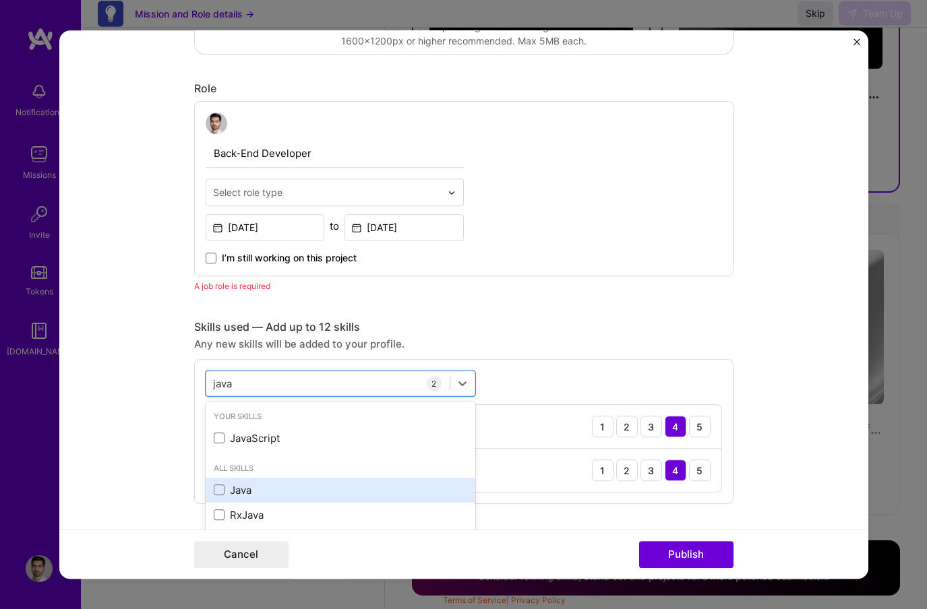
click at [265, 491] on div "Java" at bounding box center [340, 490] width 253 height 14
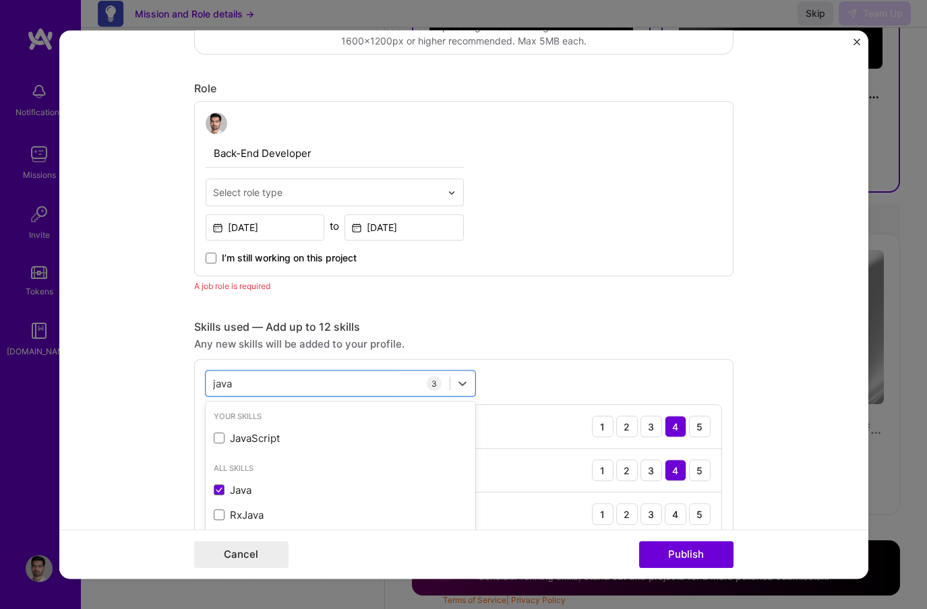
click at [388, 309] on div "This project is missing details. To be able to apply to missions with this proj…" at bounding box center [463, 522] width 539 height 1849
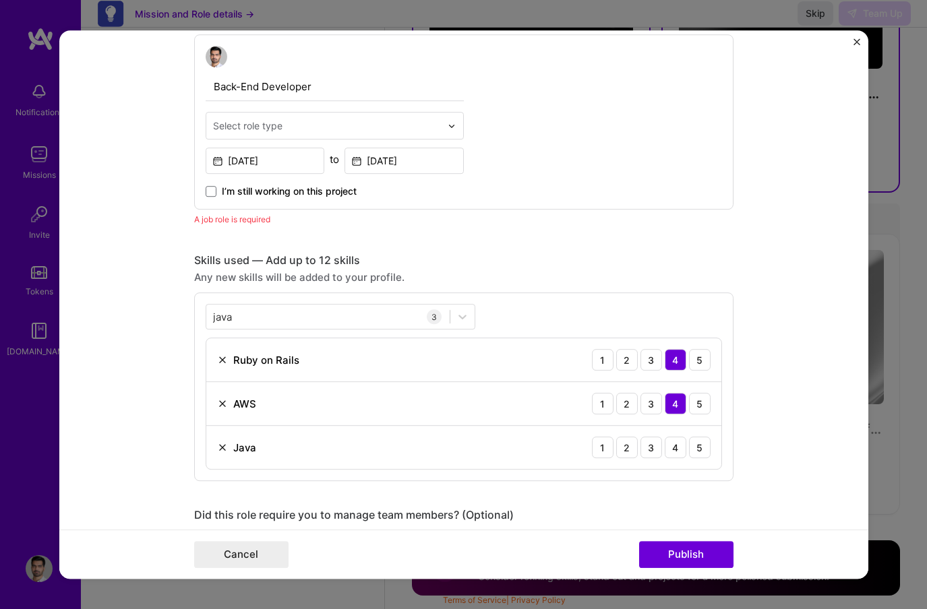
scroll to position [530, 0]
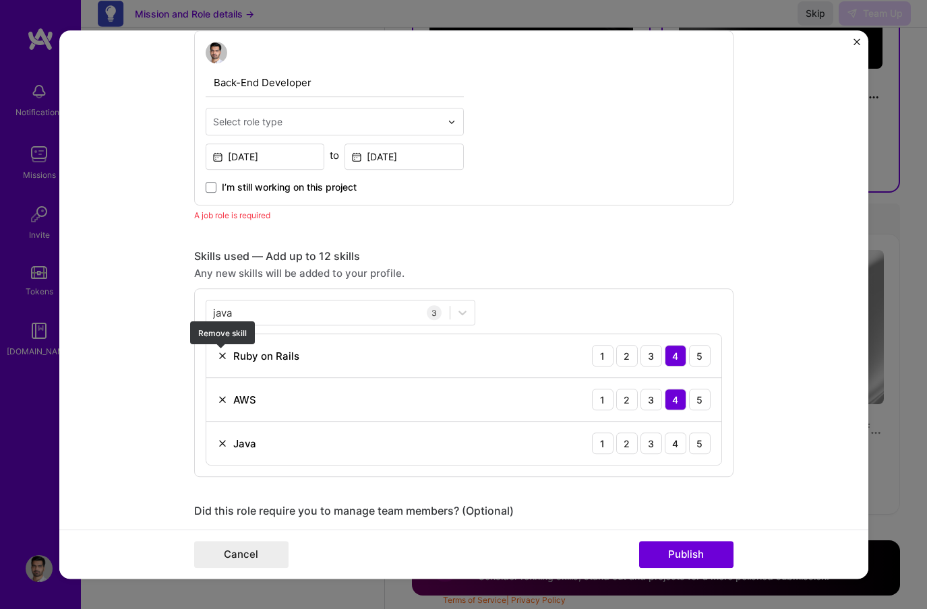
click at [224, 355] on img at bounding box center [222, 356] width 11 height 11
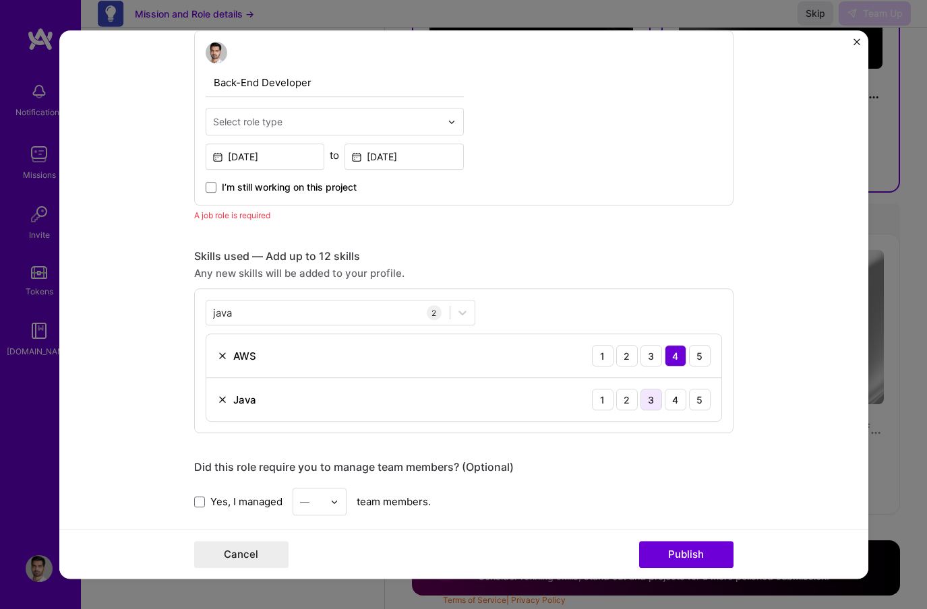
click at [646, 394] on div "3" at bounding box center [651, 400] width 22 height 22
click at [324, 311] on div "java java" at bounding box center [327, 313] width 243 height 22
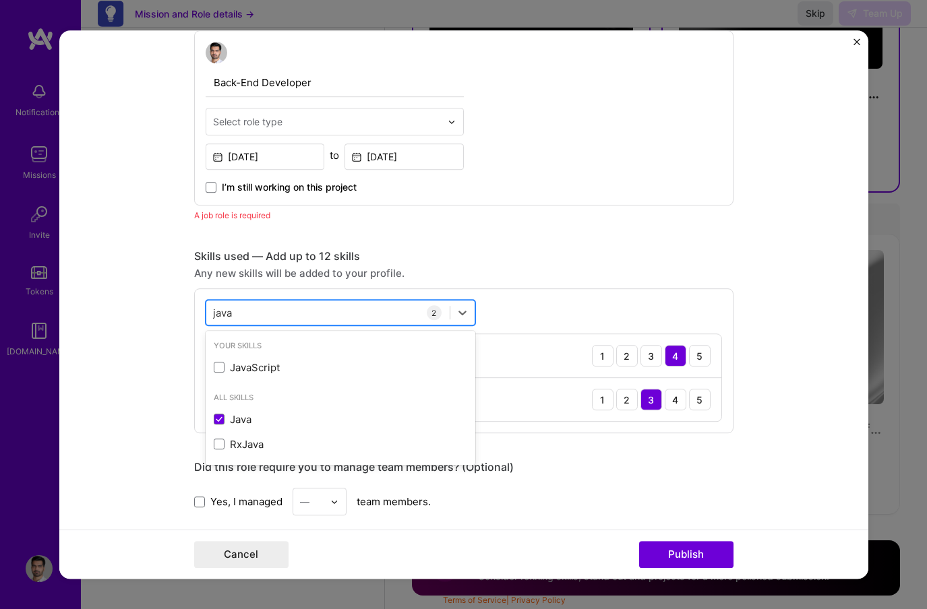
click at [324, 311] on div "java java" at bounding box center [327, 313] width 243 height 22
type input "j"
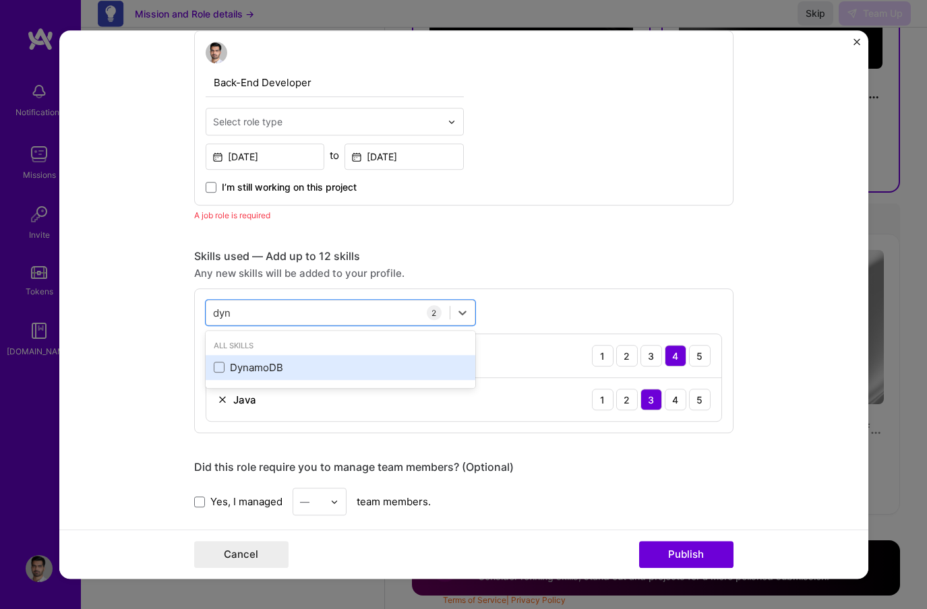
click at [293, 372] on div "DynamoDB" at bounding box center [340, 368] width 253 height 14
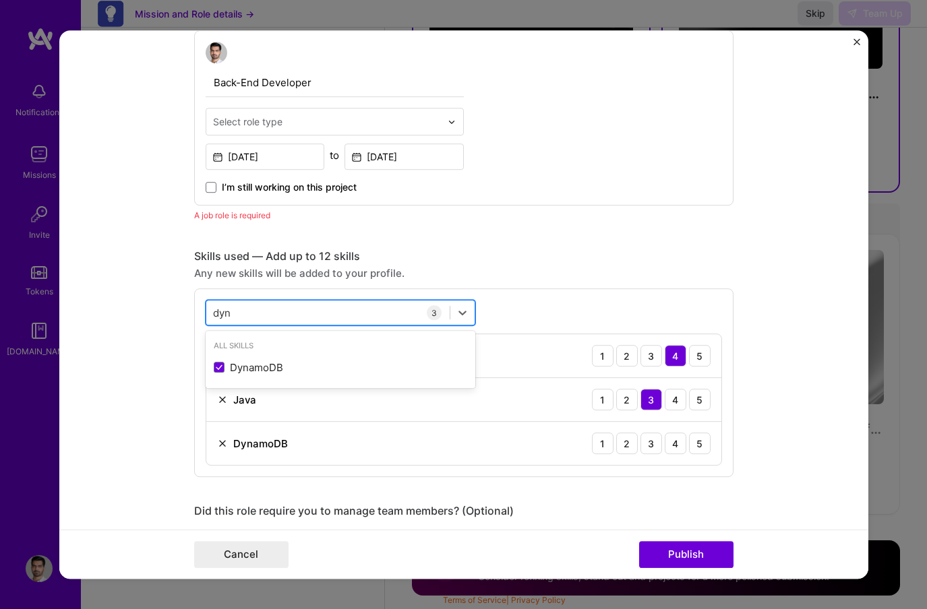
click at [241, 313] on div "dyn dyn" at bounding box center [327, 313] width 243 height 22
type input "d"
click at [222, 368] on div "AWS 1 2 3 4 5" at bounding box center [463, 356] width 515 height 44
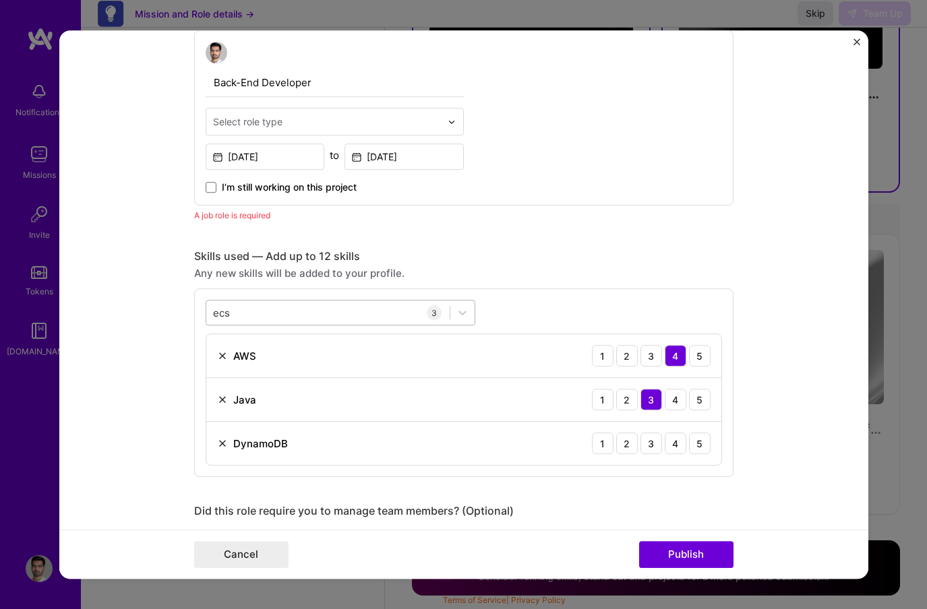
click at [262, 317] on div "ecs ecs" at bounding box center [327, 313] width 243 height 22
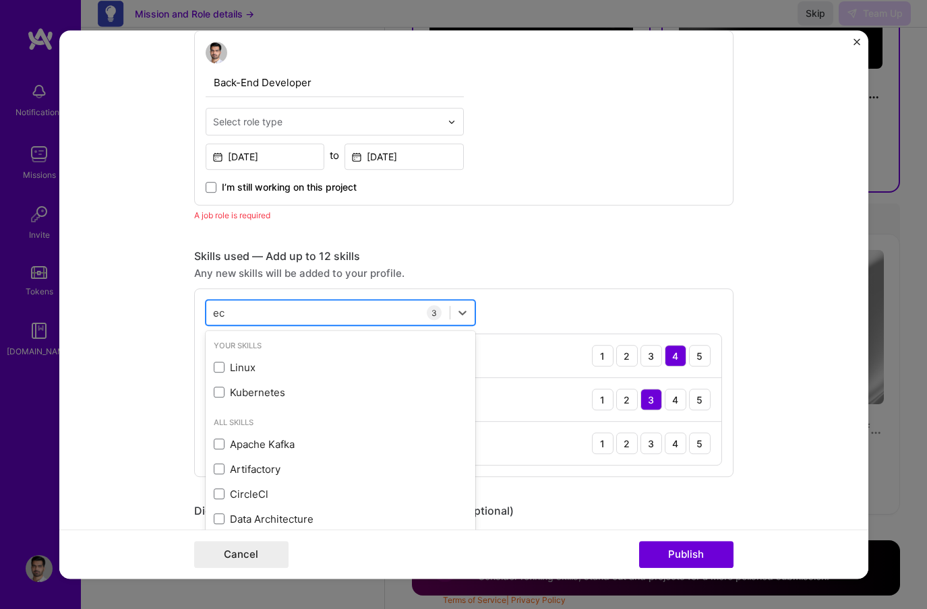
type input "e"
click at [123, 340] on form "This project is missing details. To be able to apply to missions with this proj…" at bounding box center [463, 304] width 809 height 549
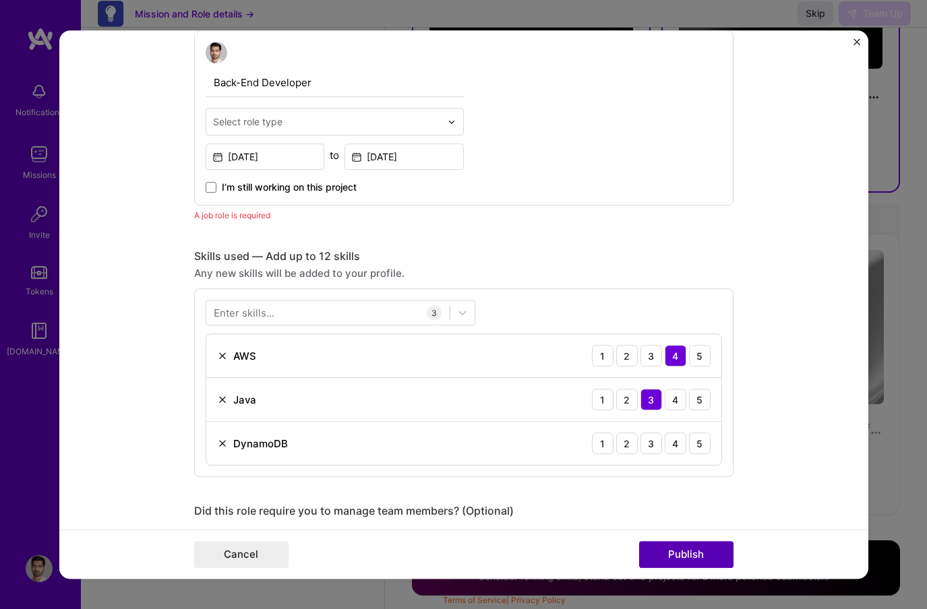
click at [667, 553] on button "Publish" at bounding box center [686, 554] width 94 height 27
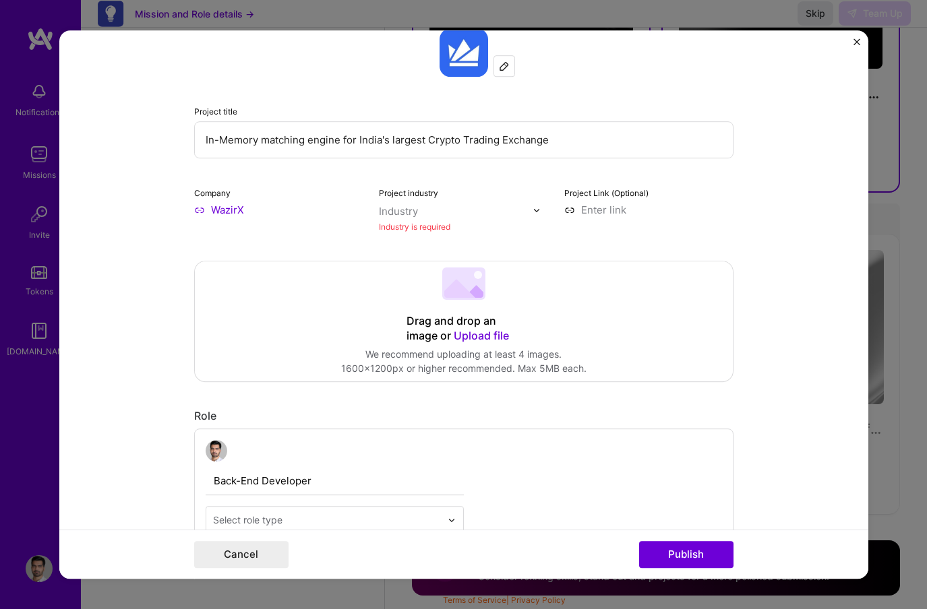
scroll to position [147, 0]
click at [427, 214] on input "text" at bounding box center [456, 213] width 154 height 14
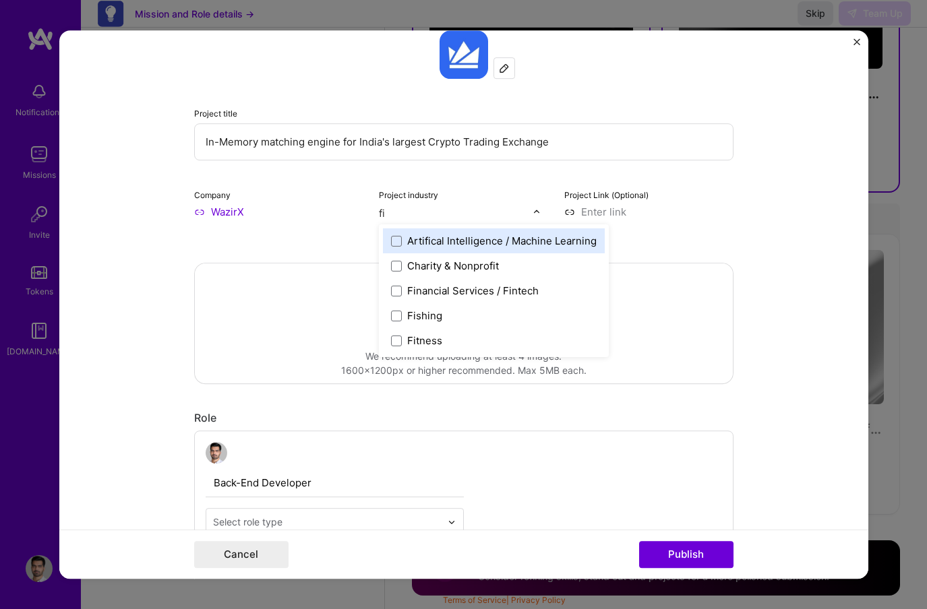
type input "fin"
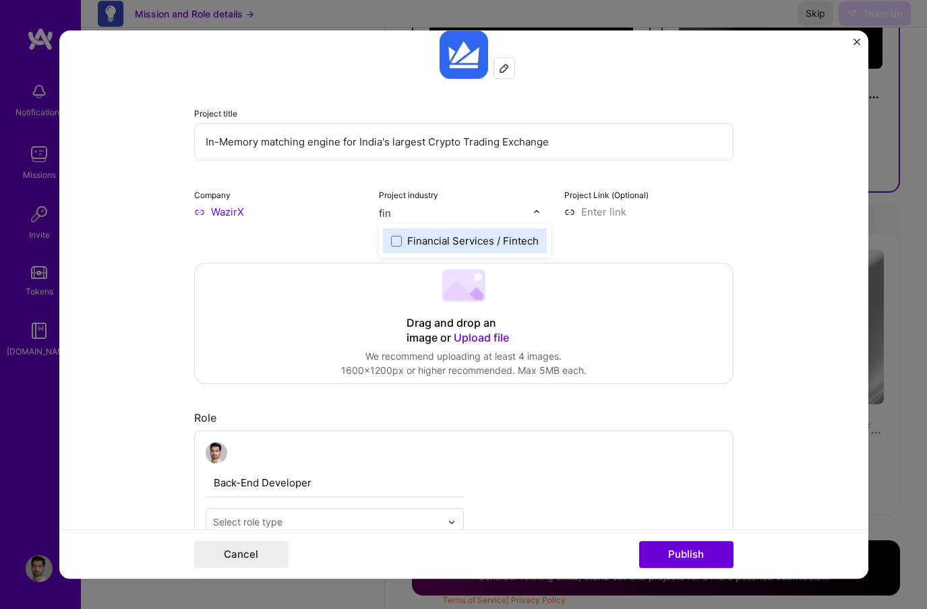
click at [421, 233] on div "Financial Services / Fintech" at bounding box center [465, 241] width 164 height 25
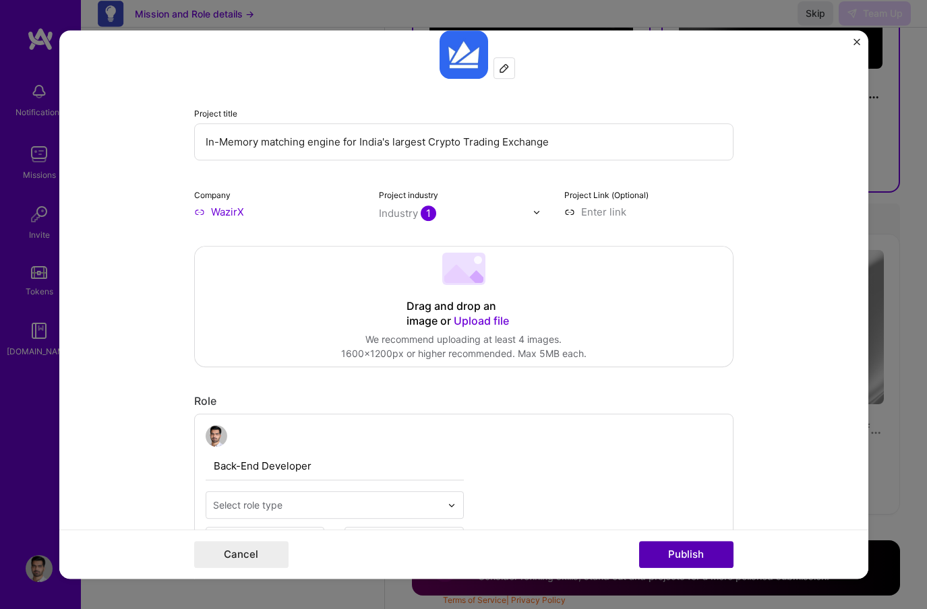
click at [681, 549] on button "Publish" at bounding box center [686, 554] width 94 height 27
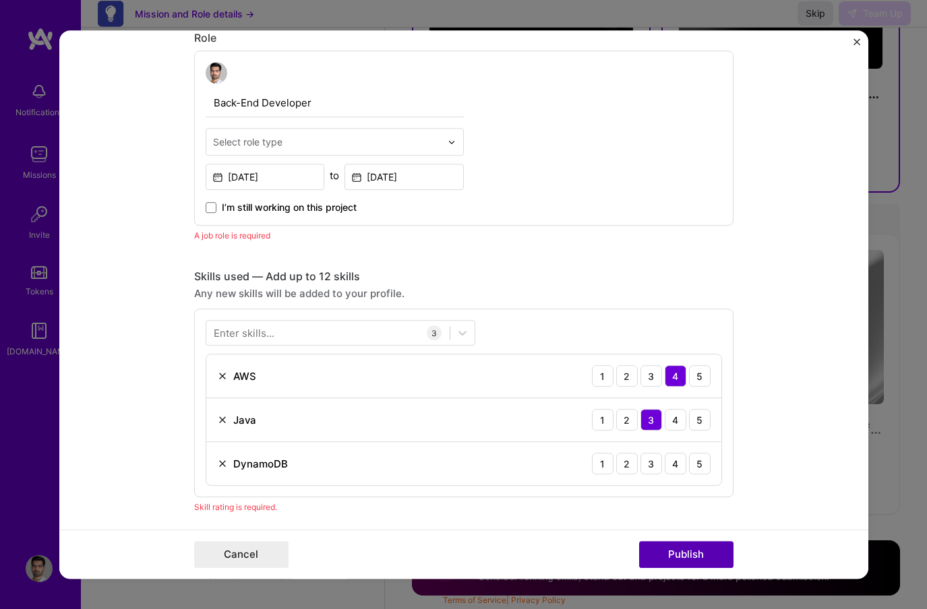
scroll to position [512, 0]
click at [357, 128] on div "Select role type" at bounding box center [326, 140] width 241 height 26
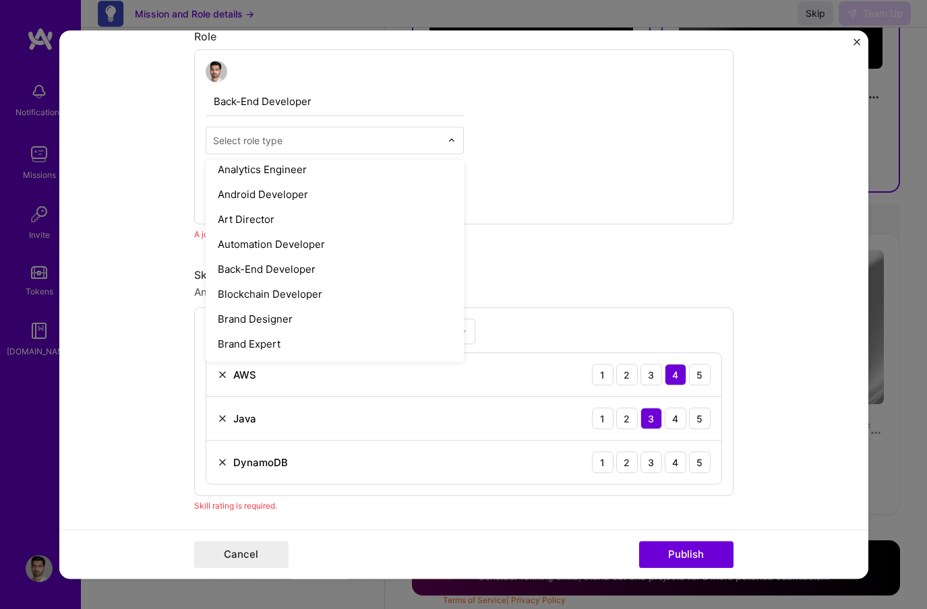
scroll to position [133, 0]
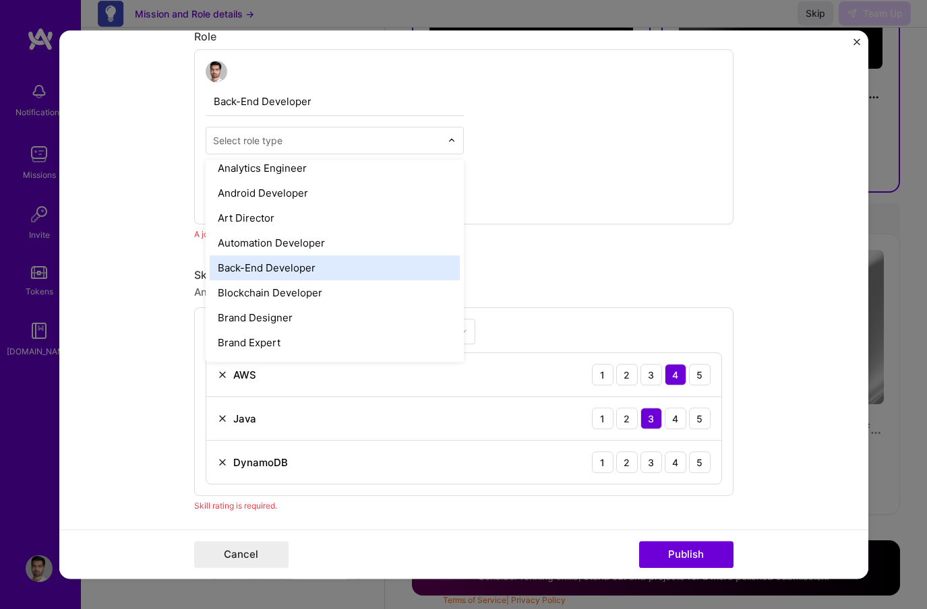
click at [308, 269] on div "Back-End Developer" at bounding box center [335, 267] width 250 height 25
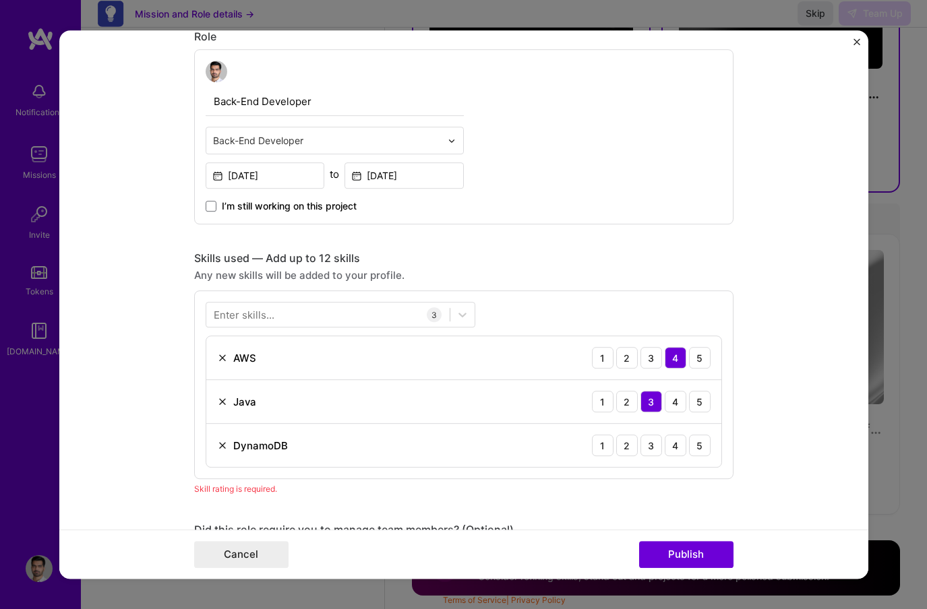
click at [545, 219] on div "Back-End Developer option Back-End Developer, selected. Select is focused ,type…" at bounding box center [463, 136] width 539 height 175
click at [656, 448] on div "3" at bounding box center [651, 446] width 22 height 22
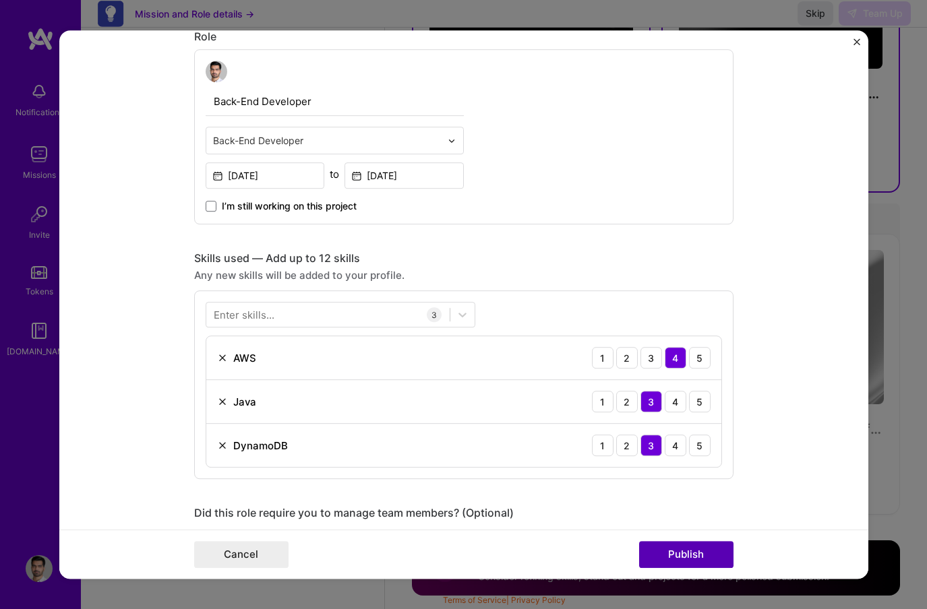
click at [683, 554] on button "Publish" at bounding box center [686, 554] width 94 height 27
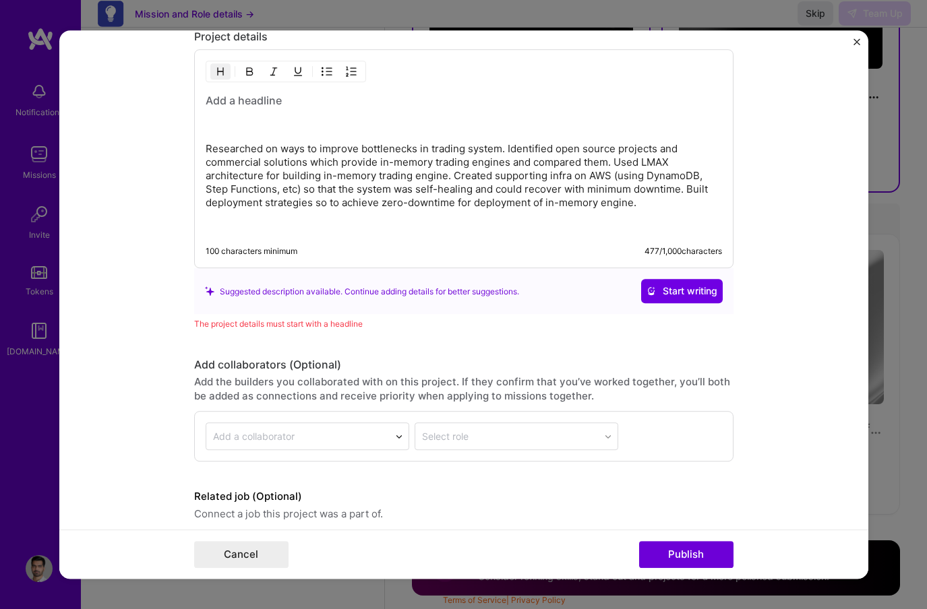
scroll to position [1386, 0]
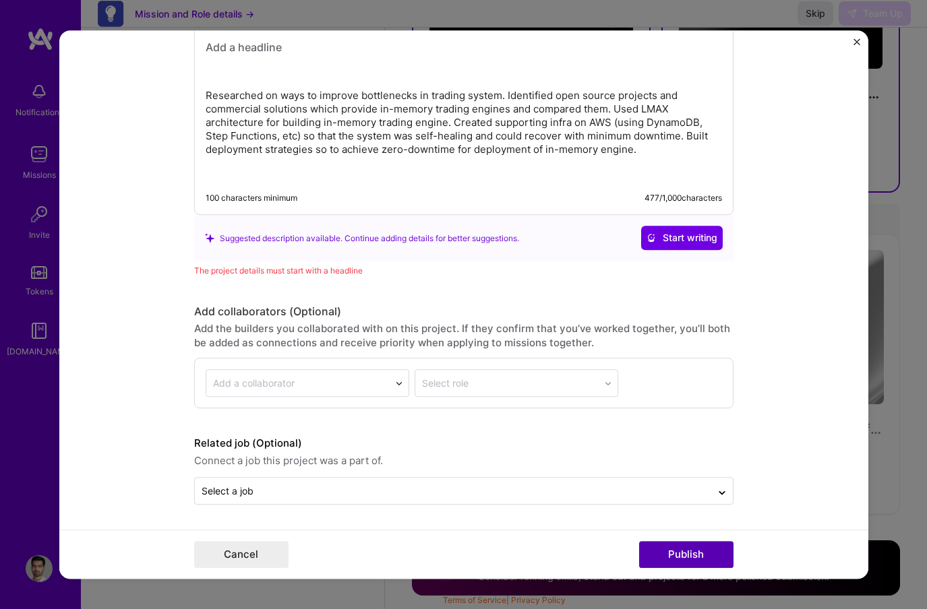
click at [675, 550] on button "Publish" at bounding box center [686, 554] width 94 height 27
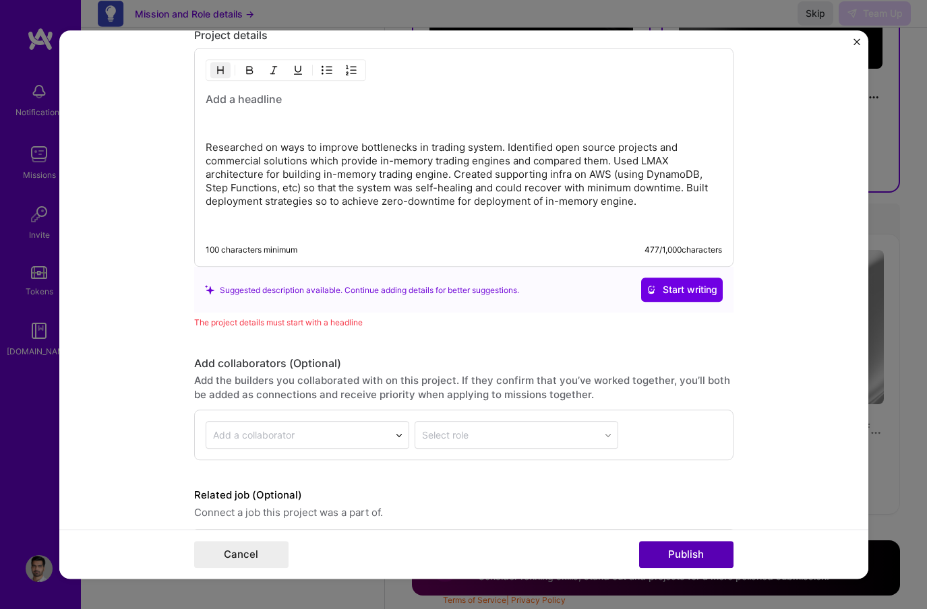
scroll to position [1331, 0]
click at [480, 218] on div "Researched on ways to improve bottlenecks in trading system. Identified open so…" at bounding box center [464, 164] width 516 height 140
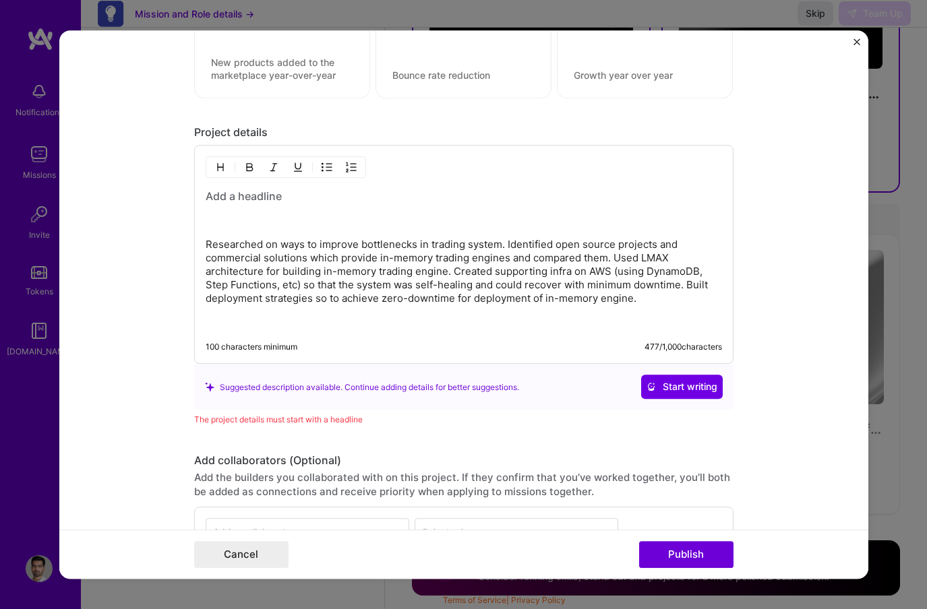
scroll to position [1234, 0]
click at [258, 199] on h3 at bounding box center [464, 198] width 516 height 15
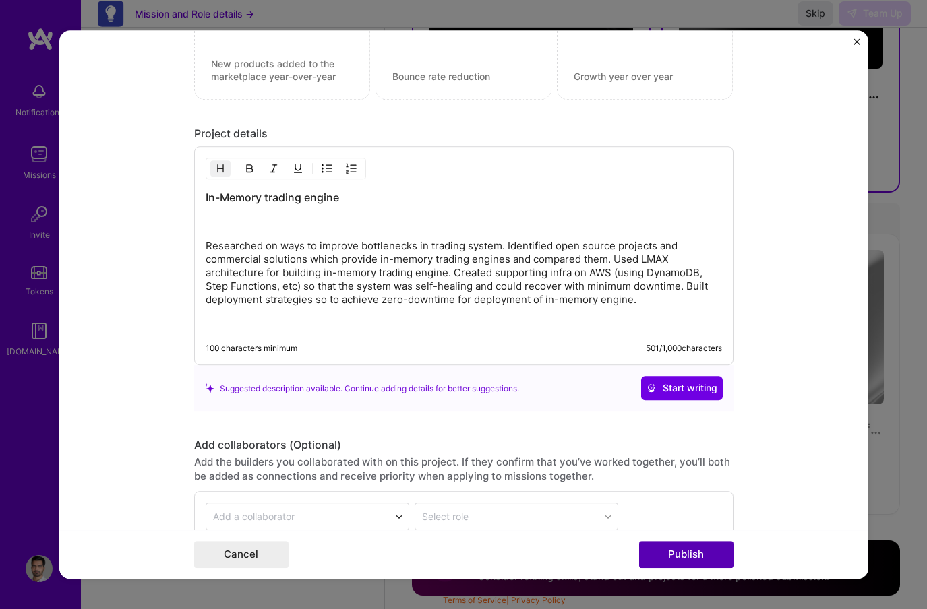
click at [688, 547] on button "Publish" at bounding box center [686, 554] width 94 height 27
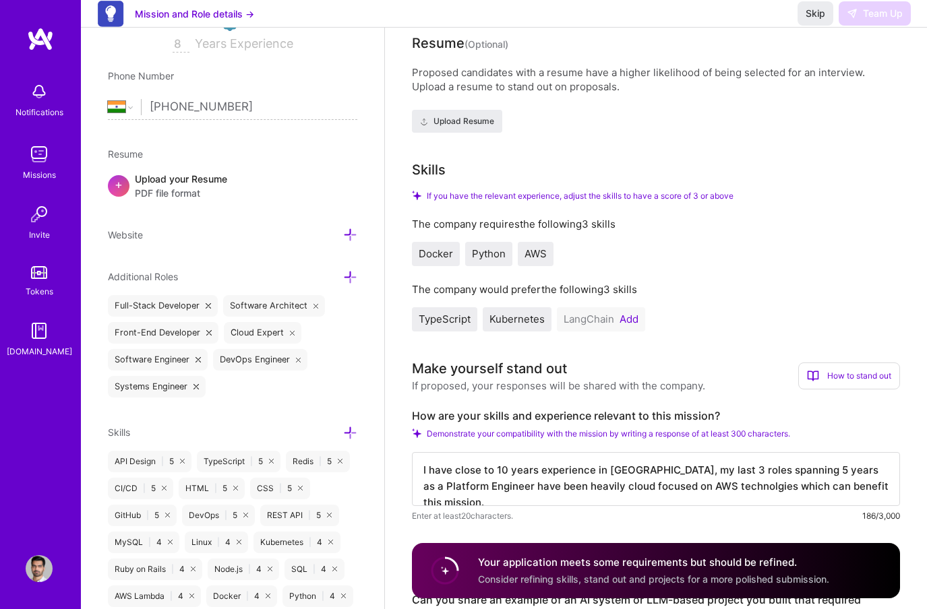
scroll to position [0, 0]
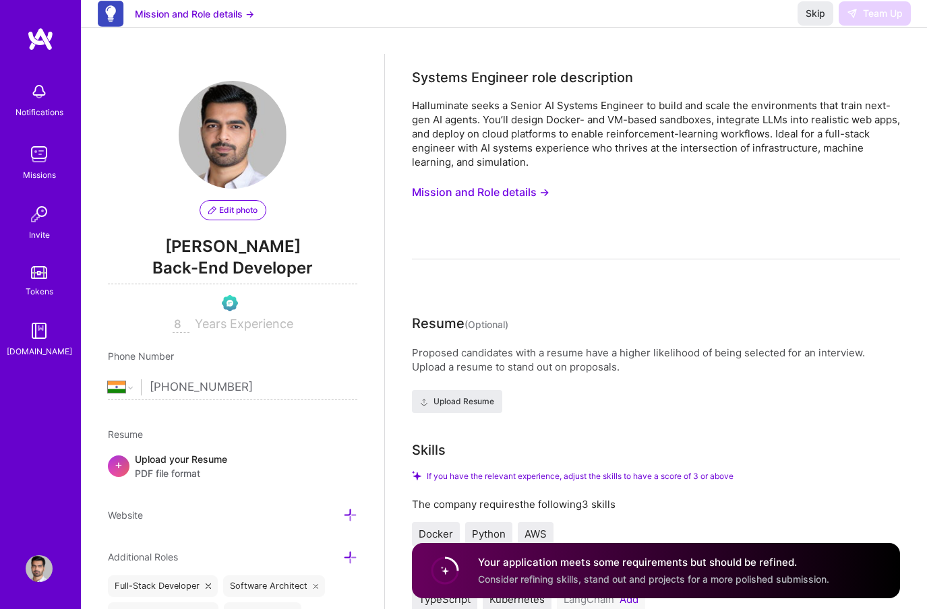
click at [456, 195] on button "Mission and Role details →" at bounding box center [481, 192] width 138 height 25
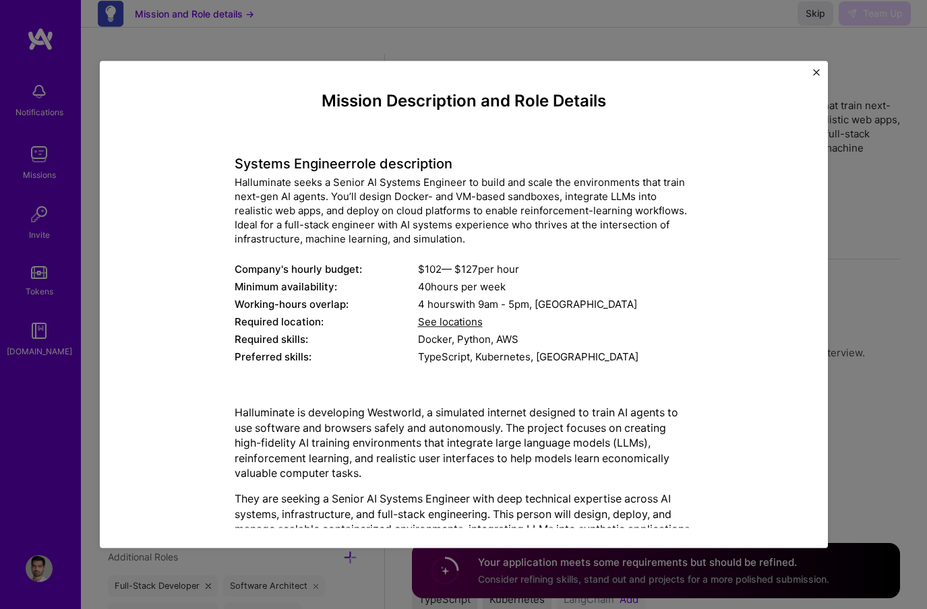
click at [817, 77] on button "Close" at bounding box center [816, 76] width 7 height 14
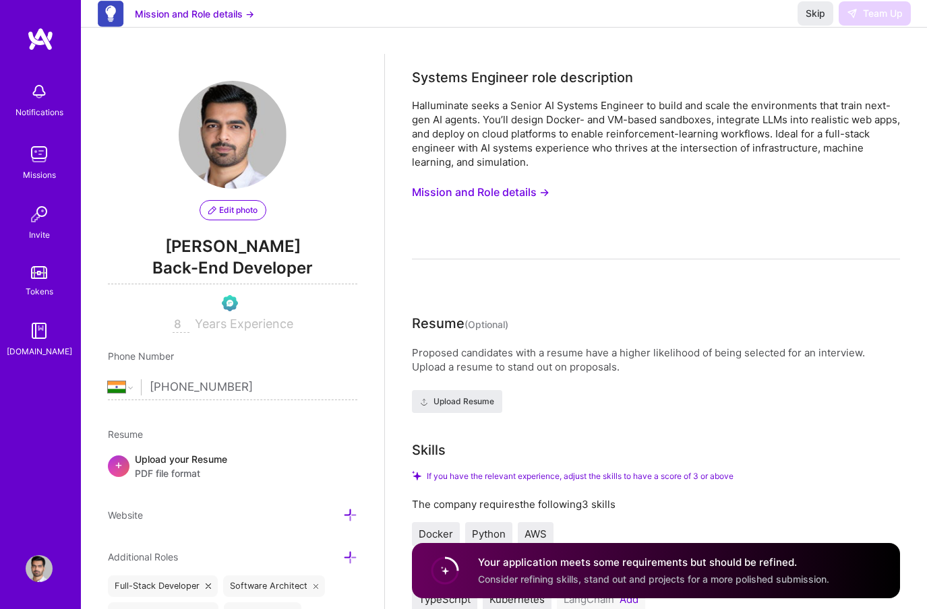
click at [855, 25] on div "Skip Team Up" at bounding box center [853, 13] width 113 height 24
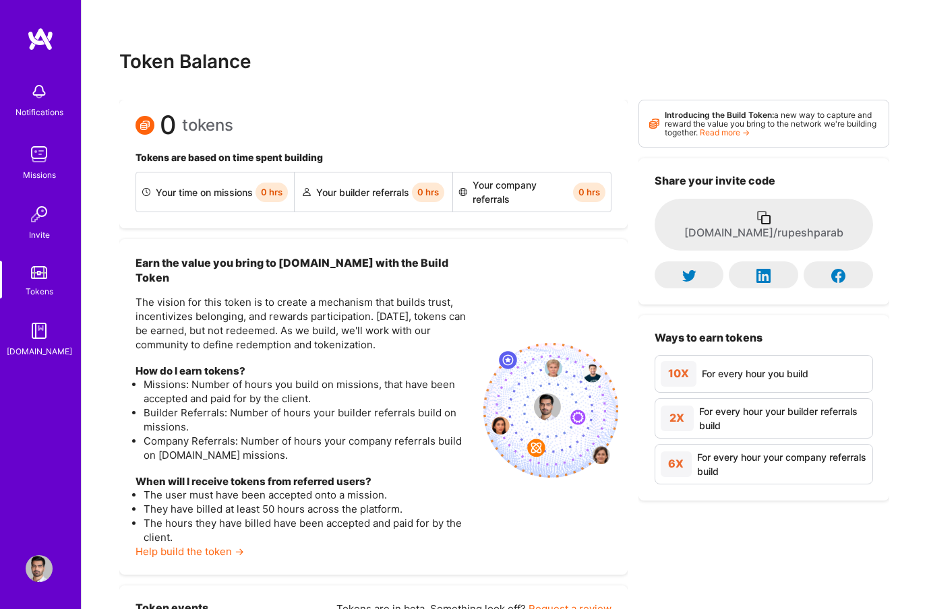
scroll to position [43, 0]
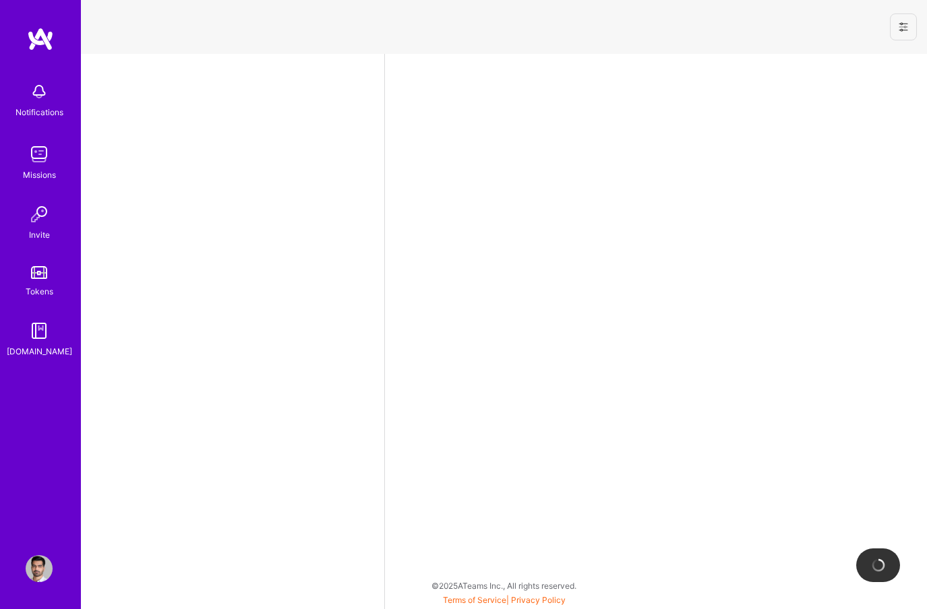
select select "IN"
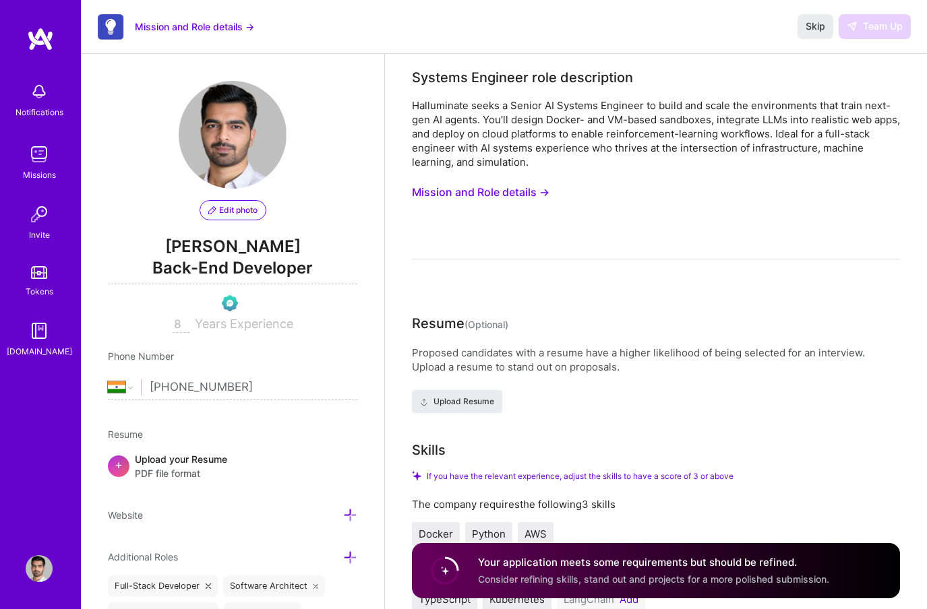
click at [37, 34] on img at bounding box center [40, 39] width 27 height 24
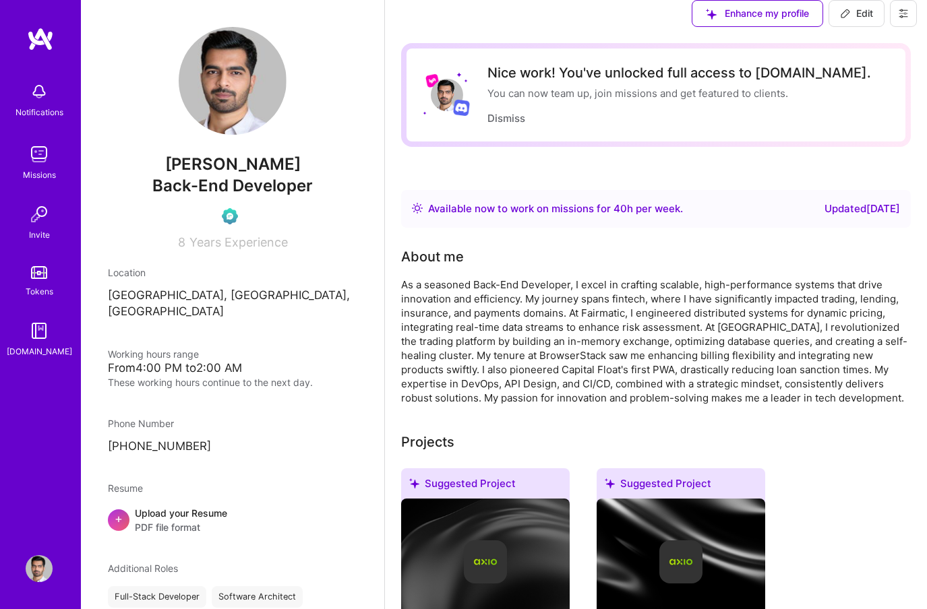
click at [593, 100] on div "You can now team up, join missions and get featured to clients." at bounding box center [679, 93] width 384 height 14
click at [231, 212] on img at bounding box center [230, 216] width 16 height 16
click at [51, 208] on img at bounding box center [39, 214] width 27 height 27
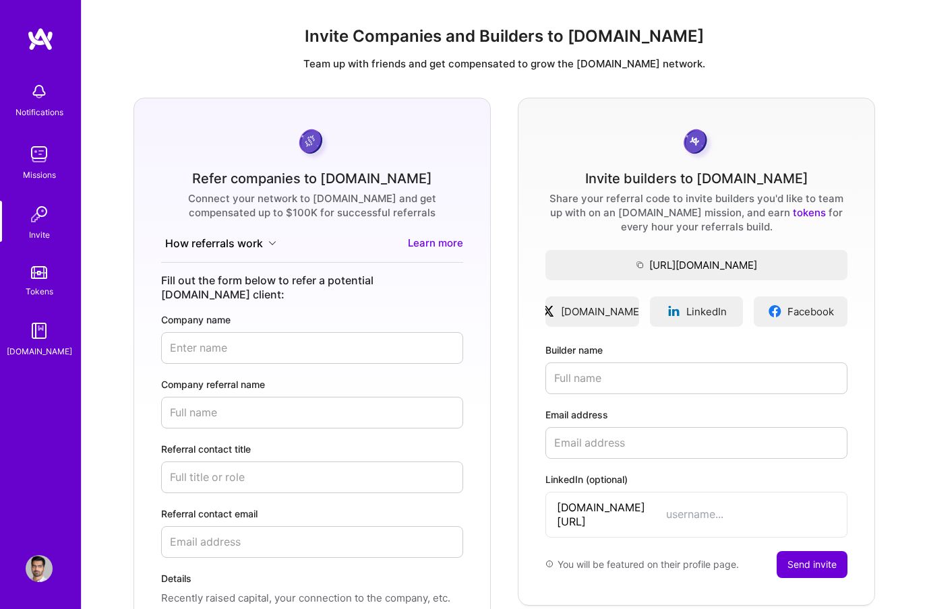
click at [43, 176] on div "Missions" at bounding box center [39, 175] width 33 height 14
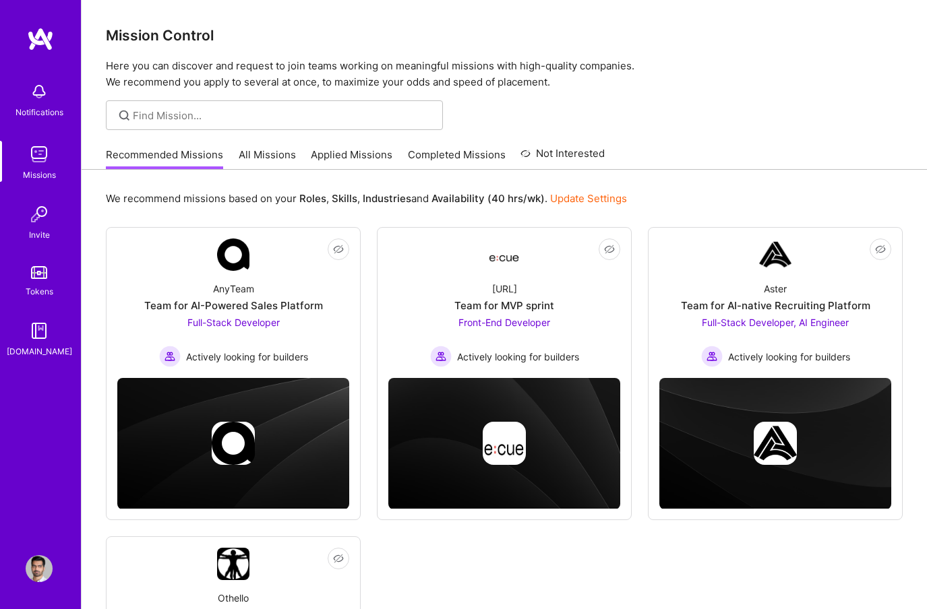
click at [353, 160] on link "Applied Missions" at bounding box center [352, 159] width 82 height 22
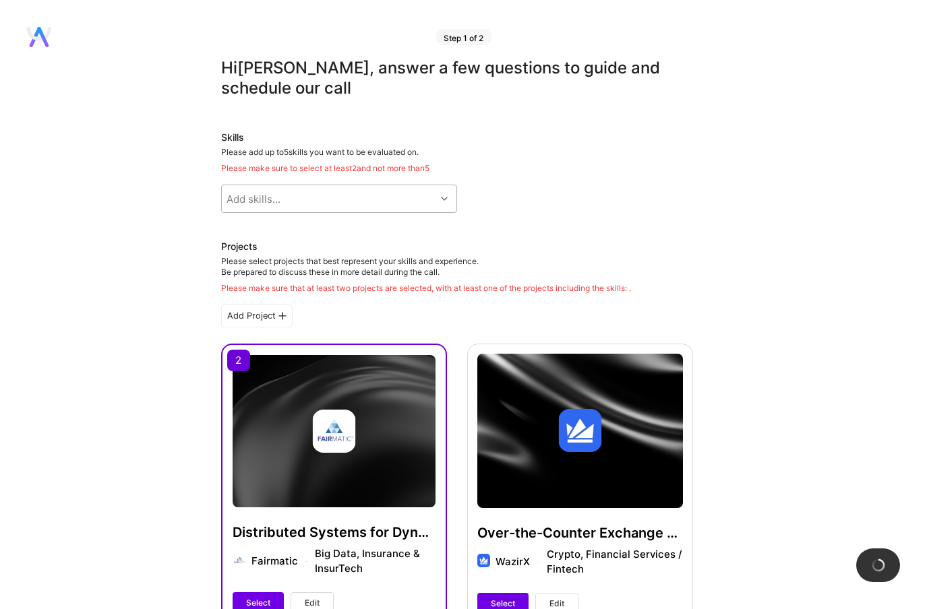
click at [361, 203] on div "Add skills..." at bounding box center [329, 198] width 214 height 27
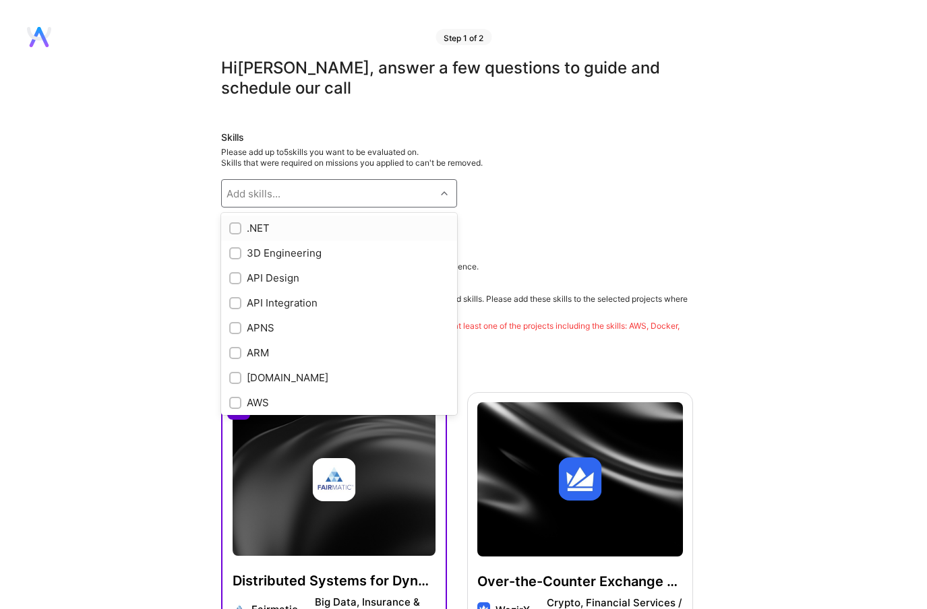
checkbox input "true"
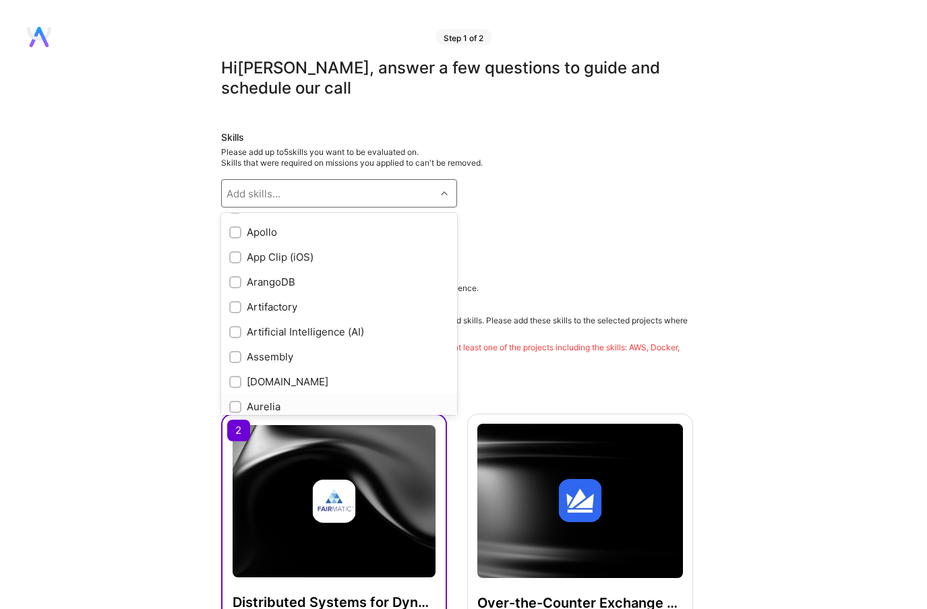
scroll to position [867, 0]
click at [582, 189] on div "Skills Please add up to 5 skills you want to be evaluated on. Skills that were …" at bounding box center [457, 185] width 472 height 109
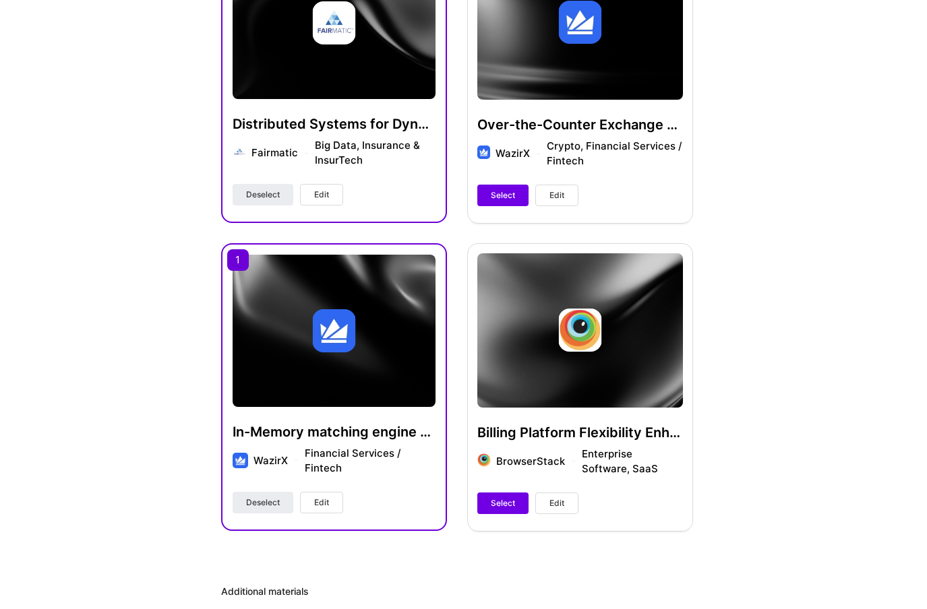
scroll to position [480, 0]
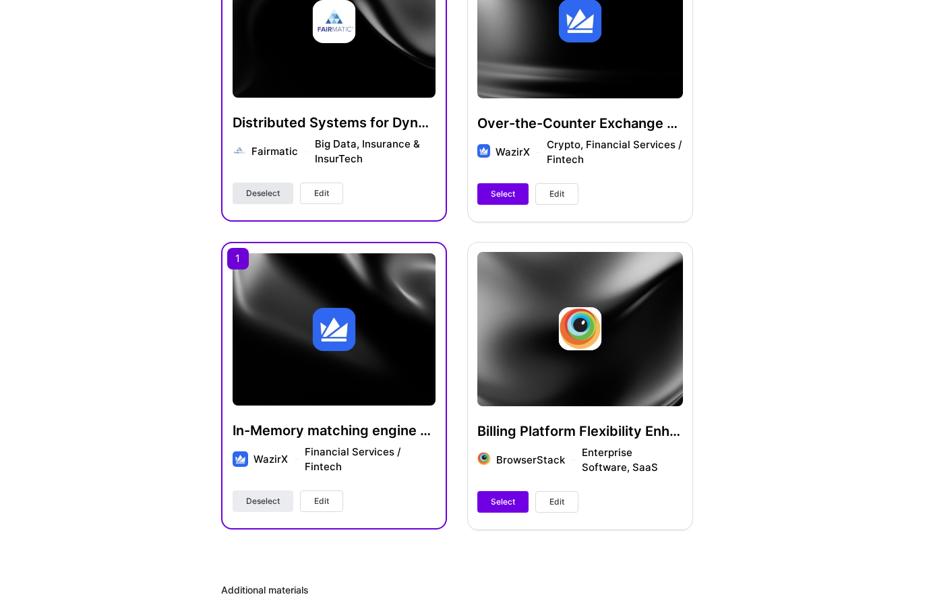
click at [271, 198] on span "Deselect" at bounding box center [263, 193] width 34 height 12
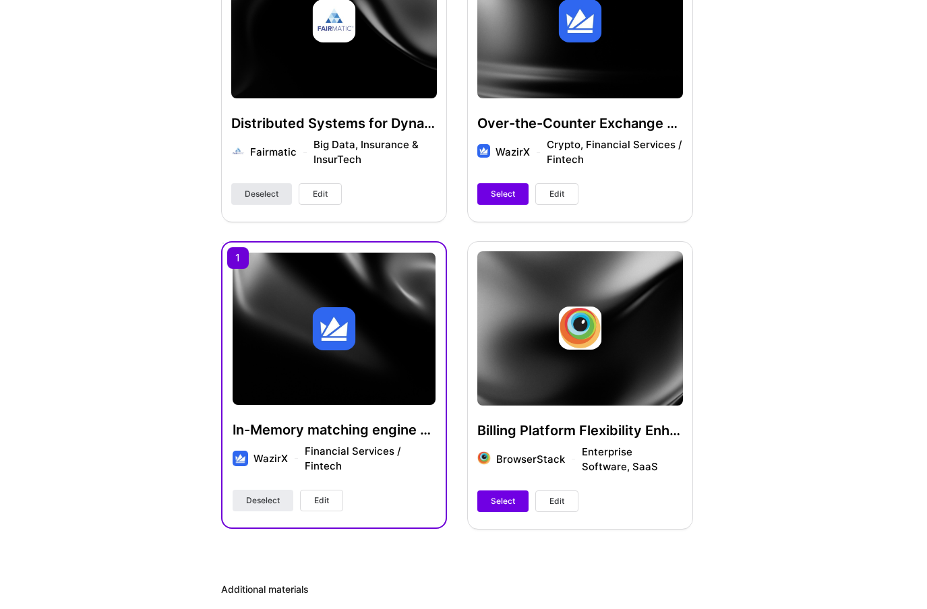
scroll to position [479, 0]
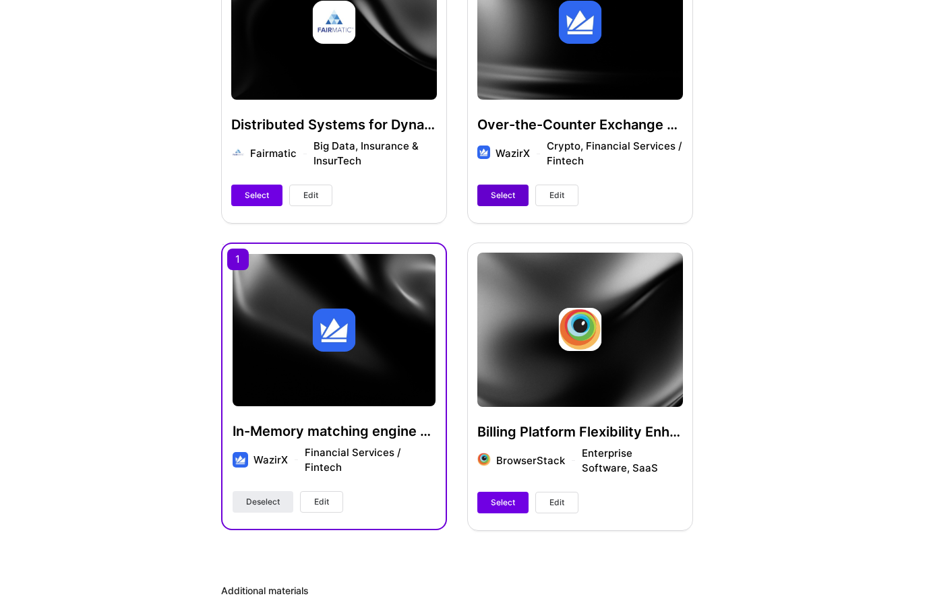
click at [497, 196] on span "Select" at bounding box center [503, 195] width 24 height 12
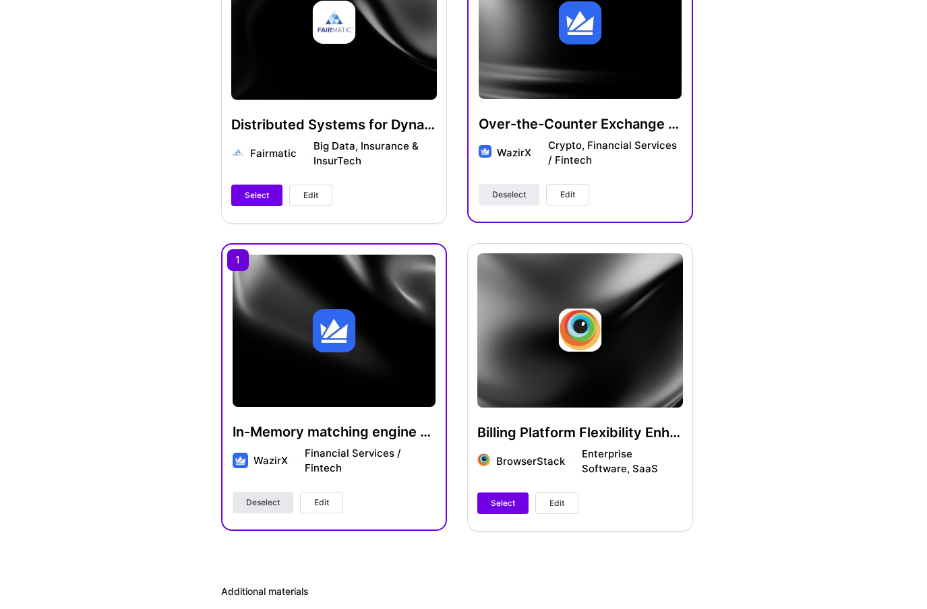
click at [268, 497] on span "Deselect" at bounding box center [263, 503] width 34 height 12
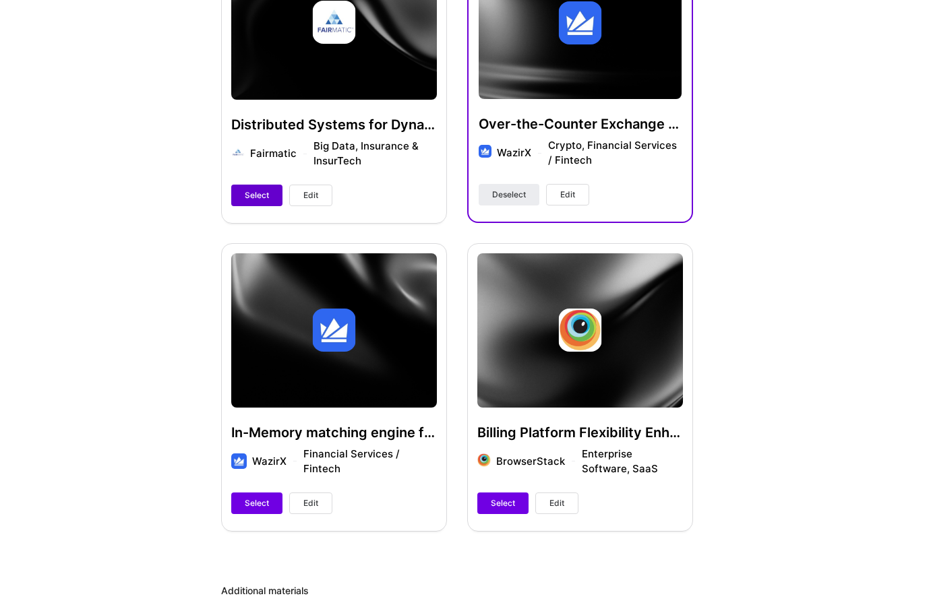
click at [249, 195] on span "Select" at bounding box center [257, 195] width 24 height 12
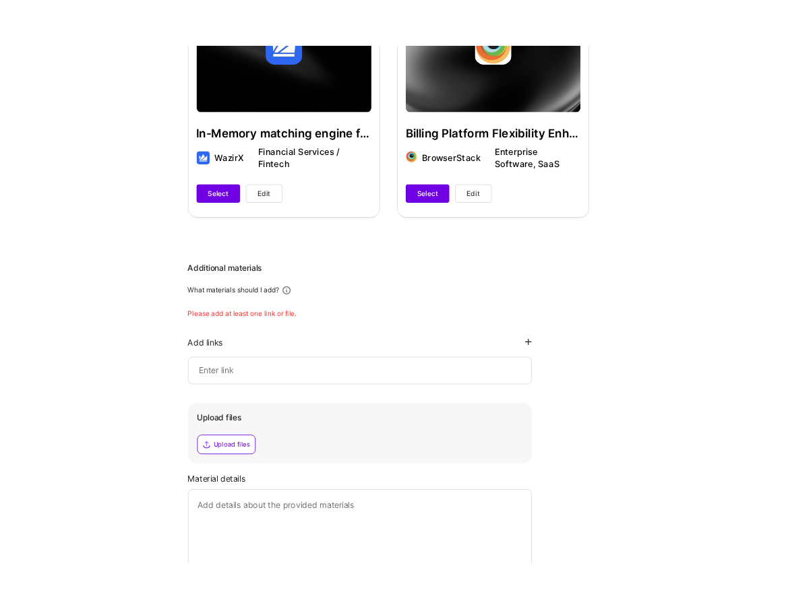
scroll to position [903, 0]
